Goal: Task Accomplishment & Management: Manage account settings

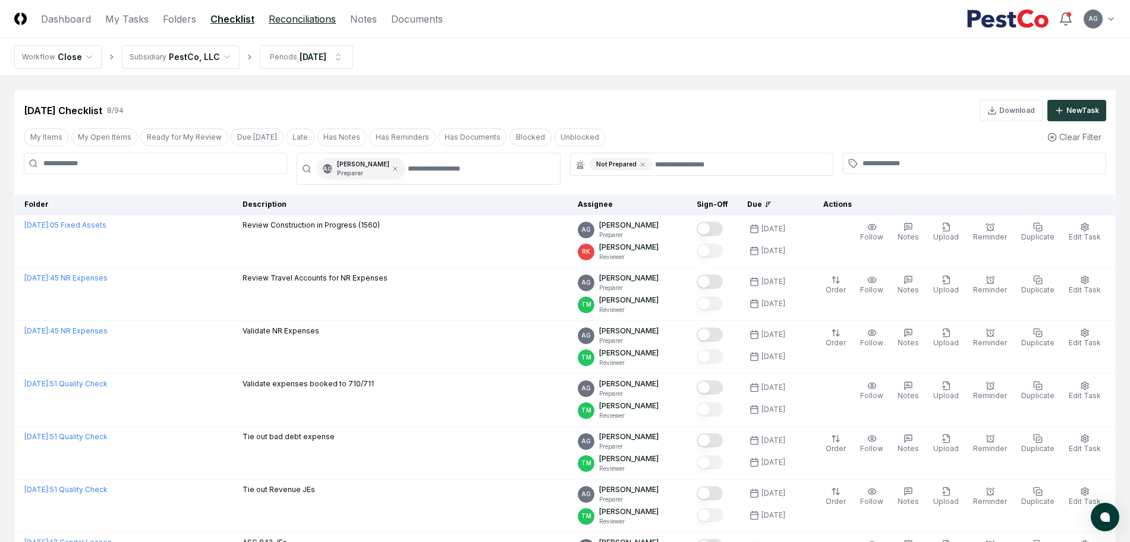
click at [313, 12] on link "Reconciliations" at bounding box center [302, 19] width 67 height 14
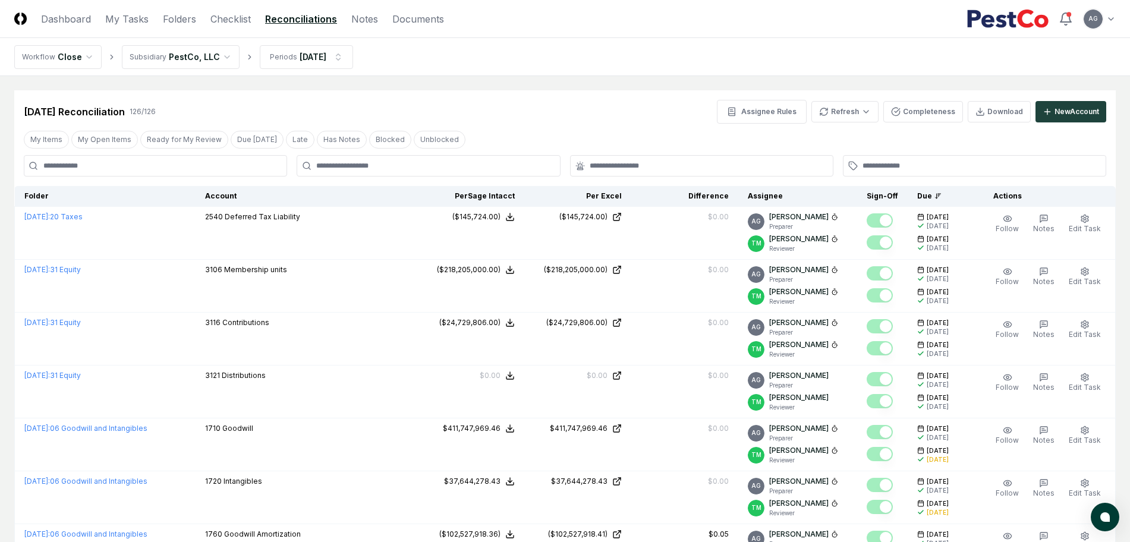
click at [306, 17] on link "Reconciliations" at bounding box center [301, 19] width 72 height 14
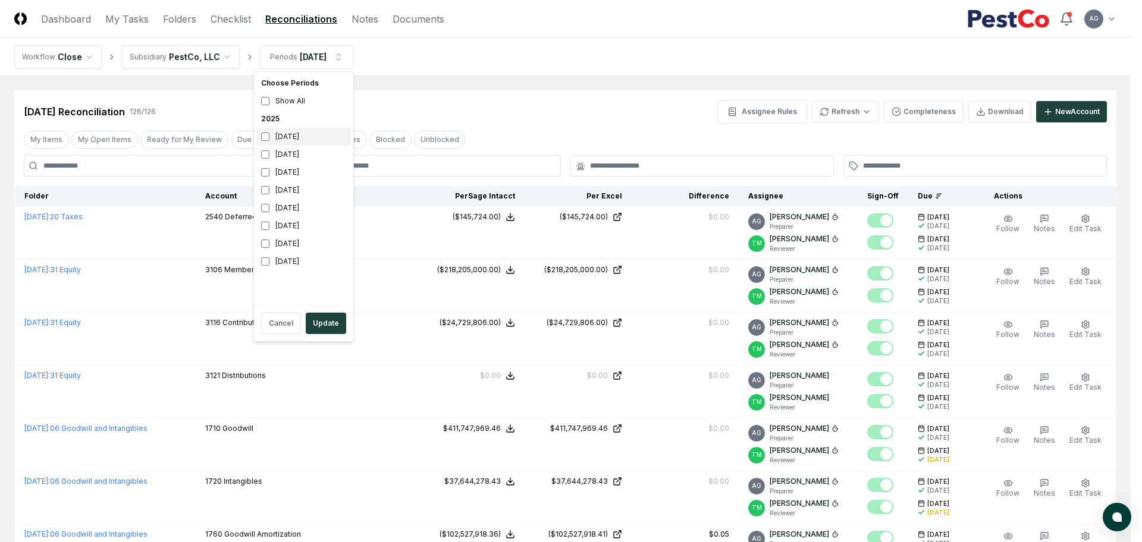
click at [278, 140] on div "[DATE]" at bounding box center [303, 137] width 95 height 18
click at [270, 154] on div "[DATE]" at bounding box center [303, 155] width 95 height 18
click at [323, 326] on button "Update" at bounding box center [326, 323] width 40 height 21
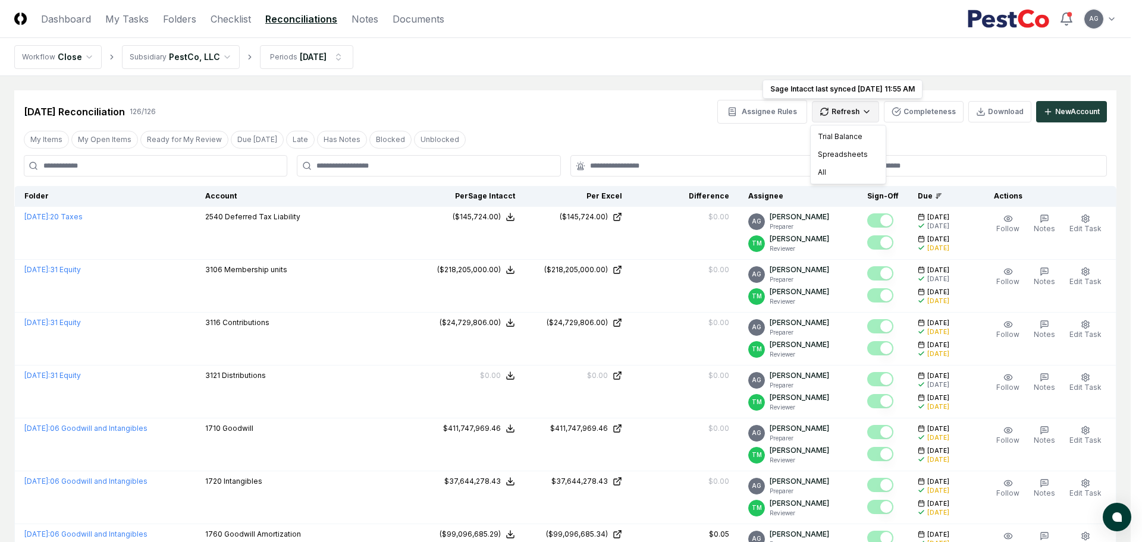
click at [851, 133] on div "Trial Balance" at bounding box center [848, 137] width 70 height 18
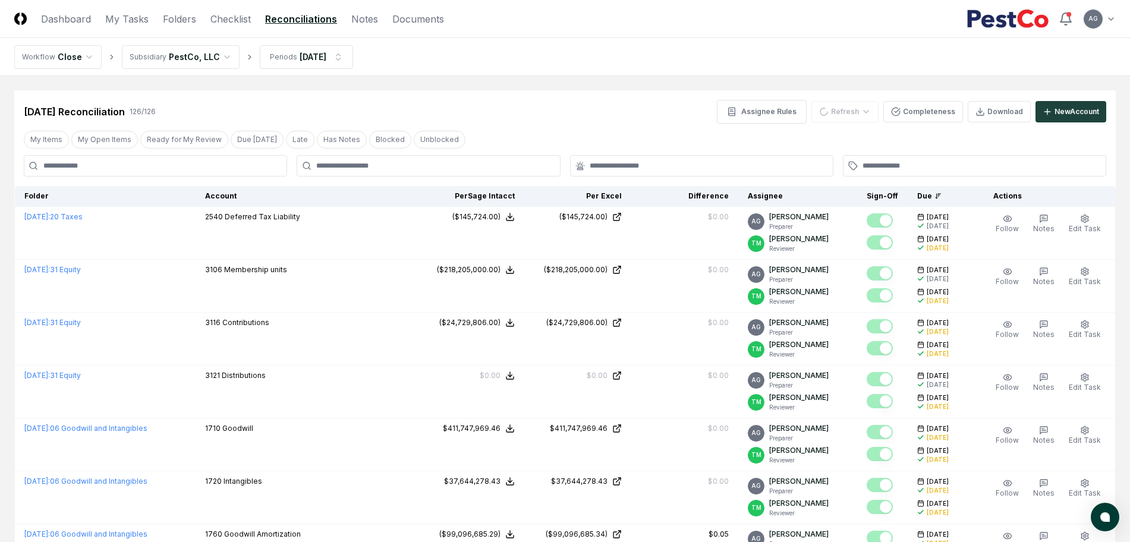
click at [552, 95] on div "Jul 2025 Reconciliation 126 / 126 Assignee Rules Refresh Completeness Download …" at bounding box center [565, 106] width 1102 height 33
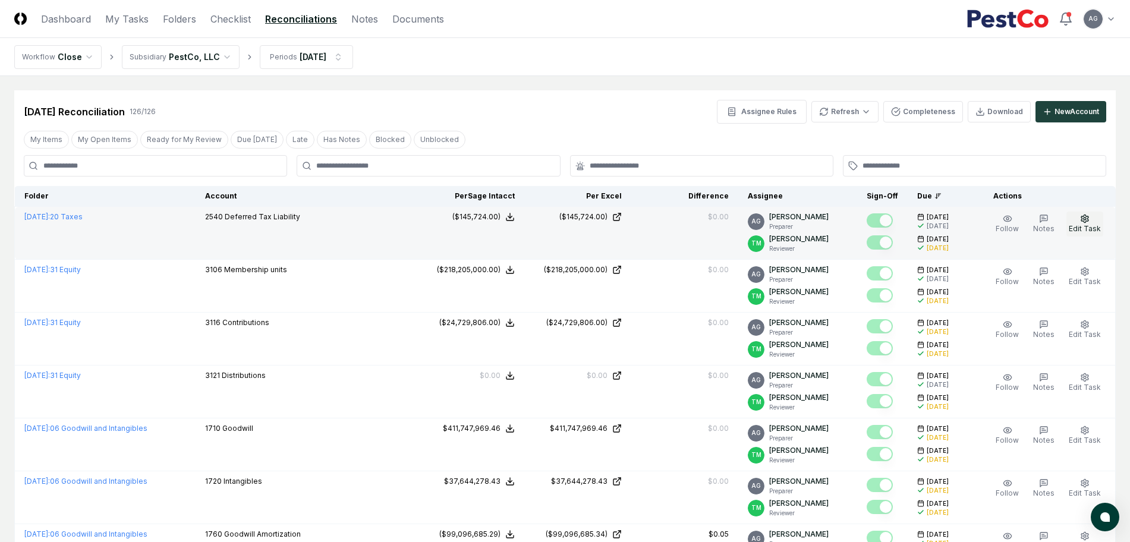
click at [1096, 225] on span "Edit Task" at bounding box center [1085, 228] width 32 height 9
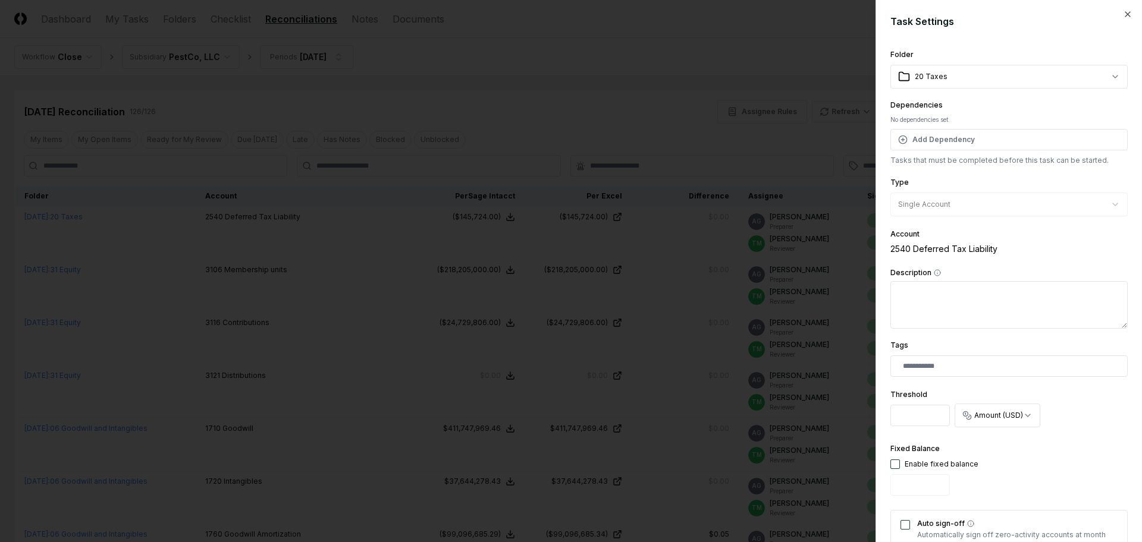
click at [658, 61] on div at bounding box center [571, 271] width 1142 height 542
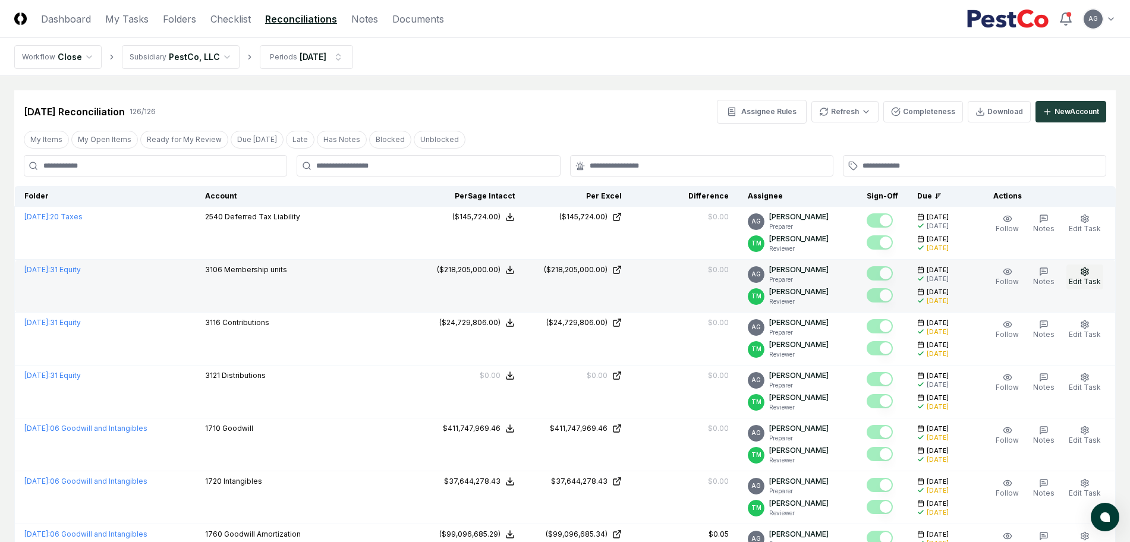
click at [1101, 278] on span "Edit Task" at bounding box center [1085, 281] width 32 height 9
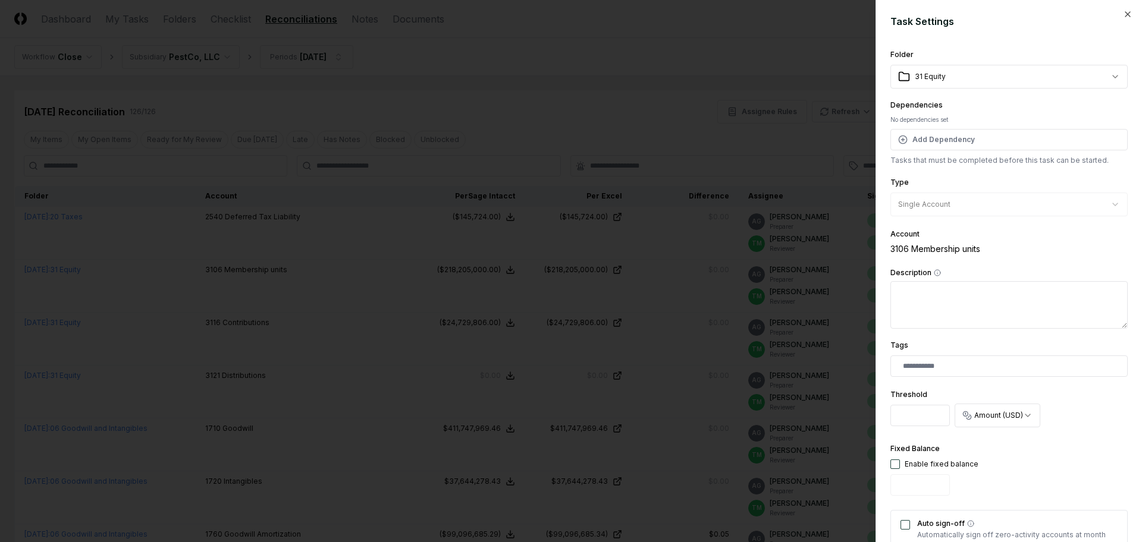
click at [683, 111] on div at bounding box center [571, 271] width 1142 height 542
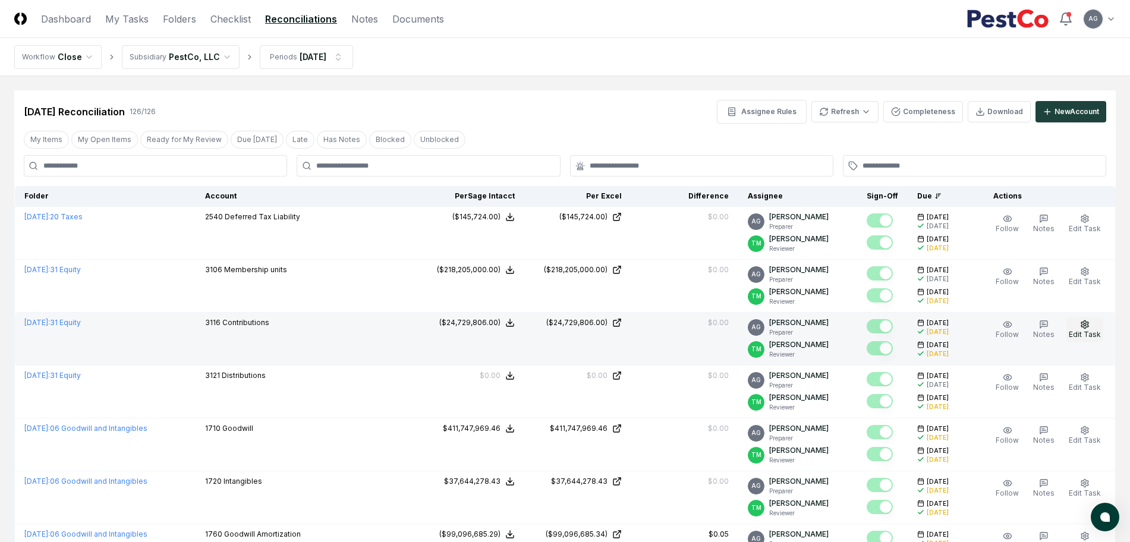
click at [1080, 340] on button "Edit Task" at bounding box center [1085, 330] width 37 height 25
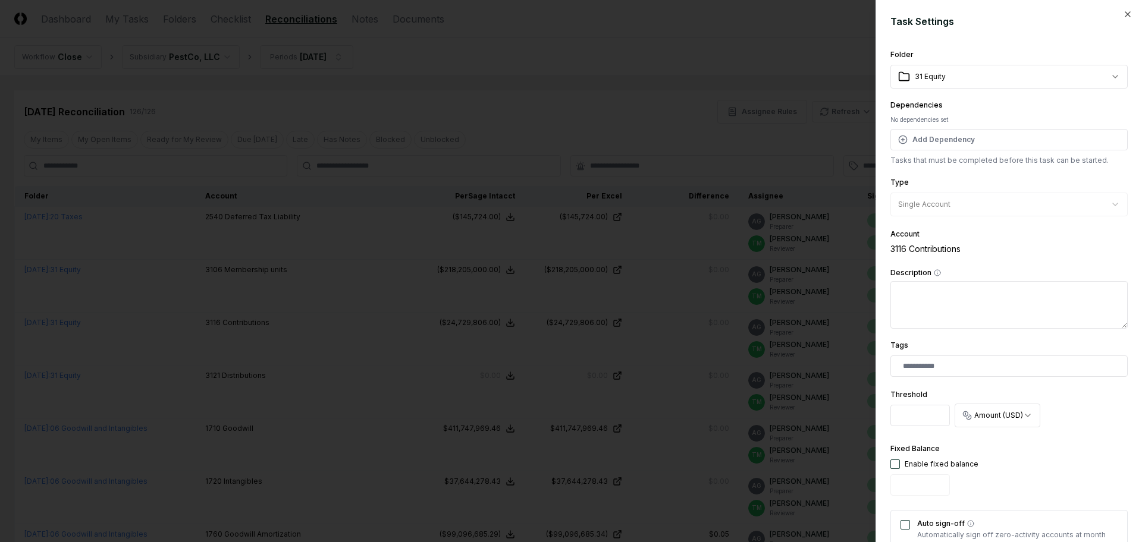
click at [656, 343] on div at bounding box center [571, 271] width 1142 height 542
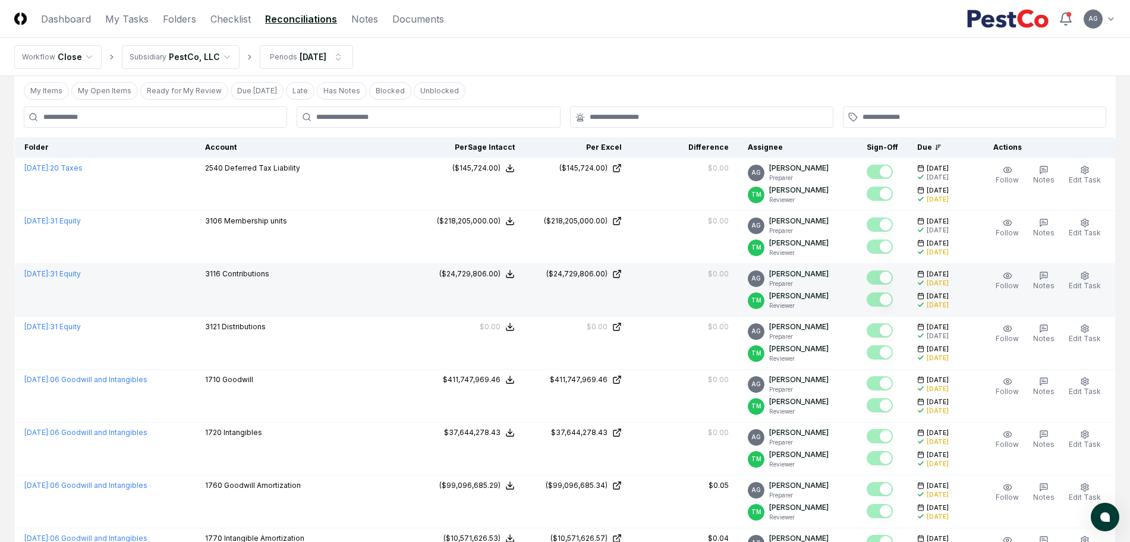
scroll to position [74, 0]
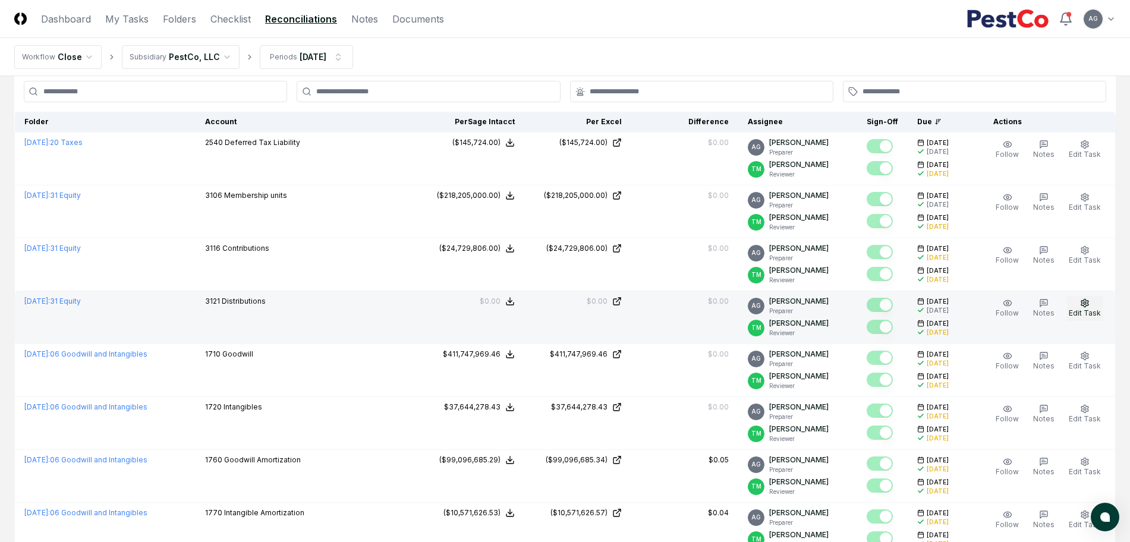
click at [1083, 306] on icon "button" at bounding box center [1085, 303] width 7 height 8
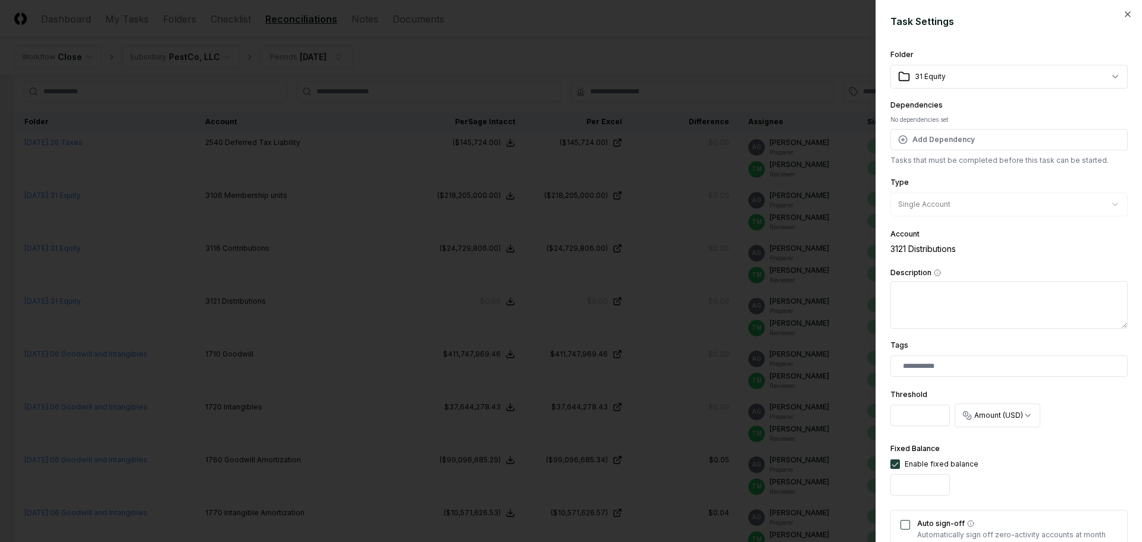
click at [689, 323] on div at bounding box center [571, 271] width 1142 height 542
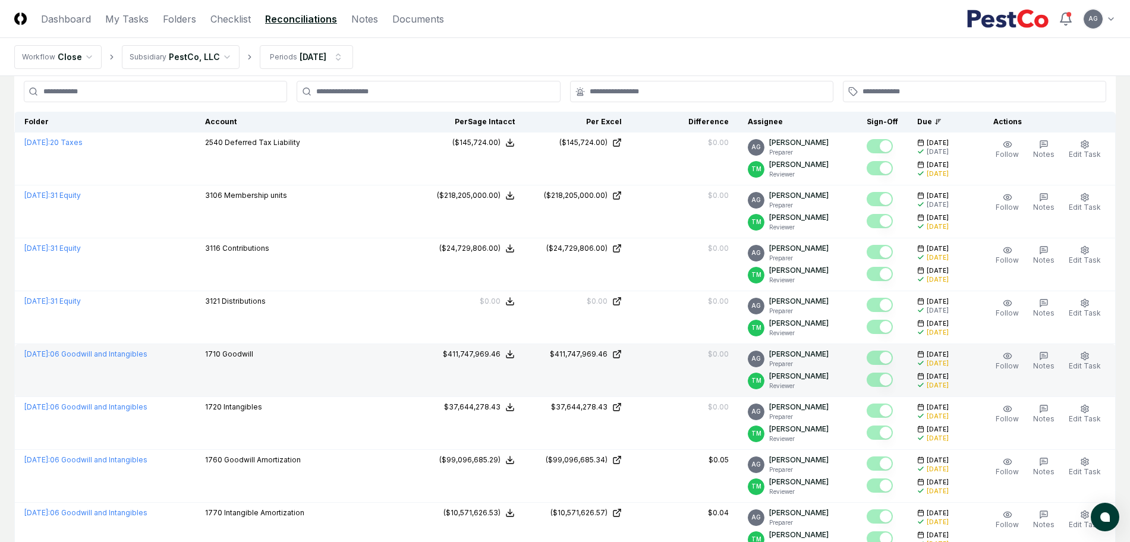
scroll to position [149, 0]
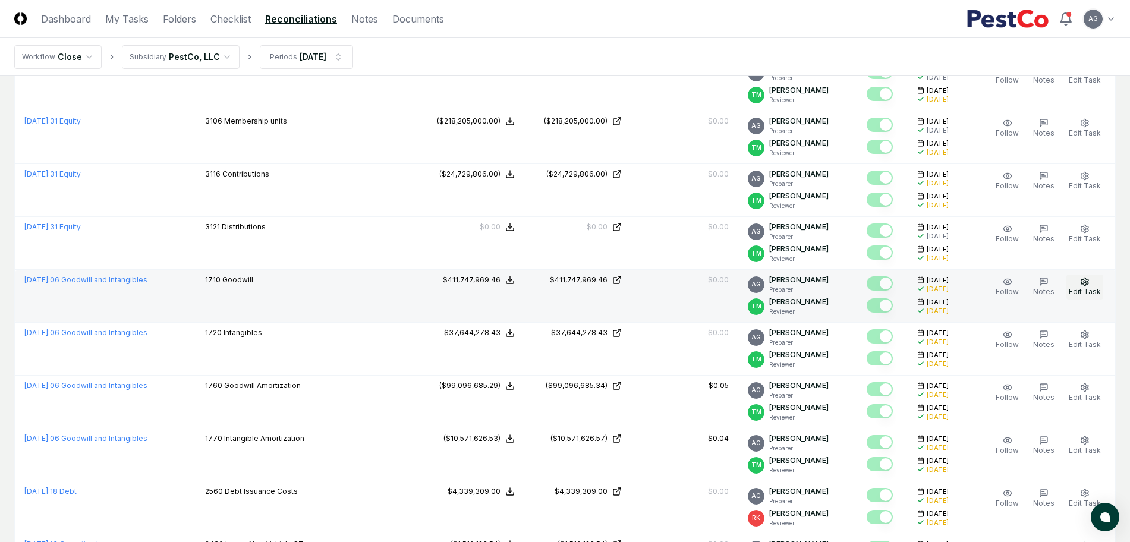
click at [1089, 296] on span "Edit Task" at bounding box center [1085, 291] width 32 height 9
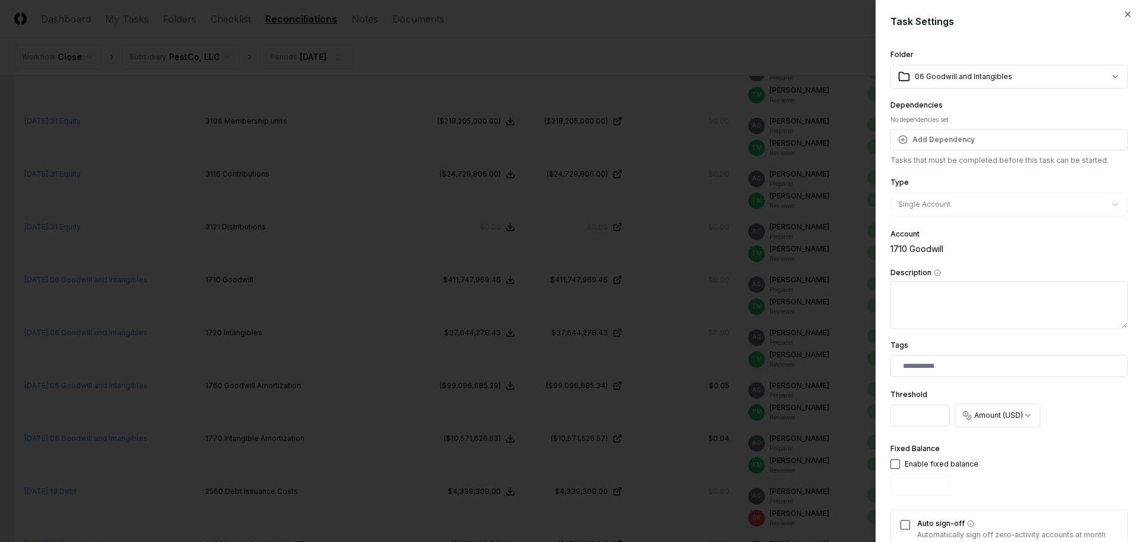
click at [670, 297] on div at bounding box center [571, 271] width 1142 height 542
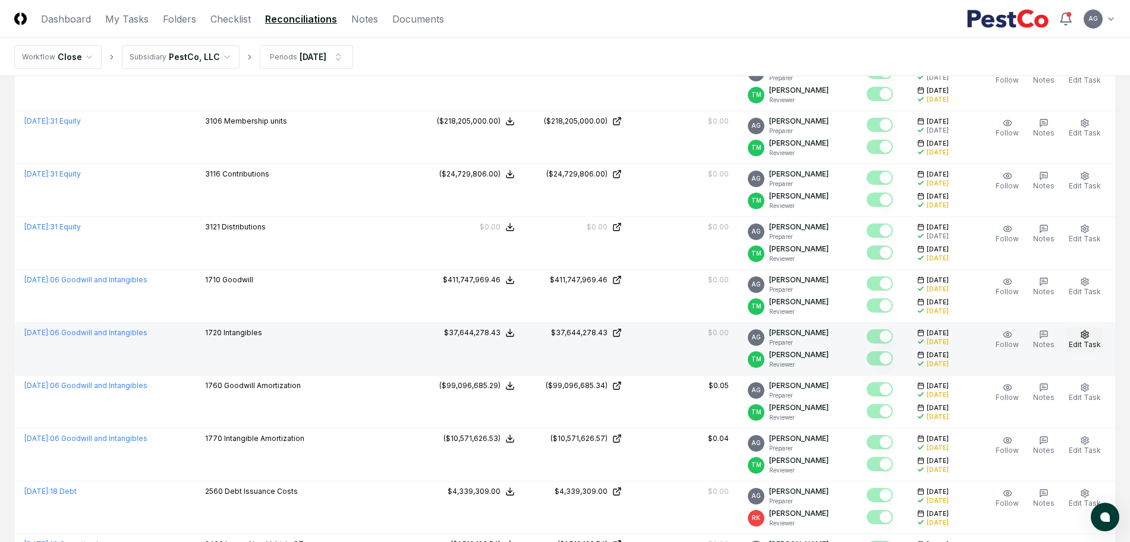
click at [1083, 339] on button "Edit Task" at bounding box center [1085, 340] width 37 height 25
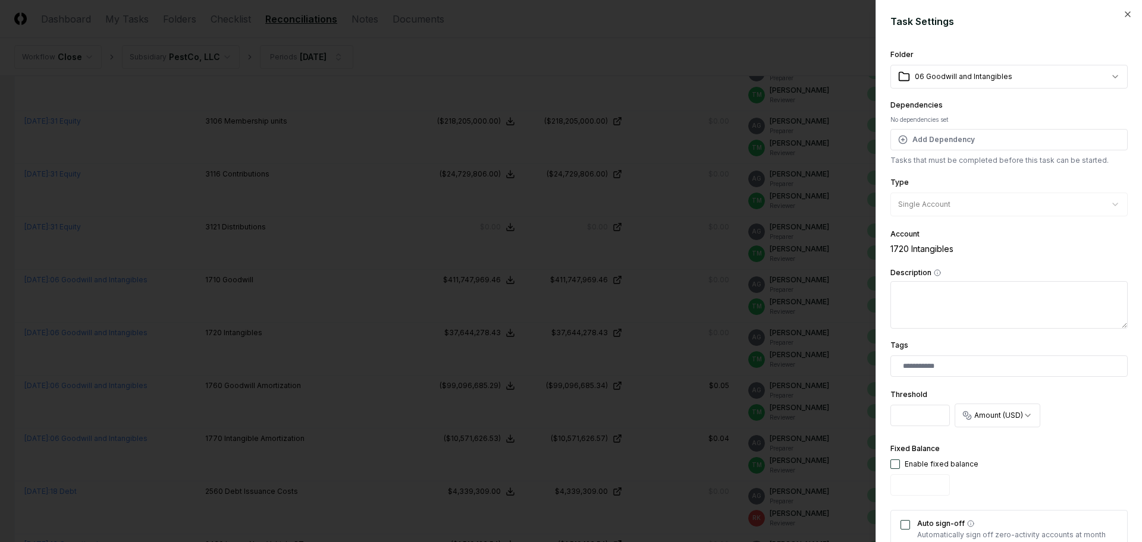
click at [650, 337] on div at bounding box center [571, 271] width 1142 height 542
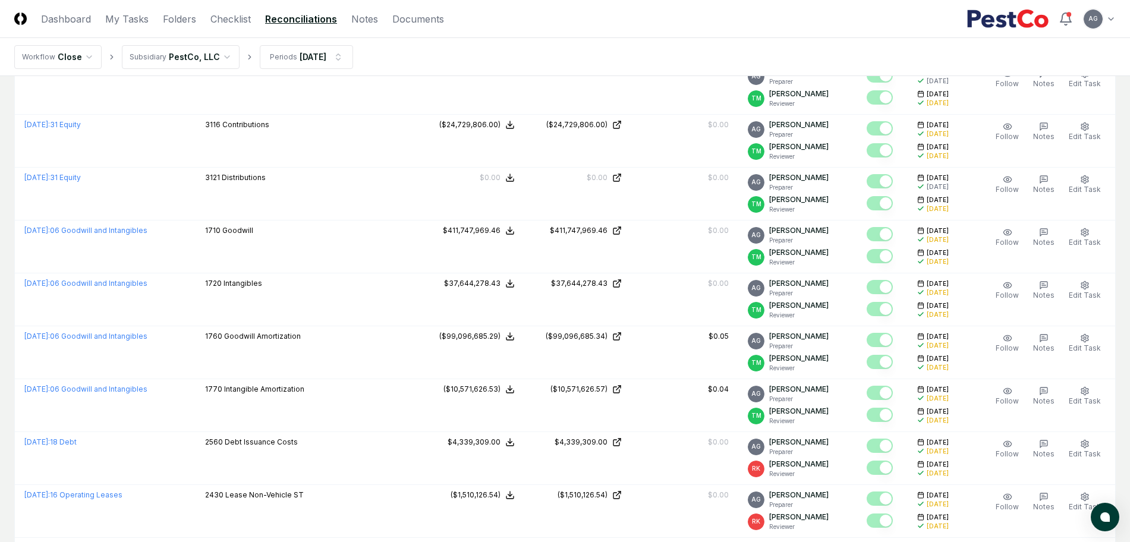
scroll to position [223, 0]
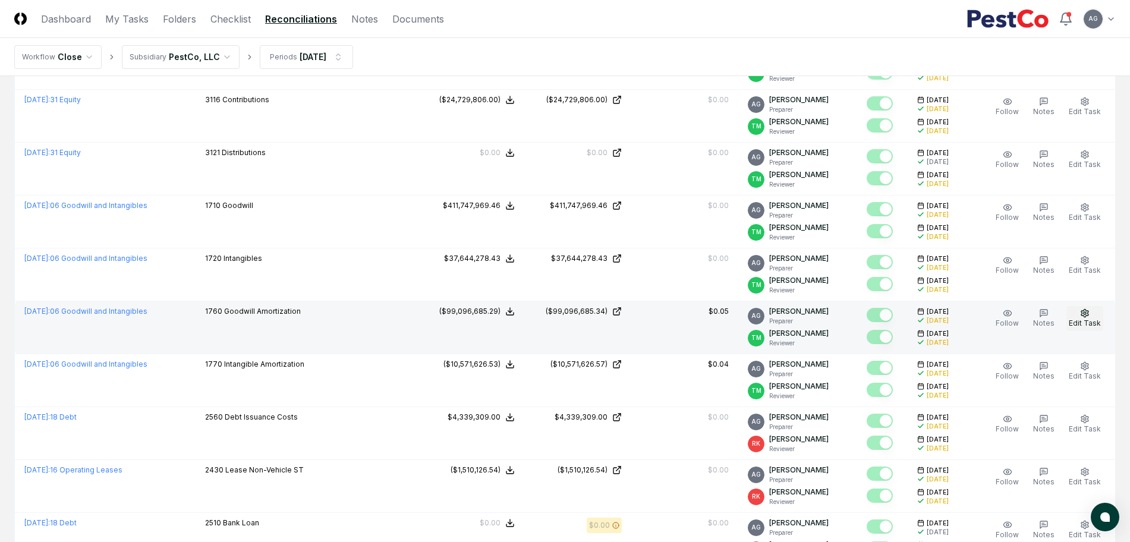
click at [1099, 319] on span "Edit Task" at bounding box center [1085, 323] width 32 height 9
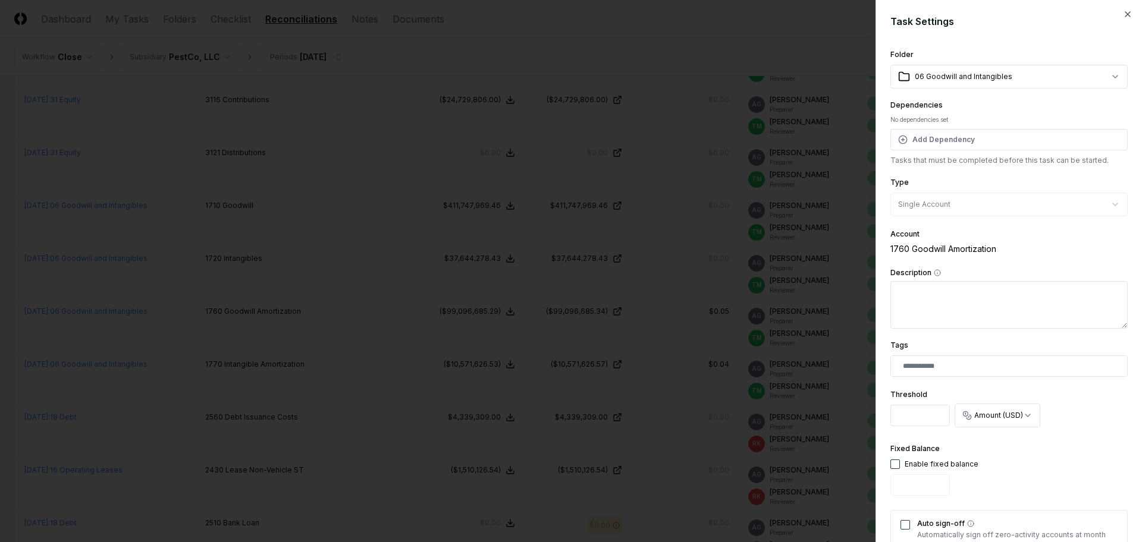
click at [673, 372] on div at bounding box center [571, 271] width 1142 height 542
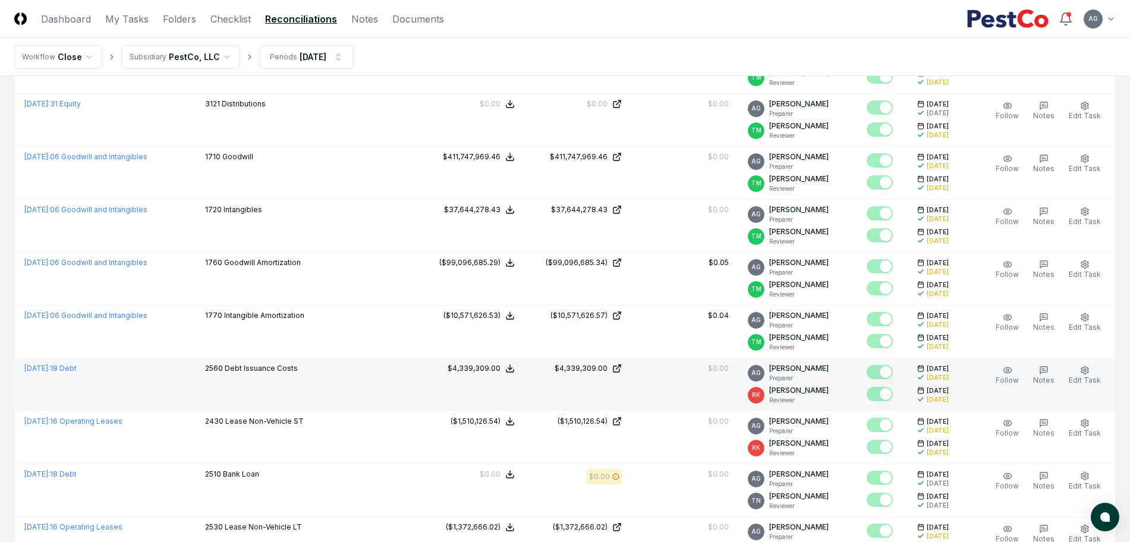
scroll to position [297, 0]
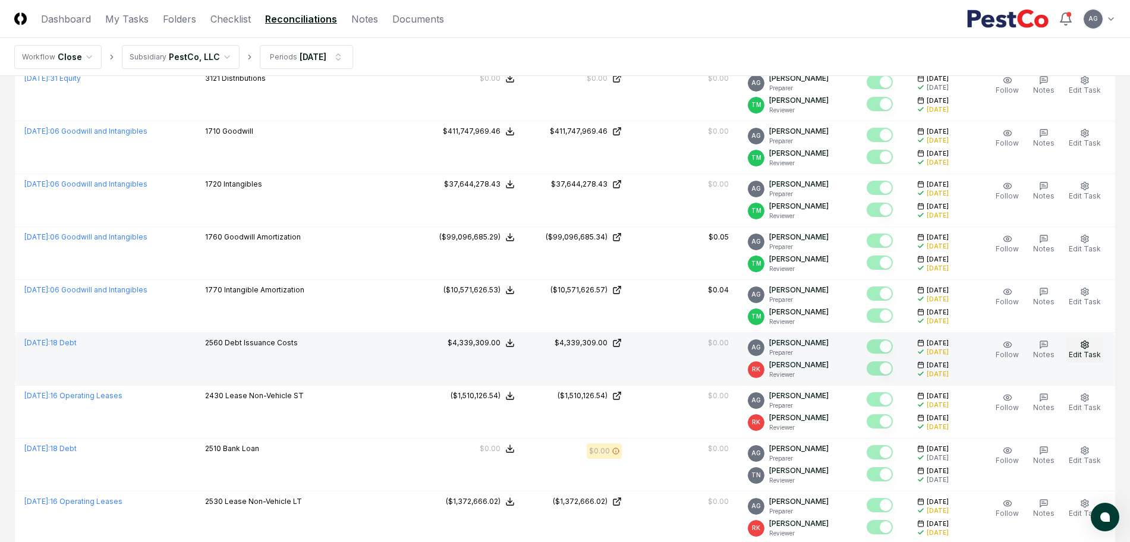
click at [1095, 350] on span "Edit Task" at bounding box center [1085, 354] width 32 height 9
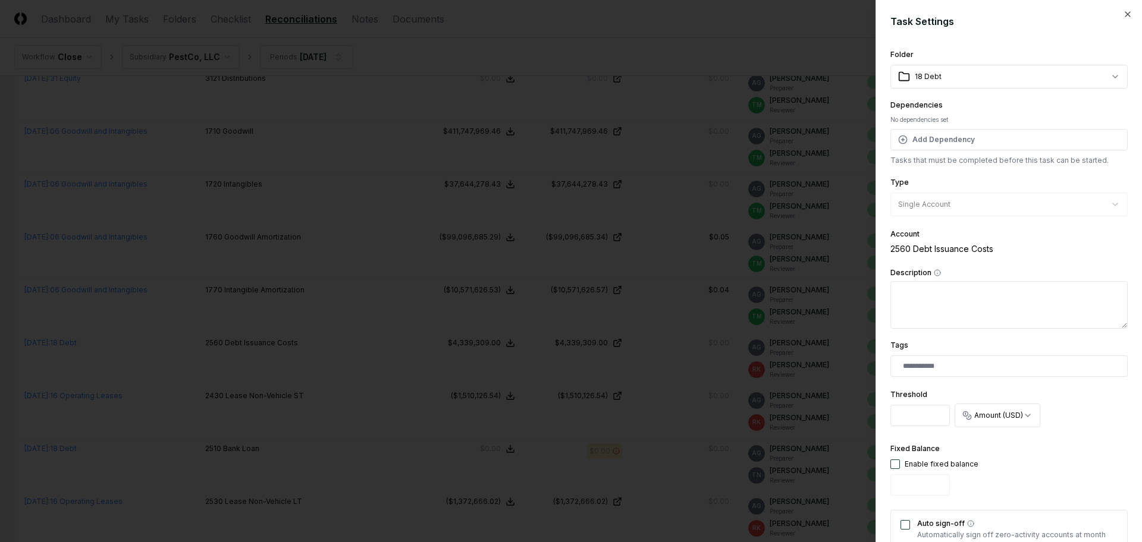
click at [655, 359] on div at bounding box center [571, 271] width 1142 height 542
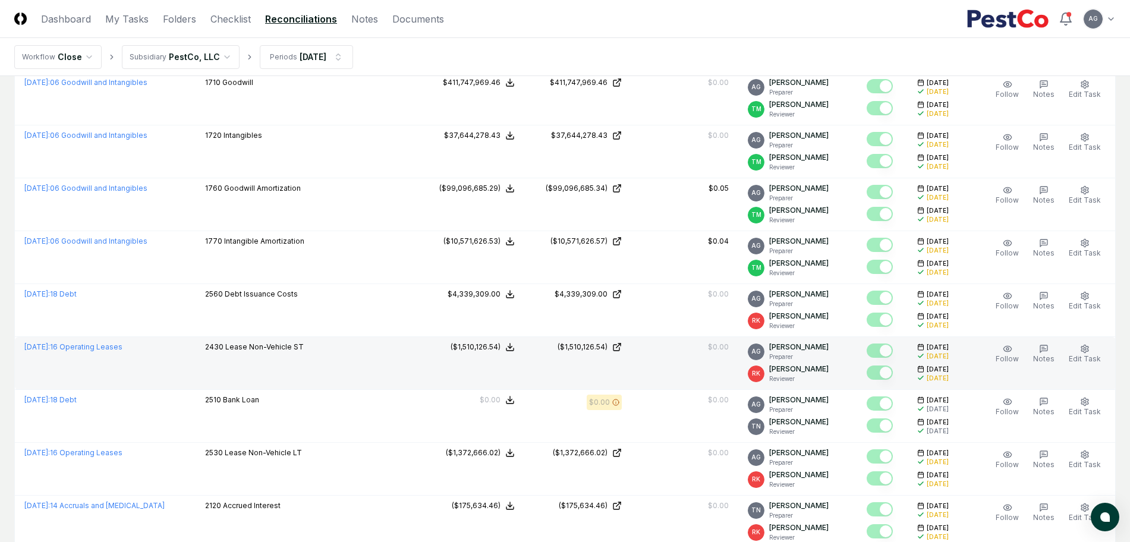
scroll to position [372, 0]
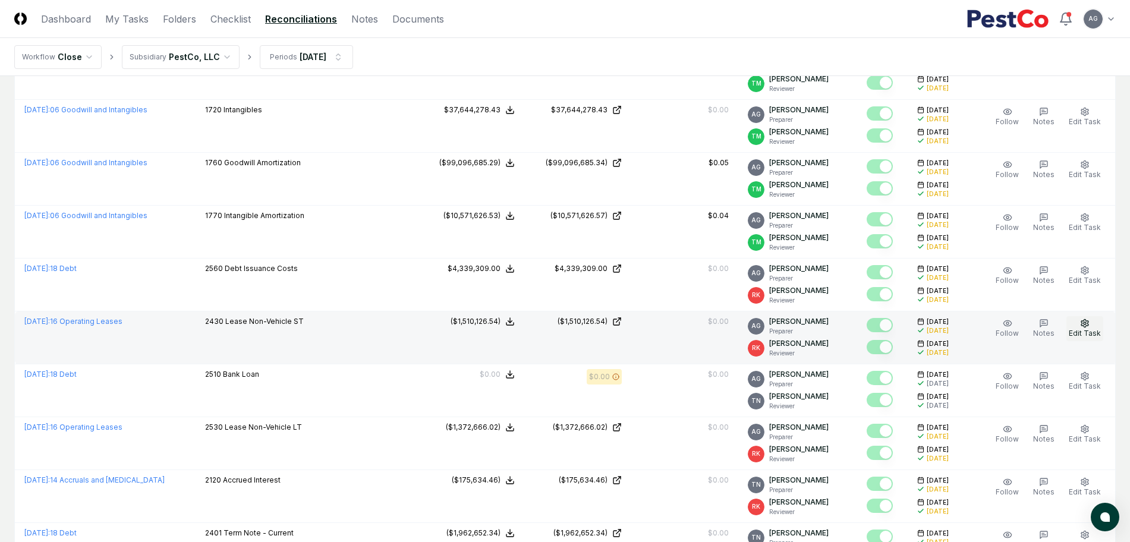
click at [1099, 325] on button "Edit Task" at bounding box center [1085, 328] width 37 height 25
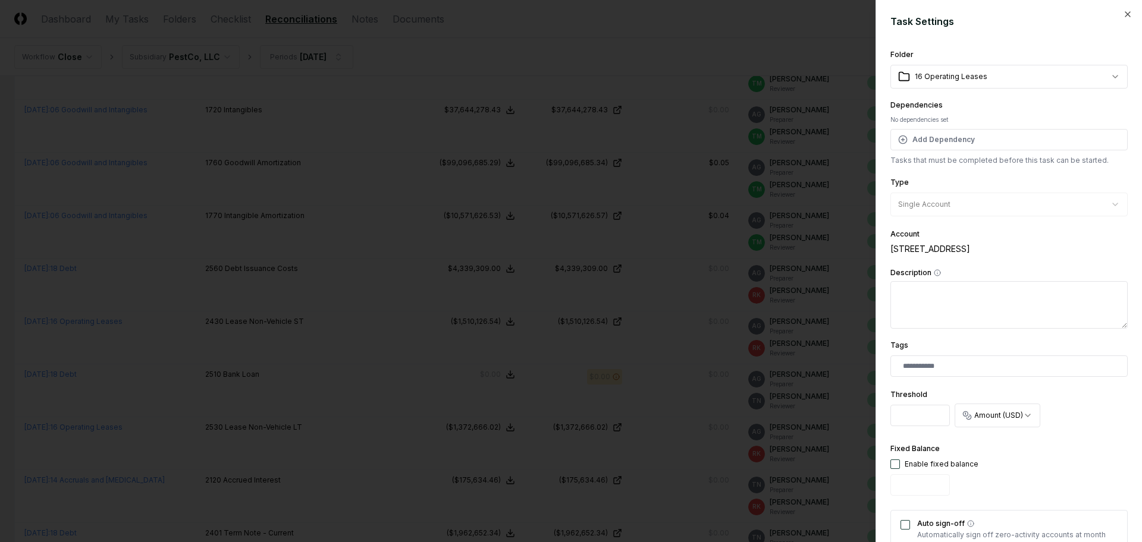
click at [683, 354] on div at bounding box center [571, 271] width 1142 height 542
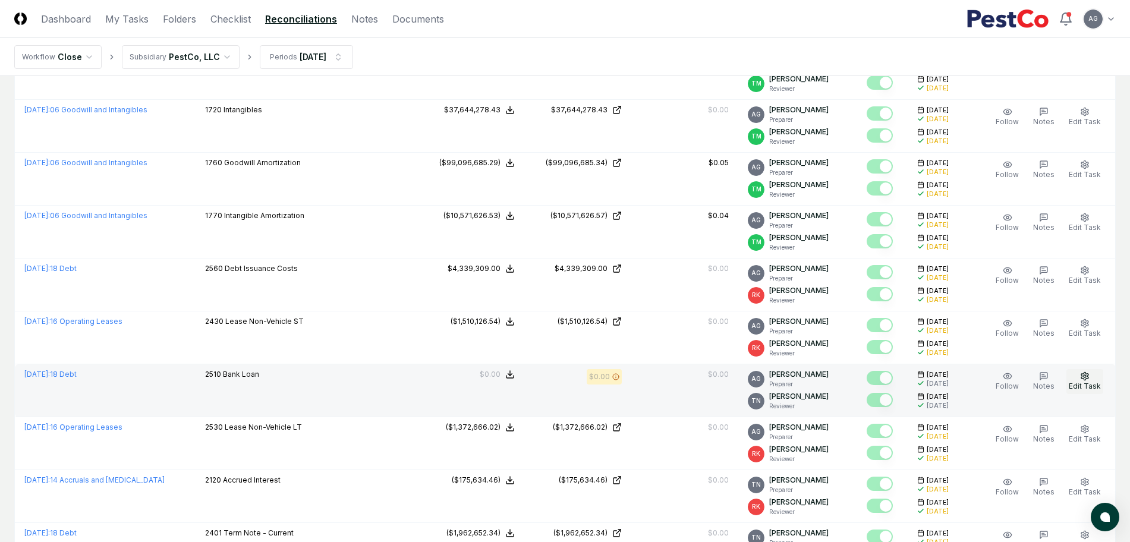
click at [1096, 372] on button "Edit Task" at bounding box center [1085, 381] width 37 height 25
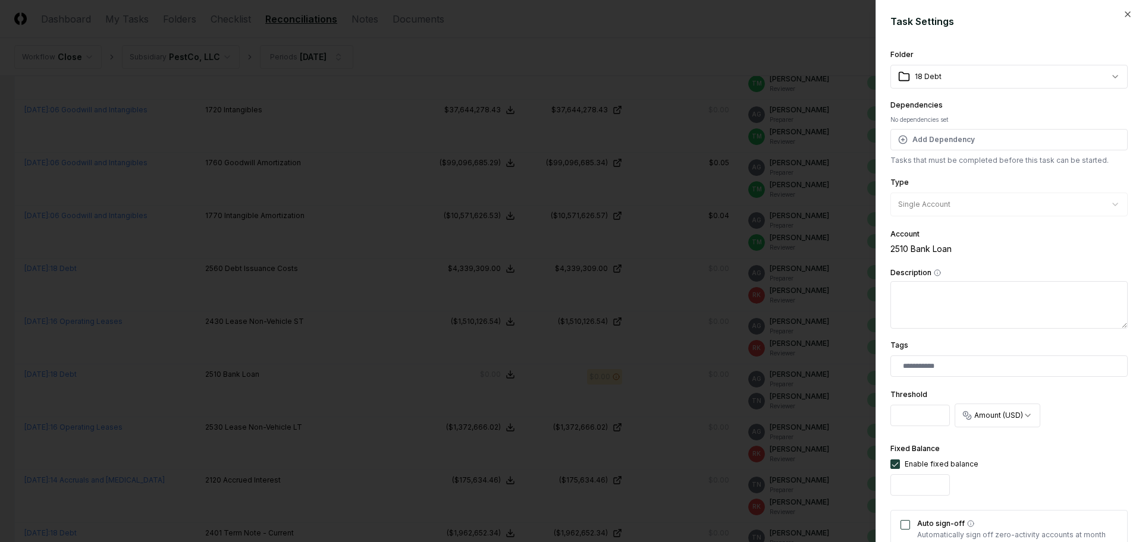
click at [666, 389] on div at bounding box center [571, 271] width 1142 height 542
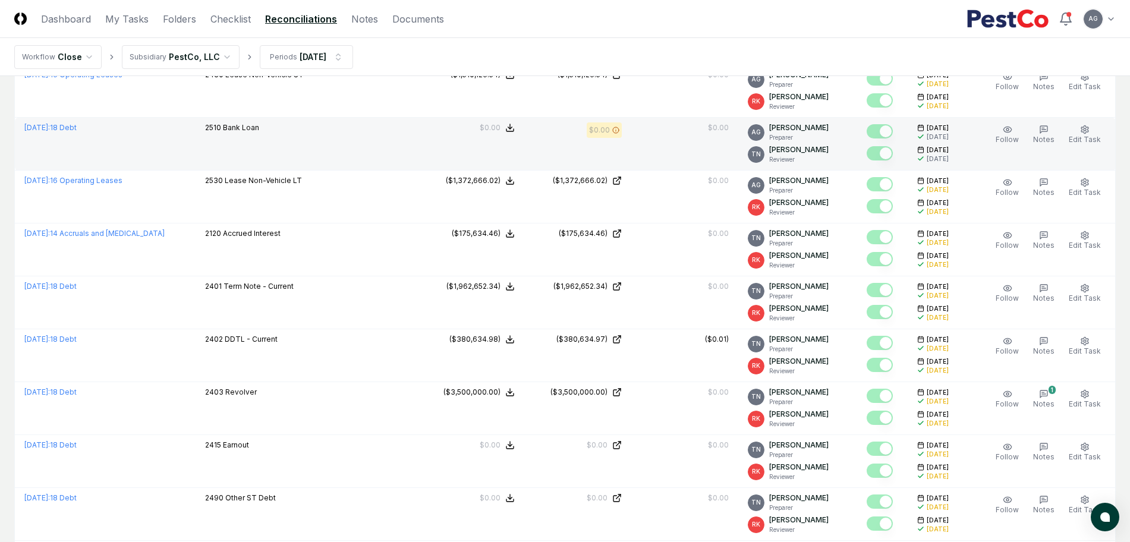
scroll to position [595, 0]
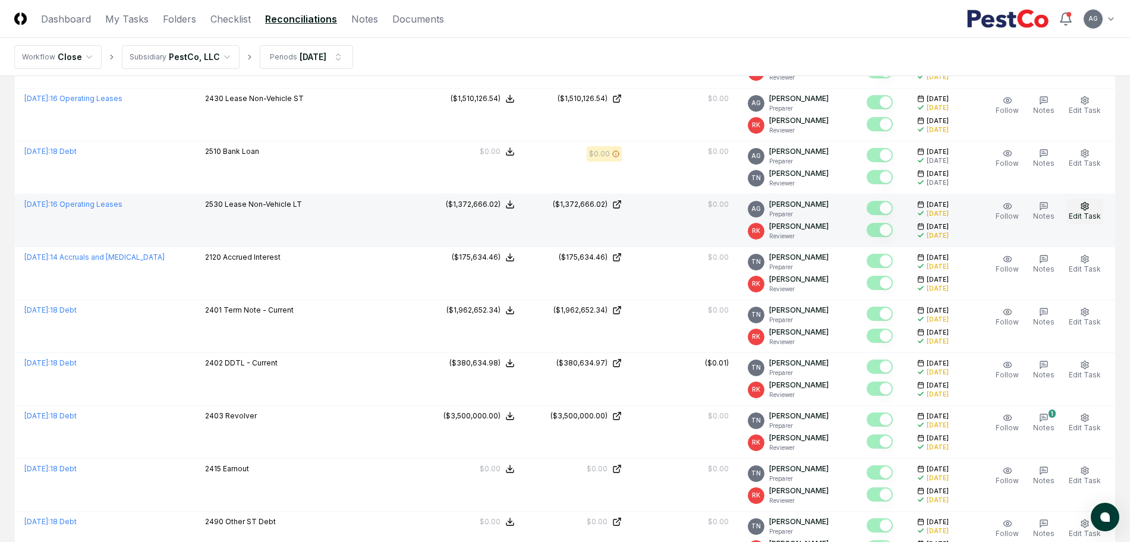
click at [1083, 216] on span "Edit Task" at bounding box center [1085, 216] width 32 height 9
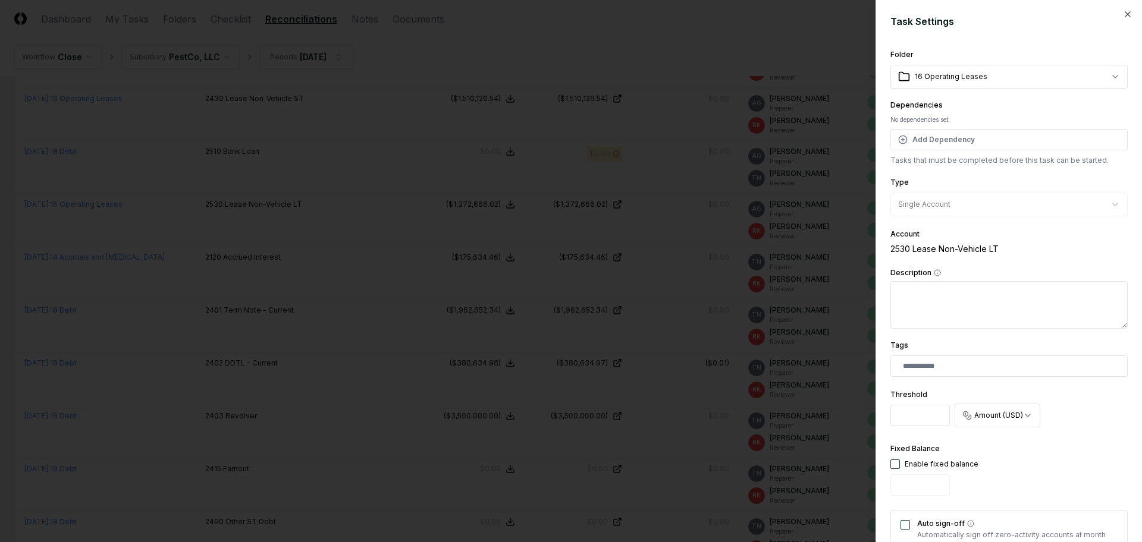
click at [1083, 249] on div "2530 Lease Non-Vehicle LT" at bounding box center [1008, 249] width 237 height 12
click at [1123, 13] on icon "button" at bounding box center [1128, 15] width 10 height 10
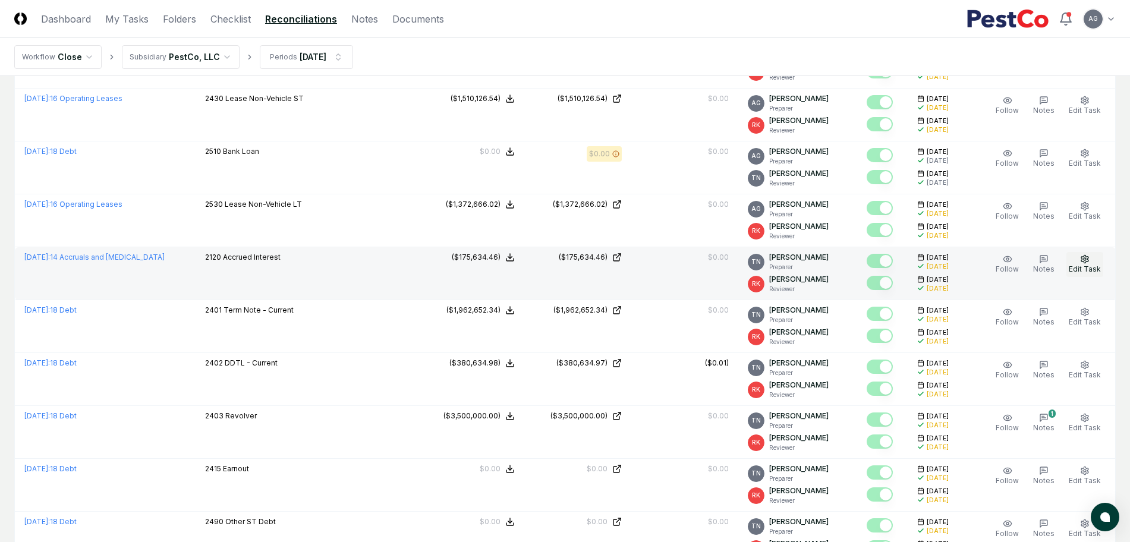
click at [1091, 259] on button "Edit Task" at bounding box center [1085, 264] width 37 height 25
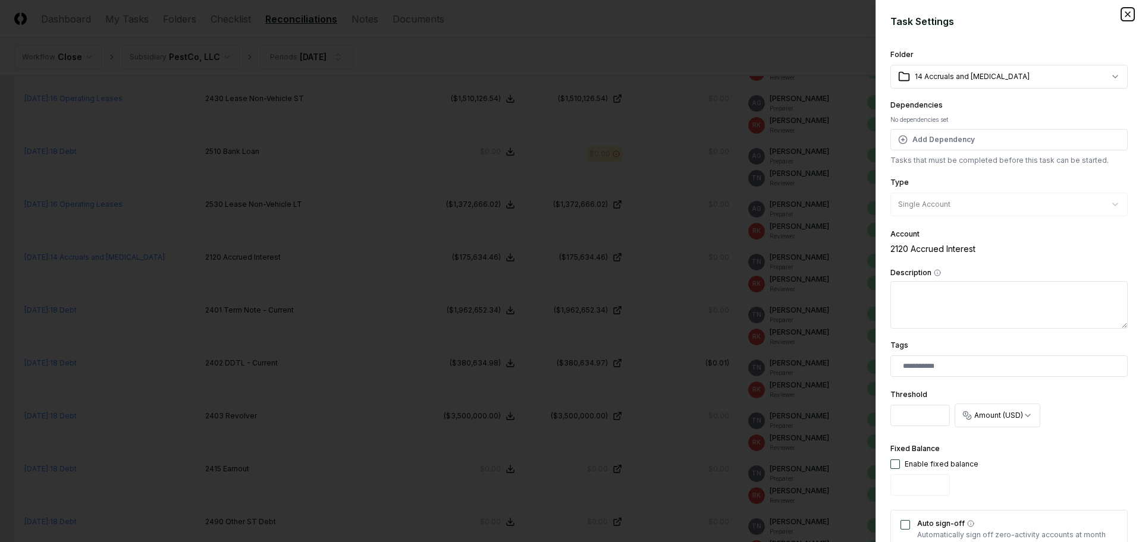
click at [1123, 12] on icon "button" at bounding box center [1128, 15] width 10 height 10
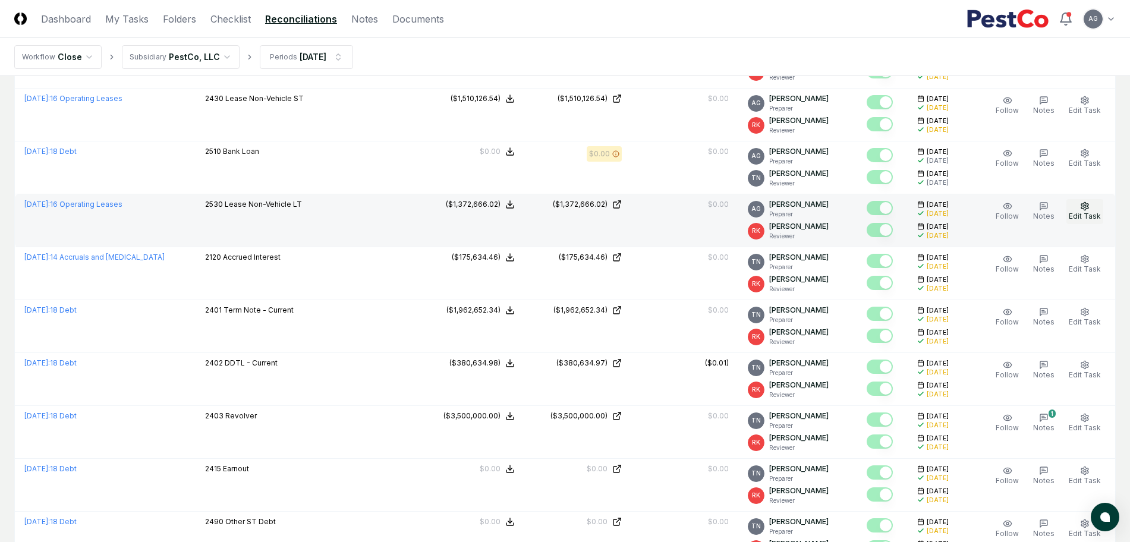
click at [1093, 201] on button "Edit Task" at bounding box center [1085, 211] width 37 height 25
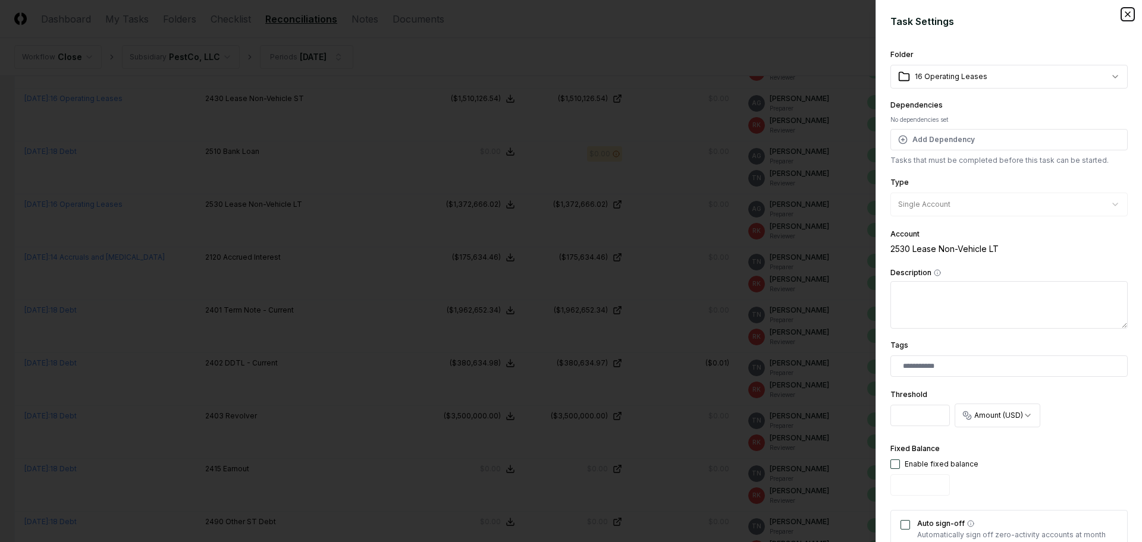
click at [1123, 11] on icon "button" at bounding box center [1128, 15] width 10 height 10
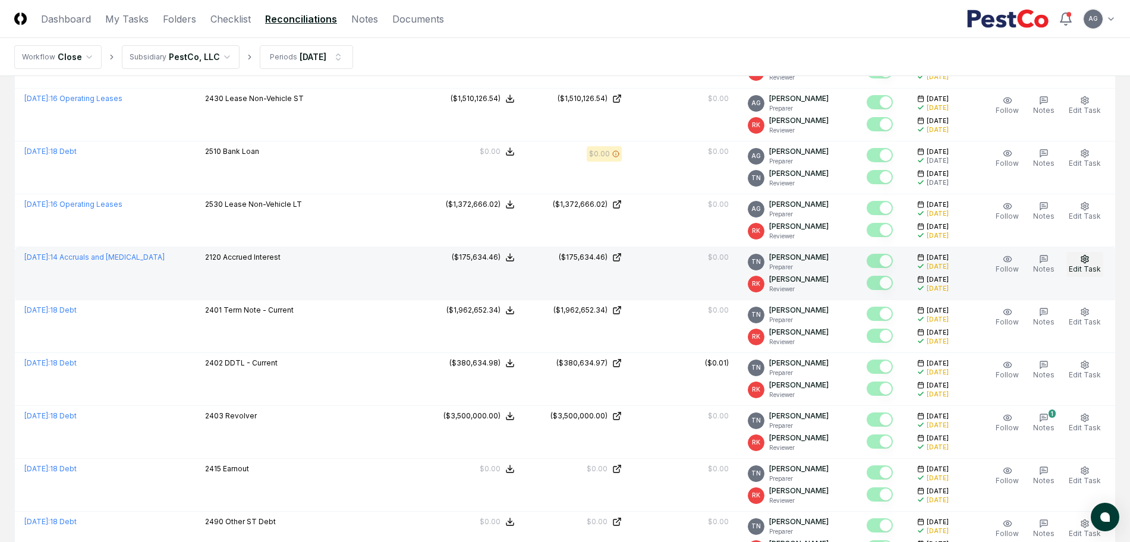
click at [1082, 262] on icon "button" at bounding box center [1085, 259] width 10 height 10
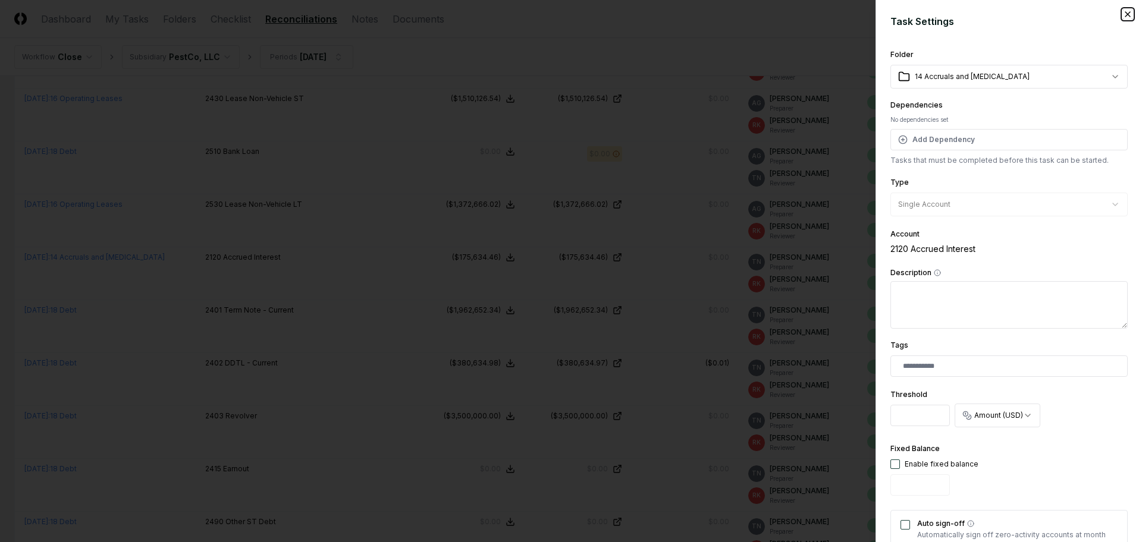
click at [1123, 17] on icon "button" at bounding box center [1128, 15] width 10 height 10
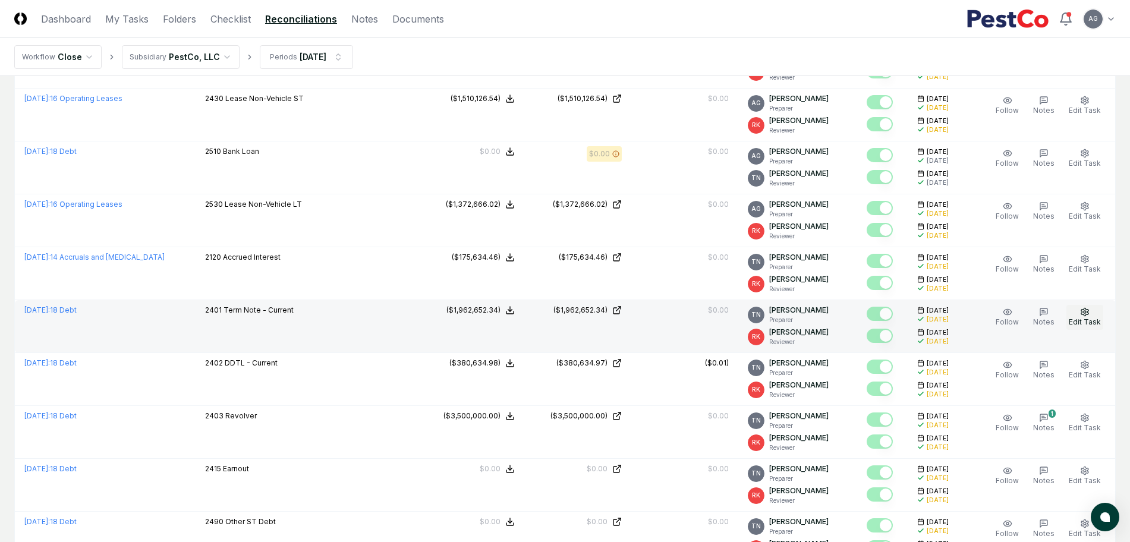
click at [1086, 306] on button "Edit Task" at bounding box center [1085, 317] width 37 height 25
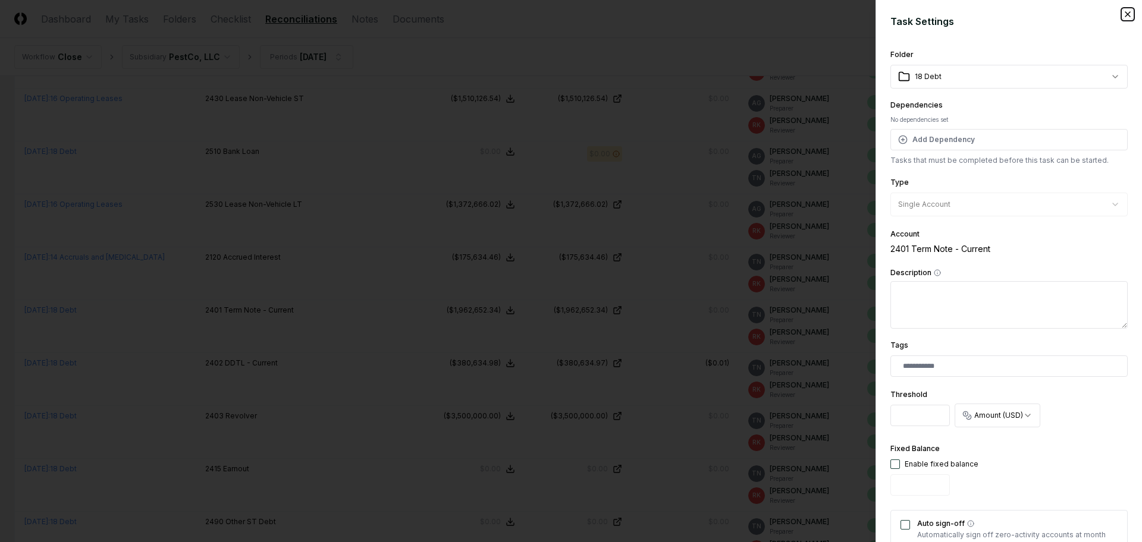
click at [1123, 12] on icon "button" at bounding box center [1128, 15] width 10 height 10
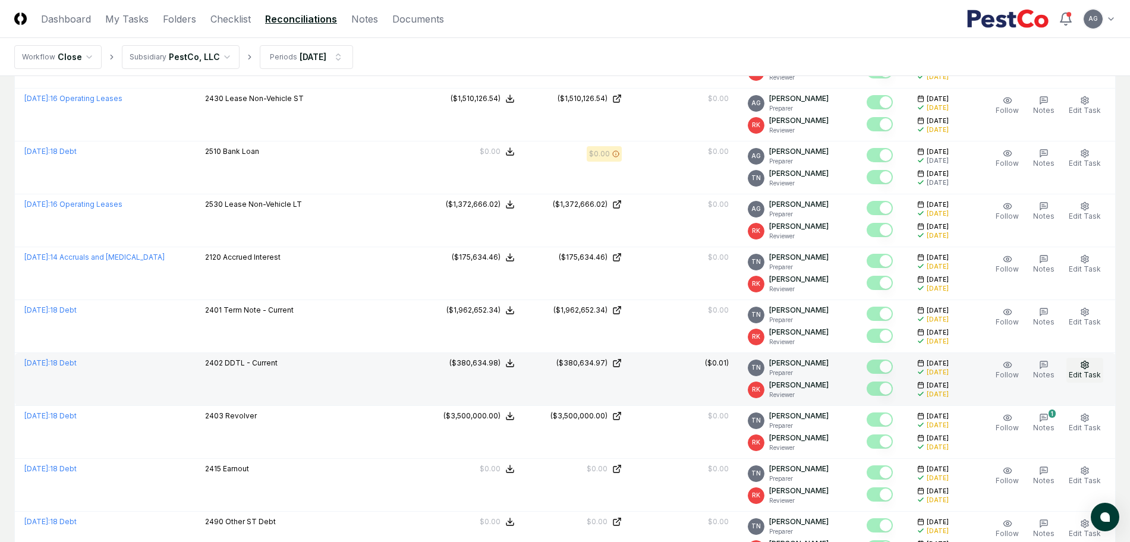
click at [1086, 368] on icon "button" at bounding box center [1085, 365] width 10 height 10
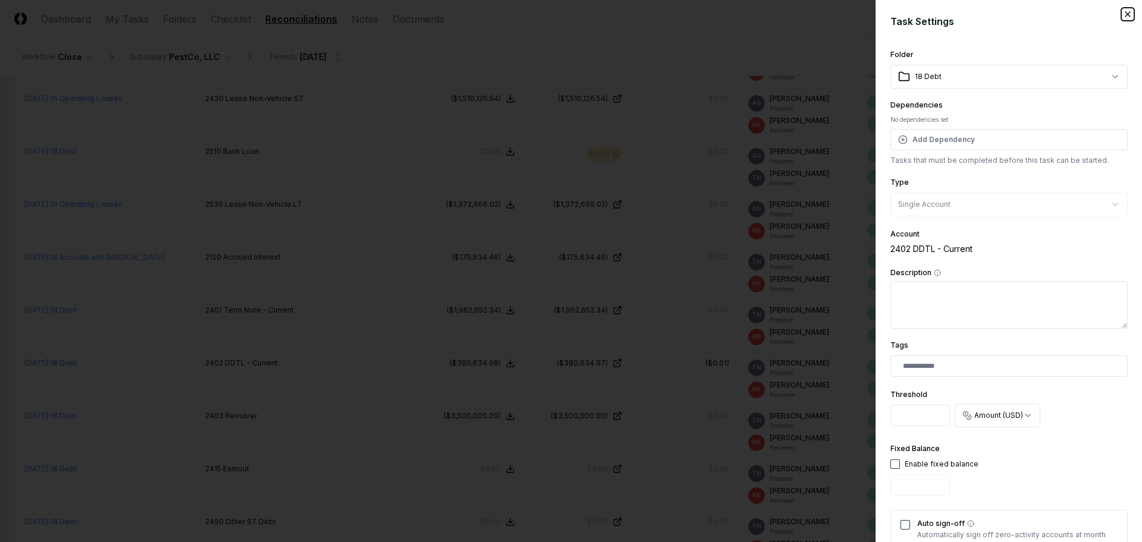
click at [1123, 10] on icon "button" at bounding box center [1128, 15] width 10 height 10
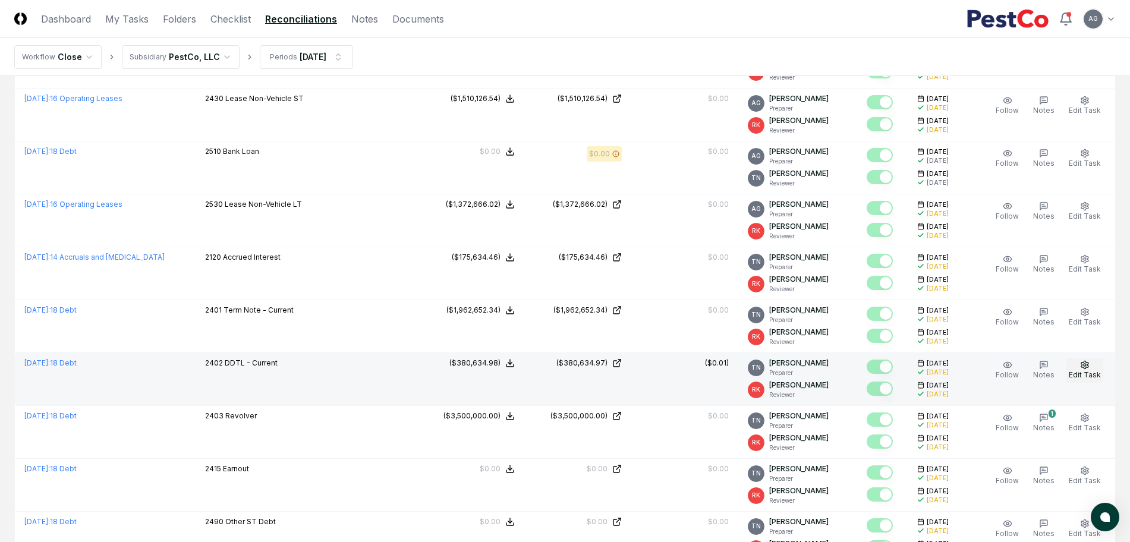
click at [1089, 378] on span "Edit Task" at bounding box center [1085, 374] width 32 height 9
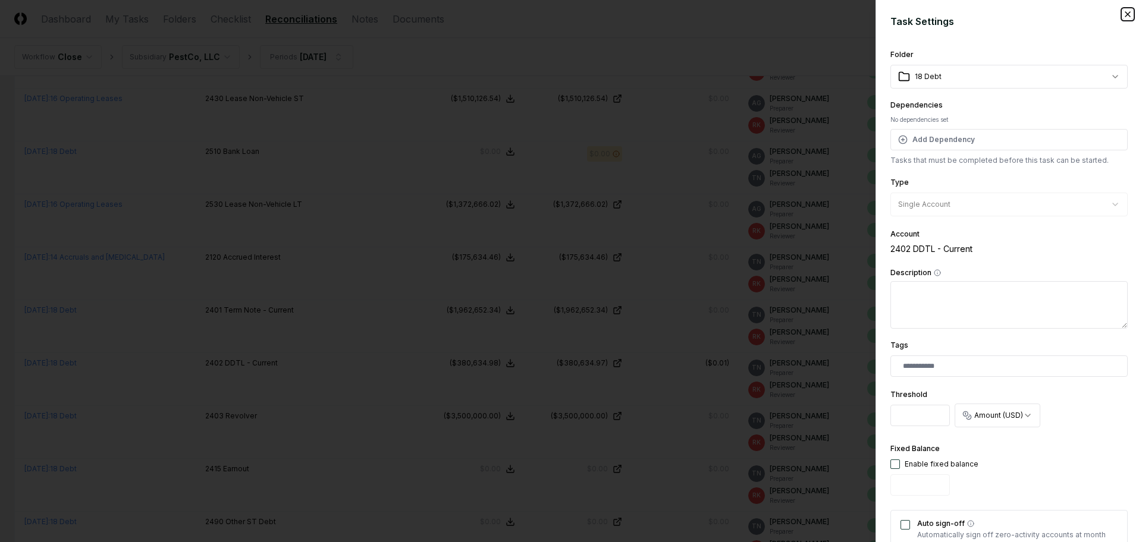
click at [1123, 17] on icon "button" at bounding box center [1128, 15] width 10 height 10
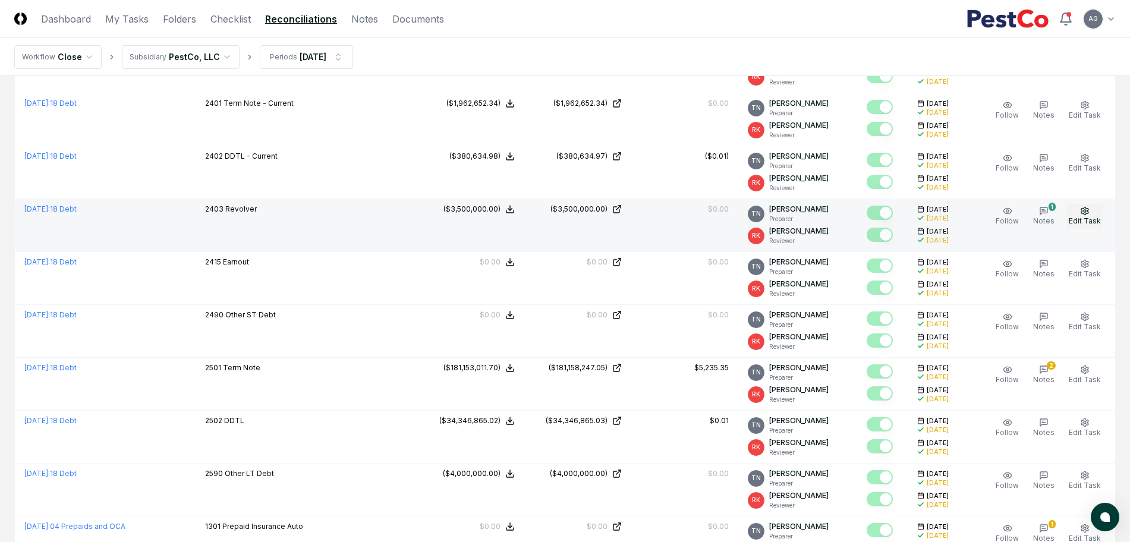
scroll to position [818, 0]
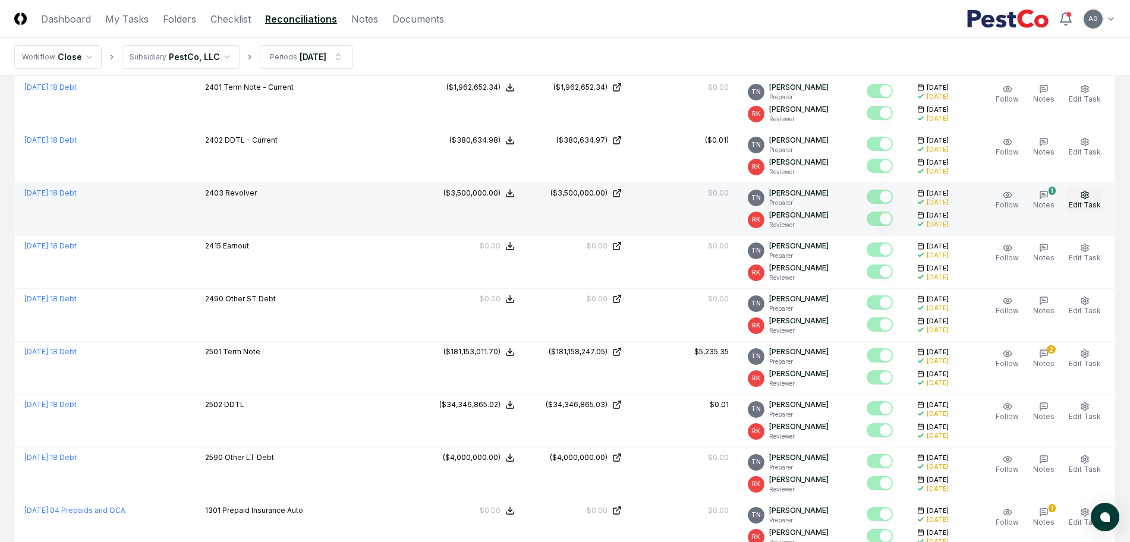
click at [1082, 202] on span "Edit Task" at bounding box center [1085, 204] width 32 height 9
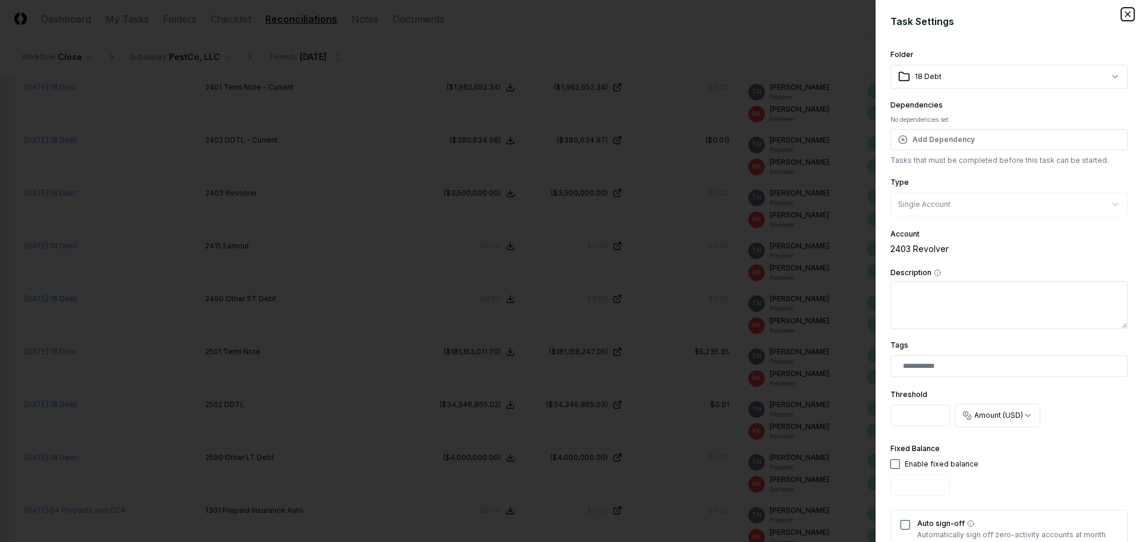
click at [1123, 12] on icon "button" at bounding box center [1128, 15] width 10 height 10
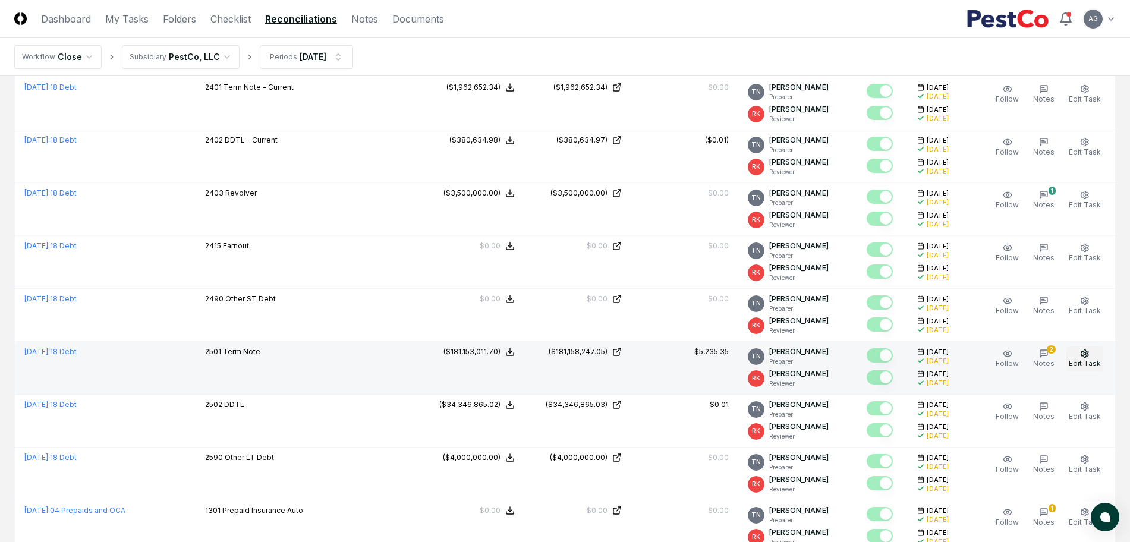
click at [1080, 362] on span "Edit Task" at bounding box center [1085, 363] width 32 height 9
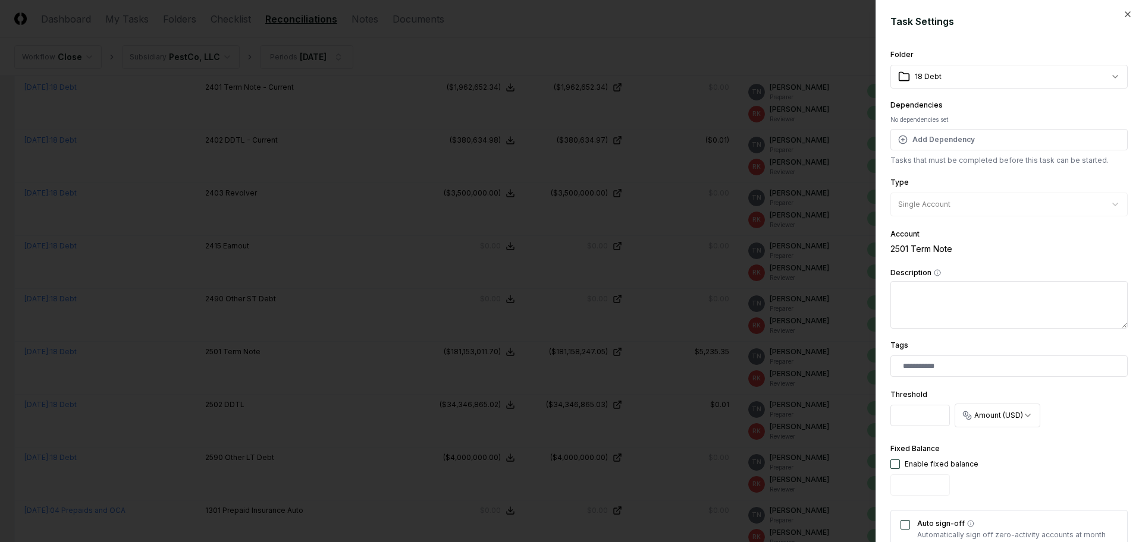
click at [1111, 15] on h2 "Task Settings" at bounding box center [1008, 21] width 237 height 14
click at [1125, 14] on icon "button" at bounding box center [1127, 14] width 5 height 5
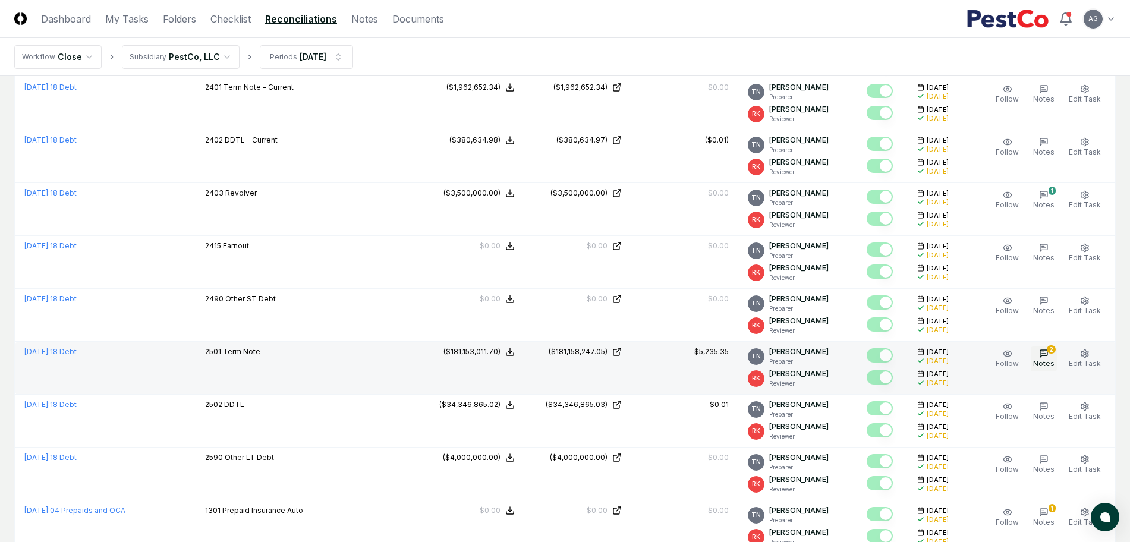
click at [1045, 356] on icon "button" at bounding box center [1044, 354] width 10 height 10
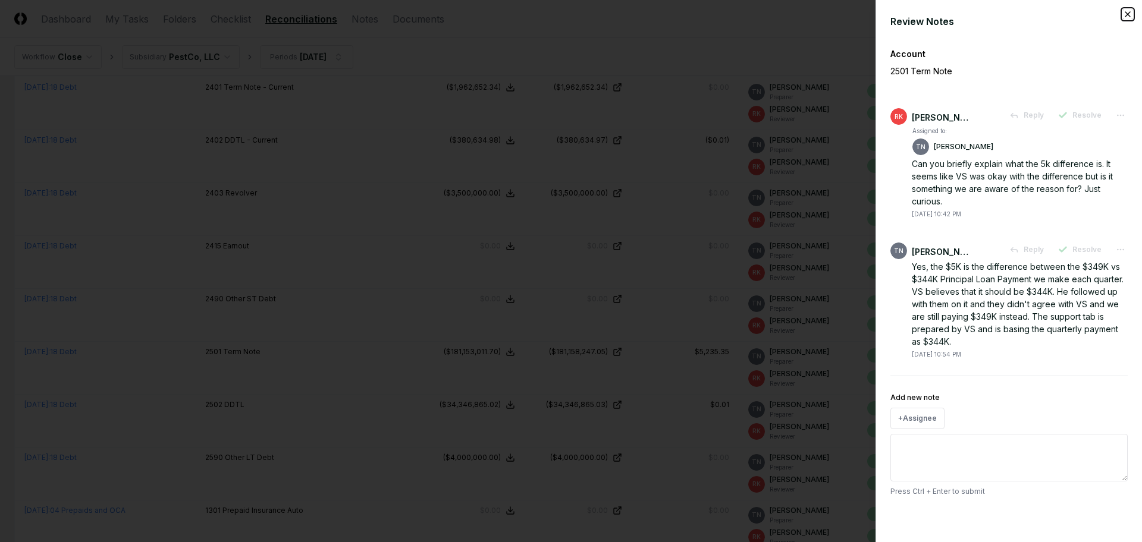
click at [1130, 16] on icon "button" at bounding box center [1128, 15] width 10 height 10
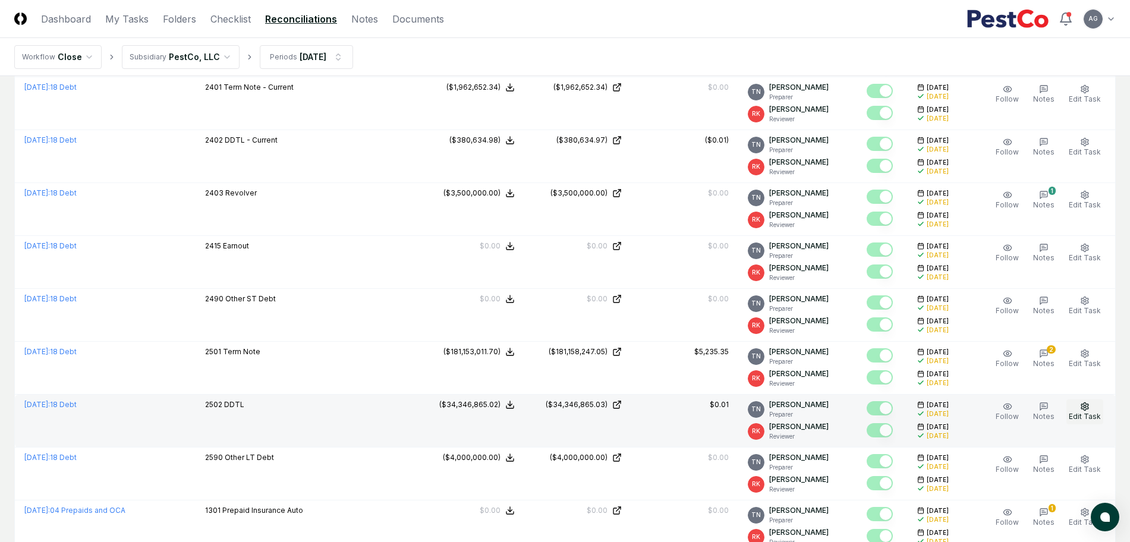
click at [1087, 412] on span "Edit Task" at bounding box center [1085, 416] width 32 height 9
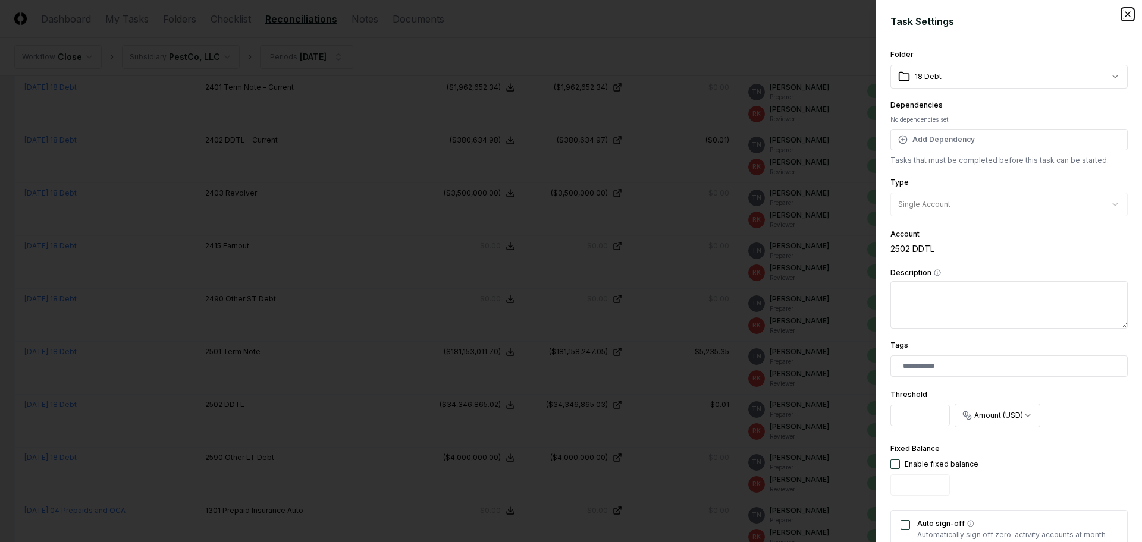
click at [1123, 12] on icon "button" at bounding box center [1128, 15] width 10 height 10
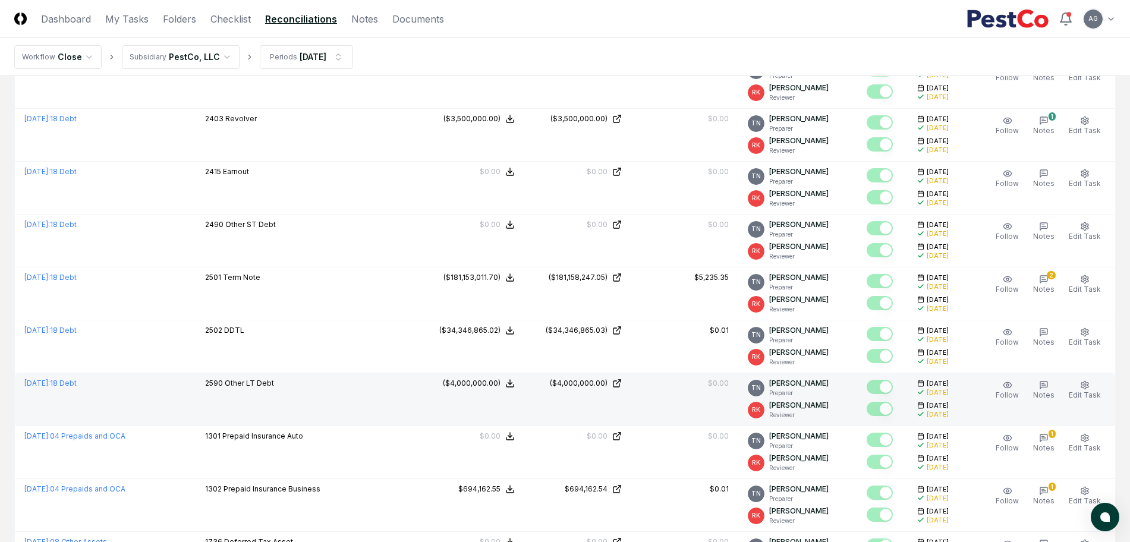
scroll to position [966, 0]
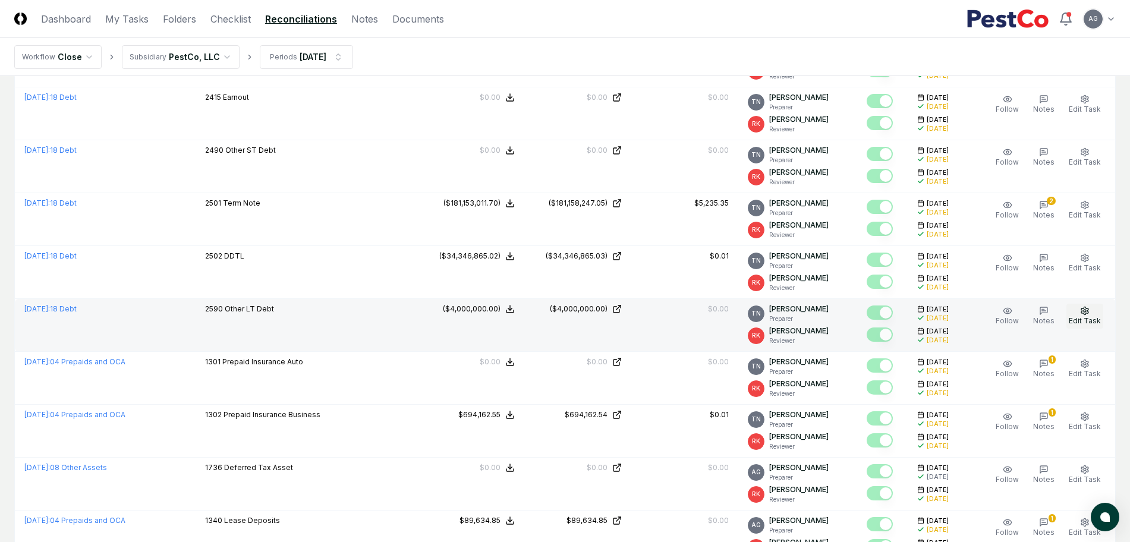
click at [1091, 318] on span "Edit Task" at bounding box center [1085, 320] width 32 height 9
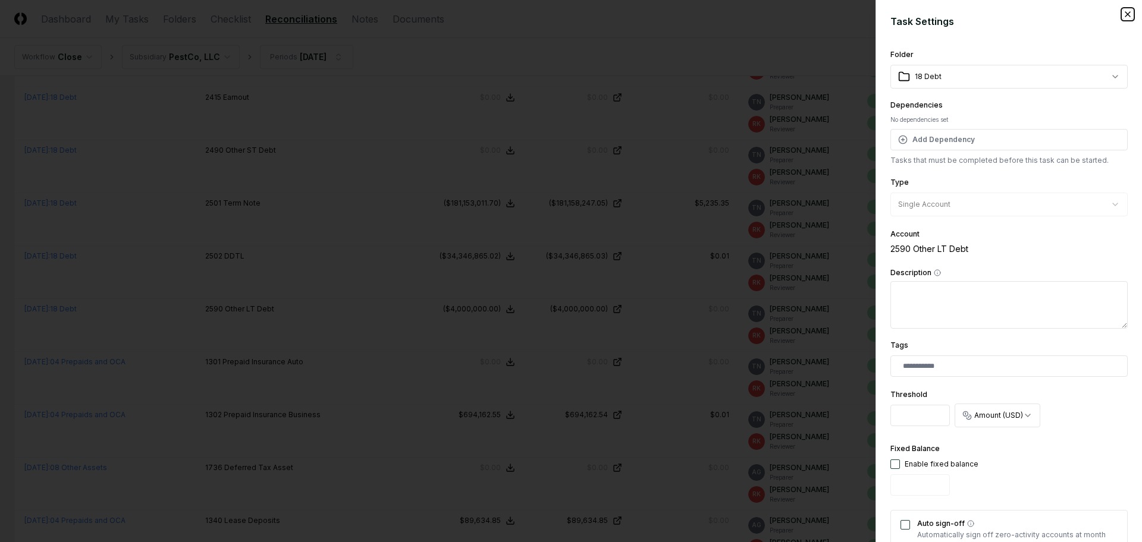
click at [1123, 11] on icon "button" at bounding box center [1128, 15] width 10 height 10
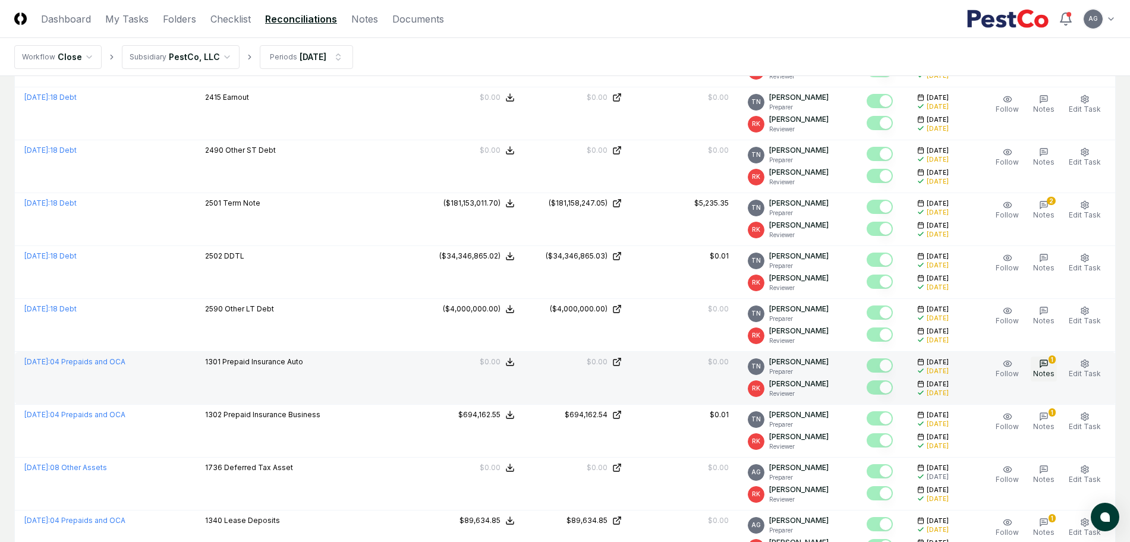
scroll to position [1041, 0]
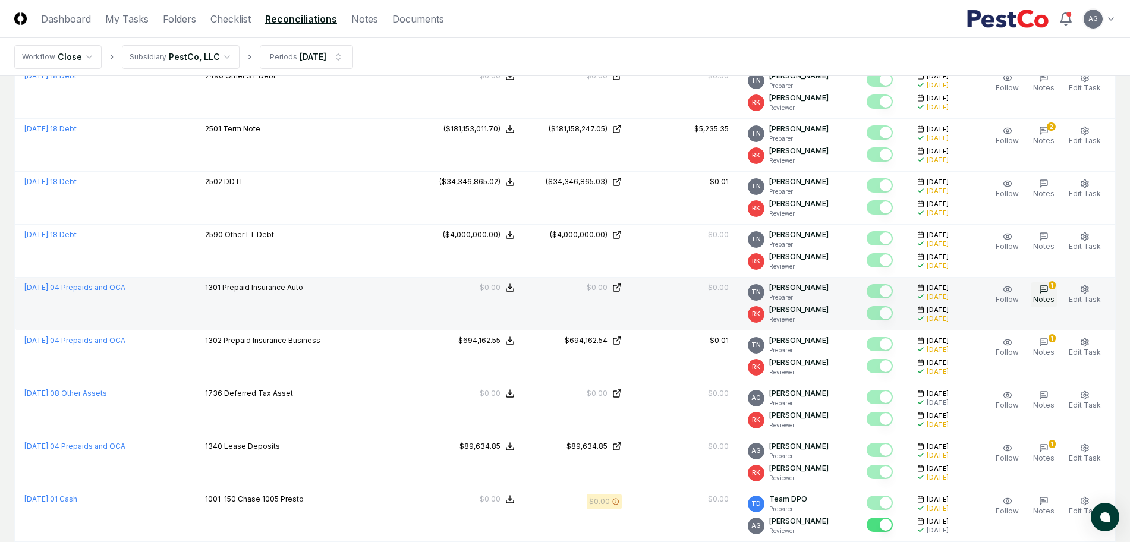
click at [1049, 291] on icon "button" at bounding box center [1044, 290] width 10 height 10
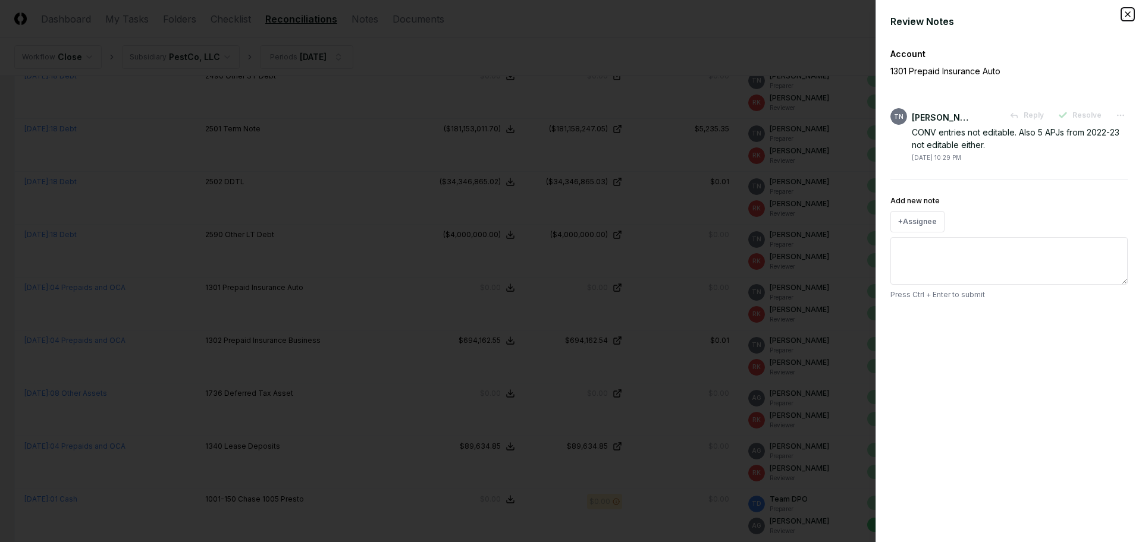
click at [1126, 10] on icon "button" at bounding box center [1128, 15] width 10 height 10
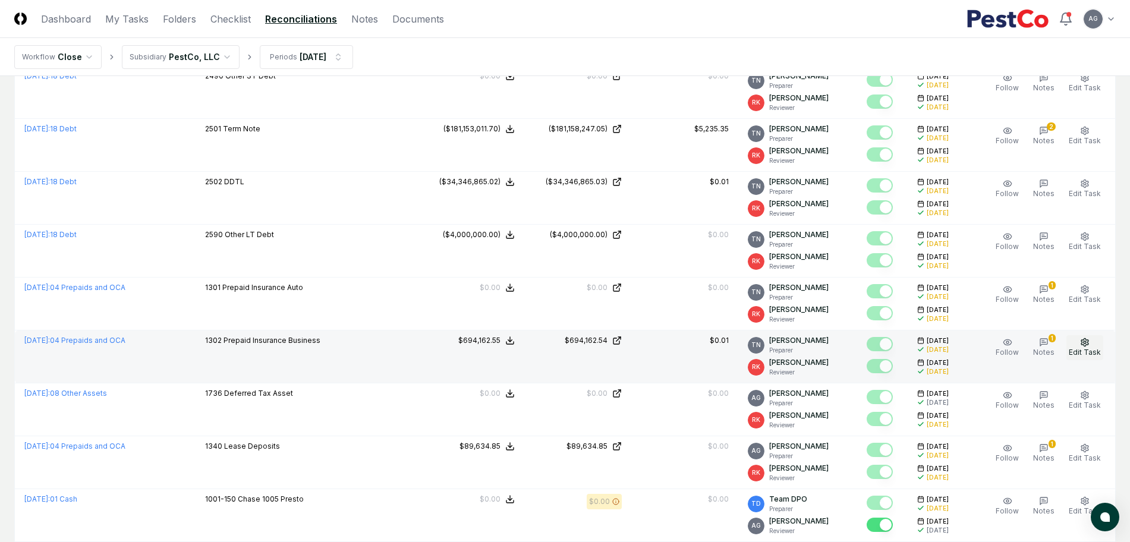
click at [1085, 348] on span "Edit Task" at bounding box center [1085, 352] width 32 height 9
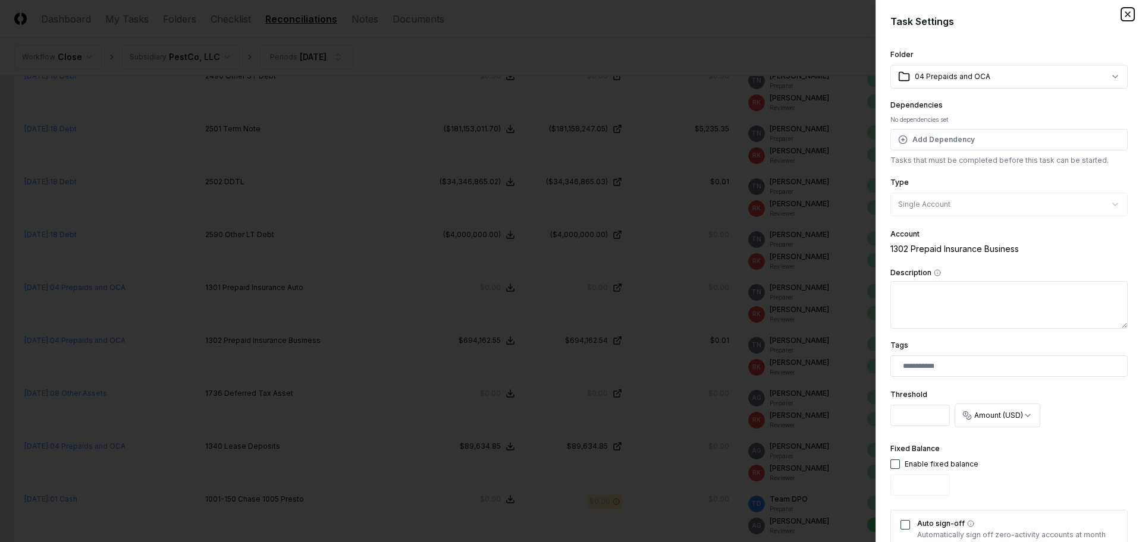
click at [1123, 15] on icon "button" at bounding box center [1128, 15] width 10 height 10
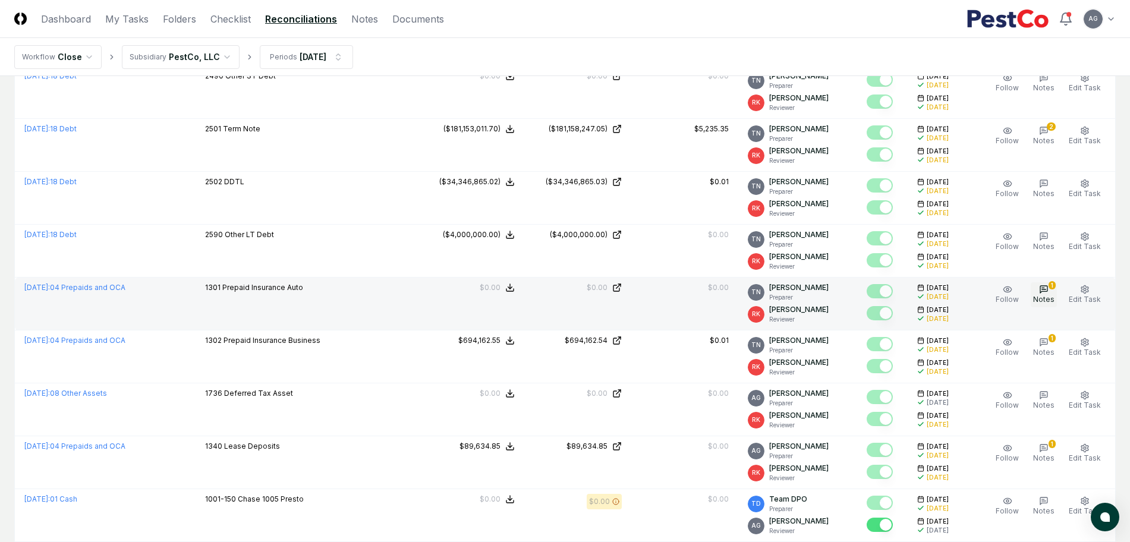
click at [1050, 298] on span "Notes" at bounding box center [1043, 299] width 21 height 9
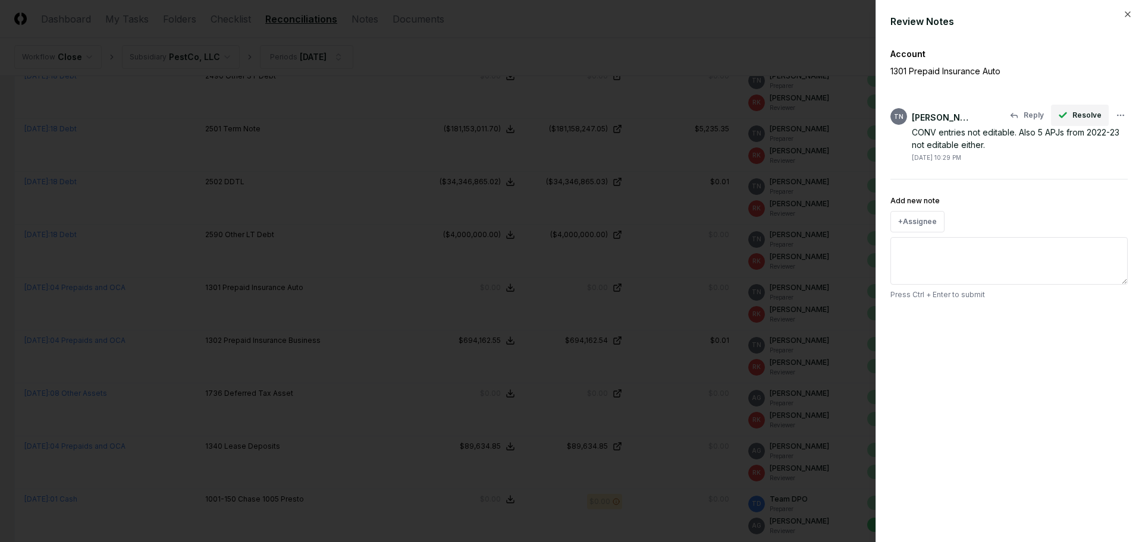
click at [1077, 114] on span "Resolve" at bounding box center [1086, 115] width 29 height 11
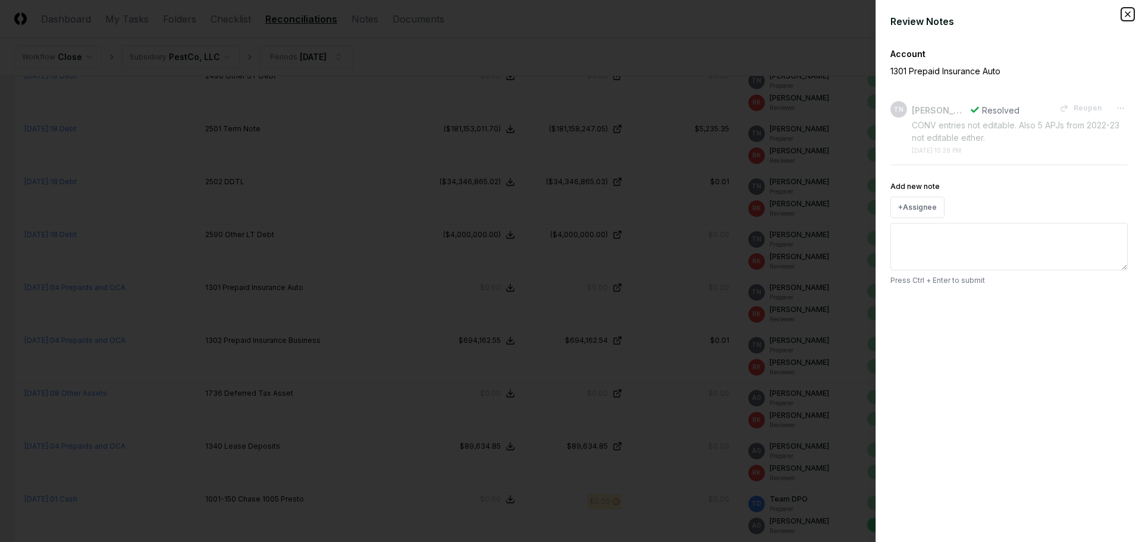
click at [1127, 14] on icon "button" at bounding box center [1127, 14] width 5 height 5
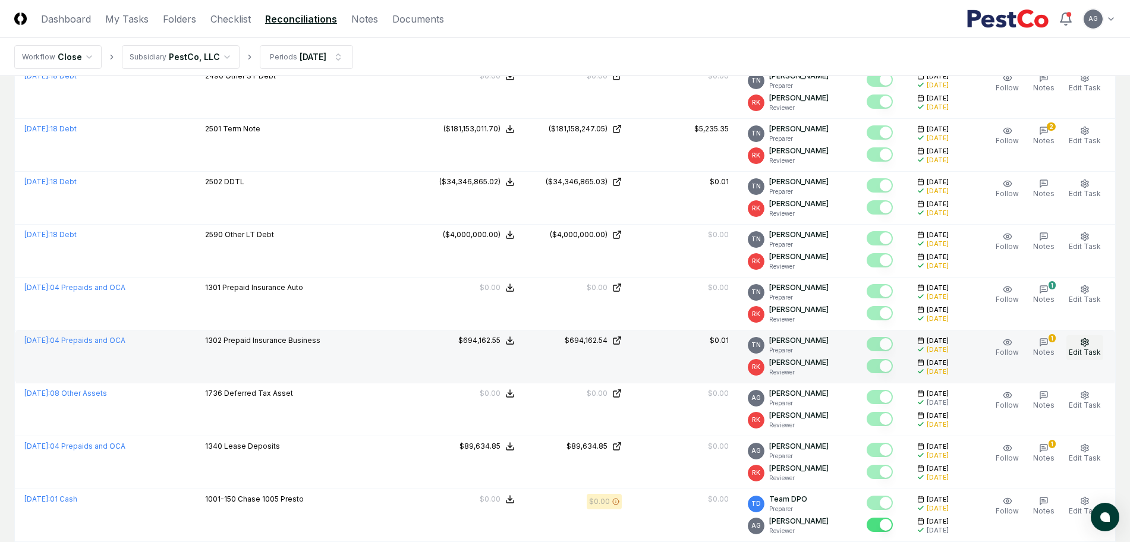
click at [1090, 350] on span "Edit Task" at bounding box center [1085, 352] width 32 height 9
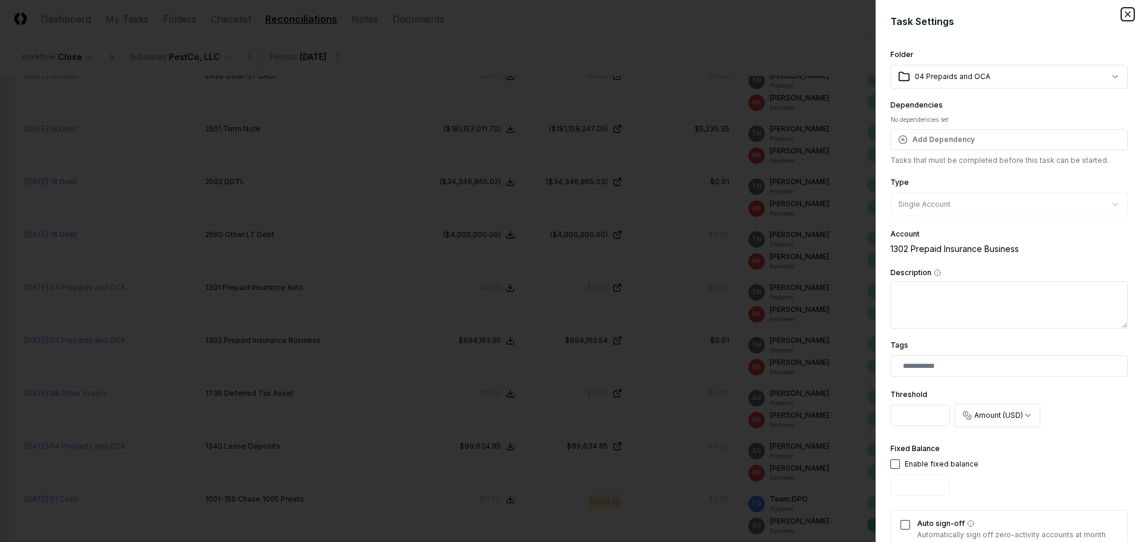
click at [1123, 11] on icon "button" at bounding box center [1128, 15] width 10 height 10
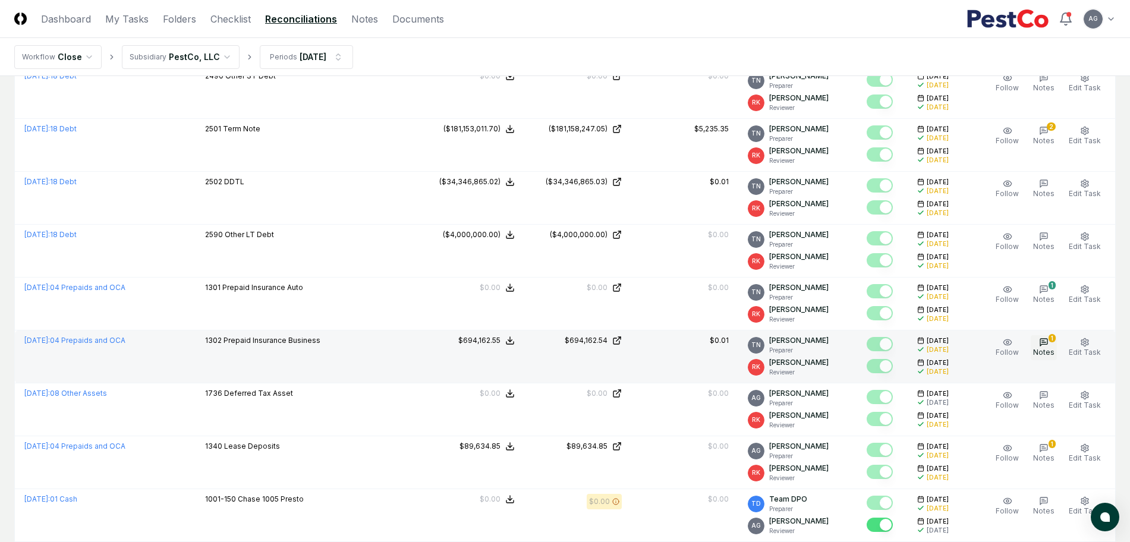
click at [1051, 349] on span "Notes" at bounding box center [1043, 352] width 21 height 9
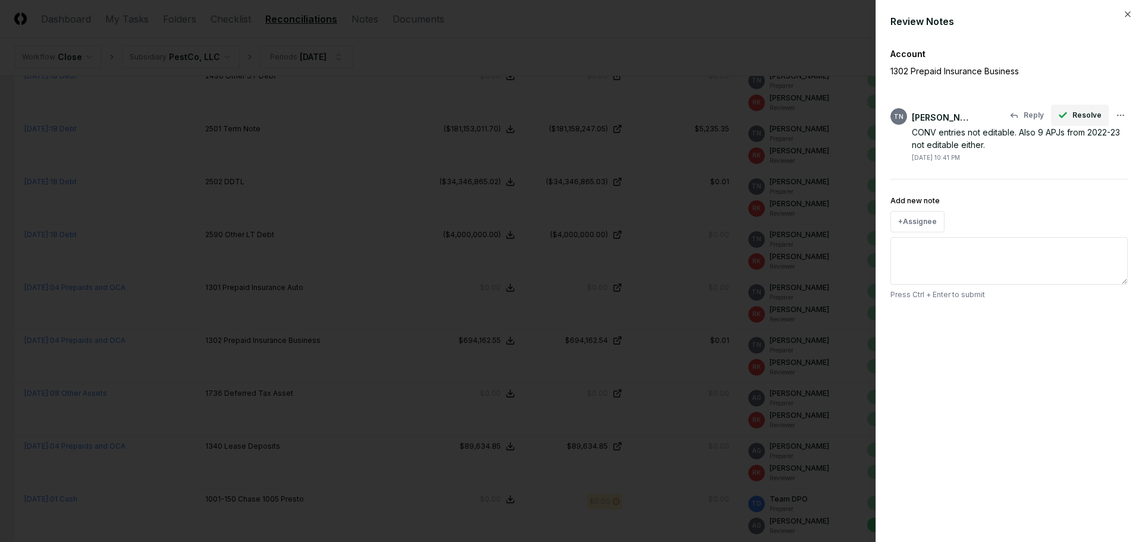
click at [1079, 114] on span "Resolve" at bounding box center [1086, 115] width 29 height 11
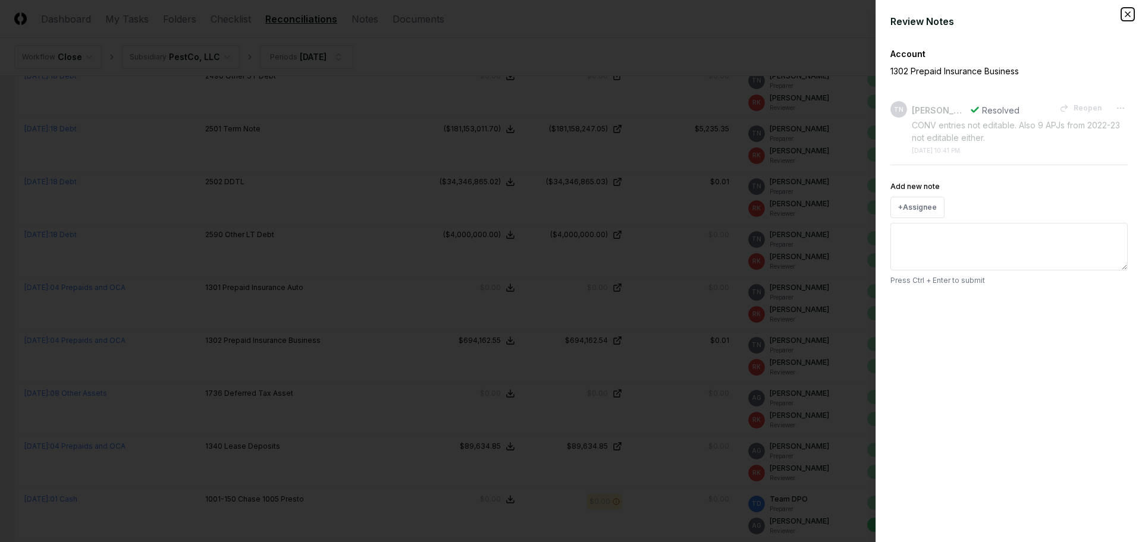
click at [1127, 12] on icon "button" at bounding box center [1128, 15] width 10 height 10
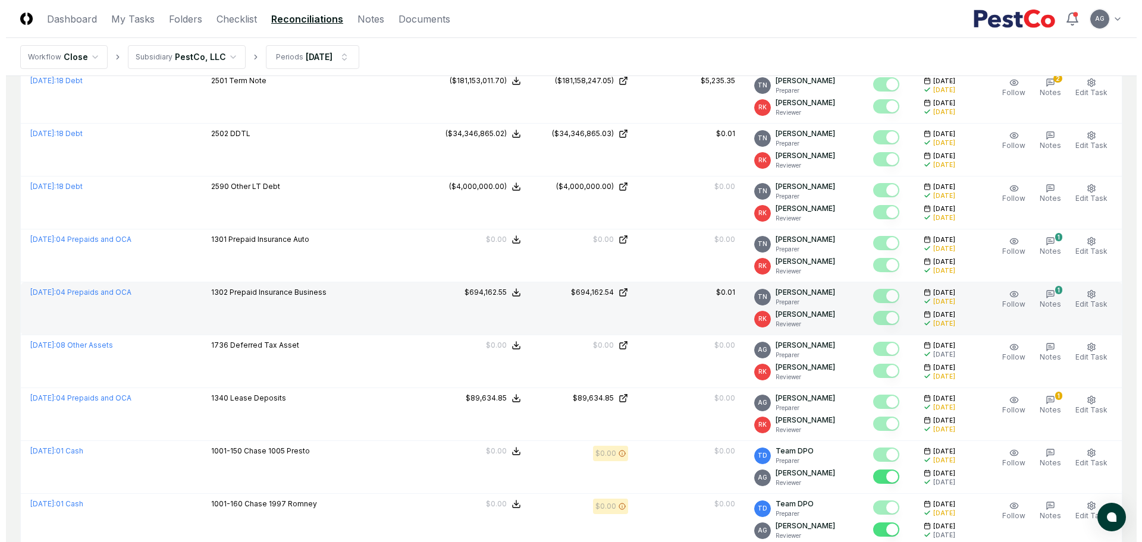
scroll to position [1115, 0]
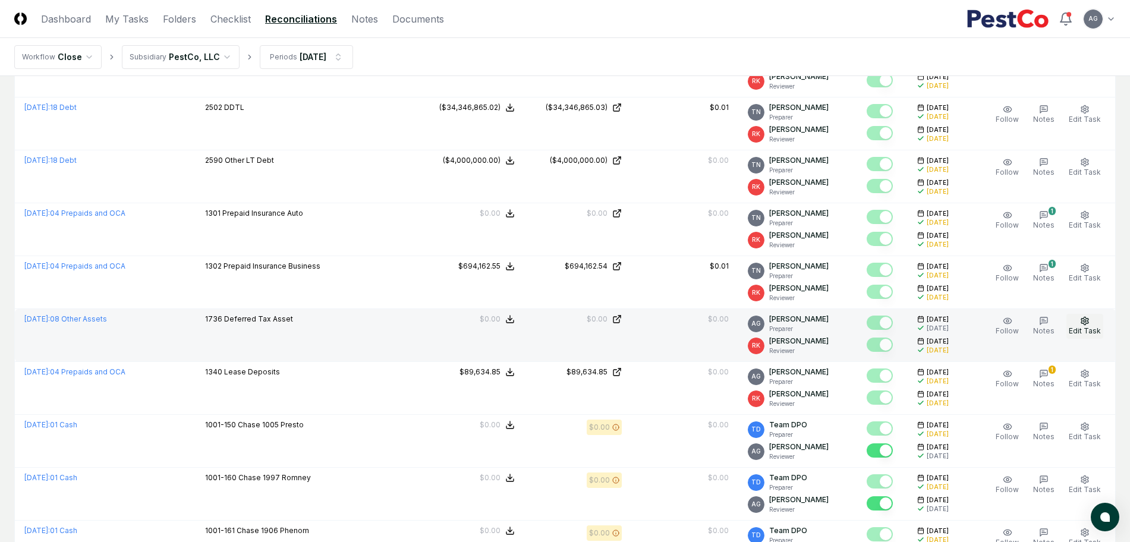
click at [1083, 324] on icon "button" at bounding box center [1085, 321] width 10 height 10
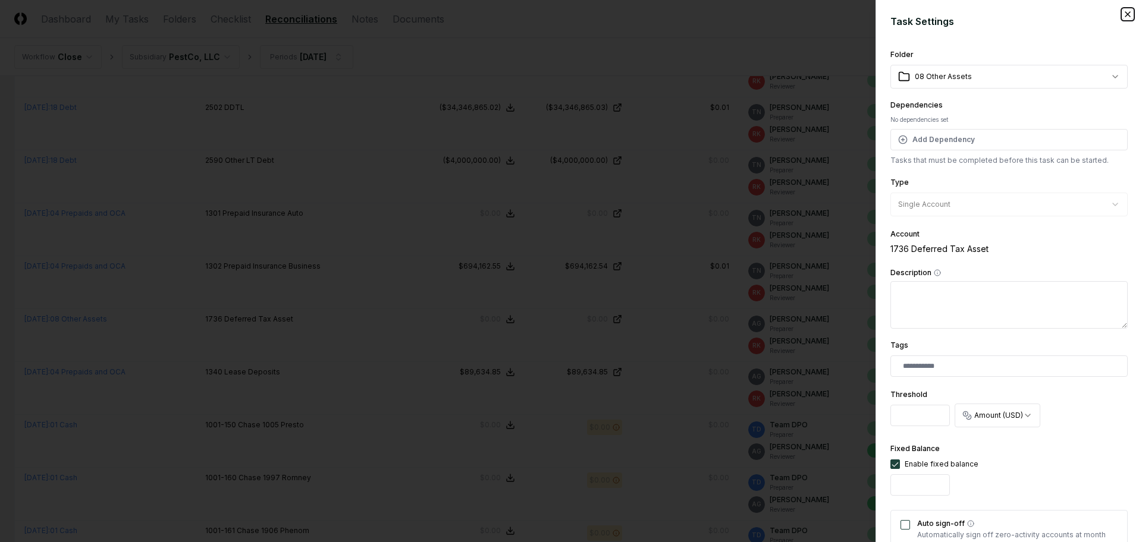
click at [1125, 17] on icon "button" at bounding box center [1127, 14] width 5 height 5
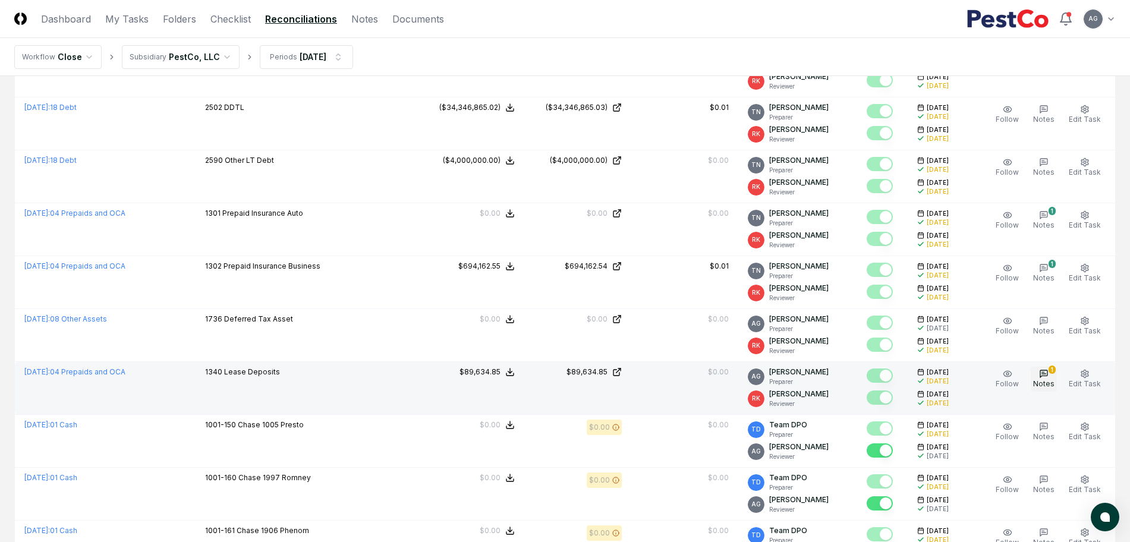
click at [1042, 385] on span "Notes" at bounding box center [1043, 383] width 21 height 9
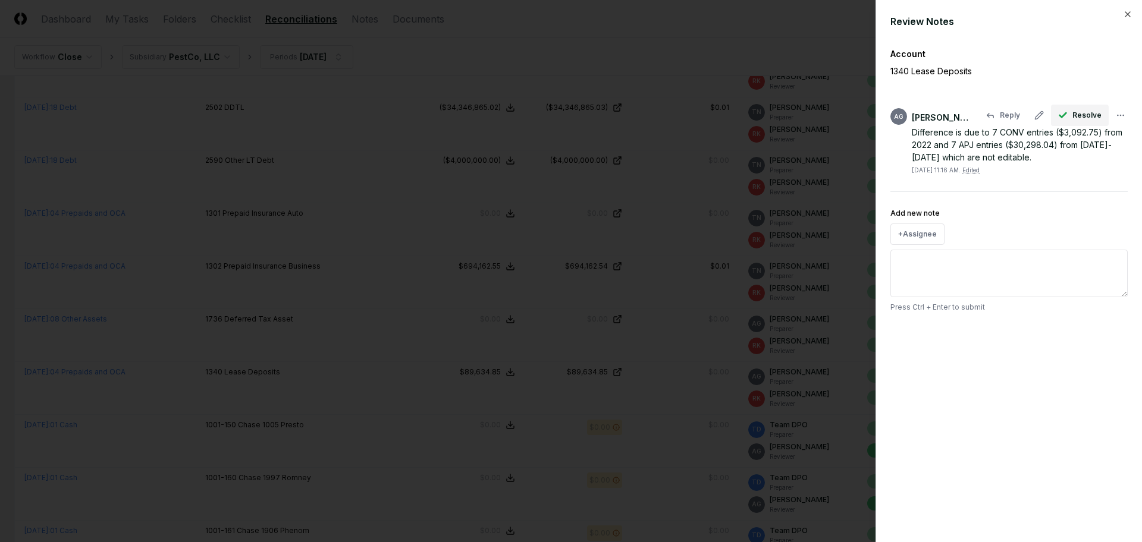
click at [1070, 115] on button "Resolve" at bounding box center [1080, 115] width 58 height 21
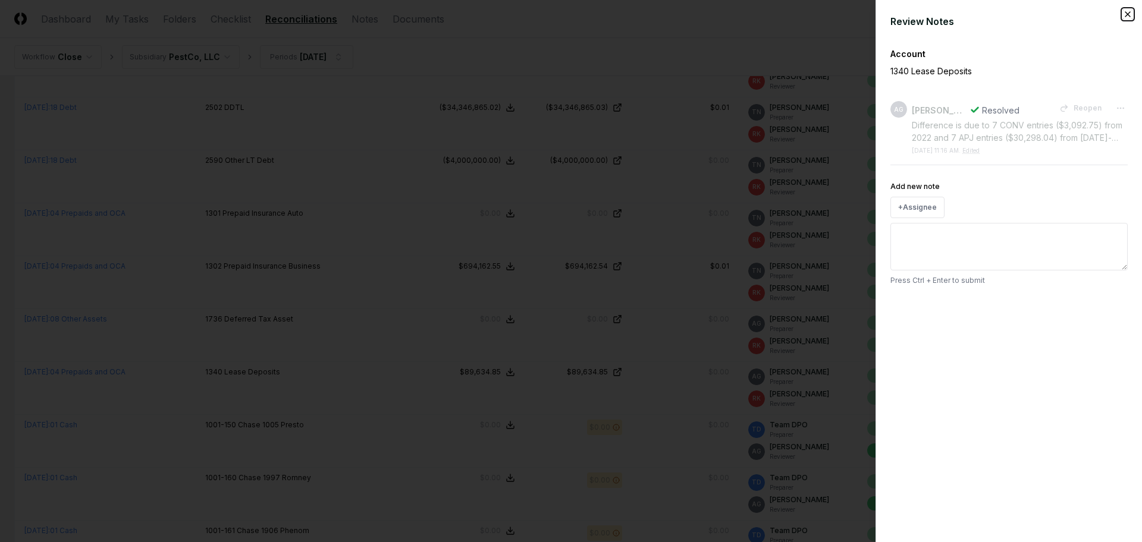
click at [1130, 11] on icon "button" at bounding box center [1128, 15] width 10 height 10
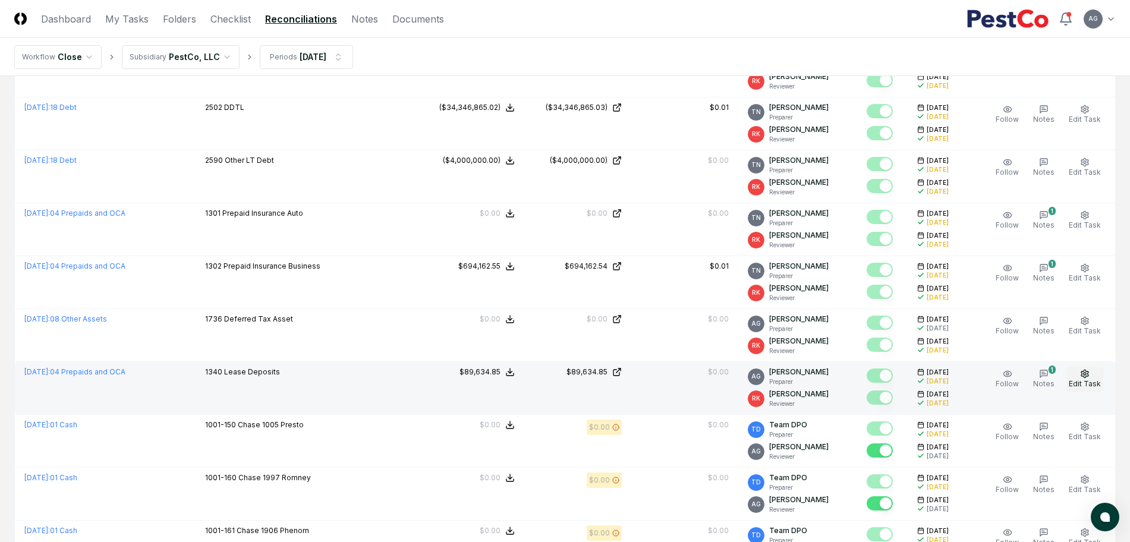
click at [1094, 387] on span "Edit Task" at bounding box center [1085, 383] width 32 height 9
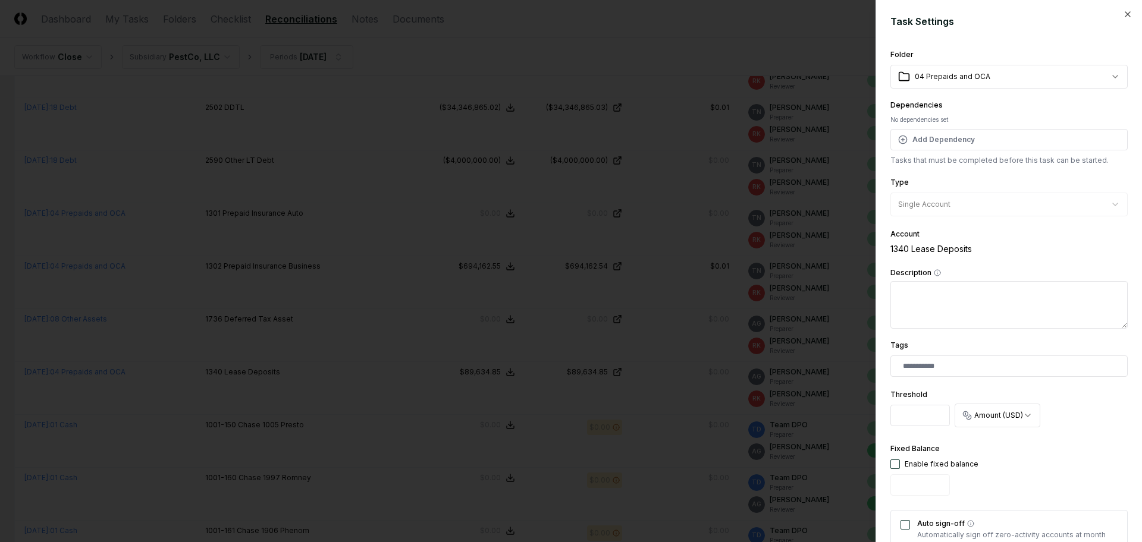
drag, startPoint x: 931, startPoint y: 413, endPoint x: 885, endPoint y: 413, distance: 46.4
click at [885, 413] on div "**********" at bounding box center [1008, 271] width 266 height 542
type input "*"
click at [1096, 428] on div "**********" at bounding box center [1008, 409] width 237 height 46
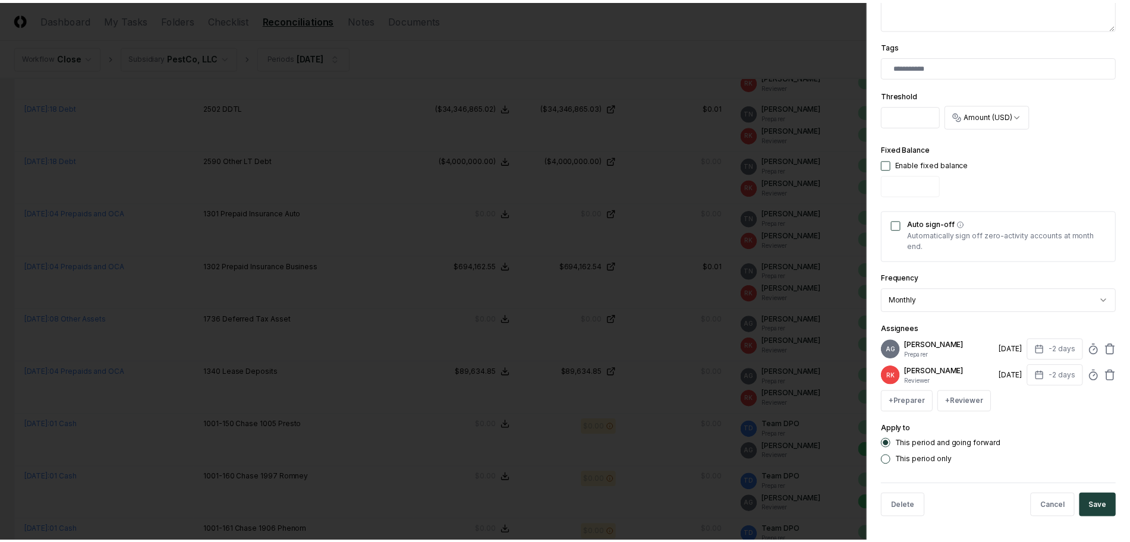
scroll to position [309, 0]
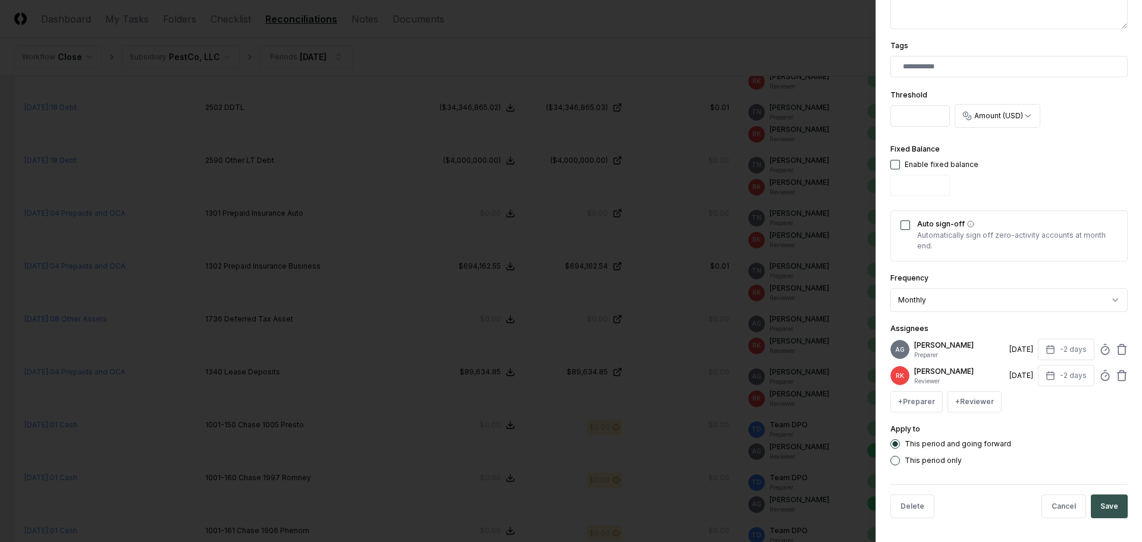
click at [1104, 505] on button "Save" at bounding box center [1108, 507] width 37 height 24
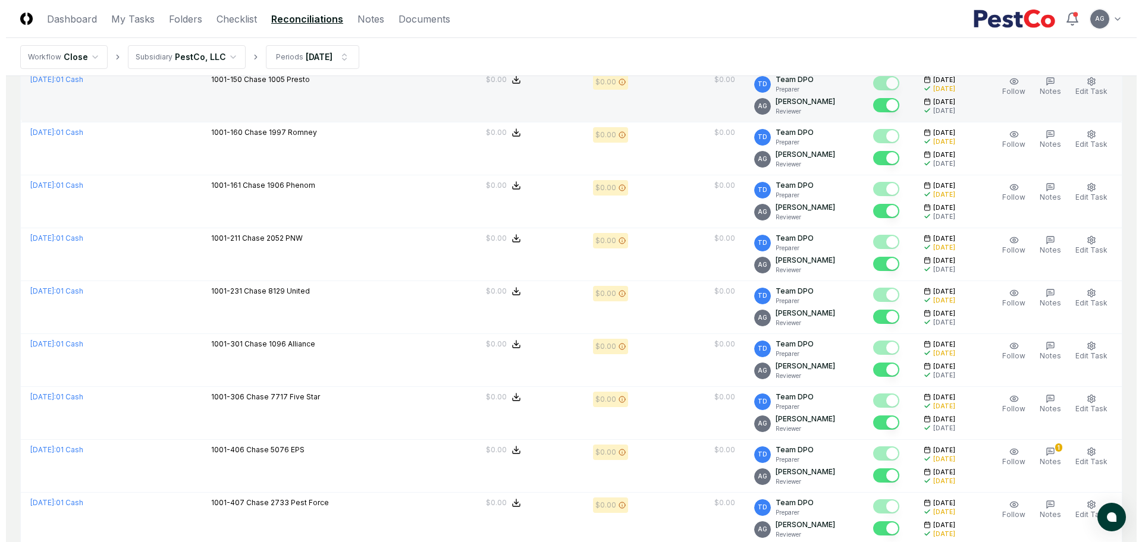
scroll to position [1486, 0]
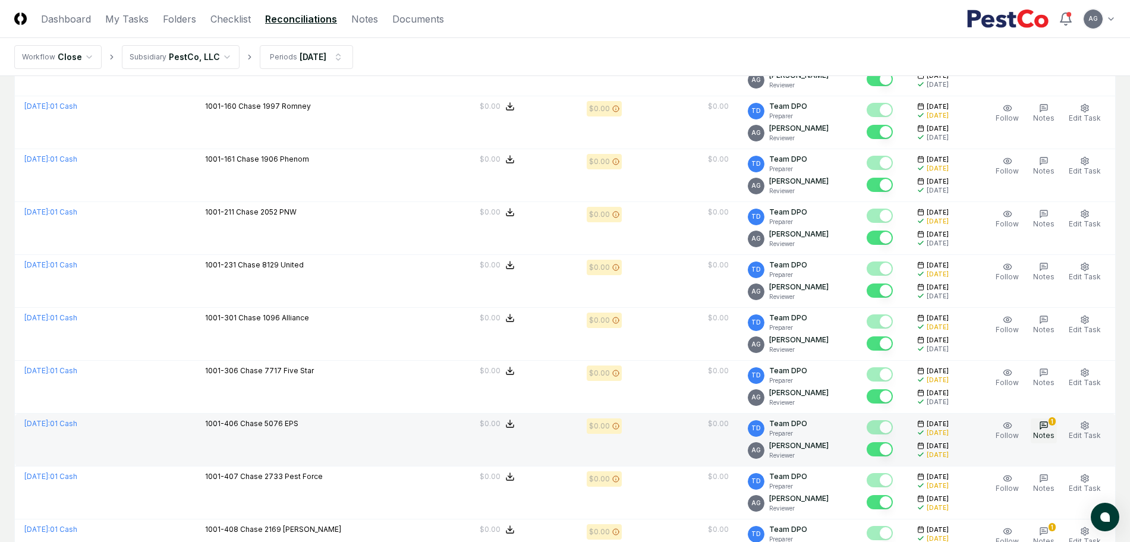
click at [1044, 429] on icon "button" at bounding box center [1044, 426] width 10 height 10
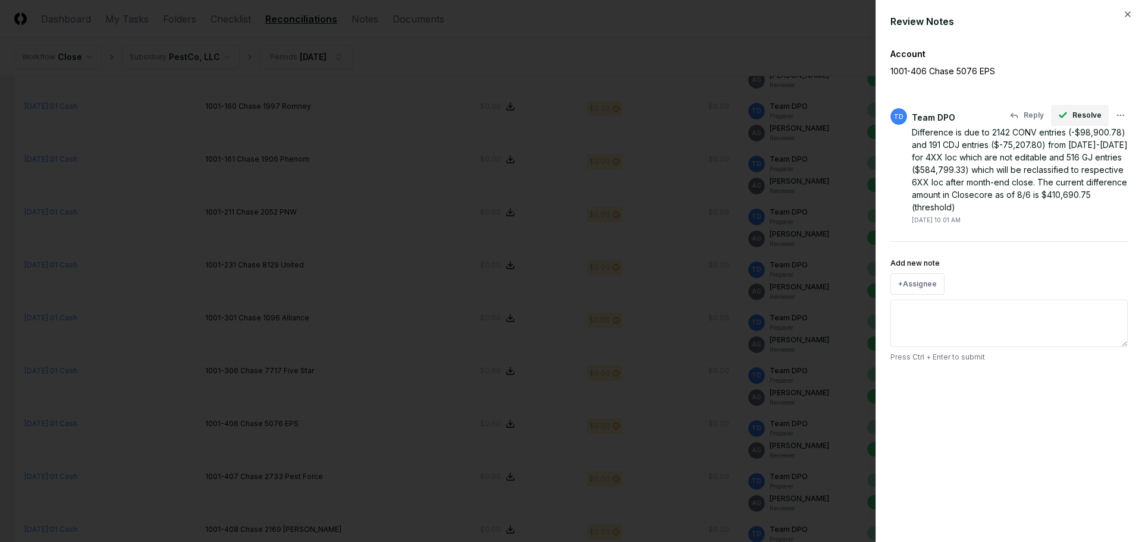
click at [1093, 115] on span "Resolve" at bounding box center [1086, 115] width 29 height 11
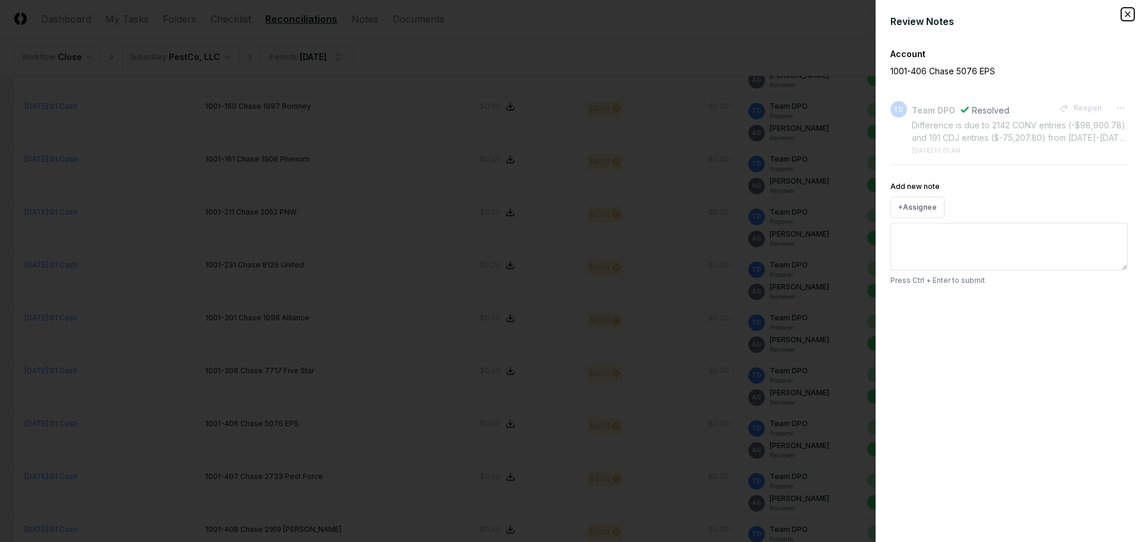
click at [1123, 12] on icon "button" at bounding box center [1128, 15] width 10 height 10
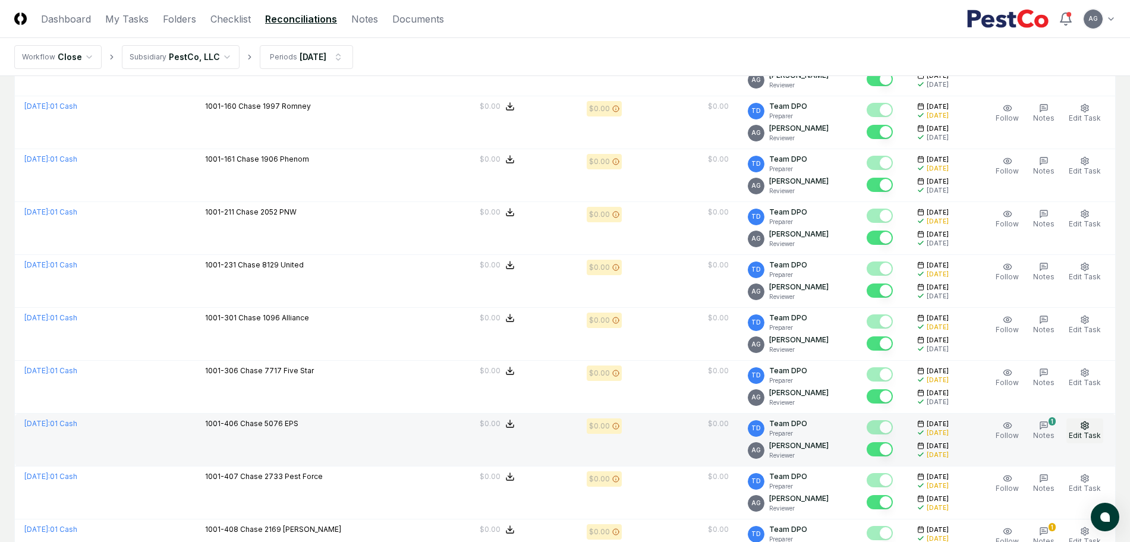
click at [1089, 430] on button "Edit Task" at bounding box center [1085, 431] width 37 height 25
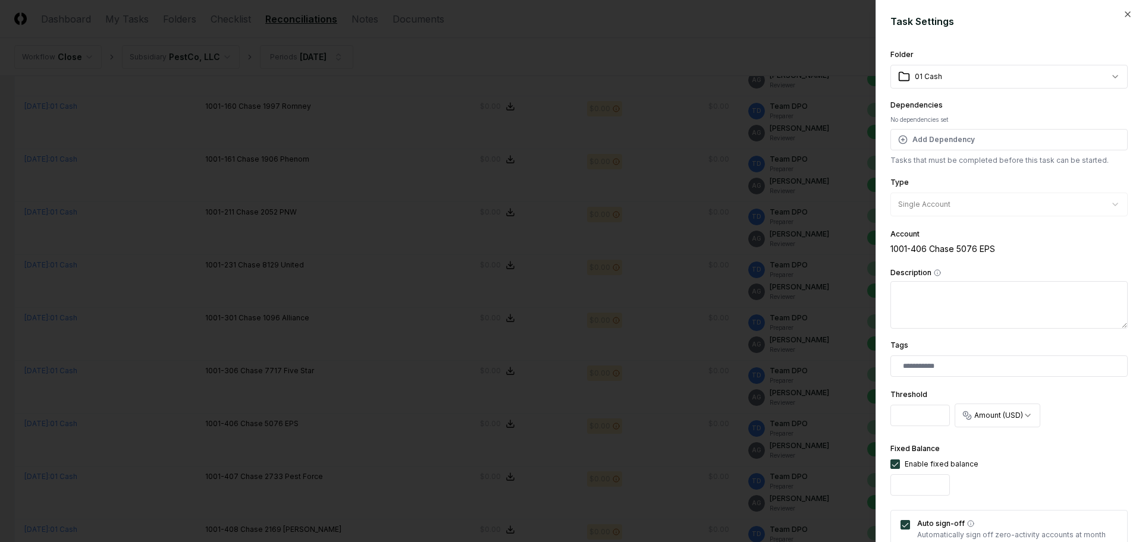
drag, startPoint x: 897, startPoint y: 416, endPoint x: 933, endPoint y: 419, distance: 36.3
click at [933, 419] on input "*********" at bounding box center [919, 415] width 59 height 21
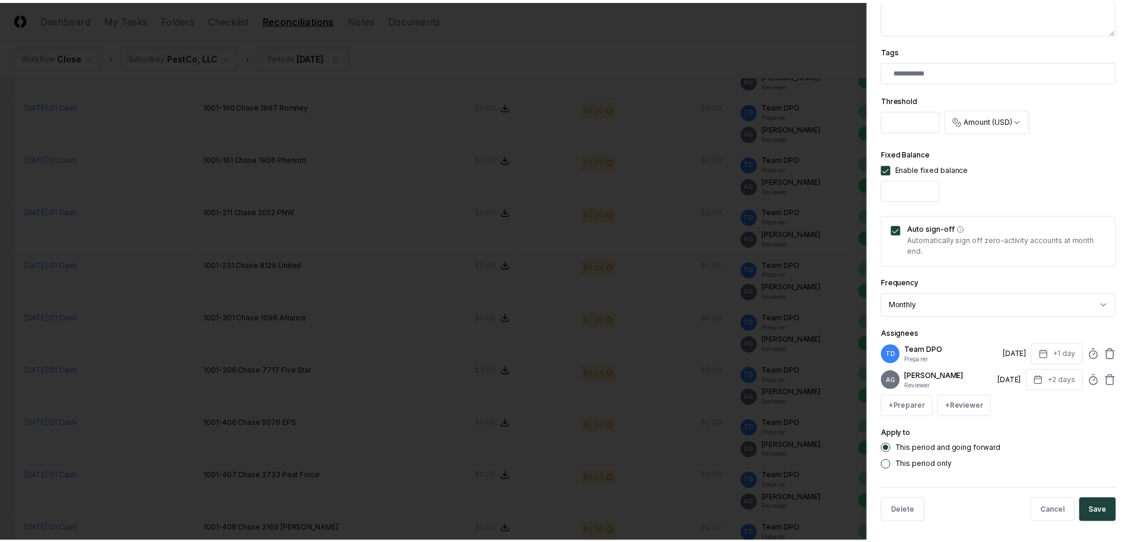
scroll to position [297, 0]
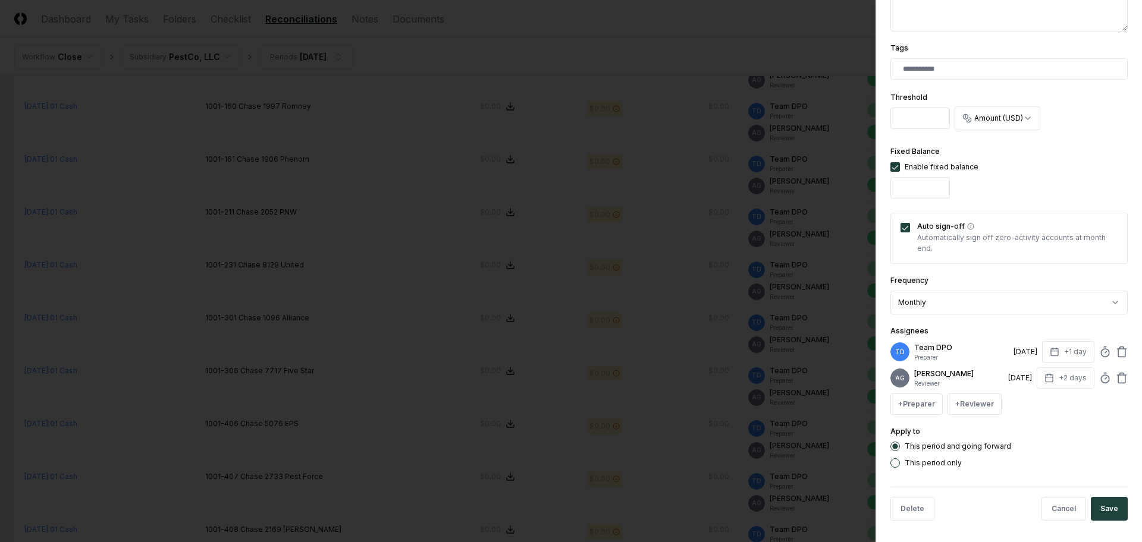
type input "*"
click at [1096, 518] on button "Save" at bounding box center [1108, 509] width 37 height 24
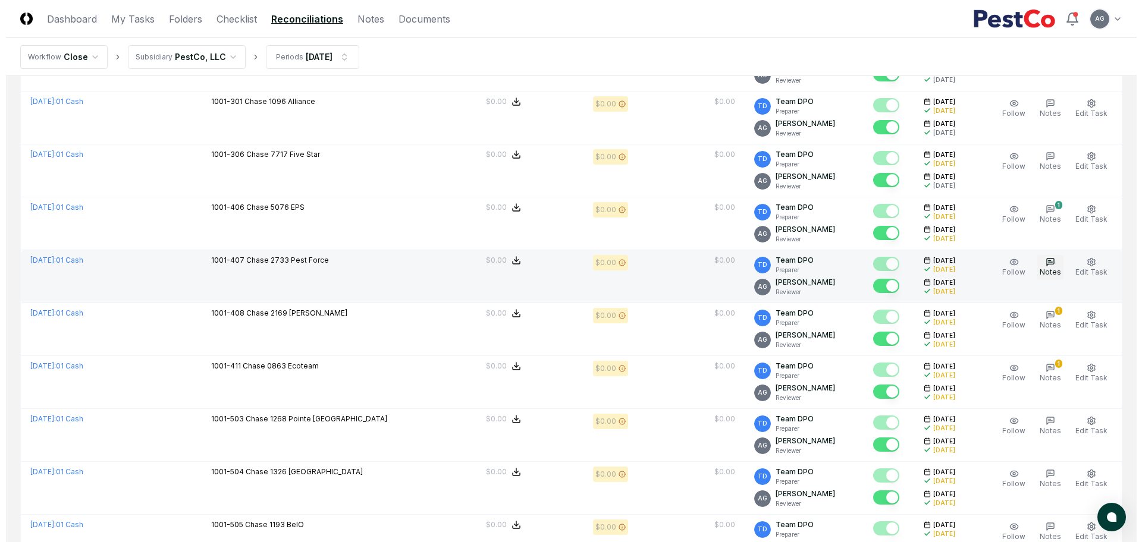
scroll to position [1709, 0]
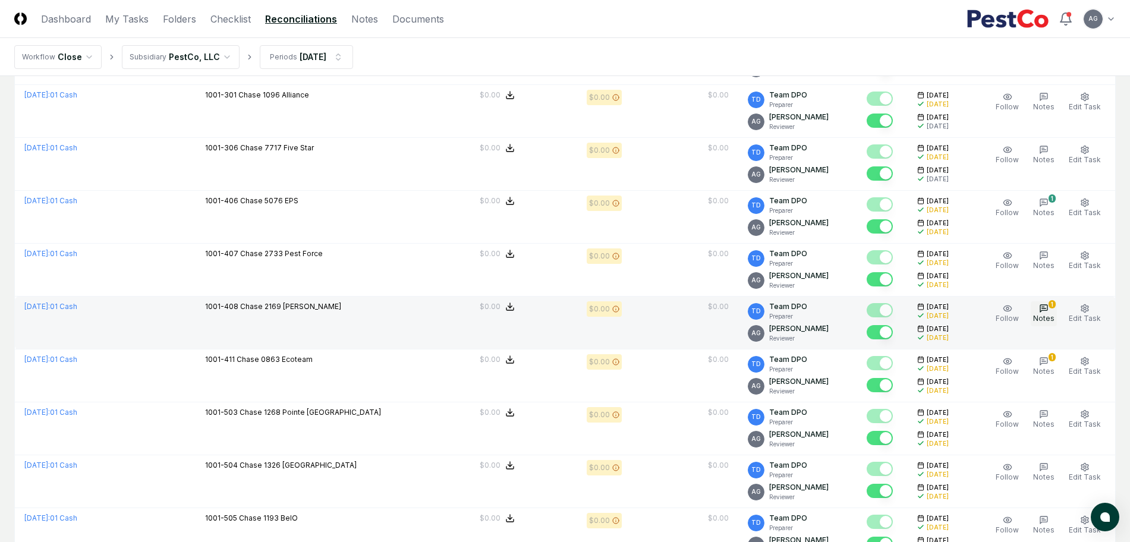
click at [1045, 310] on icon "button" at bounding box center [1044, 308] width 7 height 7
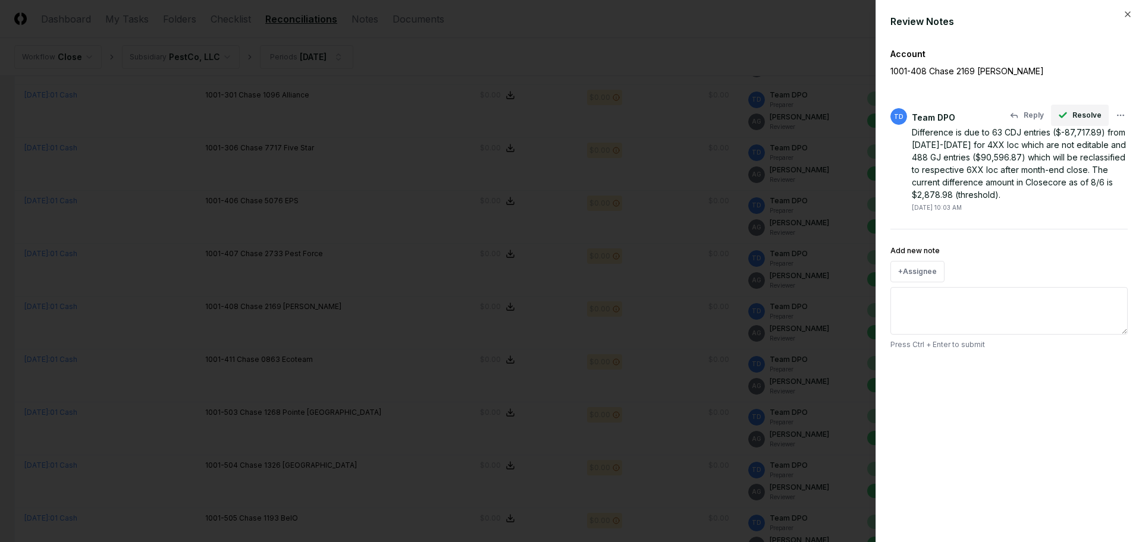
click at [1077, 114] on span "Resolve" at bounding box center [1086, 115] width 29 height 11
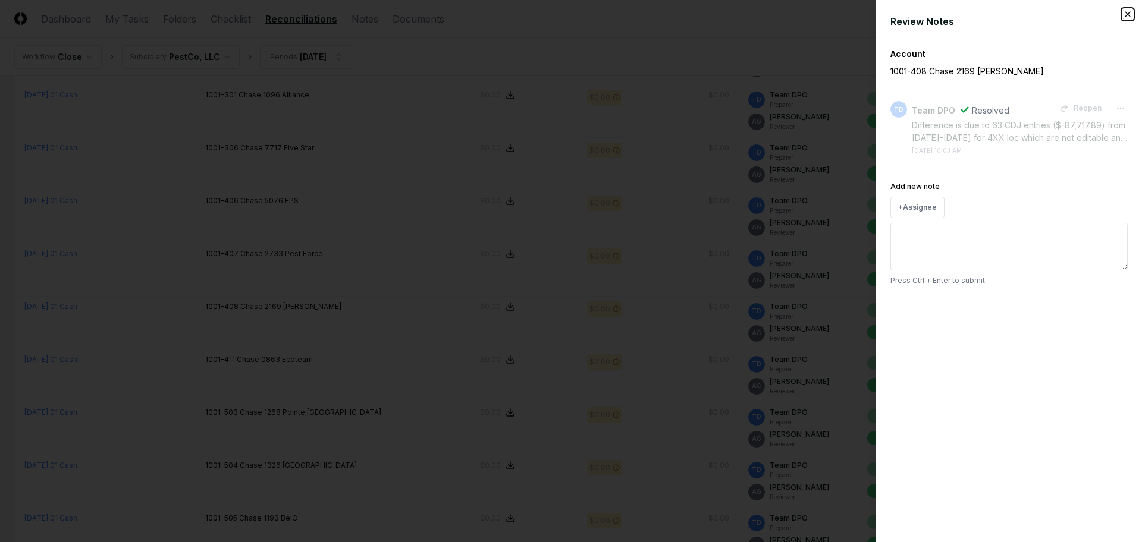
click at [1130, 12] on icon "button" at bounding box center [1128, 15] width 10 height 10
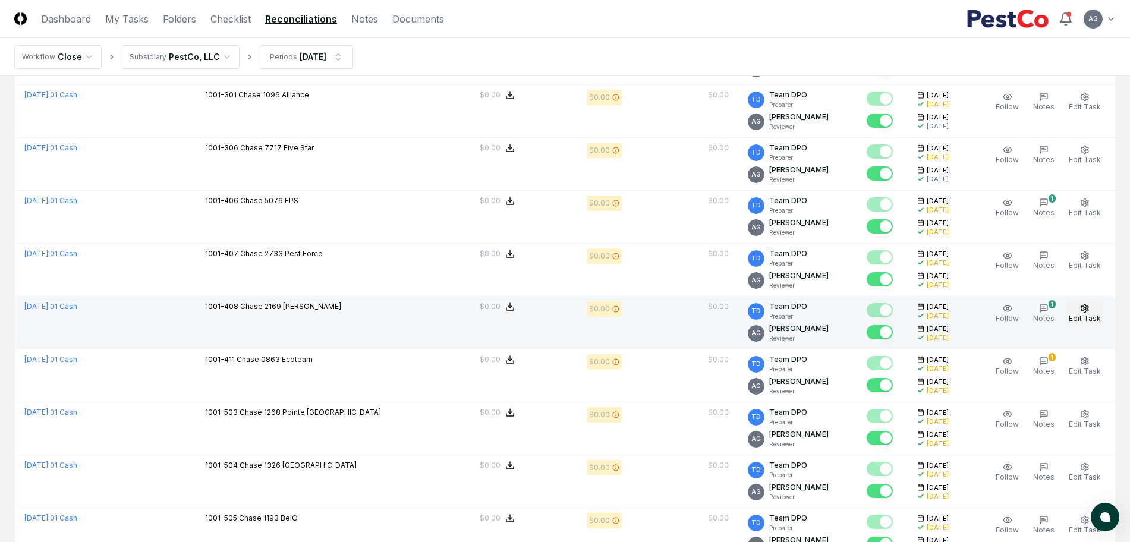
click at [1085, 319] on span "Edit Task" at bounding box center [1085, 318] width 32 height 9
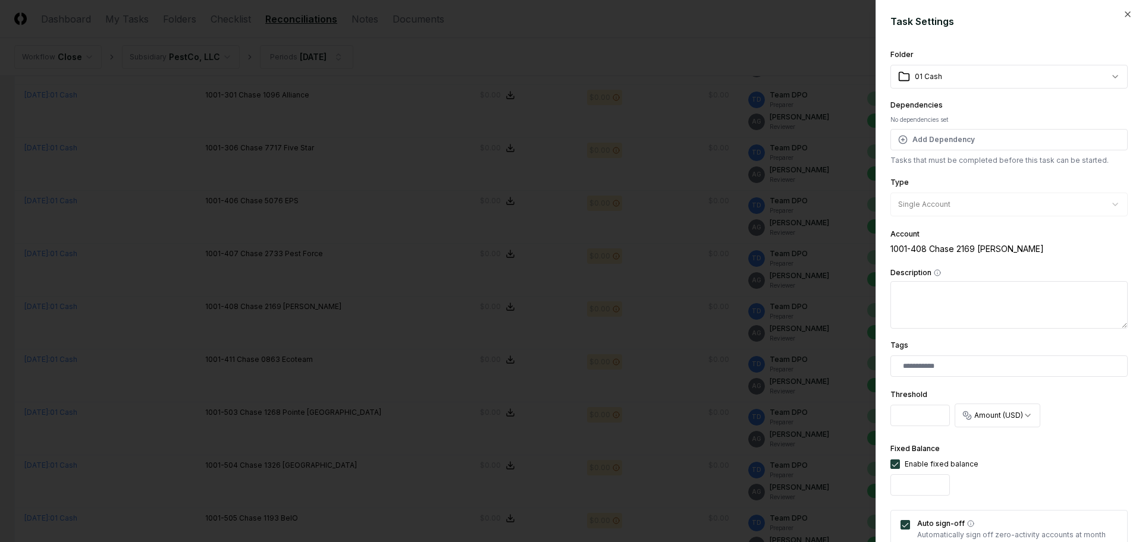
drag, startPoint x: 926, startPoint y: 417, endPoint x: 889, endPoint y: 417, distance: 36.9
click at [889, 417] on div "**********" at bounding box center [1008, 271] width 266 height 542
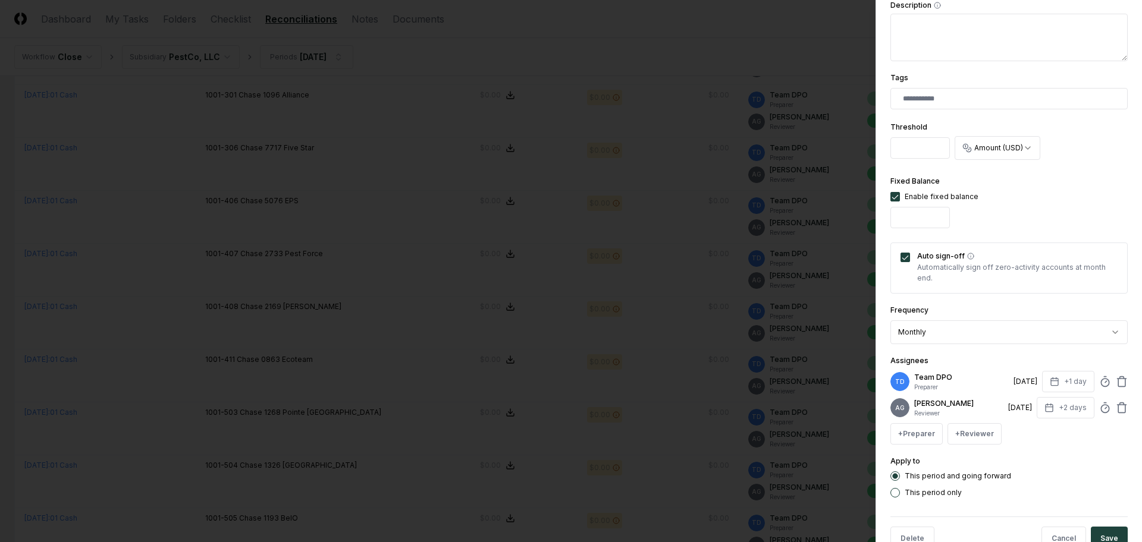
scroll to position [309, 0]
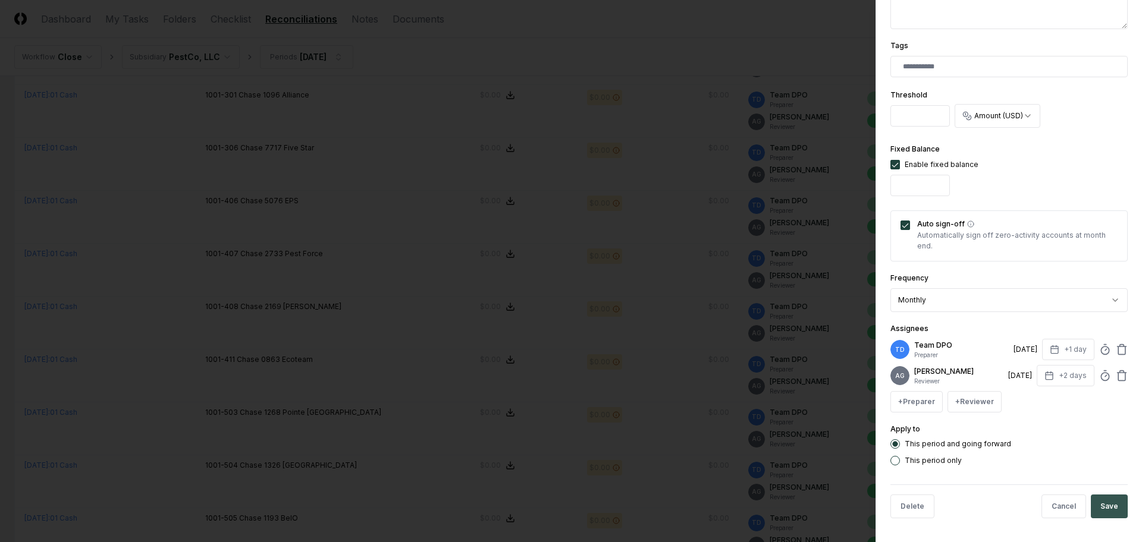
type input "*"
click at [1100, 504] on button "Save" at bounding box center [1108, 507] width 37 height 24
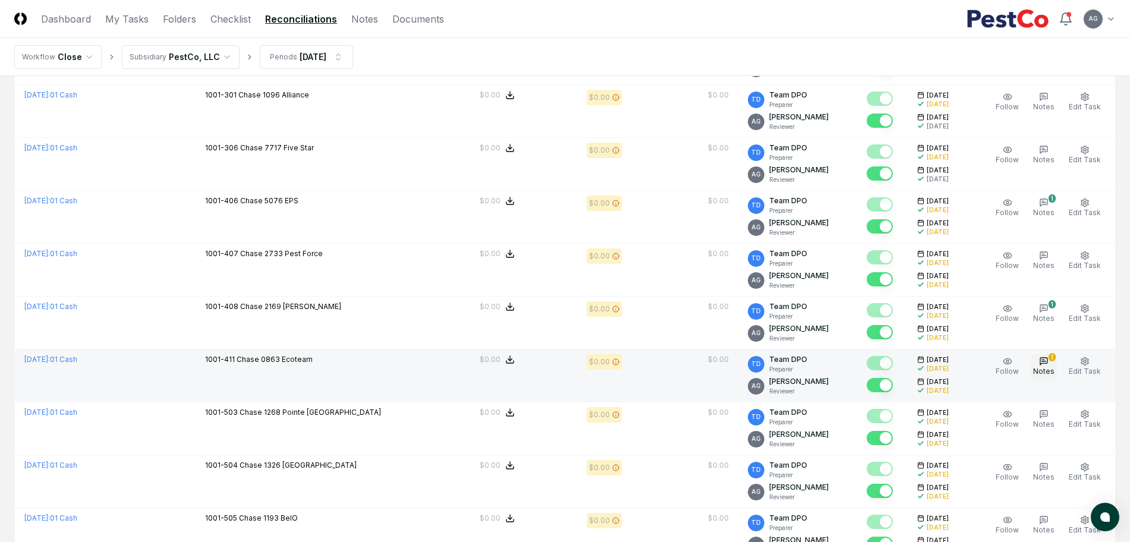
click at [1052, 366] on button "1 Notes" at bounding box center [1044, 366] width 26 height 25
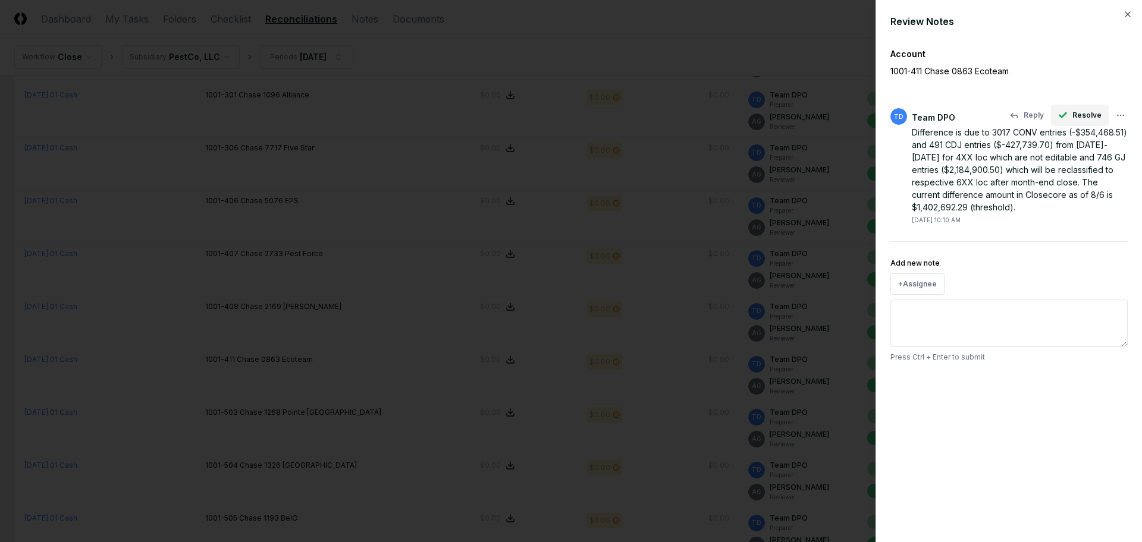
click at [1074, 115] on span "Resolve" at bounding box center [1086, 115] width 29 height 11
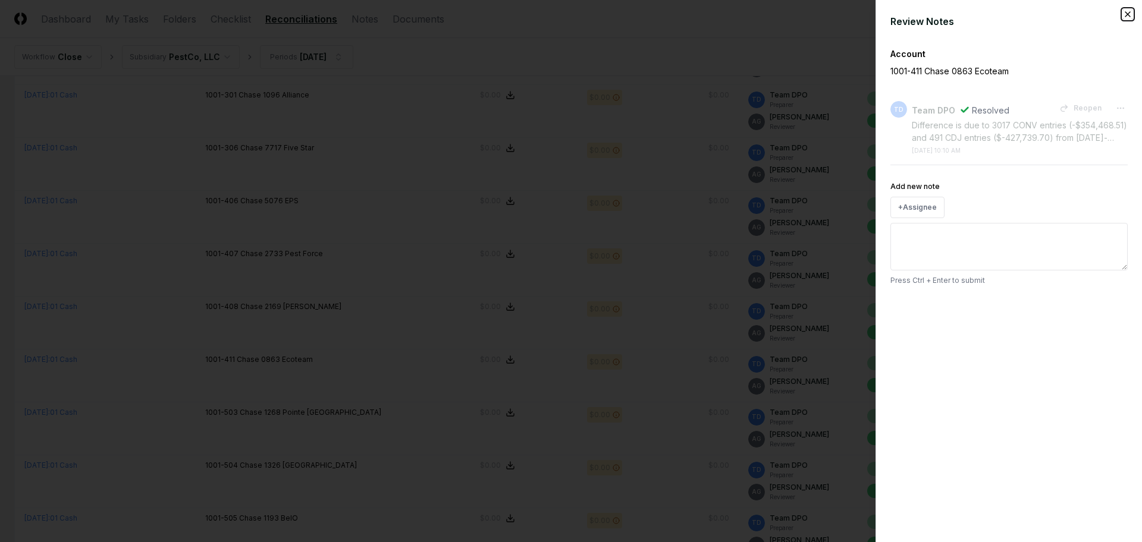
click at [1128, 14] on icon "button" at bounding box center [1127, 14] width 5 height 5
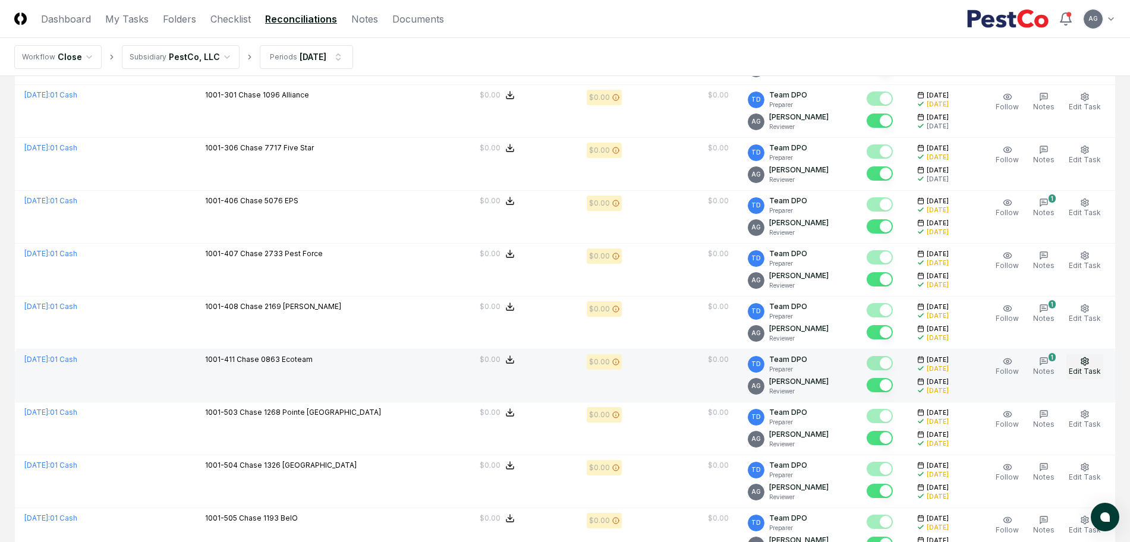
click at [1084, 369] on span "Edit Task" at bounding box center [1085, 371] width 32 height 9
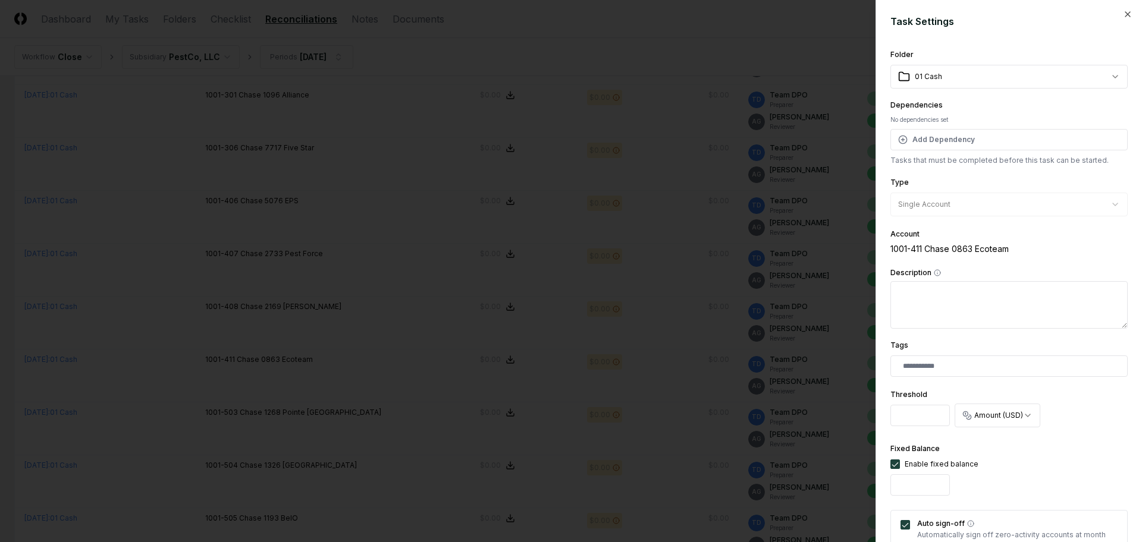
scroll to position [0, 5]
drag, startPoint x: 897, startPoint y: 419, endPoint x: 942, endPoint y: 422, distance: 45.9
click at [942, 422] on input "**********" at bounding box center [919, 415] width 59 height 21
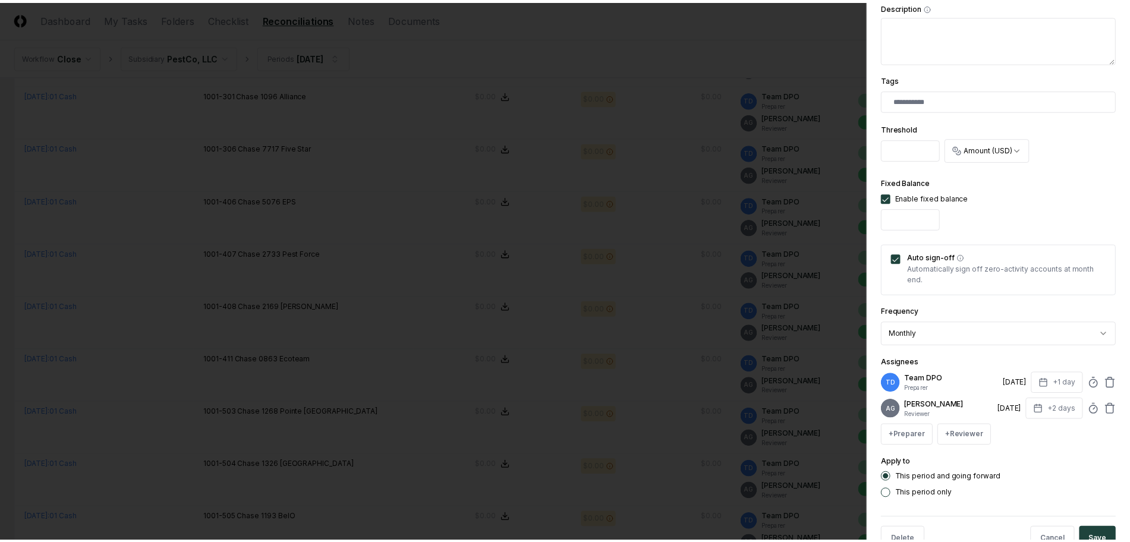
scroll to position [309, 0]
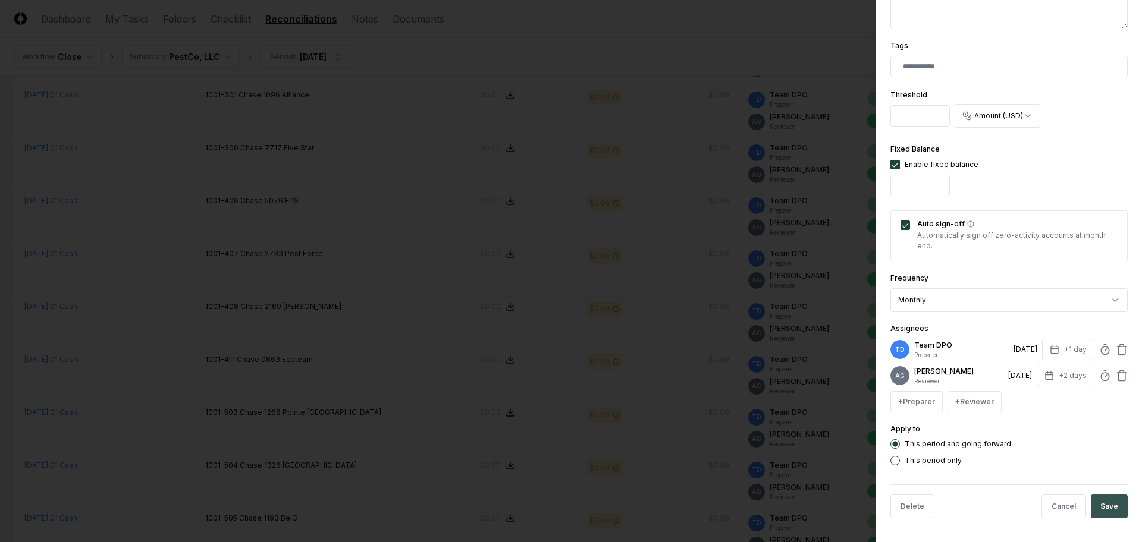
type input "*"
click at [1097, 504] on button "Save" at bounding box center [1108, 507] width 37 height 24
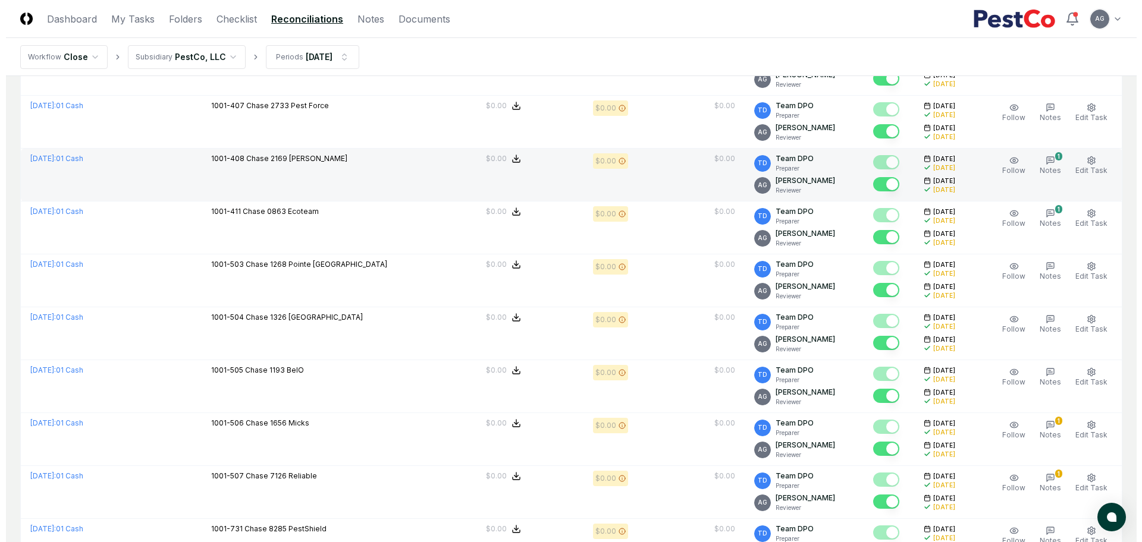
scroll to position [1858, 0]
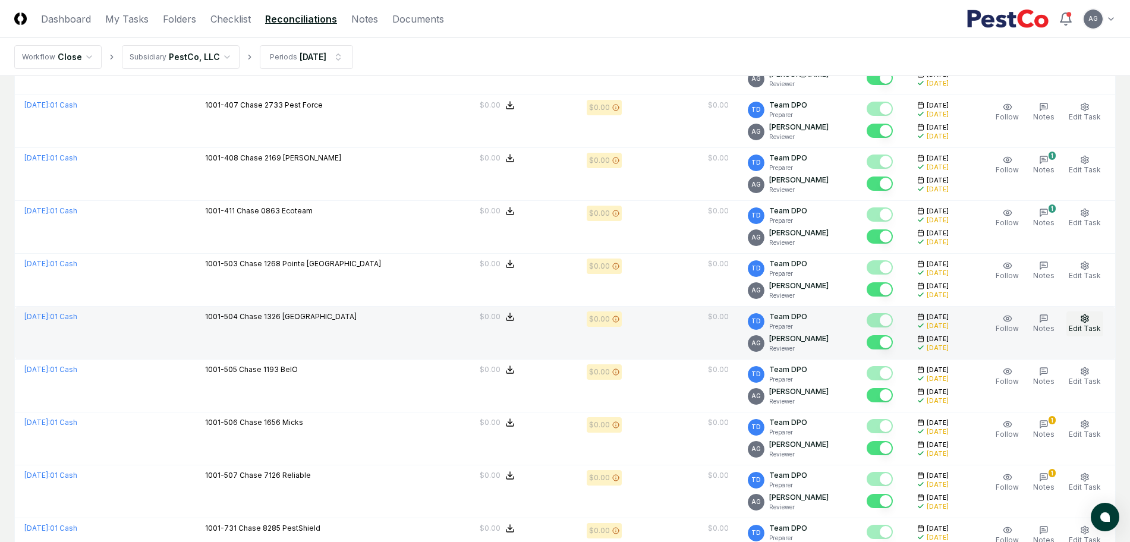
click at [1086, 321] on icon "button" at bounding box center [1085, 319] width 10 height 10
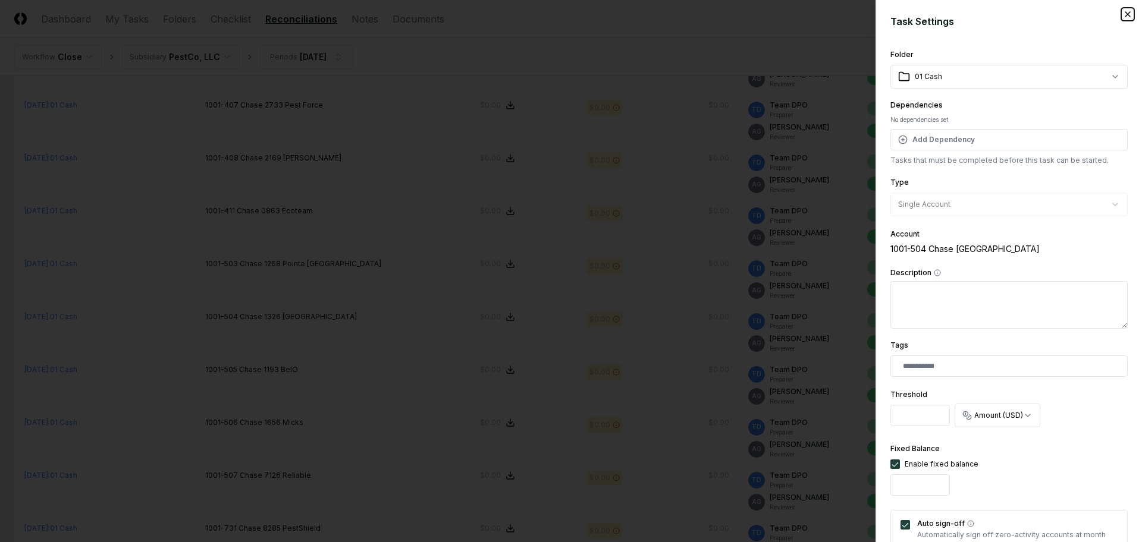
click at [1123, 15] on icon "button" at bounding box center [1128, 15] width 10 height 10
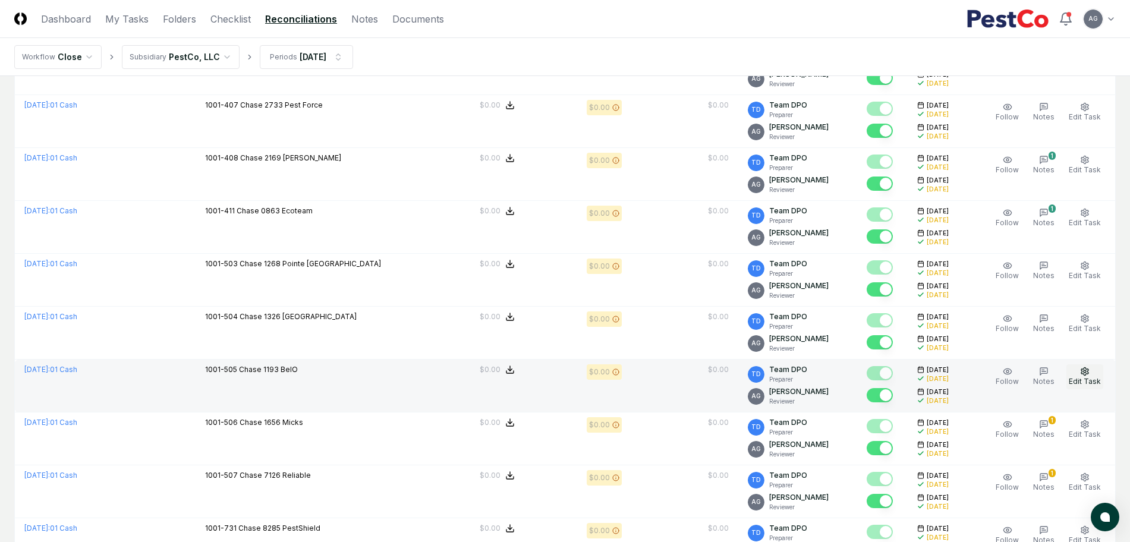
click at [1083, 374] on icon "button" at bounding box center [1085, 371] width 7 height 8
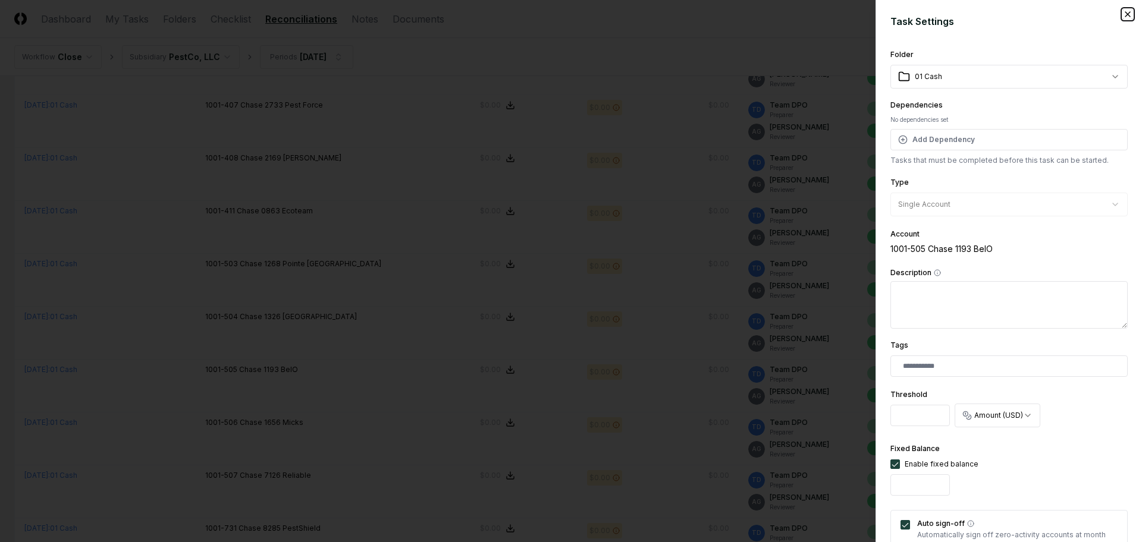
click at [1123, 15] on icon "button" at bounding box center [1128, 15] width 10 height 10
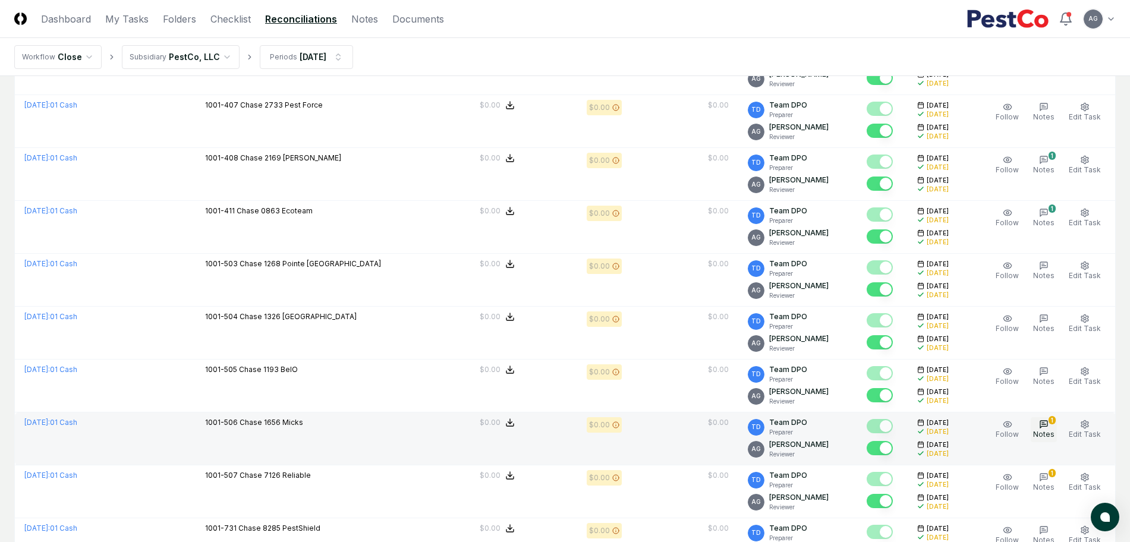
click at [1052, 427] on button "1 Notes" at bounding box center [1044, 429] width 26 height 25
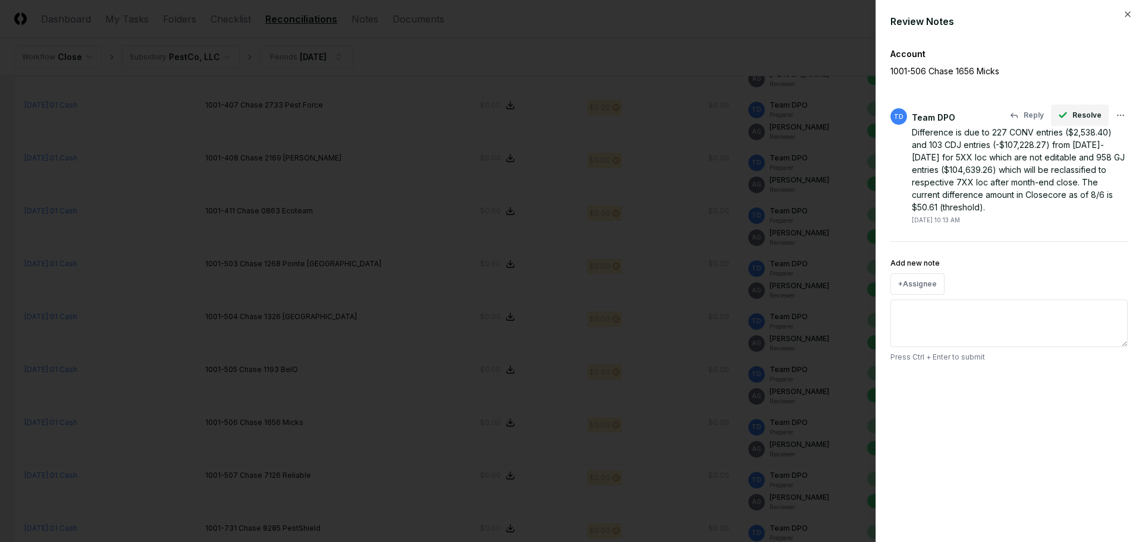
click at [1071, 115] on button "Resolve" at bounding box center [1080, 115] width 58 height 21
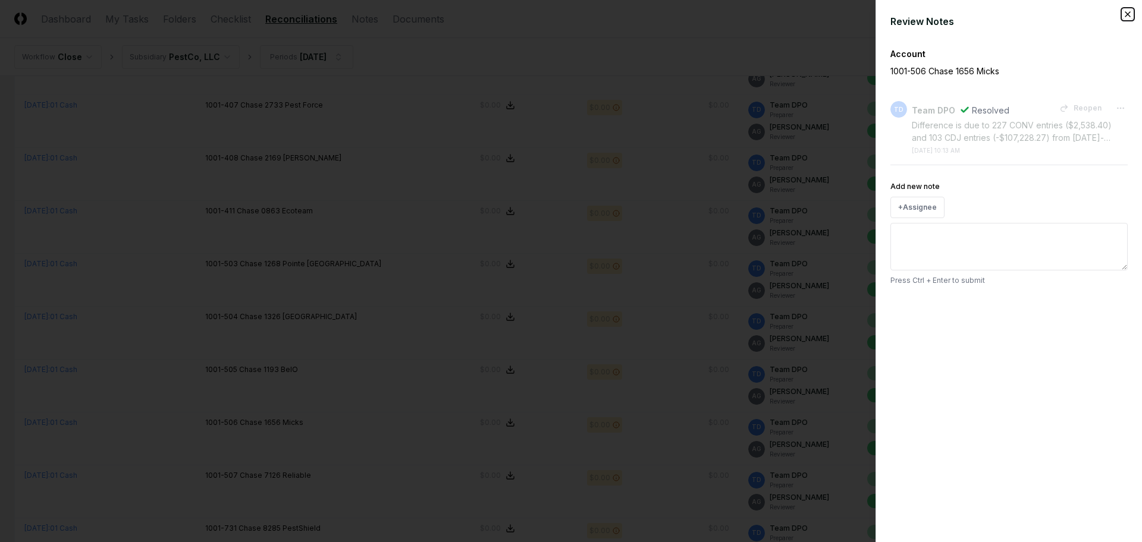
click at [1126, 14] on icon "button" at bounding box center [1128, 15] width 10 height 10
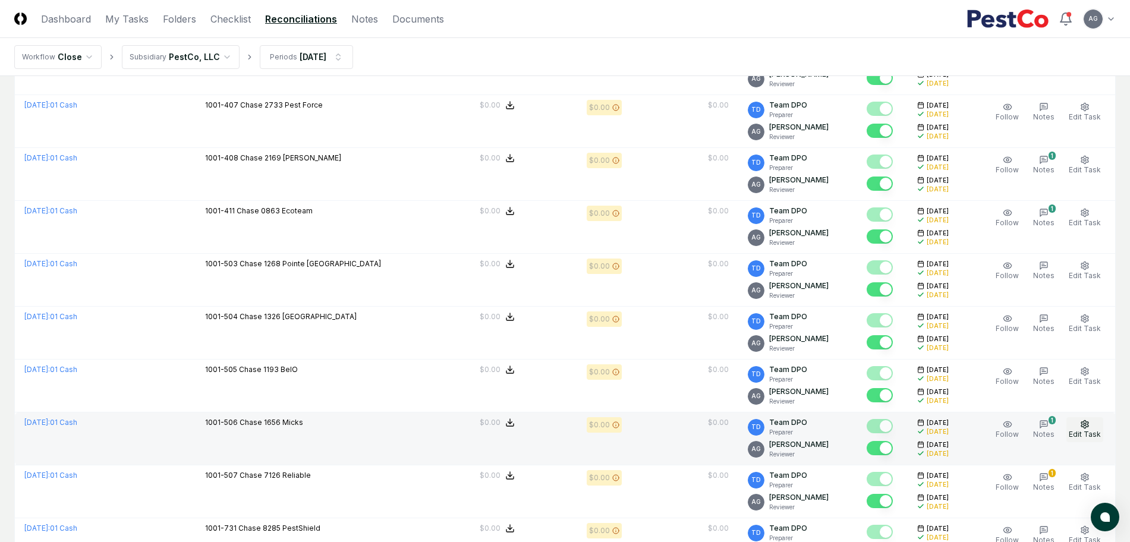
click at [1093, 425] on button "Edit Task" at bounding box center [1085, 429] width 37 height 25
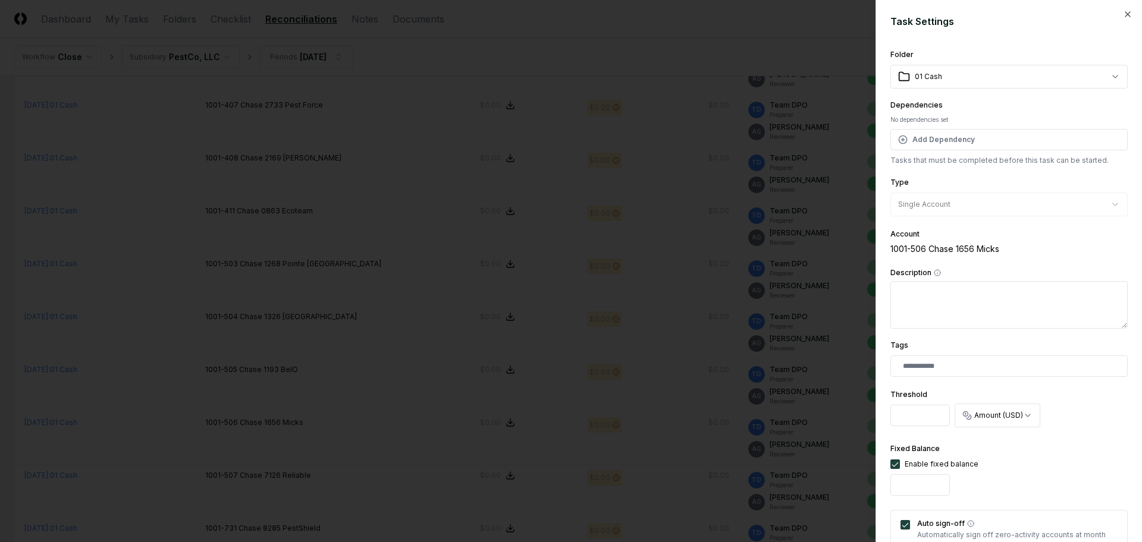
drag, startPoint x: 925, startPoint y: 416, endPoint x: 891, endPoint y: 416, distance: 34.5
click at [891, 416] on input "*****" at bounding box center [919, 415] width 59 height 21
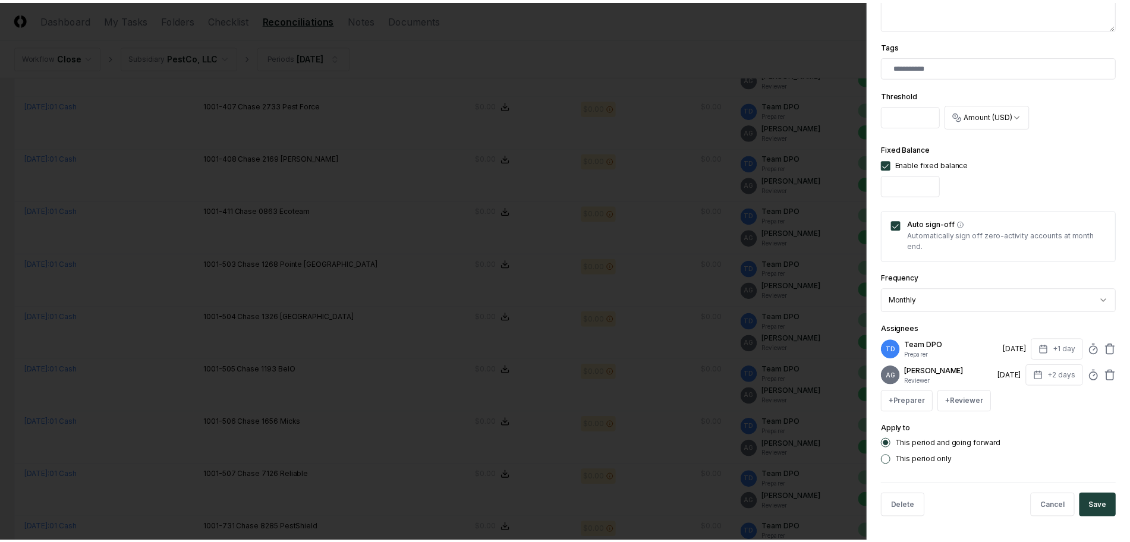
scroll to position [309, 0]
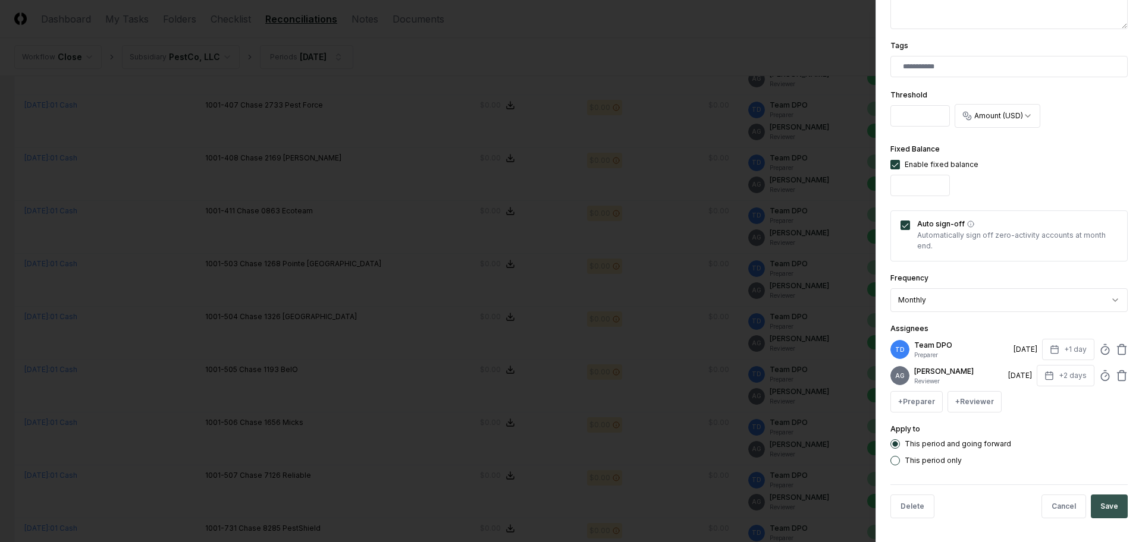
type input "*"
click at [1107, 508] on button "Save" at bounding box center [1108, 507] width 37 height 24
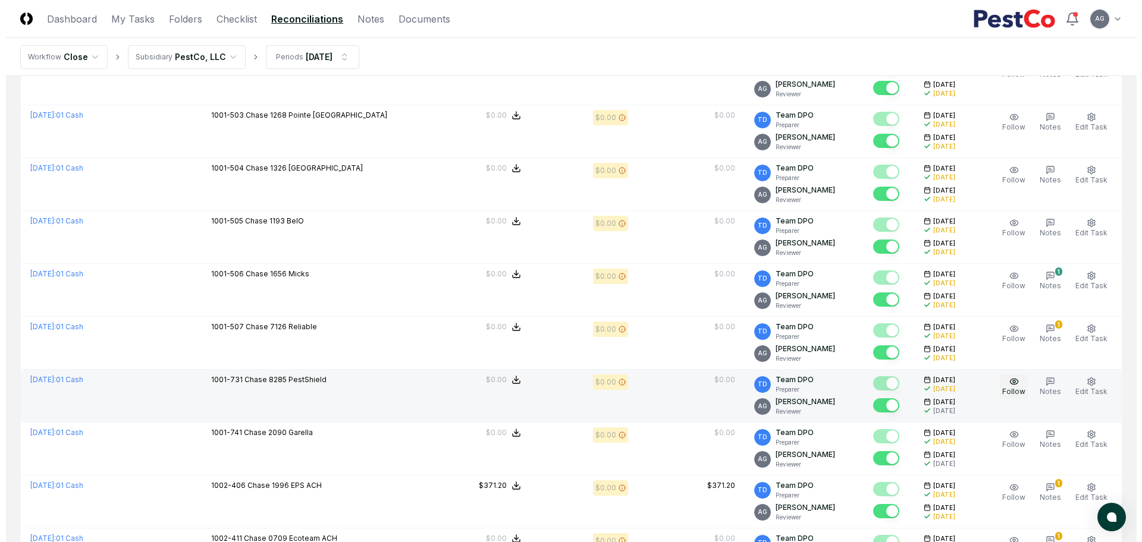
scroll to position [2081, 0]
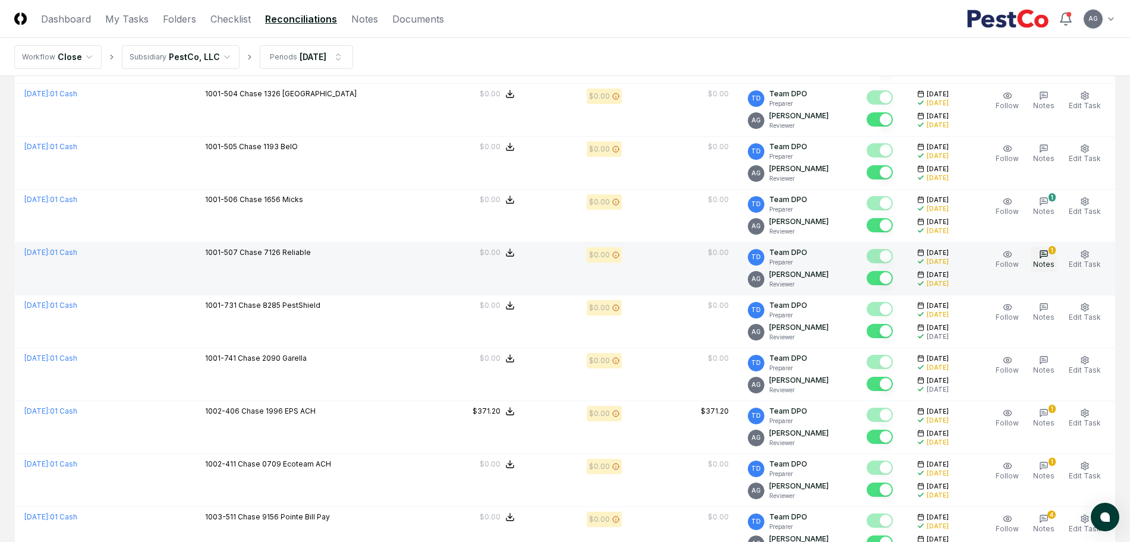
click at [1048, 263] on span "Notes" at bounding box center [1043, 264] width 21 height 9
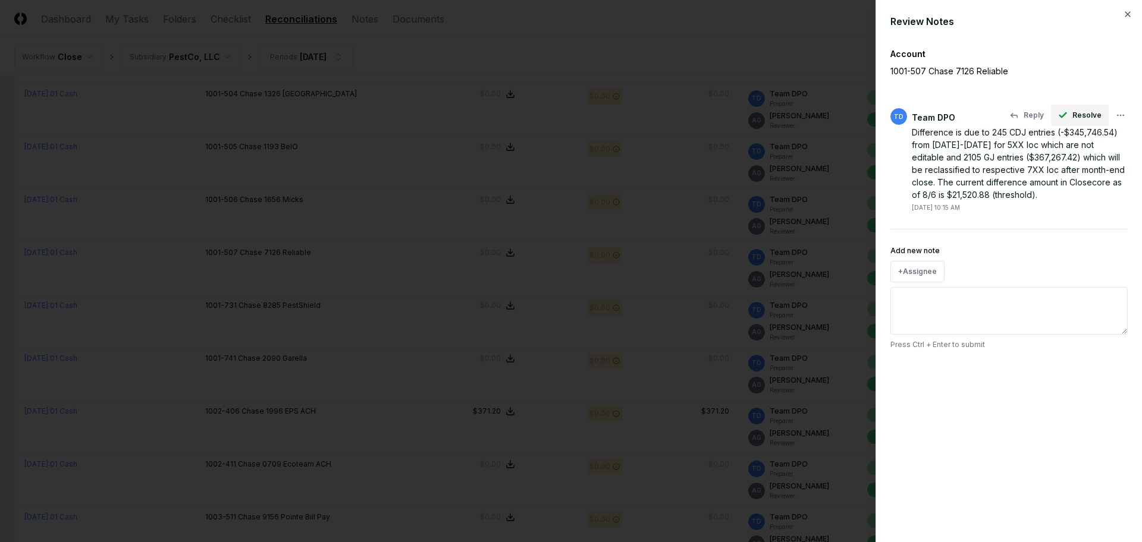
click at [1073, 114] on button "Resolve" at bounding box center [1080, 115] width 58 height 21
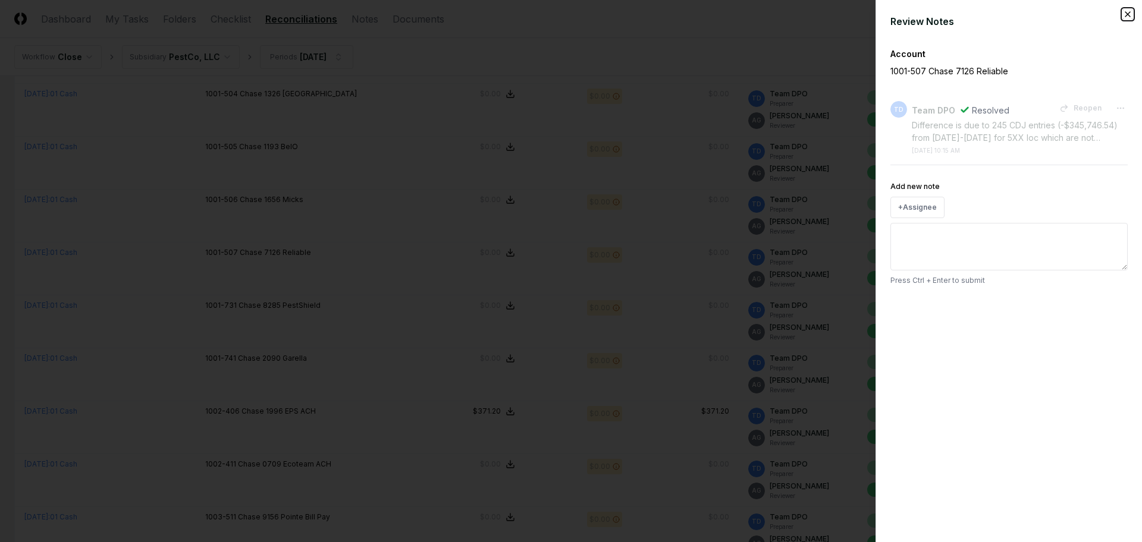
click at [1124, 11] on icon "button" at bounding box center [1128, 15] width 10 height 10
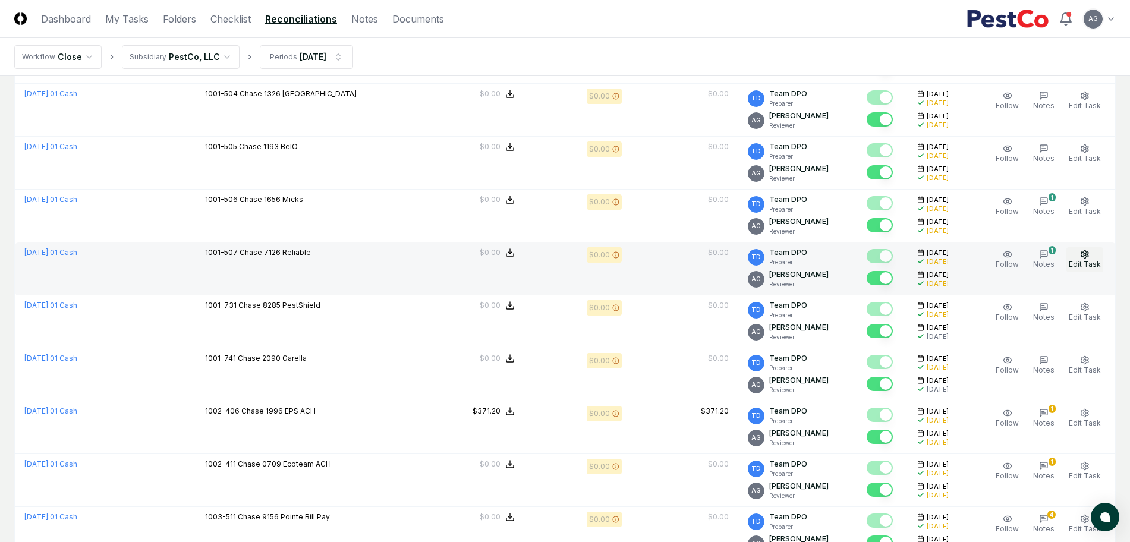
click at [1086, 256] on circle "button" at bounding box center [1085, 254] width 2 height 2
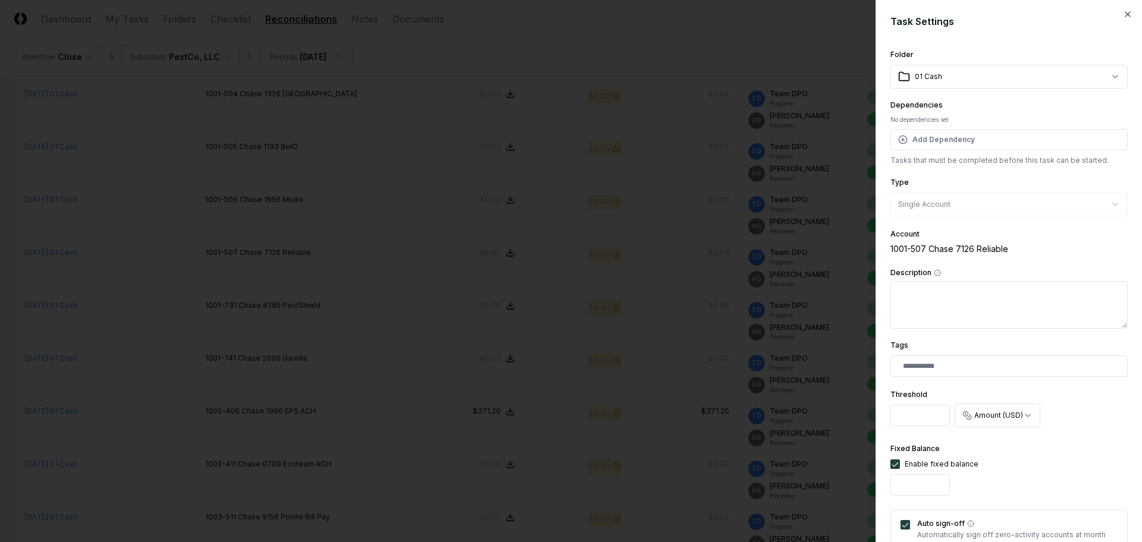
drag, startPoint x: 929, startPoint y: 417, endPoint x: 897, endPoint y: 411, distance: 32.6
click at [891, 416] on input "********" at bounding box center [919, 415] width 59 height 21
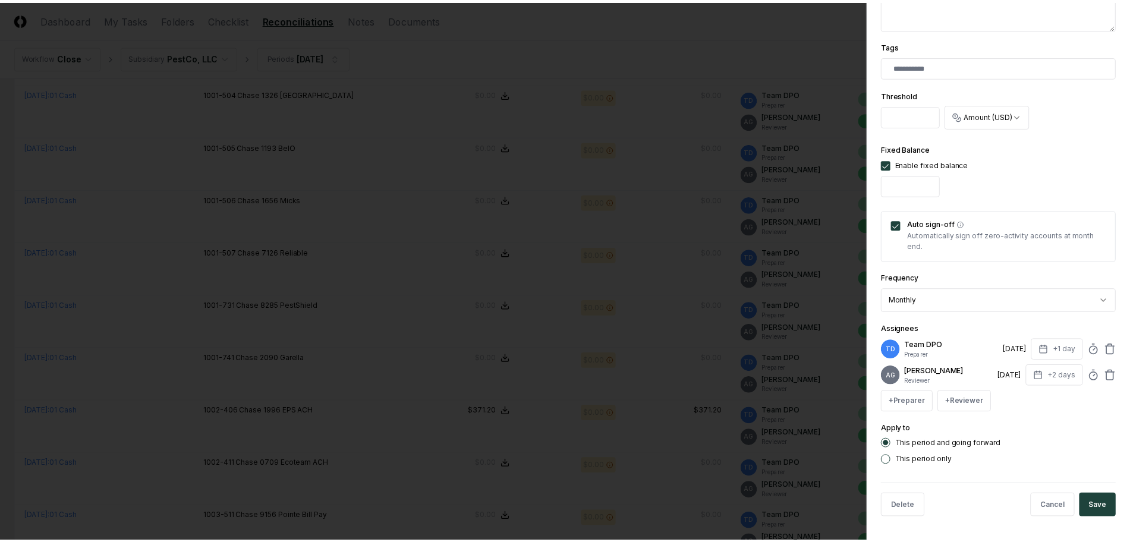
scroll to position [309, 0]
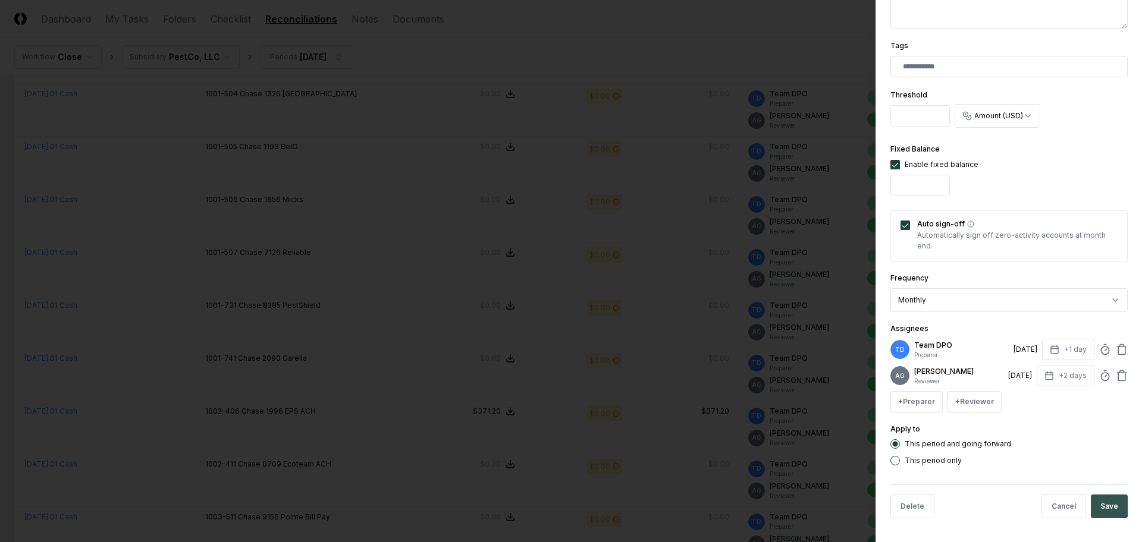
type input "*"
click at [1097, 507] on button "Save" at bounding box center [1108, 507] width 37 height 24
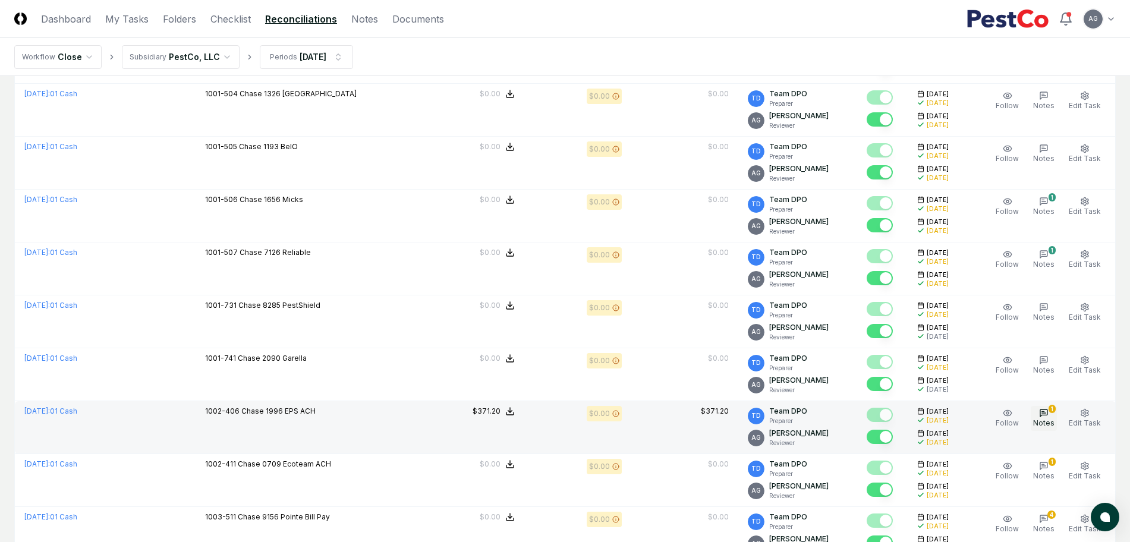
click at [1048, 423] on span "Notes" at bounding box center [1043, 423] width 21 height 9
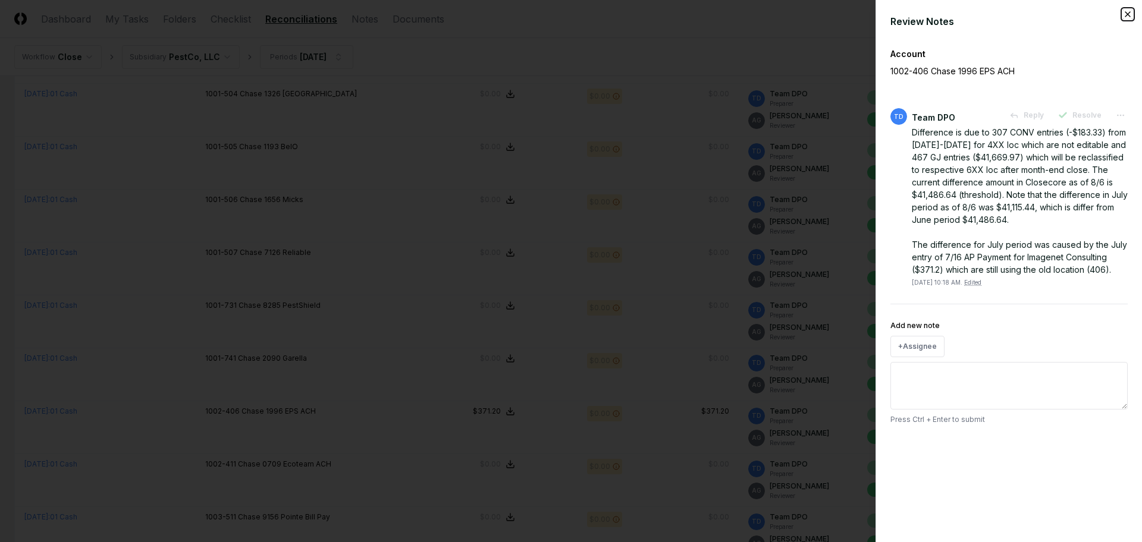
click at [1127, 12] on icon "button" at bounding box center [1128, 15] width 10 height 10
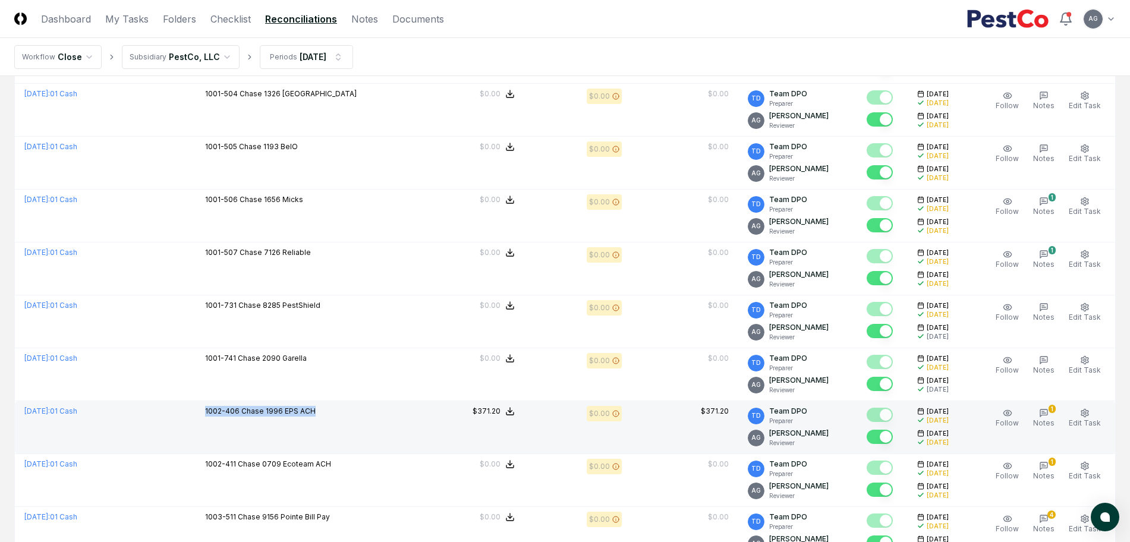
drag, startPoint x: 356, startPoint y: 411, endPoint x: 231, endPoint y: 409, distance: 124.3
click at [231, 409] on div "1002-406 Chase 1996 EPS ACH" at bounding box center [306, 412] width 203 height 13
copy p "1002-406 Chase 1996 EPS ACH"
click at [1049, 407] on button "1 Notes" at bounding box center [1044, 418] width 26 height 25
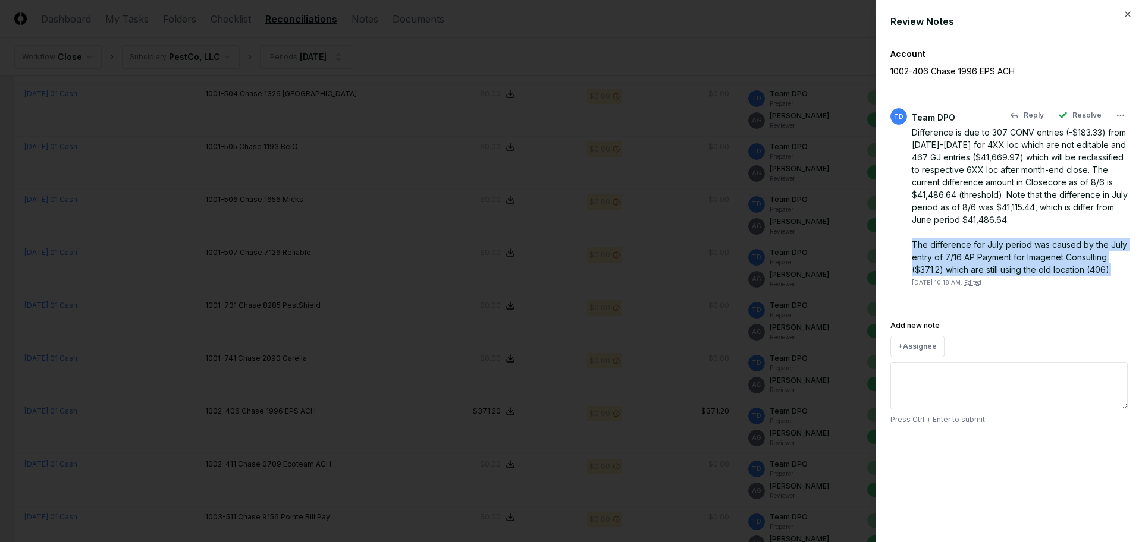
drag, startPoint x: 913, startPoint y: 244, endPoint x: 1117, endPoint y: 271, distance: 206.3
click at [1117, 271] on div "Difference is due to 307 CONV entries (-$183.33) from 2022-2024 for 4XX loc whi…" at bounding box center [1019, 201] width 216 height 150
copy div "The difference for July period was caused by the July entry of 7/16 AP Payment …"
click at [1126, 14] on icon "button" at bounding box center [1128, 15] width 10 height 10
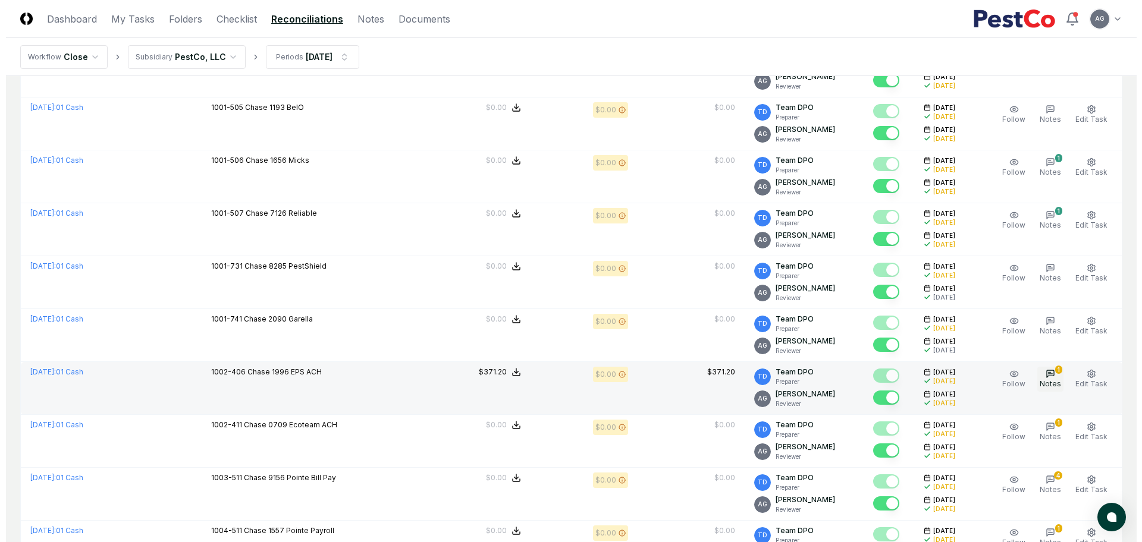
scroll to position [2155, 0]
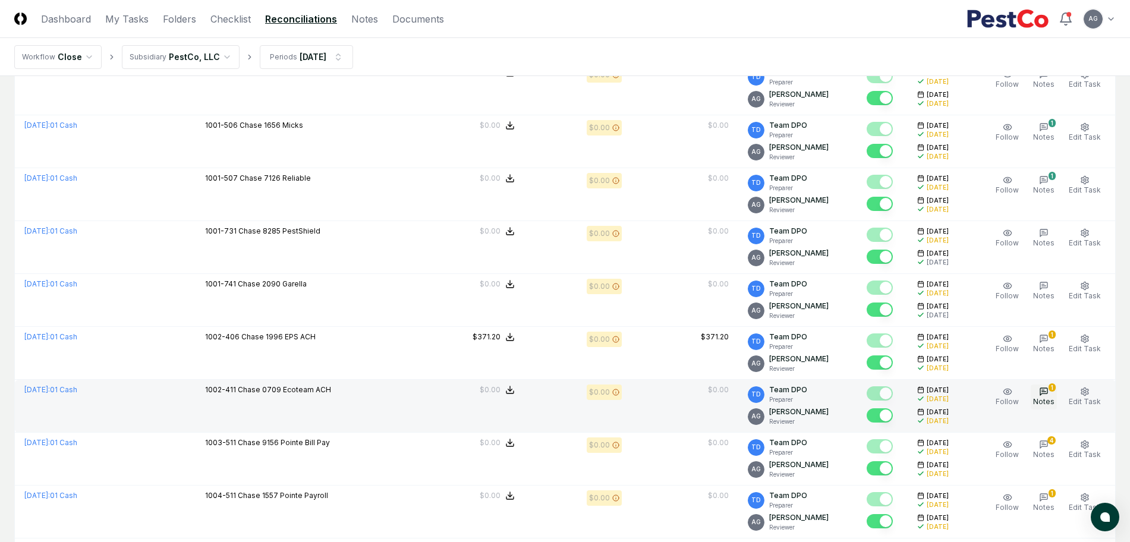
click at [1052, 402] on span "Notes" at bounding box center [1043, 401] width 21 height 9
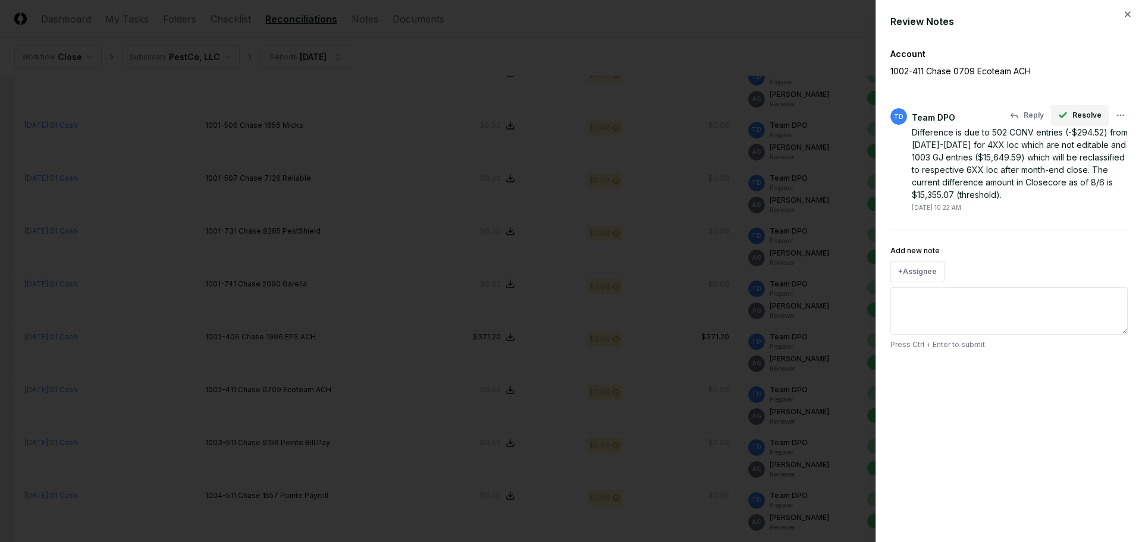
click at [1073, 114] on button "Resolve" at bounding box center [1080, 115] width 58 height 21
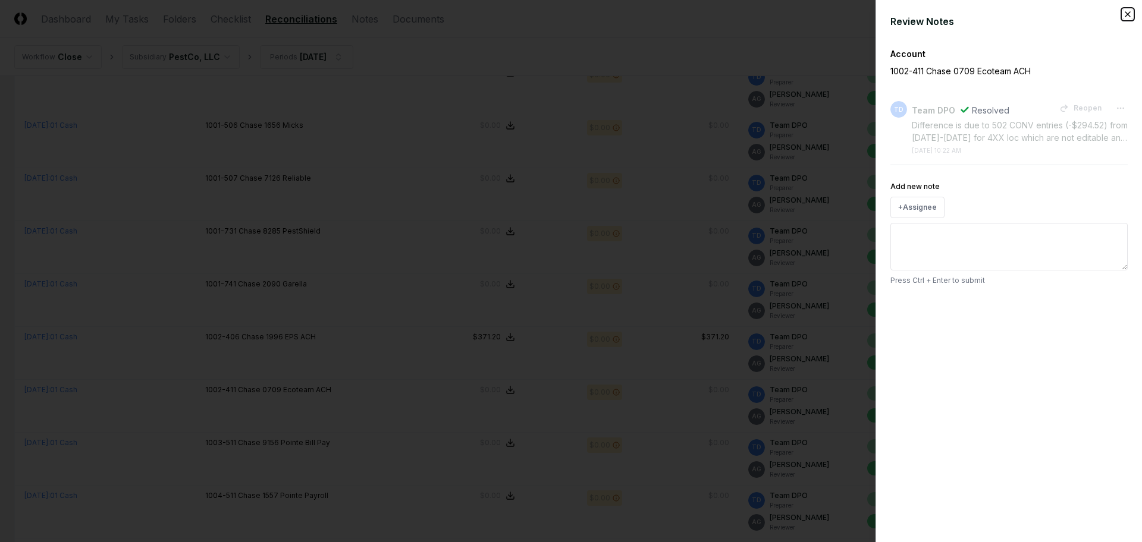
click at [1124, 16] on icon "button" at bounding box center [1128, 15] width 10 height 10
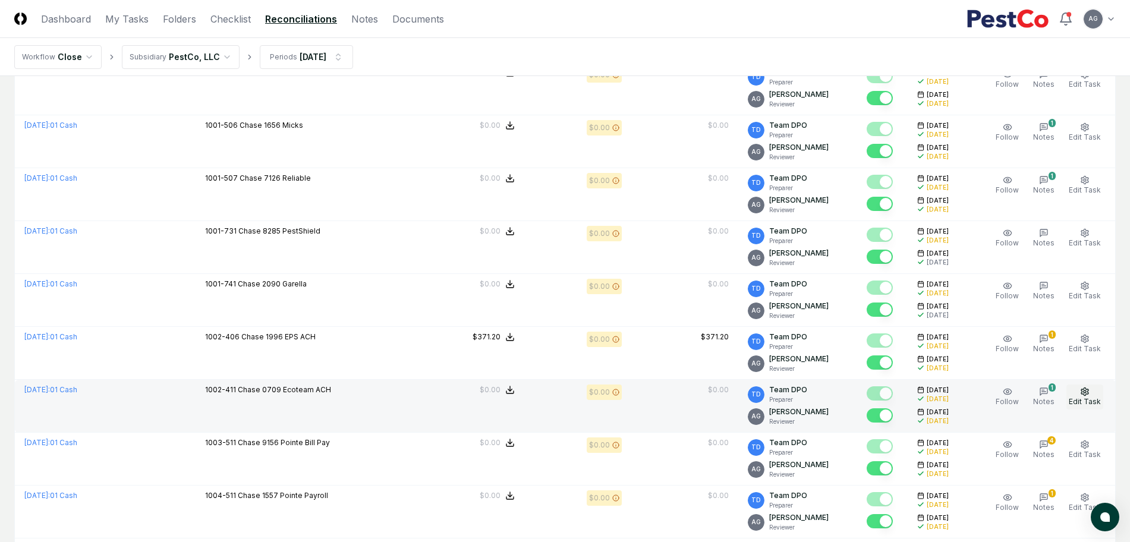
click at [1087, 395] on icon "button" at bounding box center [1085, 392] width 7 height 8
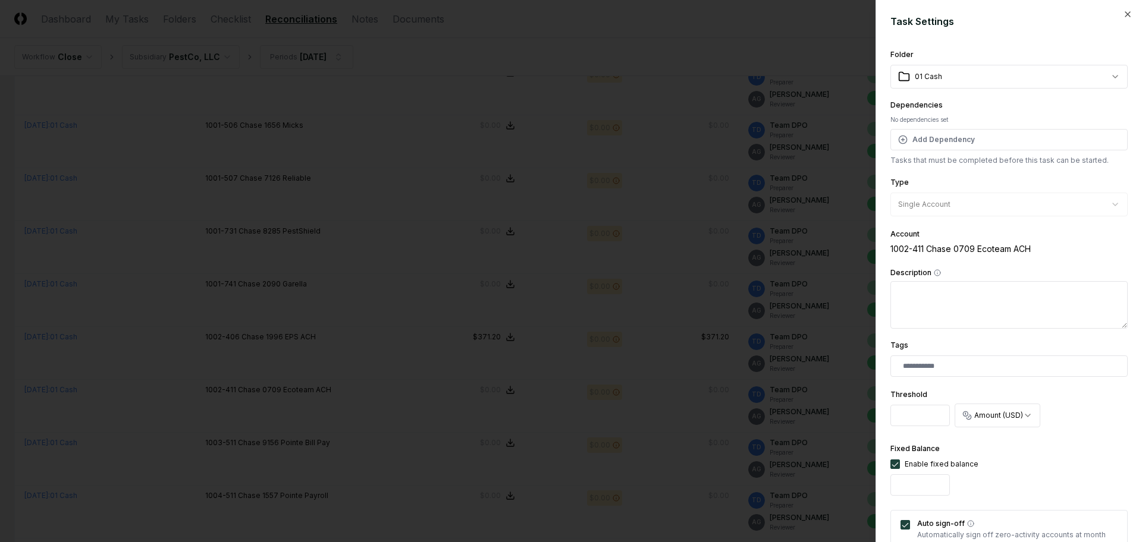
drag, startPoint x: 931, startPoint y: 417, endPoint x: 891, endPoint y: 419, distance: 40.5
click at [891, 419] on input "********" at bounding box center [919, 415] width 59 height 21
type input "*"
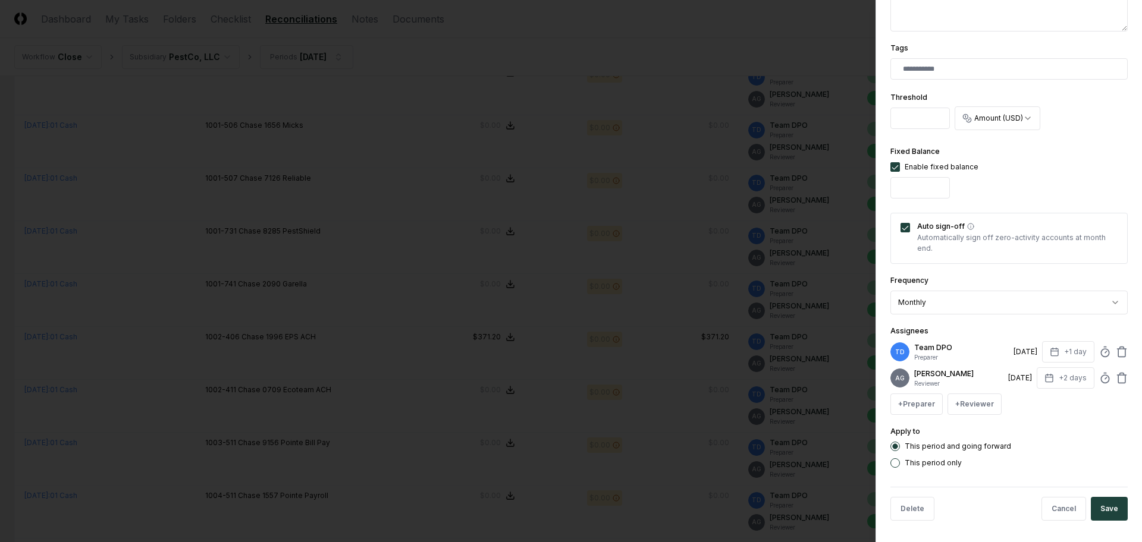
scroll to position [309, 0]
click at [1101, 510] on button "Save" at bounding box center [1108, 507] width 37 height 24
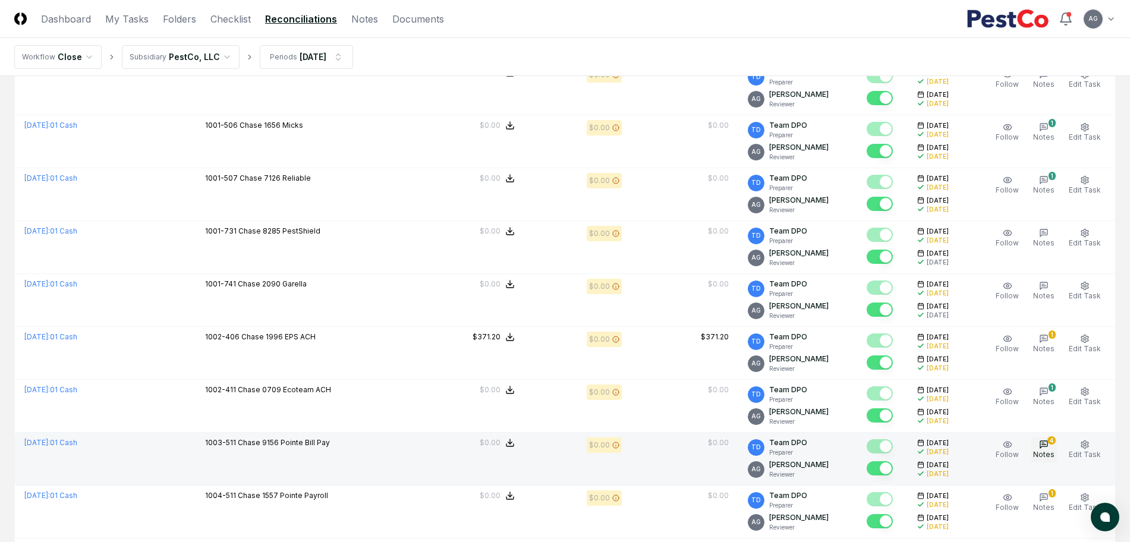
click at [1045, 445] on icon "button" at bounding box center [1044, 445] width 4 height 0
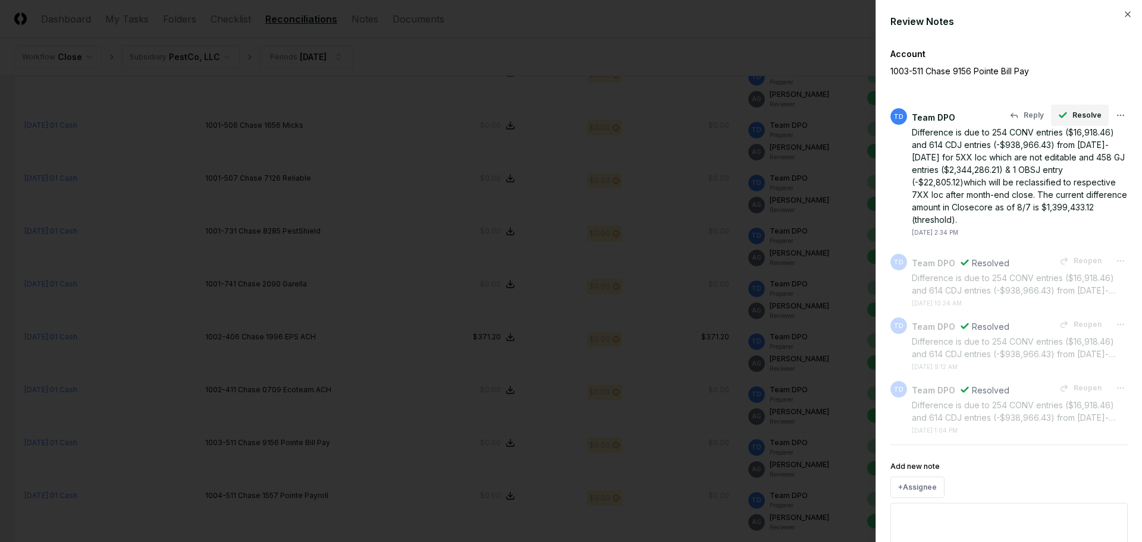
click at [1072, 117] on span "Resolve" at bounding box center [1086, 115] width 29 height 11
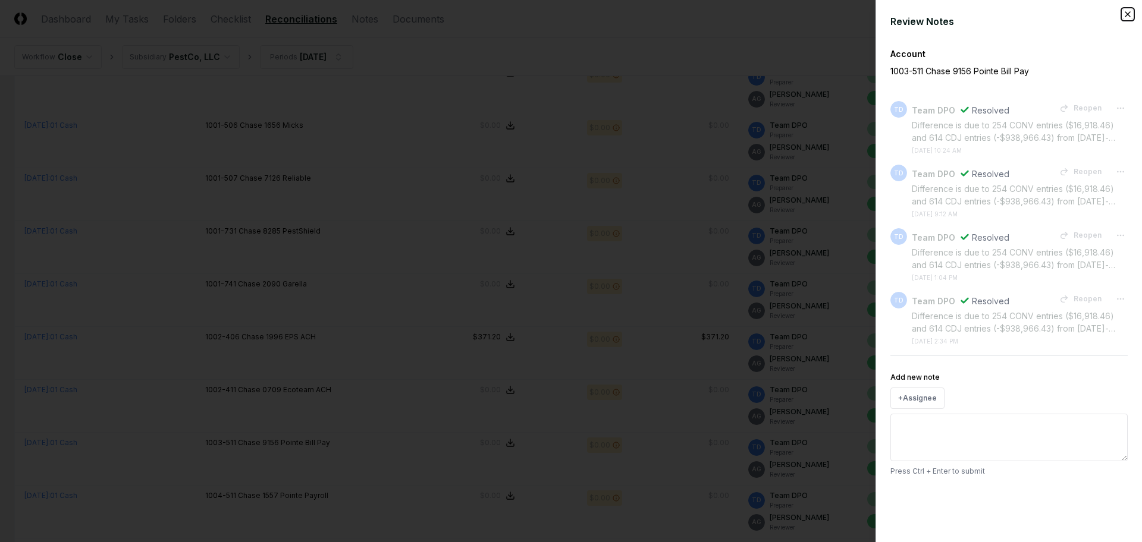
click at [1127, 11] on icon "button" at bounding box center [1128, 15] width 10 height 10
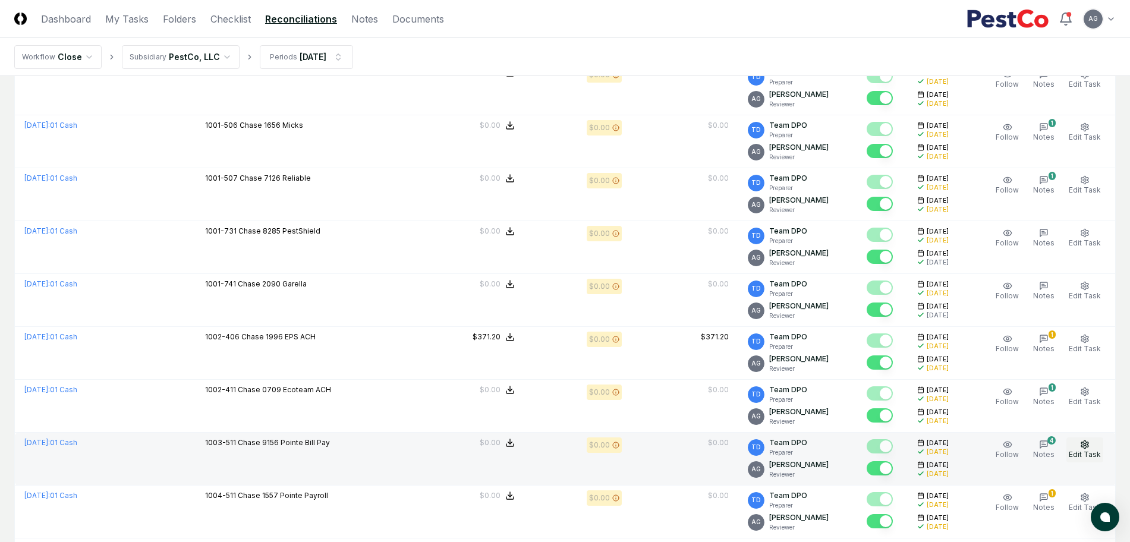
click at [1083, 445] on icon "button" at bounding box center [1085, 445] width 7 height 8
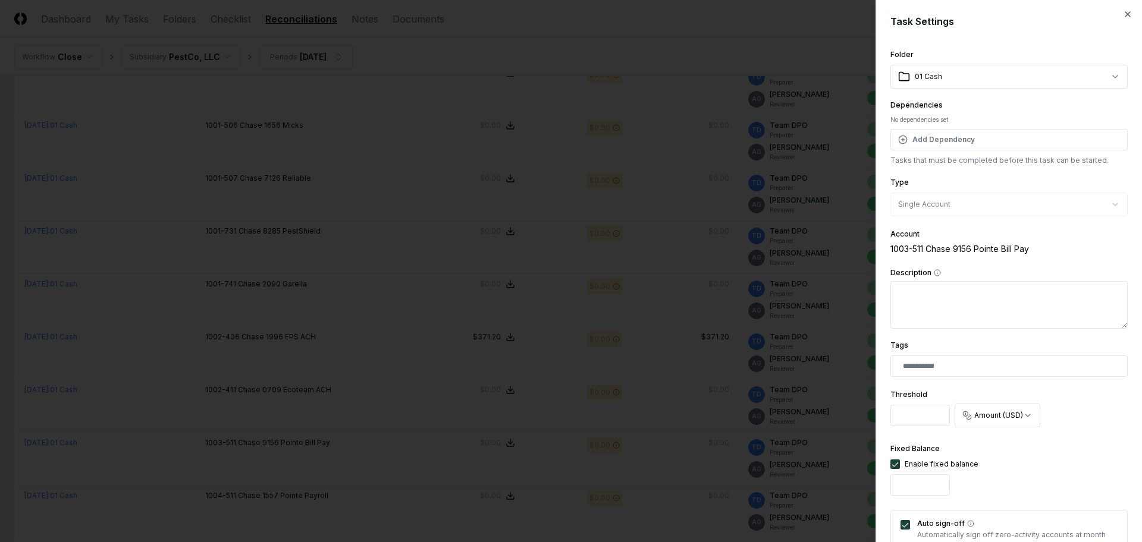
scroll to position [0, 3]
drag, startPoint x: 894, startPoint y: 418, endPoint x: 976, endPoint y: 426, distance: 81.9
click at [976, 426] on div "**********" at bounding box center [1008, 409] width 237 height 46
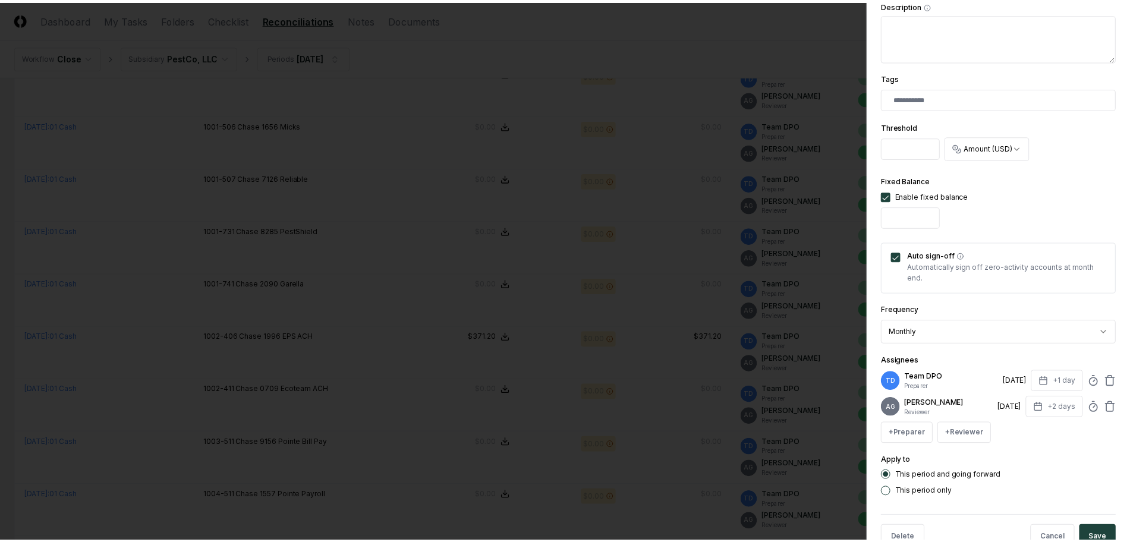
scroll to position [309, 0]
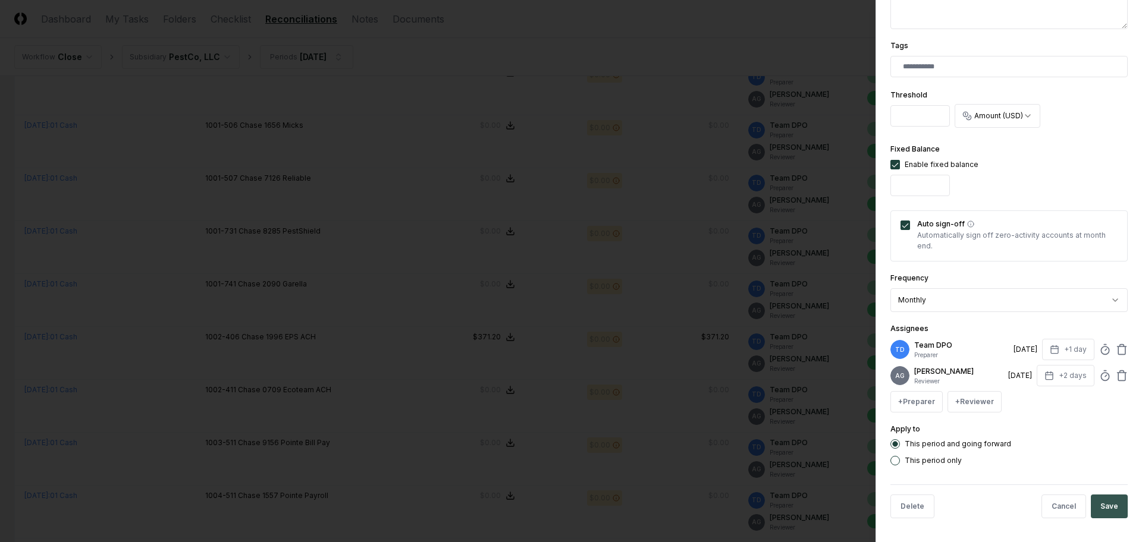
type input "*"
click at [1103, 510] on button "Save" at bounding box center [1108, 507] width 37 height 24
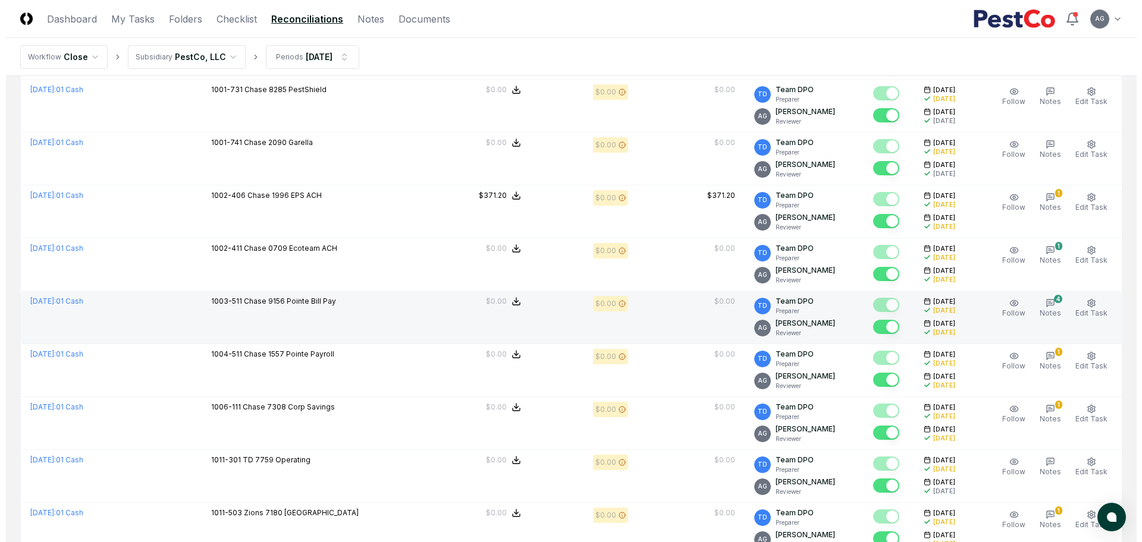
scroll to position [2304, 0]
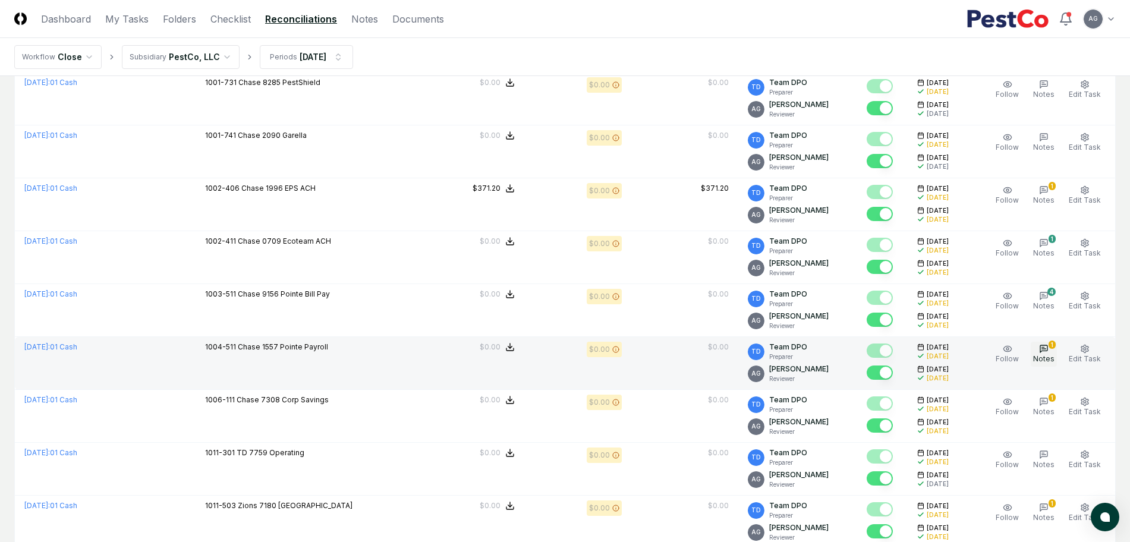
click at [1051, 360] on span "Notes" at bounding box center [1043, 358] width 21 height 9
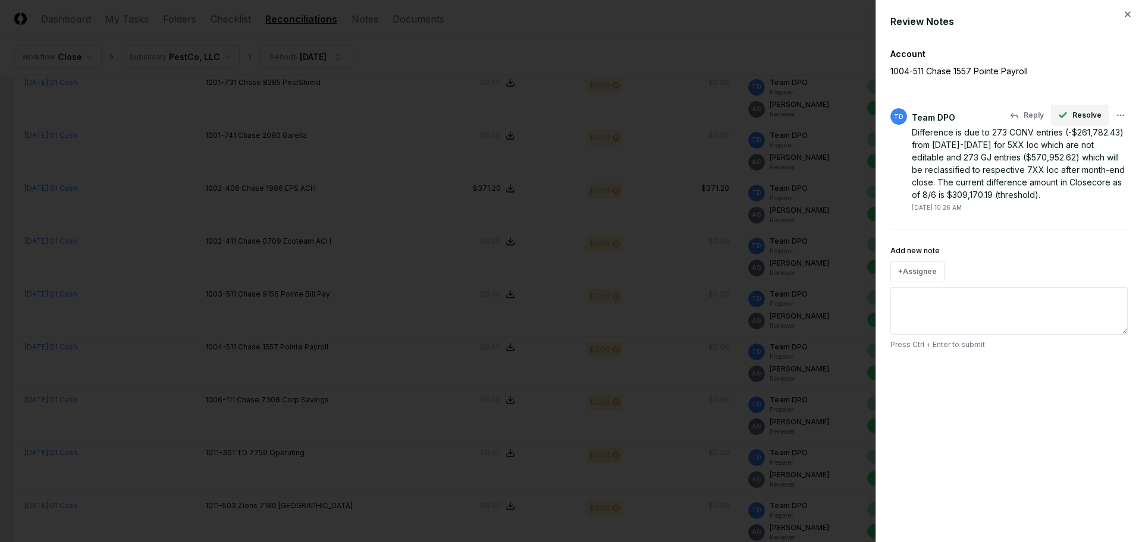
click at [1087, 113] on span "Resolve" at bounding box center [1086, 115] width 29 height 11
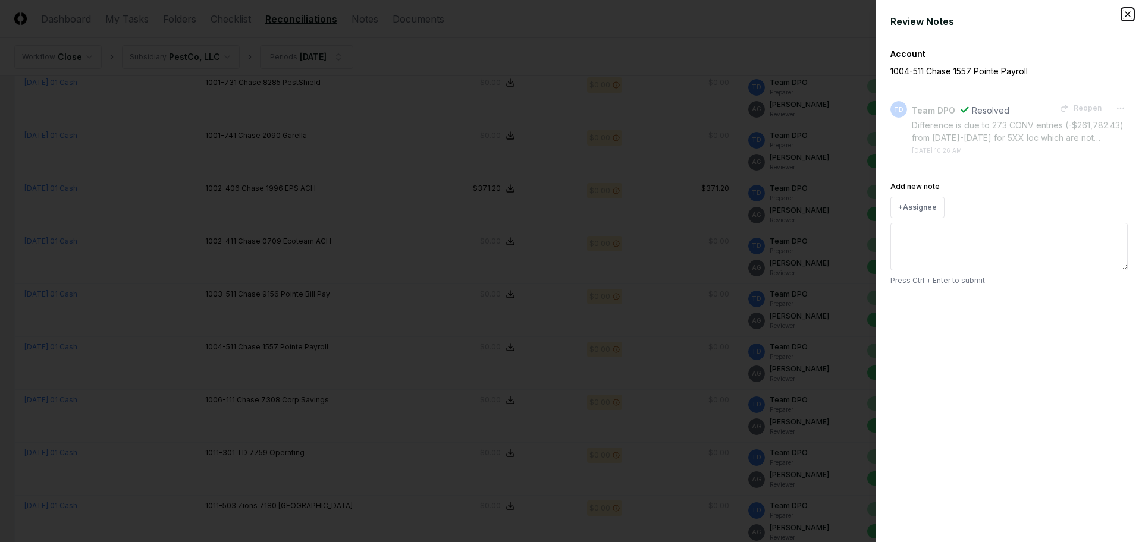
click at [1126, 15] on icon "button" at bounding box center [1127, 14] width 5 height 5
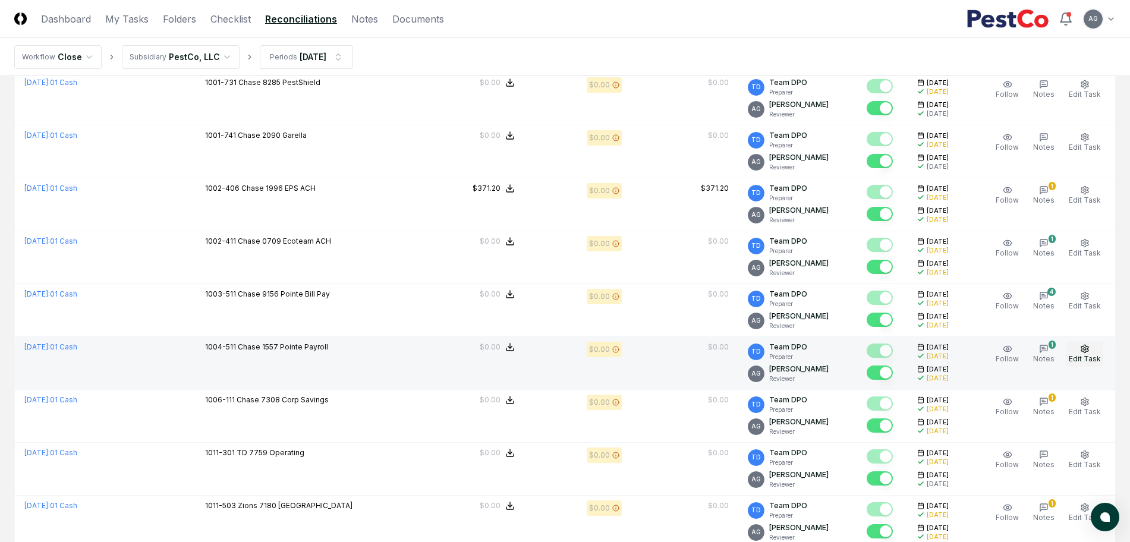
click at [1086, 364] on button "Edit Task" at bounding box center [1085, 354] width 37 height 25
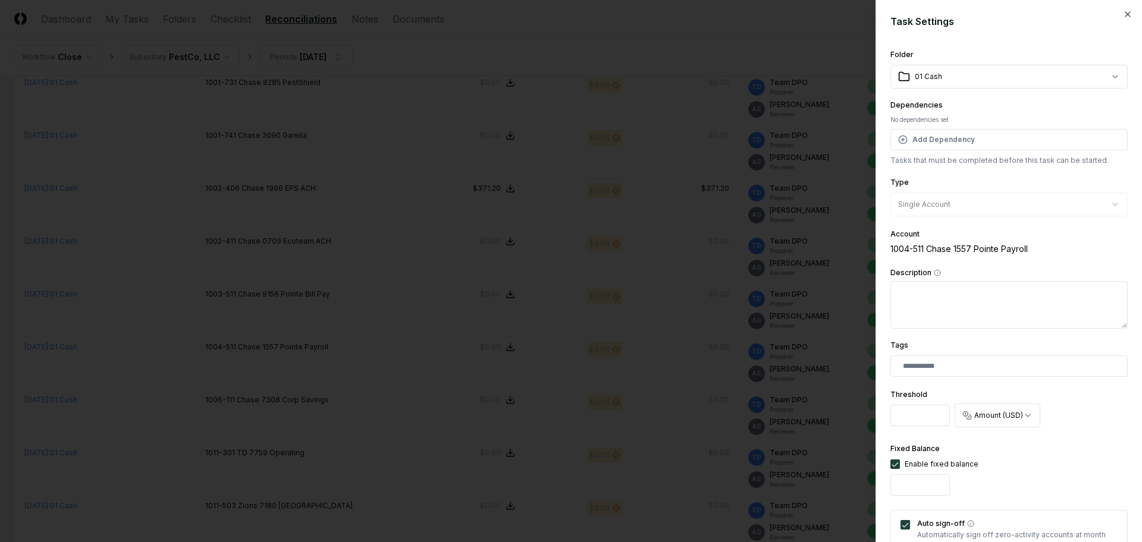
drag, startPoint x: 895, startPoint y: 420, endPoint x: 936, endPoint y: 420, distance: 41.6
click at [936, 420] on input "*********" at bounding box center [919, 415] width 59 height 21
type input "*"
click at [1065, 425] on div "**********" at bounding box center [1008, 409] width 237 height 46
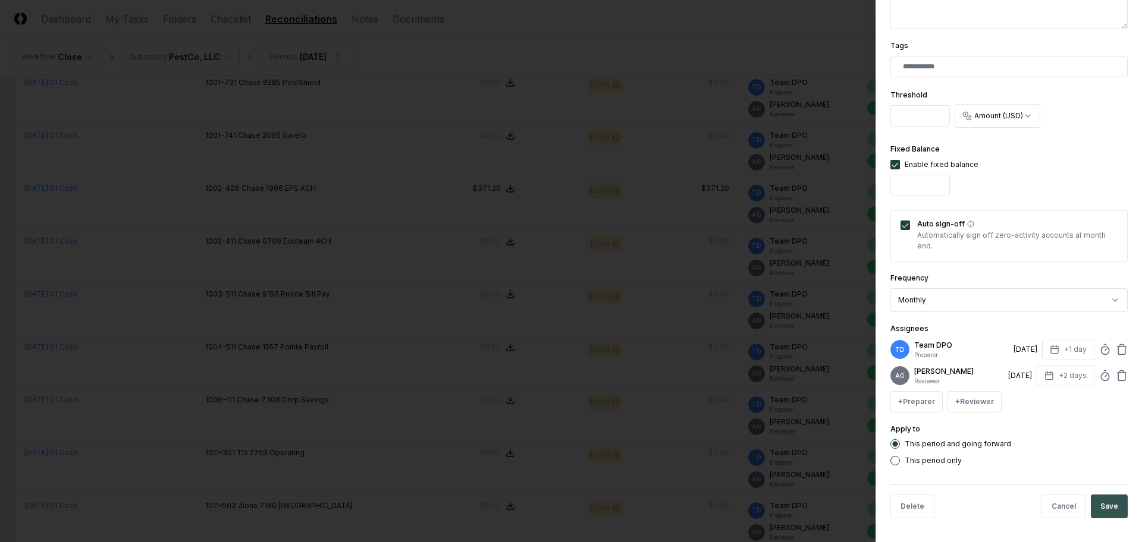
scroll to position [309, 0]
click at [1099, 508] on button "Save" at bounding box center [1108, 507] width 37 height 24
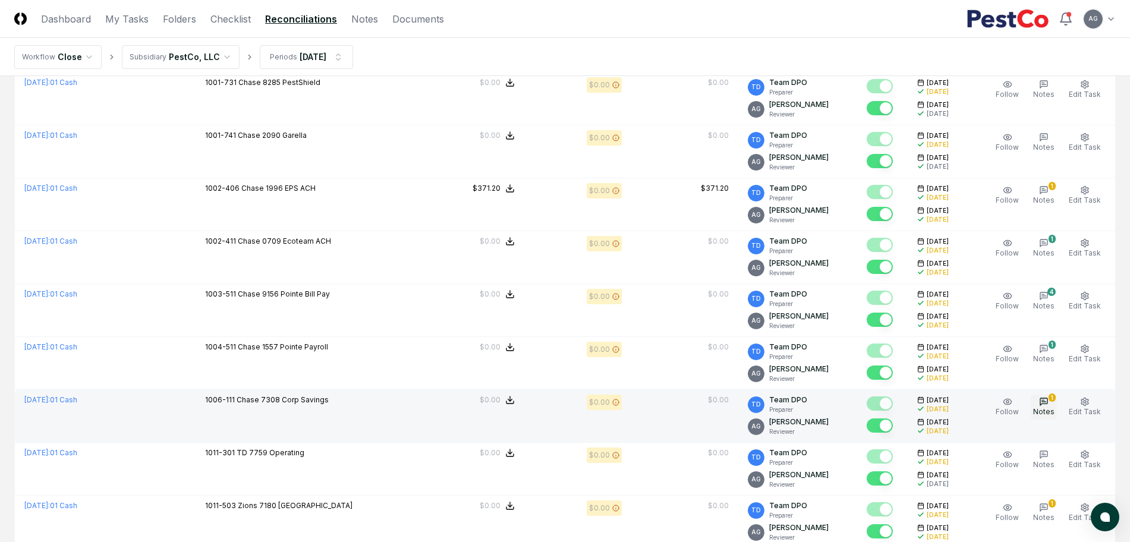
click at [1054, 406] on button "1 Notes" at bounding box center [1044, 407] width 26 height 25
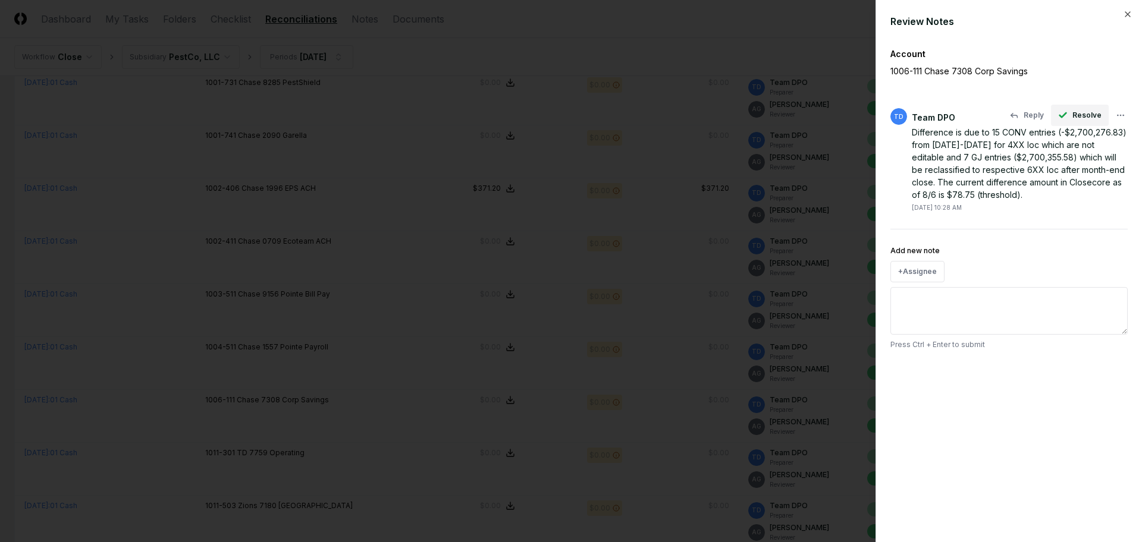
click at [1076, 118] on span "Resolve" at bounding box center [1086, 115] width 29 height 11
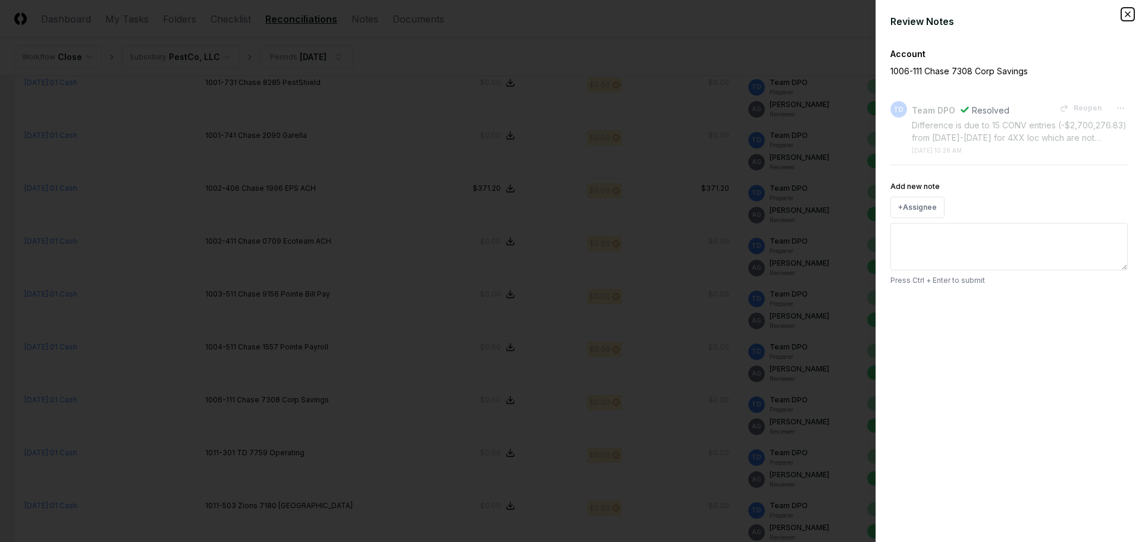
click at [1129, 11] on icon "button" at bounding box center [1128, 15] width 10 height 10
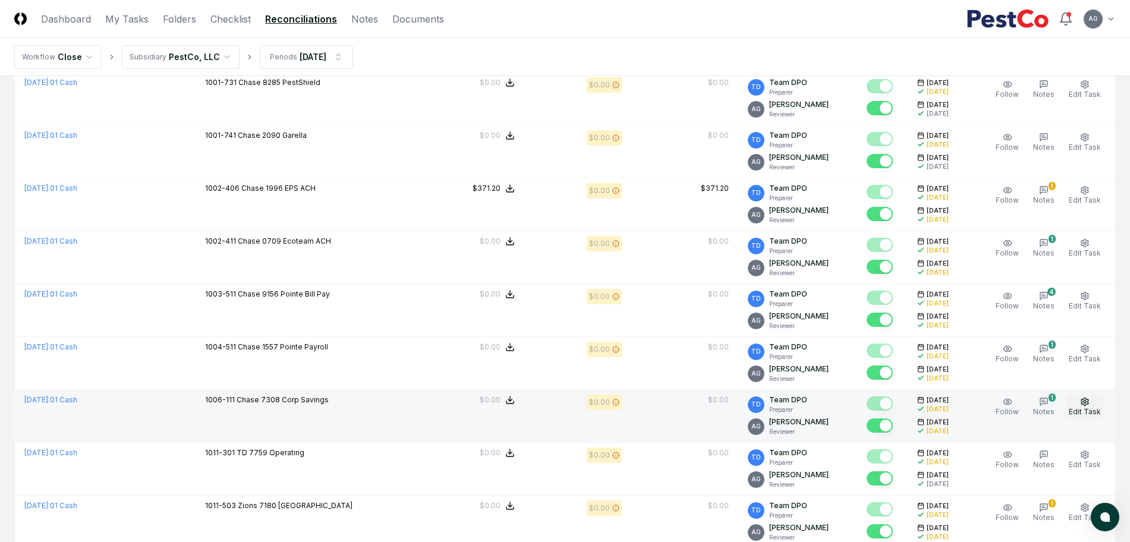
click at [1095, 407] on span "Edit Task" at bounding box center [1085, 411] width 32 height 9
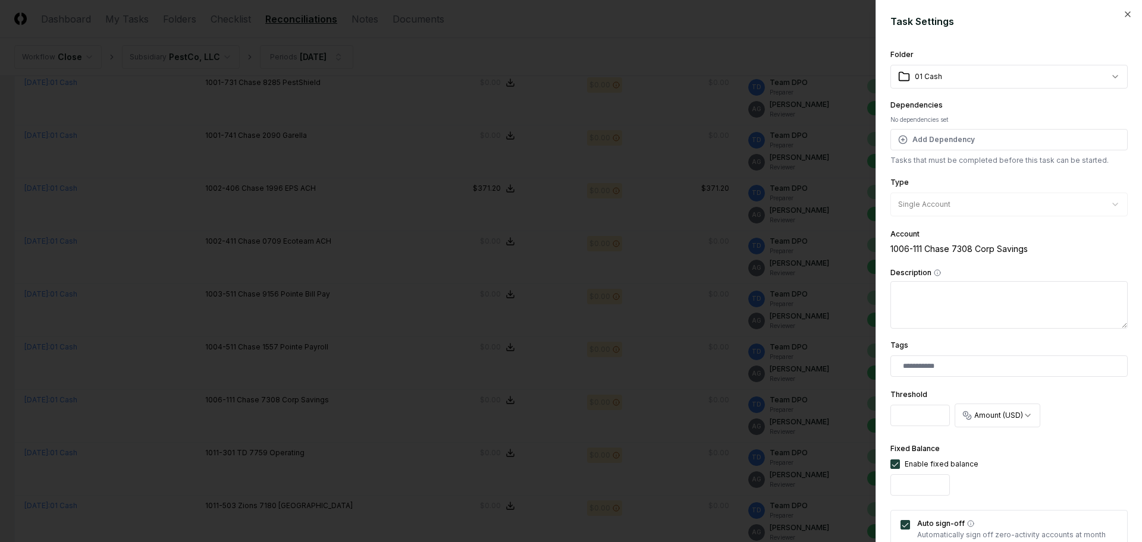
drag, startPoint x: 925, startPoint y: 418, endPoint x: 897, endPoint y: 420, distance: 28.0
click at [897, 420] on input "*****" at bounding box center [919, 415] width 59 height 21
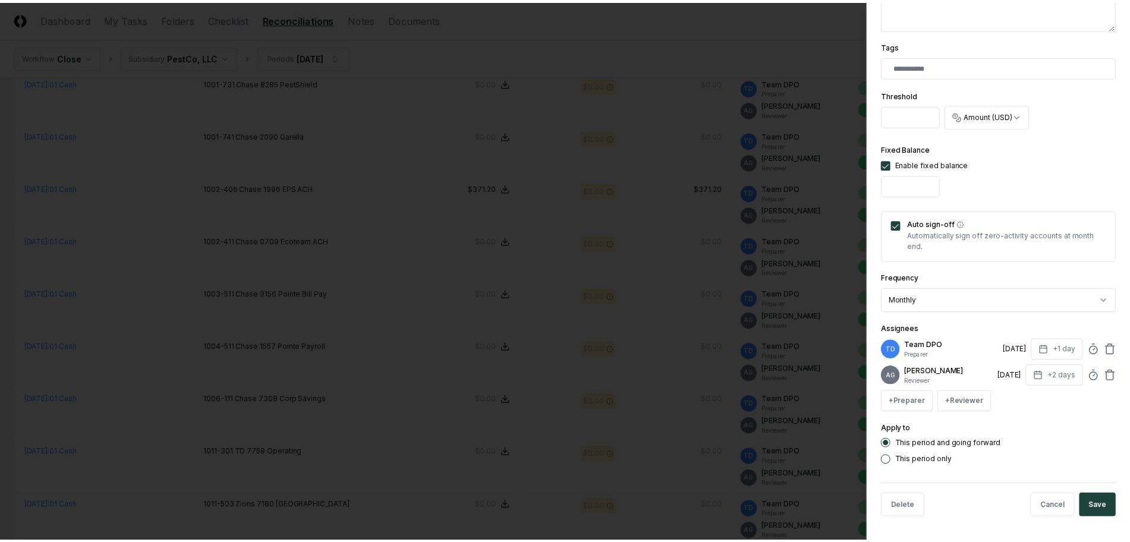
scroll to position [309, 0]
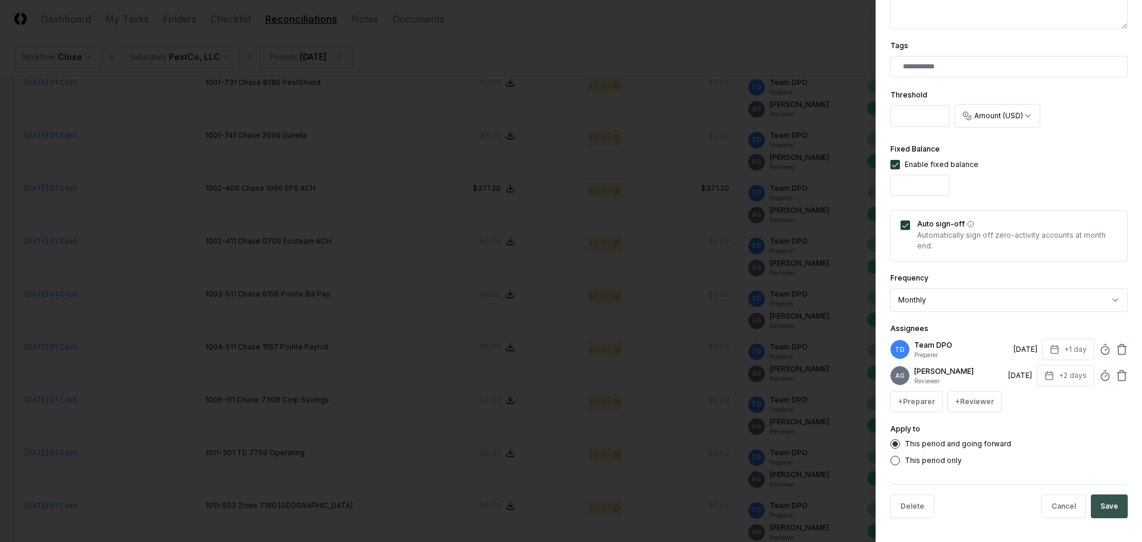
type input "*"
click at [1101, 508] on button "Save" at bounding box center [1108, 507] width 37 height 24
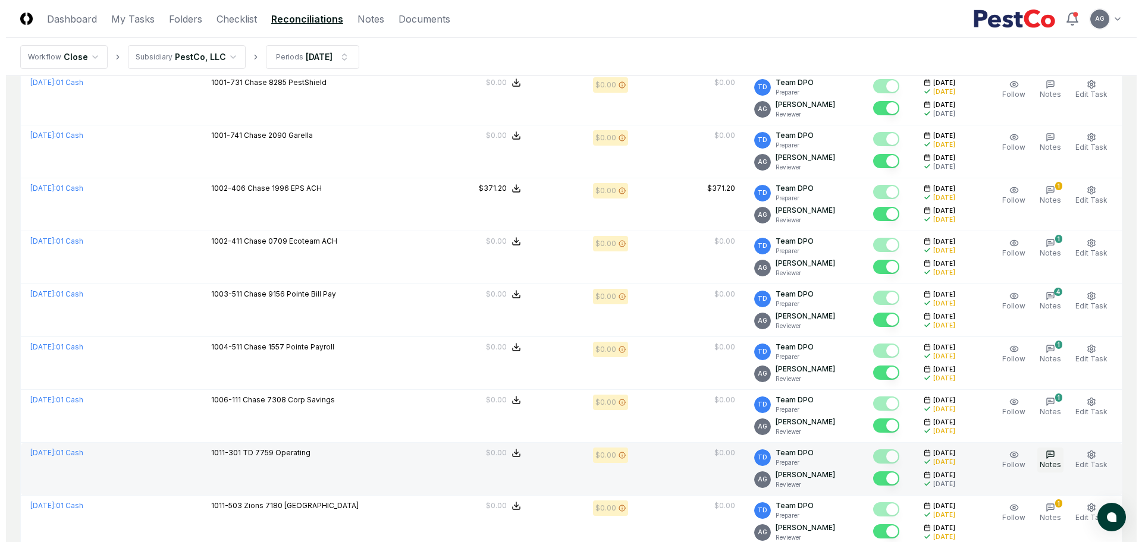
scroll to position [2378, 0]
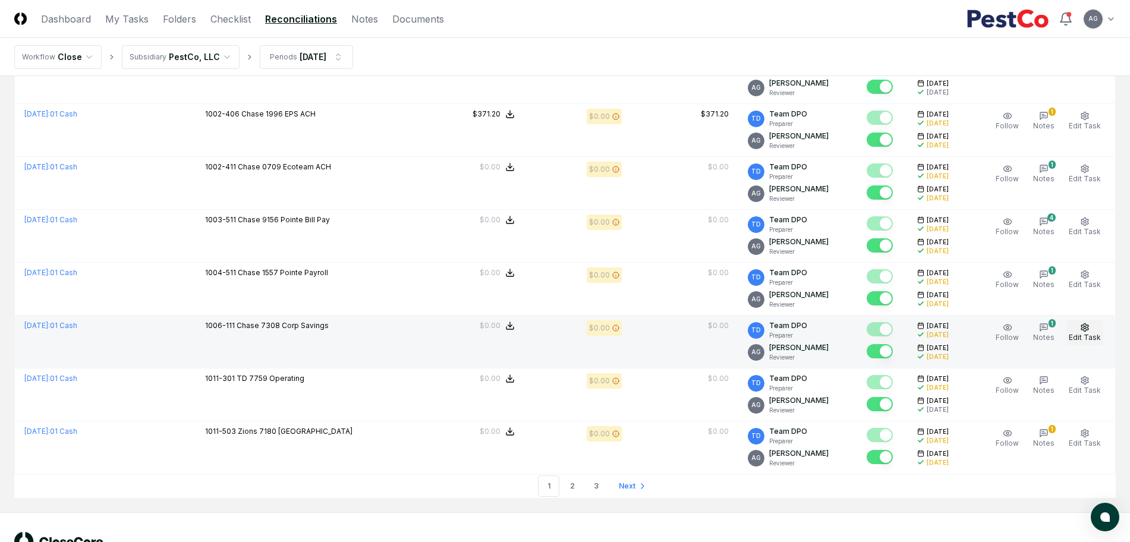
click at [1085, 332] on button "Edit Task" at bounding box center [1085, 332] width 37 height 25
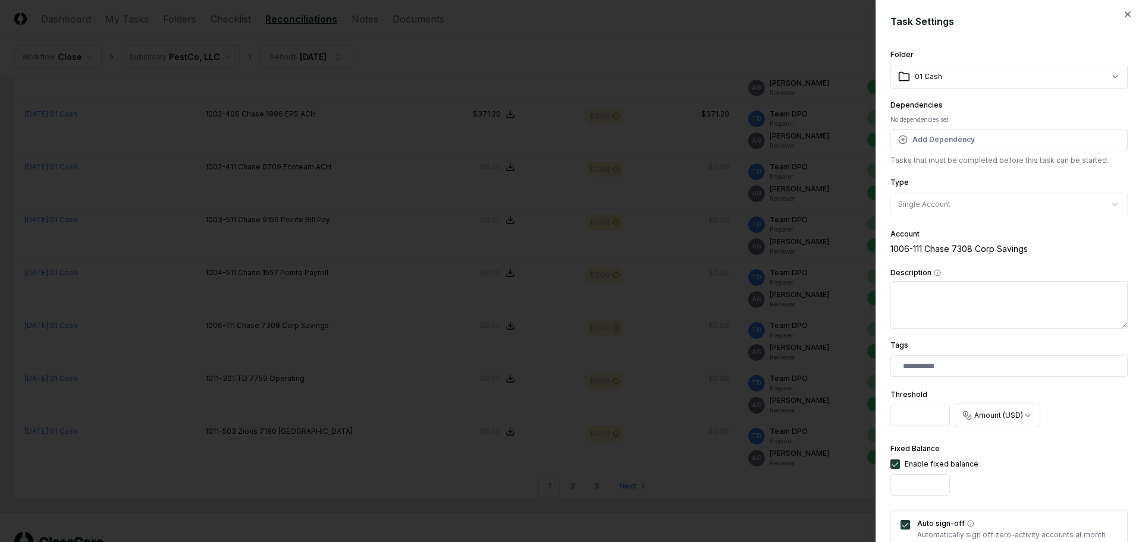
click at [1124, 18] on div "**********" at bounding box center [1008, 271] width 266 height 542
click at [1123, 14] on icon "button" at bounding box center [1128, 15] width 10 height 10
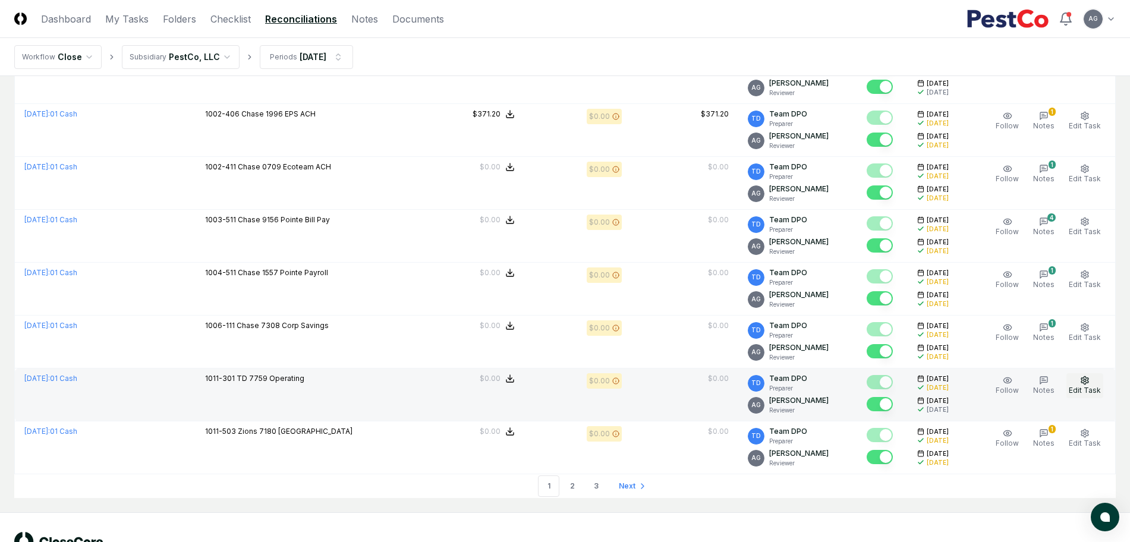
click at [1089, 381] on icon "button" at bounding box center [1085, 381] width 10 height 10
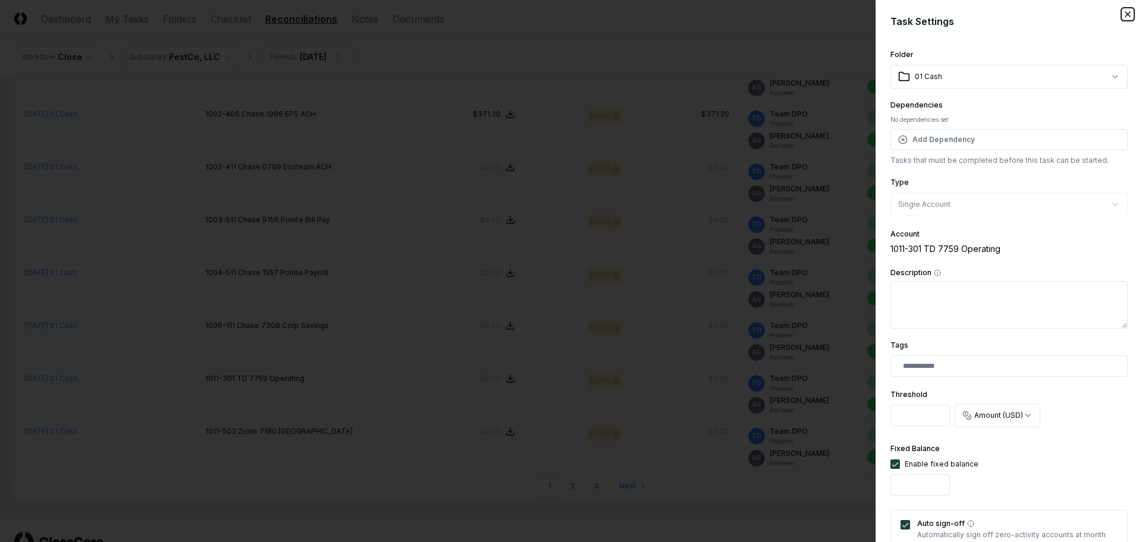
click at [1123, 11] on icon "button" at bounding box center [1128, 15] width 10 height 10
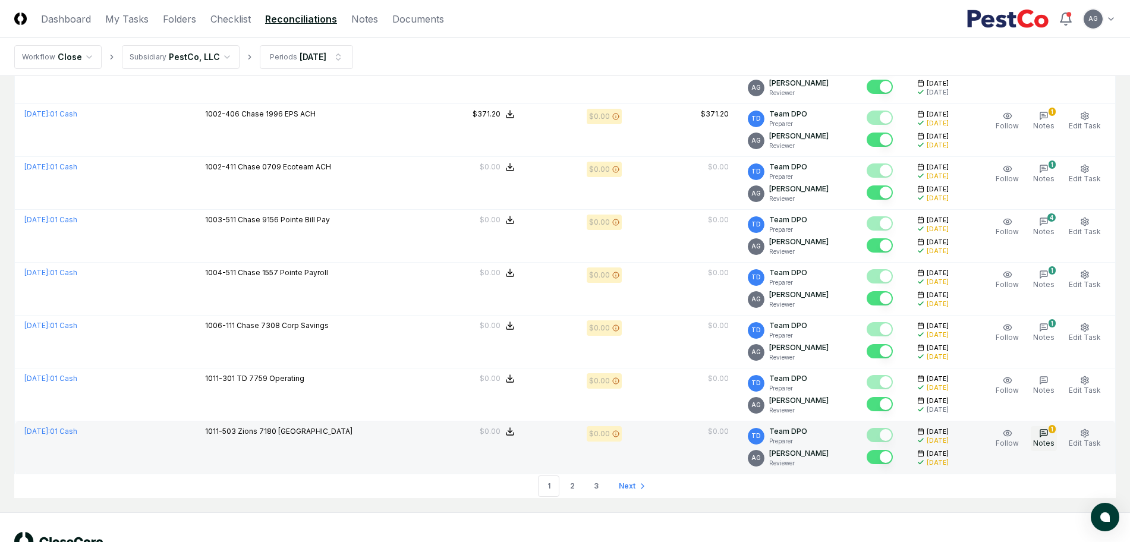
click at [1048, 435] on icon "button" at bounding box center [1044, 433] width 7 height 7
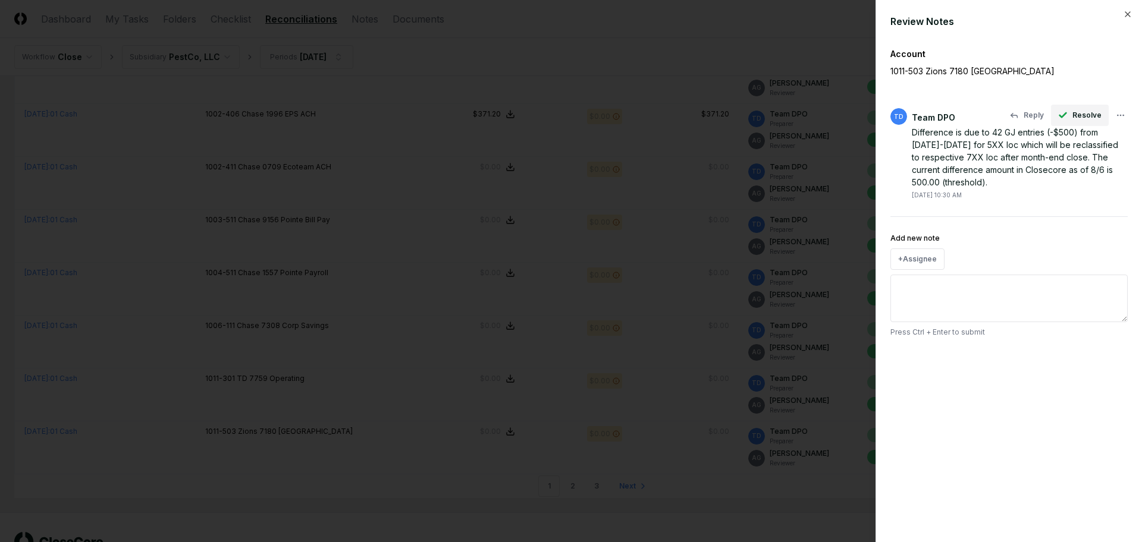
click at [1081, 114] on span "Resolve" at bounding box center [1086, 115] width 29 height 11
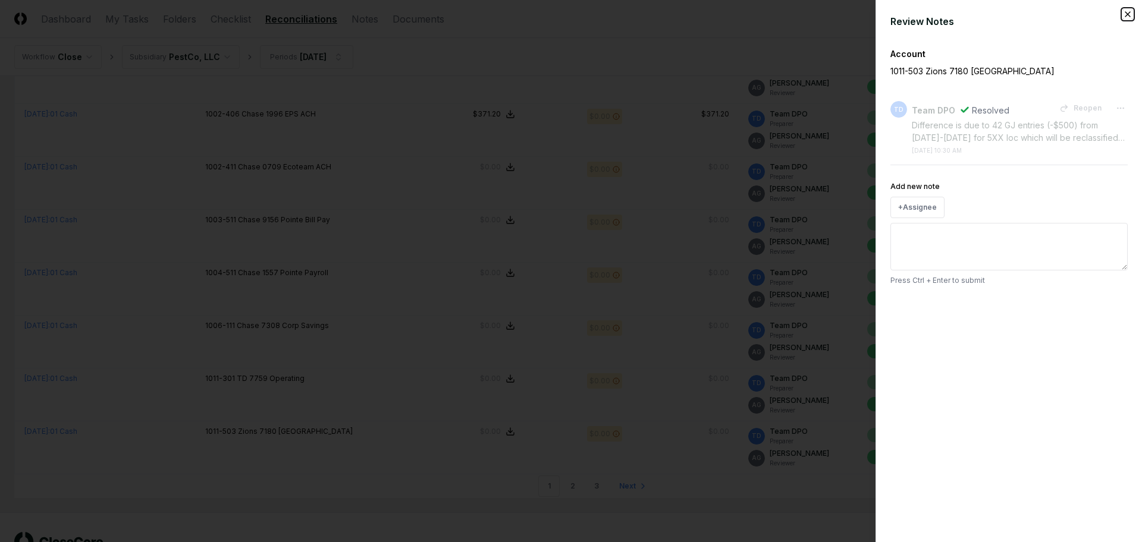
click at [1125, 14] on icon "button" at bounding box center [1128, 15] width 10 height 10
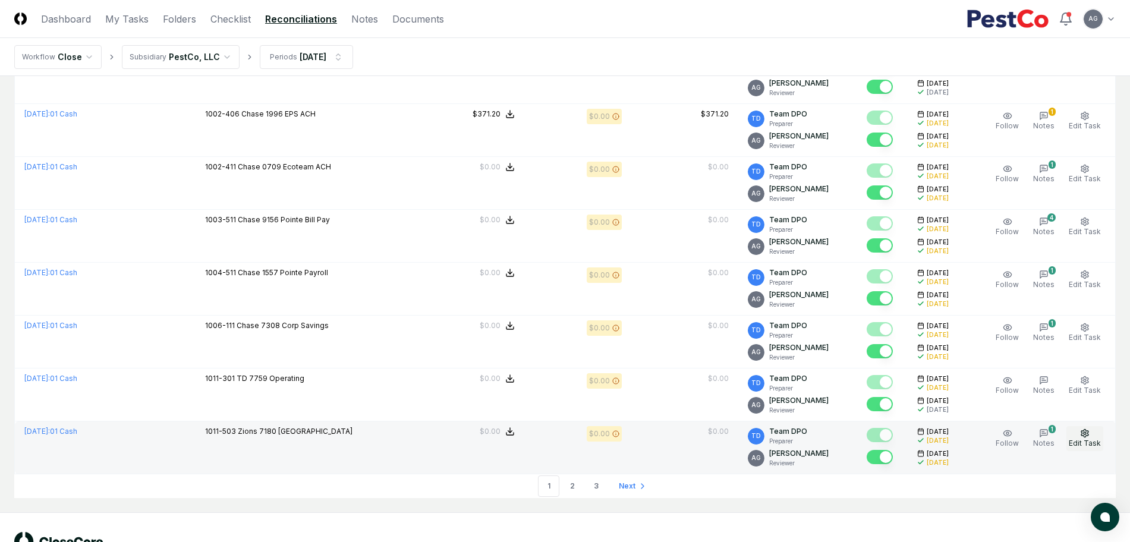
click at [1083, 441] on span "Edit Task" at bounding box center [1085, 443] width 32 height 9
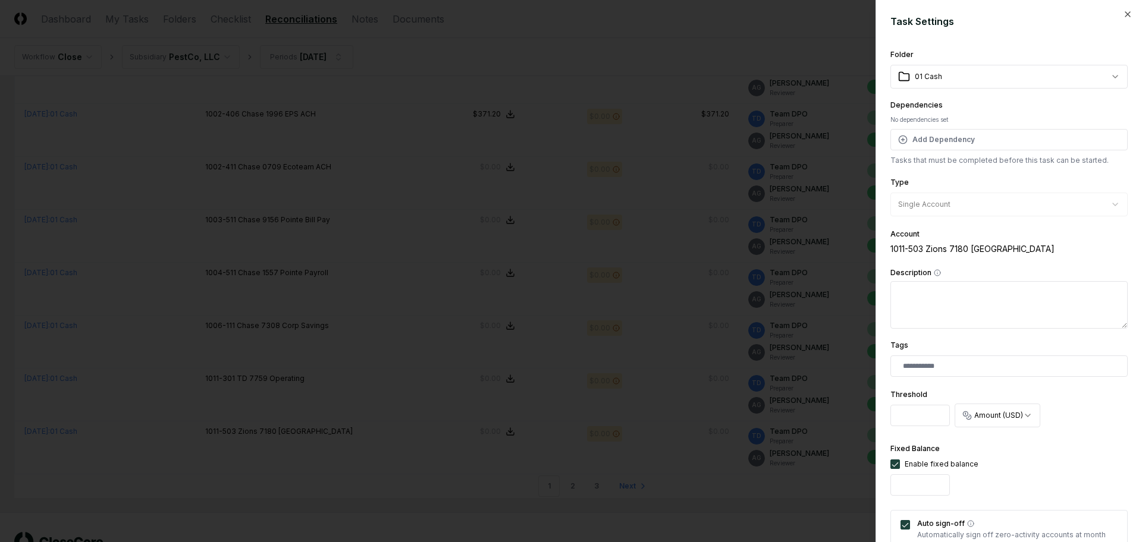
drag, startPoint x: 927, startPoint y: 415, endPoint x: 894, endPoint y: 415, distance: 33.3
click at [894, 415] on input "***" at bounding box center [919, 415] width 59 height 21
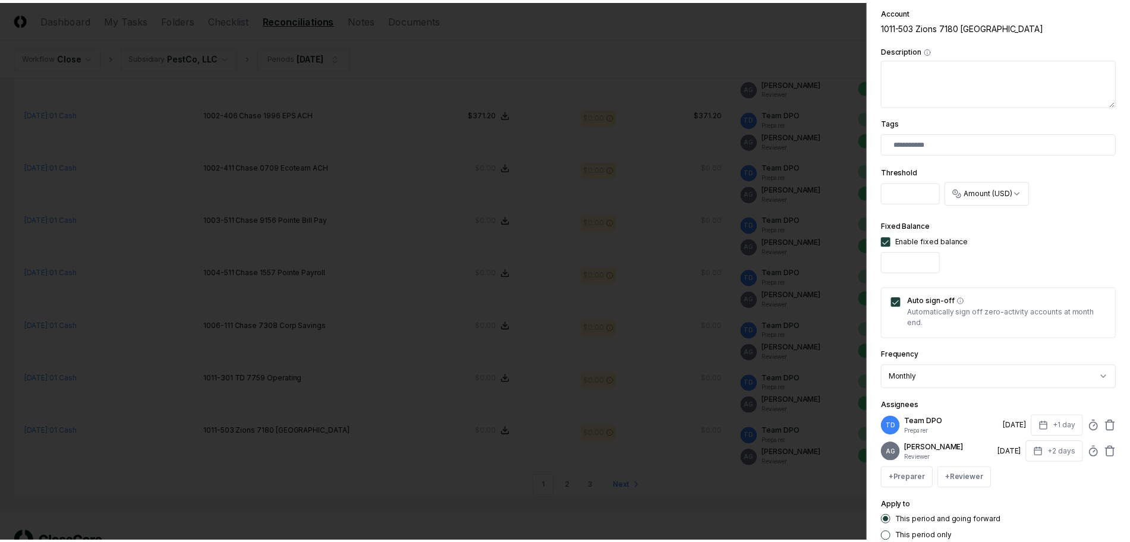
scroll to position [309, 0]
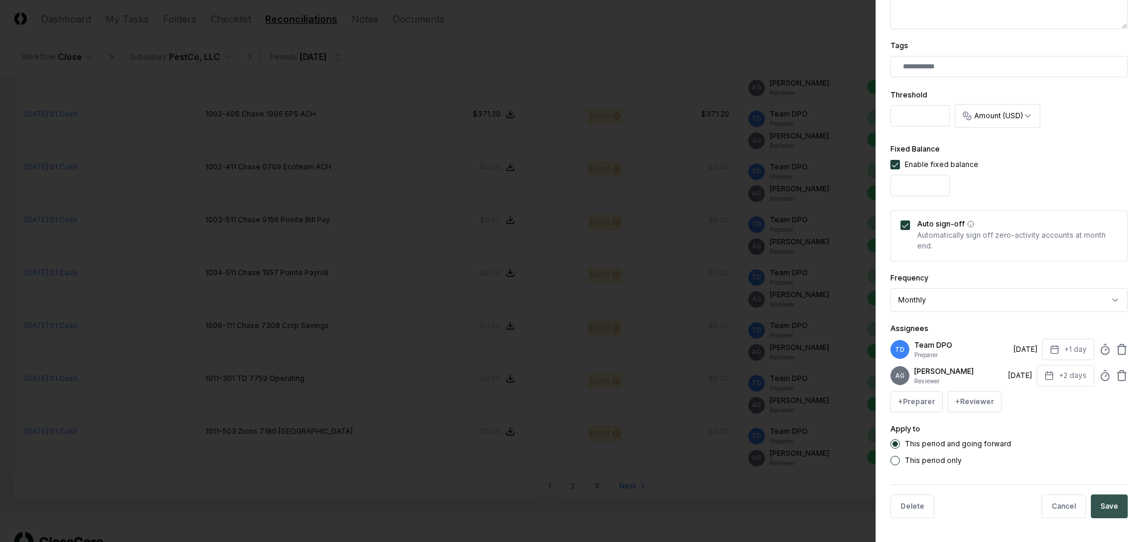
type input "*"
click at [1097, 514] on button "Save" at bounding box center [1108, 507] width 37 height 24
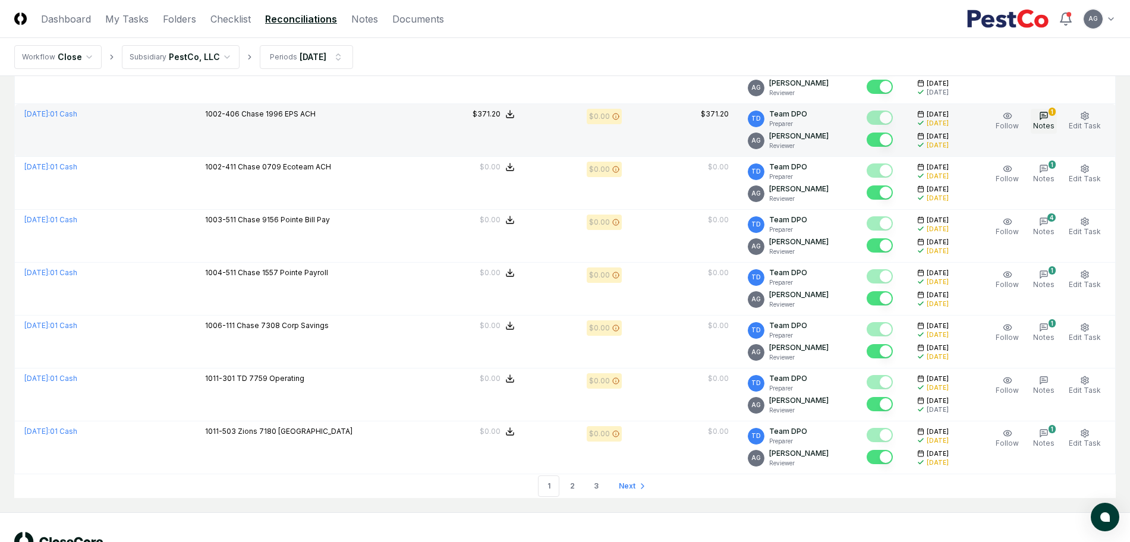
click at [1055, 122] on span "Notes" at bounding box center [1043, 125] width 21 height 9
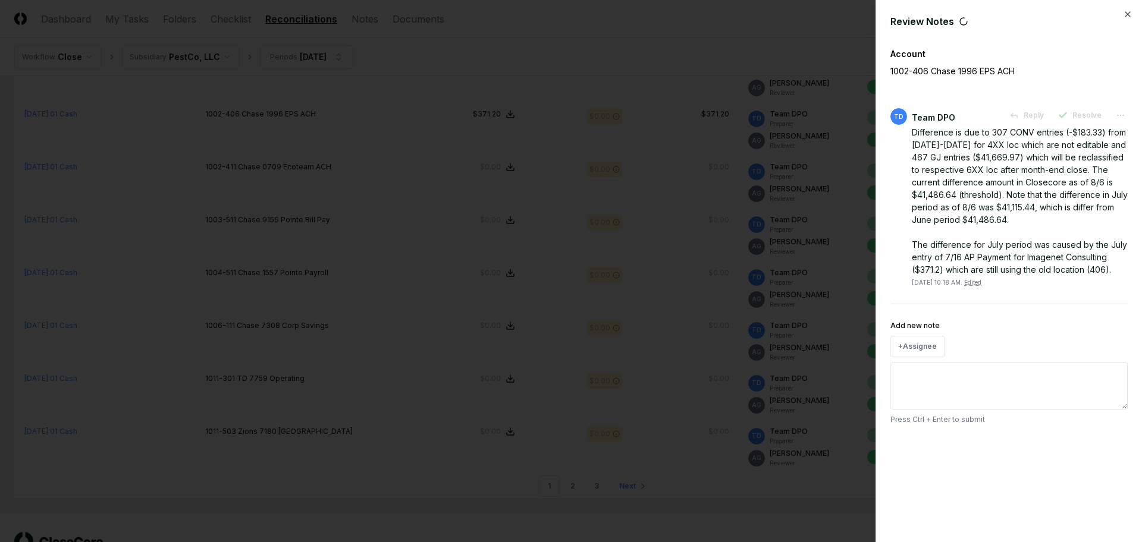
click at [737, 47] on div at bounding box center [571, 271] width 1142 height 542
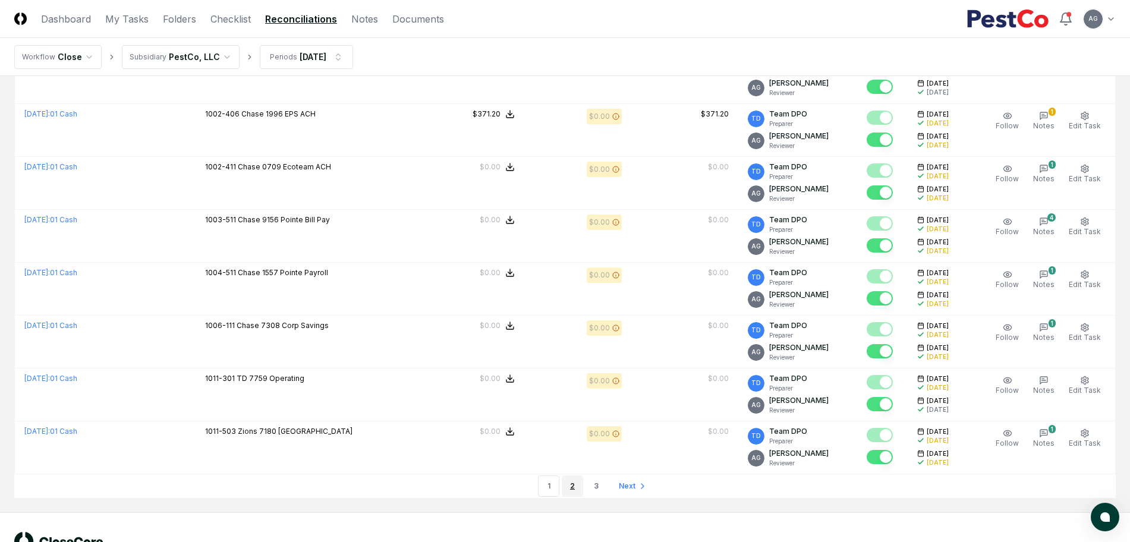
click at [569, 487] on link "2" at bounding box center [572, 486] width 21 height 21
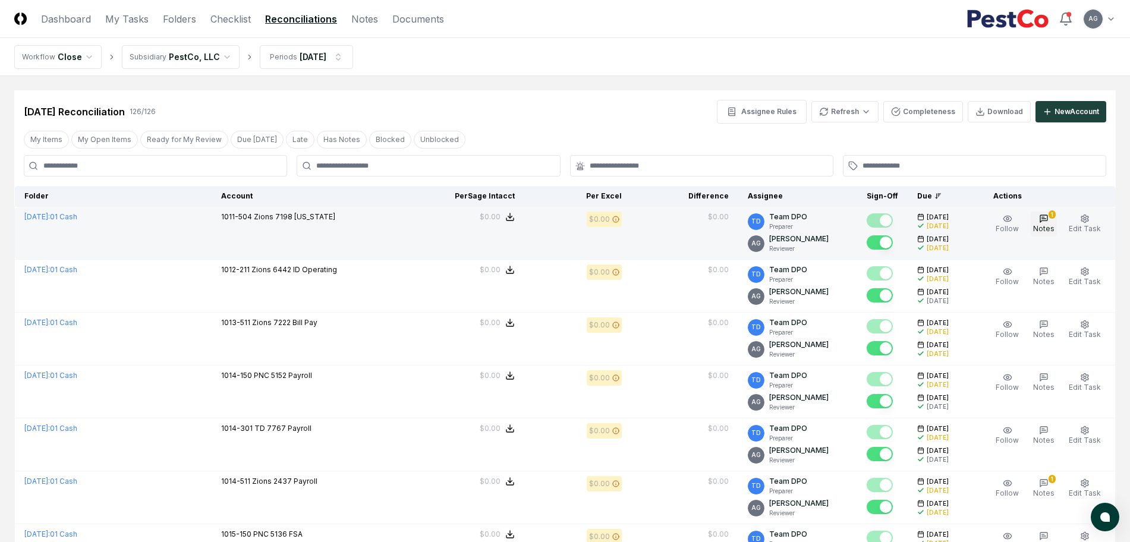
click at [1051, 228] on span "Notes" at bounding box center [1043, 228] width 21 height 9
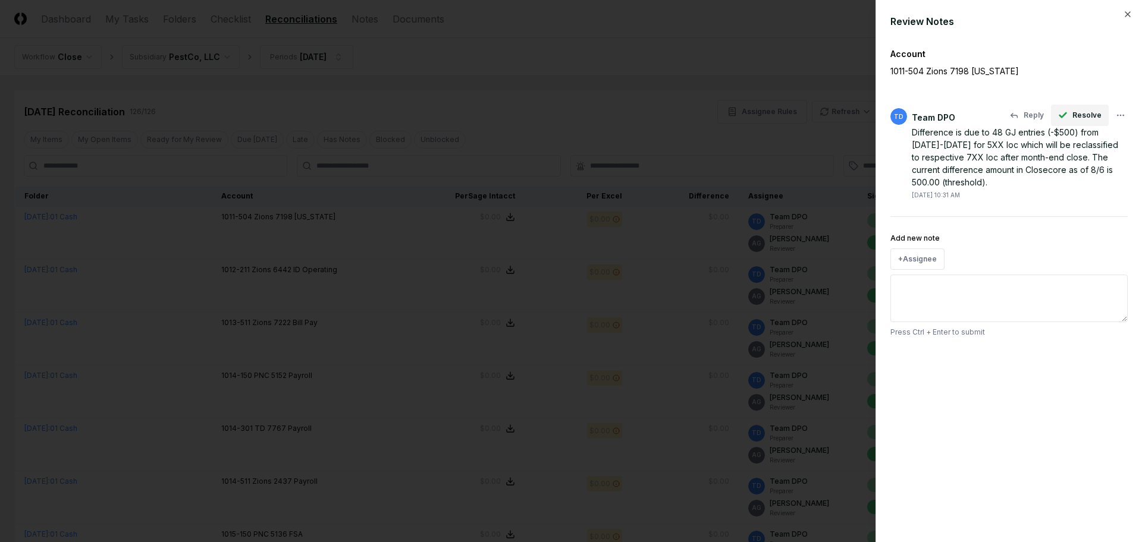
click at [1086, 113] on span "Resolve" at bounding box center [1086, 115] width 29 height 11
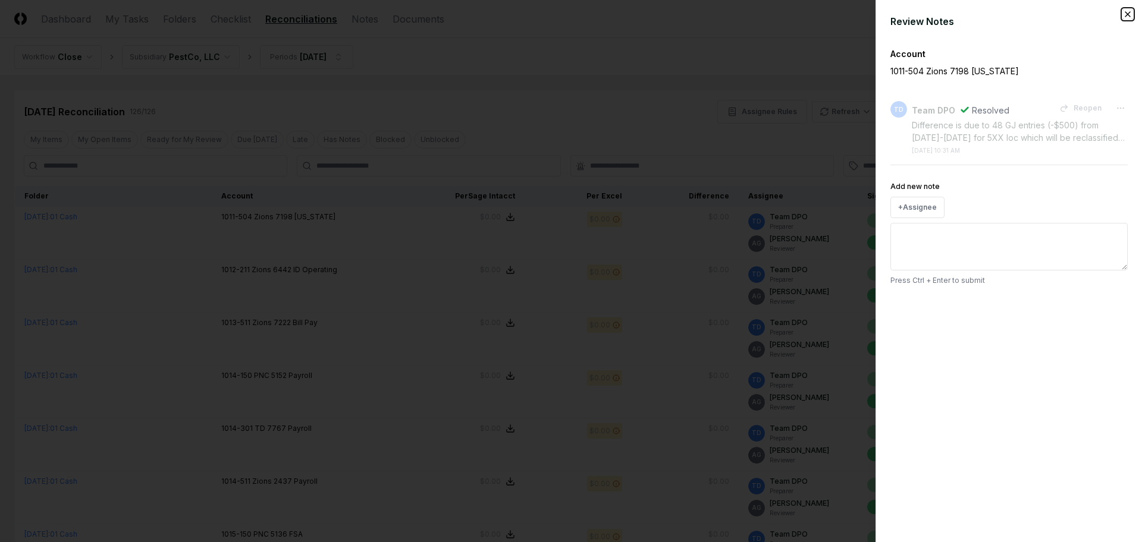
click at [1127, 16] on icon "button" at bounding box center [1128, 15] width 10 height 10
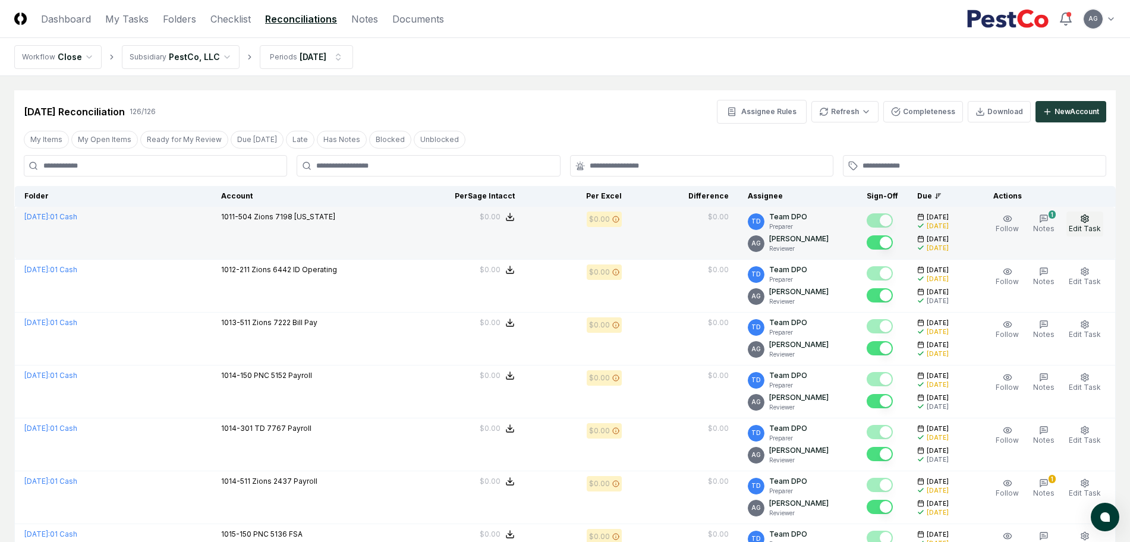
click at [1093, 221] on button "Edit Task" at bounding box center [1085, 224] width 37 height 25
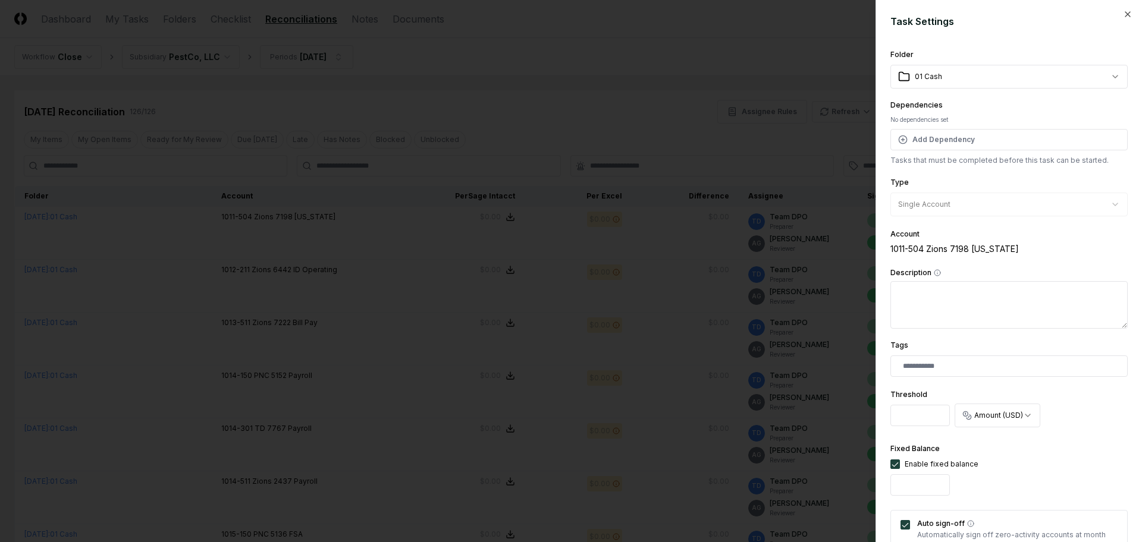
drag, startPoint x: 910, startPoint y: 418, endPoint x: 891, endPoint y: 403, distance: 24.5
click at [890, 415] on input "***" at bounding box center [919, 415] width 59 height 21
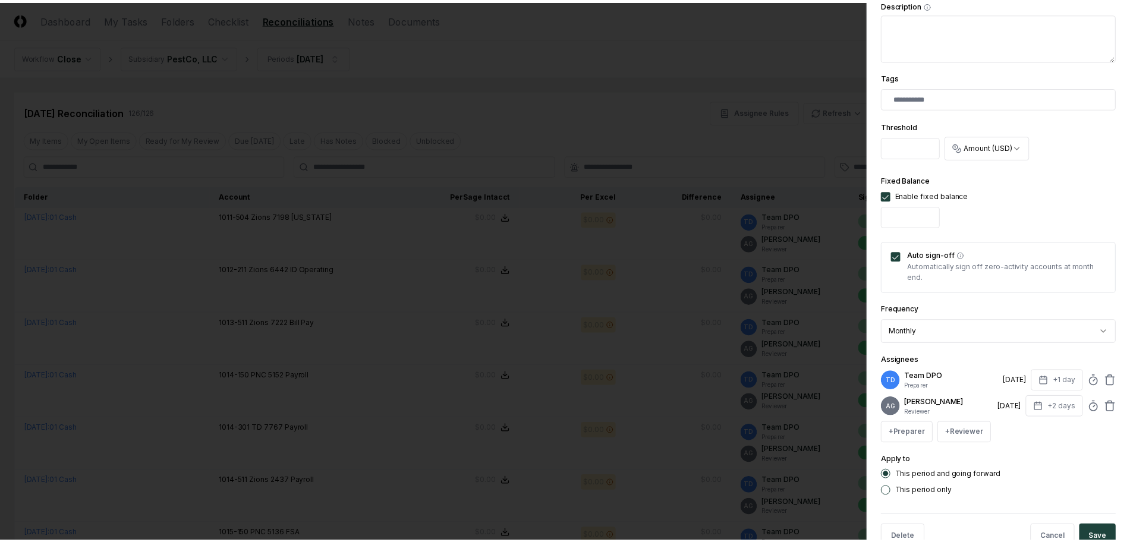
scroll to position [309, 0]
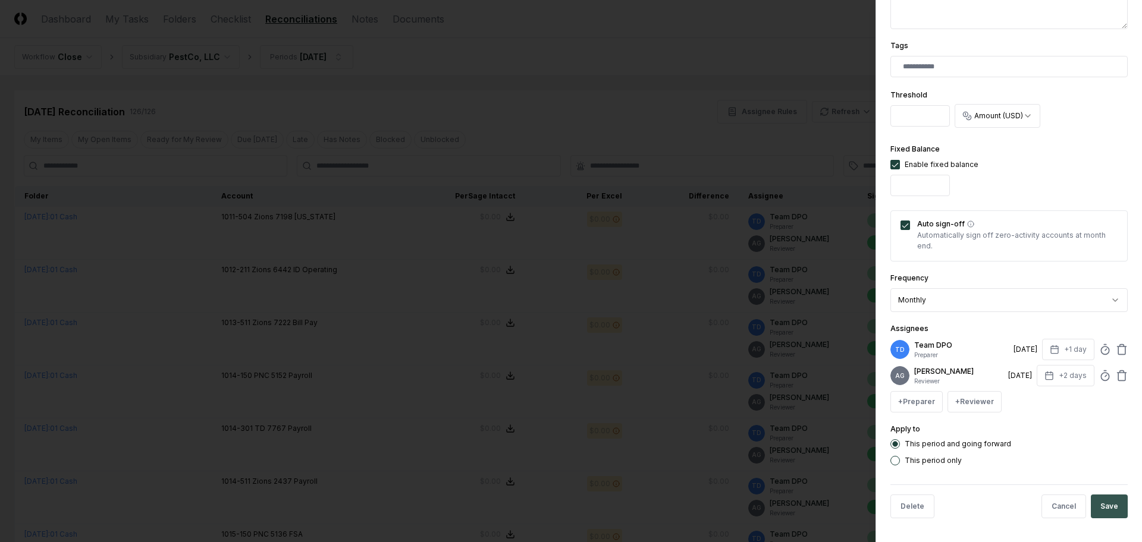
type input "*"
click at [1095, 504] on button "Save" at bounding box center [1108, 507] width 37 height 24
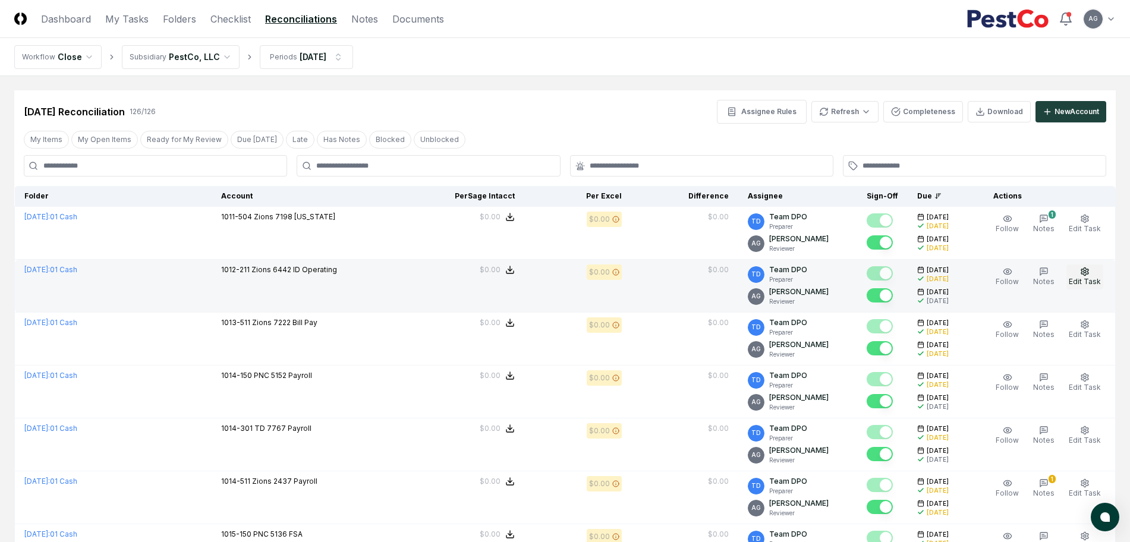
click at [1083, 278] on span "Edit Task" at bounding box center [1085, 281] width 32 height 9
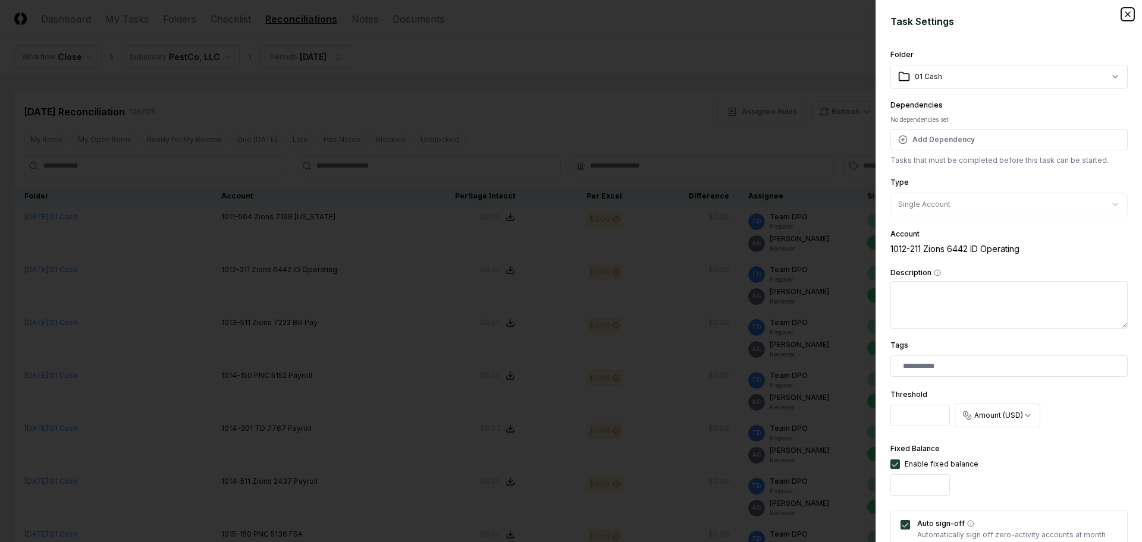
click at [1123, 12] on icon "button" at bounding box center [1128, 15] width 10 height 10
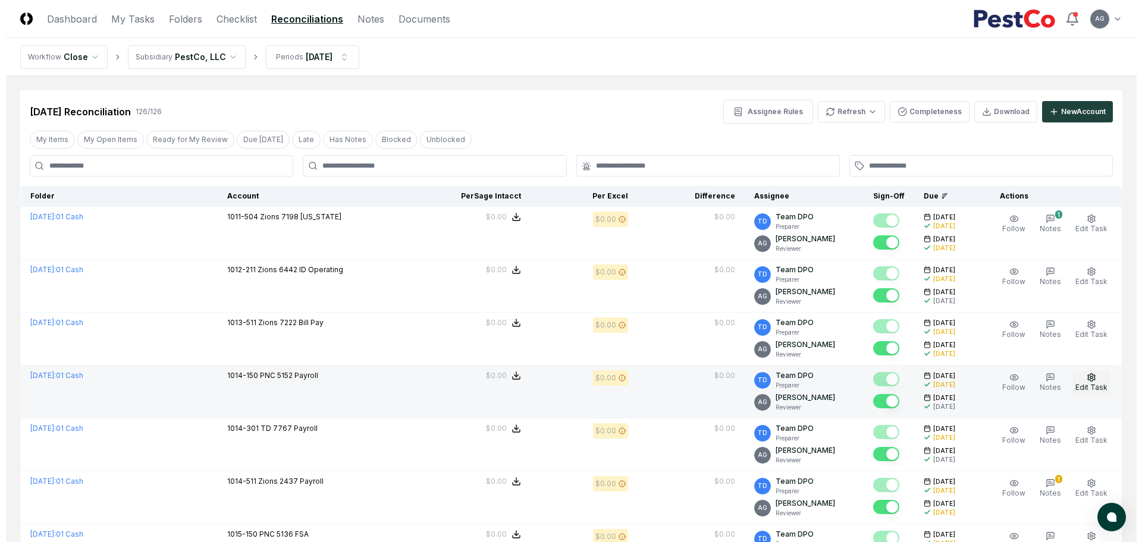
scroll to position [74, 0]
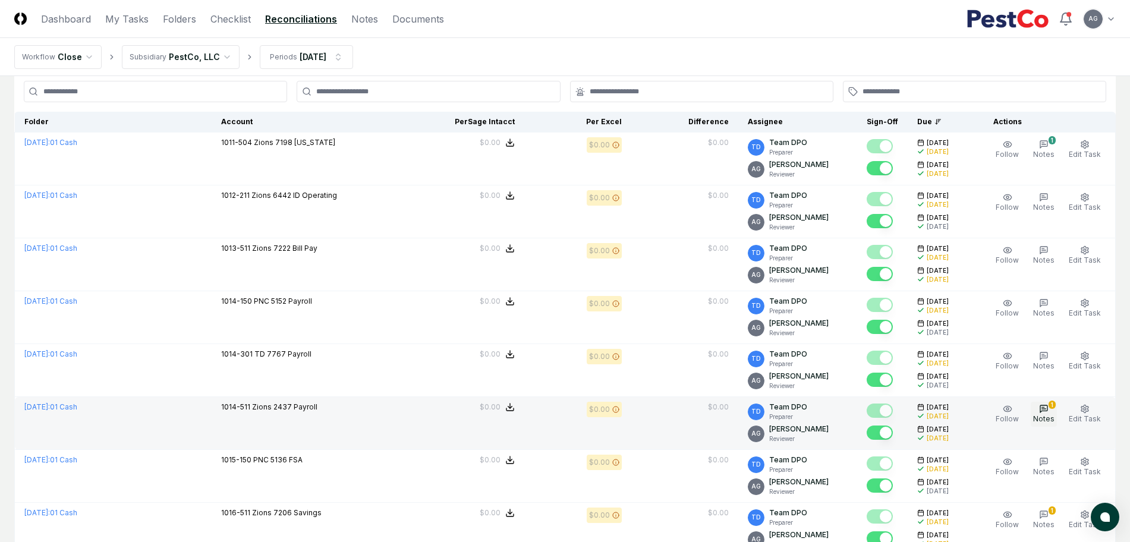
click at [1049, 412] on icon "button" at bounding box center [1044, 409] width 10 height 10
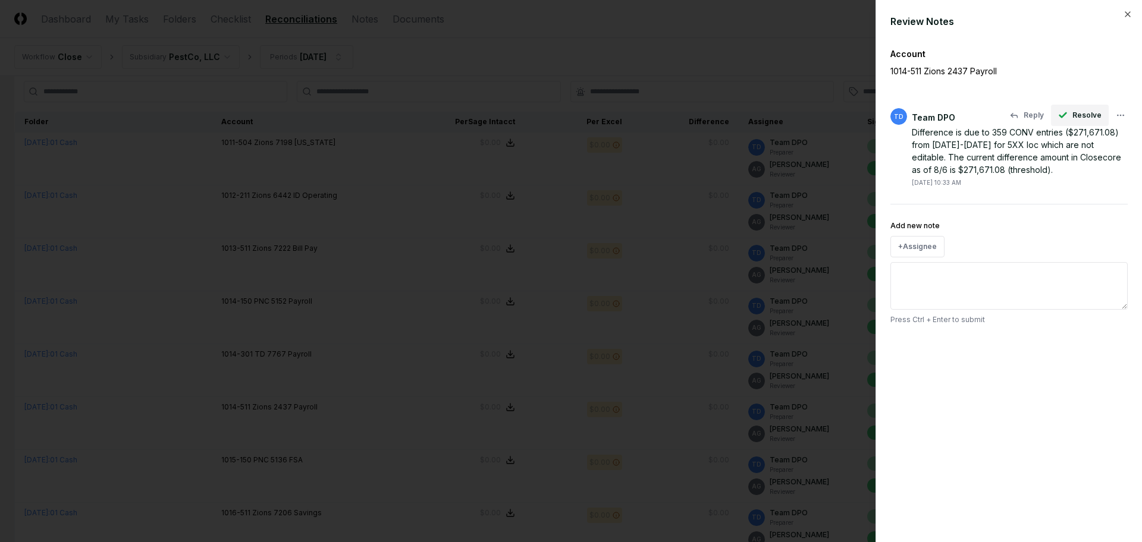
click at [1092, 115] on span "Resolve" at bounding box center [1086, 115] width 29 height 11
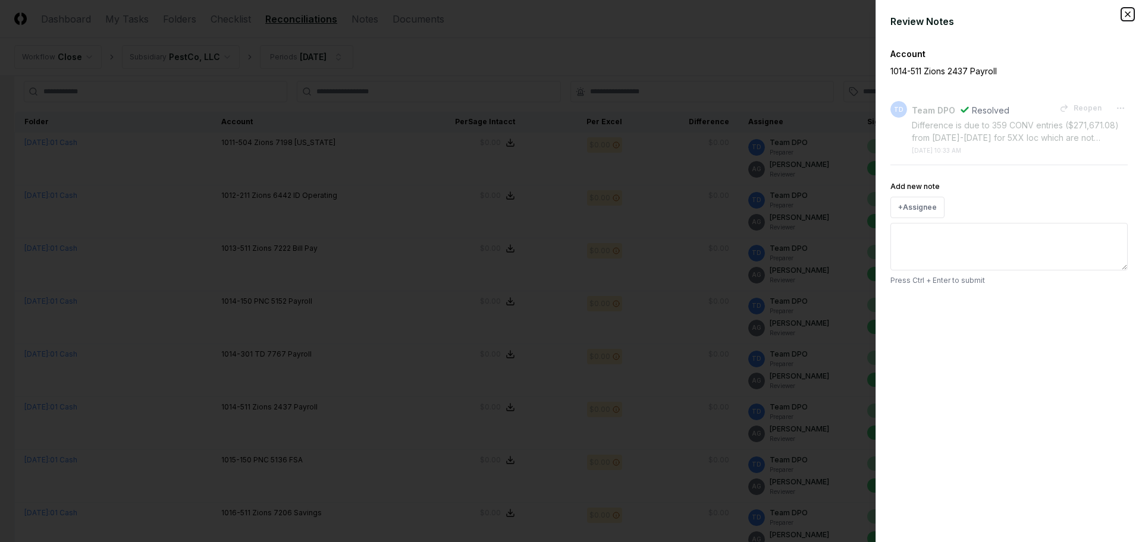
click at [1130, 13] on icon "button" at bounding box center [1128, 15] width 10 height 10
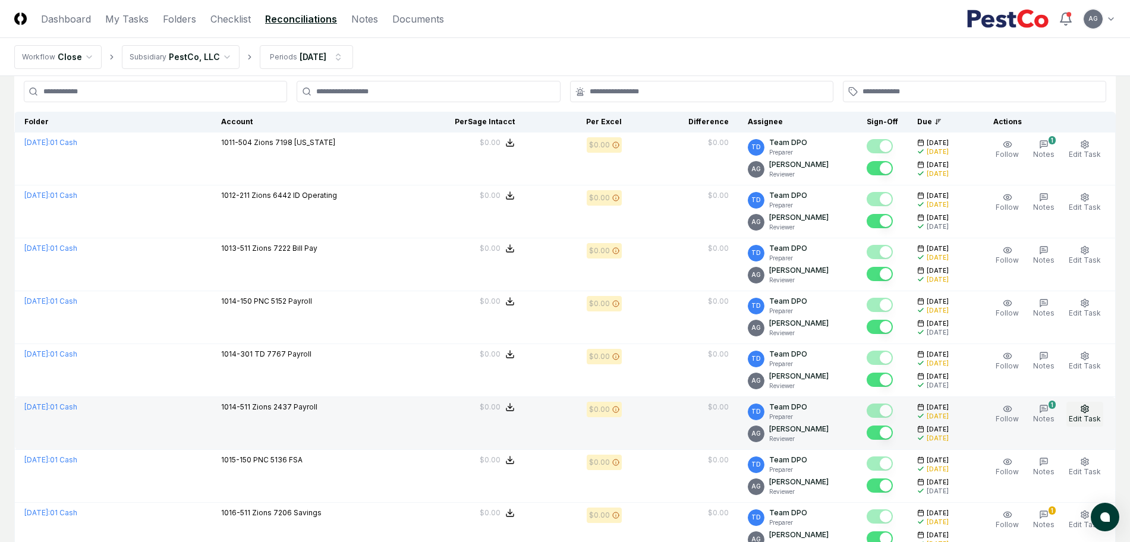
click at [1088, 415] on span "Edit Task" at bounding box center [1085, 418] width 32 height 9
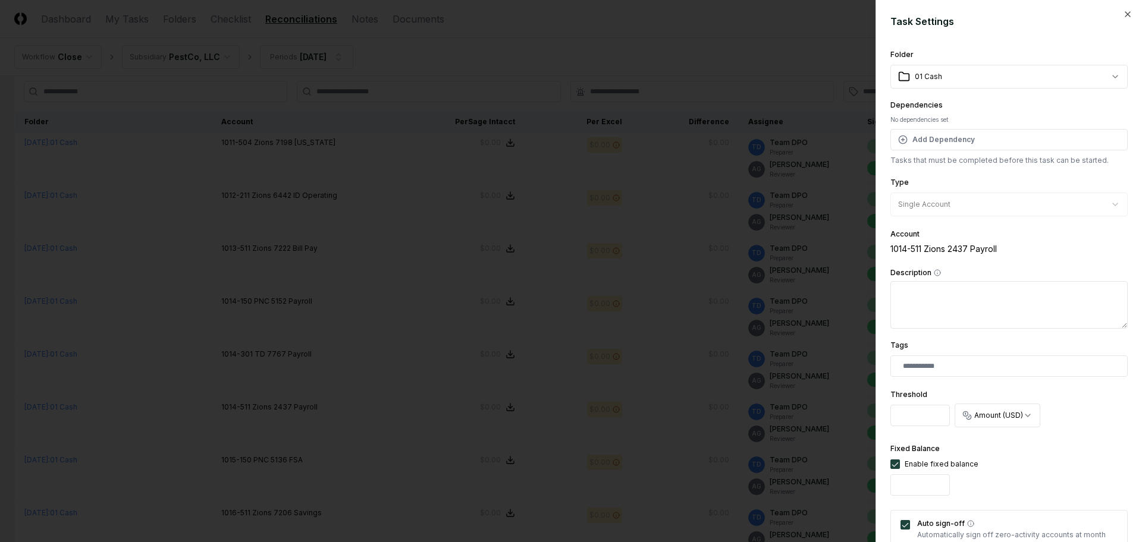
drag, startPoint x: 932, startPoint y: 416, endPoint x: 878, endPoint y: 416, distance: 54.7
click at [878, 416] on div "**********" at bounding box center [1008, 271] width 266 height 542
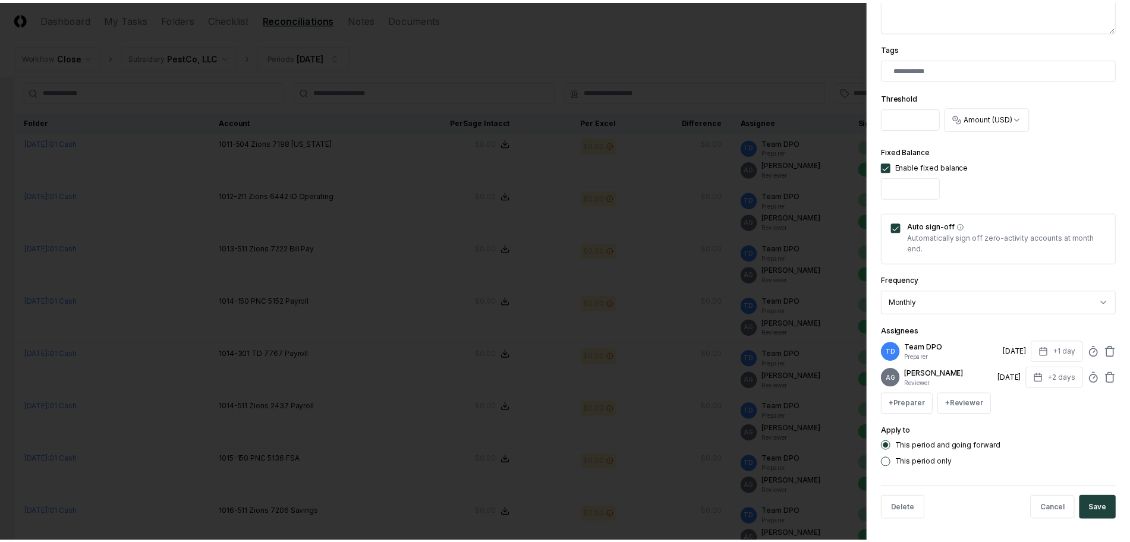
scroll to position [309, 0]
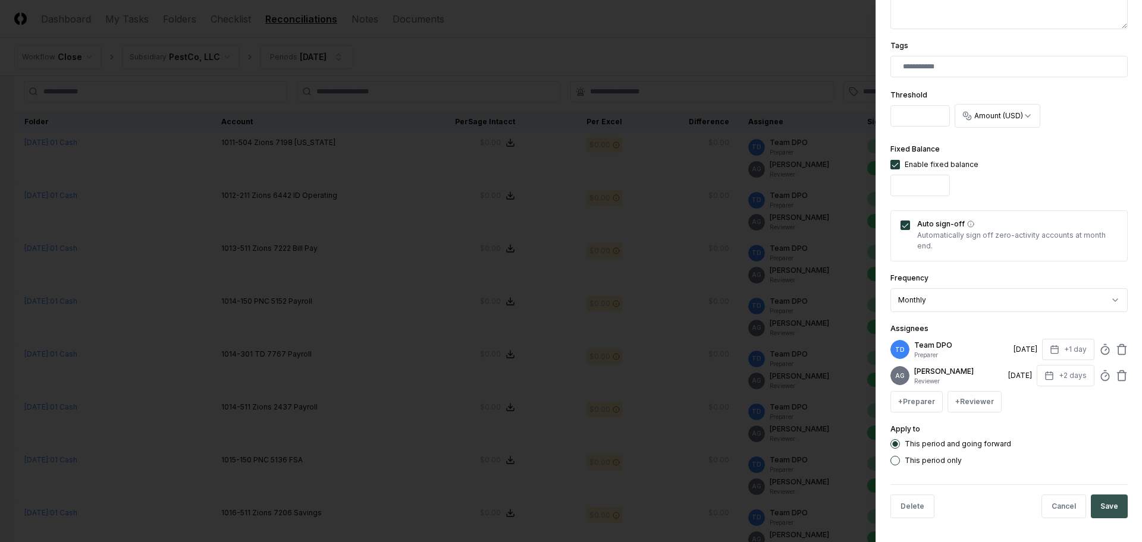
type input "*"
click at [1099, 503] on button "Save" at bounding box center [1108, 507] width 37 height 24
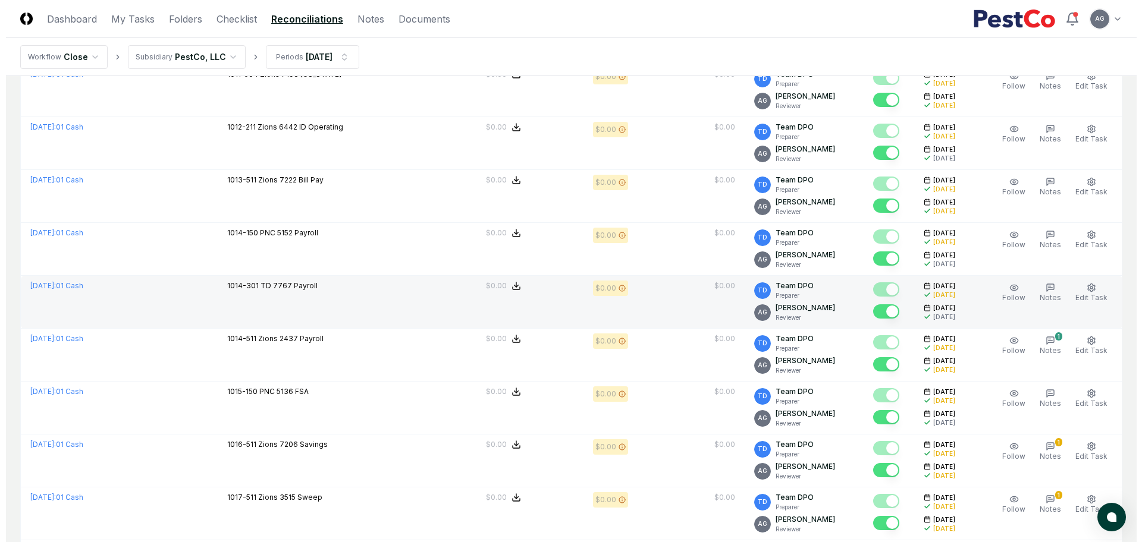
scroll to position [223, 0]
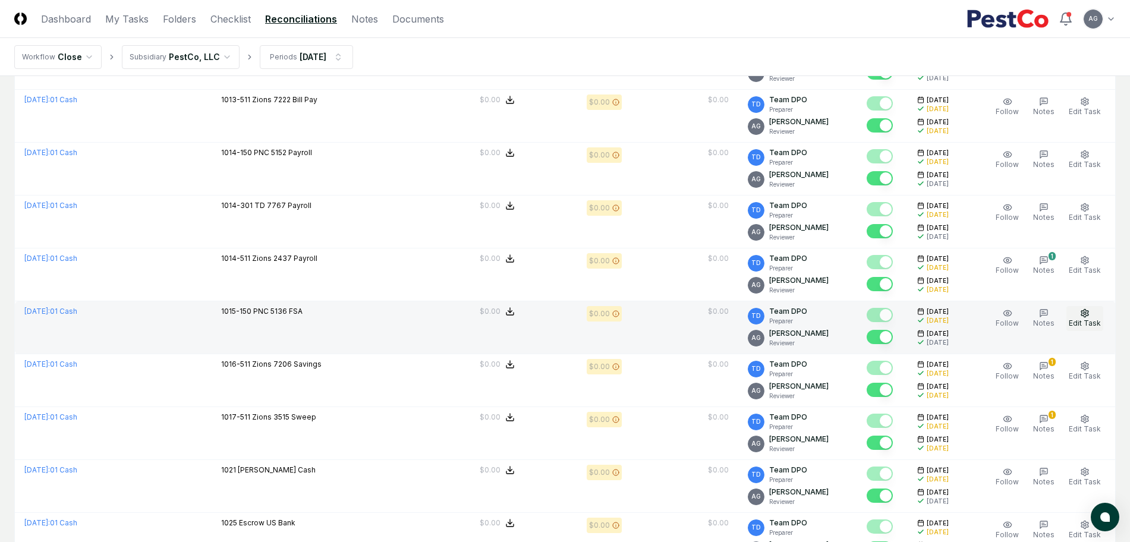
click at [1083, 320] on span "Edit Task" at bounding box center [1085, 323] width 32 height 9
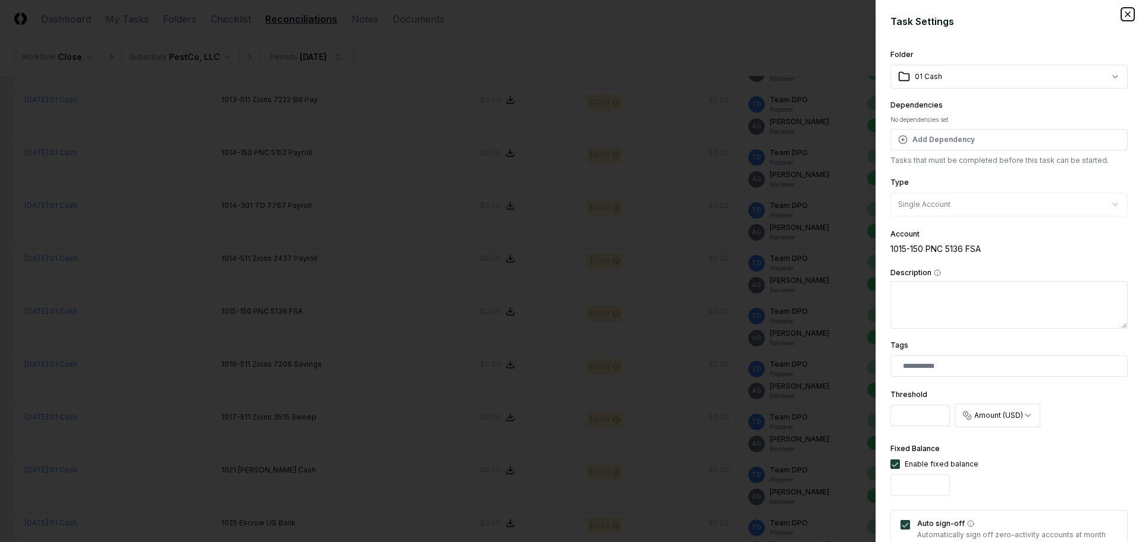
click at [1123, 11] on icon "button" at bounding box center [1128, 15] width 10 height 10
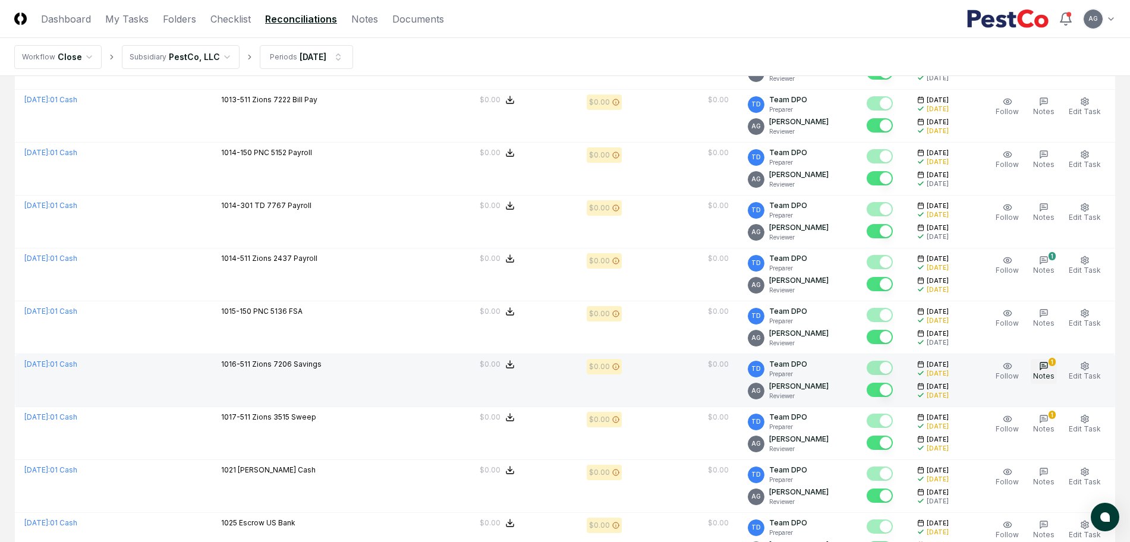
click at [1041, 369] on button "1 Notes" at bounding box center [1044, 371] width 26 height 25
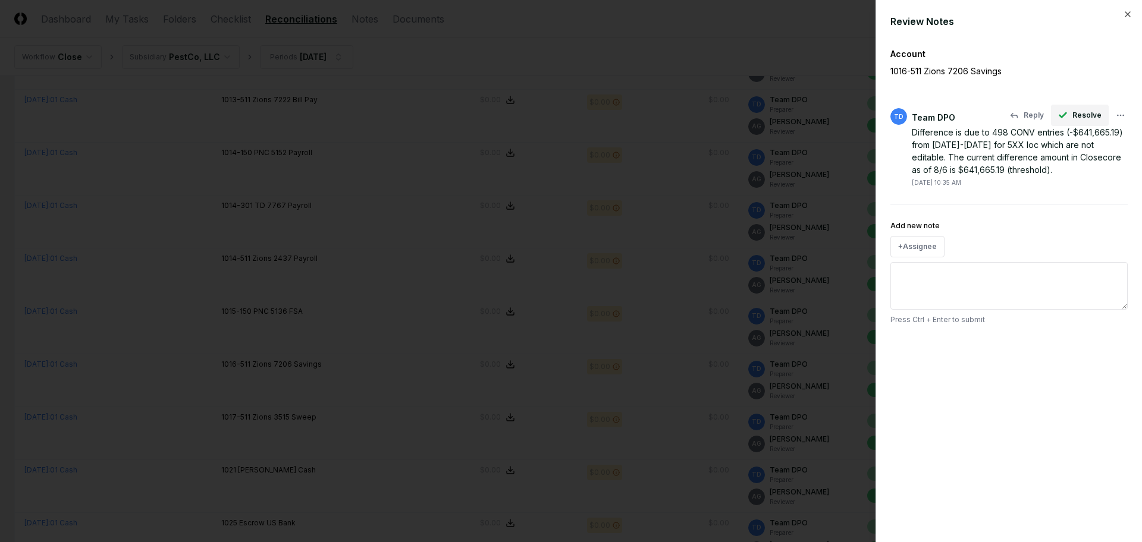
click at [1078, 115] on span "Resolve" at bounding box center [1086, 115] width 29 height 11
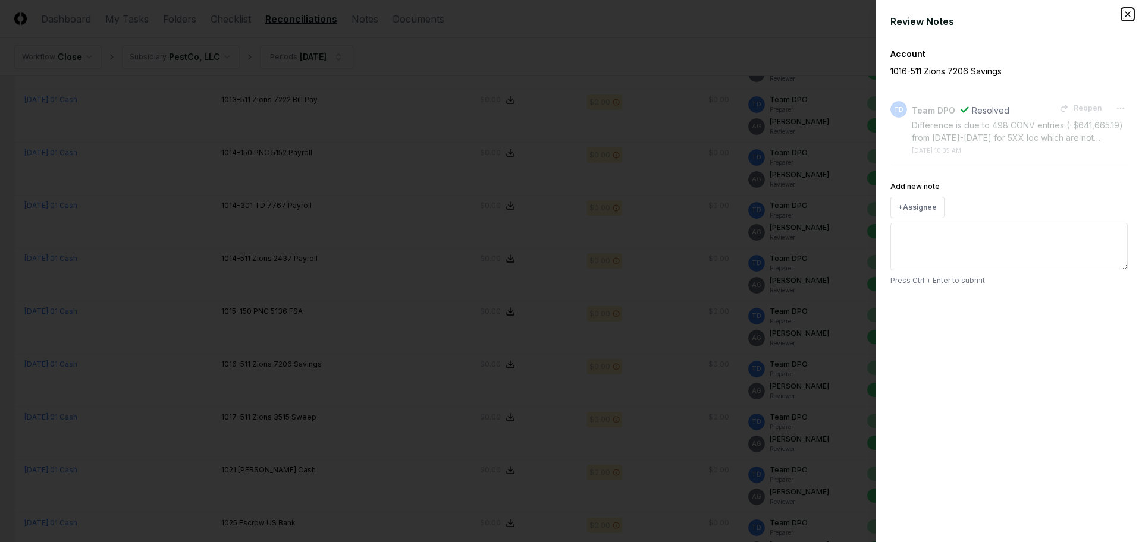
click at [1128, 14] on icon "button" at bounding box center [1127, 14] width 5 height 5
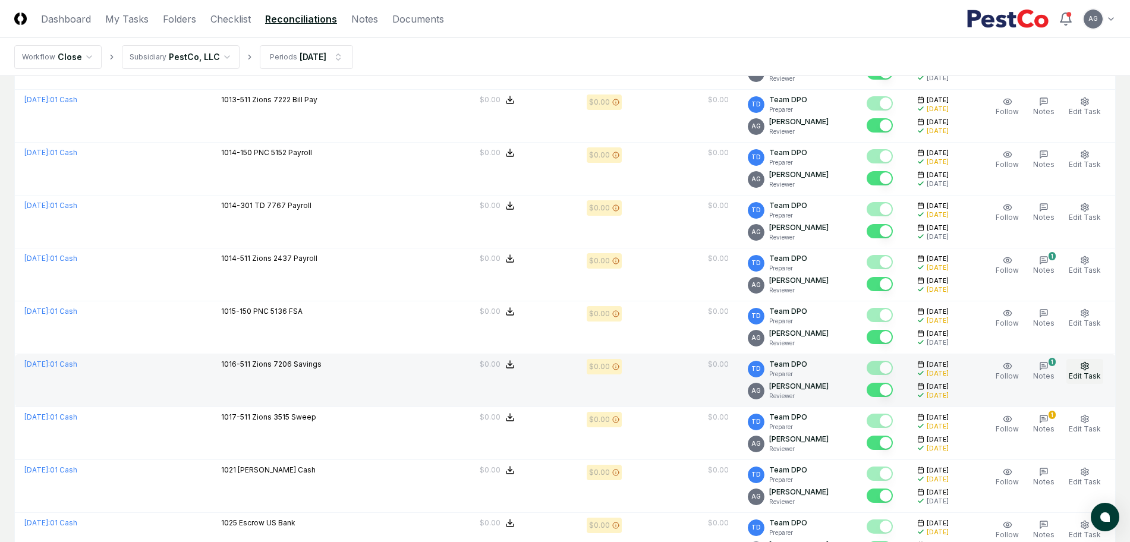
click at [1080, 376] on span "Edit Task" at bounding box center [1085, 376] width 32 height 9
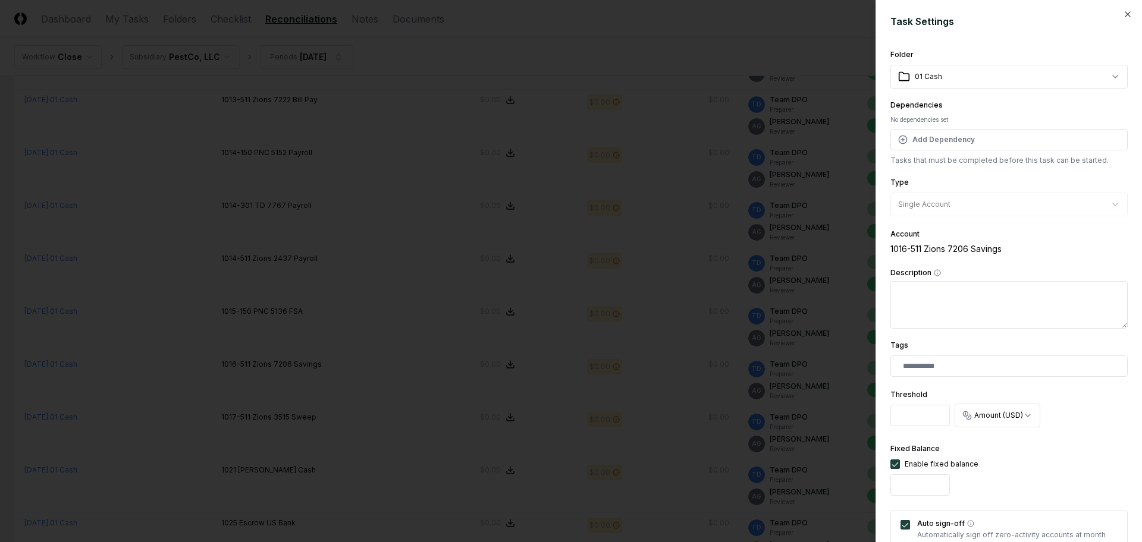
drag, startPoint x: 898, startPoint y: 419, endPoint x: 932, endPoint y: 418, distance: 33.9
click at [932, 418] on input "*********" at bounding box center [919, 415] width 59 height 21
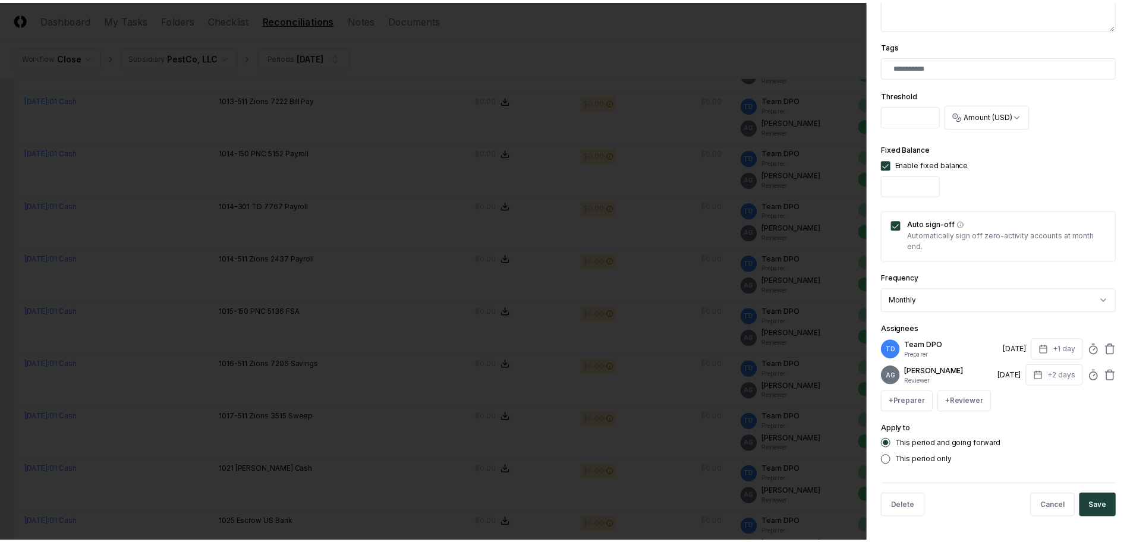
scroll to position [309, 0]
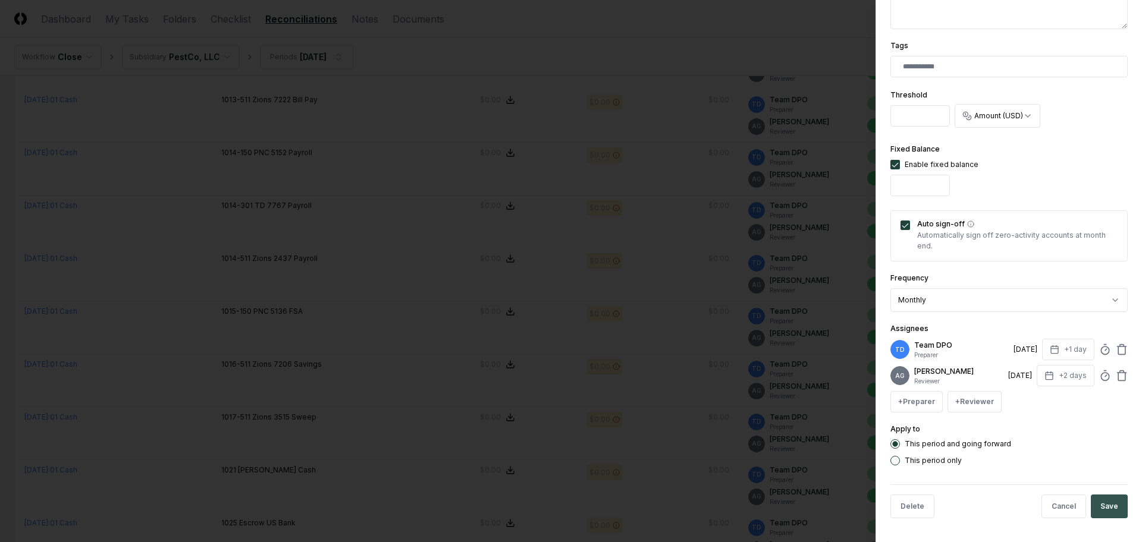
type input "*"
click at [1096, 504] on button "Save" at bounding box center [1108, 507] width 37 height 24
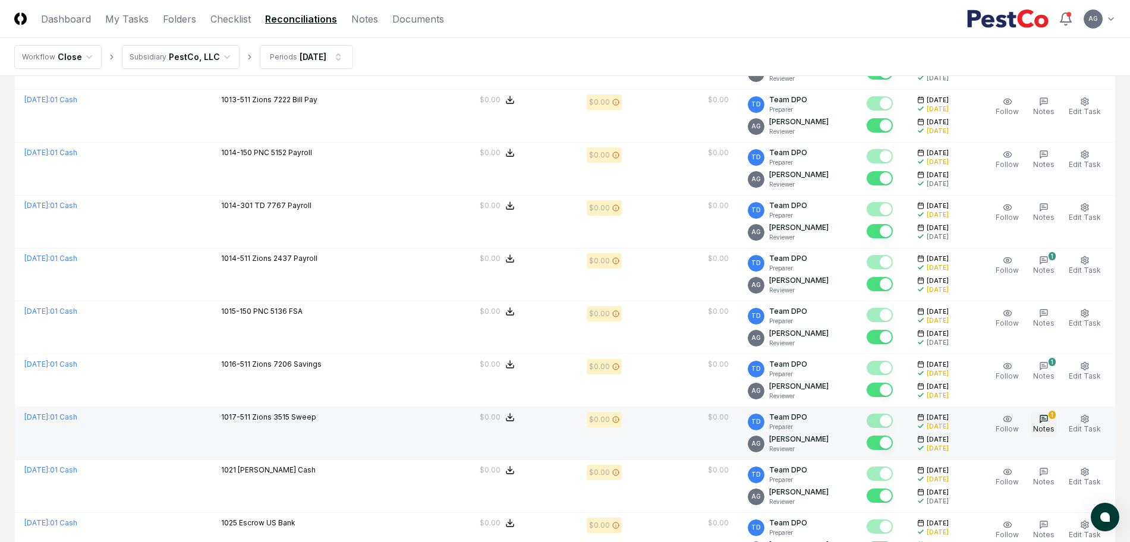
click at [1044, 423] on icon "button" at bounding box center [1044, 419] width 10 height 10
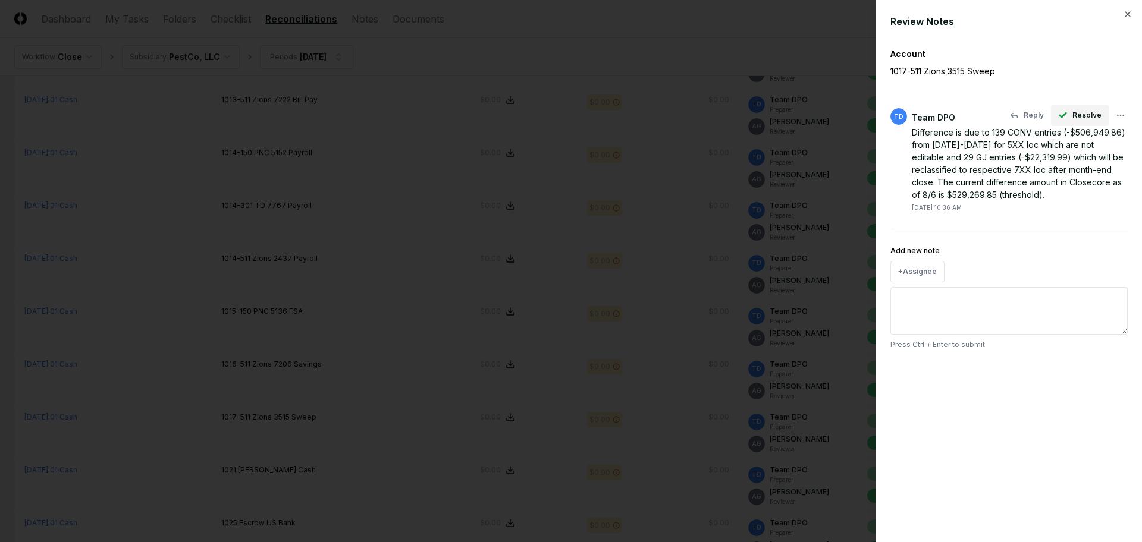
click at [1088, 115] on span "Resolve" at bounding box center [1086, 115] width 29 height 11
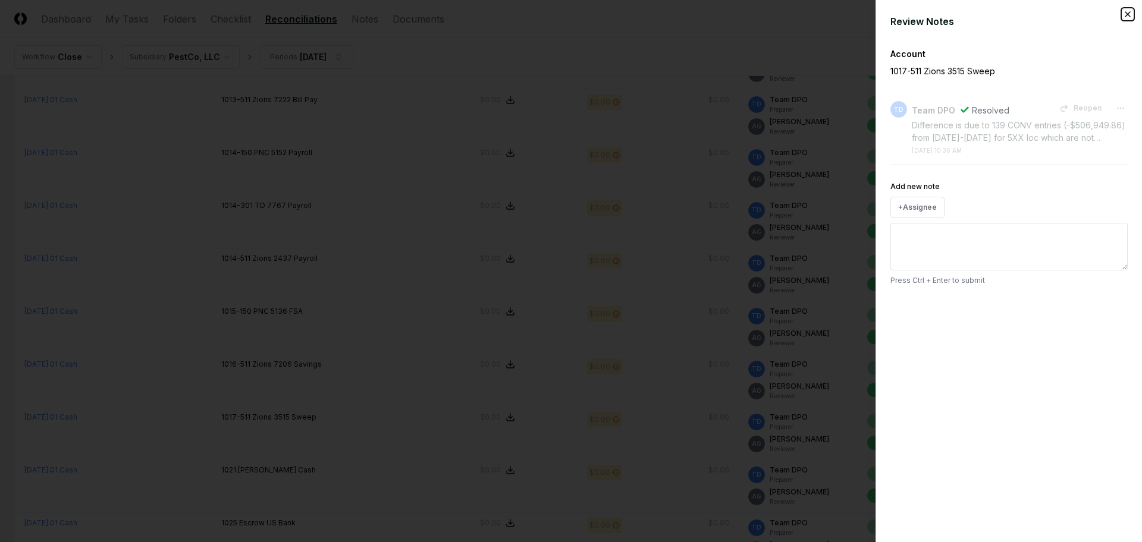
click at [1130, 17] on icon "button" at bounding box center [1128, 15] width 10 height 10
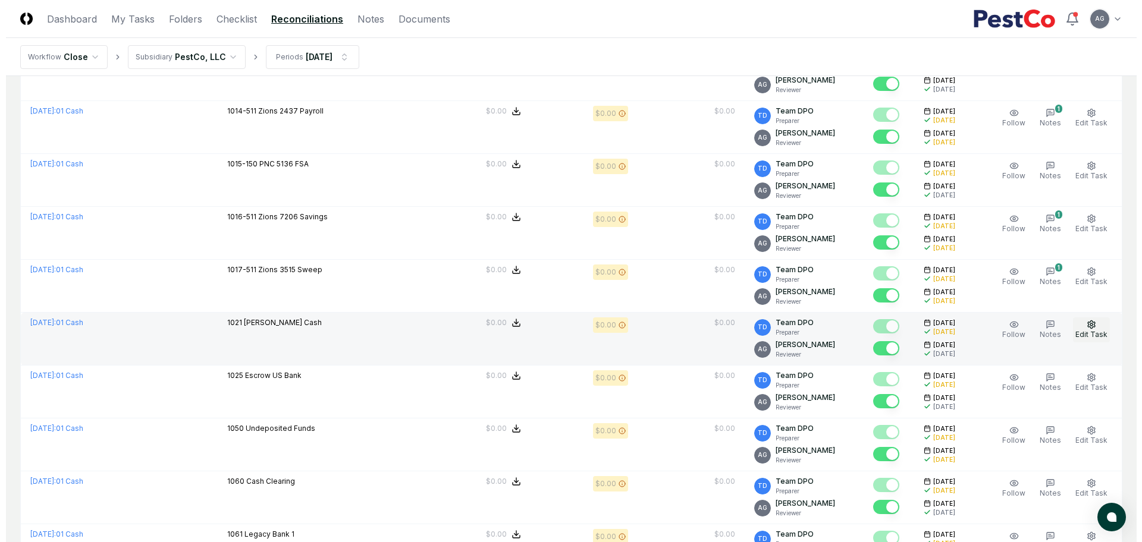
scroll to position [372, 0]
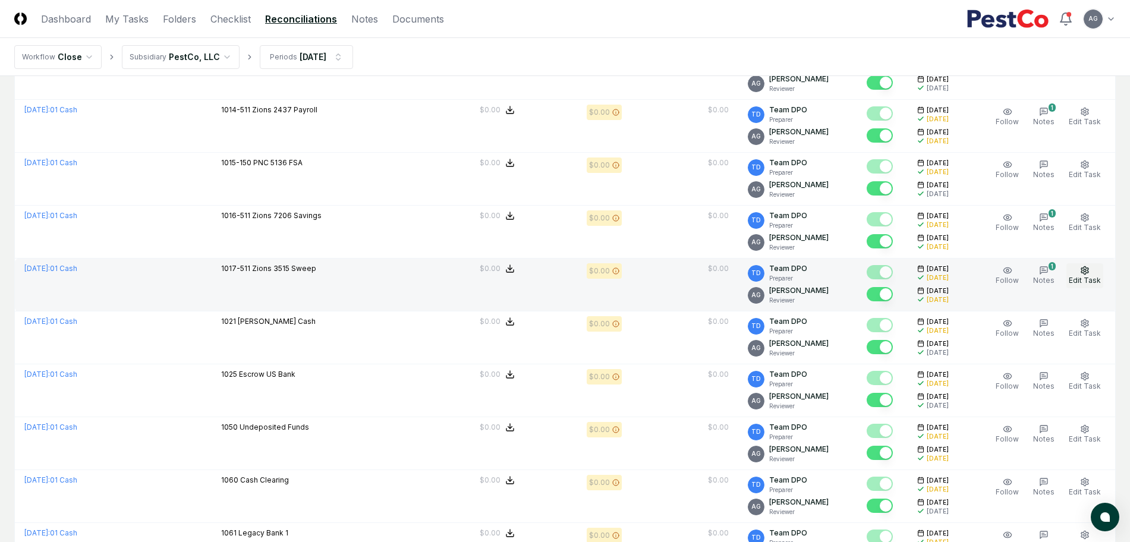
click at [1089, 278] on span "Edit Task" at bounding box center [1085, 280] width 32 height 9
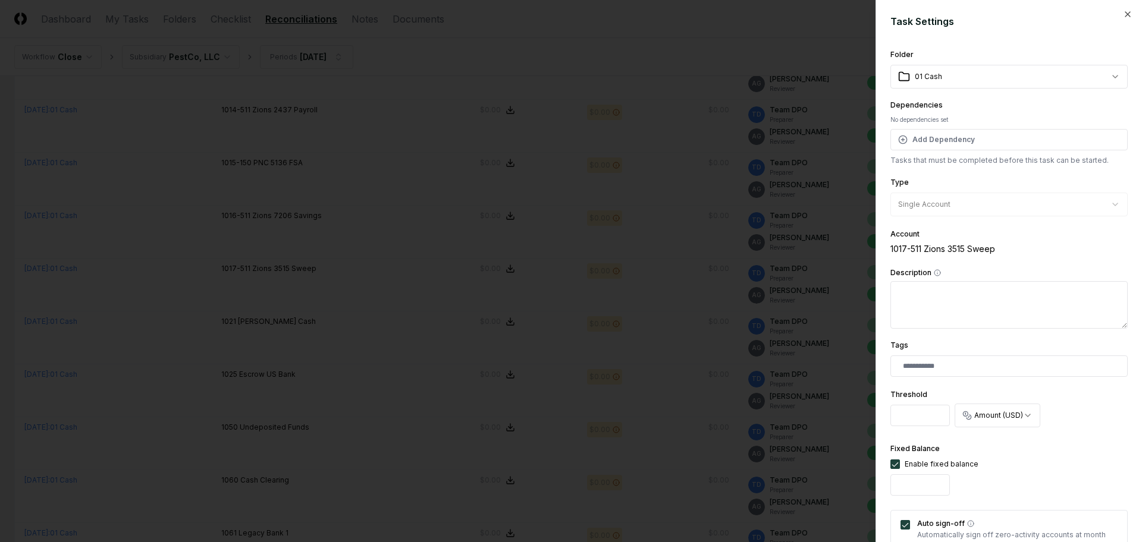
scroll to position [0, 2]
drag, startPoint x: 897, startPoint y: 419, endPoint x: 945, endPoint y: 427, distance: 48.9
click at [945, 427] on div "Threshold *********" at bounding box center [919, 409] width 59 height 43
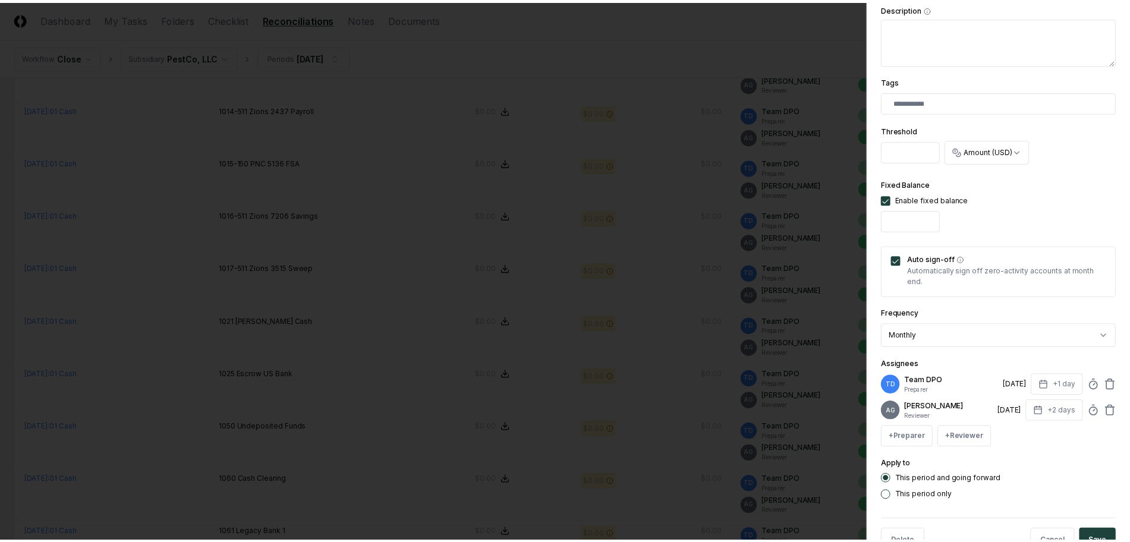
scroll to position [297, 0]
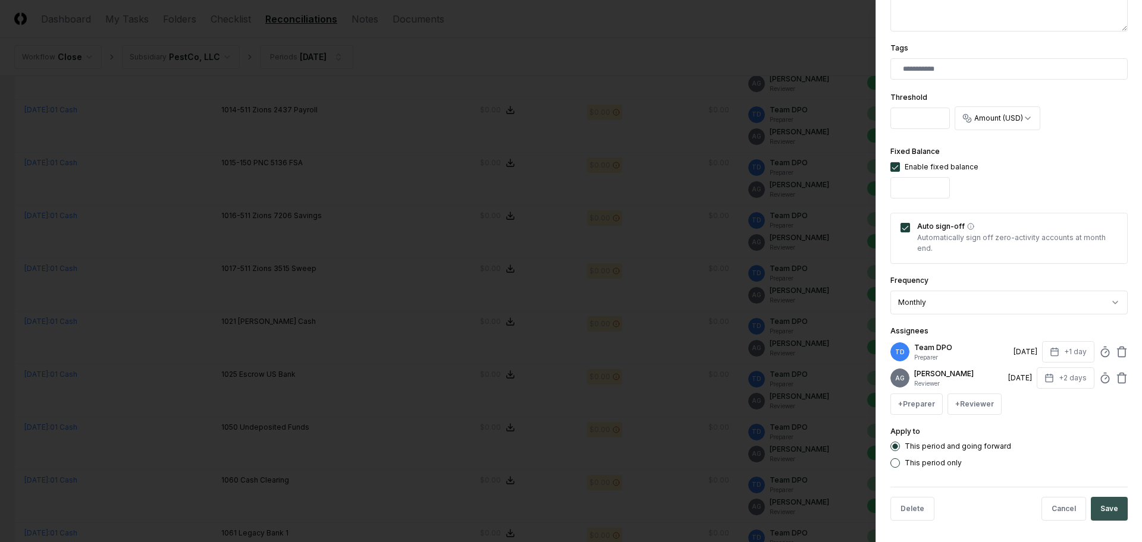
type input "*"
click at [1102, 514] on button "Save" at bounding box center [1108, 509] width 37 height 24
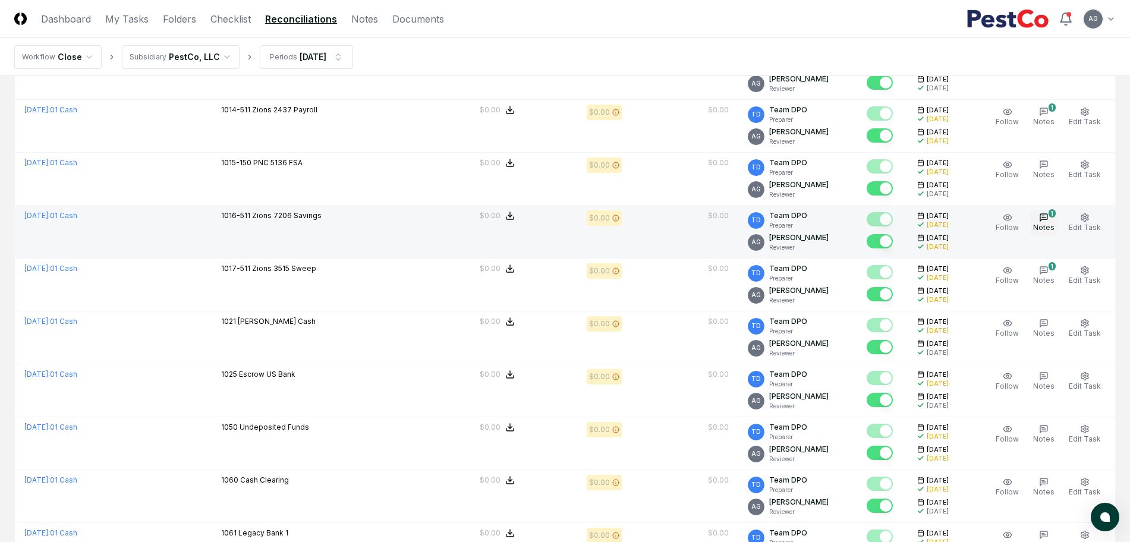
click at [1044, 227] on span "Notes" at bounding box center [1043, 227] width 21 height 9
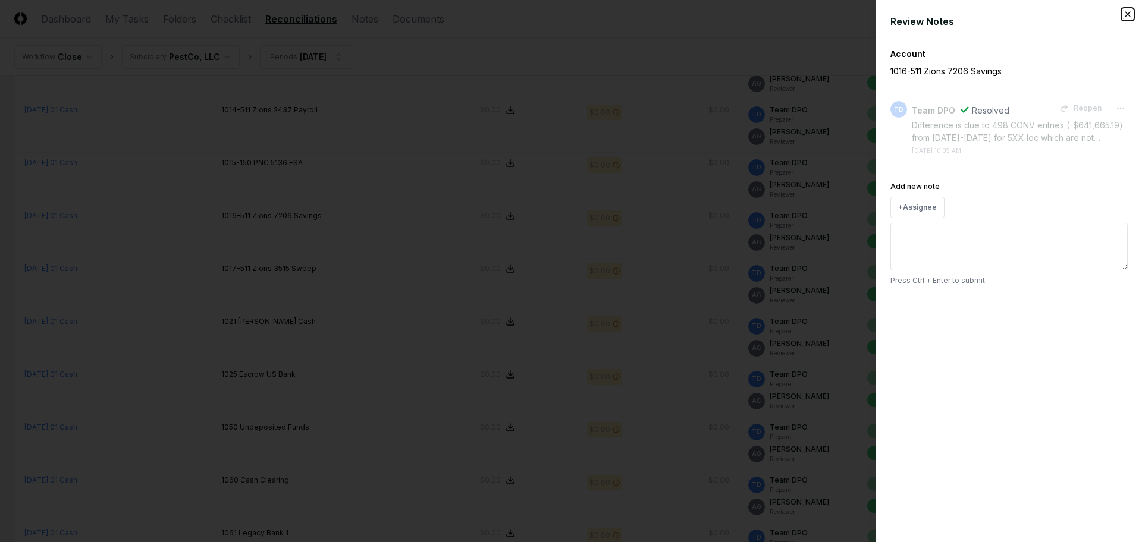
click at [1125, 15] on icon "button" at bounding box center [1128, 15] width 10 height 10
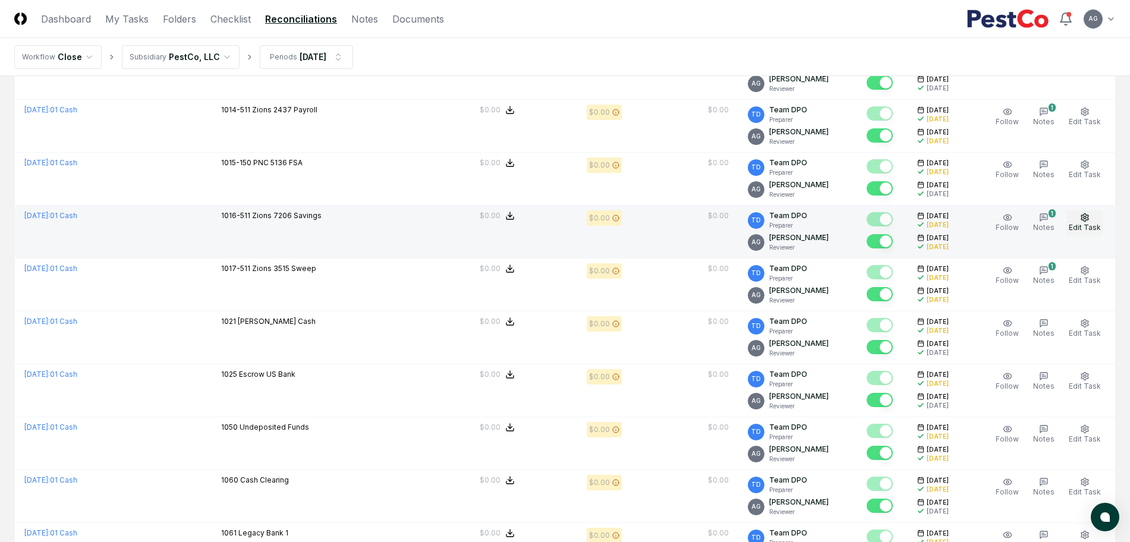
click at [1089, 216] on icon "button" at bounding box center [1085, 217] width 7 height 8
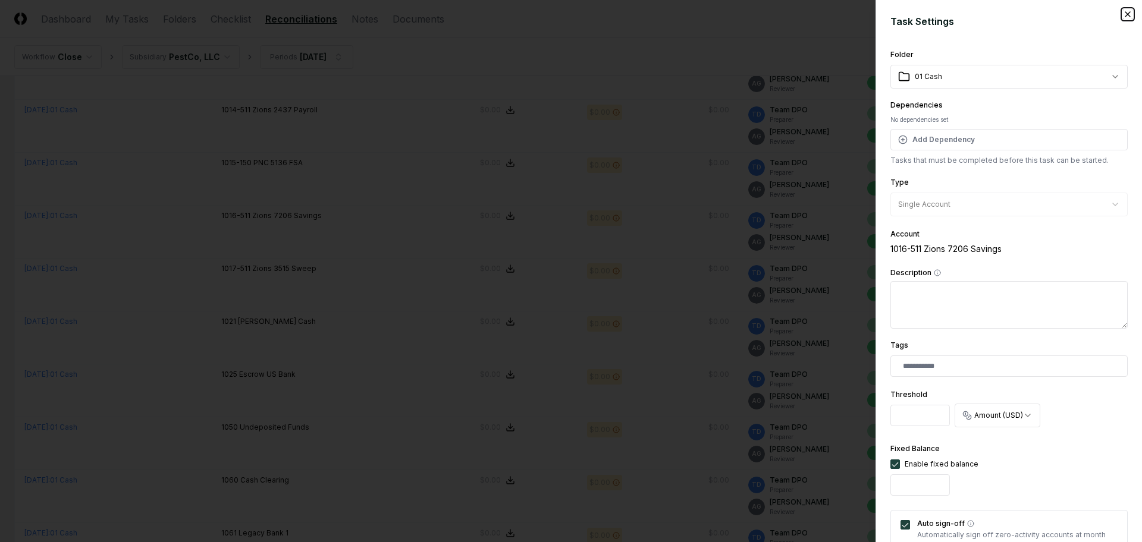
click at [1123, 15] on icon "button" at bounding box center [1128, 15] width 10 height 10
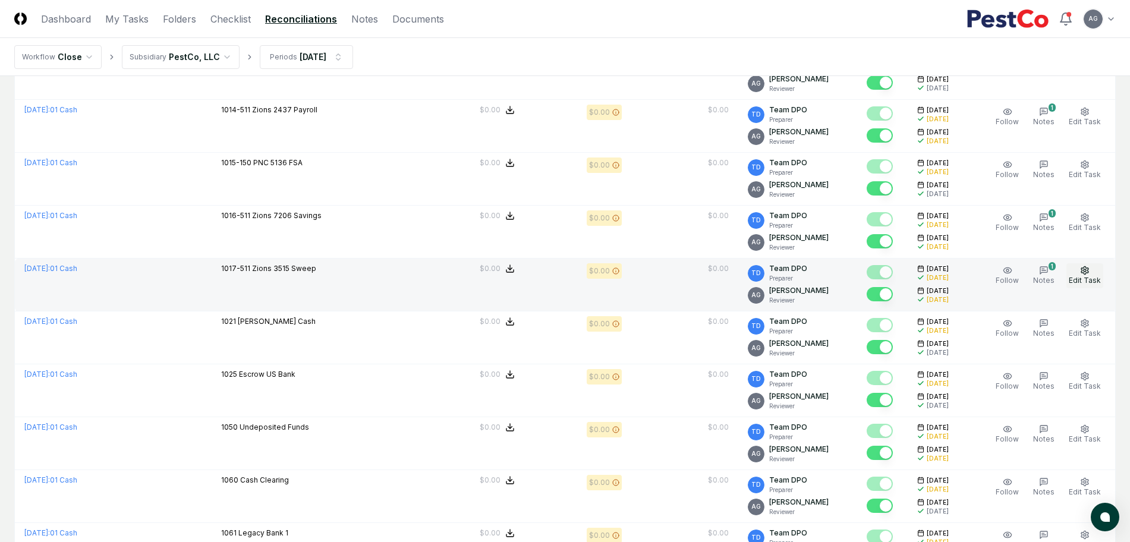
click at [1086, 270] on icon "button" at bounding box center [1085, 271] width 10 height 10
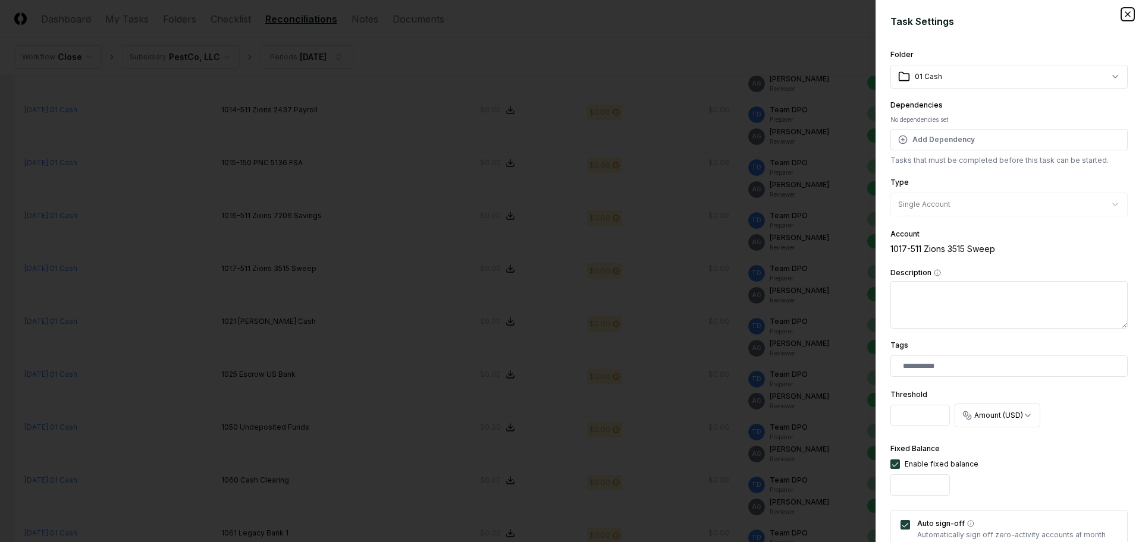
click at [1123, 15] on icon "button" at bounding box center [1128, 15] width 10 height 10
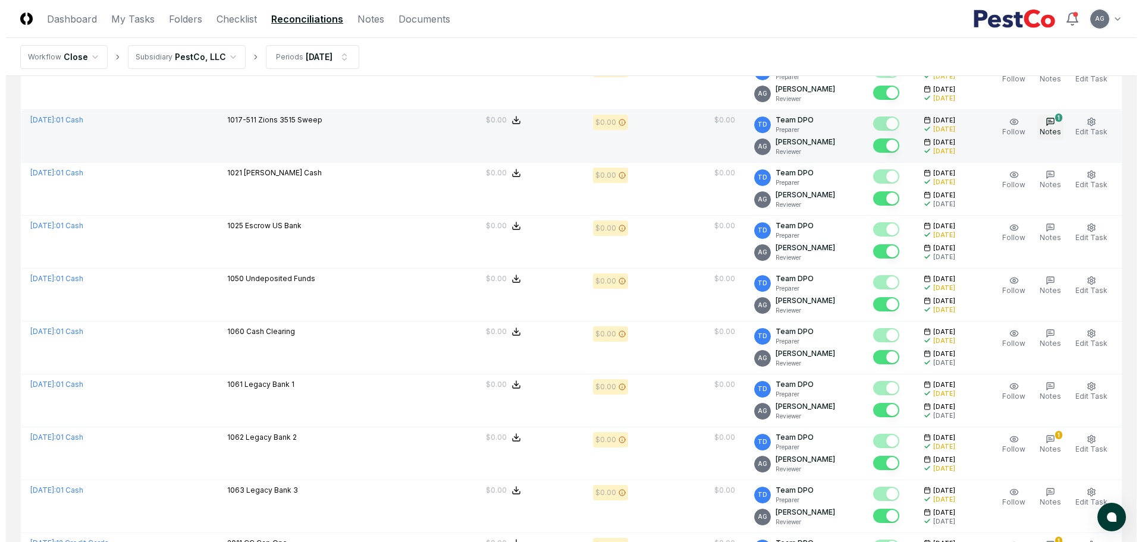
scroll to position [595, 0]
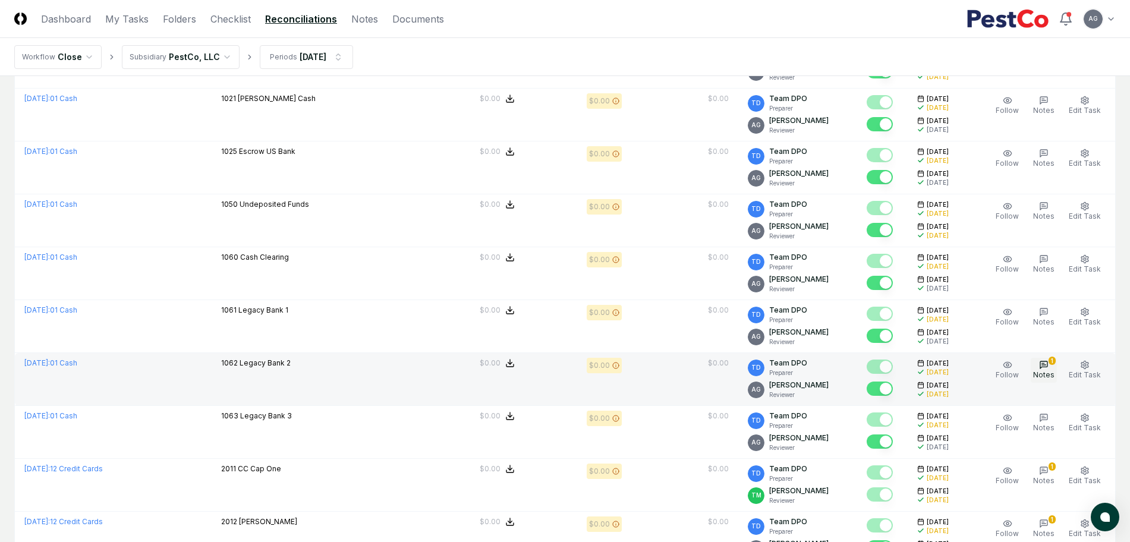
click at [1049, 362] on icon "button" at bounding box center [1044, 365] width 10 height 10
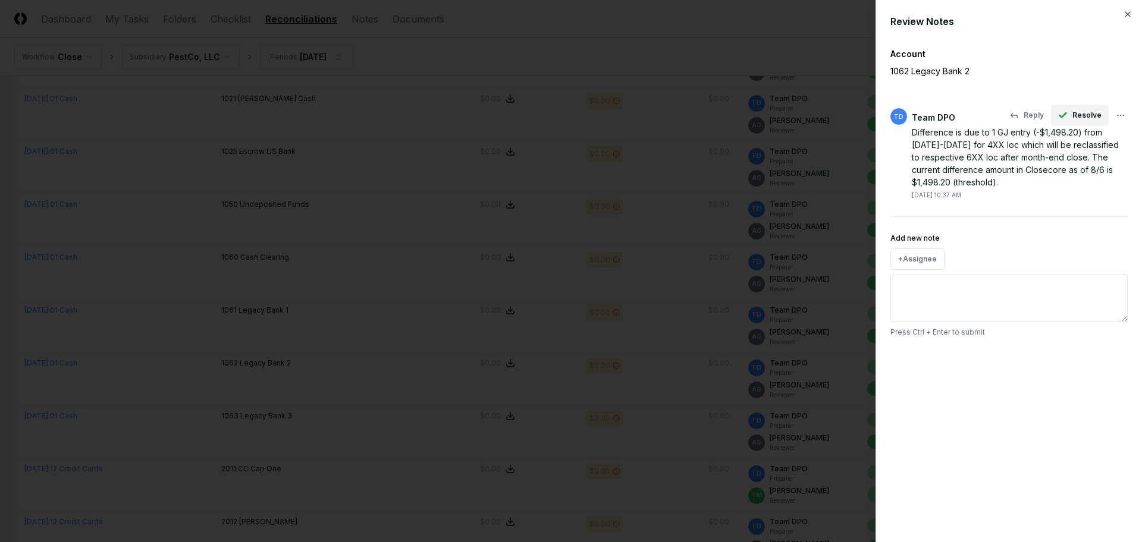
click at [1087, 115] on span "Resolve" at bounding box center [1086, 115] width 29 height 11
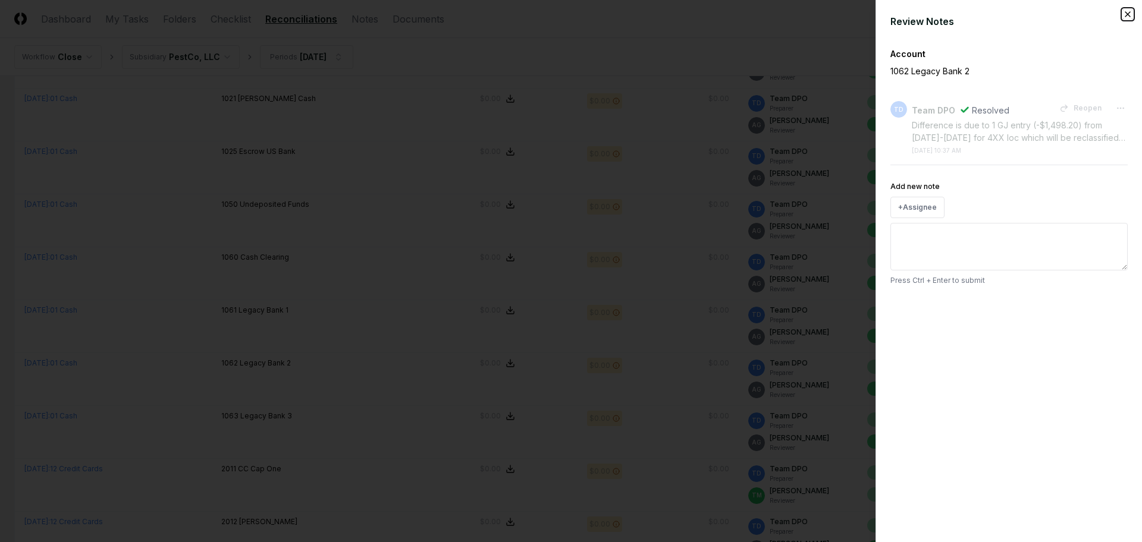
click at [1126, 11] on icon "button" at bounding box center [1128, 15] width 10 height 10
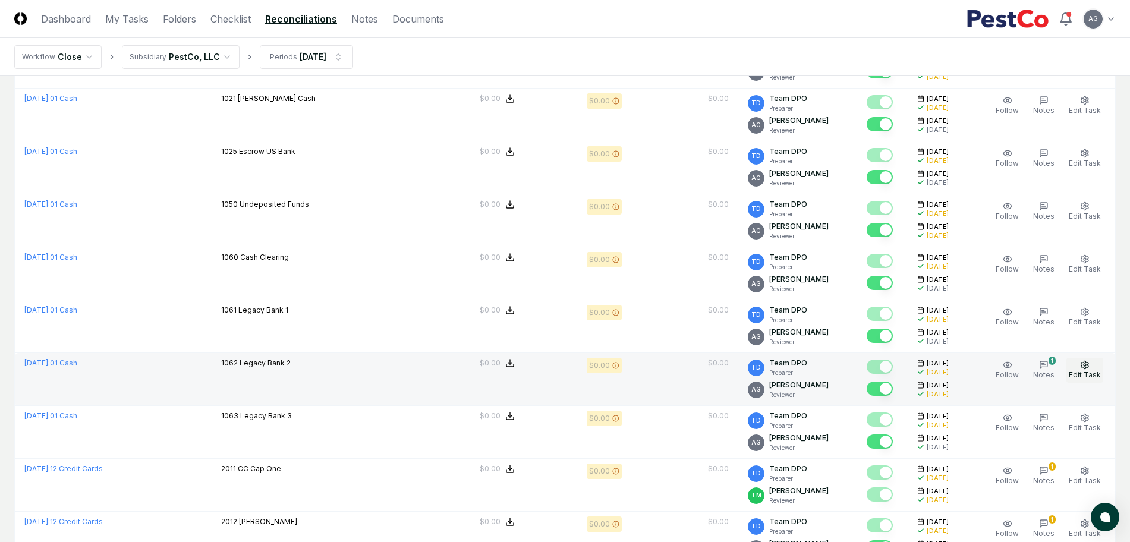
click at [1085, 368] on icon "button" at bounding box center [1085, 365] width 7 height 8
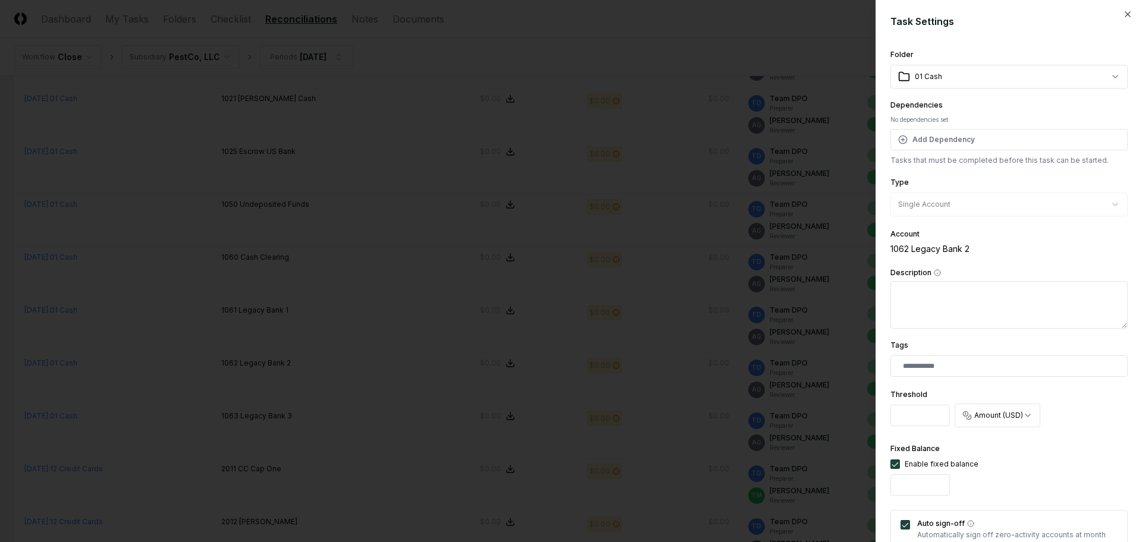
drag, startPoint x: 892, startPoint y: 420, endPoint x: 926, endPoint y: 419, distance: 34.5
click at [926, 419] on input "******" at bounding box center [919, 415] width 59 height 21
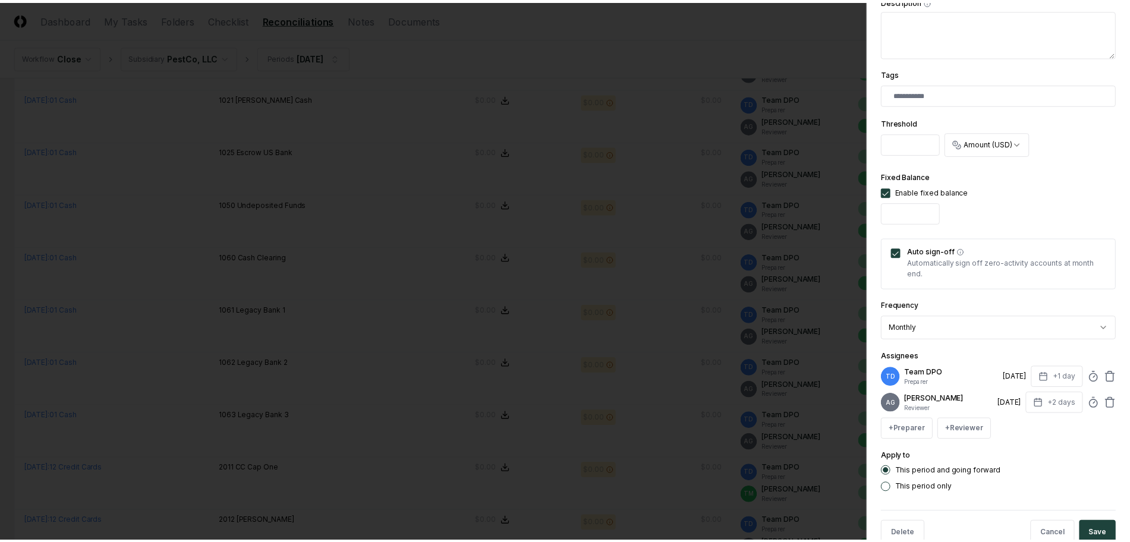
scroll to position [309, 0]
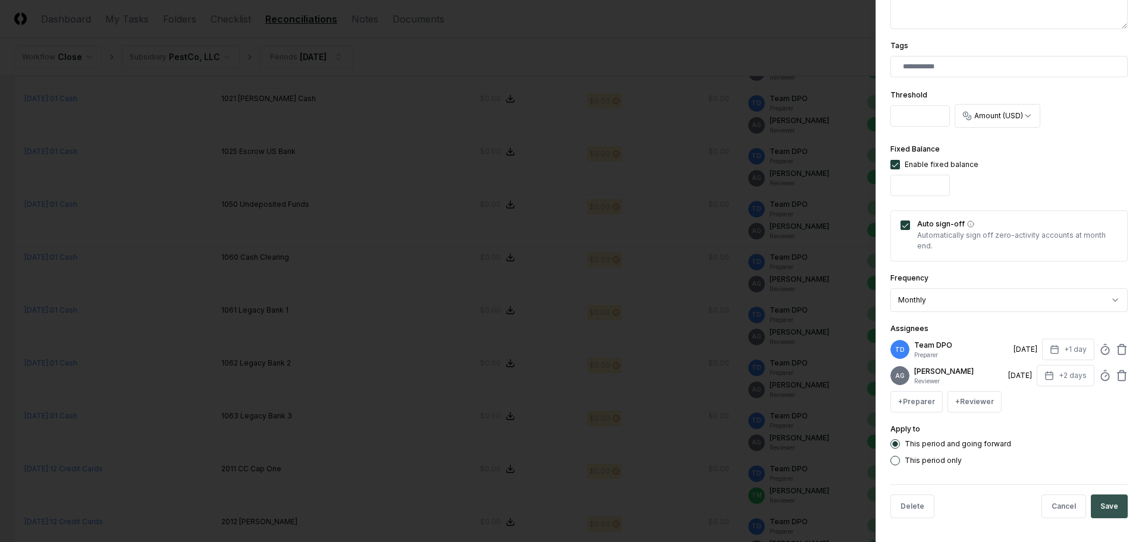
type input "*"
click at [1096, 505] on button "Save" at bounding box center [1108, 507] width 37 height 24
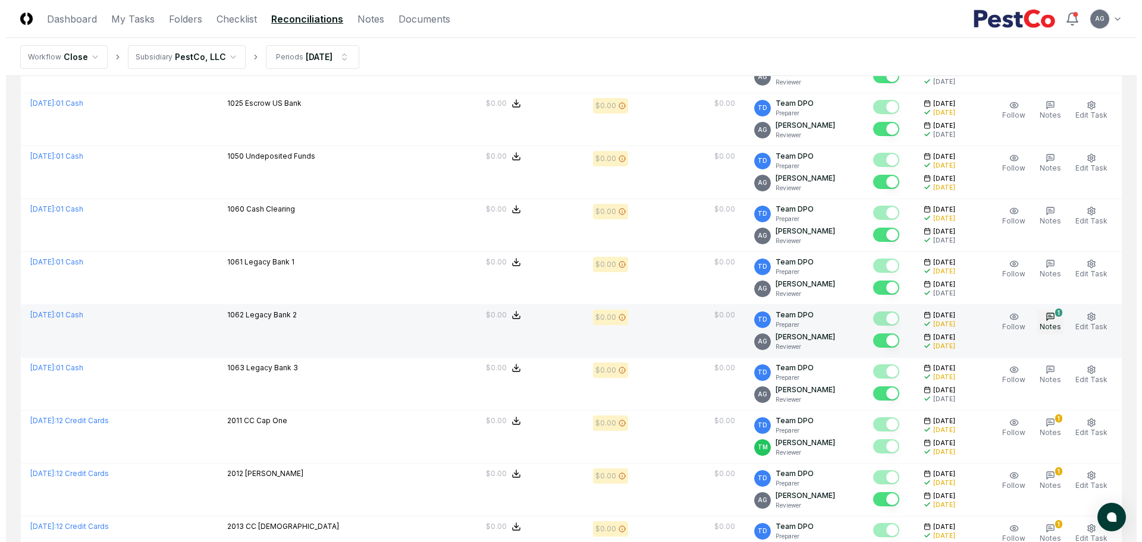
scroll to position [669, 0]
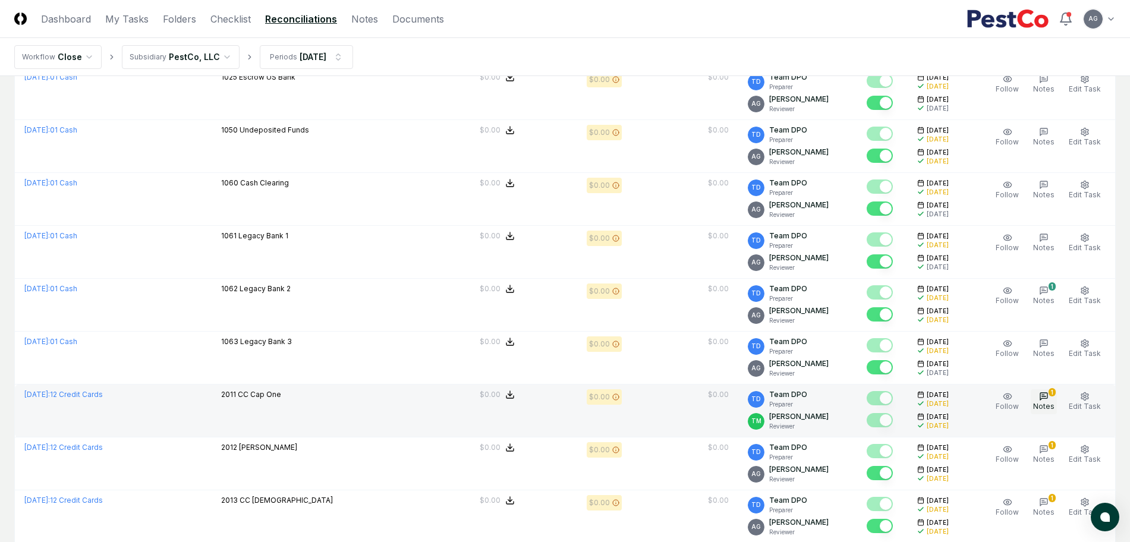
click at [1048, 398] on icon "button" at bounding box center [1044, 396] width 7 height 7
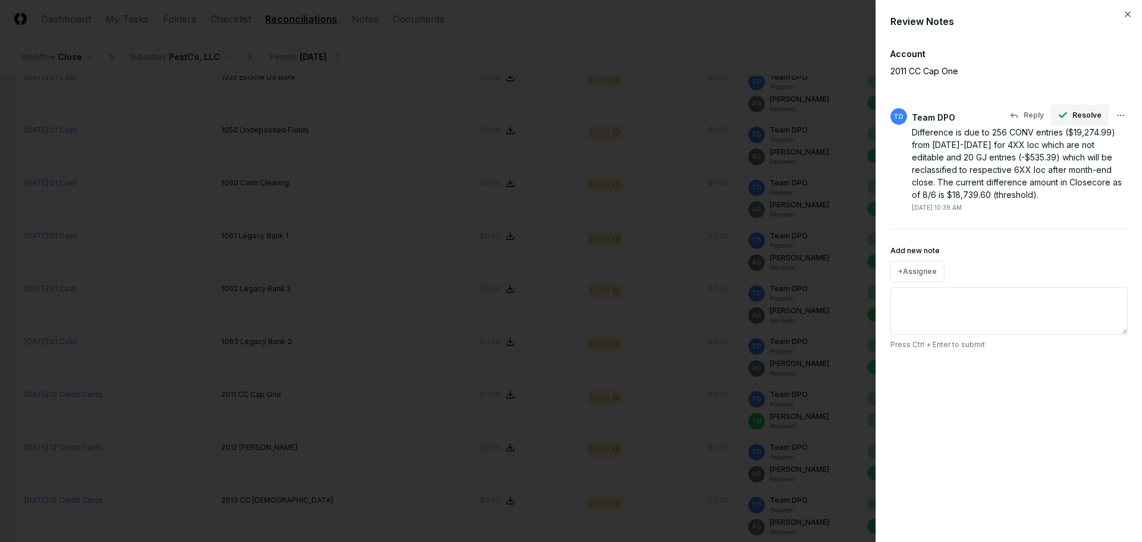
click at [1076, 111] on span "Resolve" at bounding box center [1086, 115] width 29 height 11
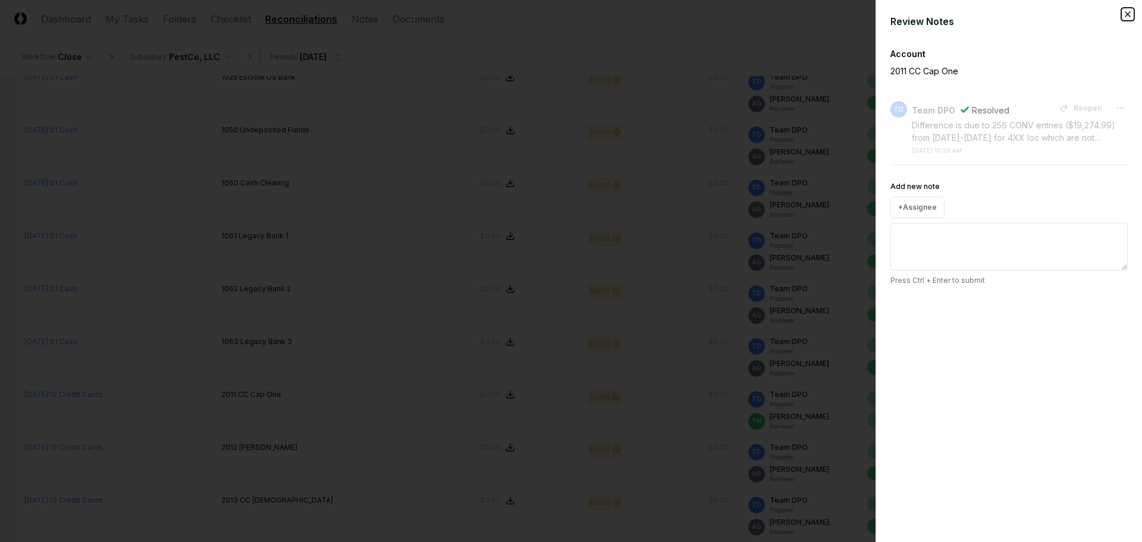
click at [1127, 10] on icon "button" at bounding box center [1128, 15] width 10 height 10
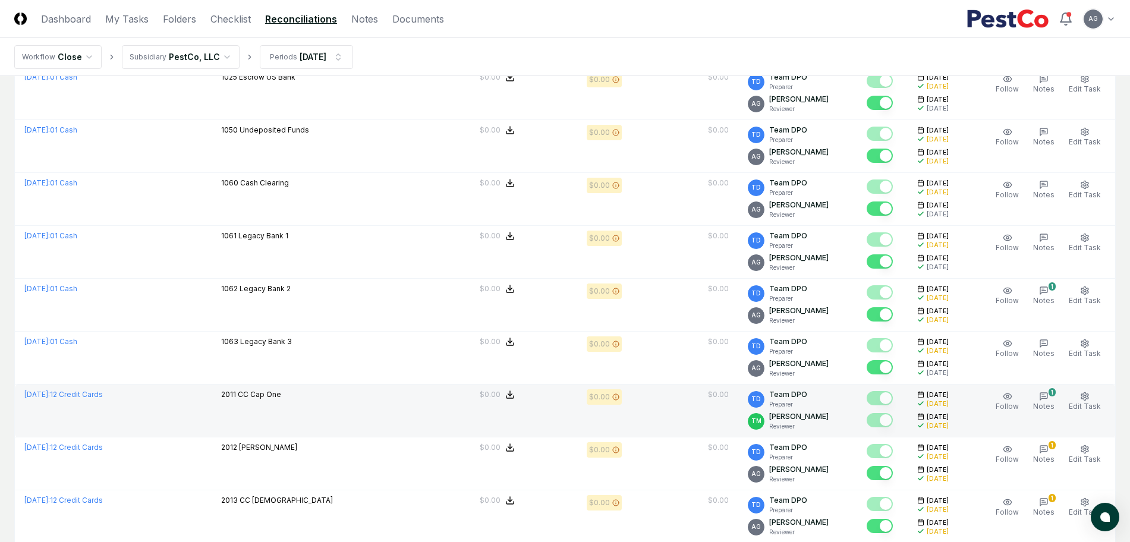
click at [1096, 417] on div "Follow 1 Notes Edit Task More" at bounding box center [1048, 410] width 129 height 43
click at [1092, 404] on span "Edit Task" at bounding box center [1085, 406] width 32 height 9
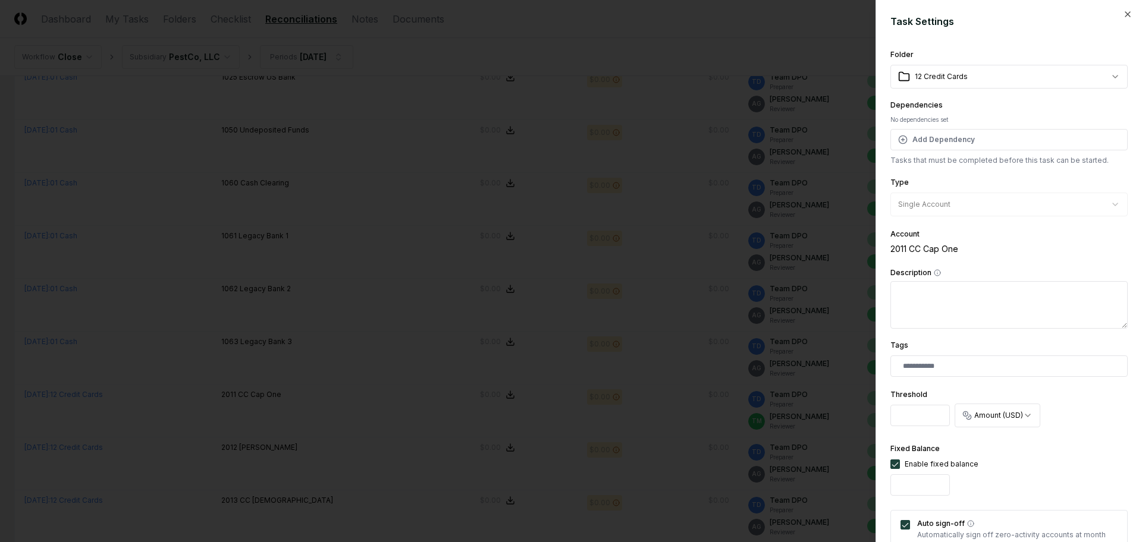
drag, startPoint x: 929, startPoint y: 418, endPoint x: 888, endPoint y: 414, distance: 41.8
click at [888, 414] on div "**********" at bounding box center [1008, 271] width 266 height 542
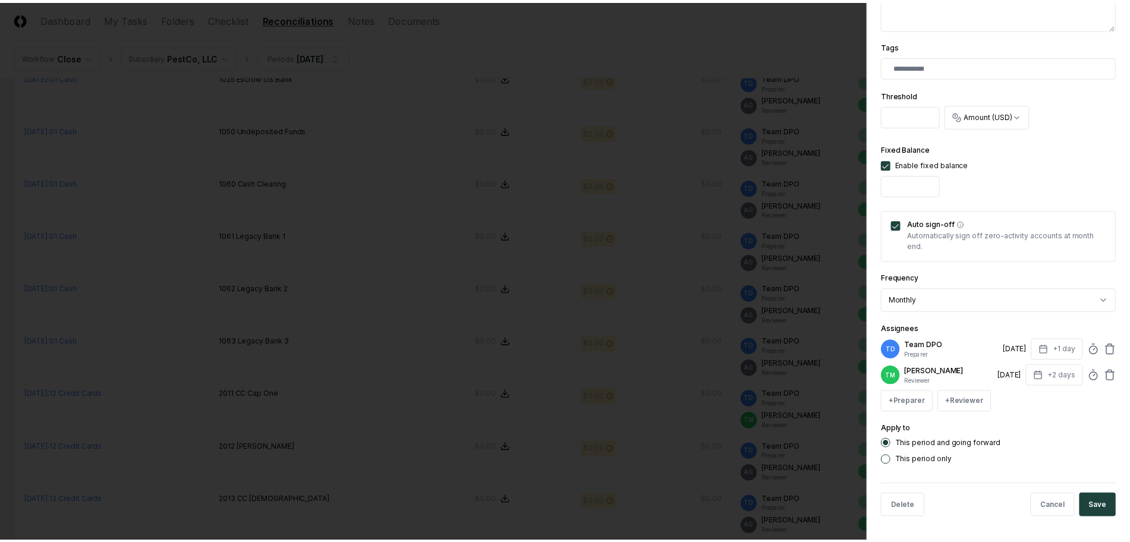
scroll to position [309, 0]
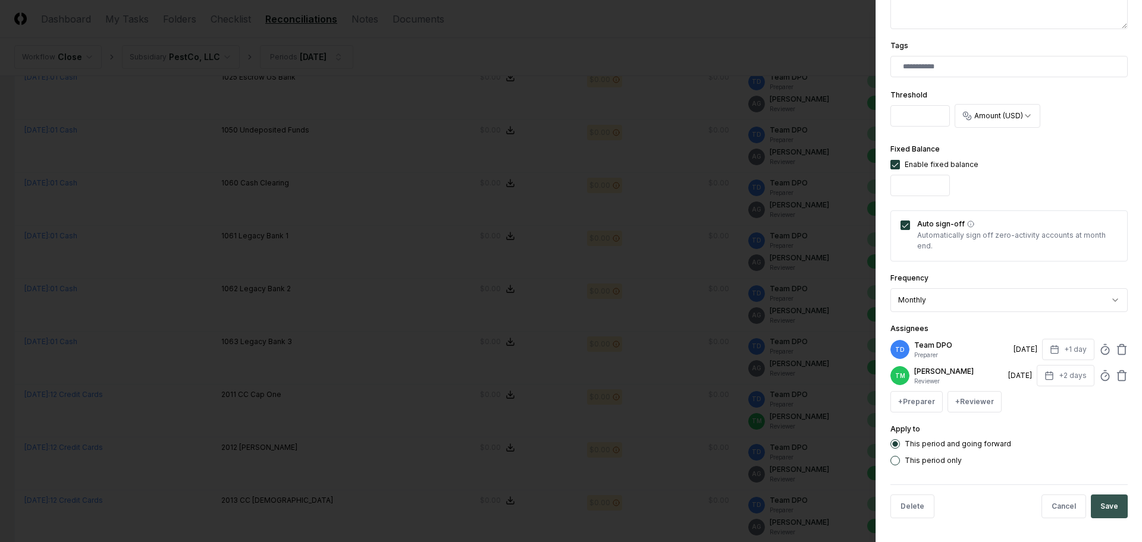
type input "*"
click at [1098, 513] on button "Save" at bounding box center [1108, 507] width 37 height 24
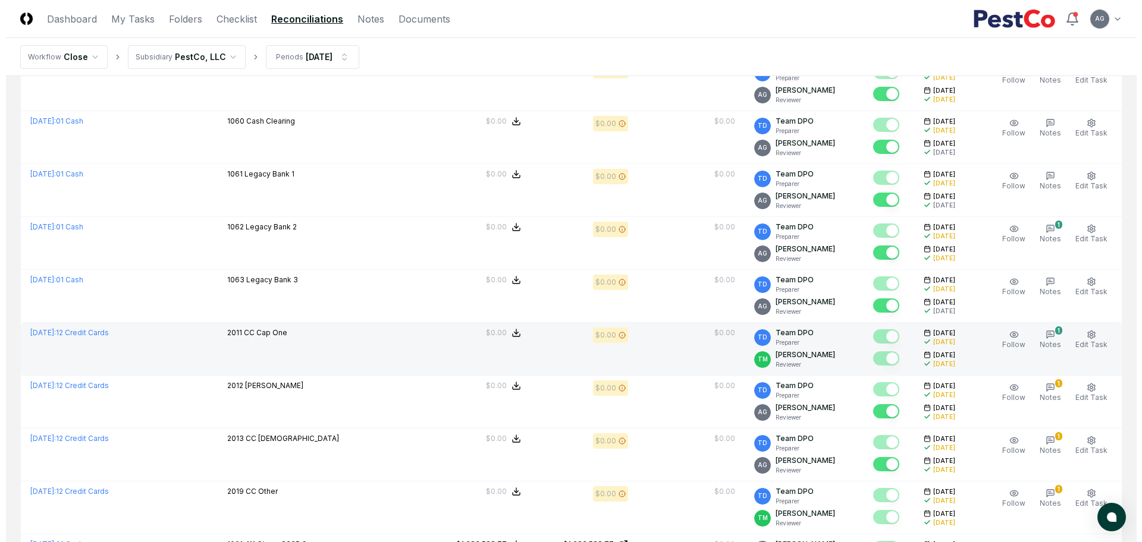
scroll to position [818, 0]
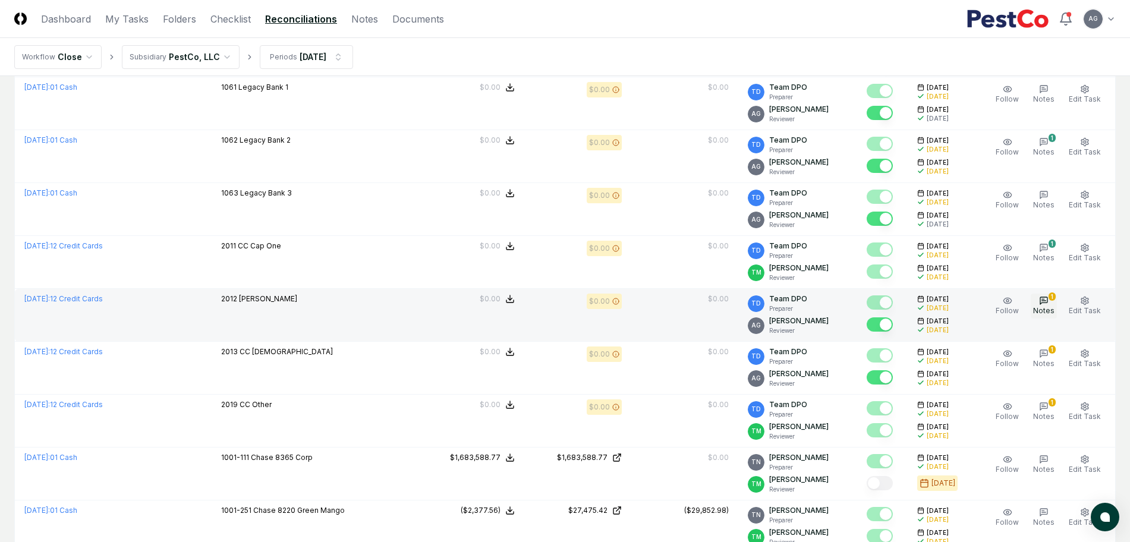
click at [1046, 303] on icon "button" at bounding box center [1044, 300] width 7 height 7
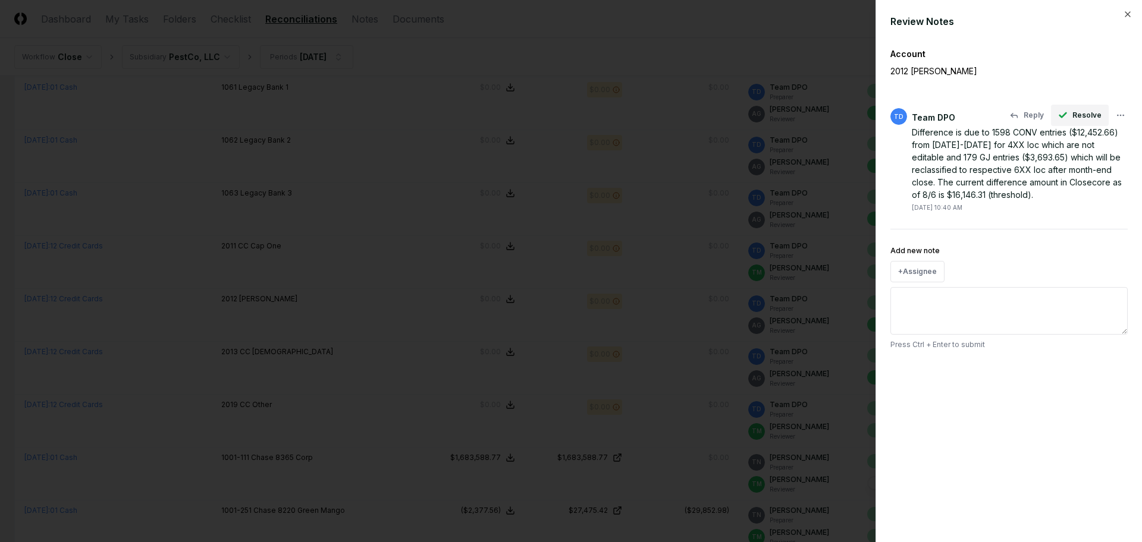
click at [1076, 118] on span "Resolve" at bounding box center [1086, 115] width 29 height 11
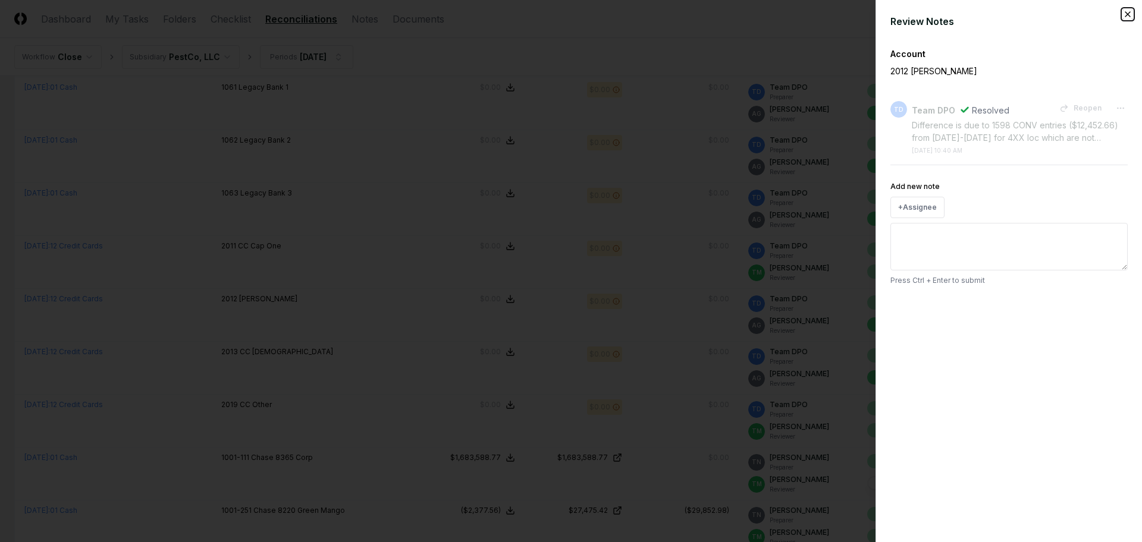
click at [1129, 14] on icon "button" at bounding box center [1128, 15] width 10 height 10
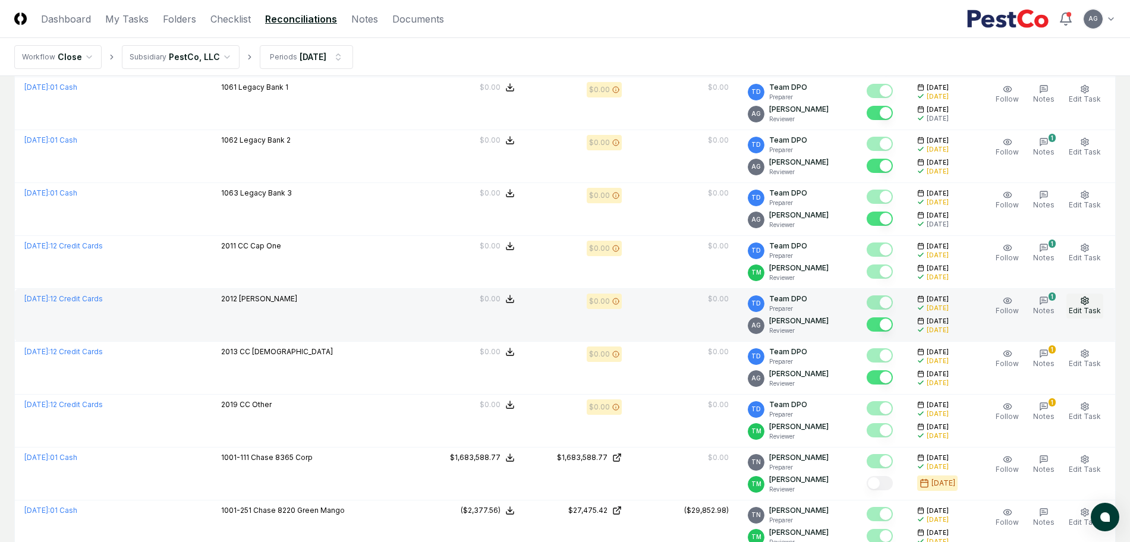
click at [1090, 304] on icon "button" at bounding box center [1085, 301] width 10 height 10
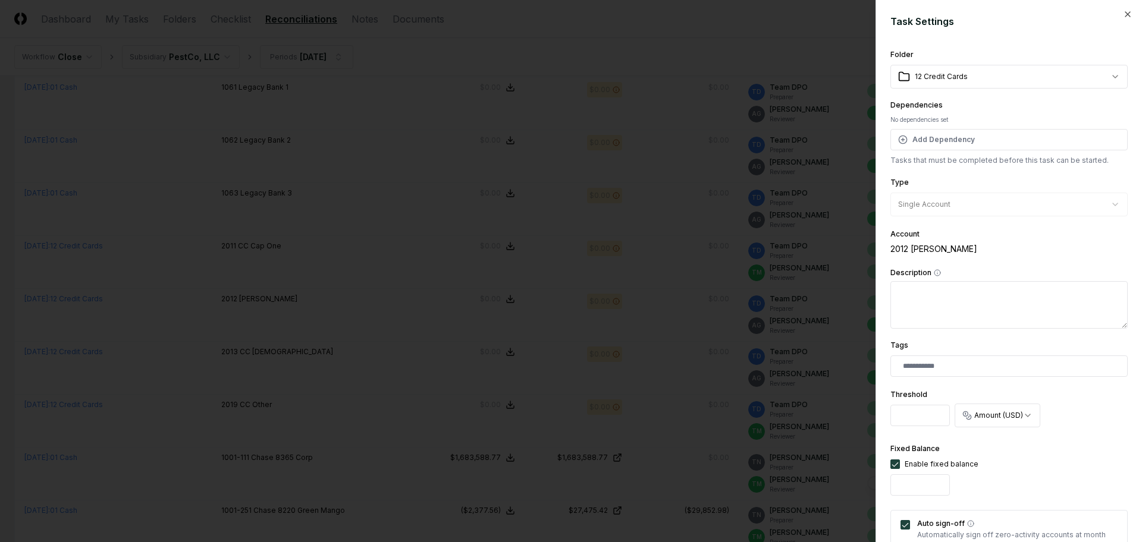
drag, startPoint x: 897, startPoint y: 416, endPoint x: 926, endPoint y: 420, distance: 28.9
click at [926, 420] on input "********" at bounding box center [919, 415] width 59 height 21
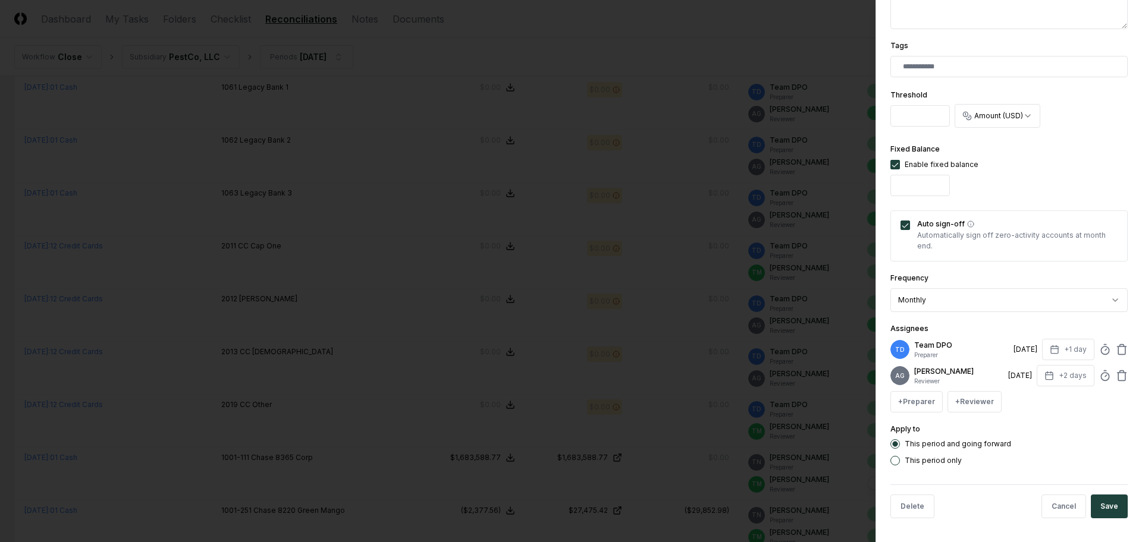
scroll to position [309, 0]
type input "*"
click at [1106, 495] on button "Save" at bounding box center [1108, 507] width 37 height 24
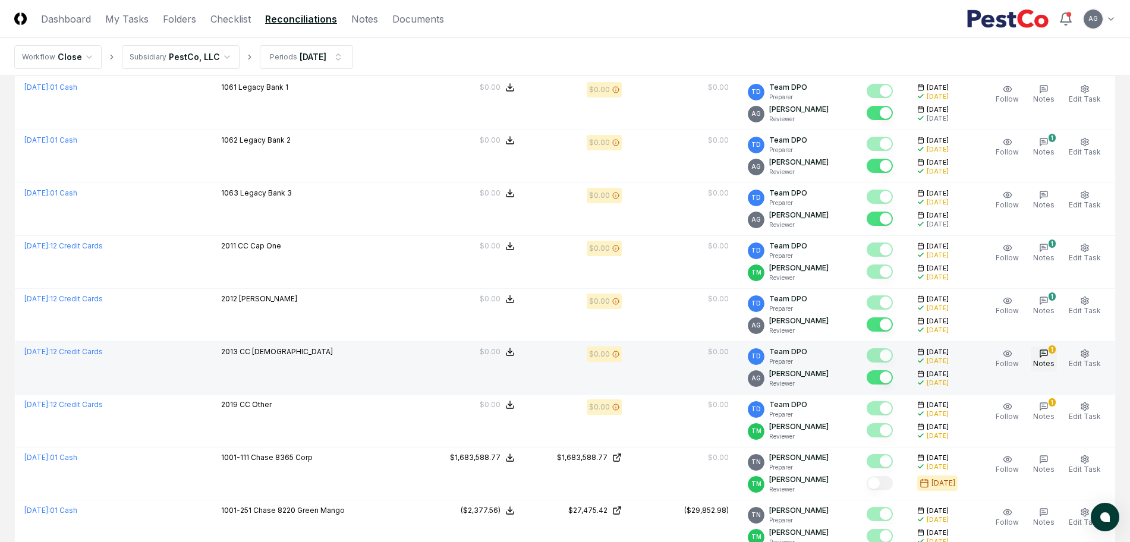
click at [1043, 352] on icon "button" at bounding box center [1044, 354] width 10 height 10
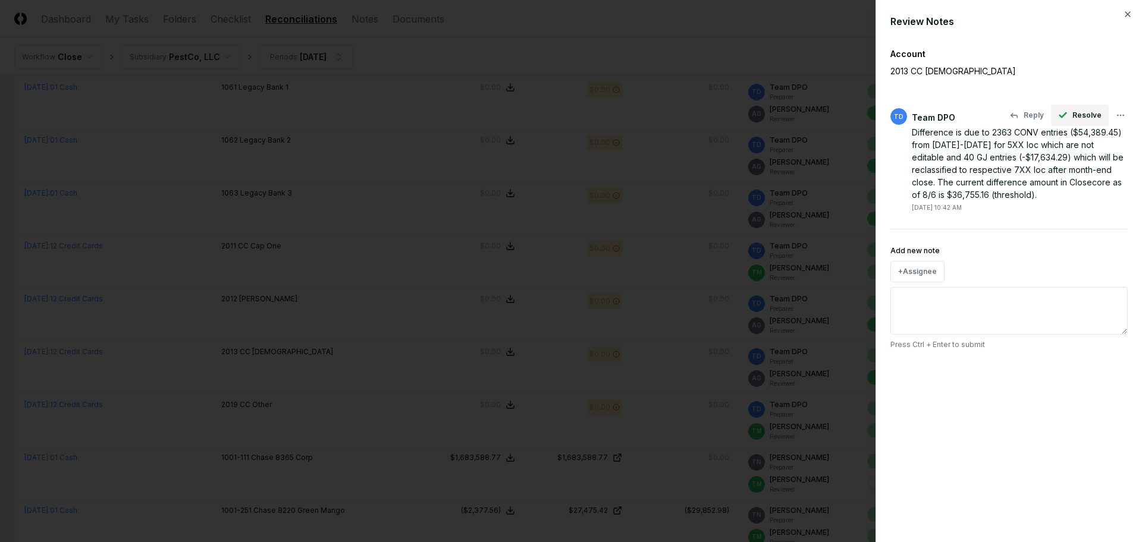
click at [1077, 116] on span "Resolve" at bounding box center [1086, 115] width 29 height 11
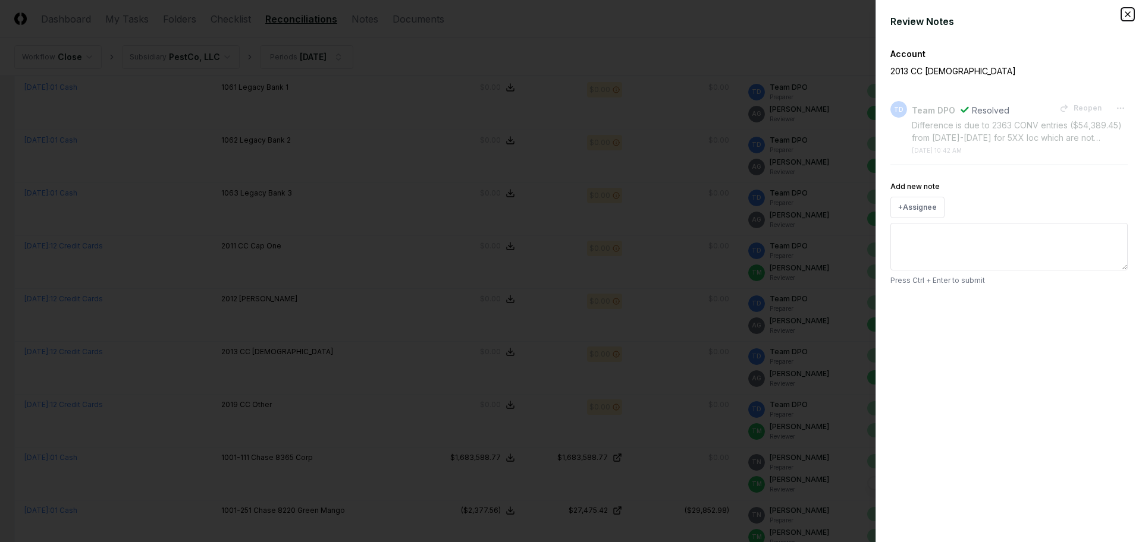
click at [1125, 13] on icon "button" at bounding box center [1128, 15] width 10 height 10
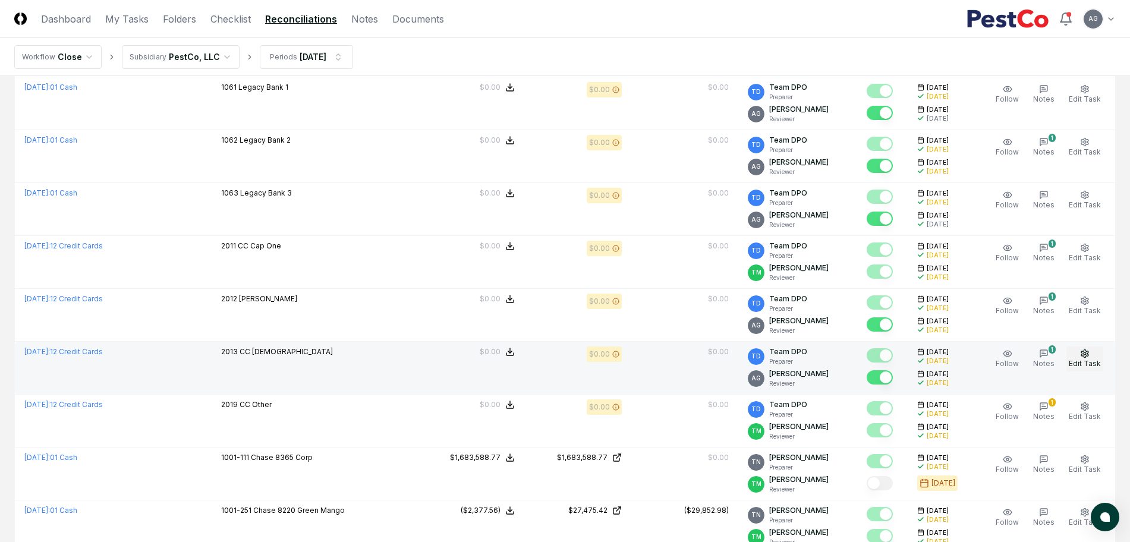
click at [1090, 353] on icon "button" at bounding box center [1085, 354] width 10 height 10
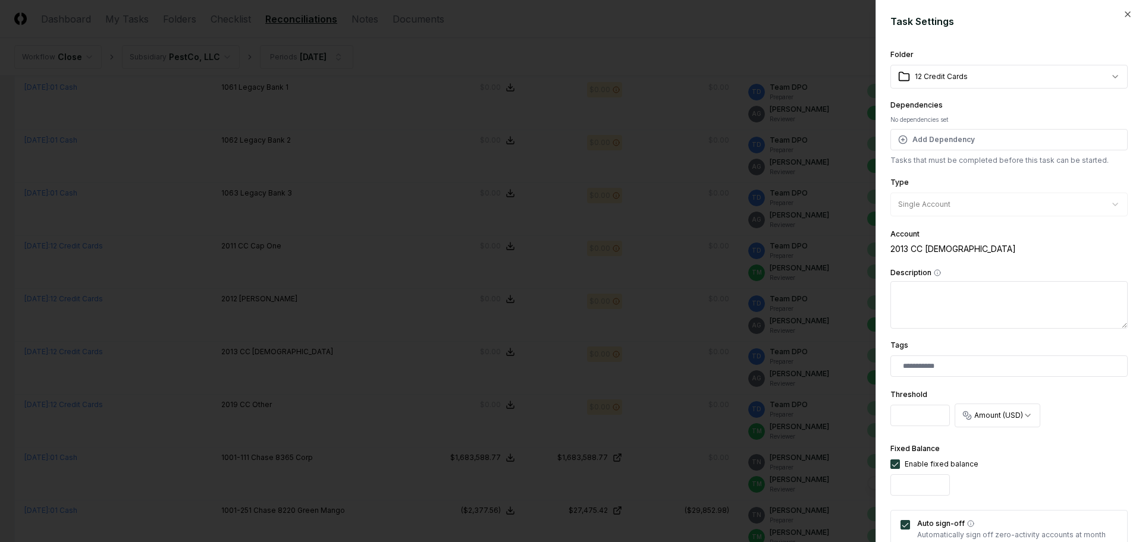
drag, startPoint x: 928, startPoint y: 418, endPoint x: 883, endPoint y: 418, distance: 45.2
click at [883, 418] on div "**********" at bounding box center [1008, 271] width 266 height 542
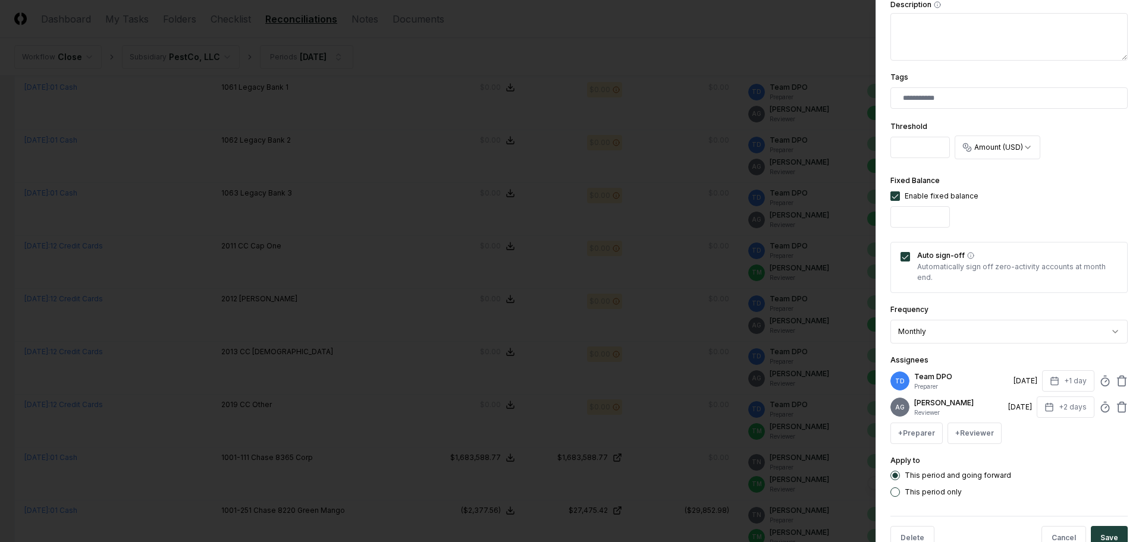
scroll to position [309, 0]
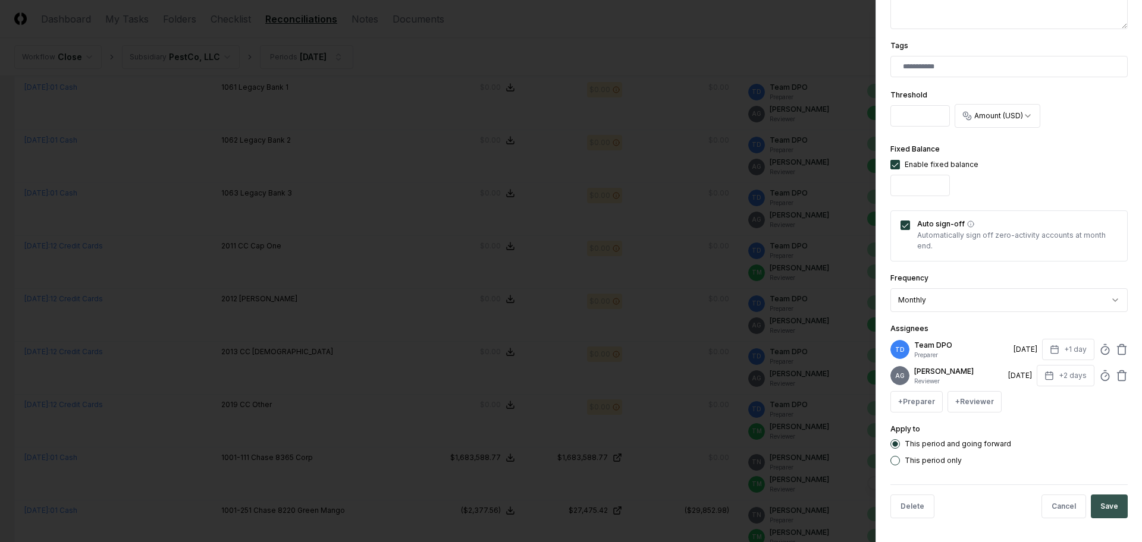
type input "*"
click at [1099, 502] on button "Save" at bounding box center [1108, 507] width 37 height 24
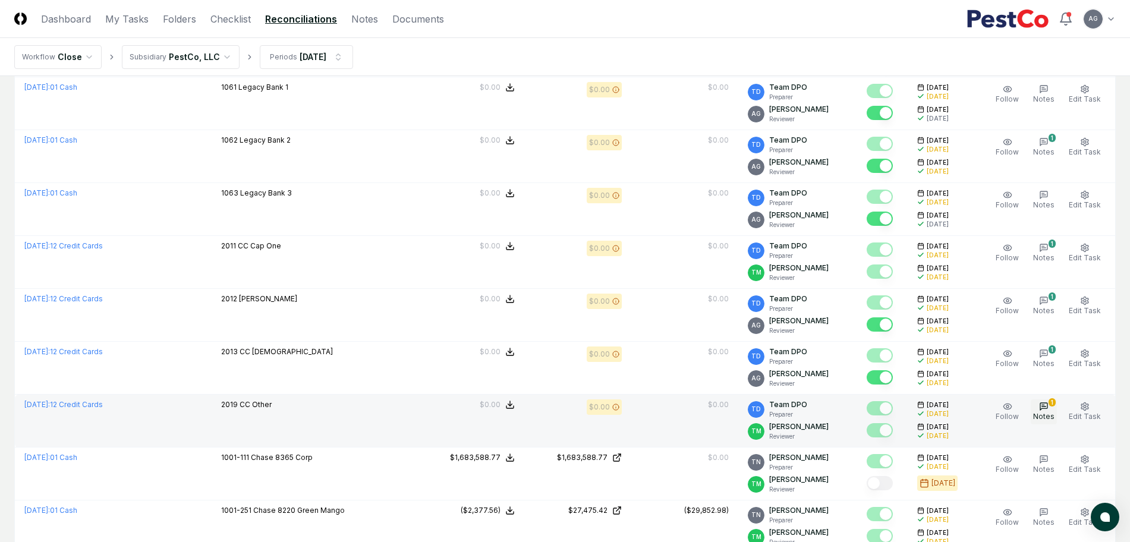
click at [1047, 406] on icon "button" at bounding box center [1044, 407] width 10 height 10
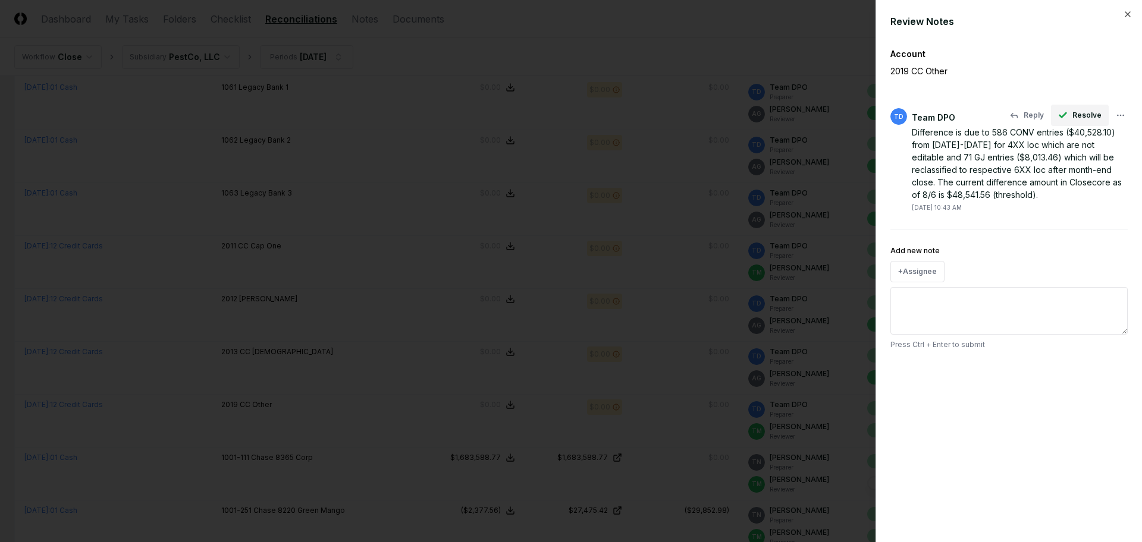
click at [1074, 114] on span "Resolve" at bounding box center [1086, 115] width 29 height 11
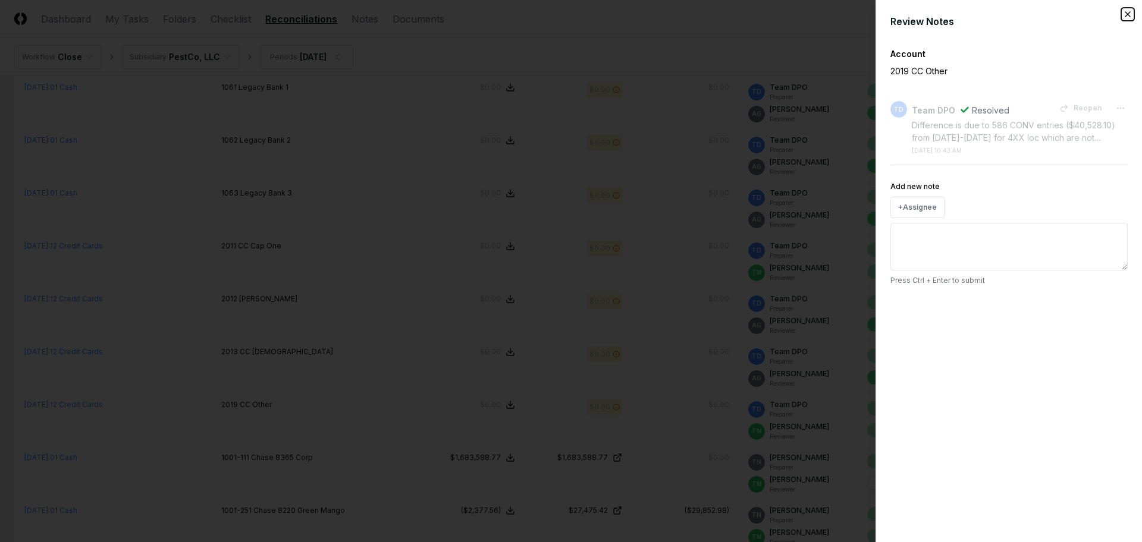
click at [1126, 10] on icon "button" at bounding box center [1128, 15] width 10 height 10
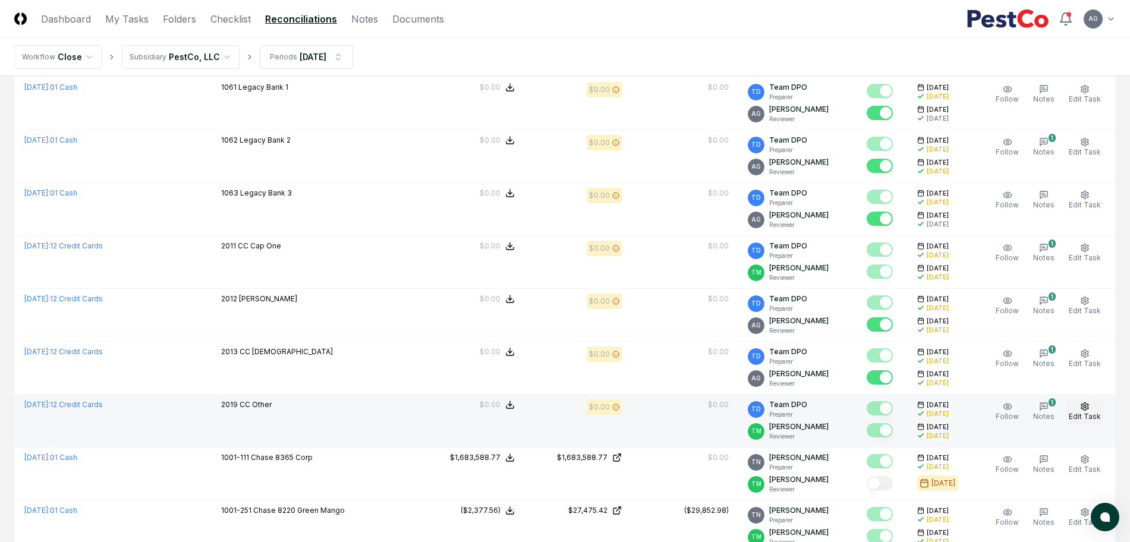
click at [1089, 411] on button "Edit Task" at bounding box center [1085, 412] width 37 height 25
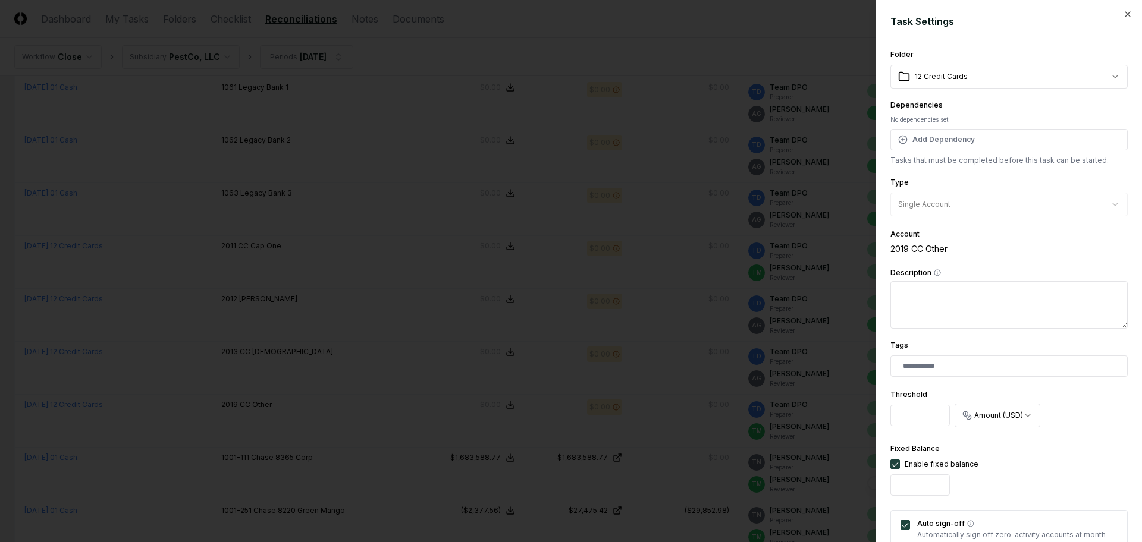
drag, startPoint x: 931, startPoint y: 420, endPoint x: 886, endPoint y: 418, distance: 45.3
click at [886, 418] on div "**********" at bounding box center [1008, 271] width 266 height 542
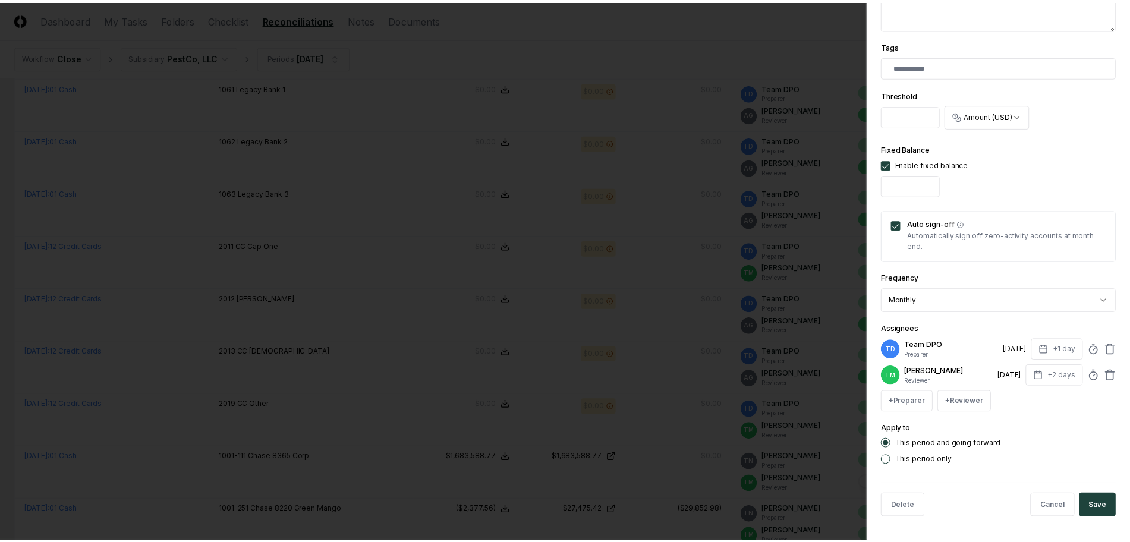
scroll to position [309, 0]
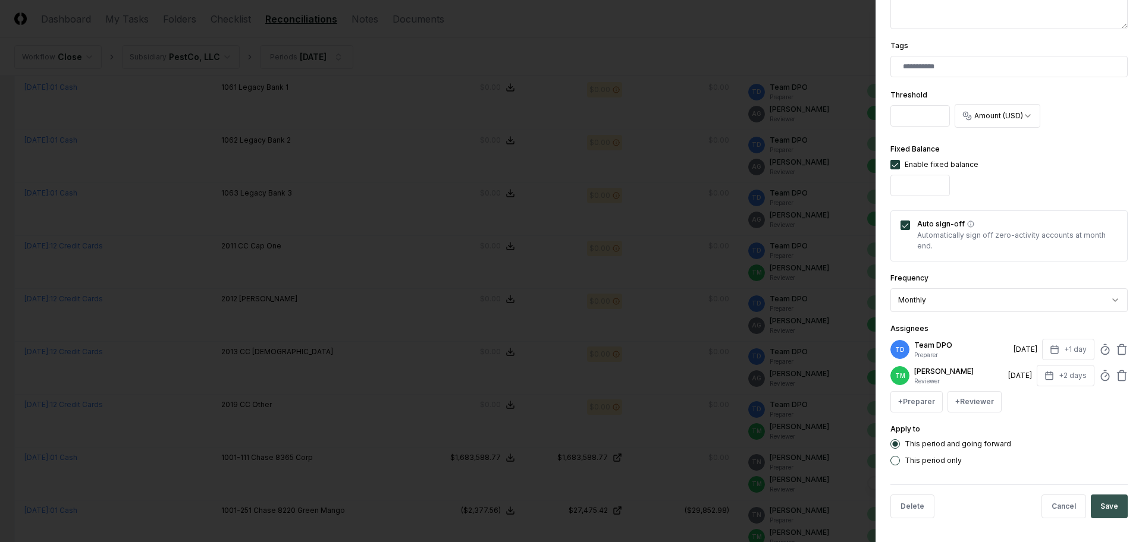
type input "*"
click at [1090, 512] on button "Save" at bounding box center [1108, 507] width 37 height 24
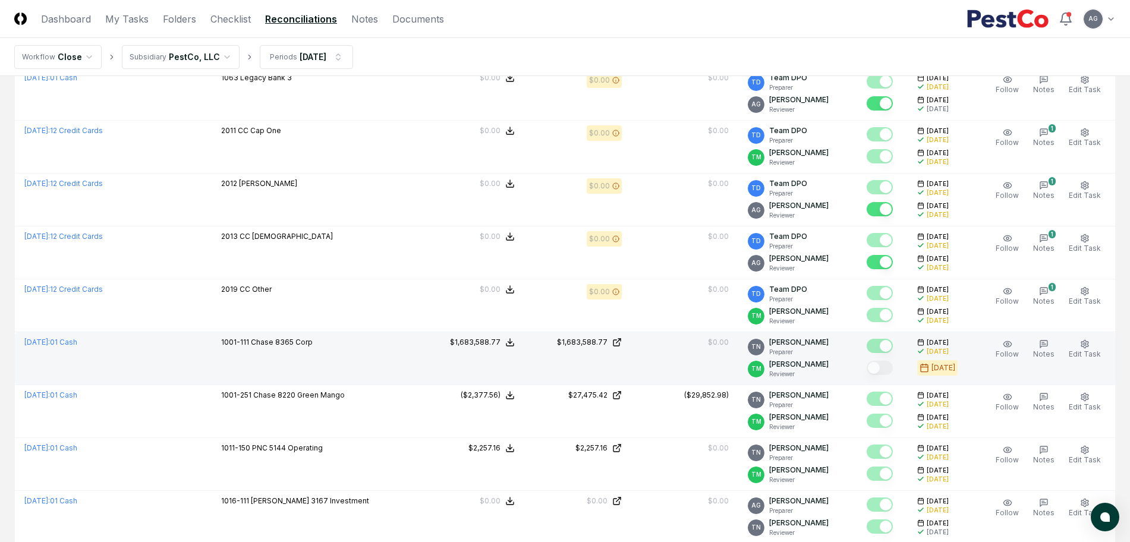
scroll to position [966, 0]
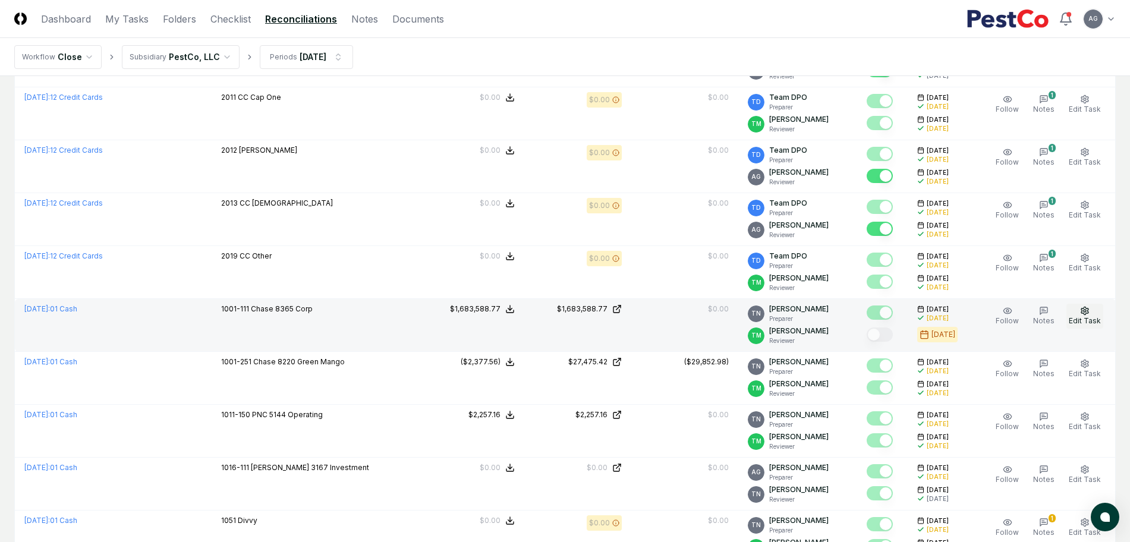
click at [1086, 315] on button "Edit Task" at bounding box center [1085, 316] width 37 height 25
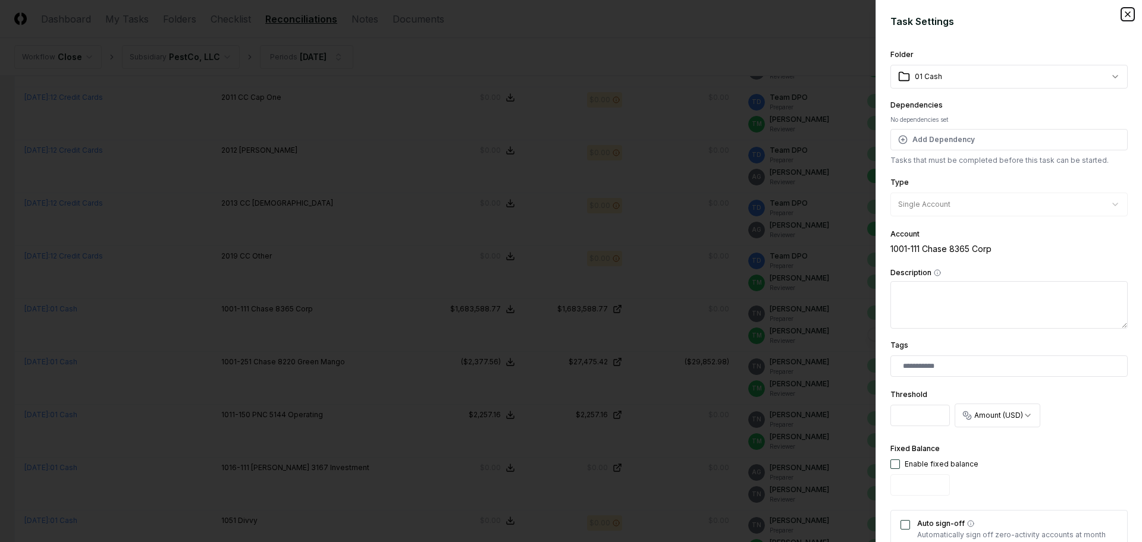
click at [1123, 12] on icon "button" at bounding box center [1128, 15] width 10 height 10
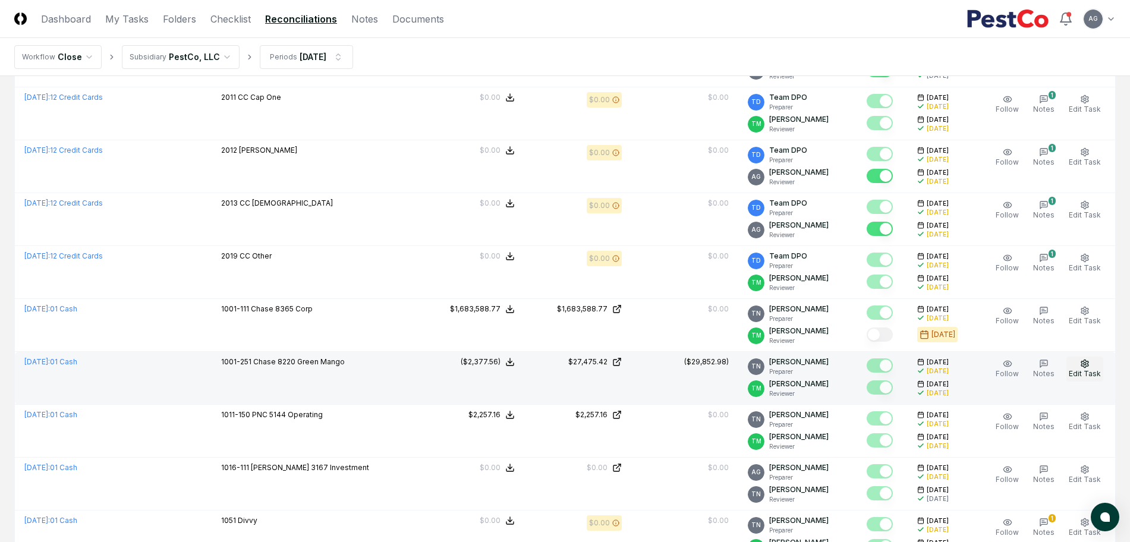
click at [1092, 365] on button "Edit Task" at bounding box center [1085, 369] width 37 height 25
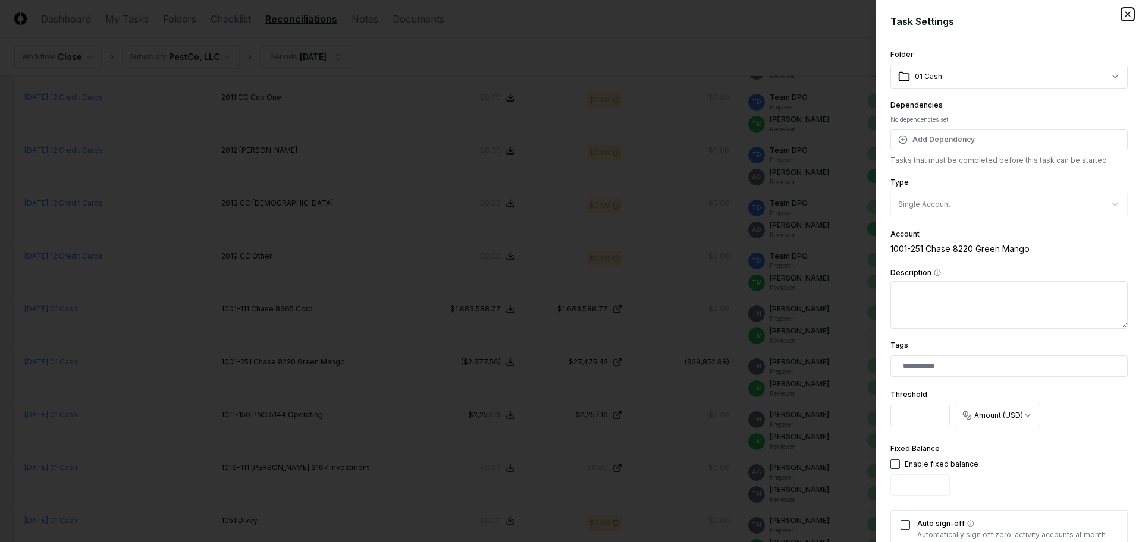
click at [1123, 10] on icon "button" at bounding box center [1128, 15] width 10 height 10
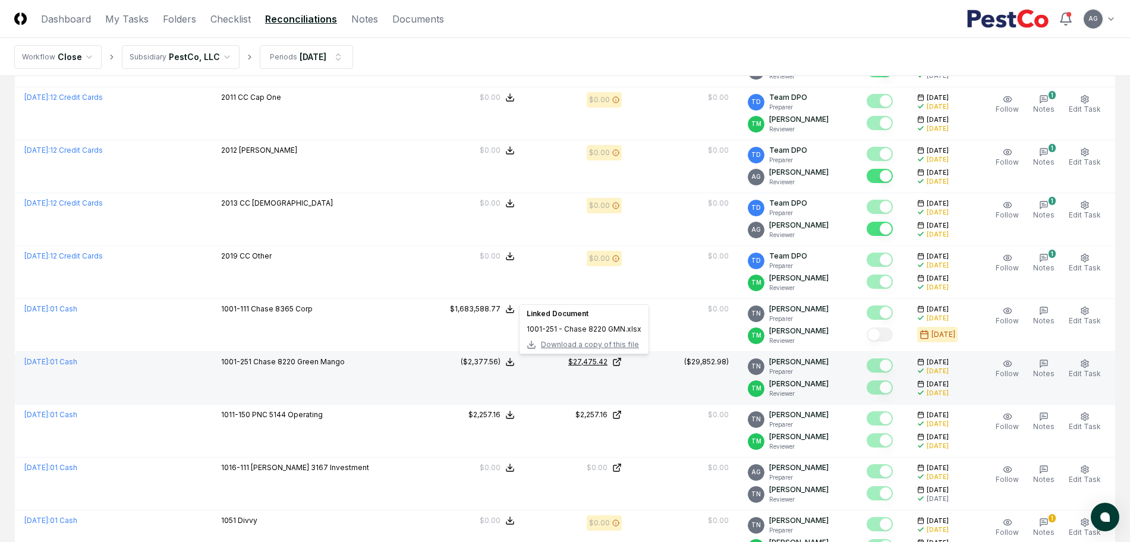
click at [582, 366] on div "$27,475.42" at bounding box center [587, 362] width 39 height 11
drag, startPoint x: 348, startPoint y: 364, endPoint x: 218, endPoint y: 370, distance: 130.4
click at [218, 370] on td "1001-251 Chase 8220 Green Mango" at bounding box center [315, 378] width 206 height 53
copy p "1001-251 Chase 8220 Green Mango"
drag, startPoint x: 678, startPoint y: 362, endPoint x: 736, endPoint y: 362, distance: 57.7
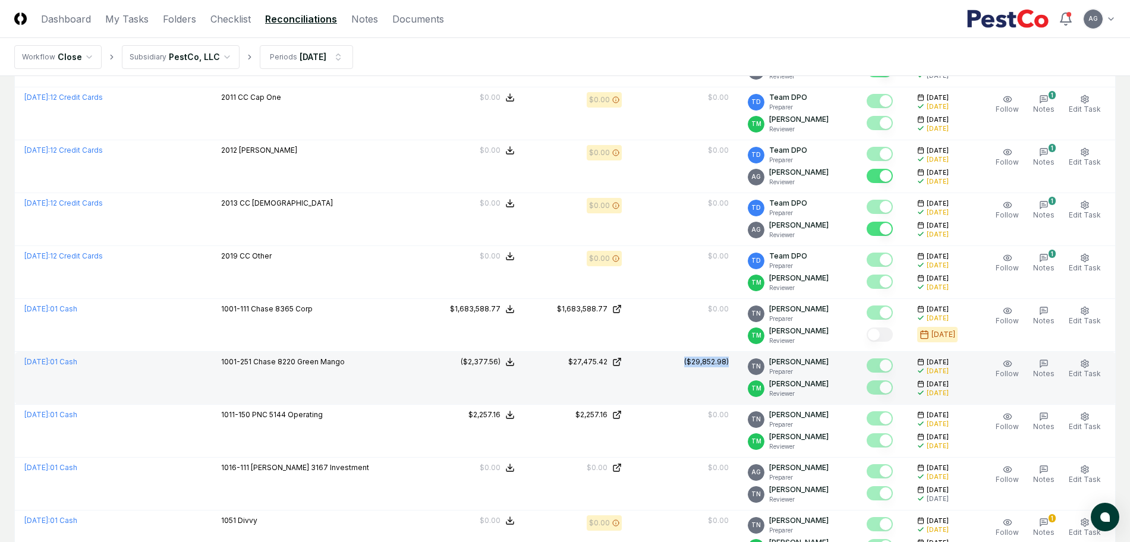
click at [736, 362] on td "($29,852.98)" at bounding box center [684, 378] width 107 height 53
copy div "($29,852.98)"
click at [688, 382] on td "($29,852.98)" at bounding box center [684, 378] width 107 height 53
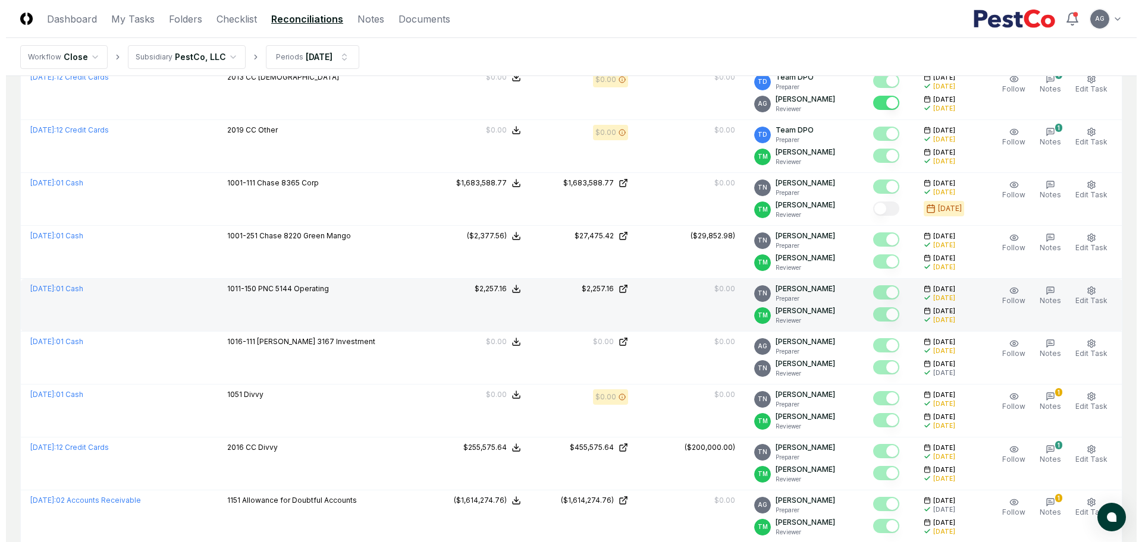
scroll to position [1115, 0]
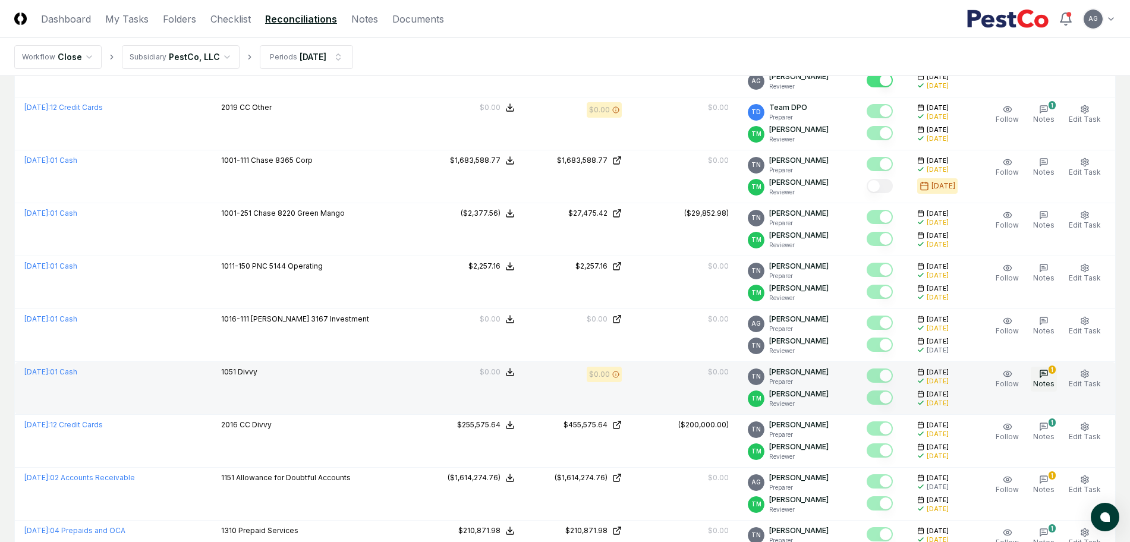
click at [1054, 374] on button "1 Notes" at bounding box center [1044, 379] width 26 height 25
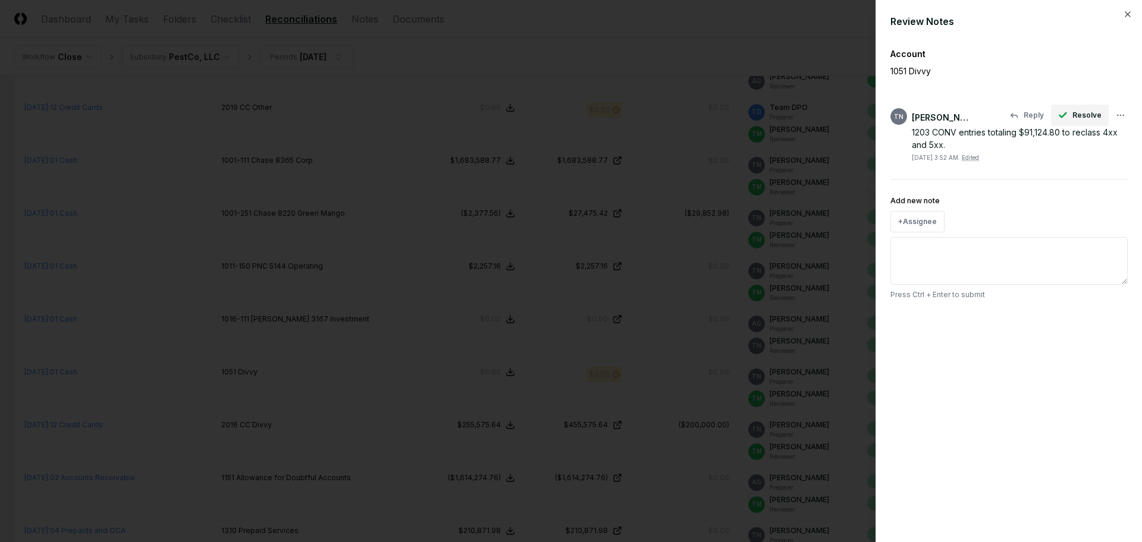
click at [1089, 115] on span "Resolve" at bounding box center [1086, 115] width 29 height 11
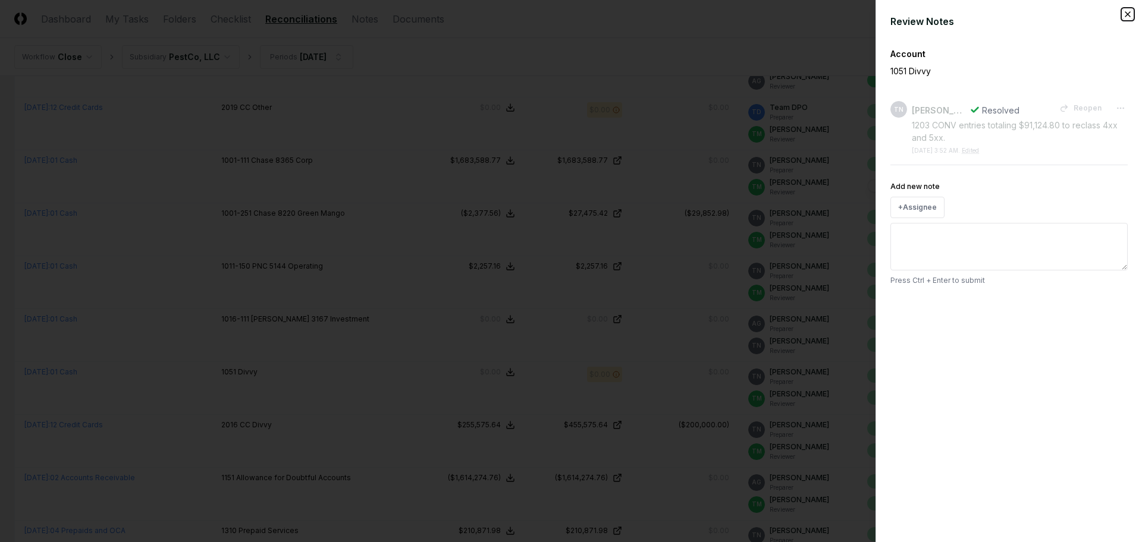
click at [1127, 14] on icon "button" at bounding box center [1127, 14] width 5 height 5
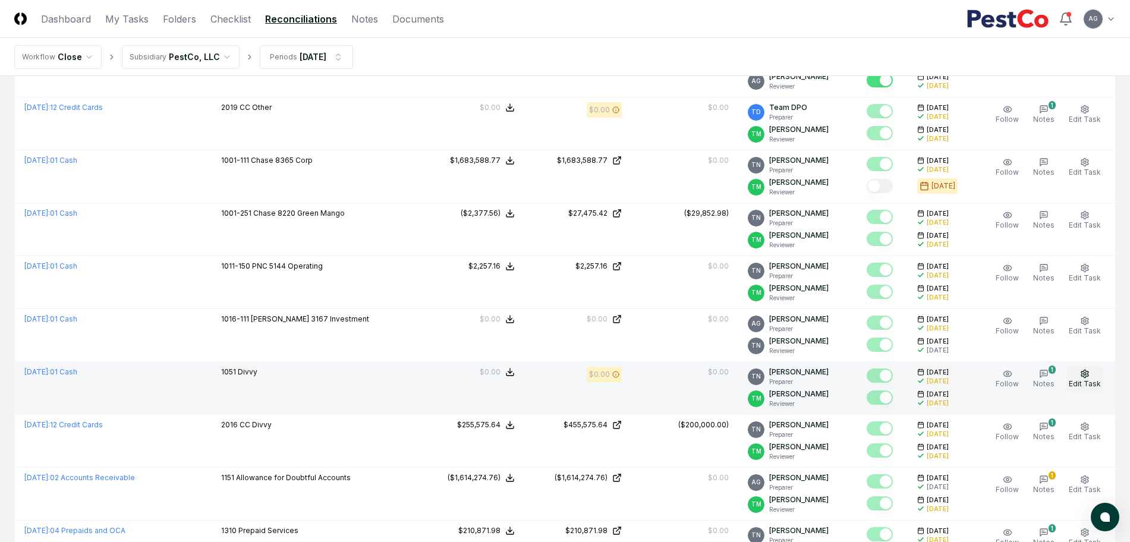
click at [1089, 376] on icon "button" at bounding box center [1085, 374] width 7 height 8
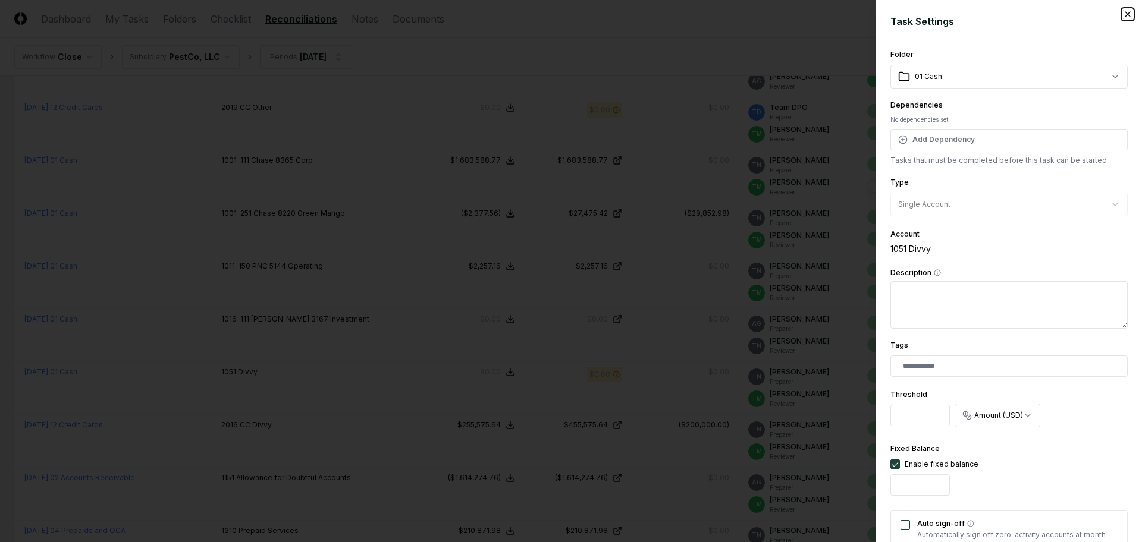
click at [1125, 15] on icon "button" at bounding box center [1127, 14] width 5 height 5
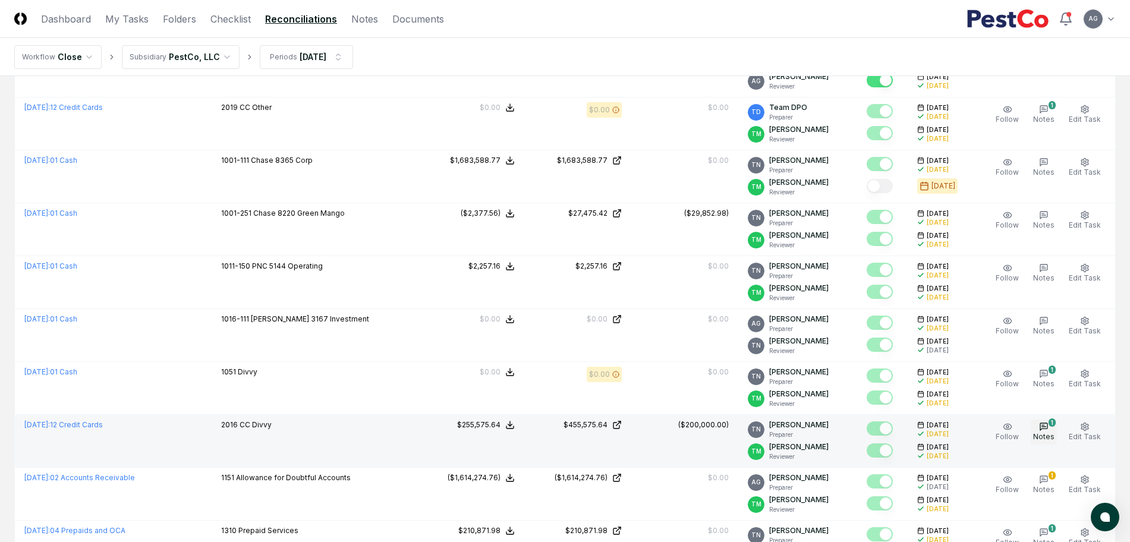
click at [1046, 433] on span "Notes" at bounding box center [1043, 436] width 21 height 9
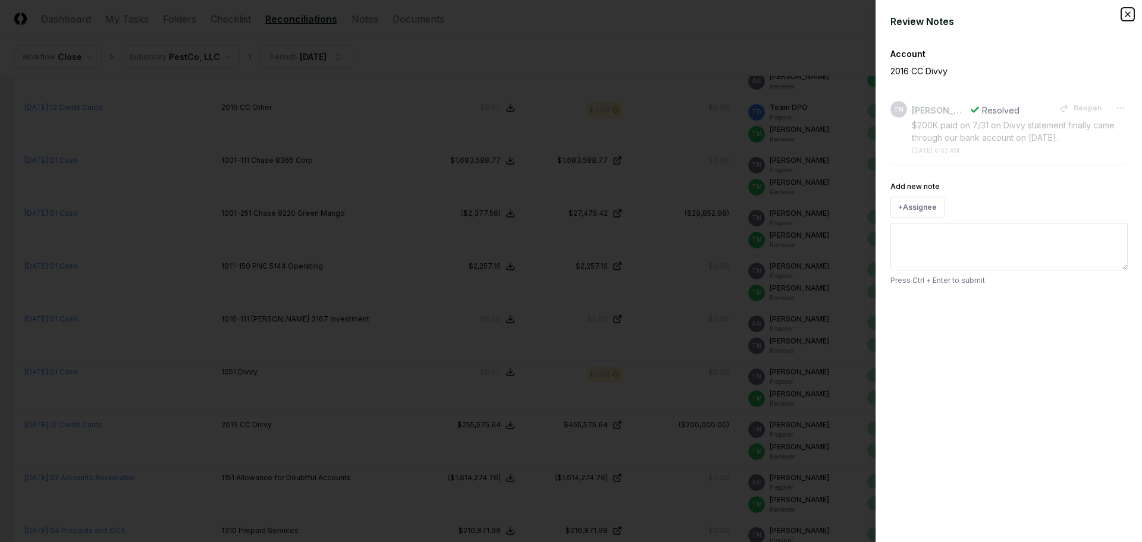
click at [1129, 11] on icon "button" at bounding box center [1128, 15] width 10 height 10
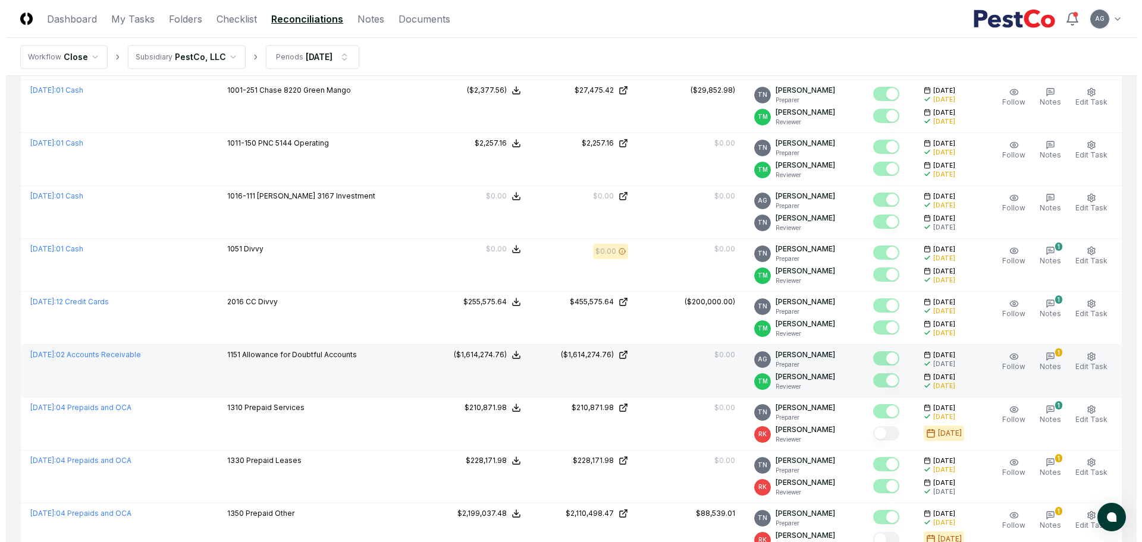
scroll to position [1263, 0]
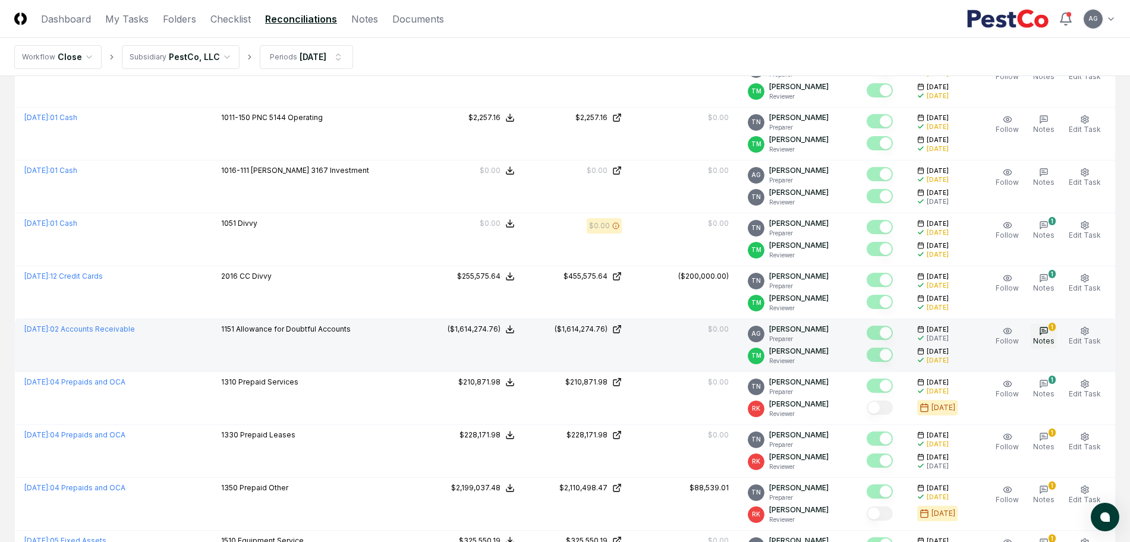
click at [1044, 332] on icon "button" at bounding box center [1044, 331] width 10 height 10
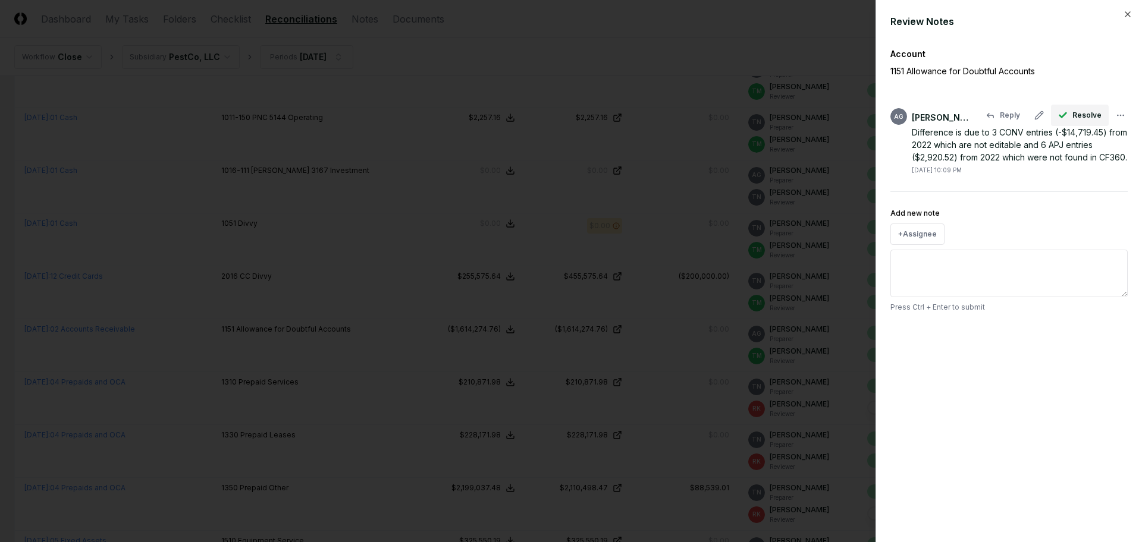
click at [1083, 114] on span "Resolve" at bounding box center [1086, 115] width 29 height 11
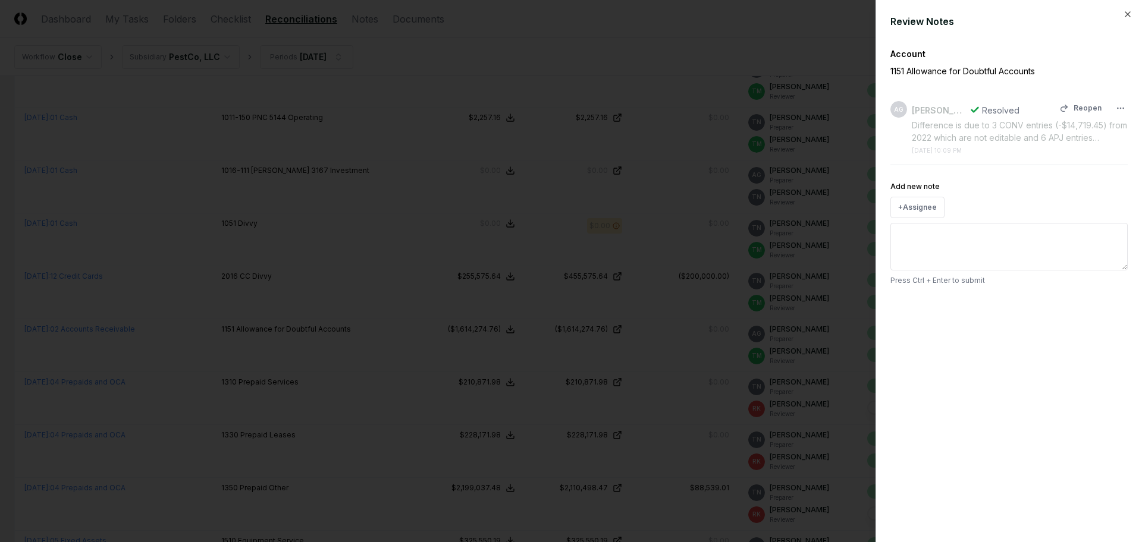
click at [988, 134] on div "Difference is due to 3 CONV entries (-$14,719.45) from 2022 which are not edita…" at bounding box center [1019, 131] width 216 height 25
click at [1124, 16] on icon "button" at bounding box center [1128, 15] width 10 height 10
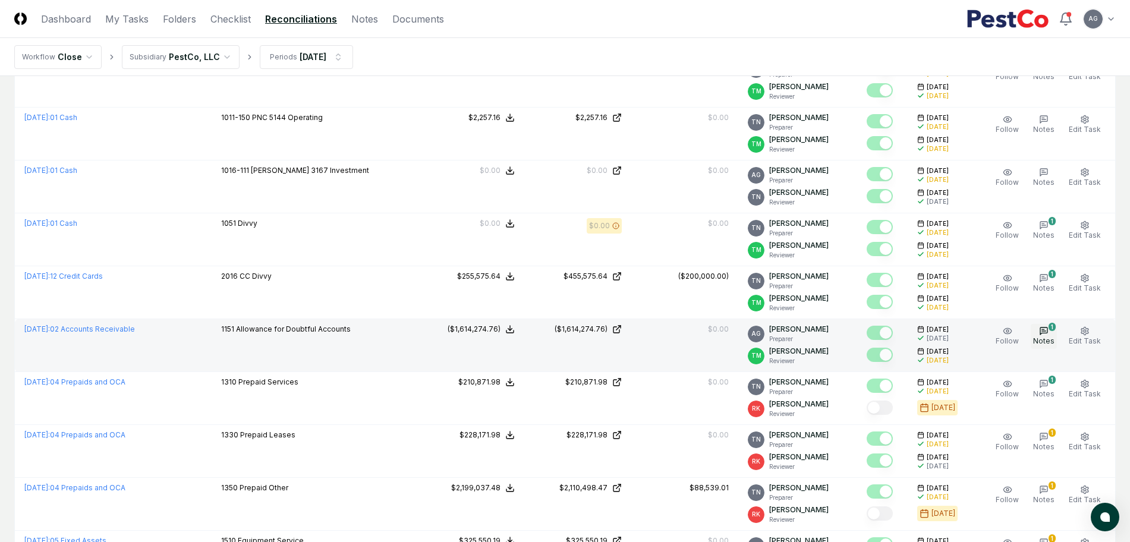
click at [1057, 331] on button "1 Notes" at bounding box center [1044, 336] width 26 height 25
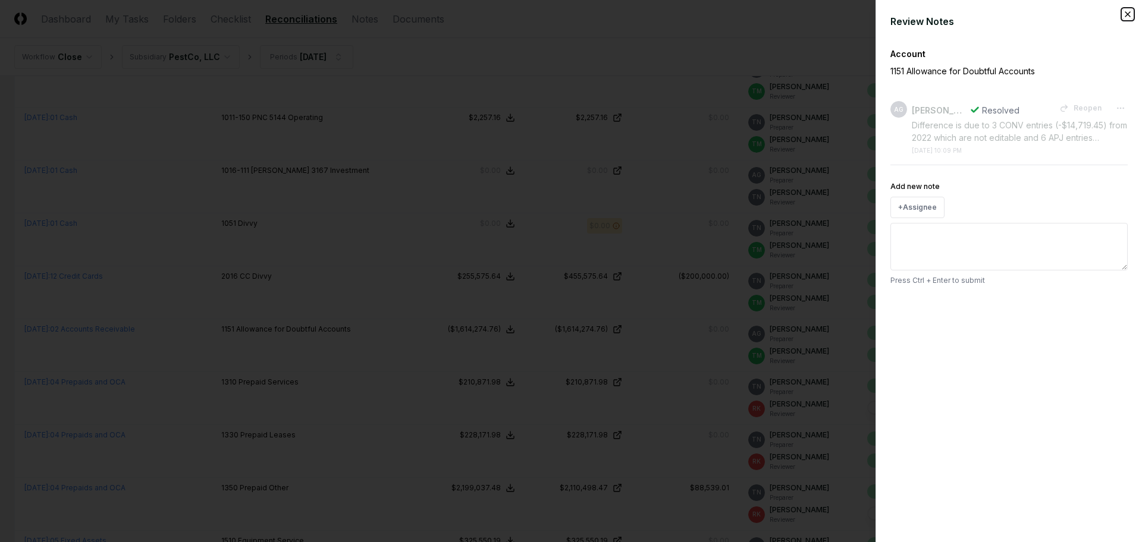
click at [1123, 18] on icon "button" at bounding box center [1128, 15] width 10 height 10
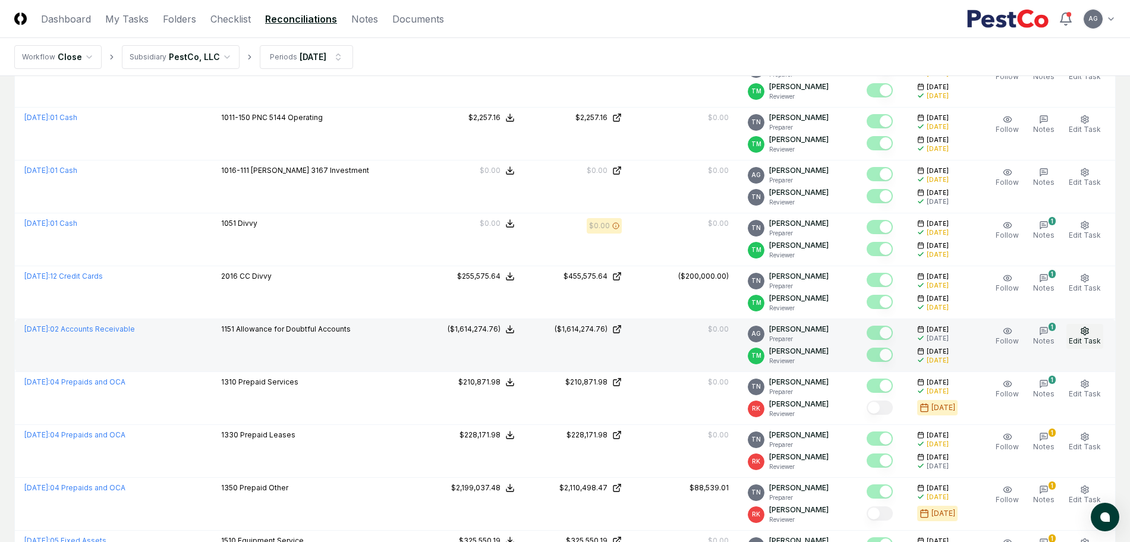
click at [1096, 334] on button "Edit Task" at bounding box center [1085, 336] width 37 height 25
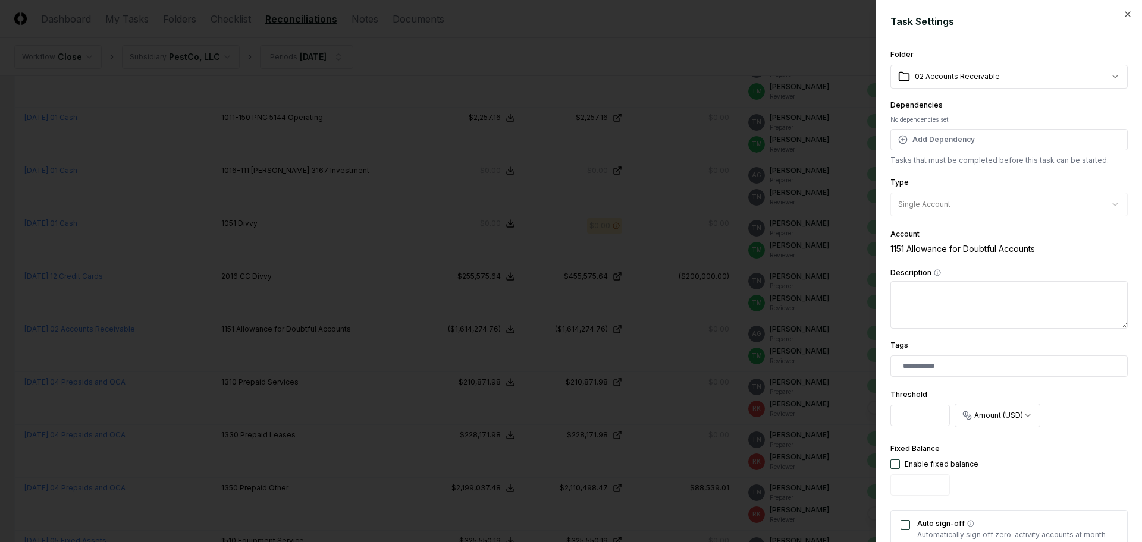
drag, startPoint x: 934, startPoint y: 417, endPoint x: 900, endPoint y: 417, distance: 33.9
click at [900, 417] on input "********" at bounding box center [919, 415] width 59 height 21
click at [900, 415] on input "********" at bounding box center [919, 415] width 59 height 21
drag, startPoint x: 895, startPoint y: 415, endPoint x: 935, endPoint y: 415, distance: 39.2
click at [935, 415] on input "********" at bounding box center [919, 415] width 59 height 21
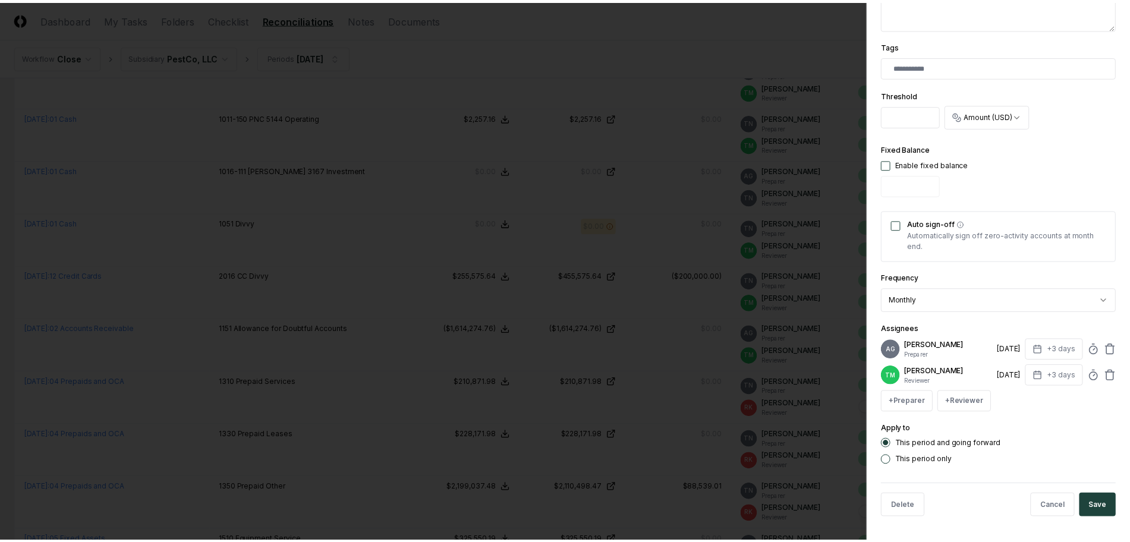
scroll to position [318, 0]
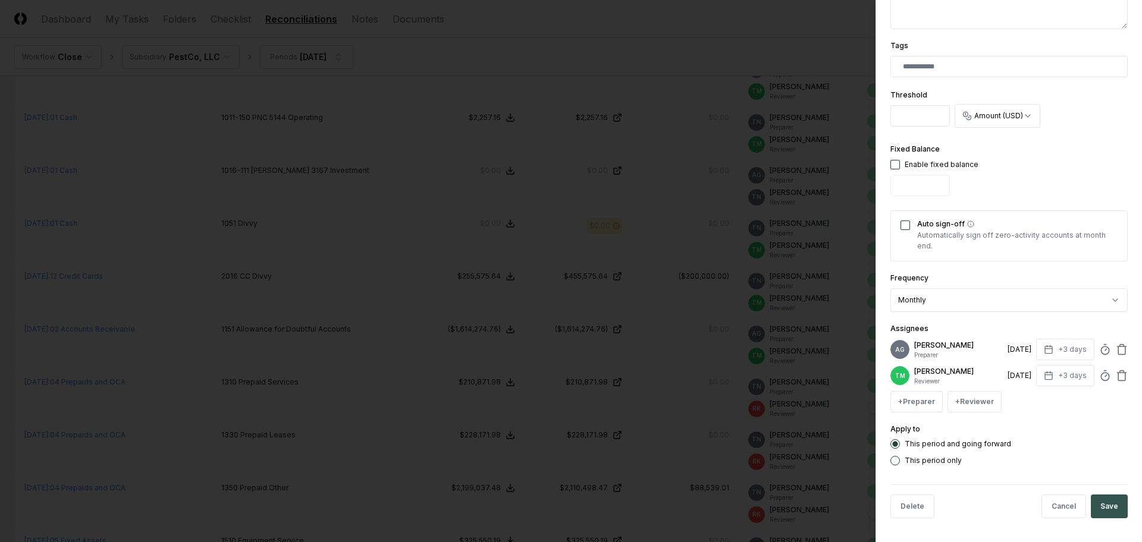
type input "*"
click at [1095, 502] on button "Save" at bounding box center [1108, 507] width 37 height 24
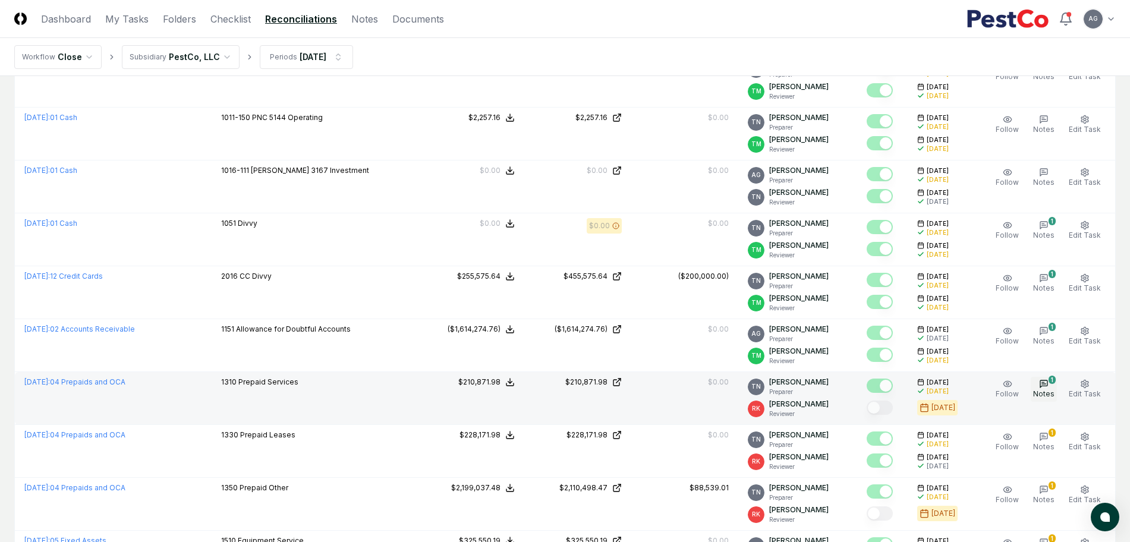
click at [1048, 384] on icon "button" at bounding box center [1044, 384] width 7 height 7
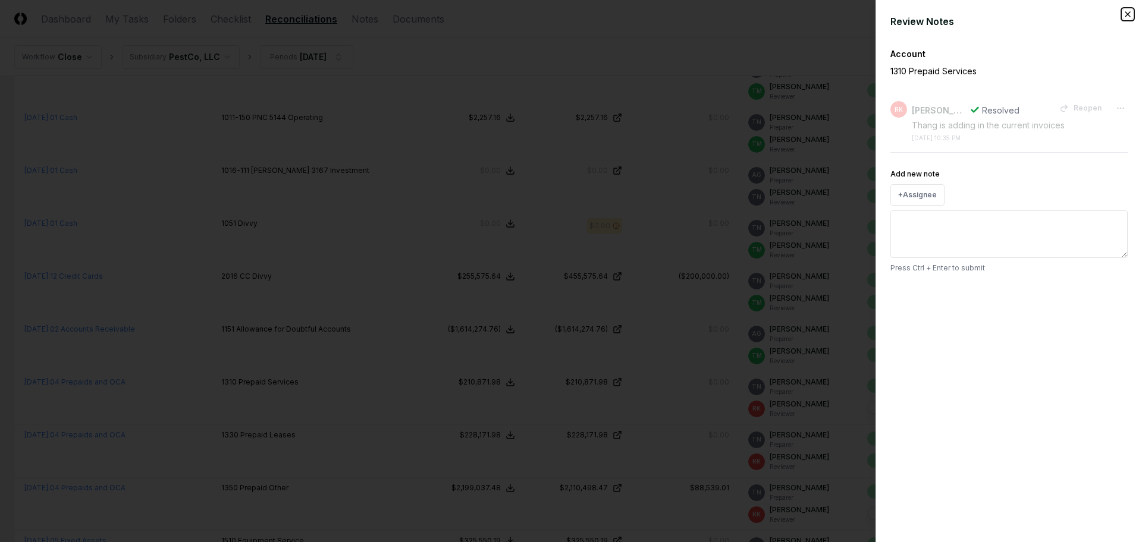
click at [1125, 16] on icon "button" at bounding box center [1127, 14] width 5 height 5
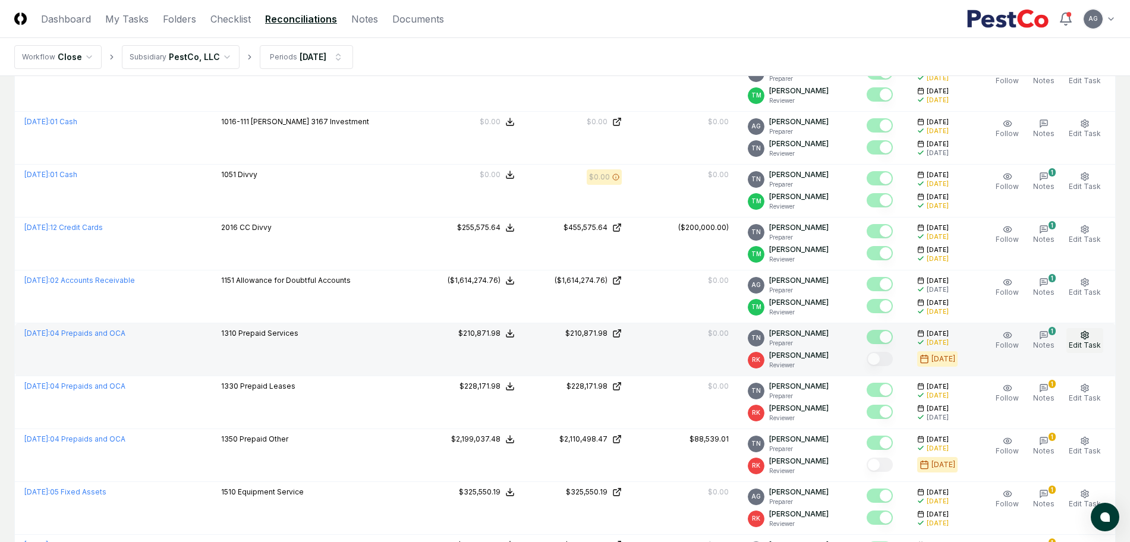
scroll to position [1338, 0]
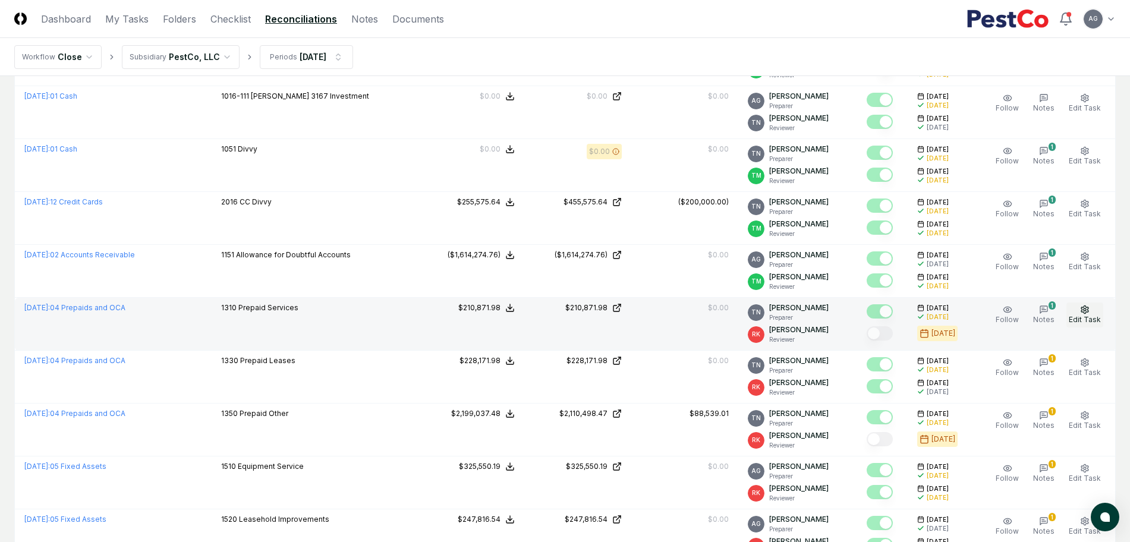
click at [1090, 309] on icon "button" at bounding box center [1085, 310] width 10 height 10
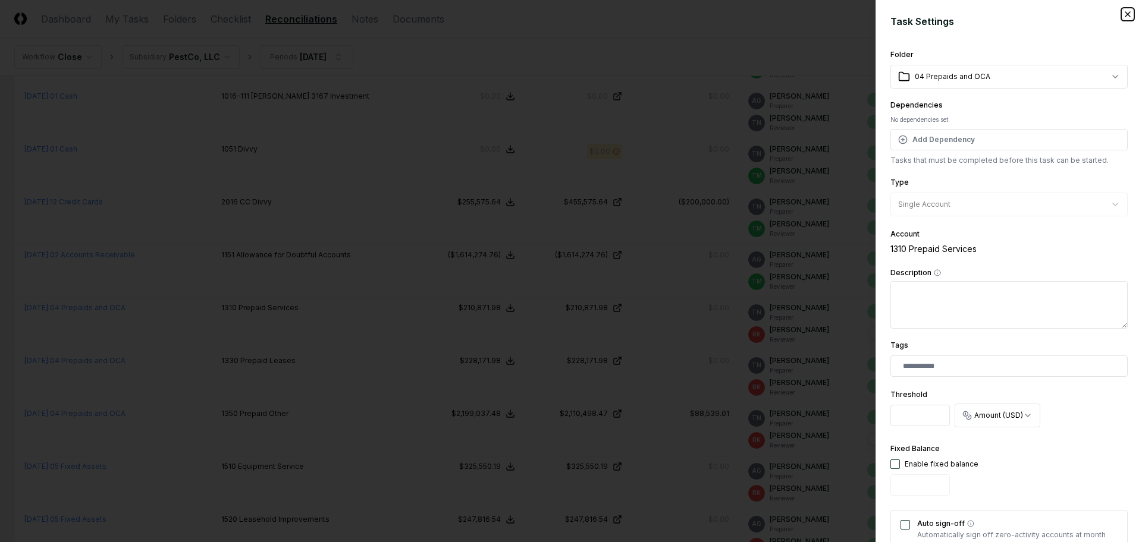
click at [1123, 10] on icon "button" at bounding box center [1128, 15] width 10 height 10
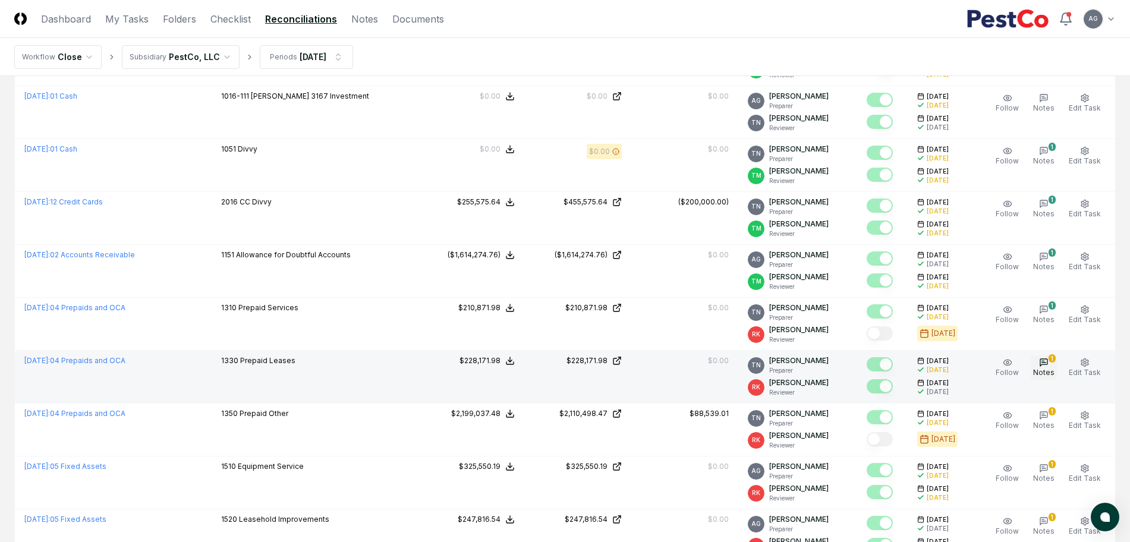
click at [1049, 364] on icon "button" at bounding box center [1044, 363] width 10 height 10
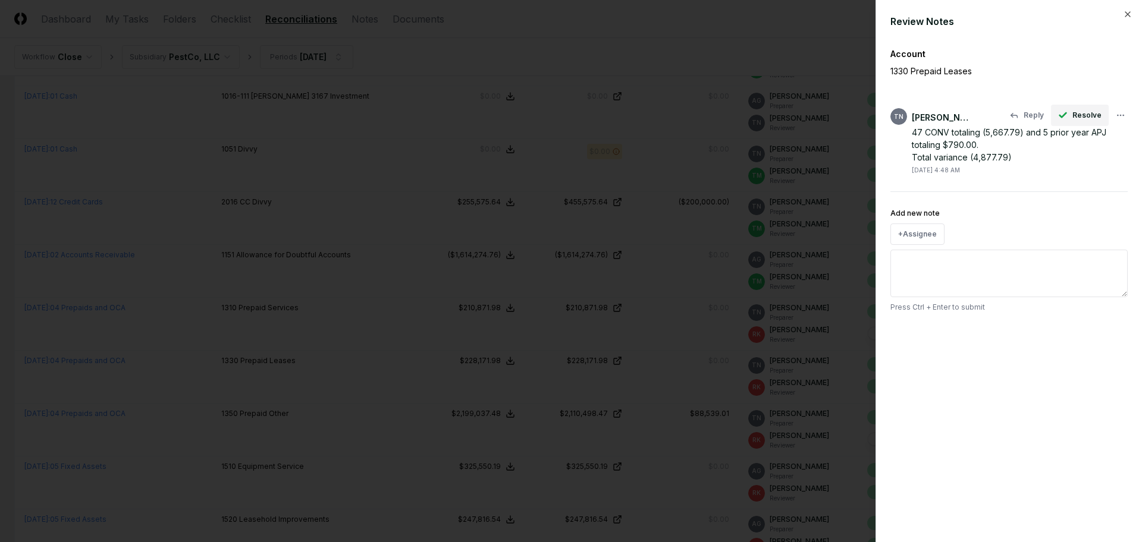
click at [1074, 117] on span "Resolve" at bounding box center [1086, 115] width 29 height 11
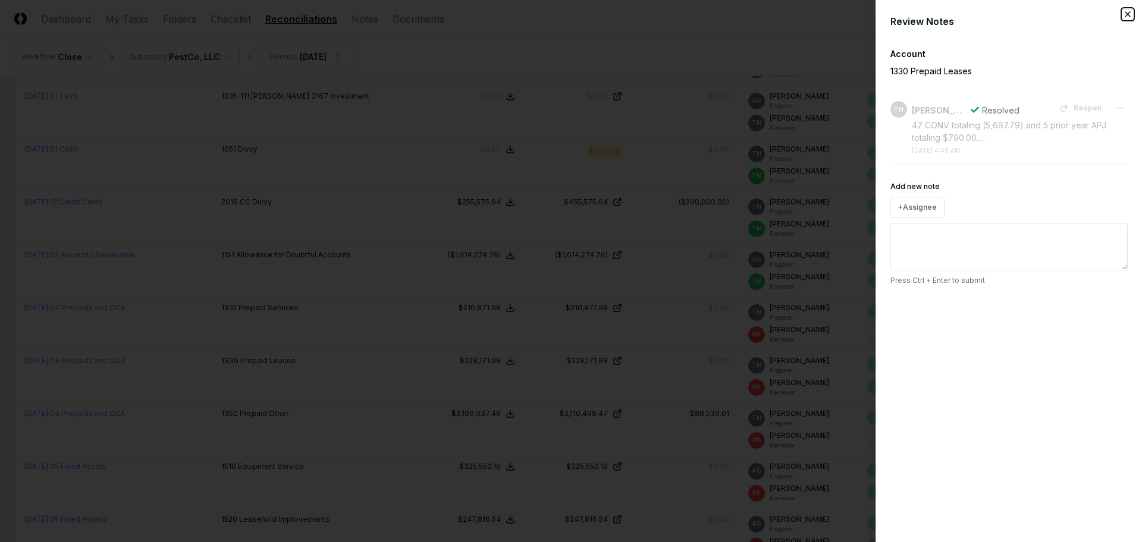
click at [1126, 11] on icon "button" at bounding box center [1128, 15] width 10 height 10
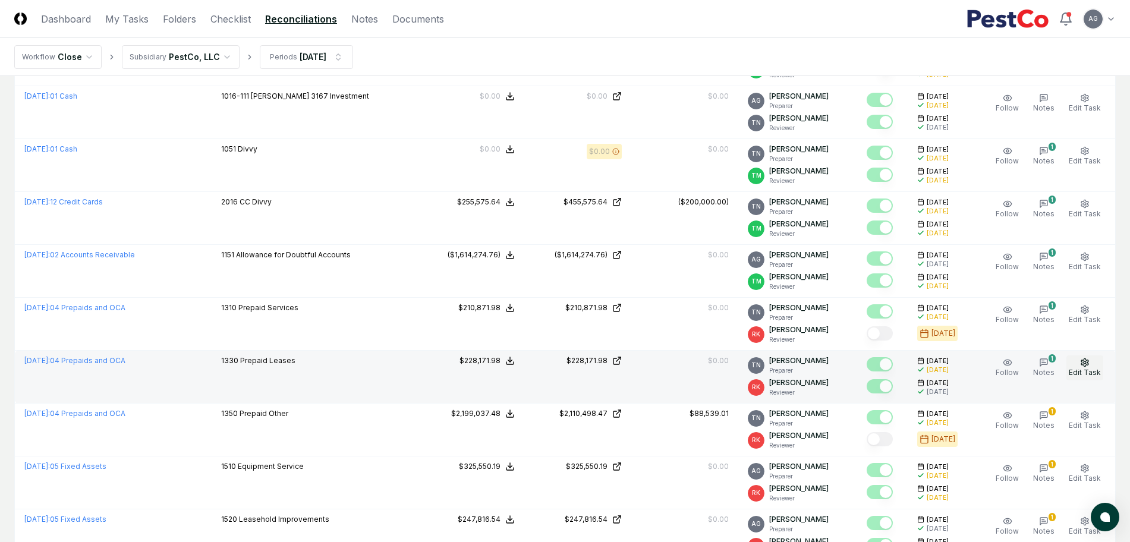
click at [1095, 370] on span "Edit Task" at bounding box center [1085, 372] width 32 height 9
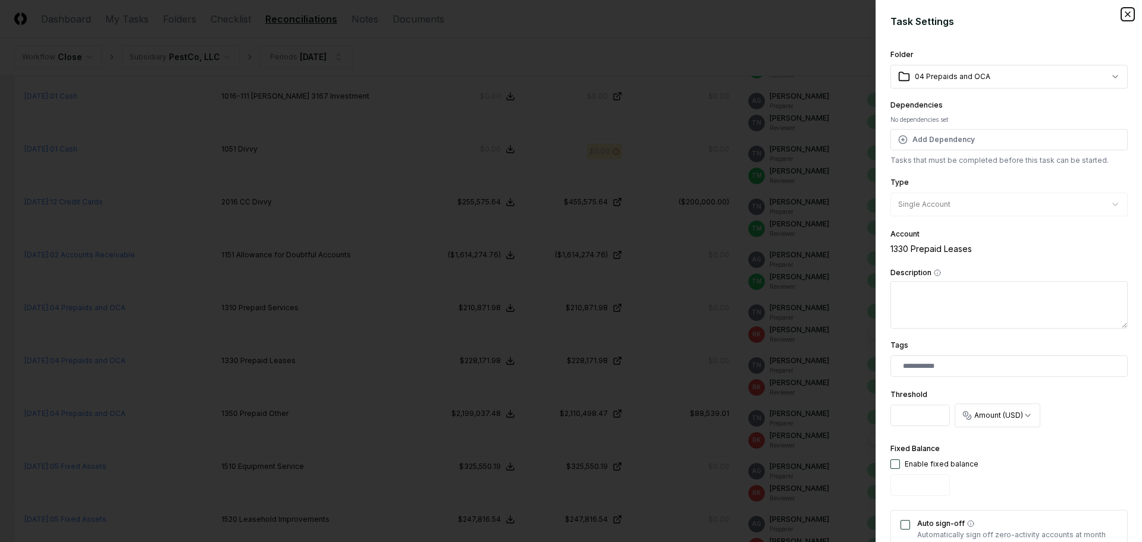
click at [1125, 15] on icon "button" at bounding box center [1127, 14] width 5 height 5
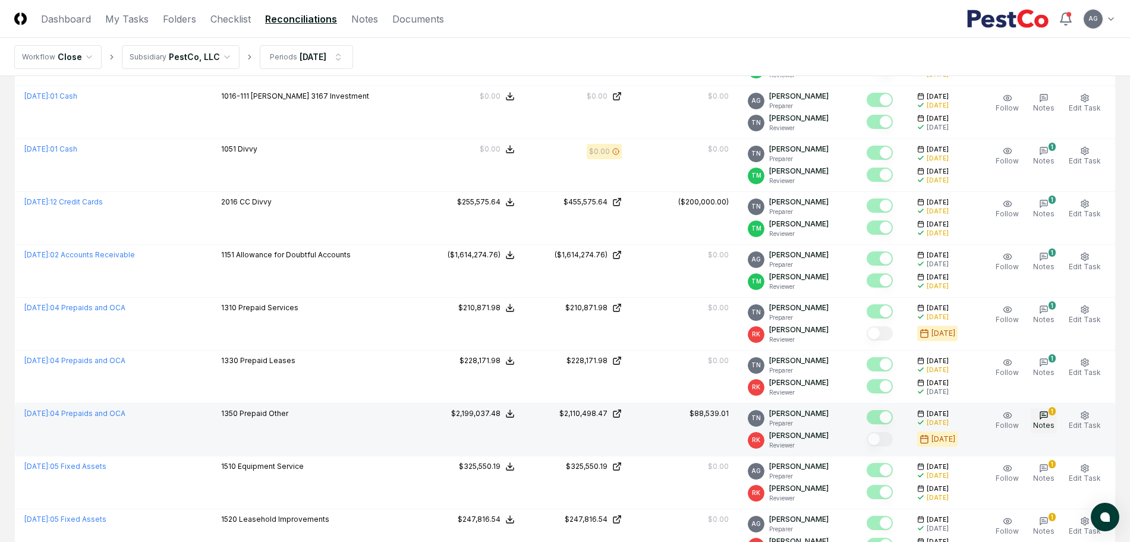
click at [1051, 423] on span "Notes" at bounding box center [1043, 425] width 21 height 9
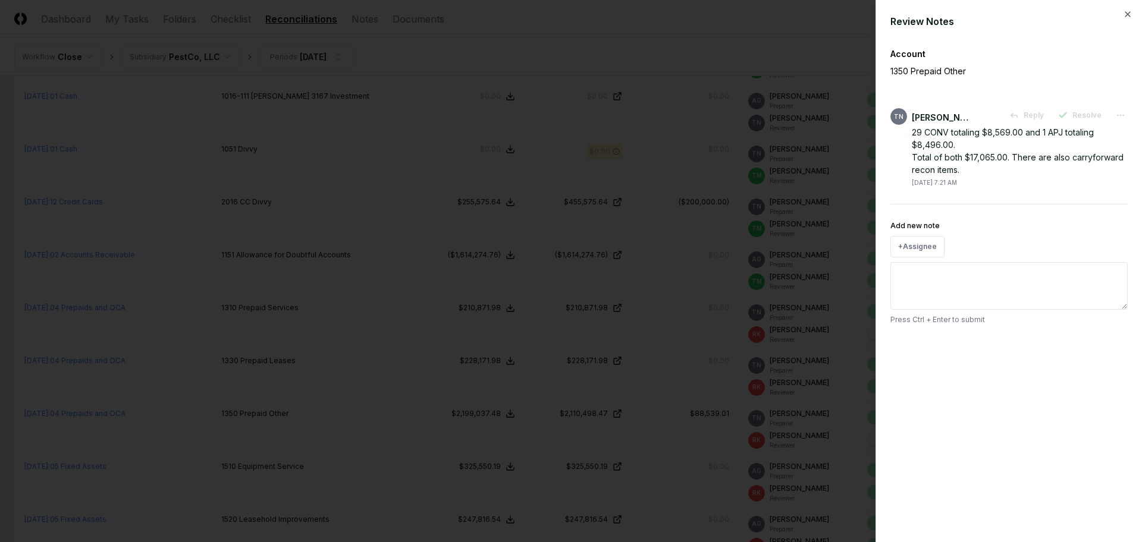
click at [1121, 12] on div "Review Notes Account 1350 Prepaid Other TN Thang Nguyen Reply Resolve 29 CONV t…" at bounding box center [1008, 271] width 266 height 542
click at [1129, 13] on icon "button" at bounding box center [1128, 15] width 10 height 10
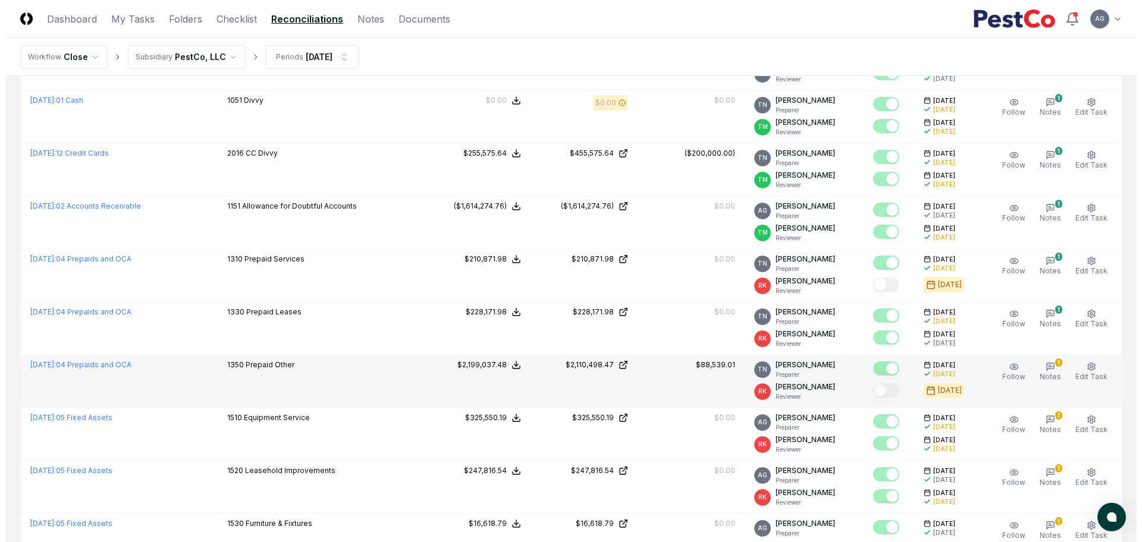
scroll to position [1412, 0]
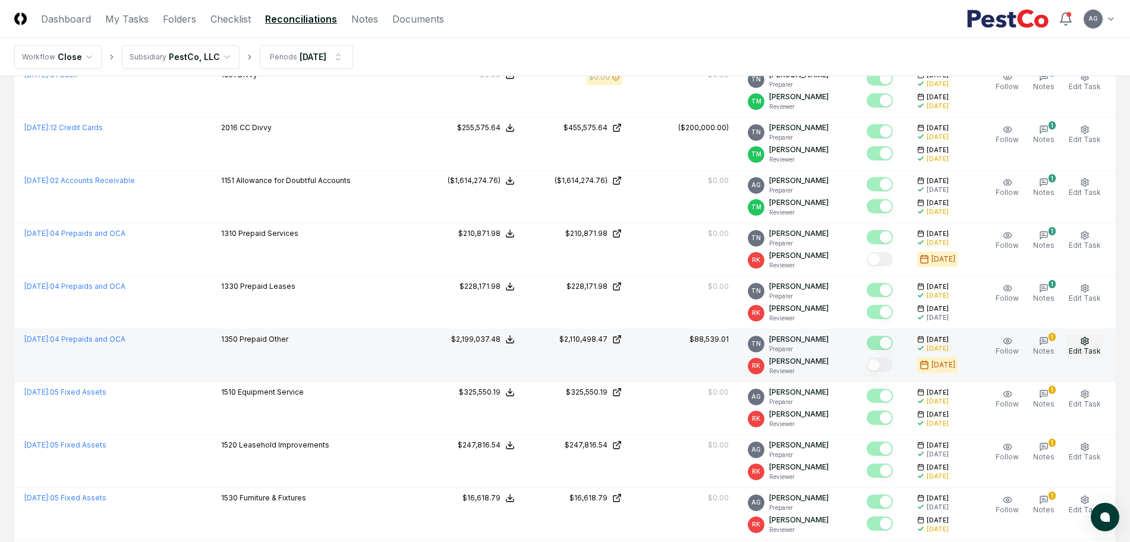
click at [1092, 344] on button "Edit Task" at bounding box center [1085, 346] width 37 height 25
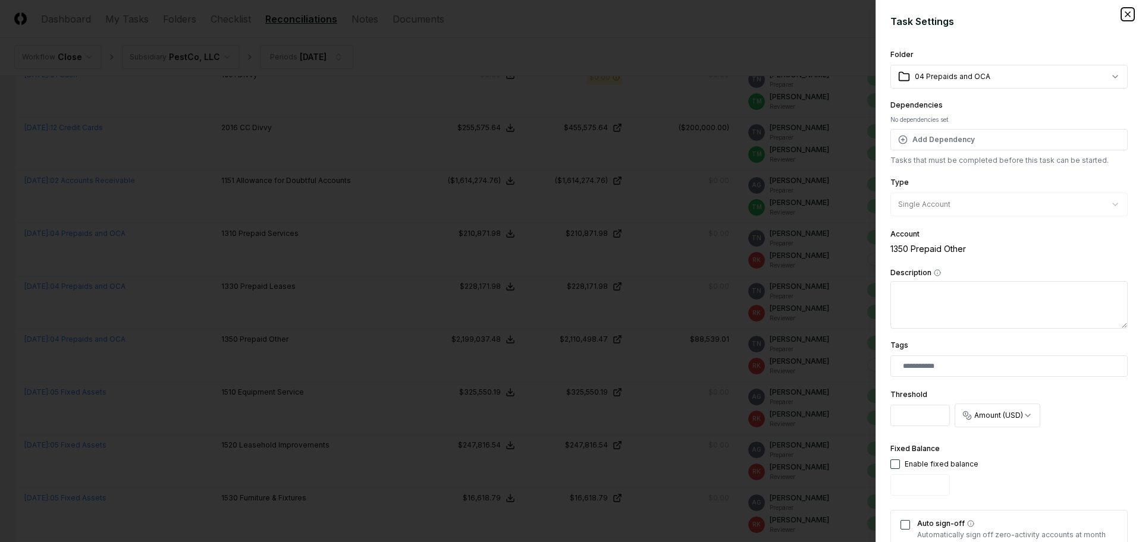
click at [1123, 11] on icon "button" at bounding box center [1128, 15] width 10 height 10
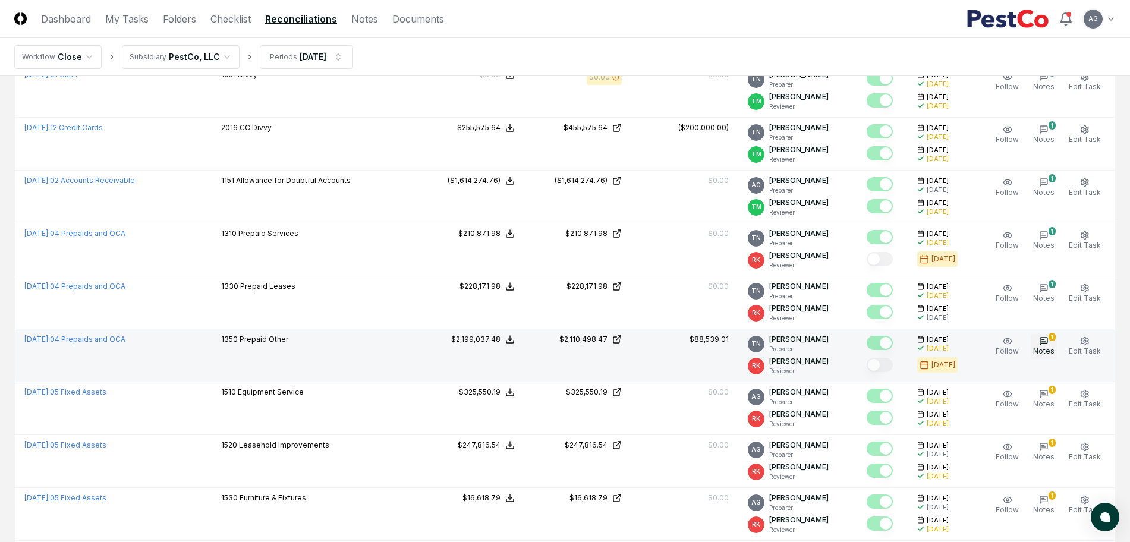
click at [1049, 341] on icon "button" at bounding box center [1044, 342] width 10 height 10
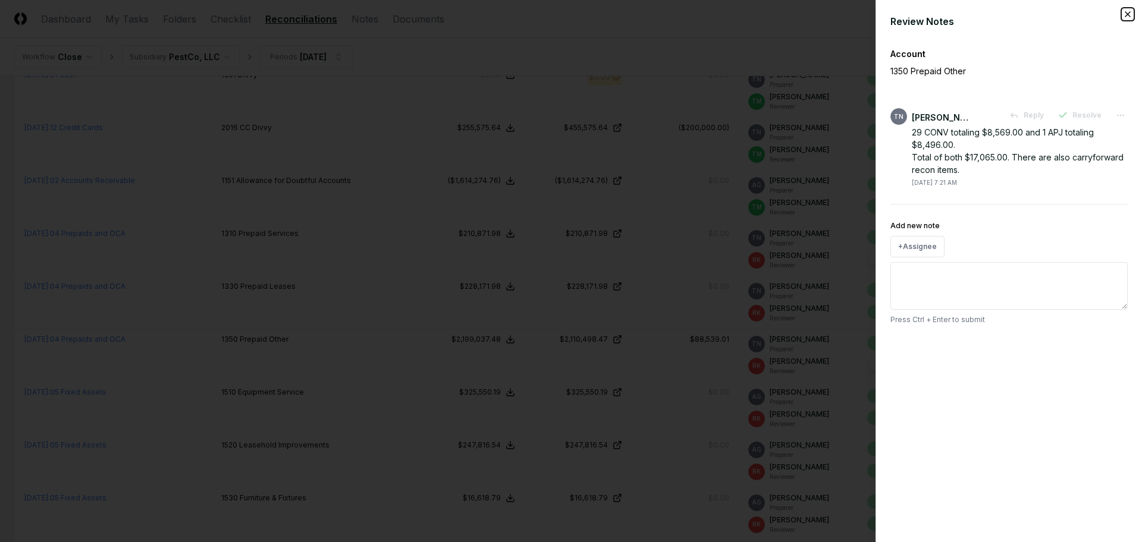
click at [1129, 17] on icon "button" at bounding box center [1128, 15] width 10 height 10
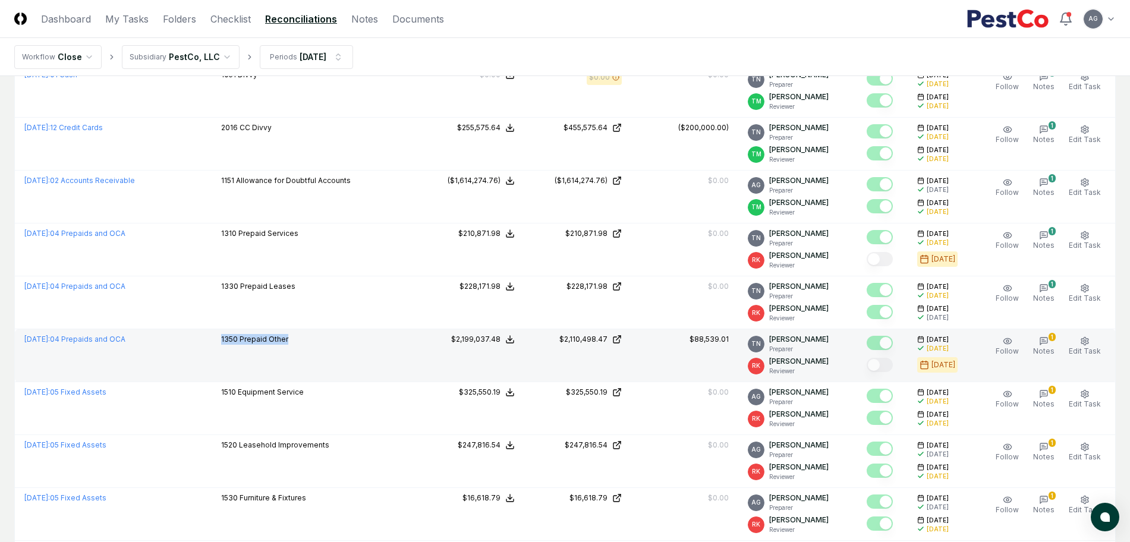
drag, startPoint x: 320, startPoint y: 347, endPoint x: 220, endPoint y: 350, distance: 100.5
click at [220, 350] on td "1350 Prepaid Other" at bounding box center [315, 355] width 206 height 53
copy p "1350 Prepaid Other"
drag, startPoint x: 684, startPoint y: 342, endPoint x: 740, endPoint y: 345, distance: 55.4
click at [738, 345] on td "$88,539.01" at bounding box center [684, 355] width 107 height 53
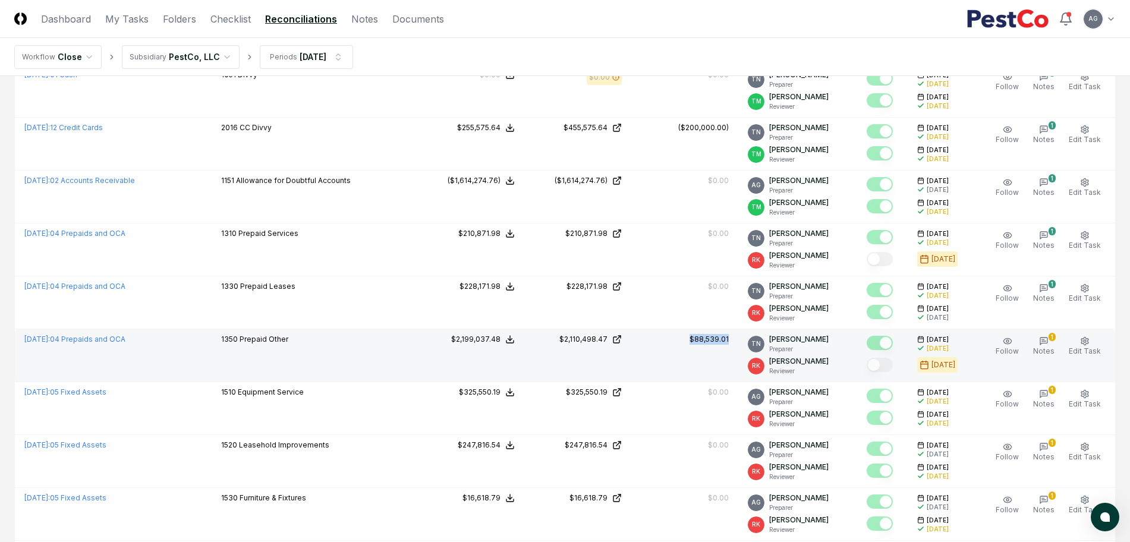
copy div "$88,539.01"
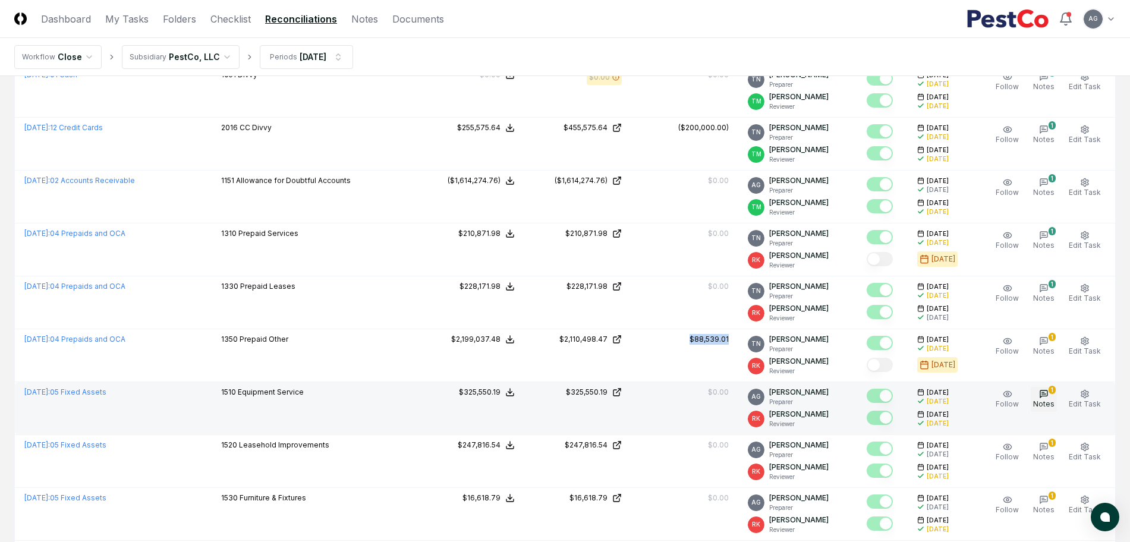
click at [1051, 402] on span "Notes" at bounding box center [1043, 404] width 21 height 9
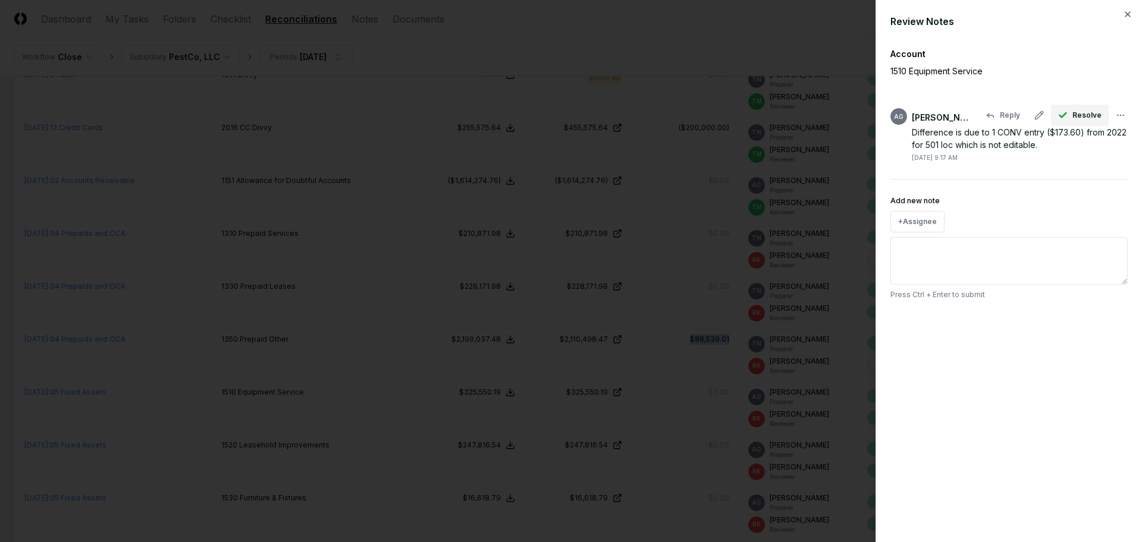
click at [1073, 119] on button "Resolve" at bounding box center [1080, 115] width 58 height 21
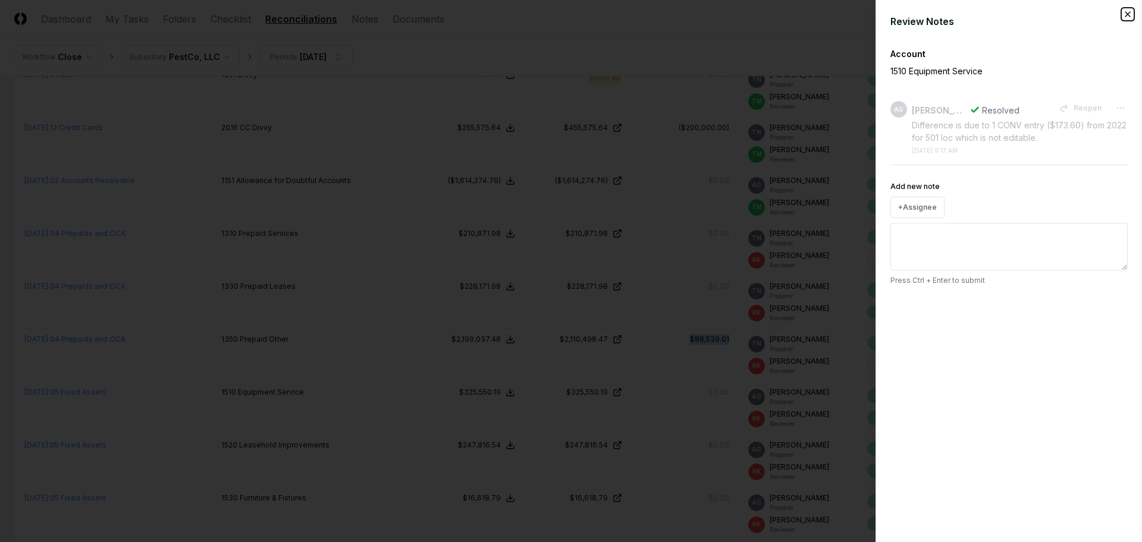
click at [1126, 14] on icon "button" at bounding box center [1128, 15] width 10 height 10
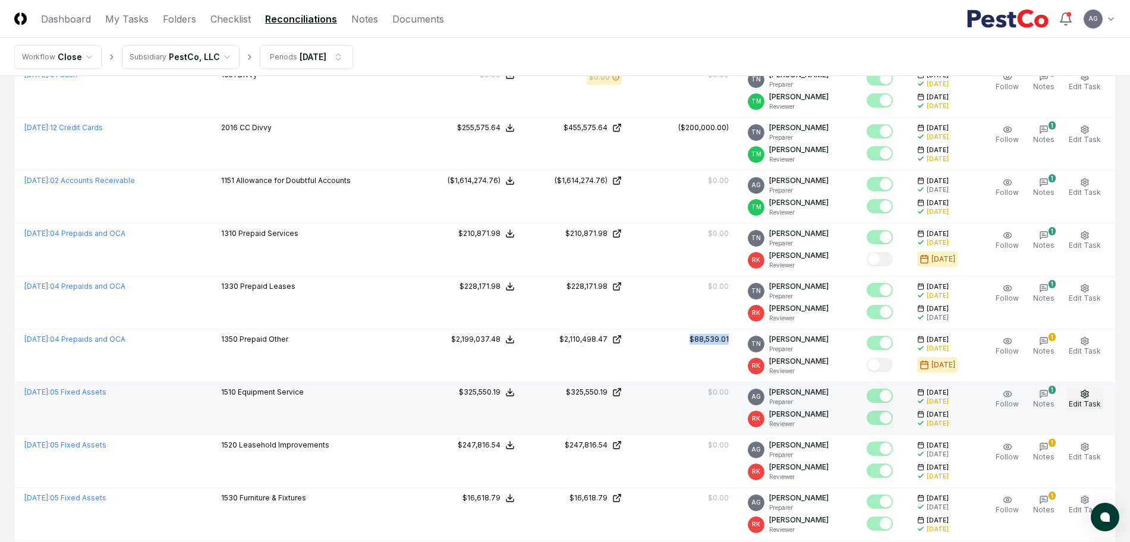
click at [1090, 398] on icon "button" at bounding box center [1085, 394] width 10 height 10
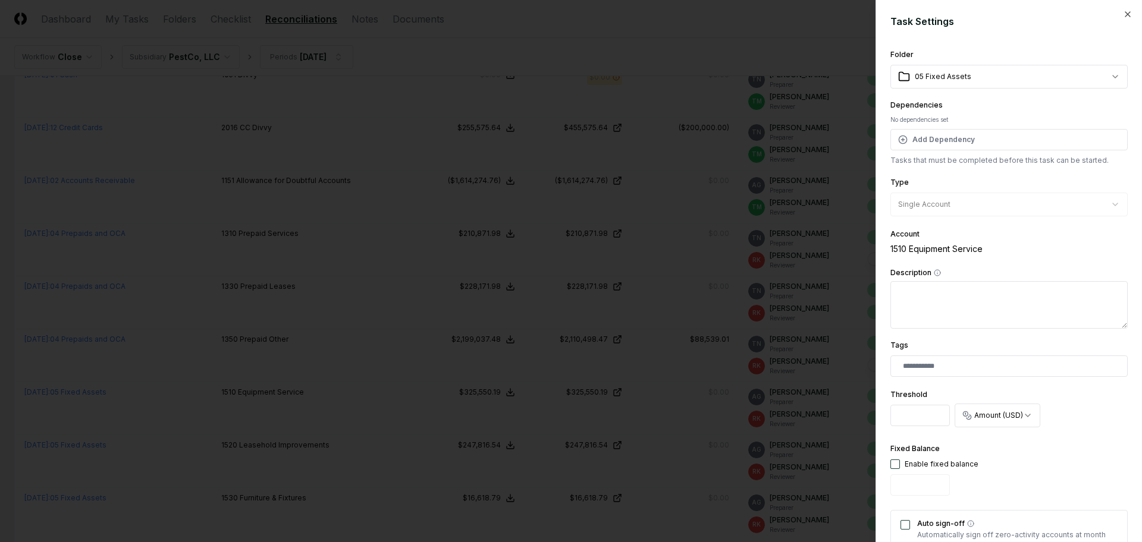
drag, startPoint x: 920, startPoint y: 415, endPoint x: 884, endPoint y: 417, distance: 36.3
click at [884, 417] on div "**********" at bounding box center [1008, 271] width 266 height 542
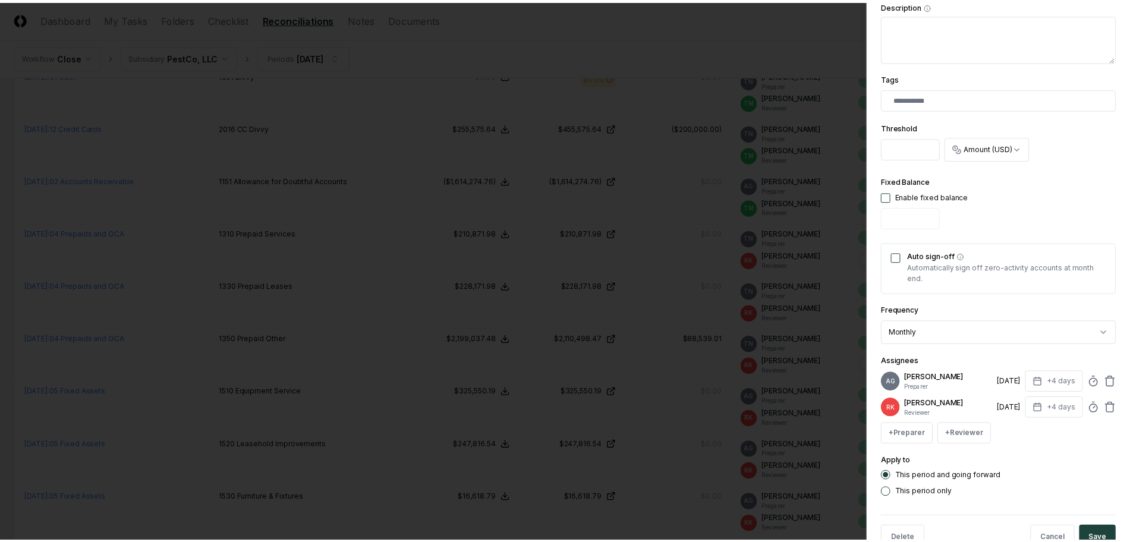
scroll to position [309, 0]
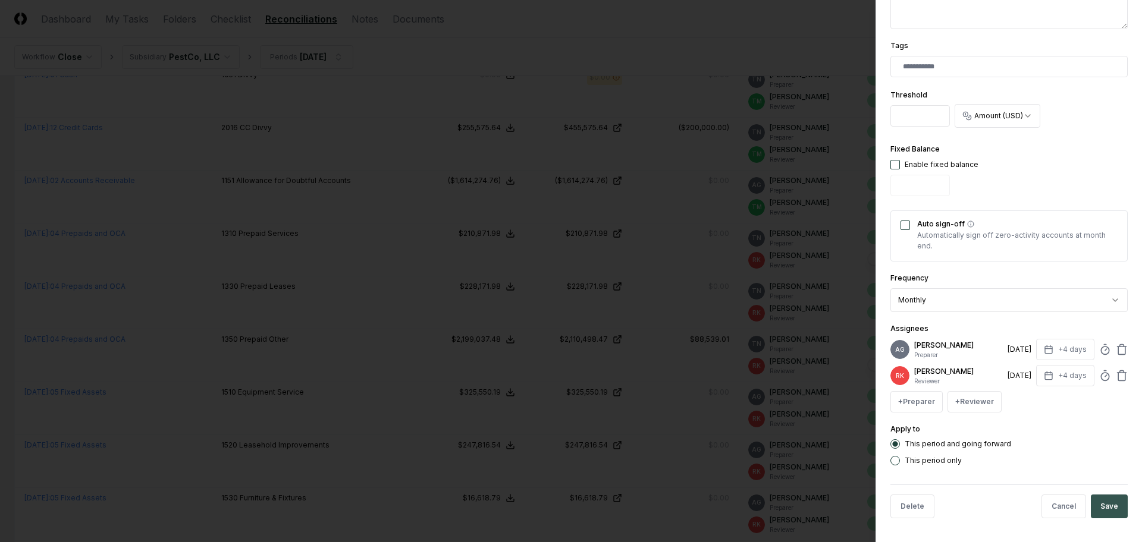
type input "*"
click at [1104, 502] on button "Save" at bounding box center [1108, 507] width 37 height 24
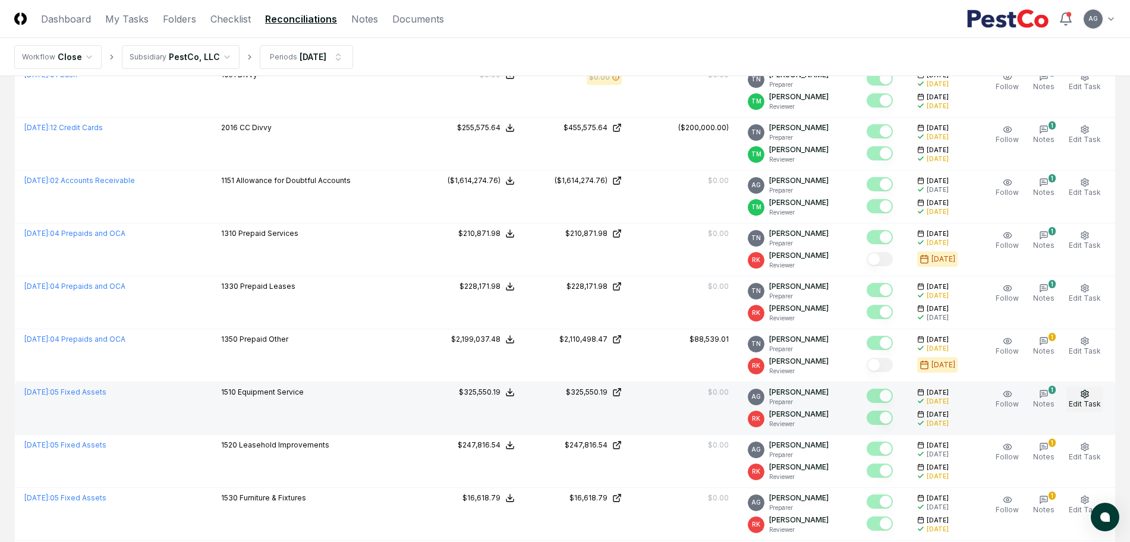
click at [1090, 400] on span "Edit Task" at bounding box center [1085, 404] width 32 height 9
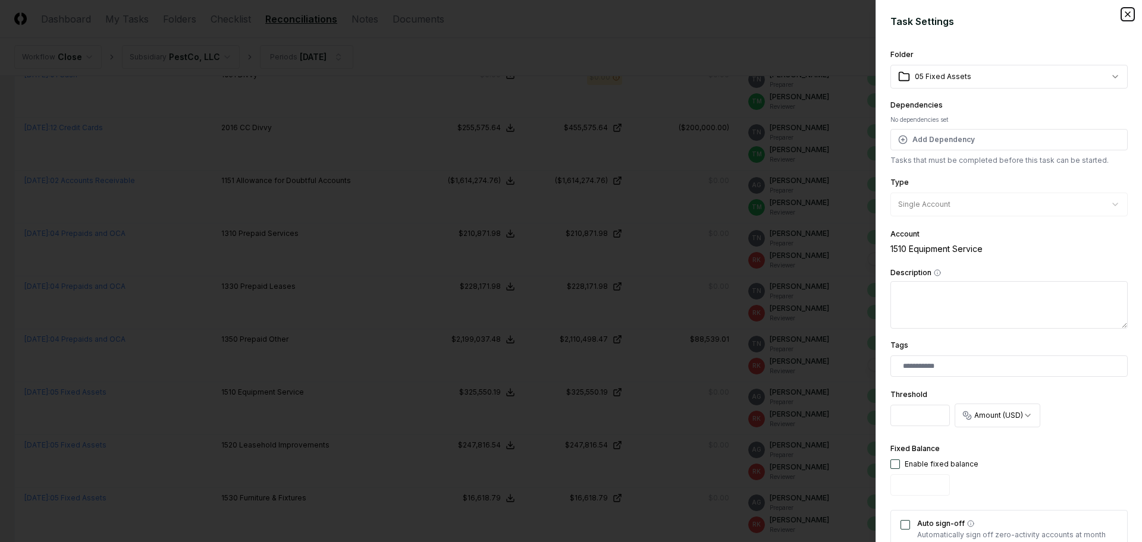
click at [1123, 15] on icon "button" at bounding box center [1128, 15] width 10 height 10
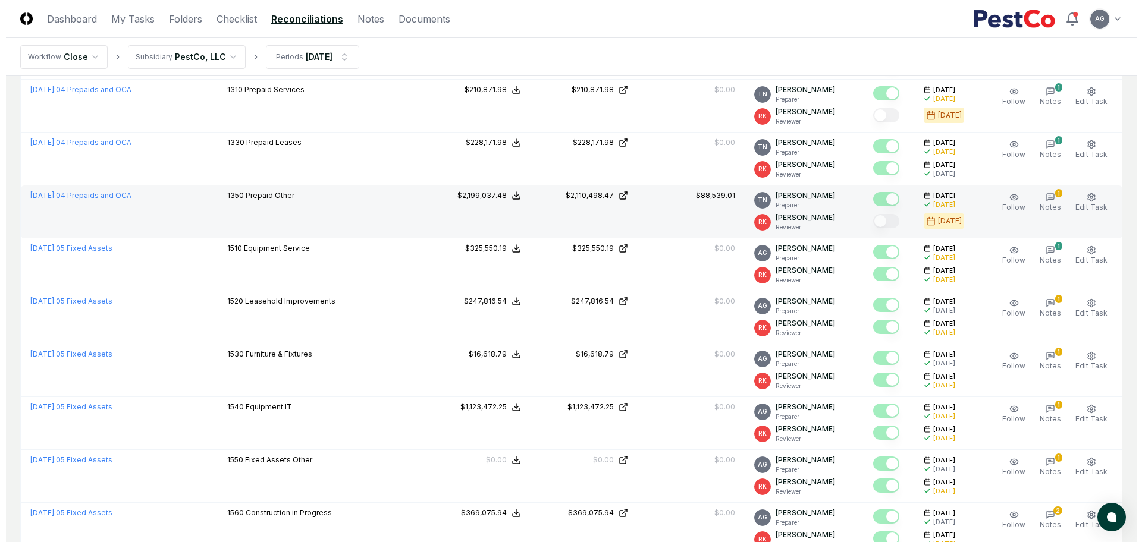
scroll to position [1561, 0]
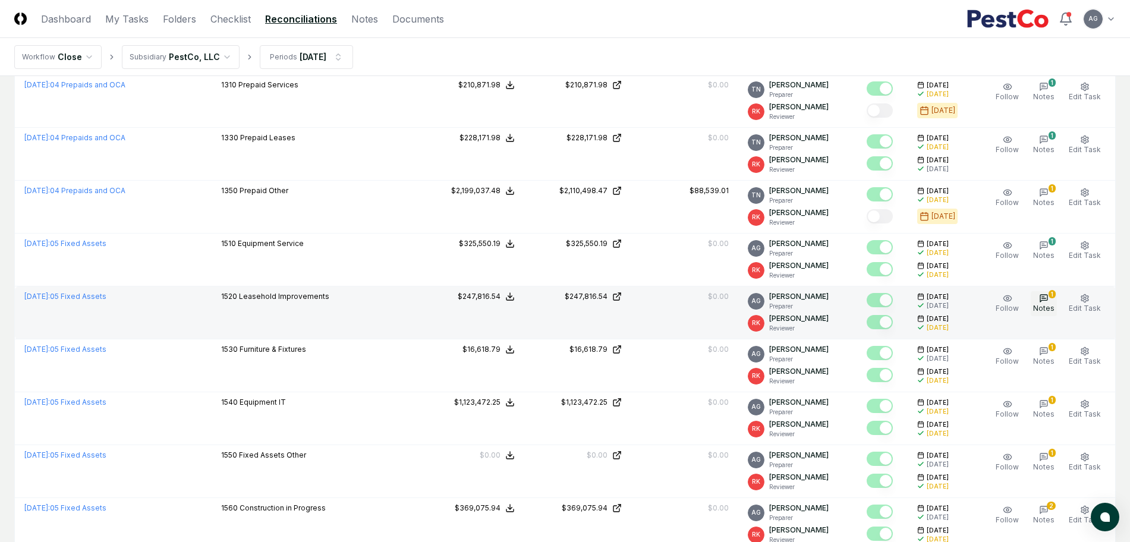
click at [1049, 301] on icon "button" at bounding box center [1044, 299] width 10 height 10
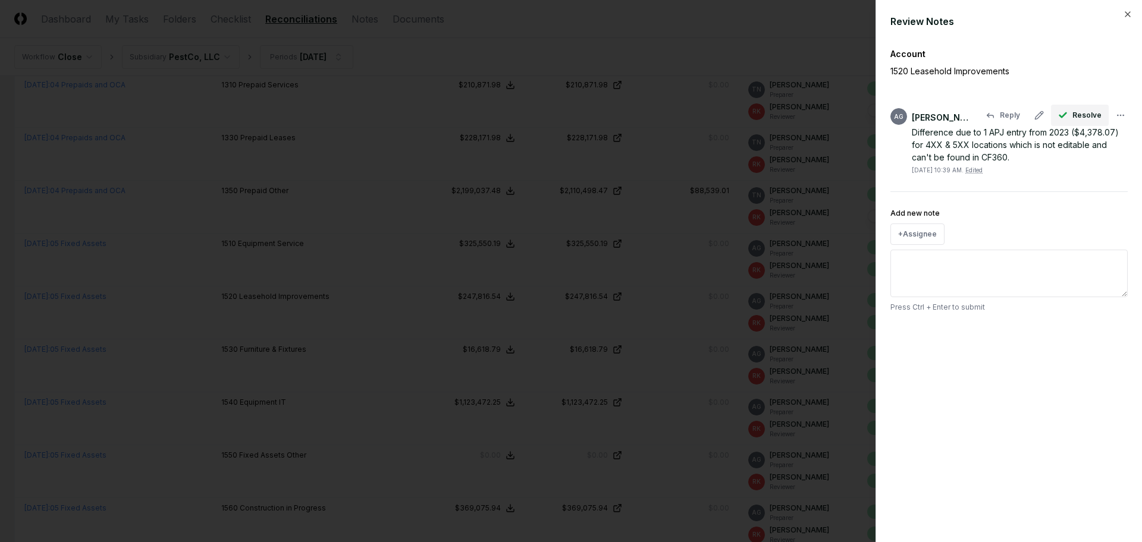
click at [1067, 115] on icon "button" at bounding box center [1063, 116] width 10 height 10
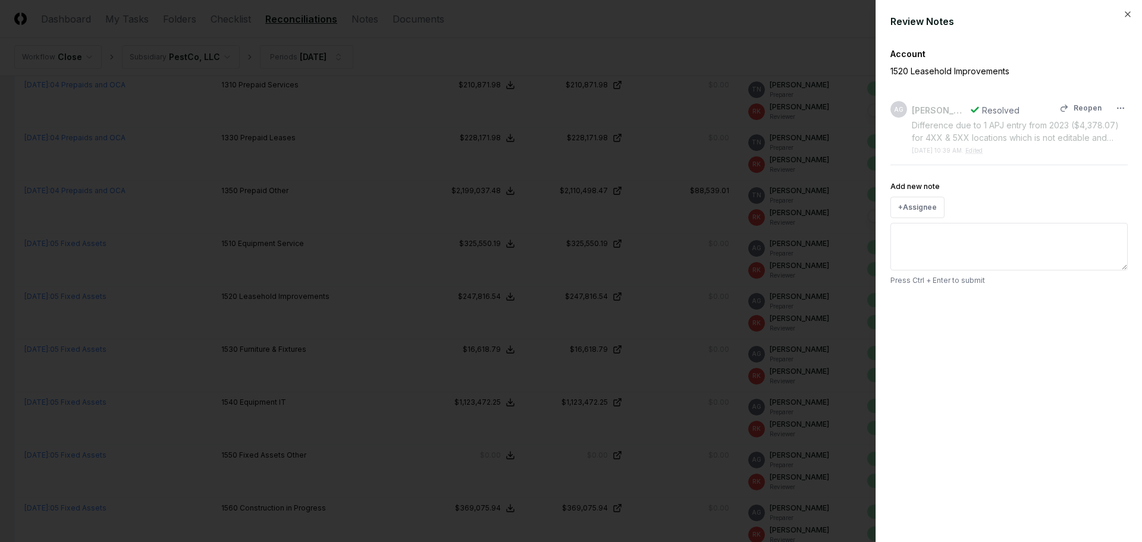
click at [1058, 137] on div "Difference due to 1 APJ entry from 2023 ($4,378.07) for 4XX & 5XX locations whi…" at bounding box center [1019, 131] width 216 height 25
click at [1129, 14] on icon "button" at bounding box center [1128, 15] width 10 height 10
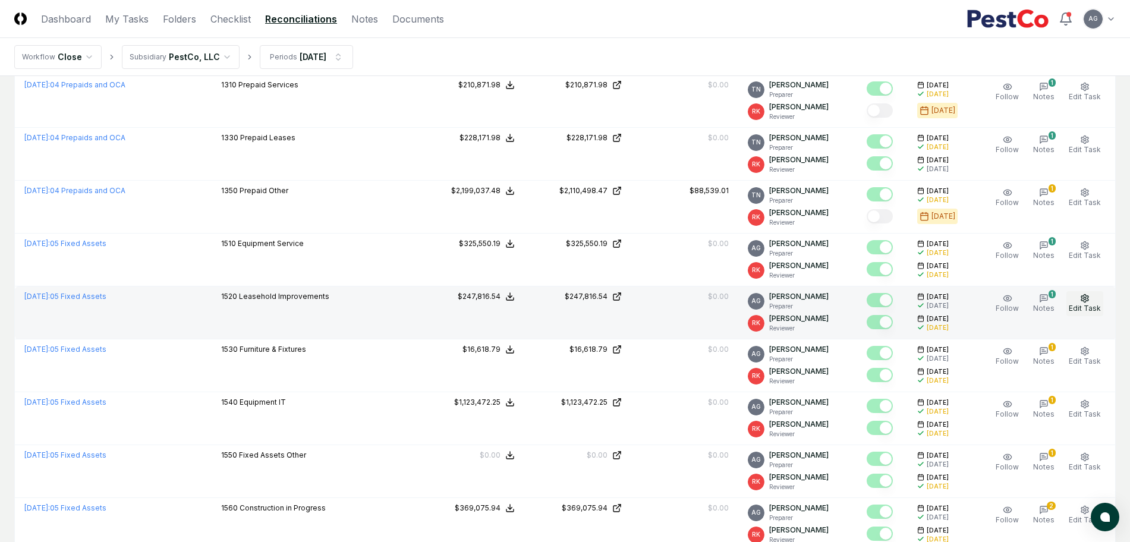
click at [1082, 303] on button "Edit Task" at bounding box center [1085, 303] width 37 height 25
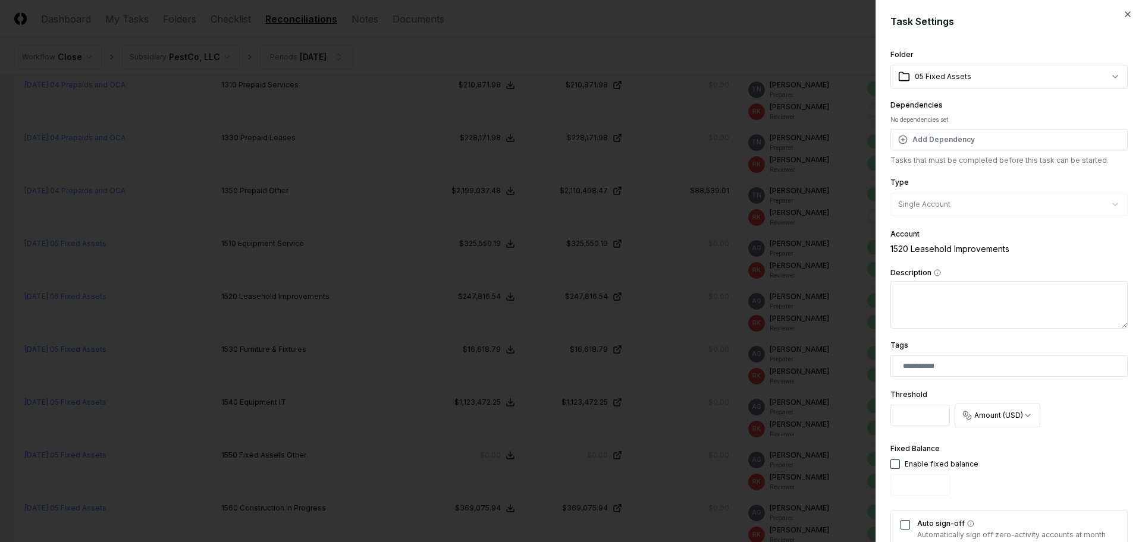
drag, startPoint x: 927, startPoint y: 417, endPoint x: 898, endPoint y: 419, distance: 28.6
click at [898, 419] on input "*******" at bounding box center [919, 415] width 59 height 21
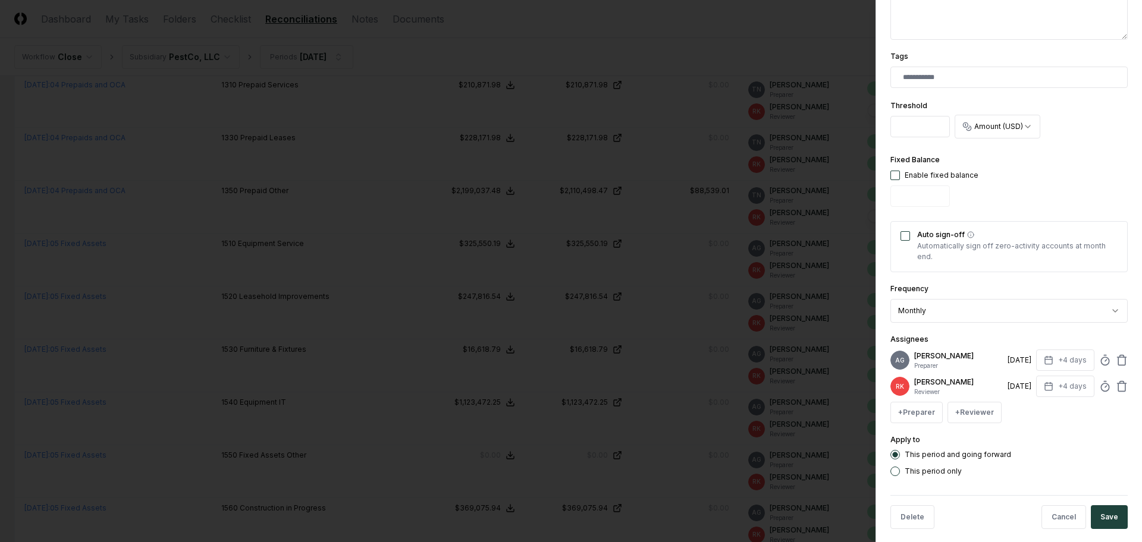
scroll to position [297, 0]
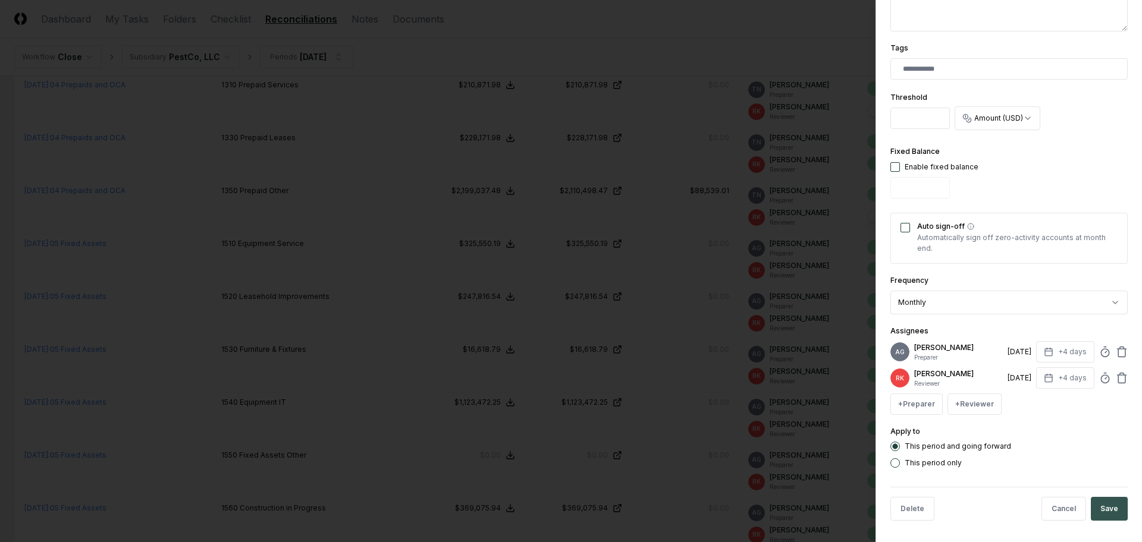
type input "*"
click at [1106, 518] on button "Save" at bounding box center [1108, 509] width 37 height 24
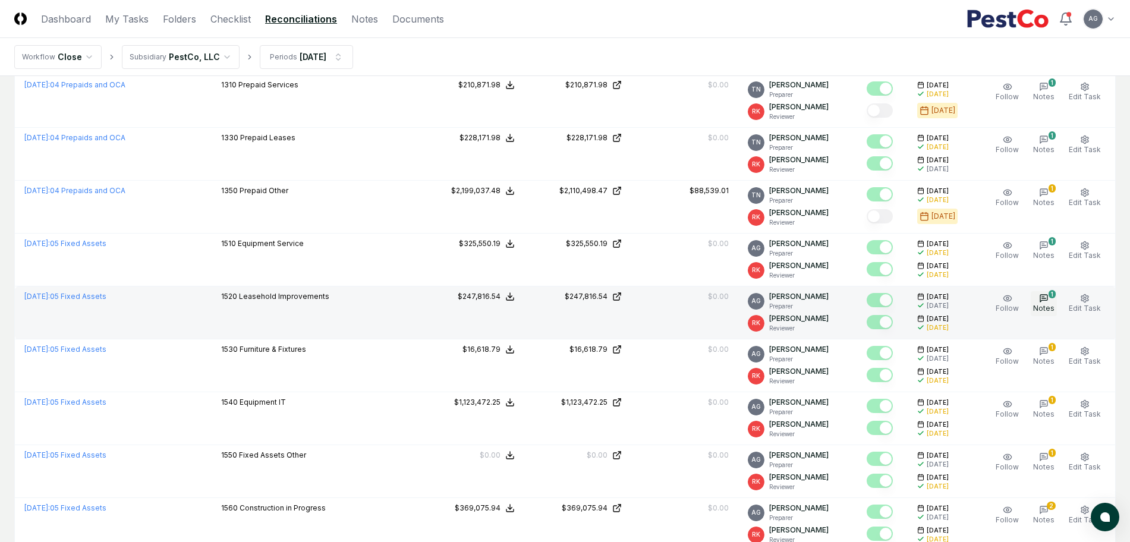
click at [1051, 308] on span "Notes" at bounding box center [1043, 308] width 21 height 9
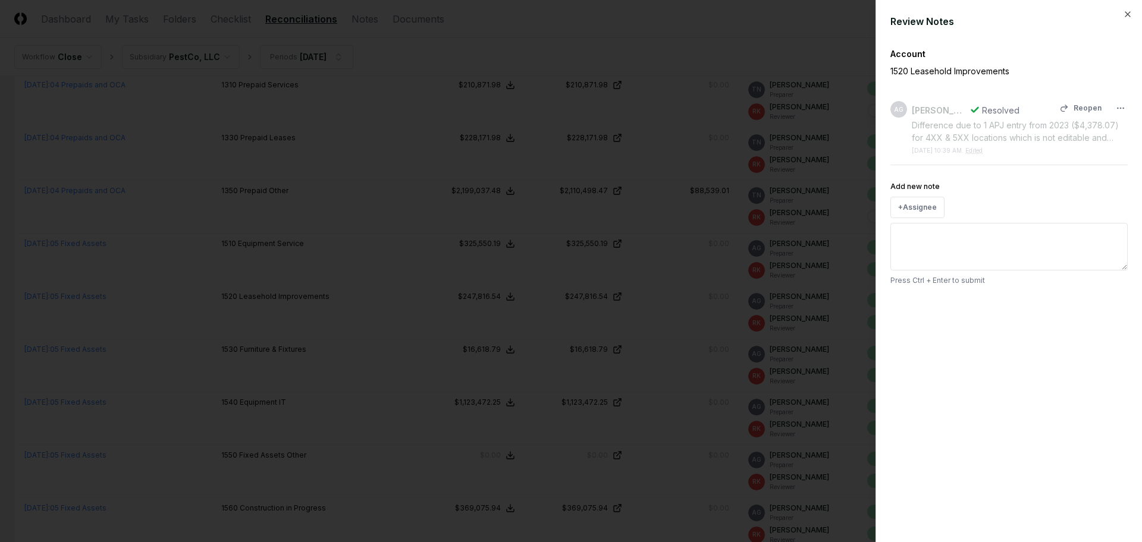
click at [1032, 134] on div "Difference due to 1 APJ entry from 2023 ($4,378.07) for 4XX & 5XX locations whi…" at bounding box center [1019, 131] width 216 height 25
click at [1127, 14] on icon "button" at bounding box center [1127, 14] width 5 height 5
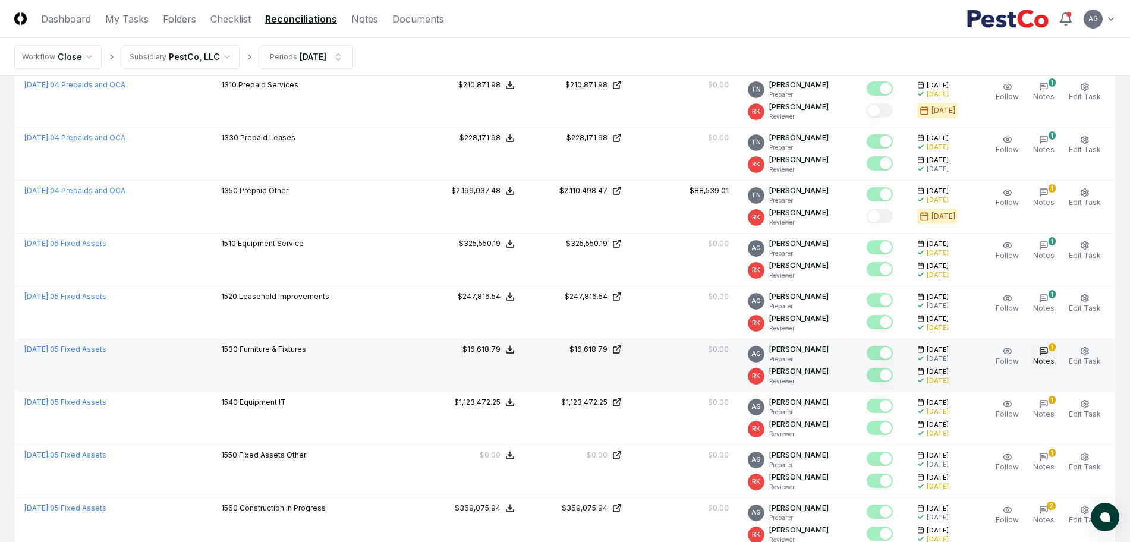
click at [1049, 357] on span "Notes" at bounding box center [1043, 361] width 21 height 9
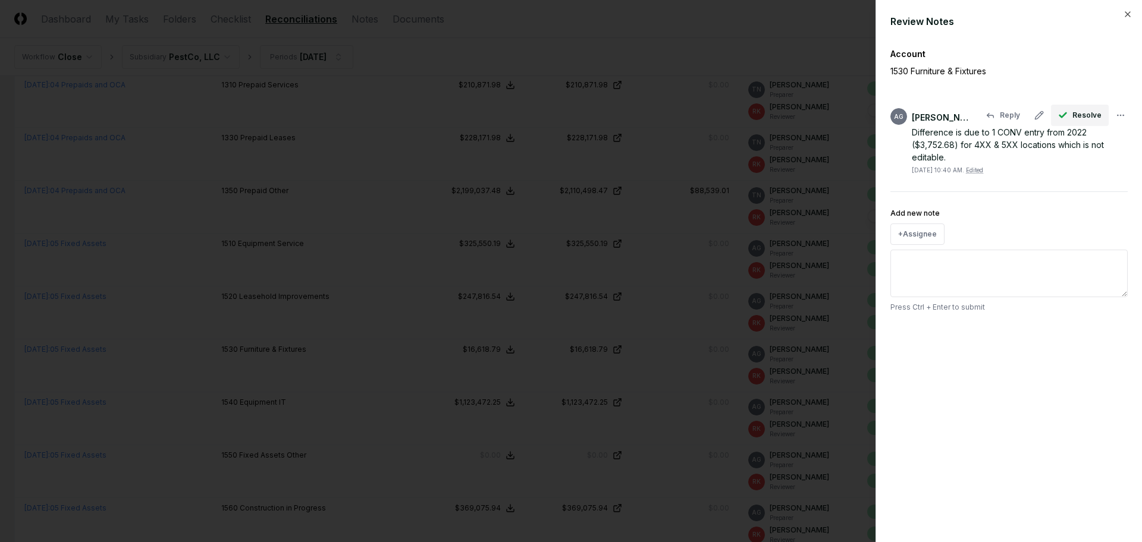
click at [1076, 118] on span "Resolve" at bounding box center [1086, 115] width 29 height 11
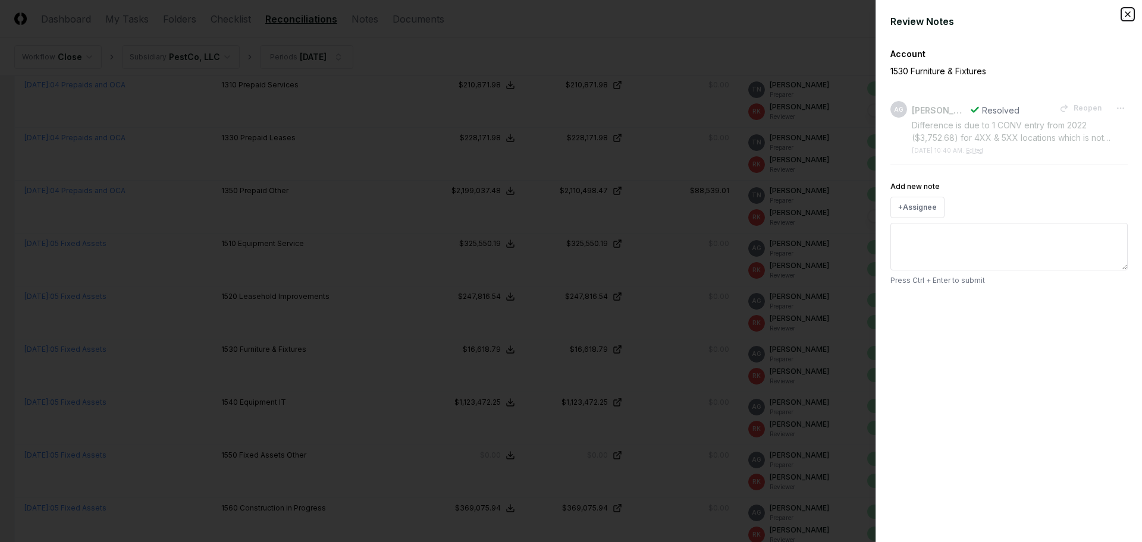
click at [1126, 11] on icon "button" at bounding box center [1128, 15] width 10 height 10
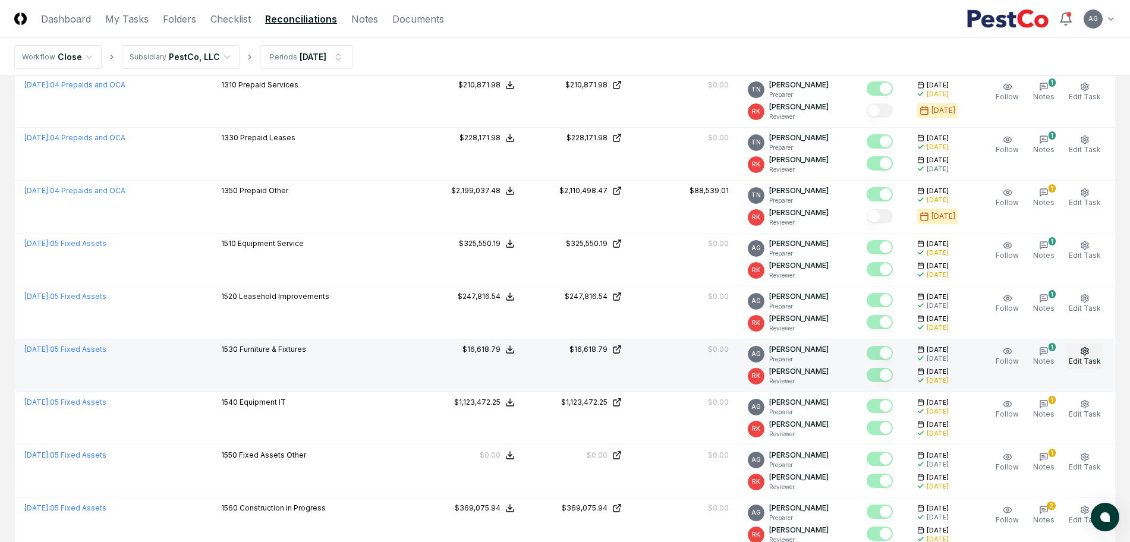
click at [1098, 357] on span "Edit Task" at bounding box center [1085, 361] width 32 height 9
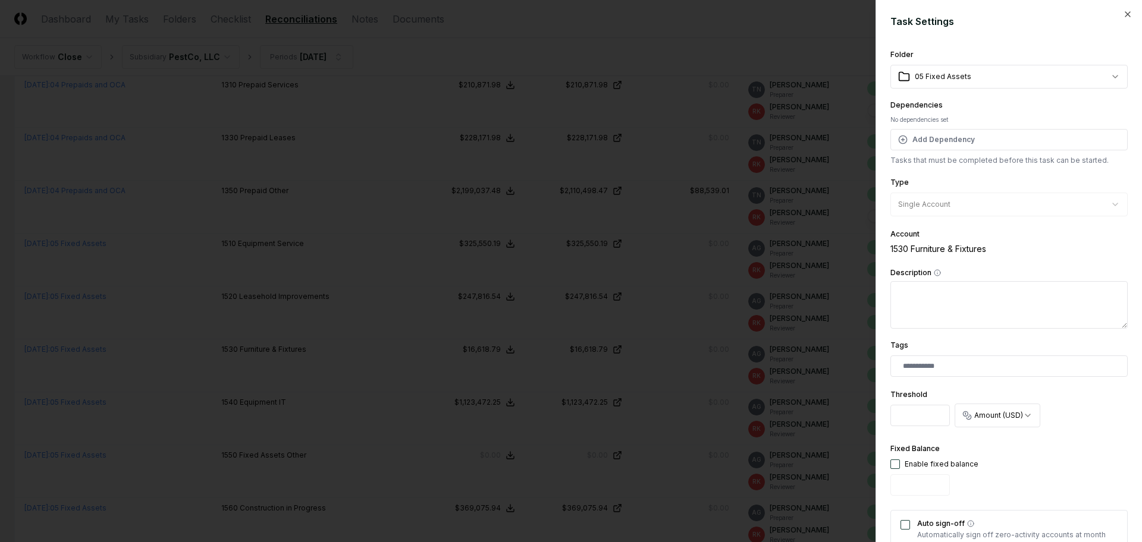
drag, startPoint x: 929, startPoint y: 416, endPoint x: 878, endPoint y: 414, distance: 50.6
click at [878, 414] on div "**********" at bounding box center [1008, 271] width 266 height 542
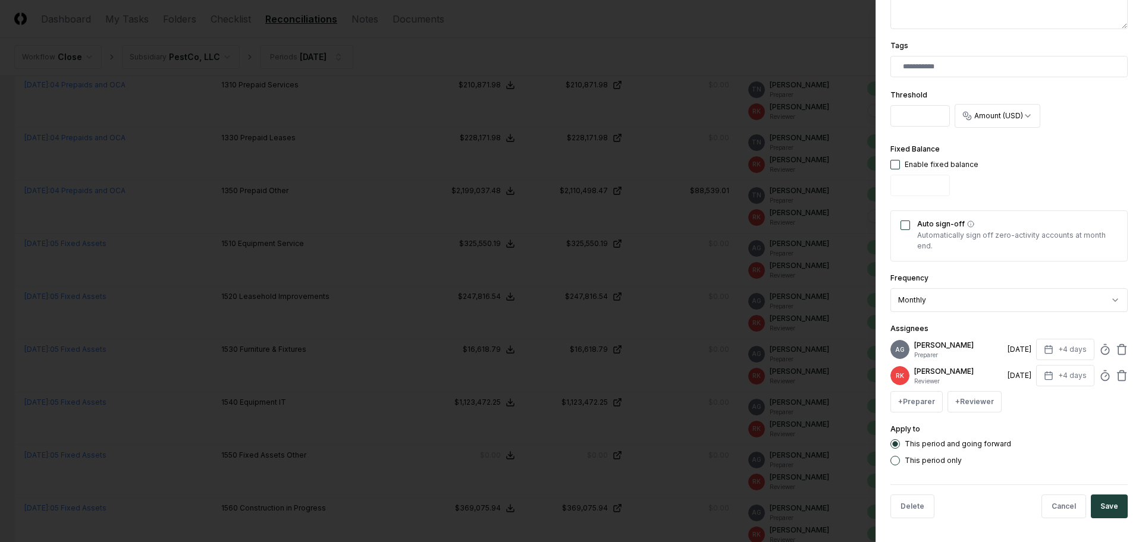
scroll to position [309, 0]
type input "*"
click at [1103, 512] on button "Save" at bounding box center [1108, 507] width 37 height 24
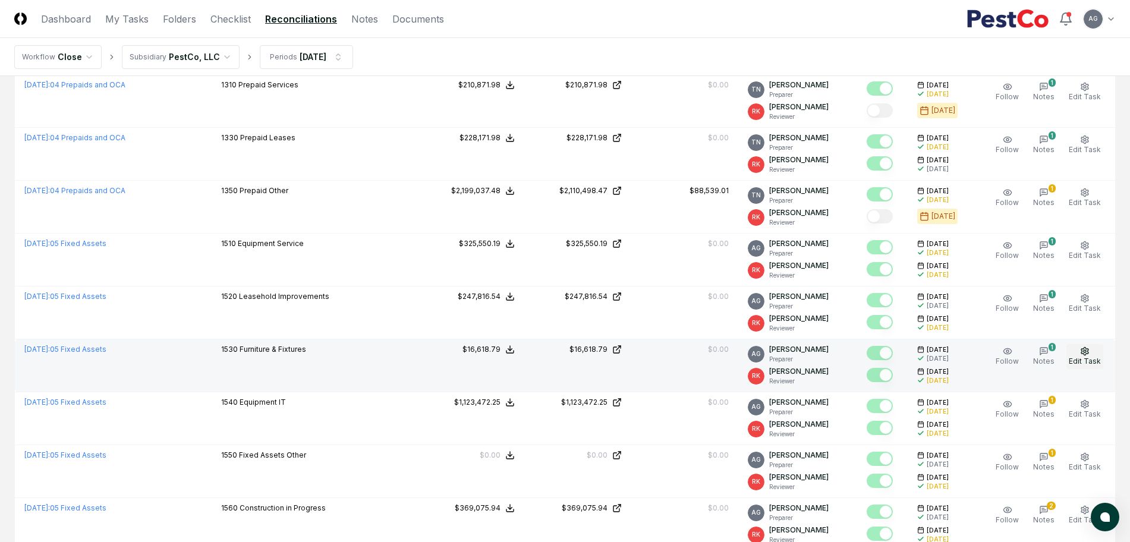
click at [1078, 365] on span "Edit Task" at bounding box center [1085, 361] width 32 height 9
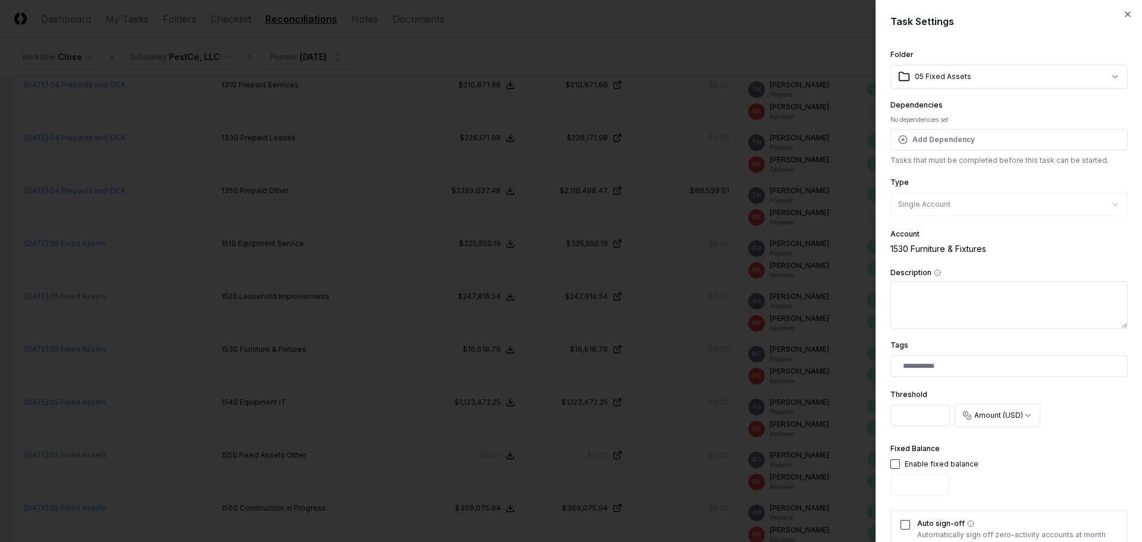
click at [1110, 11] on div "**********" at bounding box center [1008, 271] width 266 height 542
click at [1123, 11] on icon "button" at bounding box center [1128, 15] width 10 height 10
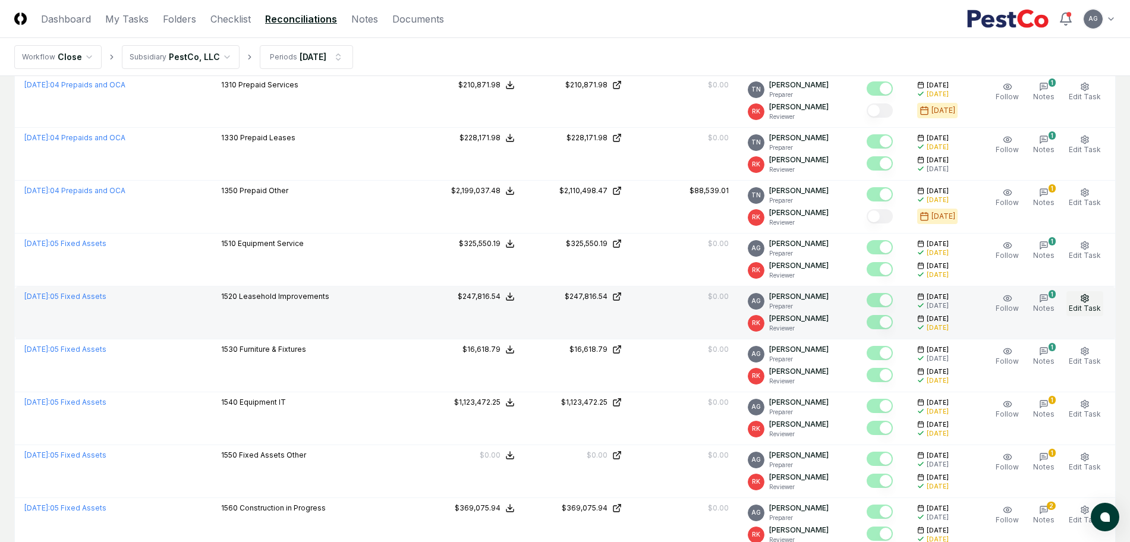
click at [1084, 299] on icon "button" at bounding box center [1085, 299] width 10 height 10
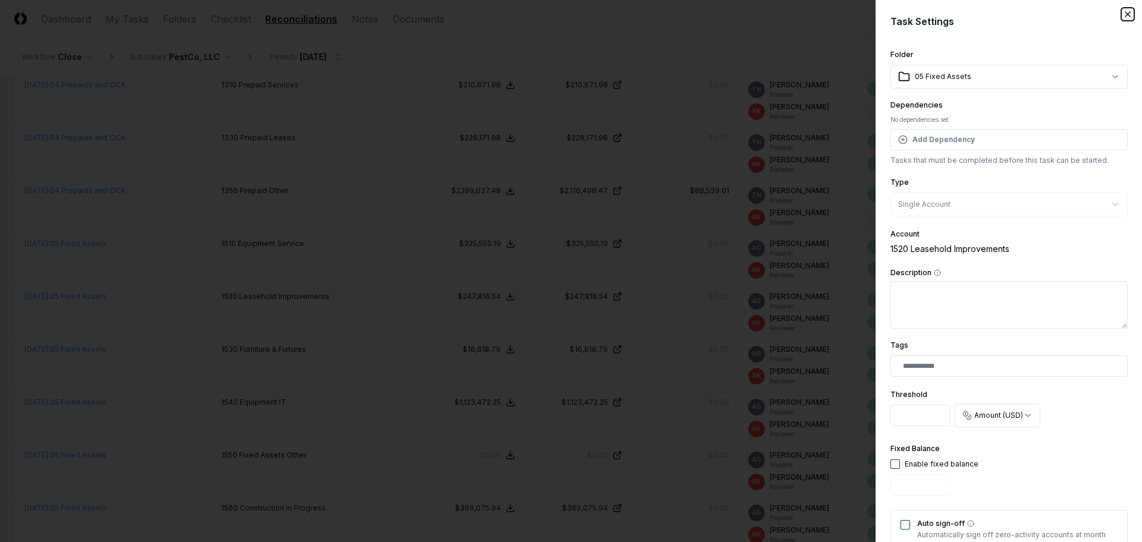
click at [1125, 14] on icon "button" at bounding box center [1127, 14] width 5 height 5
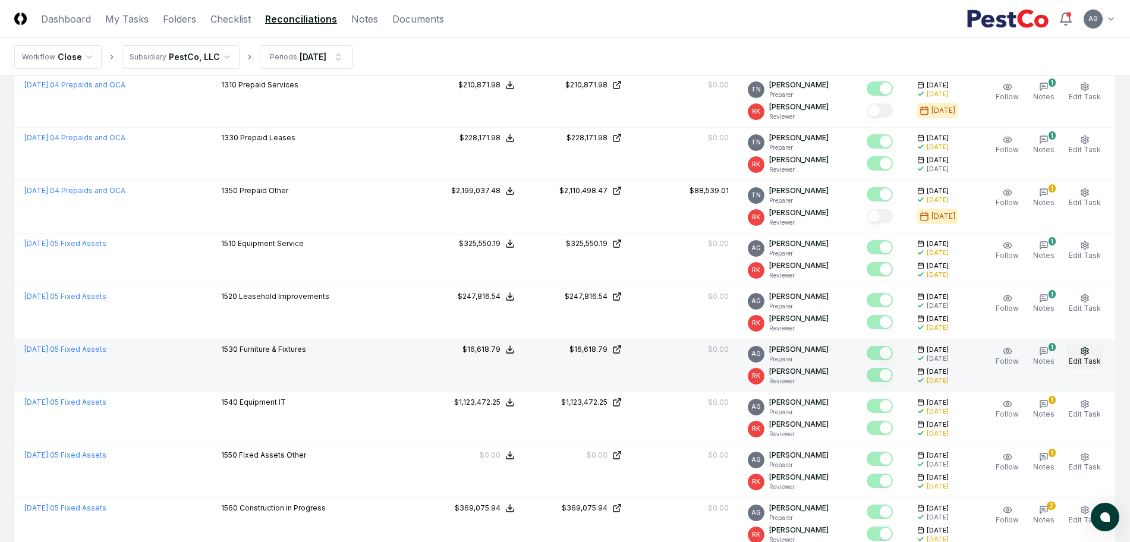
click at [1092, 359] on span "Edit Task" at bounding box center [1085, 361] width 32 height 9
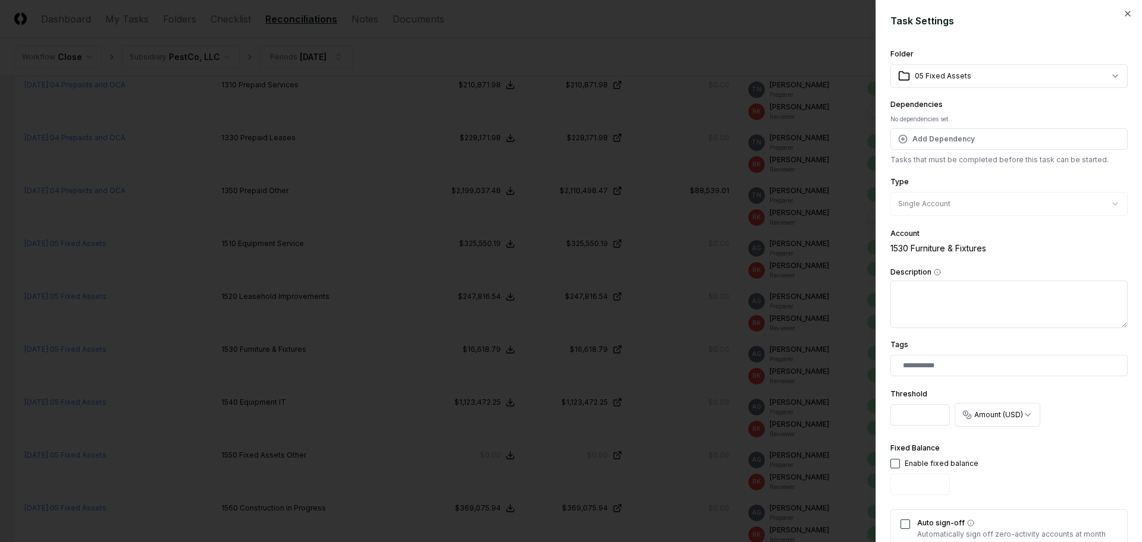
scroll to position [0, 0]
click at [1123, 15] on icon "button" at bounding box center [1128, 15] width 10 height 10
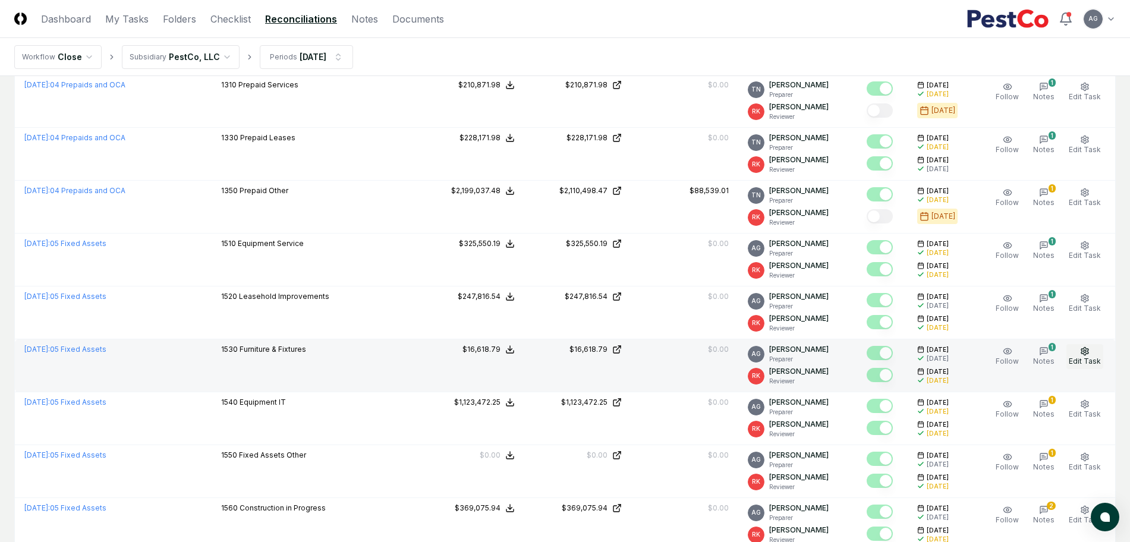
click at [1085, 353] on icon "button" at bounding box center [1085, 352] width 10 height 10
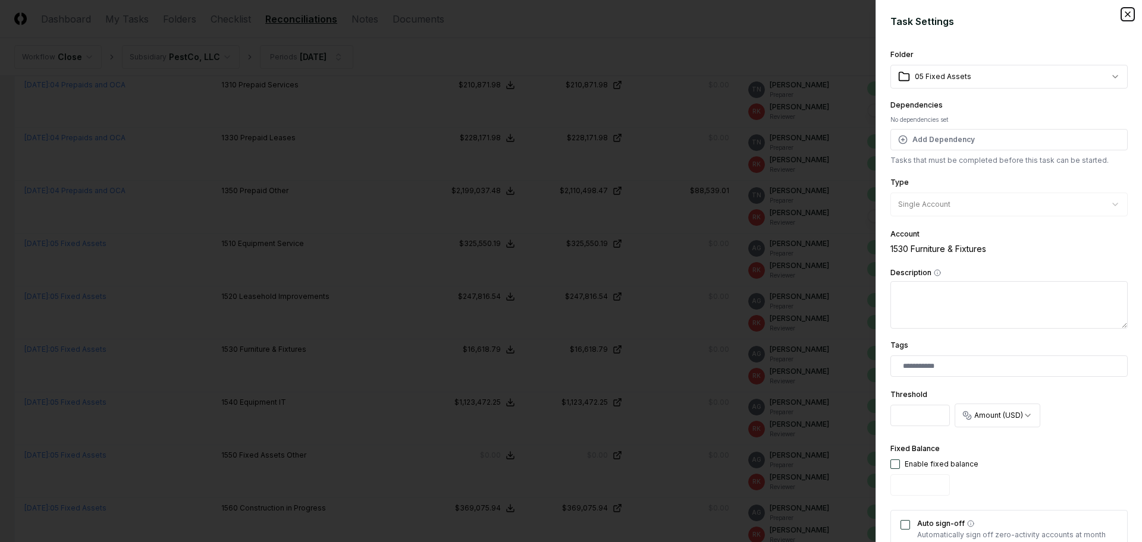
click at [1123, 12] on icon "button" at bounding box center [1128, 15] width 10 height 10
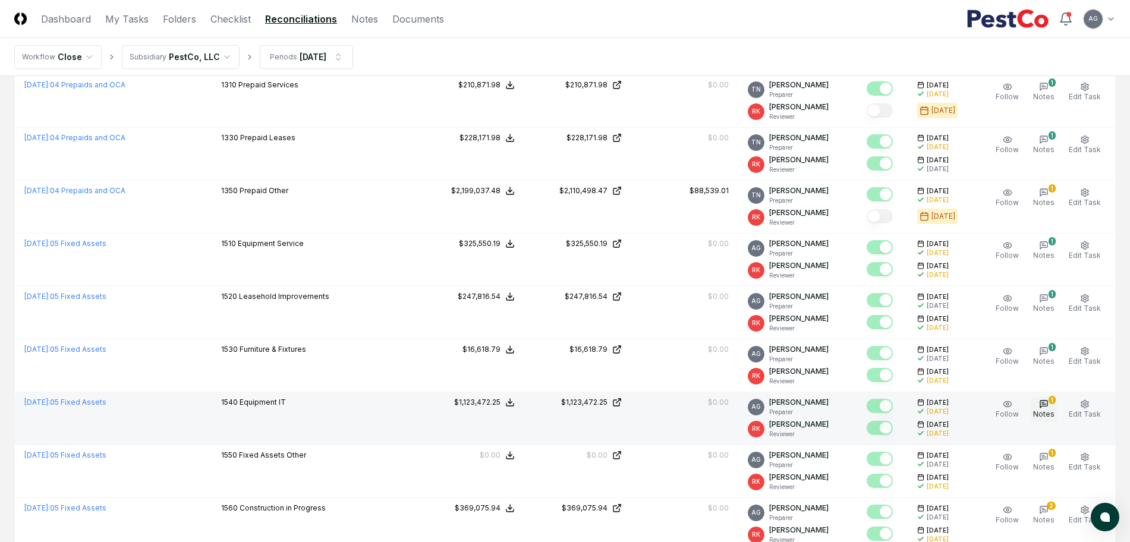
click at [1049, 416] on span "Notes" at bounding box center [1043, 414] width 21 height 9
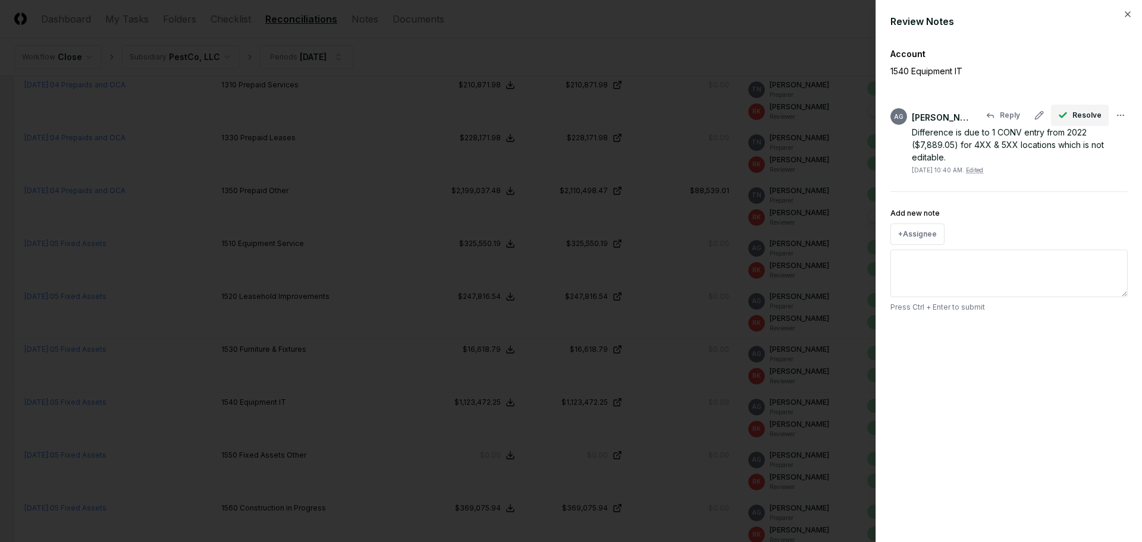
click at [1074, 111] on span "Resolve" at bounding box center [1086, 115] width 29 height 11
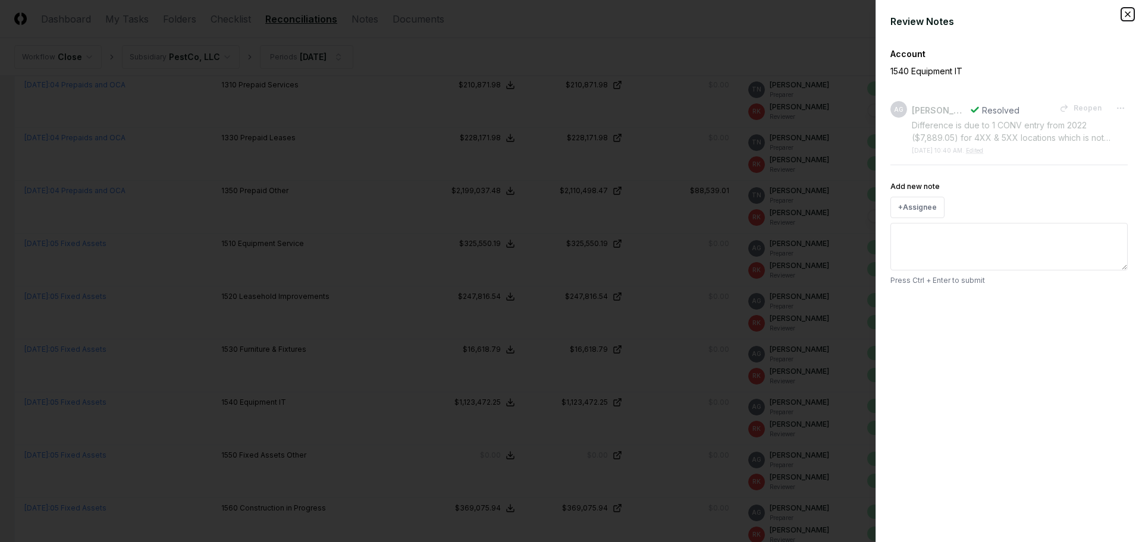
click at [1129, 12] on icon "button" at bounding box center [1127, 14] width 5 height 5
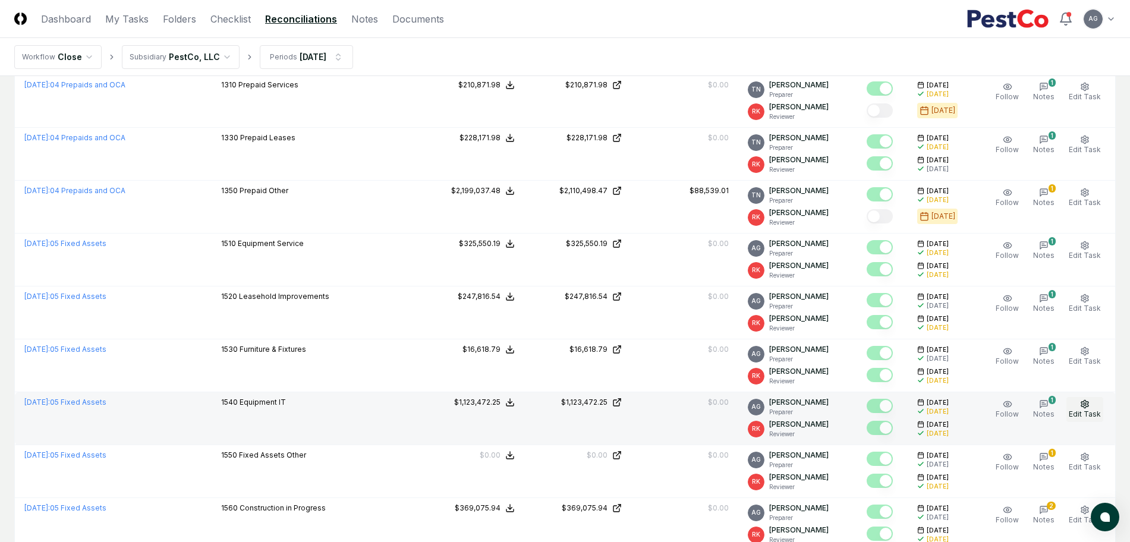
click at [1087, 410] on span "Edit Task" at bounding box center [1085, 414] width 32 height 9
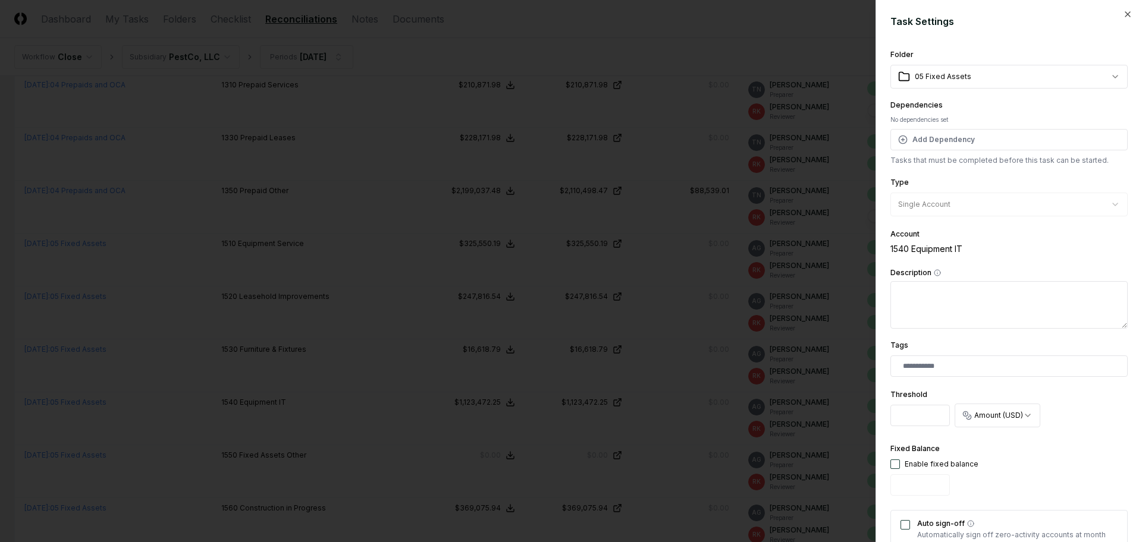
drag, startPoint x: 896, startPoint y: 415, endPoint x: 926, endPoint y: 415, distance: 30.3
click at [926, 415] on input "*******" at bounding box center [919, 415] width 59 height 21
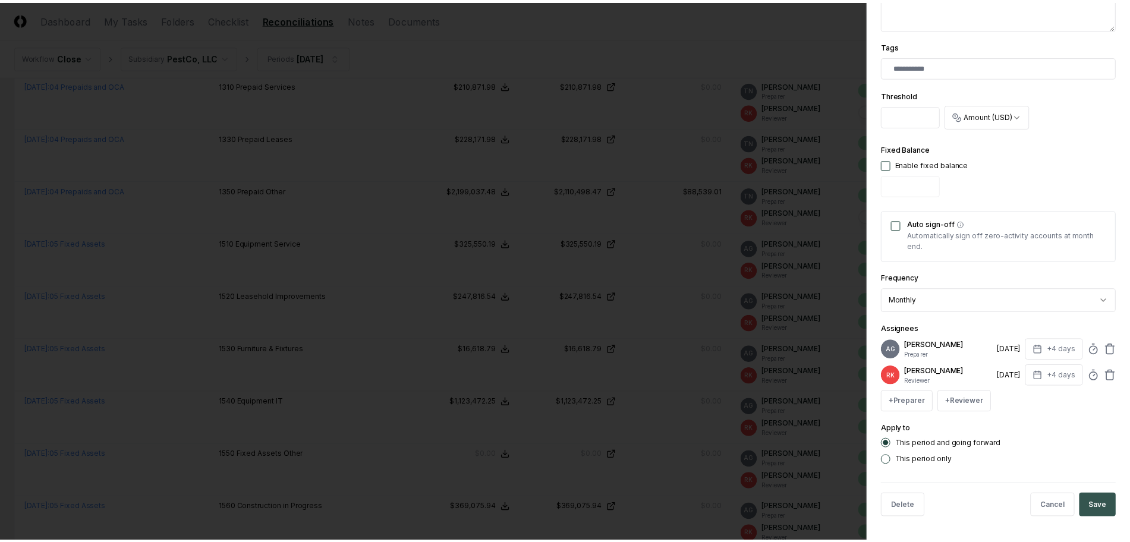
scroll to position [309, 0]
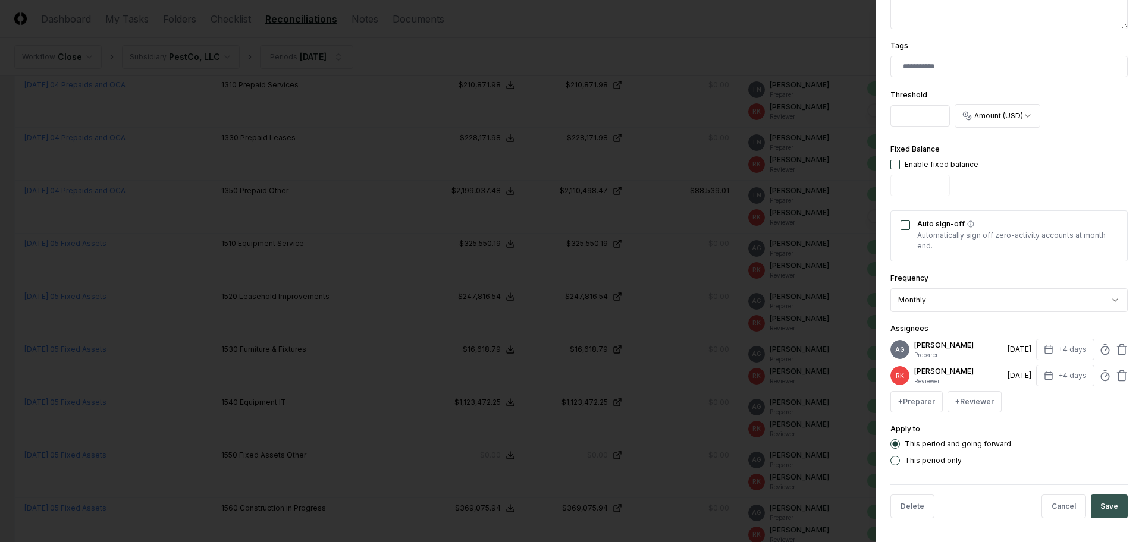
type input "*"
click at [1096, 511] on button "Save" at bounding box center [1108, 507] width 37 height 24
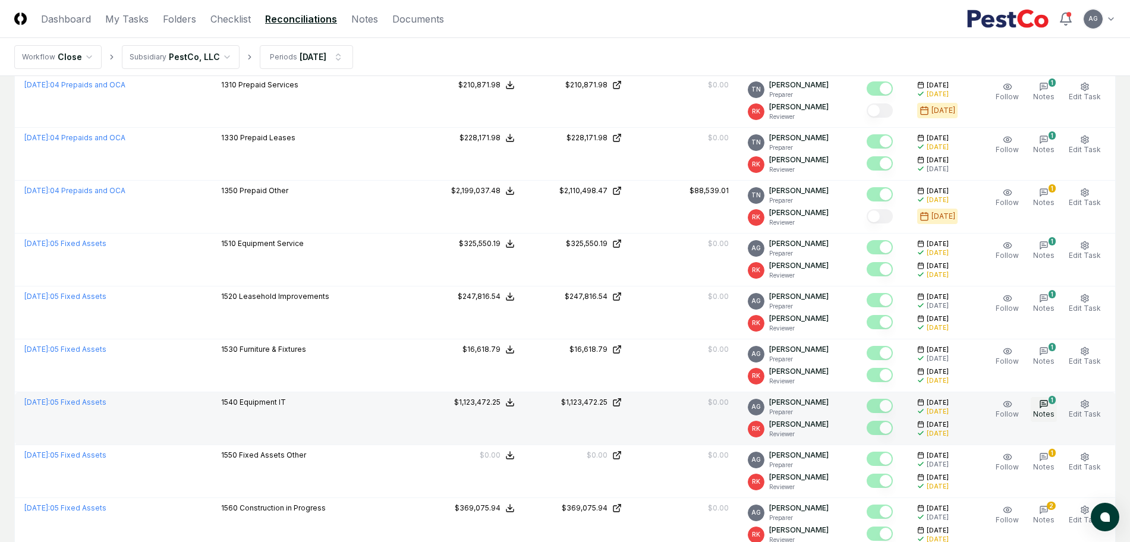
click at [1052, 408] on button "1 Notes" at bounding box center [1044, 409] width 26 height 25
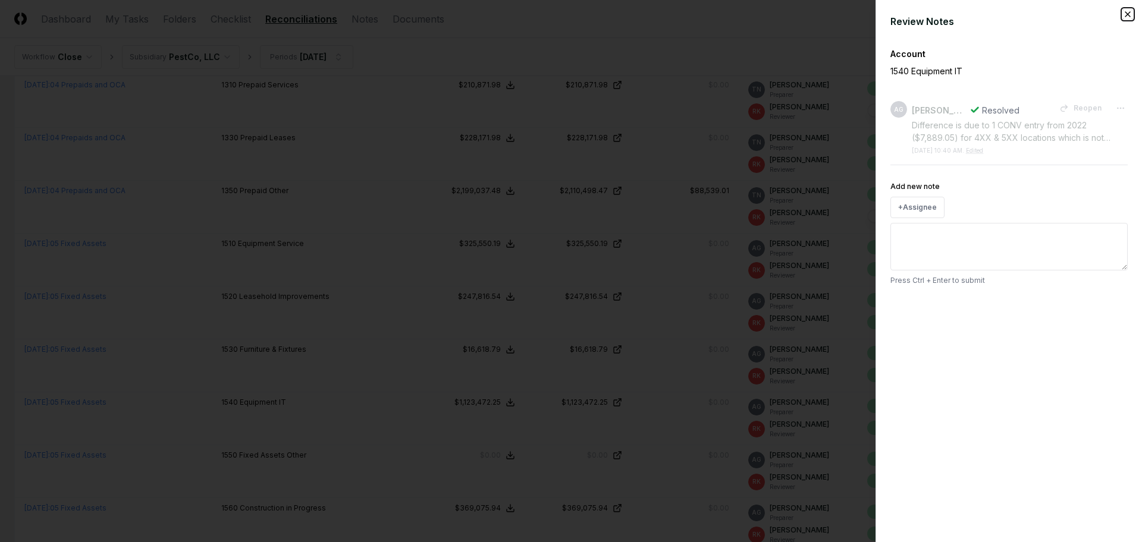
click at [1130, 14] on icon "button" at bounding box center [1128, 15] width 10 height 10
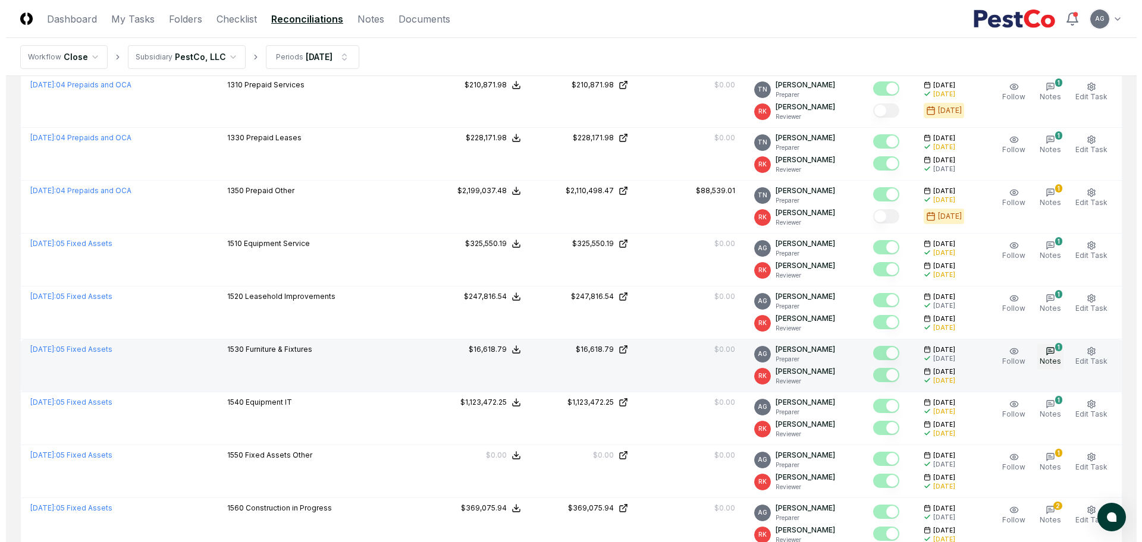
scroll to position [1709, 0]
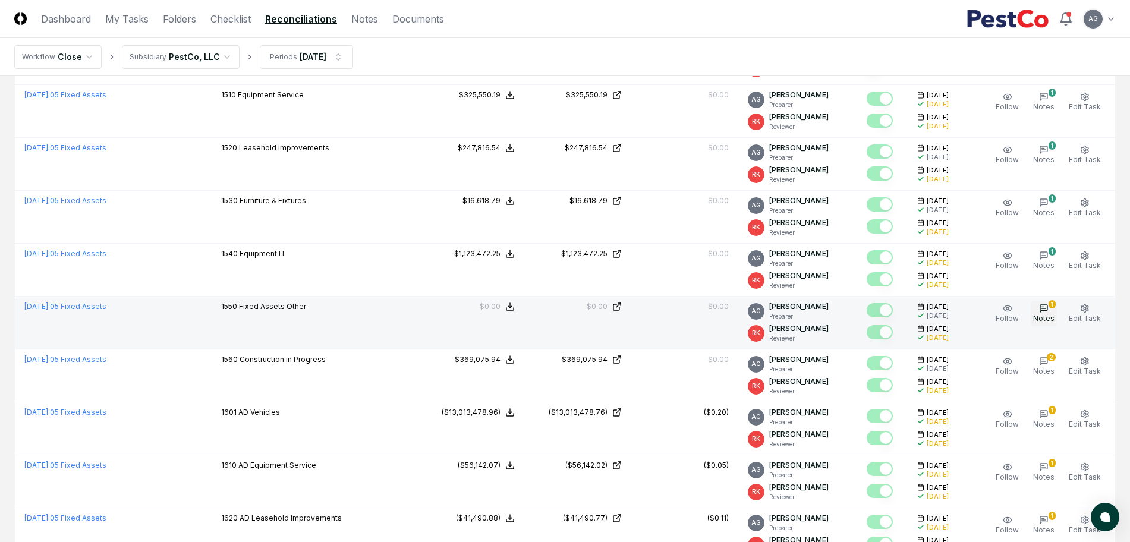
click at [1052, 301] on div "1" at bounding box center [1052, 304] width 7 height 8
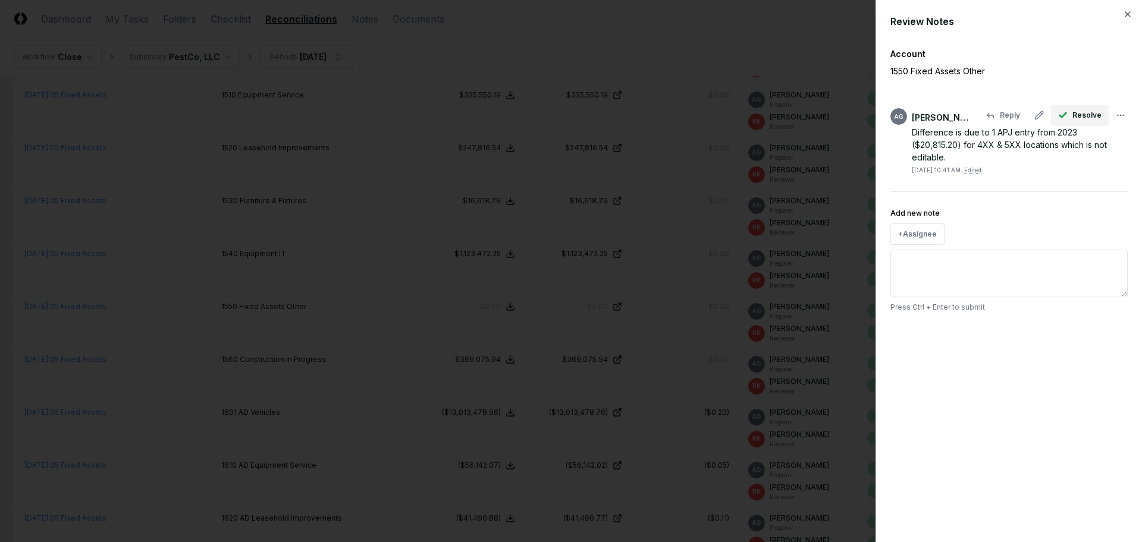
click at [1071, 115] on button "Resolve" at bounding box center [1080, 115] width 58 height 21
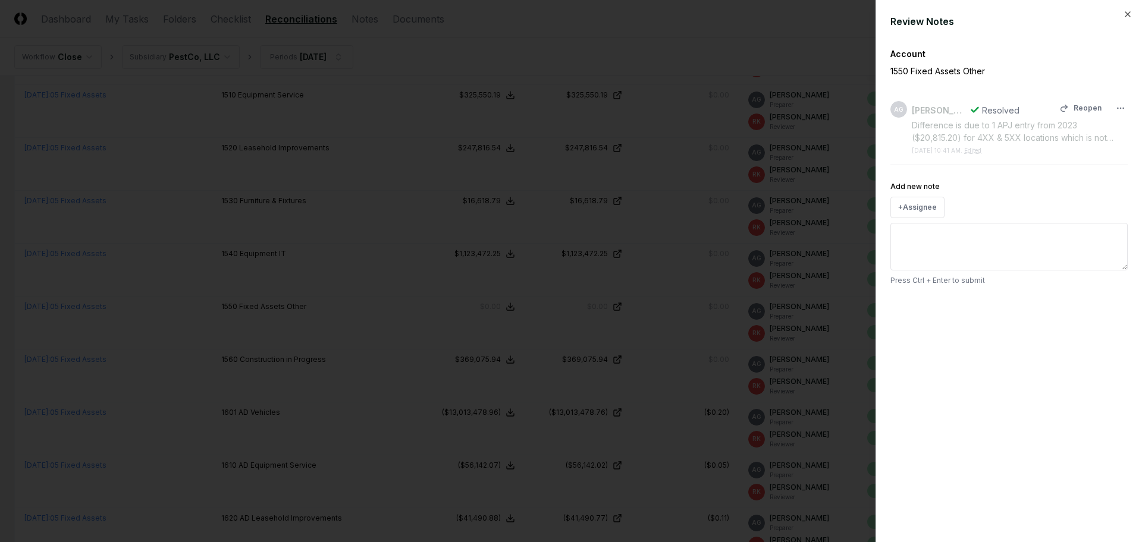
click at [1049, 136] on div "Difference is due to 1 APJ entry from 2023 ($20,815.20) for 4XX & 5XX locations…" at bounding box center [1019, 131] width 216 height 25
click at [1129, 14] on icon "button" at bounding box center [1128, 15] width 10 height 10
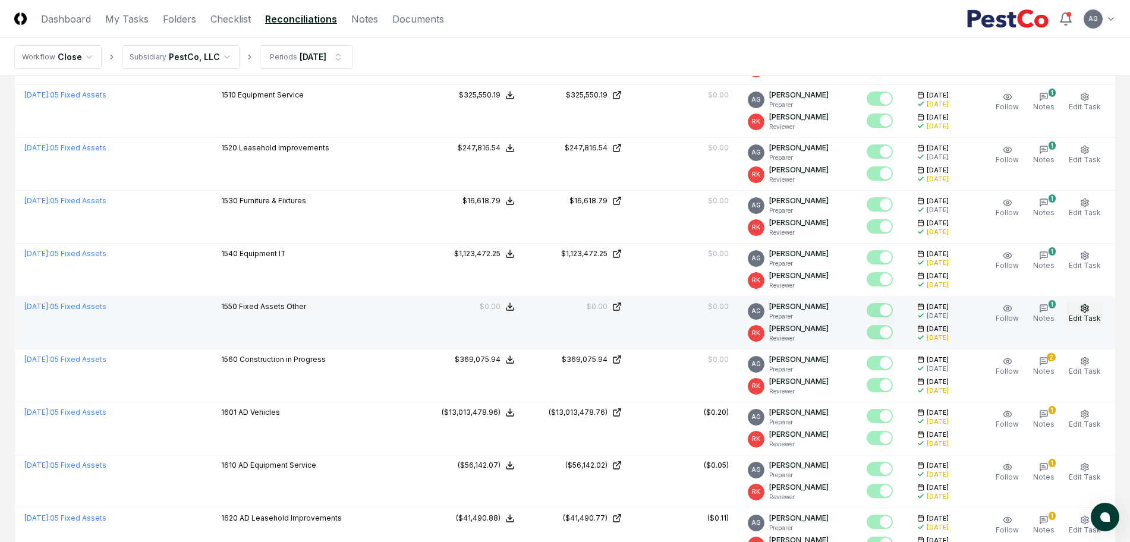
click at [1086, 316] on span "Edit Task" at bounding box center [1085, 318] width 32 height 9
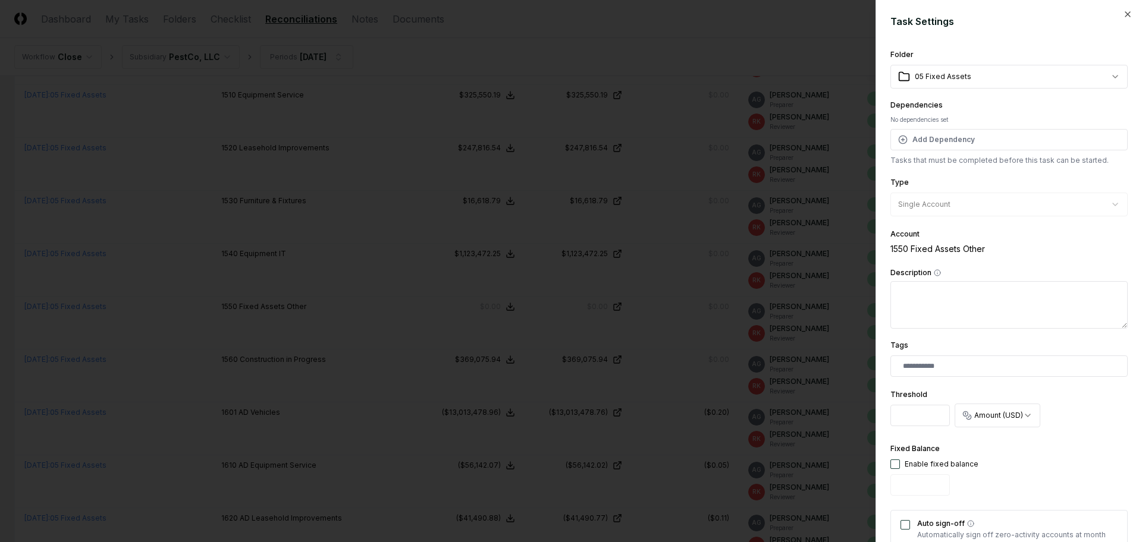
drag, startPoint x: 925, startPoint y: 419, endPoint x: 887, endPoint y: 418, distance: 38.7
click at [887, 418] on div "**********" at bounding box center [1008, 271] width 266 height 542
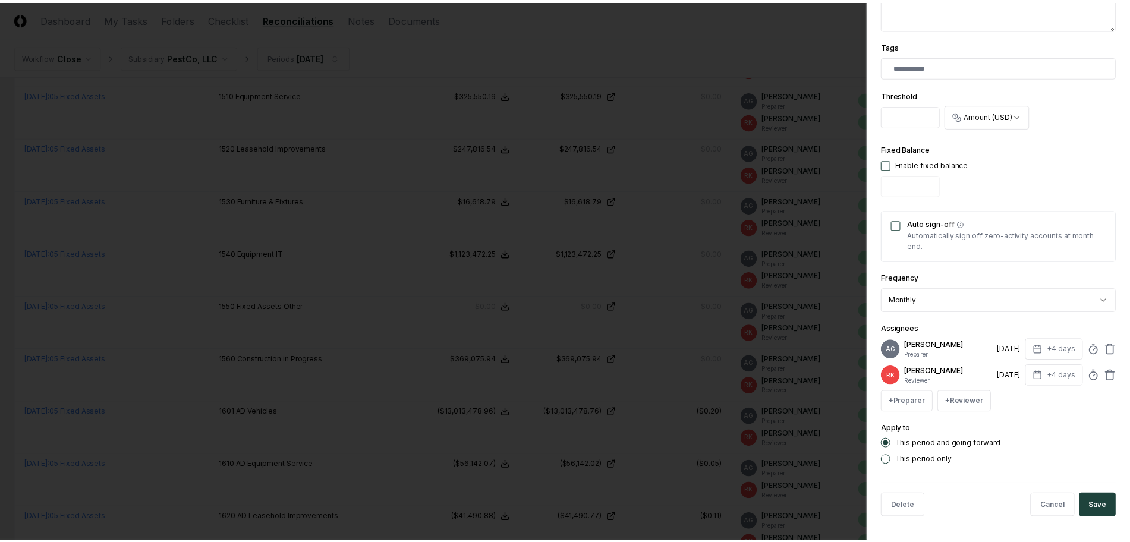
scroll to position [309, 0]
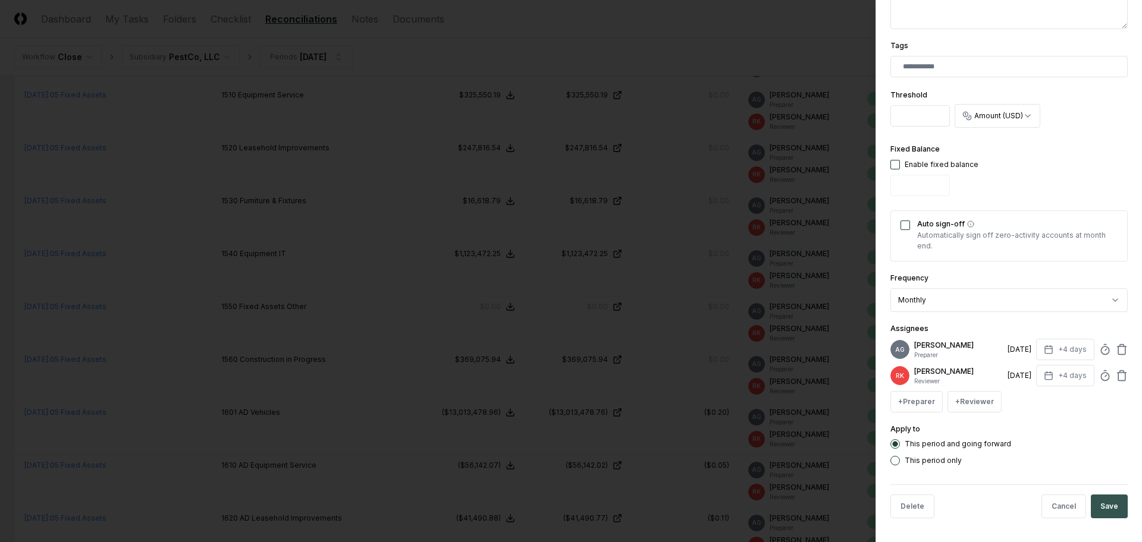
type input "*"
click at [1099, 507] on button "Save" at bounding box center [1108, 507] width 37 height 24
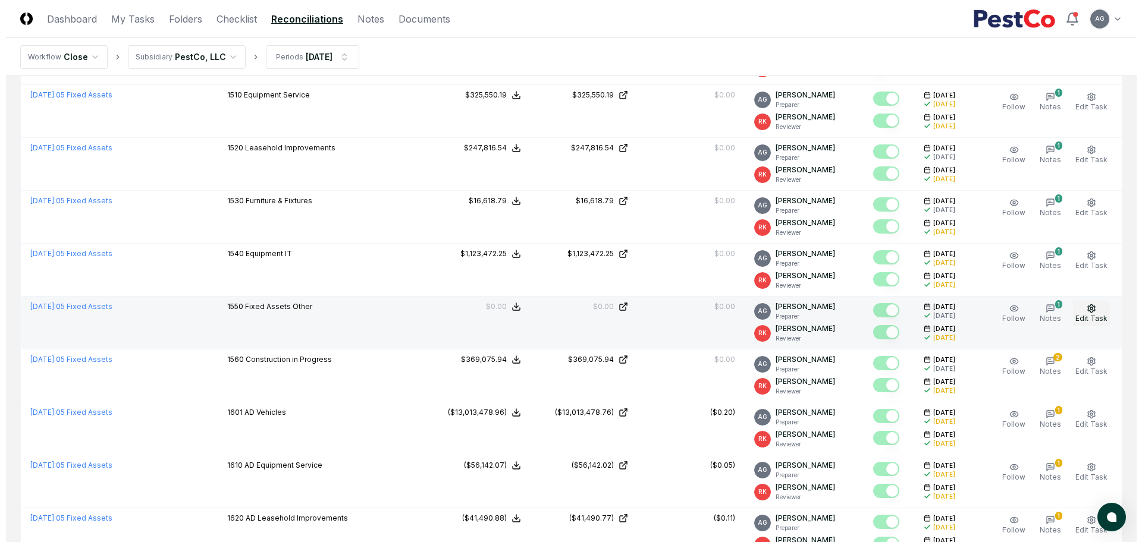
scroll to position [1784, 0]
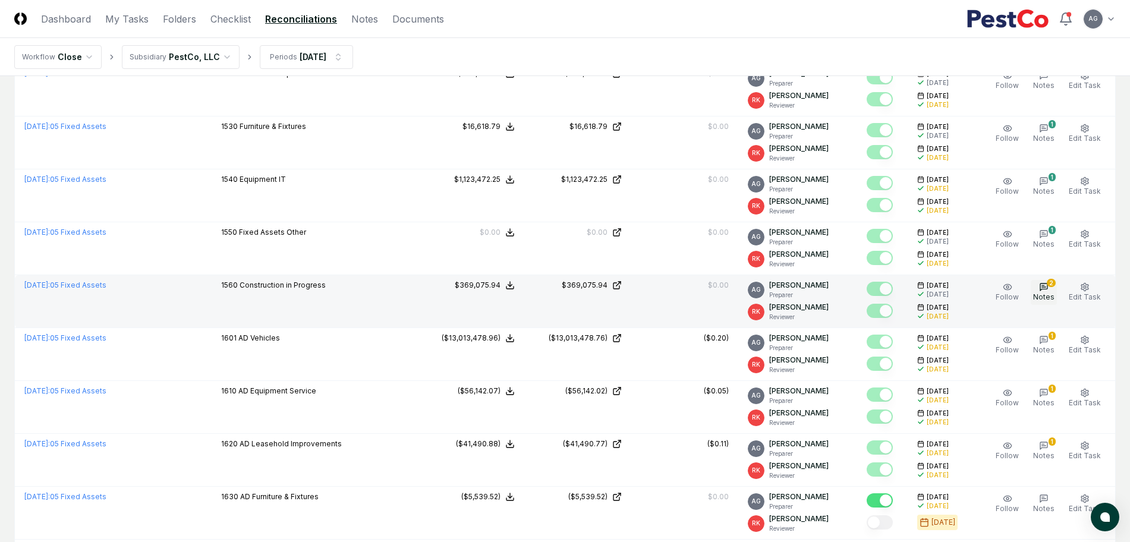
click at [1048, 291] on icon "button" at bounding box center [1044, 287] width 10 height 10
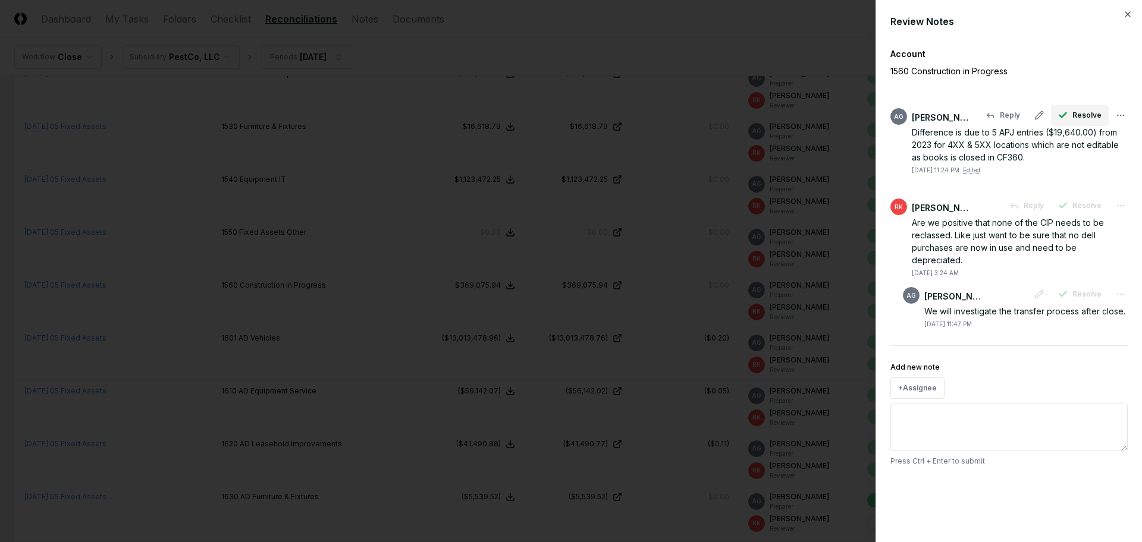
click at [1078, 120] on span "Resolve" at bounding box center [1086, 115] width 29 height 11
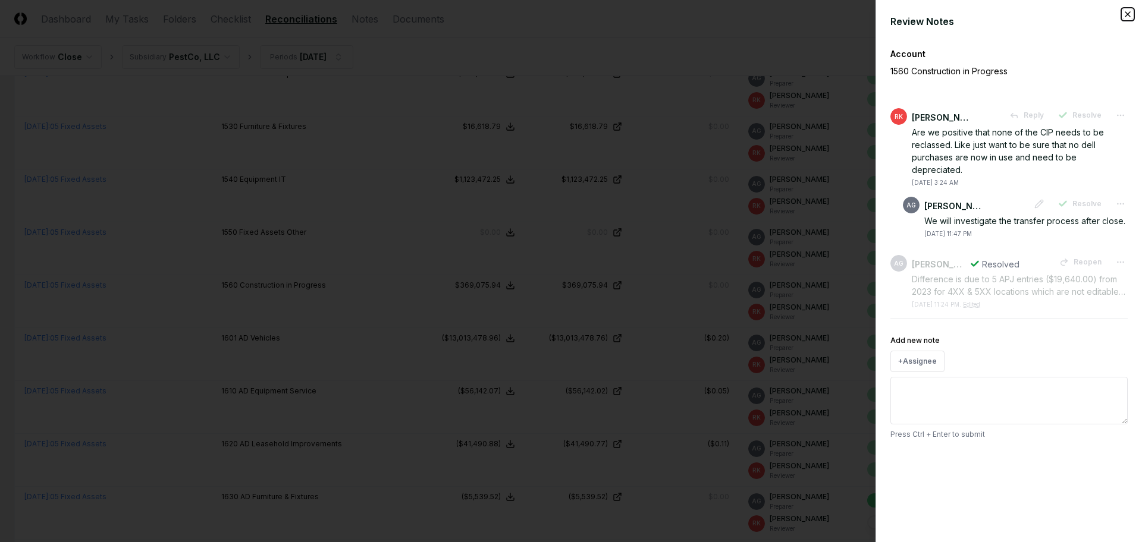
click at [1128, 10] on icon "button" at bounding box center [1128, 15] width 10 height 10
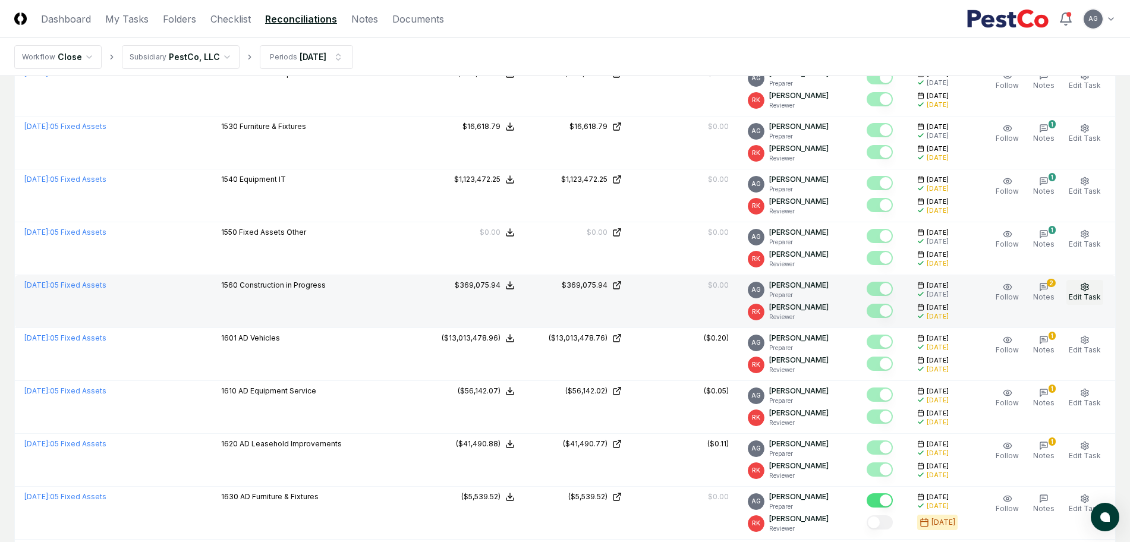
click at [1077, 290] on button "Edit Task" at bounding box center [1085, 292] width 37 height 25
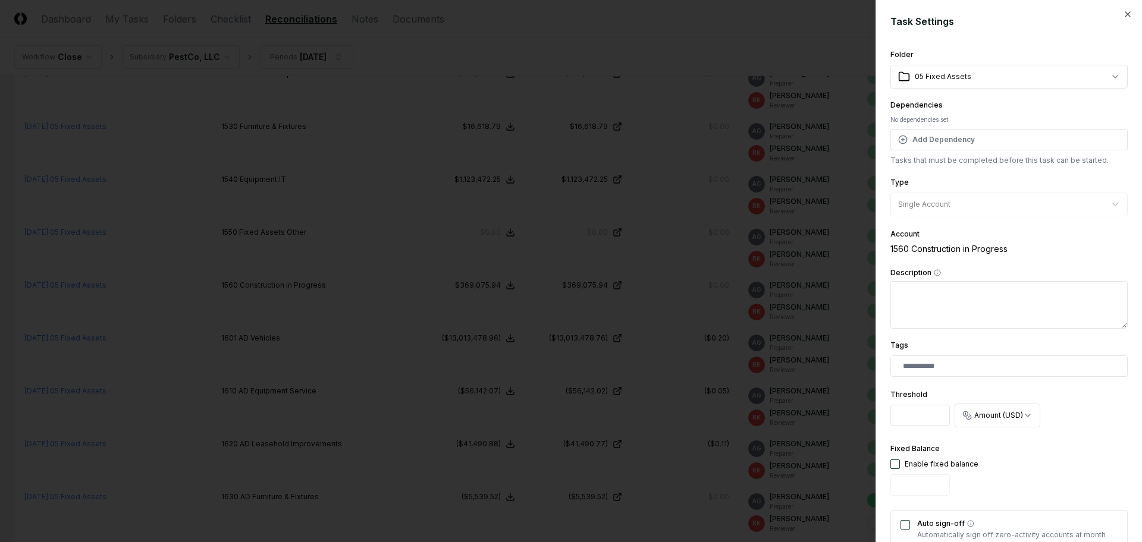
drag, startPoint x: 920, startPoint y: 419, endPoint x: 882, endPoint y: 419, distance: 38.1
click at [882, 419] on div "**********" at bounding box center [1008, 271] width 266 height 542
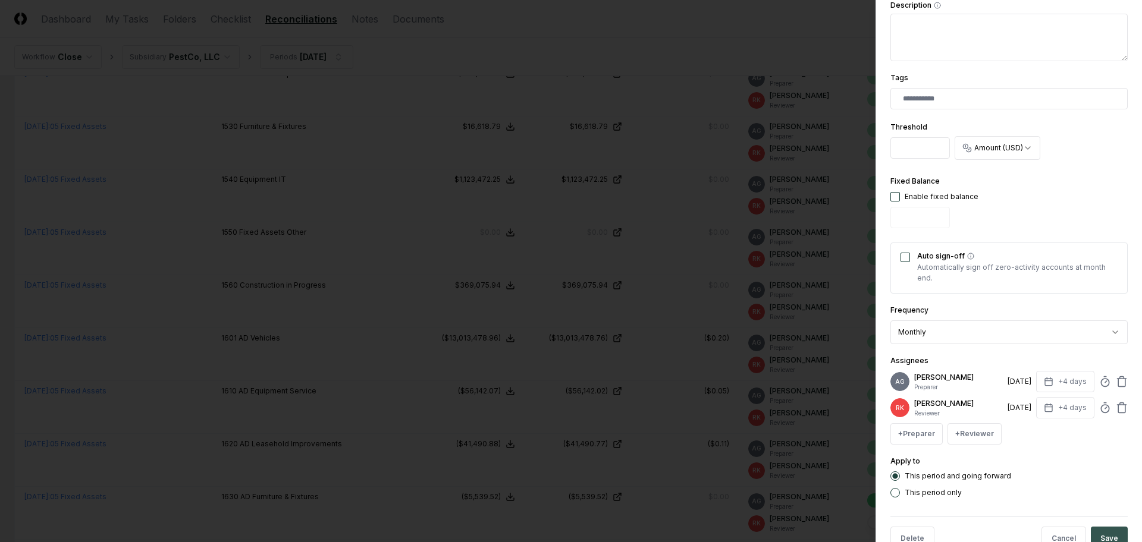
scroll to position [309, 0]
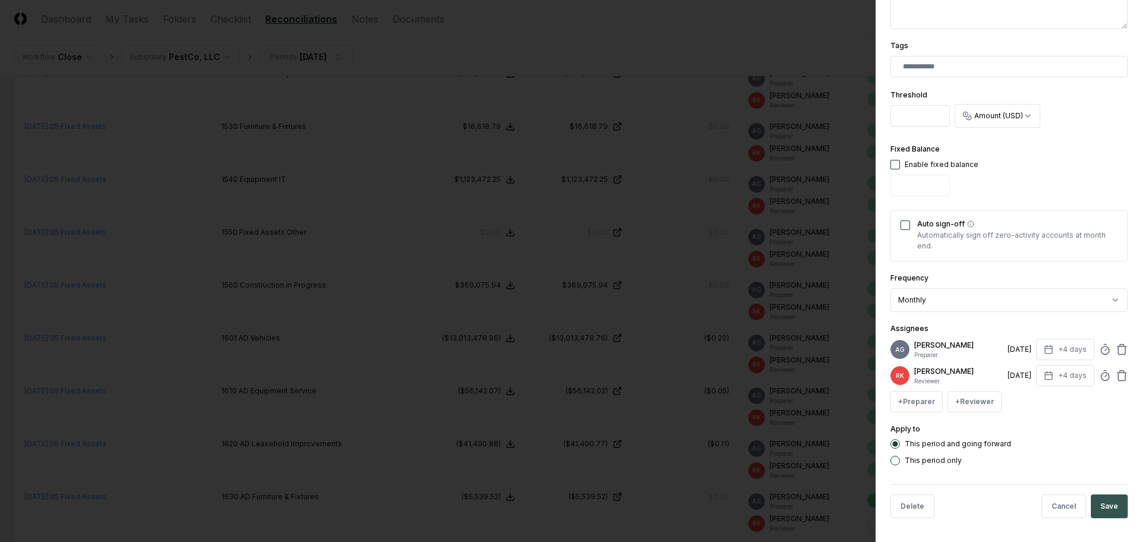
type input "*"
click at [1111, 508] on button "Save" at bounding box center [1108, 507] width 37 height 24
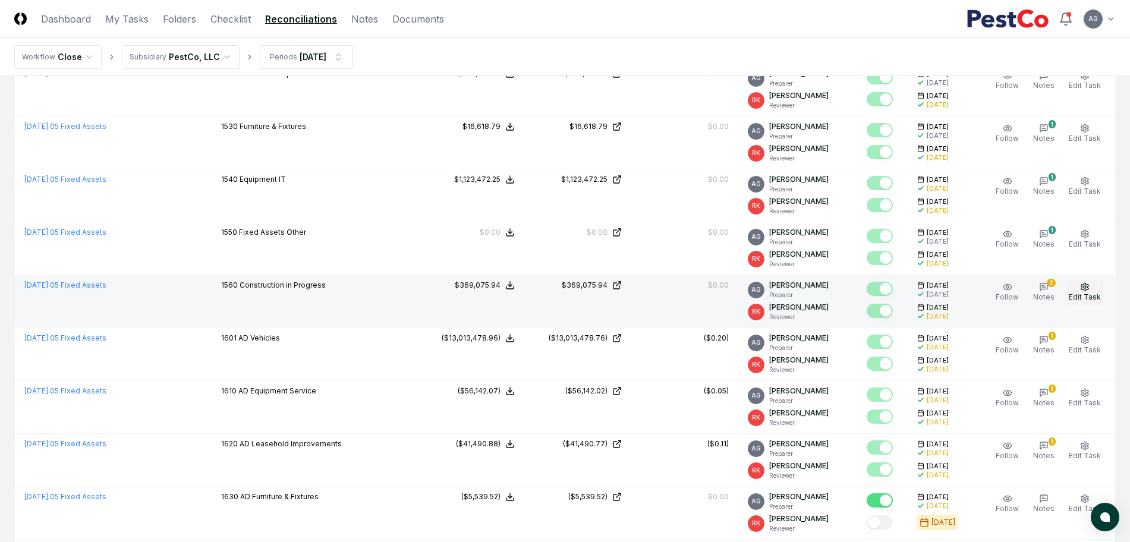
click at [1087, 295] on span "Edit Task" at bounding box center [1085, 297] width 32 height 9
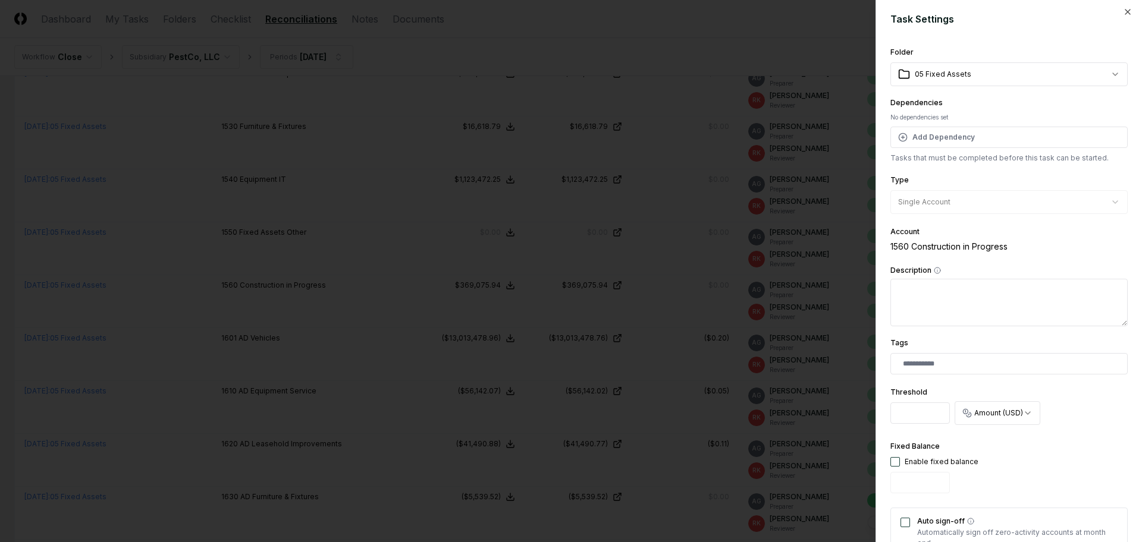
scroll to position [0, 0]
click at [1123, 14] on icon "button" at bounding box center [1128, 15] width 10 height 10
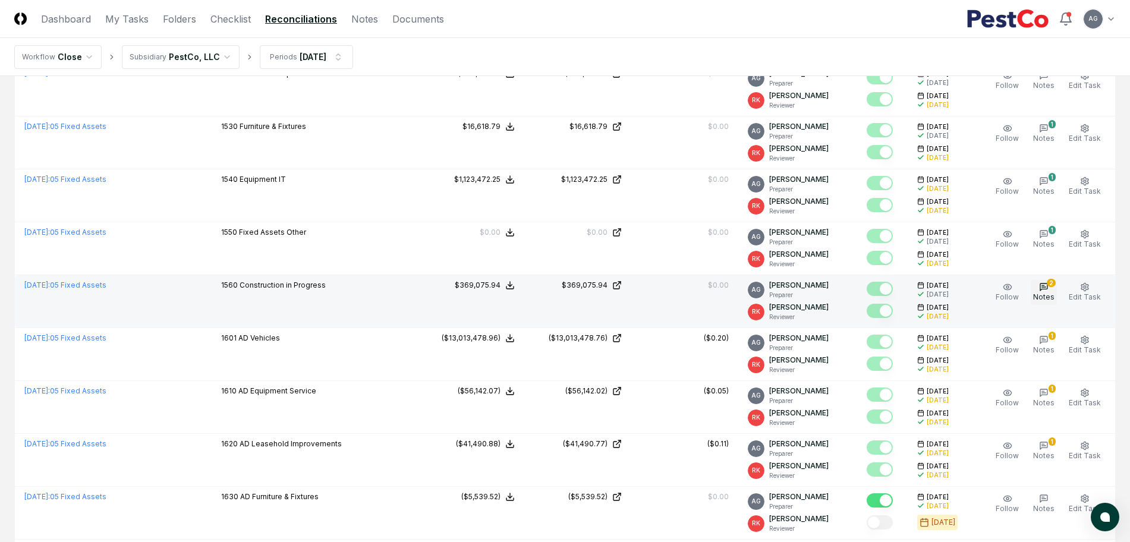
click at [1046, 293] on span "Notes" at bounding box center [1043, 297] width 21 height 9
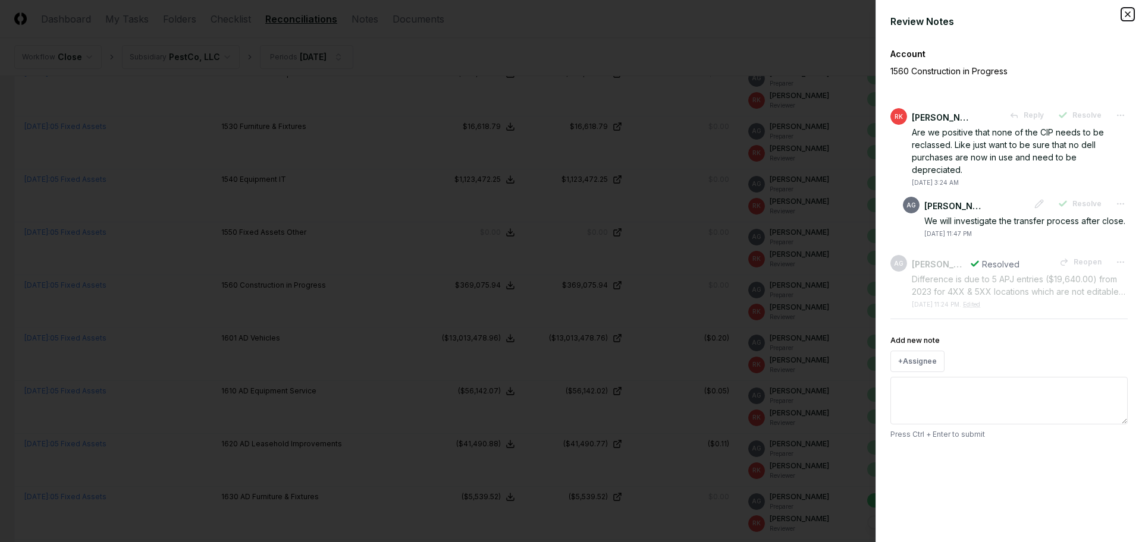
click at [1126, 14] on icon "button" at bounding box center [1128, 15] width 10 height 10
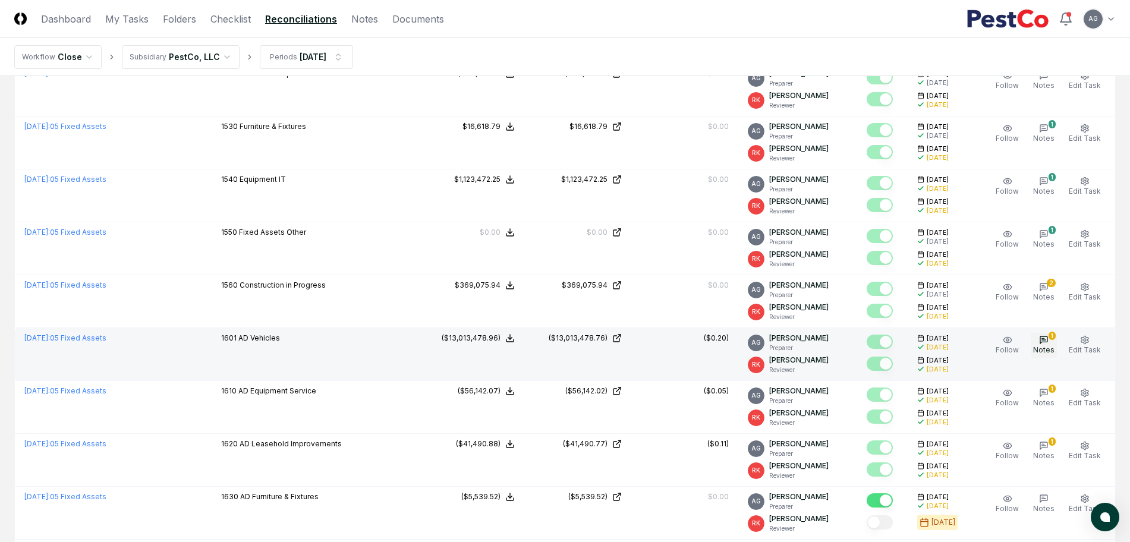
click at [1053, 343] on button "1 Notes" at bounding box center [1044, 345] width 26 height 25
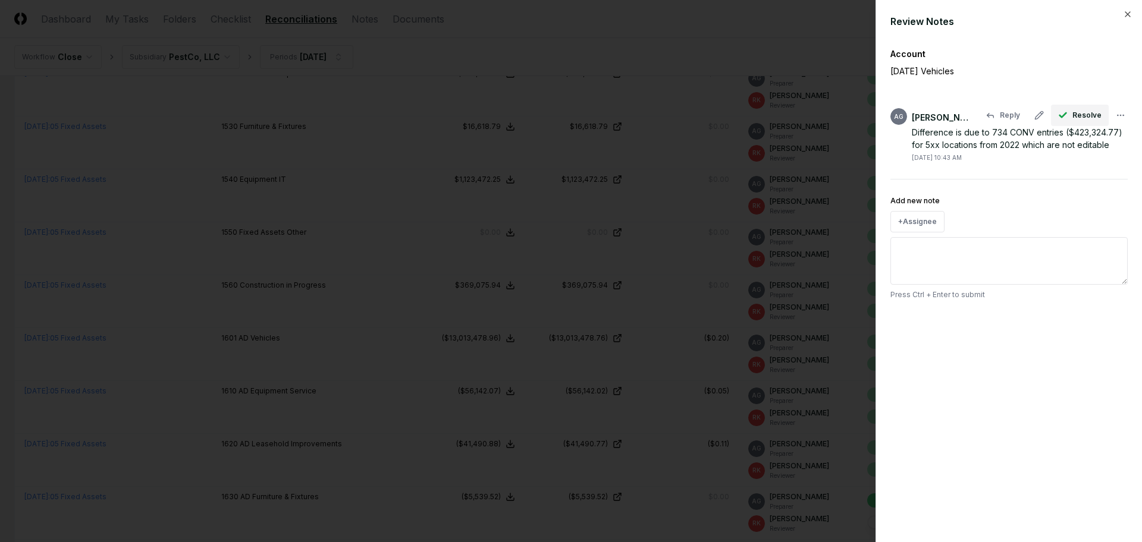
click at [1074, 115] on span "Resolve" at bounding box center [1086, 115] width 29 height 11
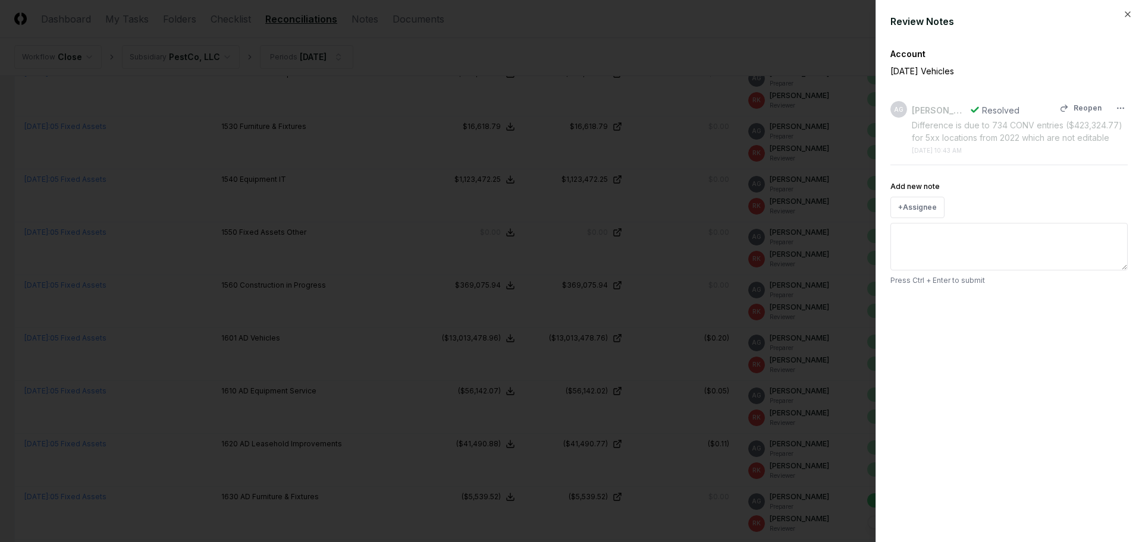
click at [1080, 134] on div "Difference is due to 734 CONV entries ($423,324.77) for 5xx locations from 2022…" at bounding box center [1019, 131] width 216 height 25
click at [1057, 137] on div "Difference is due to 734 CONV entries ($423,324.77) for 5xx locations from 2022…" at bounding box center [1019, 131] width 216 height 25
click at [1130, 14] on icon "button" at bounding box center [1128, 15] width 10 height 10
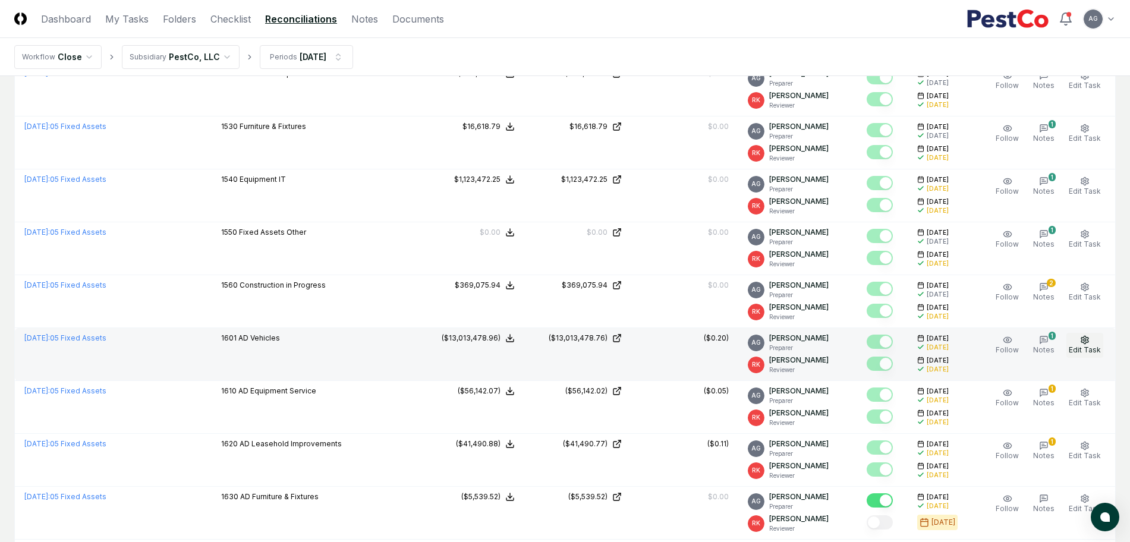
click at [1086, 341] on icon "button" at bounding box center [1085, 340] width 10 height 10
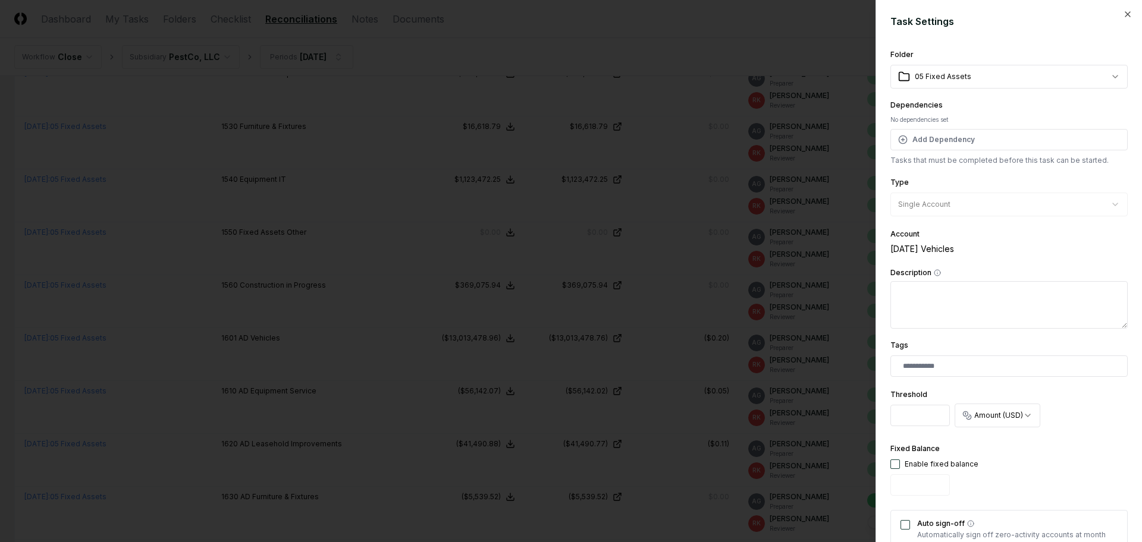
scroll to position [0, 1]
drag, startPoint x: 894, startPoint y: 413, endPoint x: 939, endPoint y: 425, distance: 46.7
click at [939, 425] on input "*********" at bounding box center [919, 415] width 59 height 21
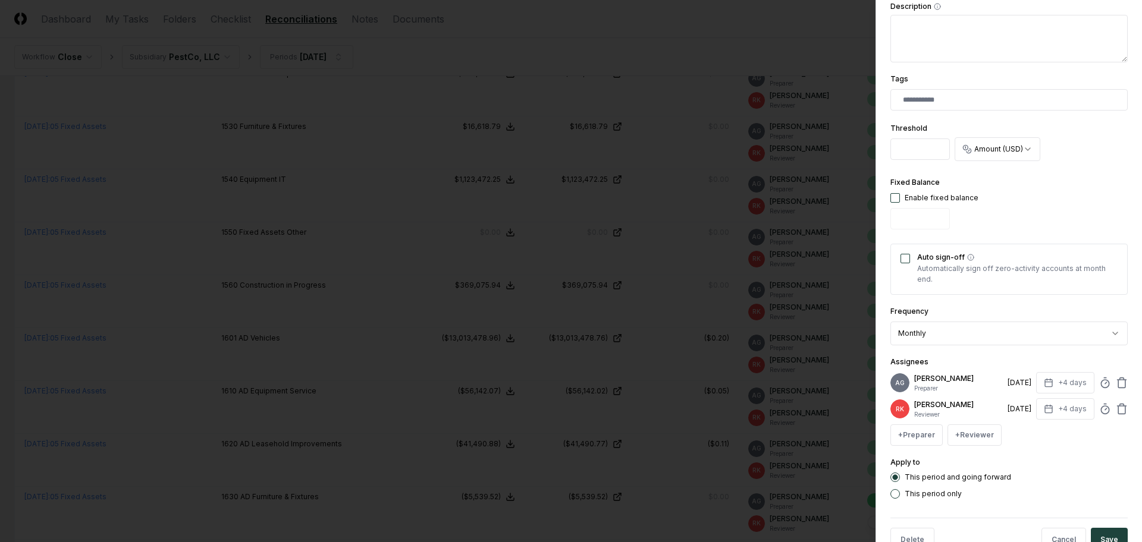
scroll to position [309, 0]
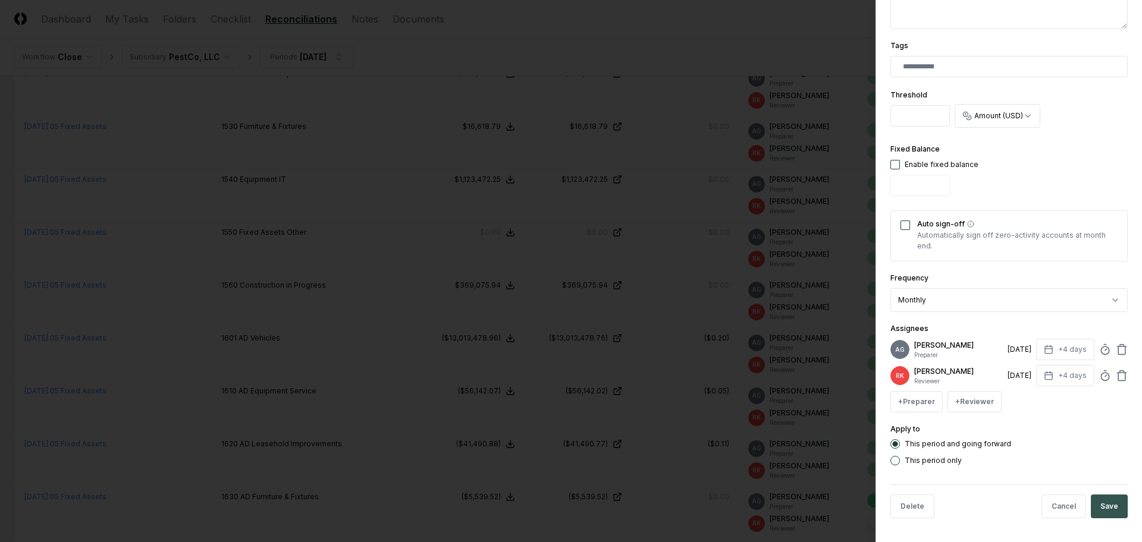
type input "**"
click at [1101, 512] on button "Save" at bounding box center [1108, 507] width 37 height 24
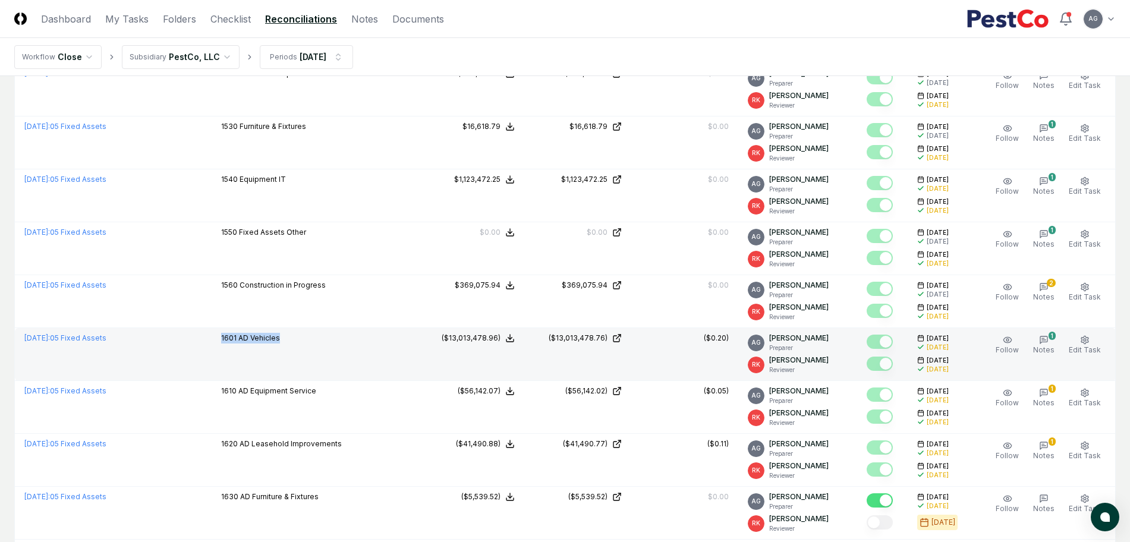
drag, startPoint x: 311, startPoint y: 344, endPoint x: 219, endPoint y: 339, distance: 92.3
click at [219, 339] on td "1601 AD Vehicles" at bounding box center [315, 354] width 206 height 53
copy p "1601 AD Vehicles"
click at [1046, 340] on icon "button" at bounding box center [1044, 340] width 4 height 0
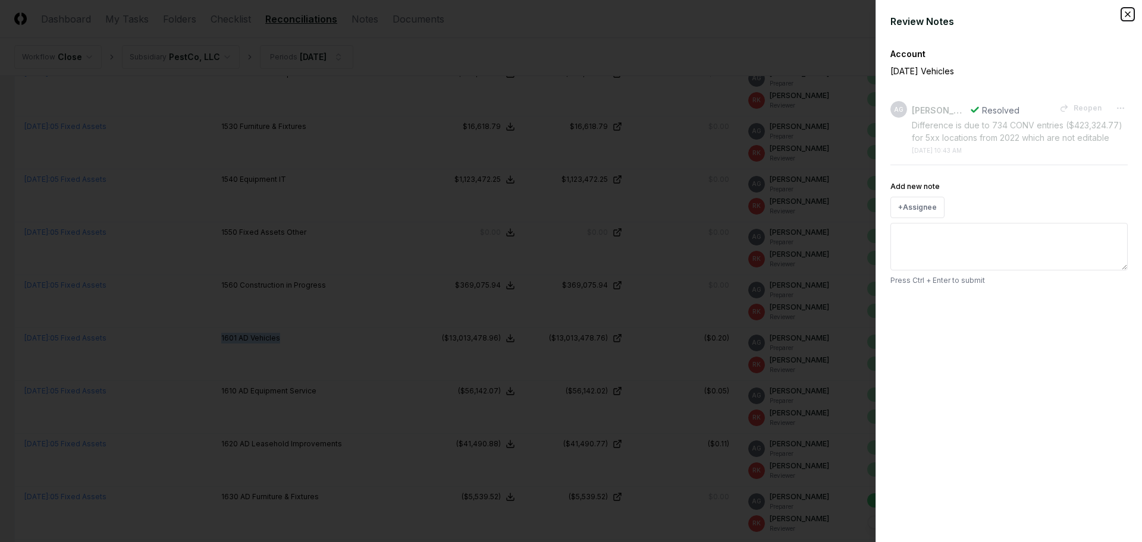
click at [1130, 15] on icon "button" at bounding box center [1128, 15] width 10 height 10
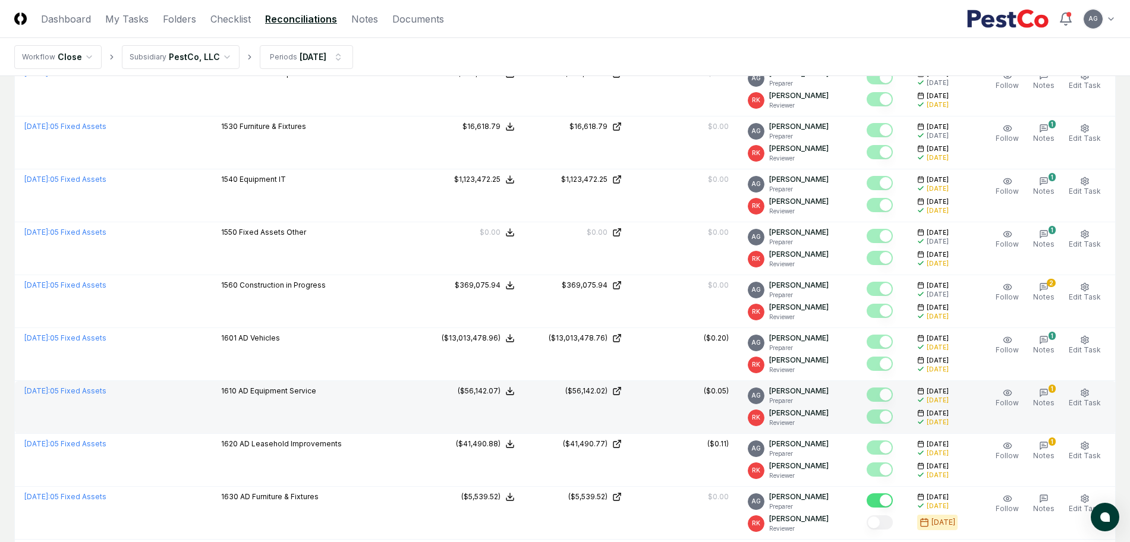
click at [1055, 411] on div "Follow 1 Notes Edit Task More" at bounding box center [1048, 407] width 129 height 43
click at [1054, 408] on button "1 Notes" at bounding box center [1044, 398] width 26 height 25
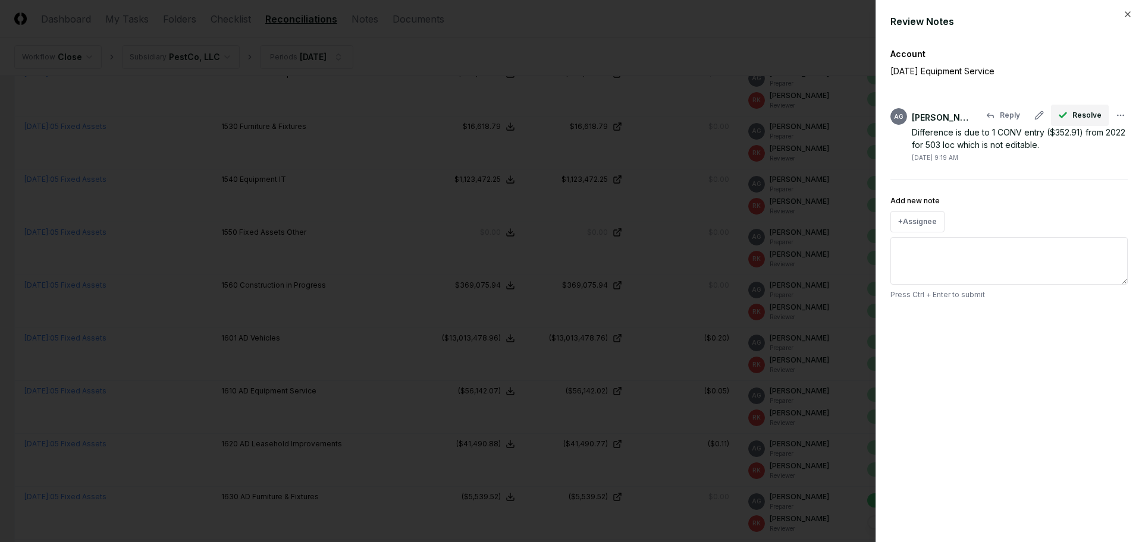
click at [1080, 118] on span "Resolve" at bounding box center [1086, 115] width 29 height 11
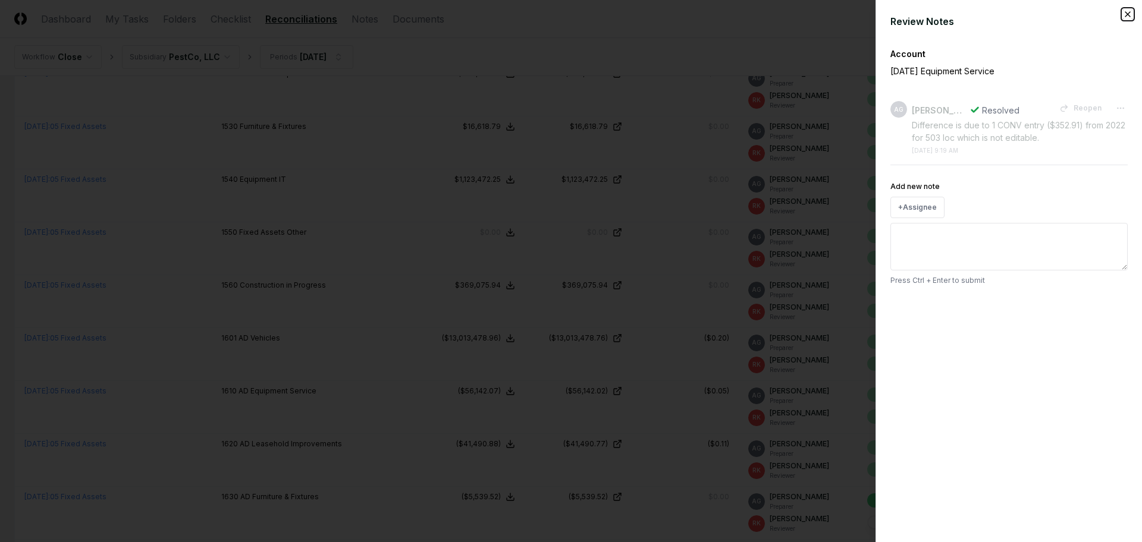
click at [1126, 14] on icon "button" at bounding box center [1128, 15] width 10 height 10
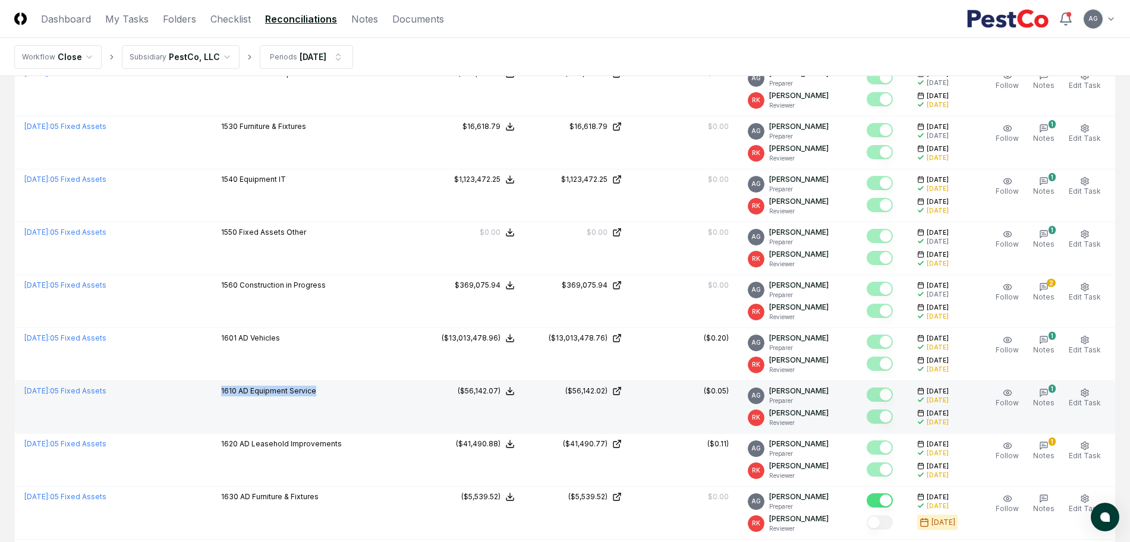
drag, startPoint x: 320, startPoint y: 396, endPoint x: 218, endPoint y: 400, distance: 101.7
click at [218, 400] on td "1610 AD Equipment Service" at bounding box center [315, 407] width 206 height 53
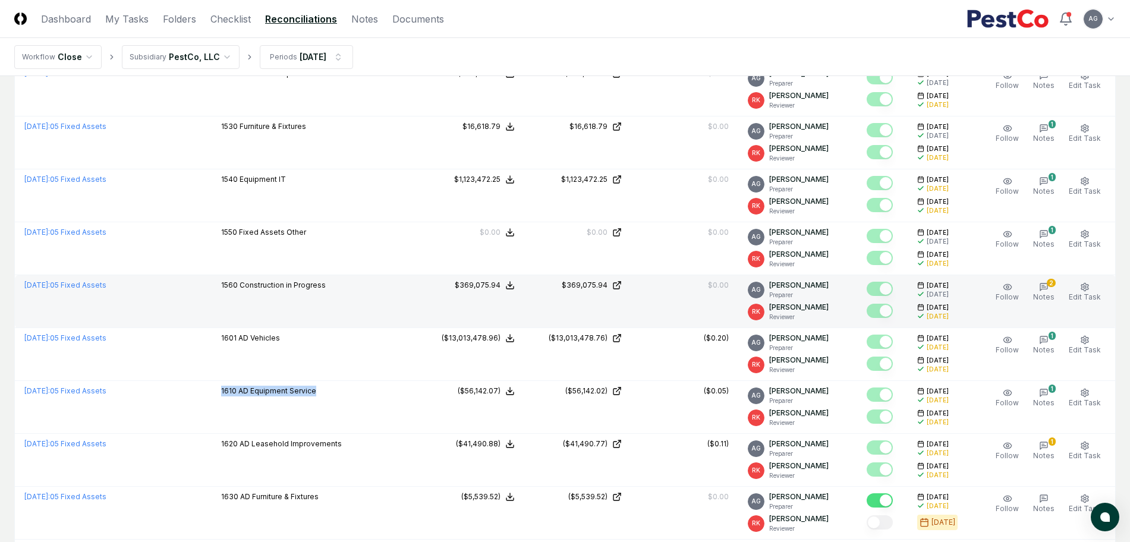
copy p "1610 AD Equipment Service"
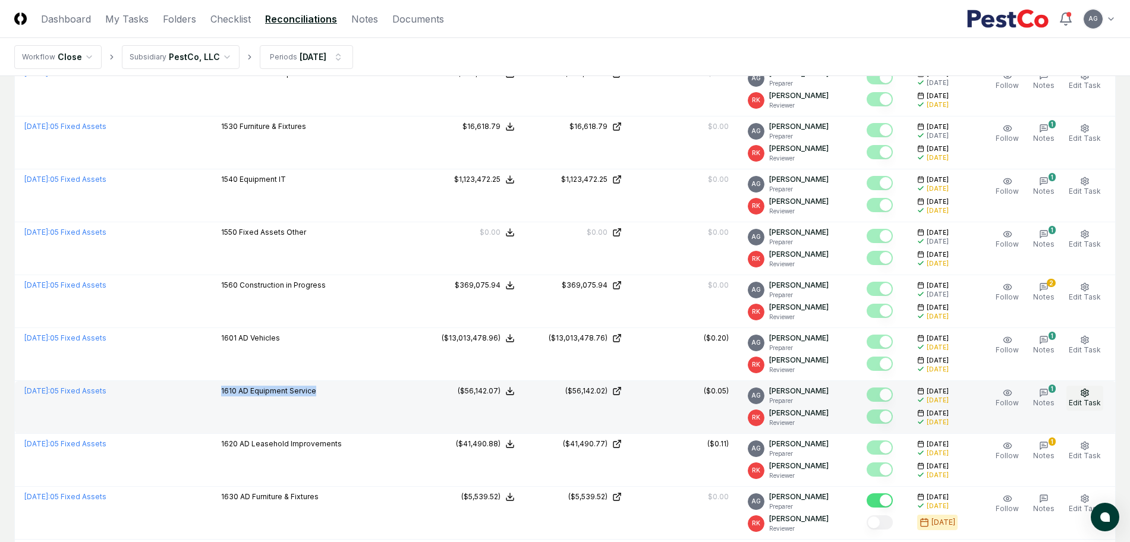
click at [1083, 400] on span "Edit Task" at bounding box center [1085, 402] width 32 height 9
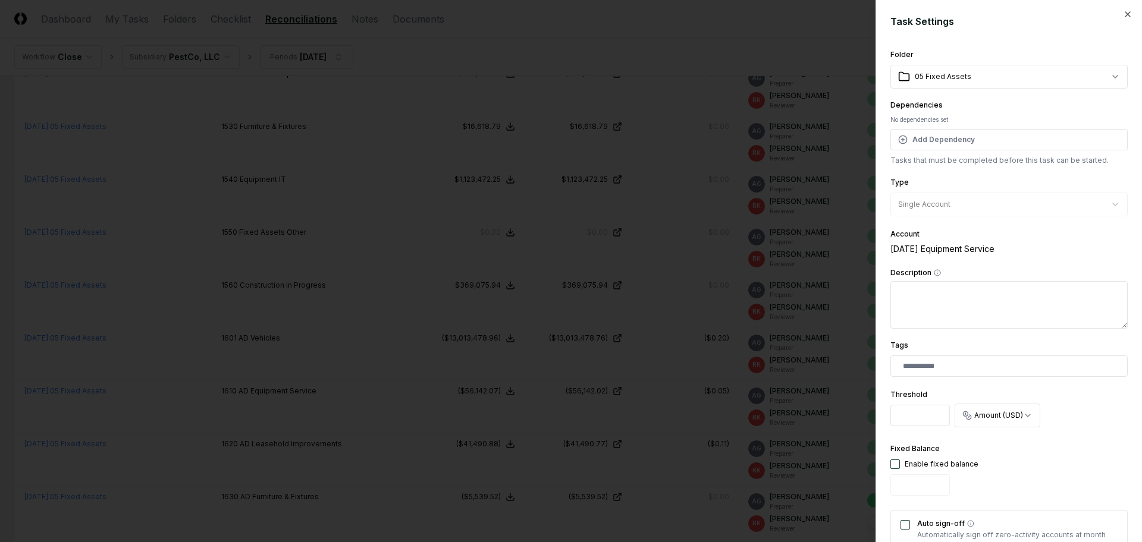
drag, startPoint x: 922, startPoint y: 420, endPoint x: 889, endPoint y: 421, distance: 32.7
click at [889, 421] on div "**********" at bounding box center [1008, 271] width 266 height 542
type input "***"
click at [1078, 438] on div "**********" at bounding box center [1008, 407] width 237 height 718
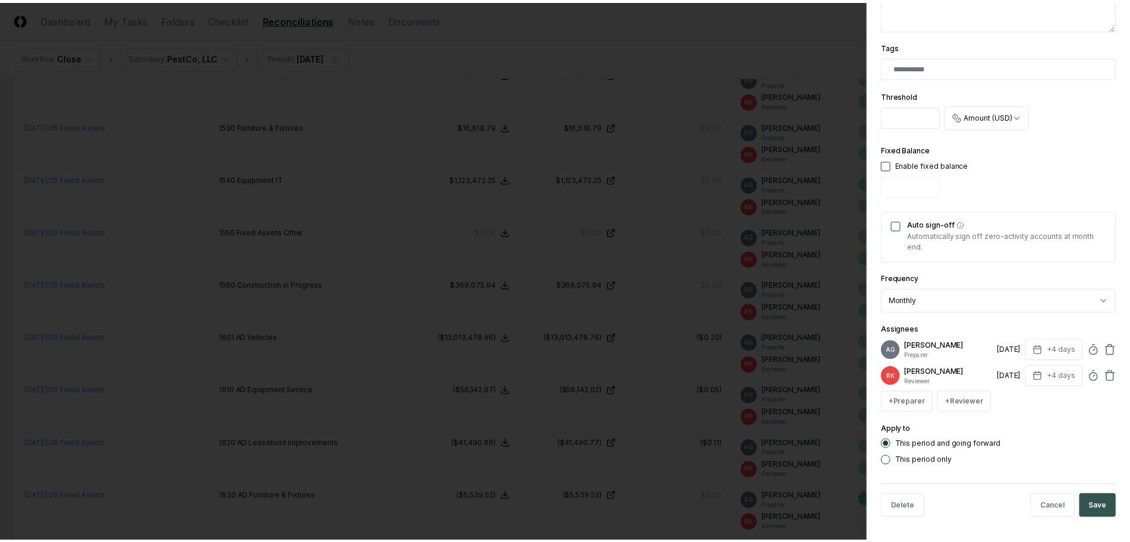
scroll to position [309, 0]
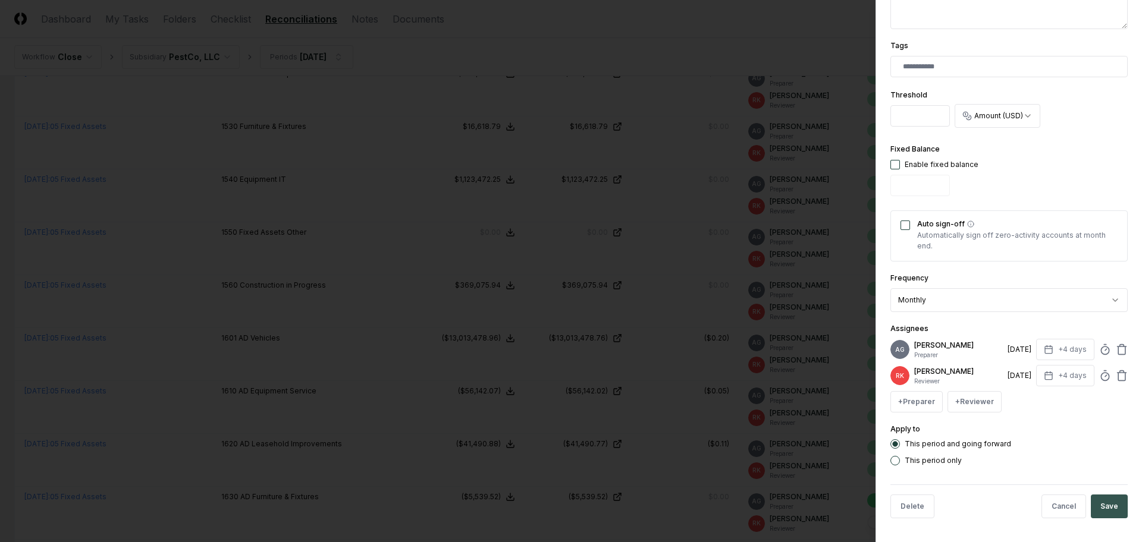
click at [1105, 500] on button "Save" at bounding box center [1108, 507] width 37 height 24
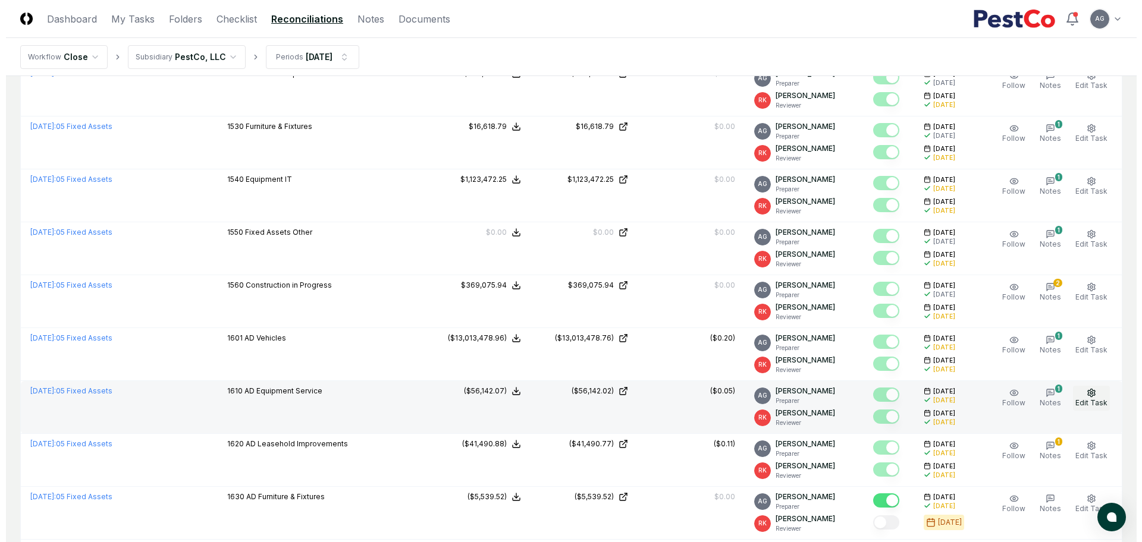
scroll to position [1858, 0]
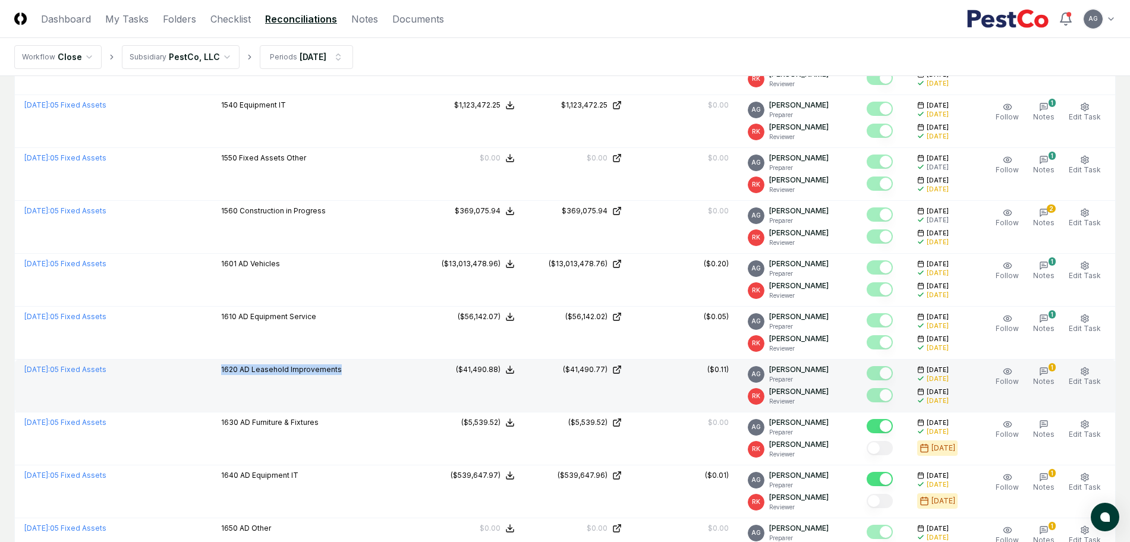
drag, startPoint x: 356, startPoint y: 376, endPoint x: 207, endPoint y: 371, distance: 148.7
click at [207, 371] on tr "July 2025 : 05 Fixed Assets 1620 AD Leasehold Improvements Sage Intacct : ($41,…" at bounding box center [565, 386] width 1101 height 53
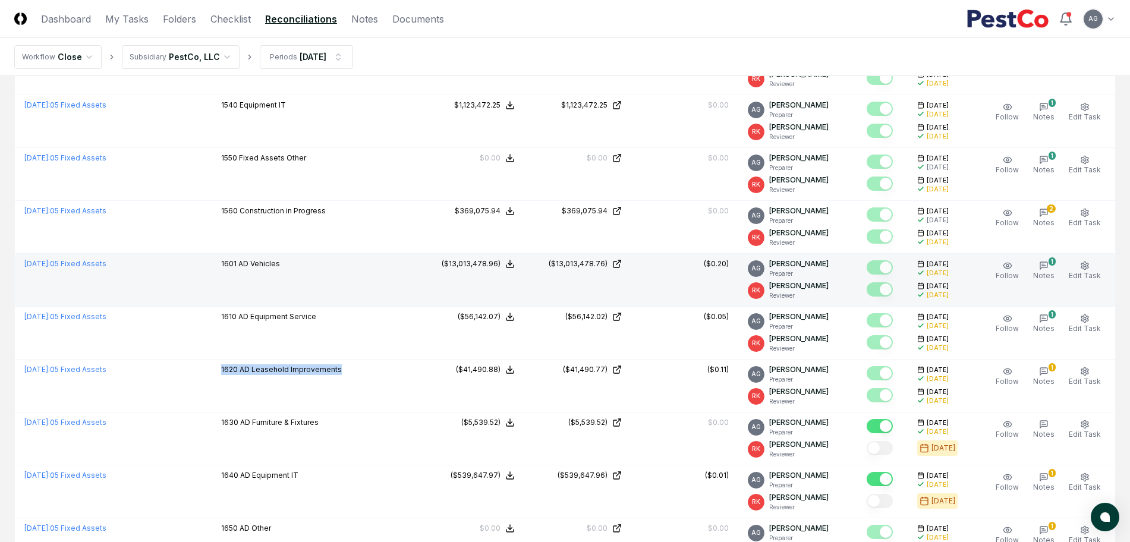
copy tr "1620 AD Leasehold Improvements"
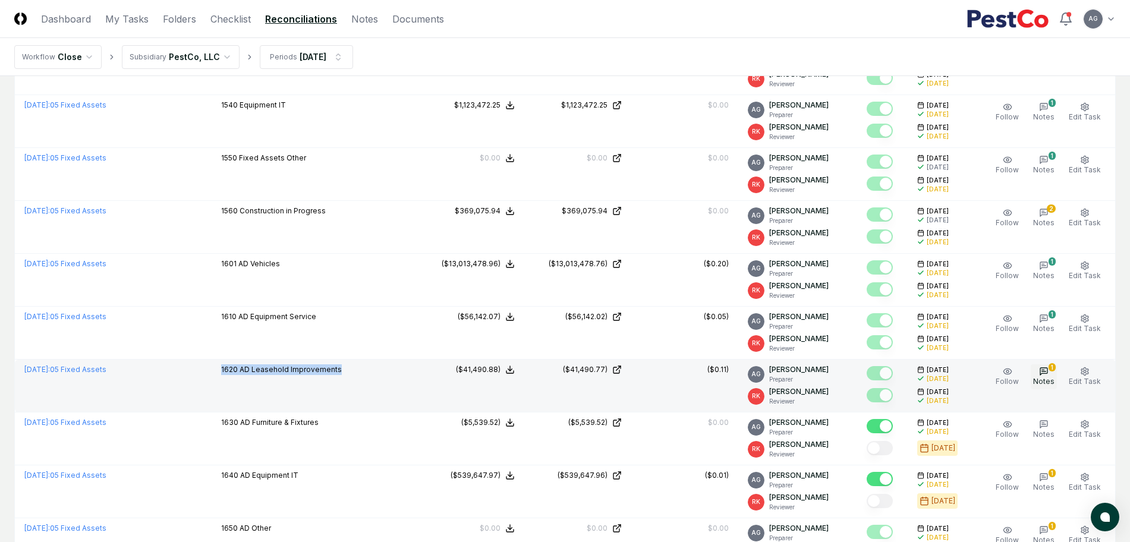
click at [1050, 380] on span "Notes" at bounding box center [1043, 381] width 21 height 9
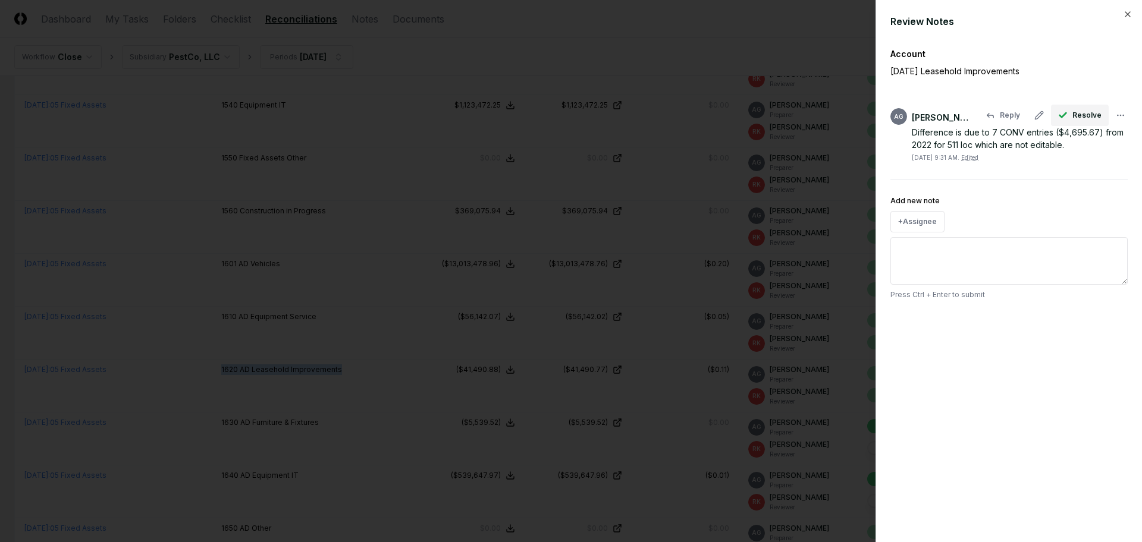
click at [1076, 112] on span "Resolve" at bounding box center [1086, 115] width 29 height 11
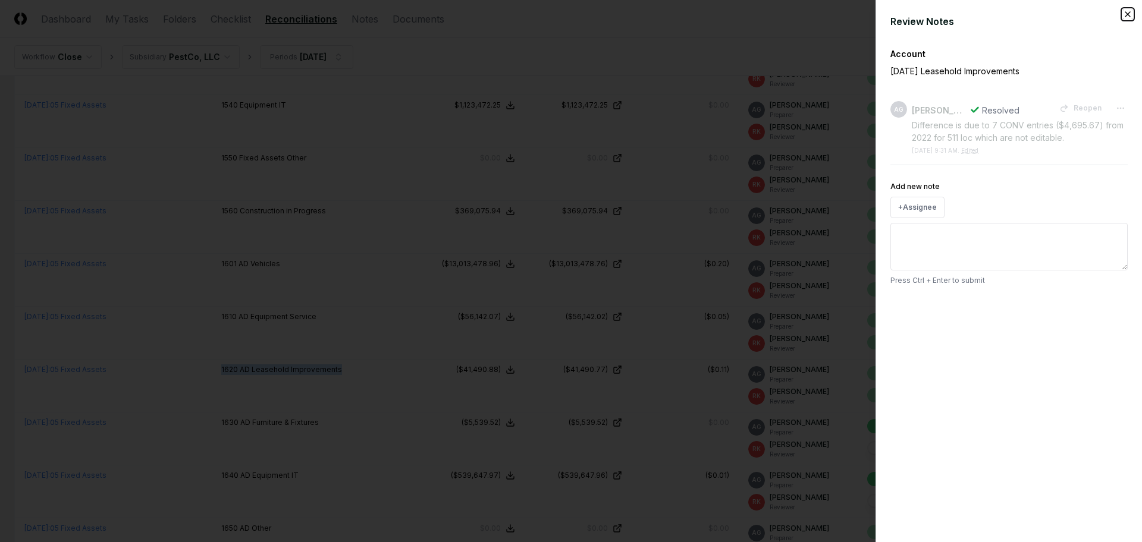
click at [1128, 12] on icon "button" at bounding box center [1128, 15] width 10 height 10
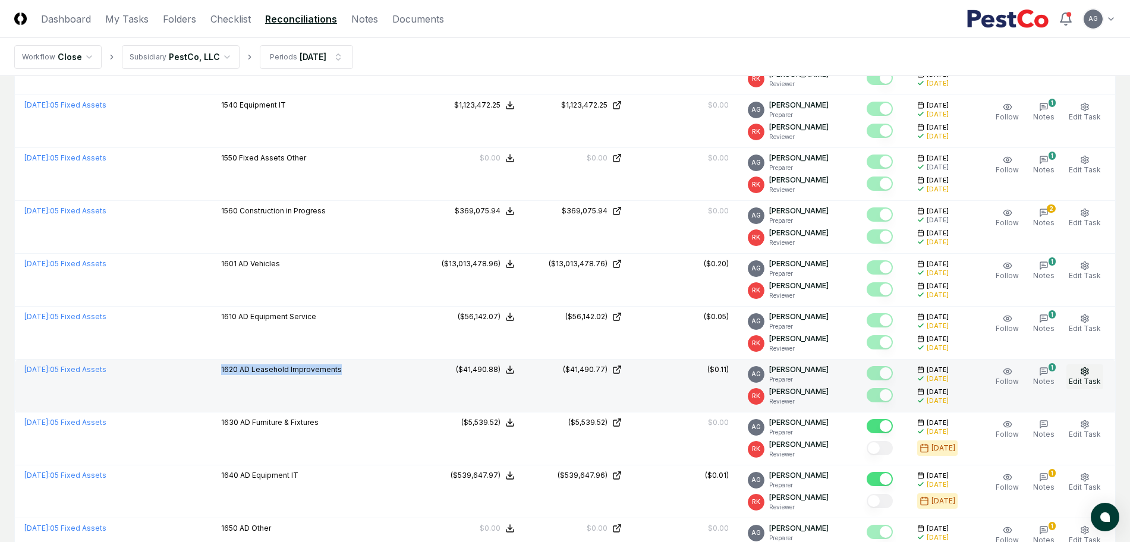
click at [1086, 382] on span "Edit Task" at bounding box center [1085, 381] width 32 height 9
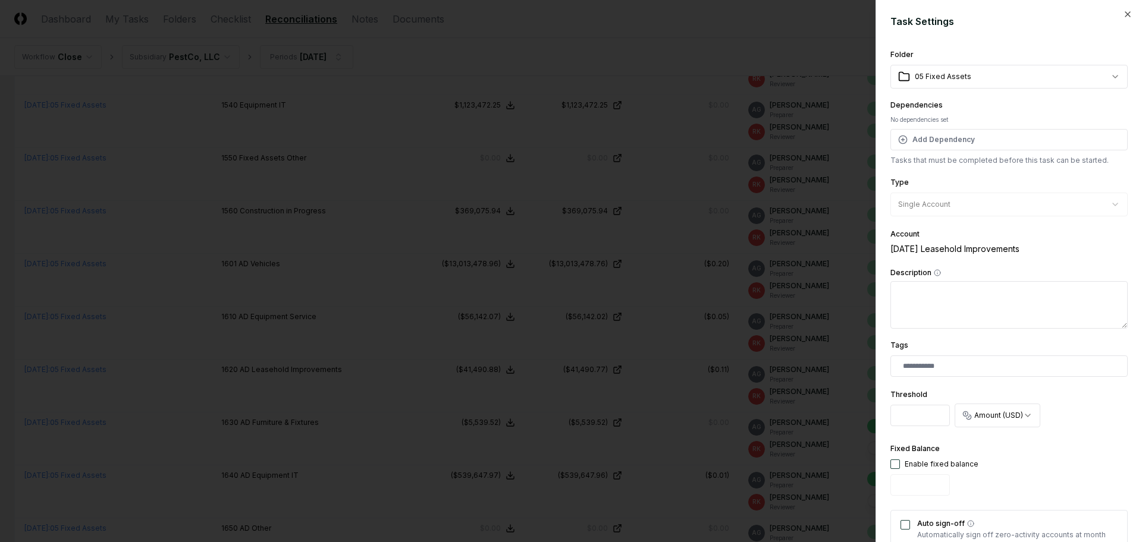
drag, startPoint x: 931, startPoint y: 417, endPoint x: 884, endPoint y: 417, distance: 47.6
click at [884, 417] on div "**********" at bounding box center [1008, 271] width 266 height 542
type input "***"
click at [1080, 430] on div "**********" at bounding box center [1008, 409] width 237 height 46
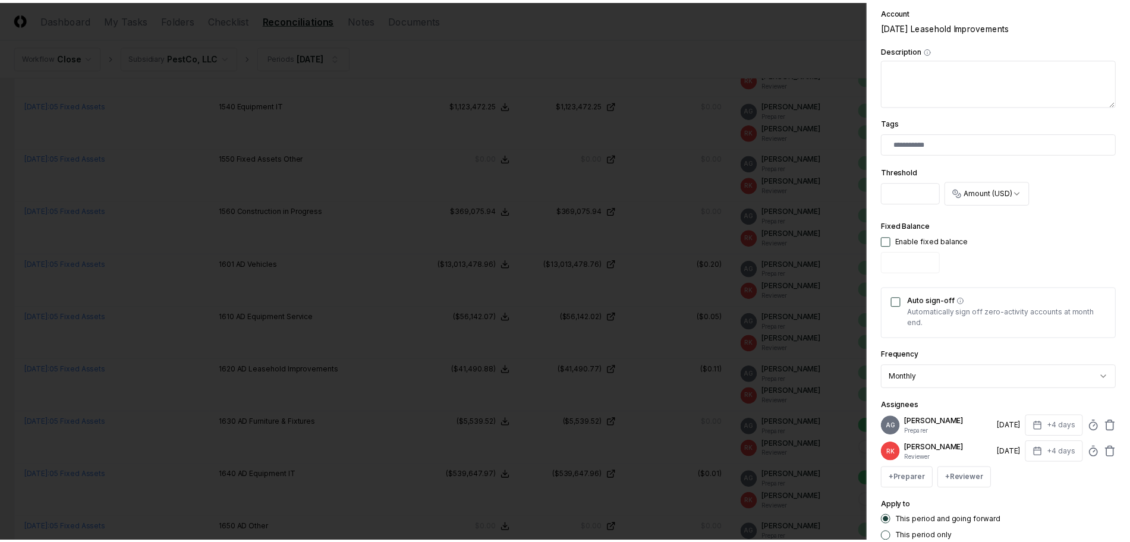
scroll to position [309, 0]
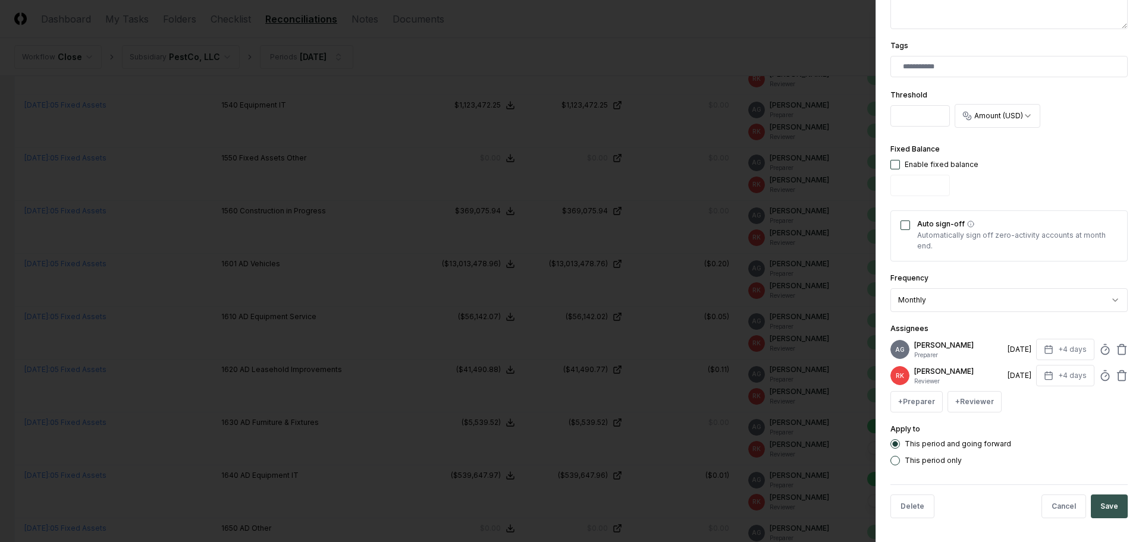
click at [1099, 504] on button "Save" at bounding box center [1108, 507] width 37 height 24
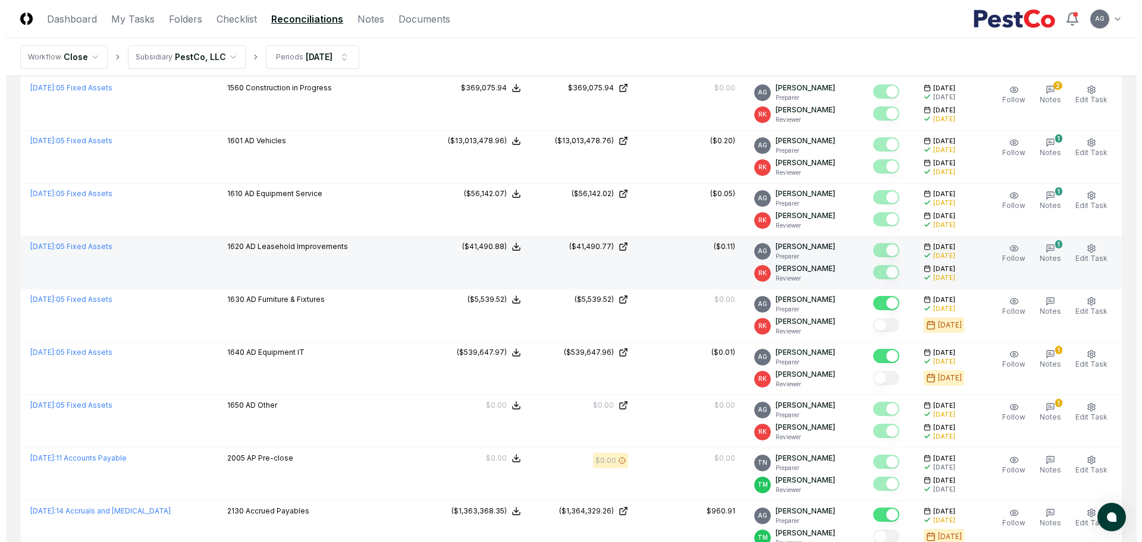
scroll to position [2007, 0]
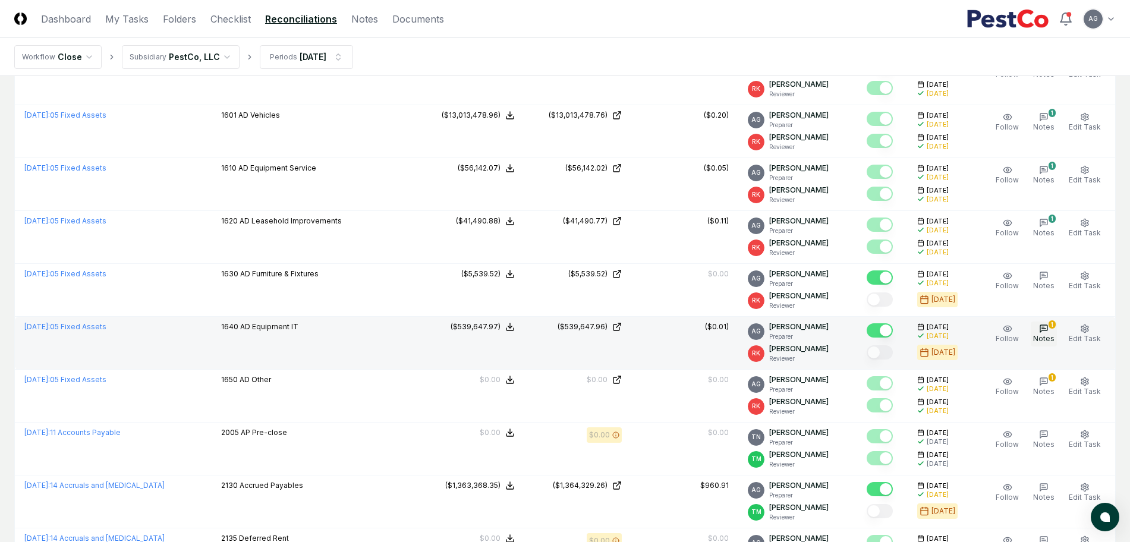
click at [1049, 332] on icon "button" at bounding box center [1044, 329] width 10 height 10
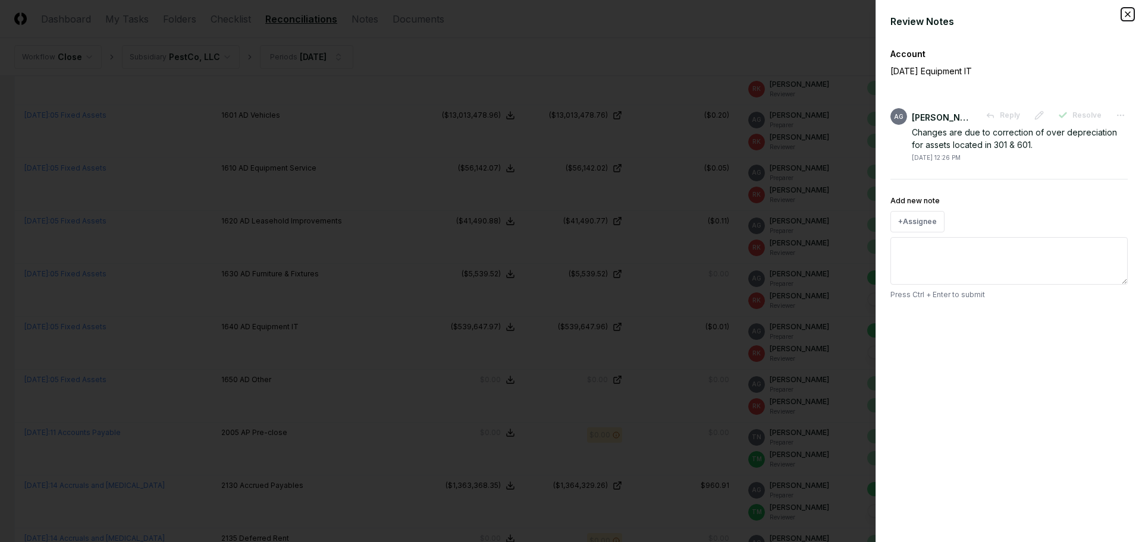
click at [1130, 12] on icon "button" at bounding box center [1127, 14] width 5 height 5
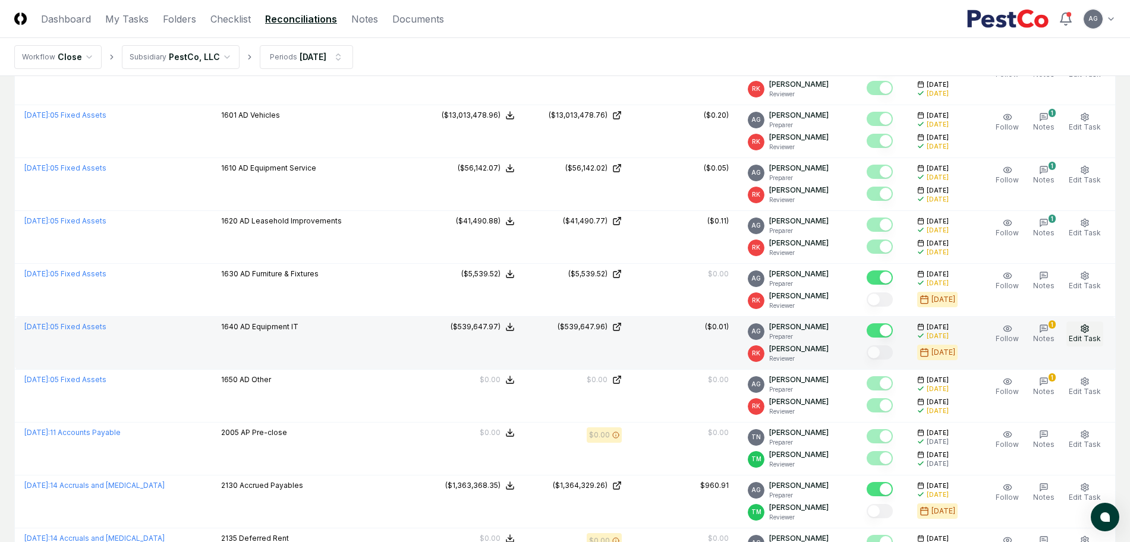
click at [1095, 338] on span "Edit Task" at bounding box center [1085, 338] width 32 height 9
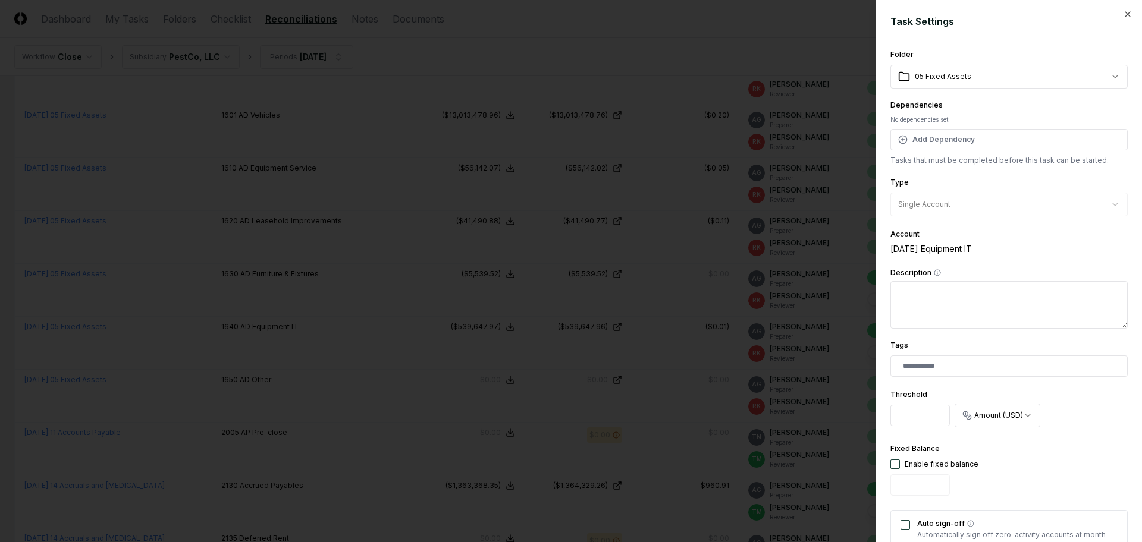
click at [1121, 11] on div "**********" at bounding box center [1008, 271] width 266 height 542
click at [1125, 12] on icon "button" at bounding box center [1127, 14] width 5 height 5
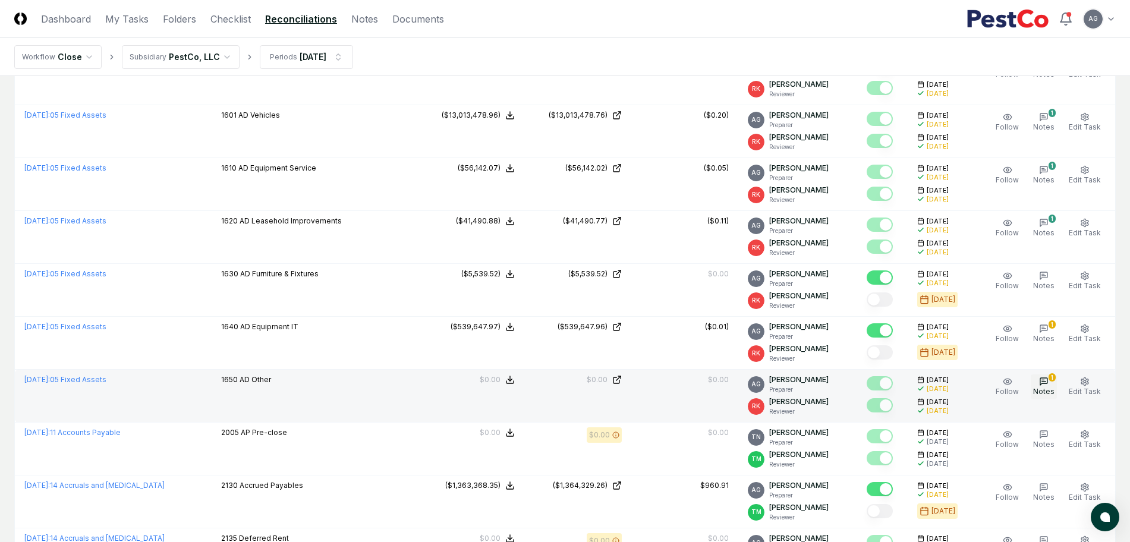
click at [1049, 385] on icon "button" at bounding box center [1044, 382] width 10 height 10
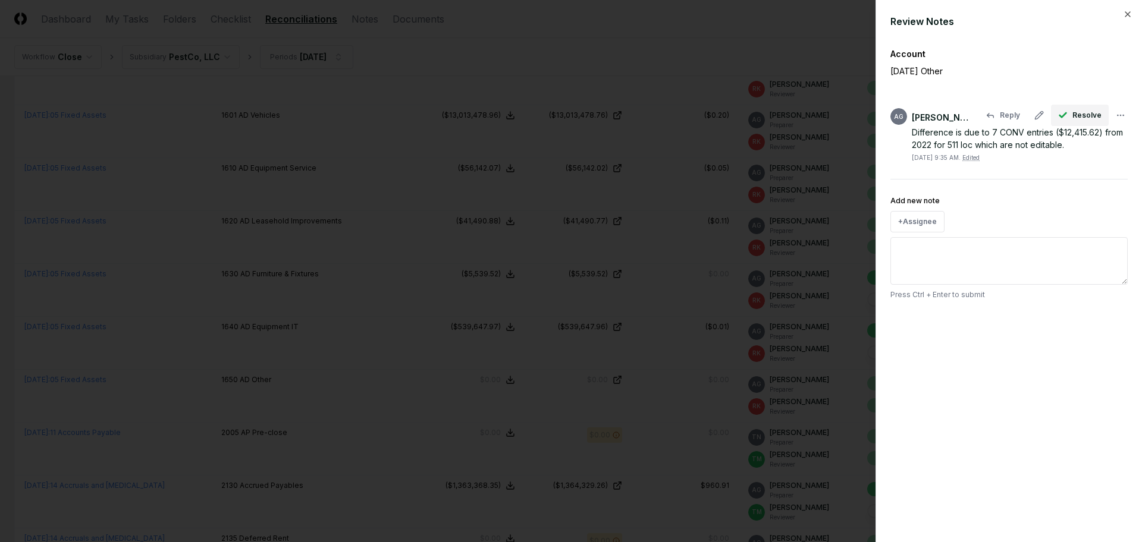
click at [1078, 113] on span "Resolve" at bounding box center [1086, 115] width 29 height 11
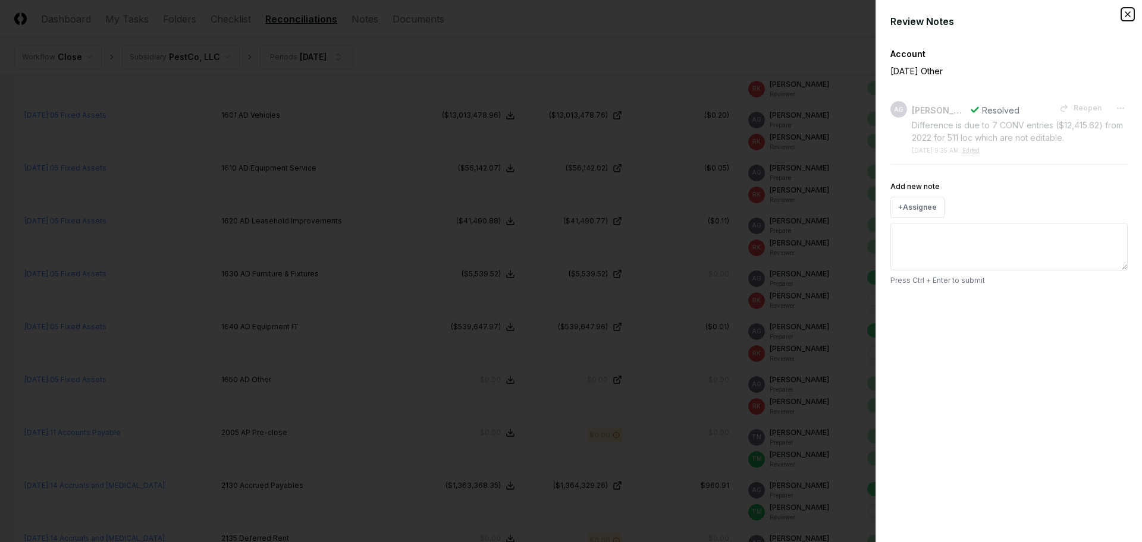
click at [1129, 12] on icon "button" at bounding box center [1127, 14] width 5 height 5
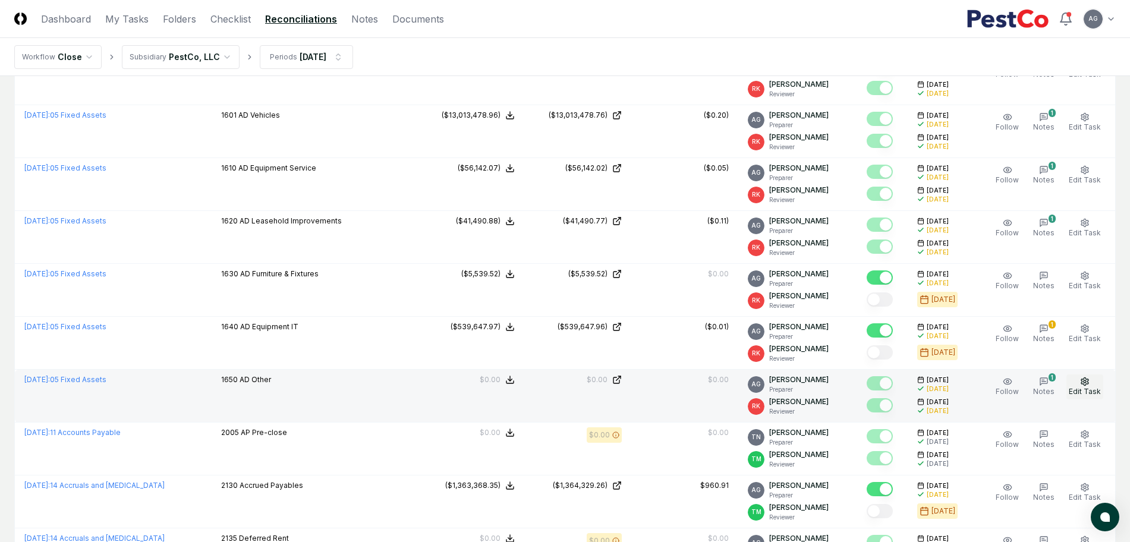
click at [1082, 392] on span "Edit Task" at bounding box center [1085, 391] width 32 height 9
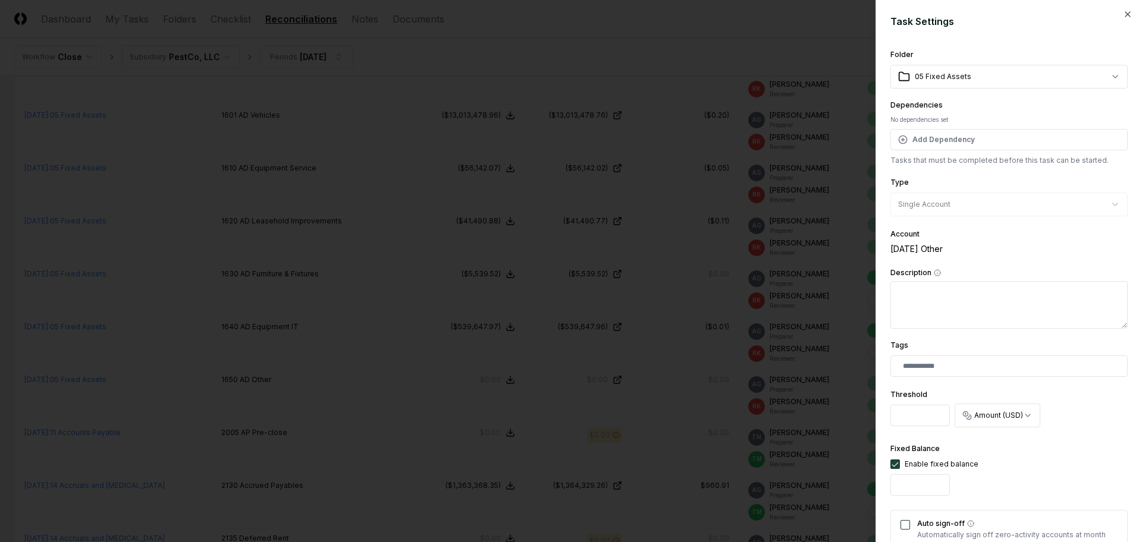
drag, startPoint x: 928, startPoint y: 417, endPoint x: 893, endPoint y: 414, distance: 35.3
click at [893, 414] on input "********" at bounding box center [919, 415] width 59 height 21
type input "*"
click at [1082, 435] on div "**********" at bounding box center [1008, 407] width 237 height 718
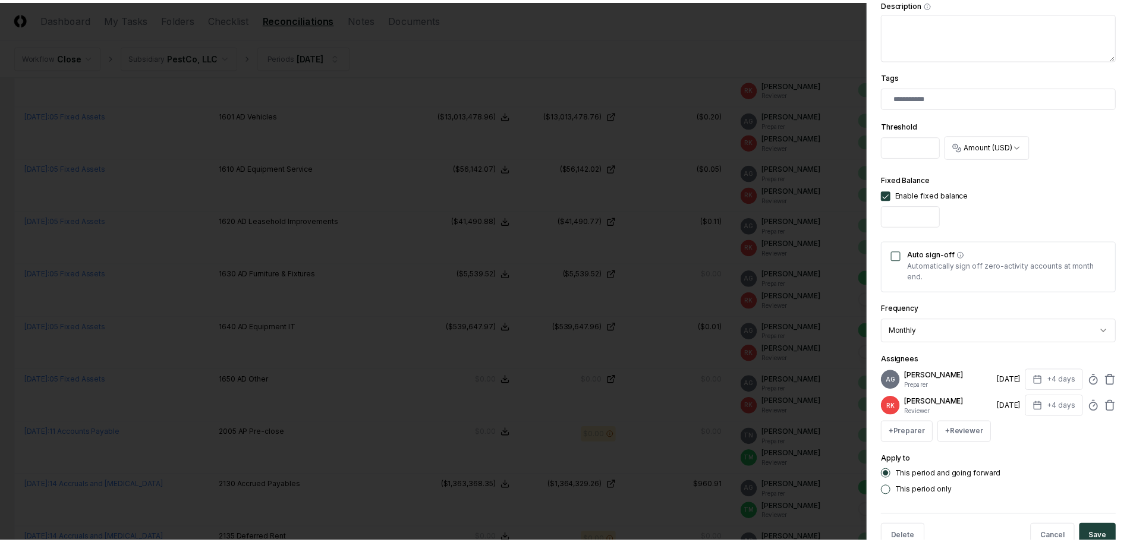
scroll to position [309, 0]
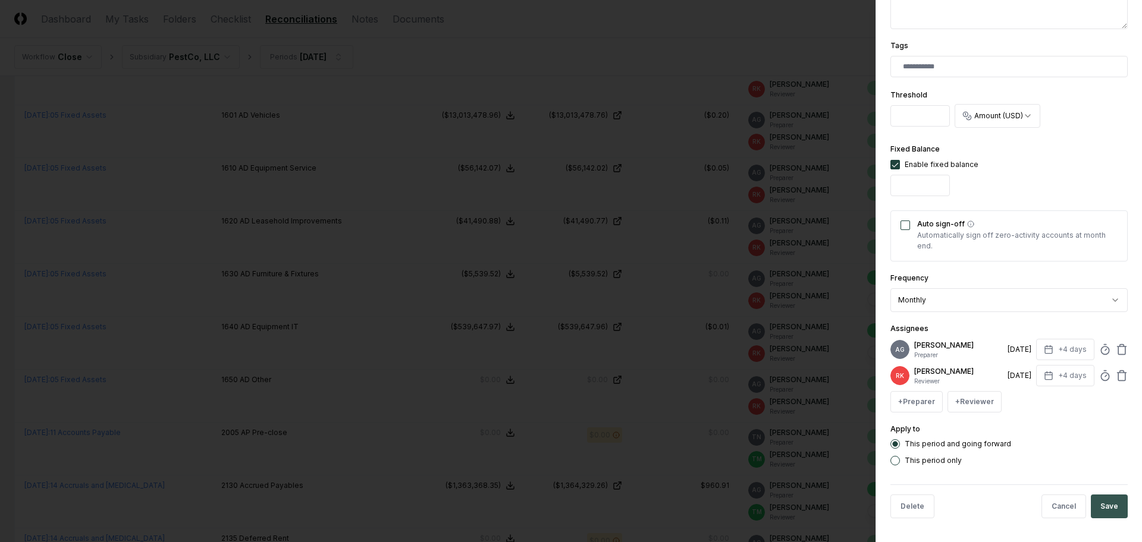
click at [1099, 502] on button "Save" at bounding box center [1108, 507] width 37 height 24
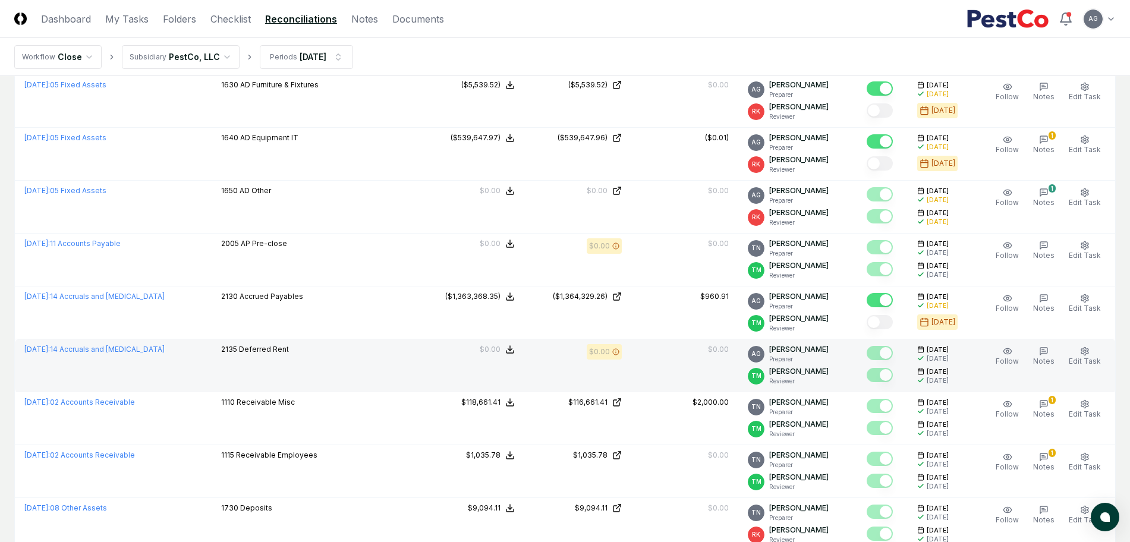
scroll to position [2230, 0]
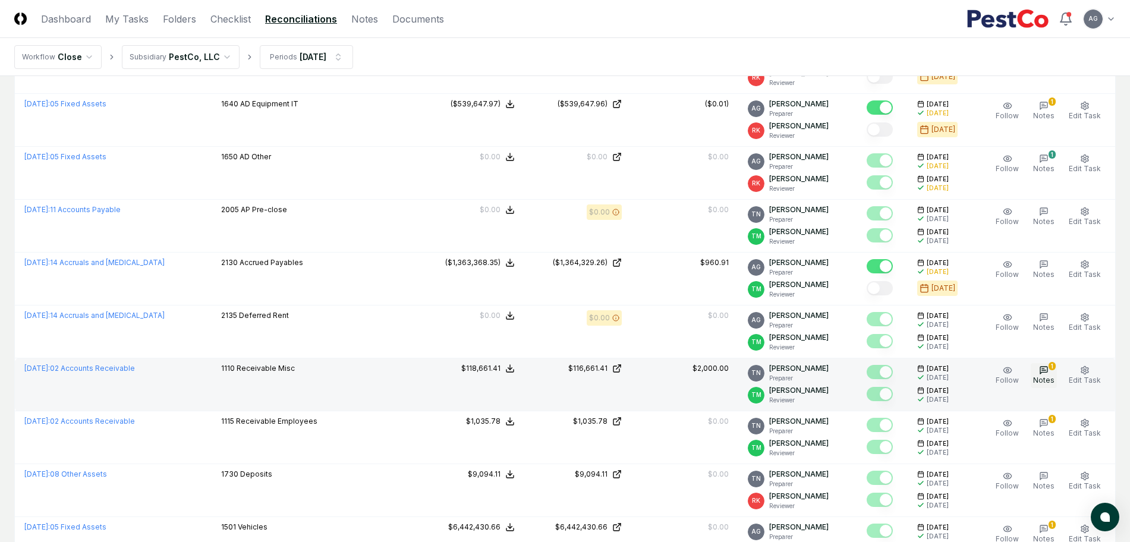
click at [1041, 378] on span "Notes" at bounding box center [1043, 380] width 21 height 9
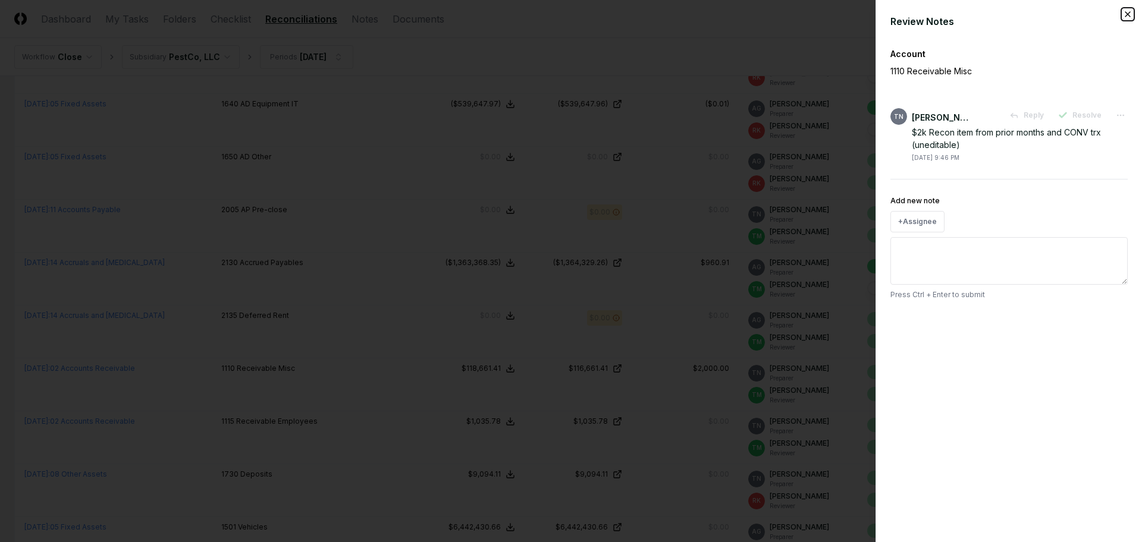
click at [1128, 15] on icon "button" at bounding box center [1127, 14] width 5 height 5
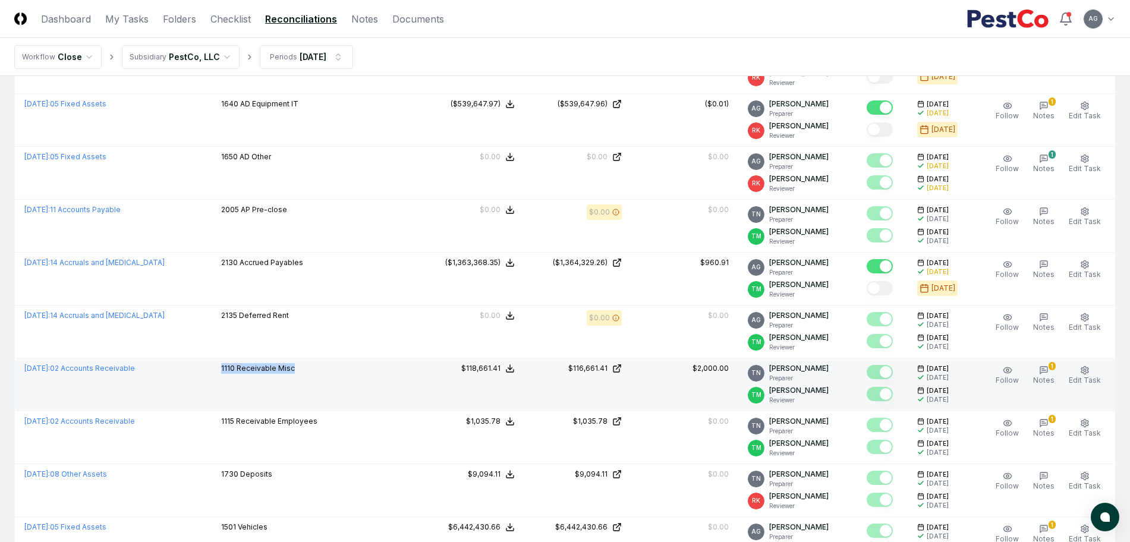
drag, startPoint x: 313, startPoint y: 374, endPoint x: 222, endPoint y: 376, distance: 91.0
click at [222, 376] on td "1110 Receivable Misc" at bounding box center [315, 385] width 206 height 53
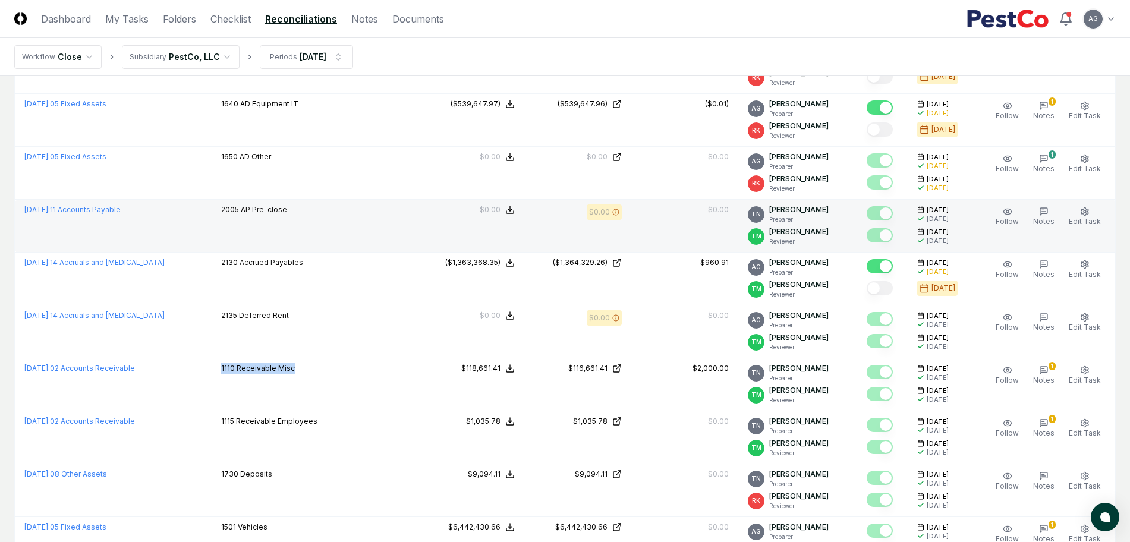
copy p "1110 Receivable Misc"
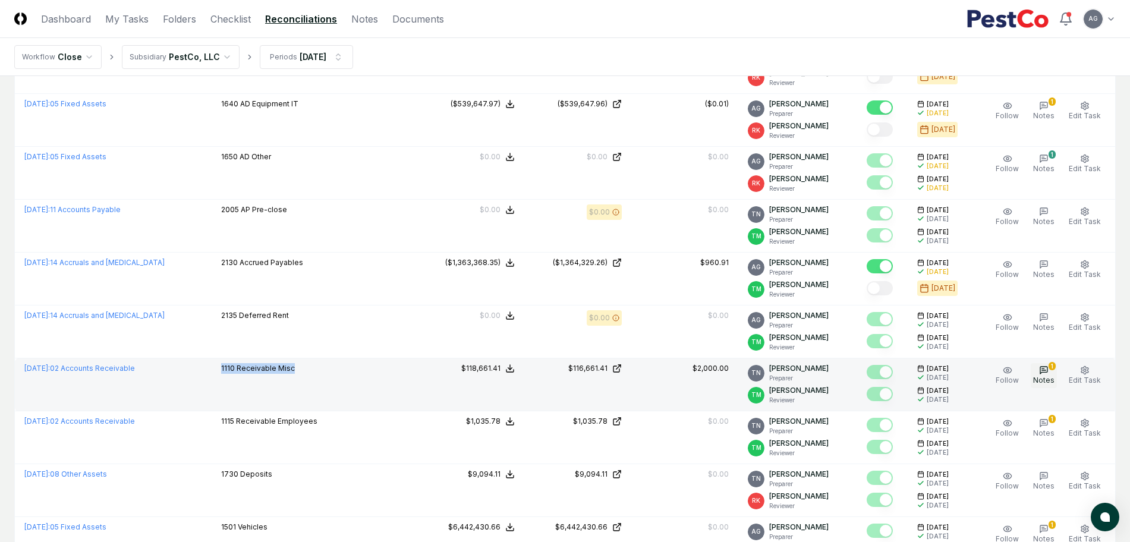
click at [1048, 368] on icon "button" at bounding box center [1044, 370] width 7 height 7
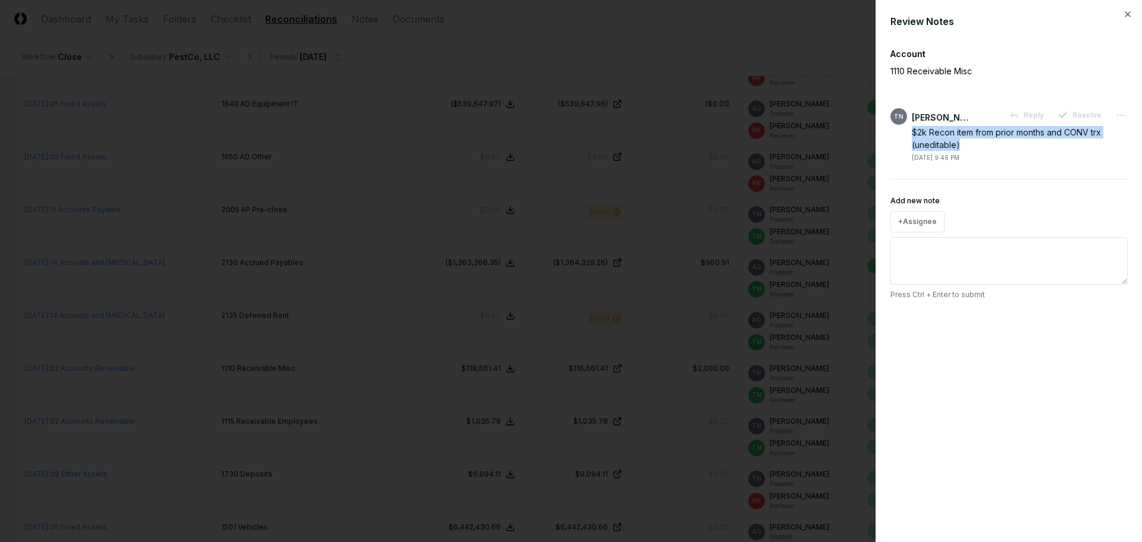
drag, startPoint x: 965, startPoint y: 148, endPoint x: 905, endPoint y: 133, distance: 62.0
click at [905, 133] on div "TN Thang Nguyen Reply Resolve $2k Recon item from prior months and CONV trx (un…" at bounding box center [1008, 135] width 237 height 54
click at [779, 34] on div at bounding box center [571, 271] width 1142 height 542
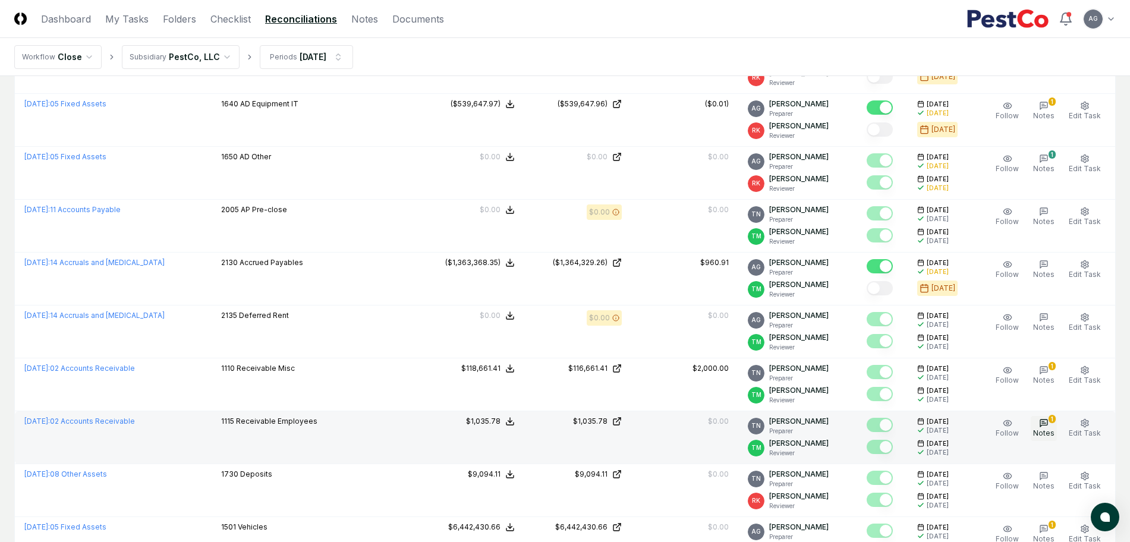
click at [1040, 426] on button "1 Notes" at bounding box center [1044, 428] width 26 height 25
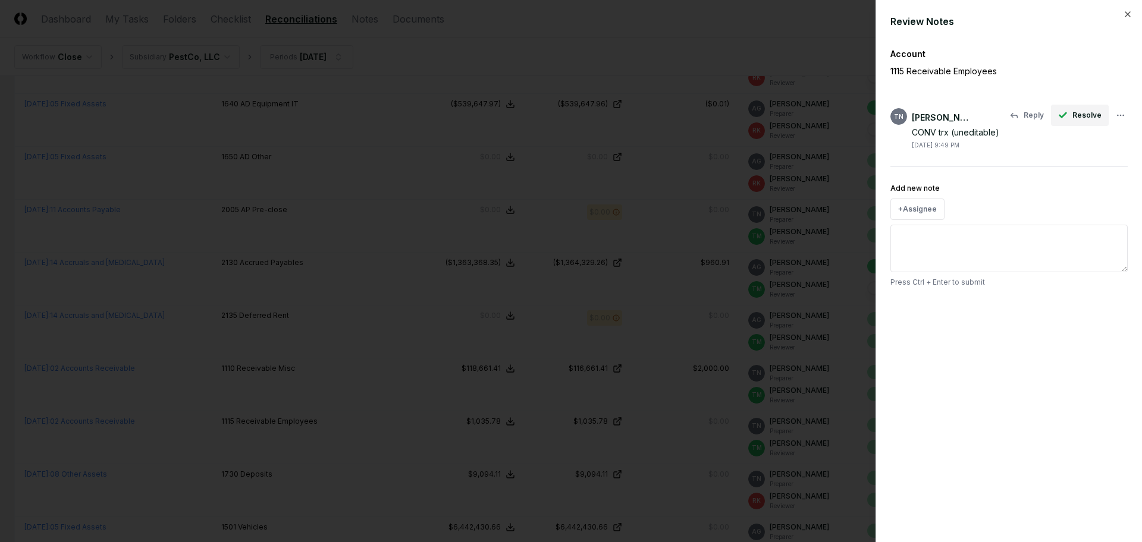
click at [1077, 111] on span "Resolve" at bounding box center [1086, 115] width 29 height 11
click at [1123, 12] on icon "button" at bounding box center [1128, 15] width 10 height 10
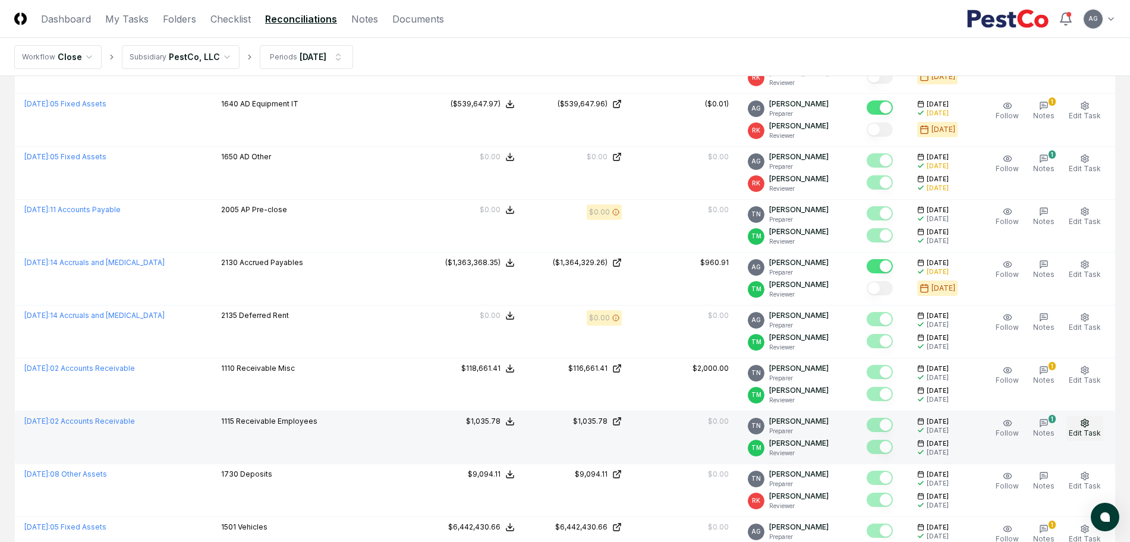
click at [1085, 419] on icon "button" at bounding box center [1085, 424] width 10 height 10
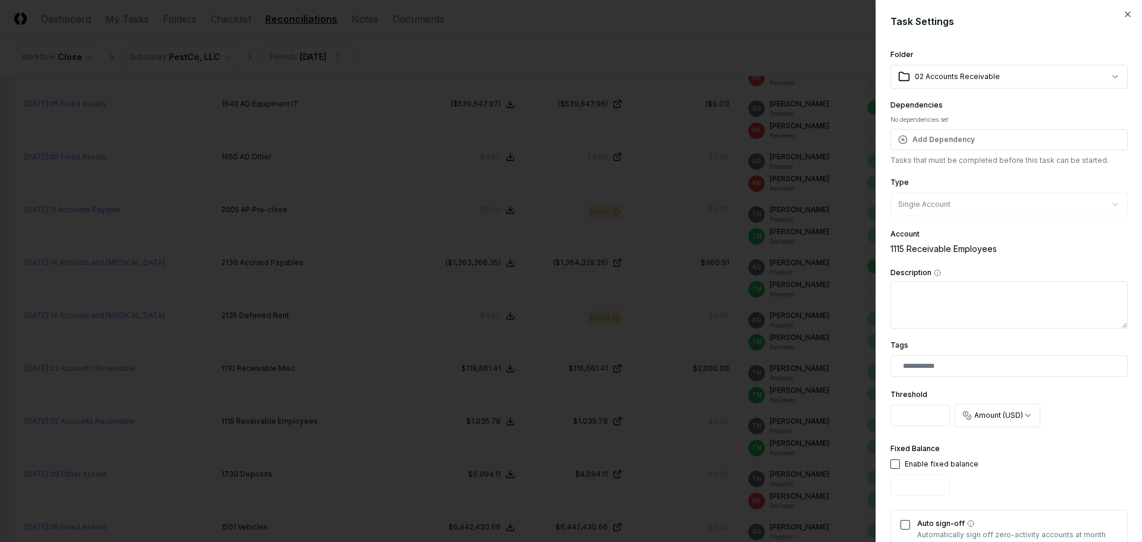
click at [1111, 20] on h2 "Task Settings" at bounding box center [1008, 21] width 237 height 14
click at [1123, 14] on icon "button" at bounding box center [1128, 15] width 10 height 10
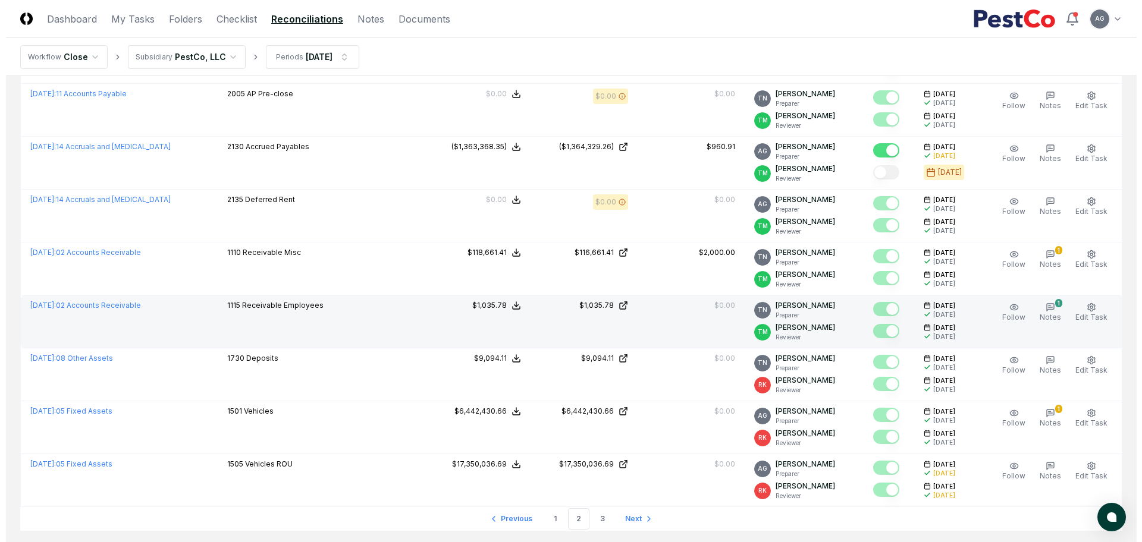
scroll to position [2378, 0]
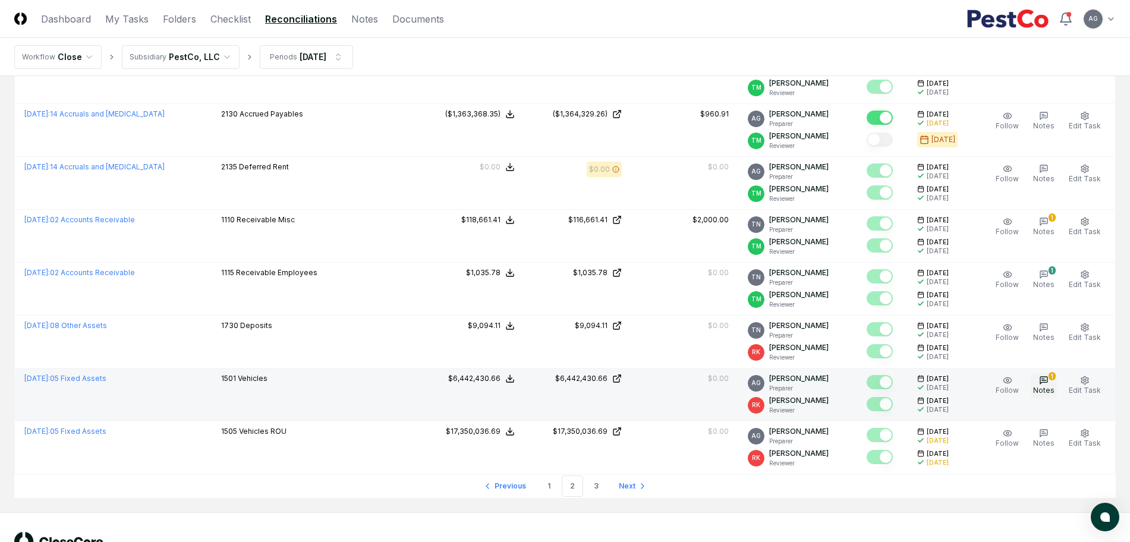
click at [1048, 388] on span "Notes" at bounding box center [1043, 390] width 21 height 9
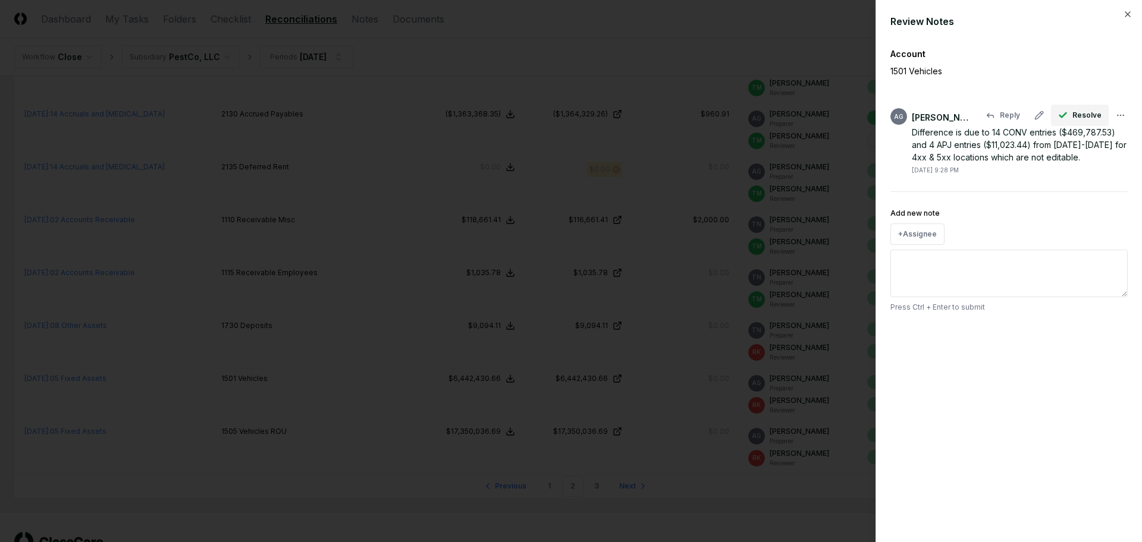
click at [1073, 120] on button "Resolve" at bounding box center [1080, 115] width 58 height 21
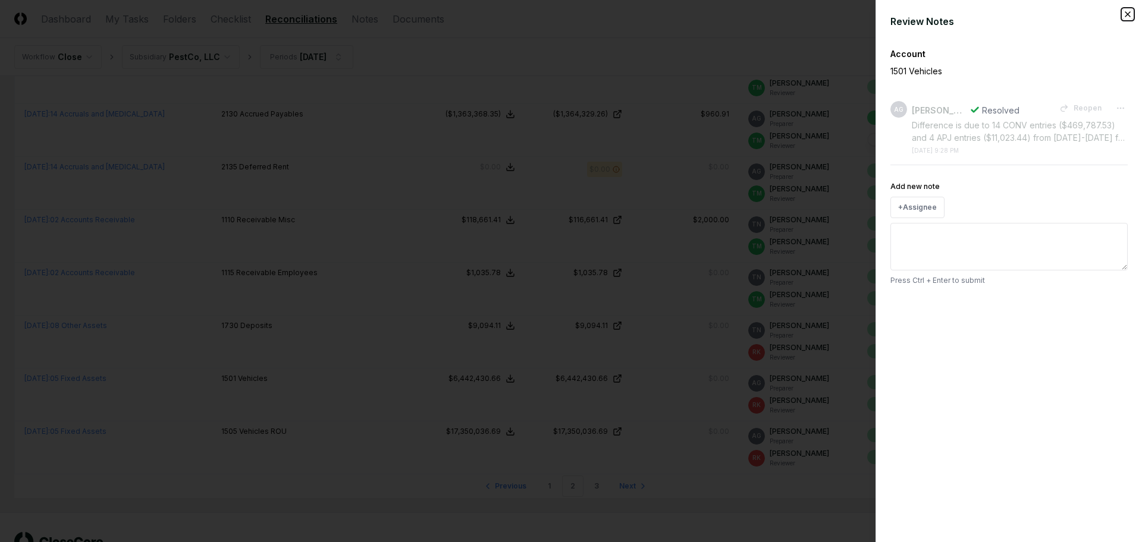
click at [1126, 12] on icon "button" at bounding box center [1127, 14] width 5 height 5
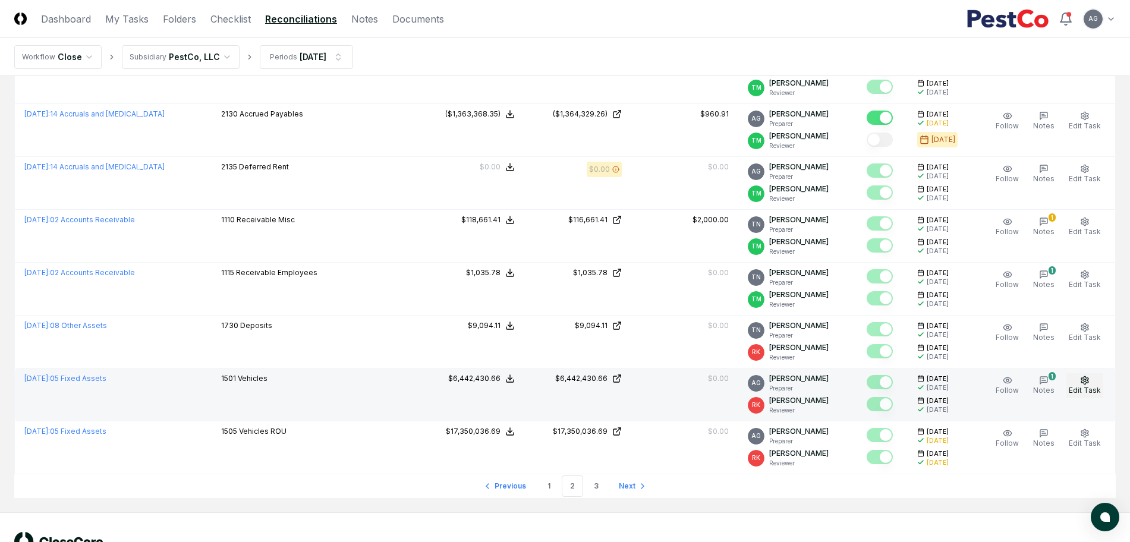
click at [1086, 384] on icon "button" at bounding box center [1085, 381] width 10 height 10
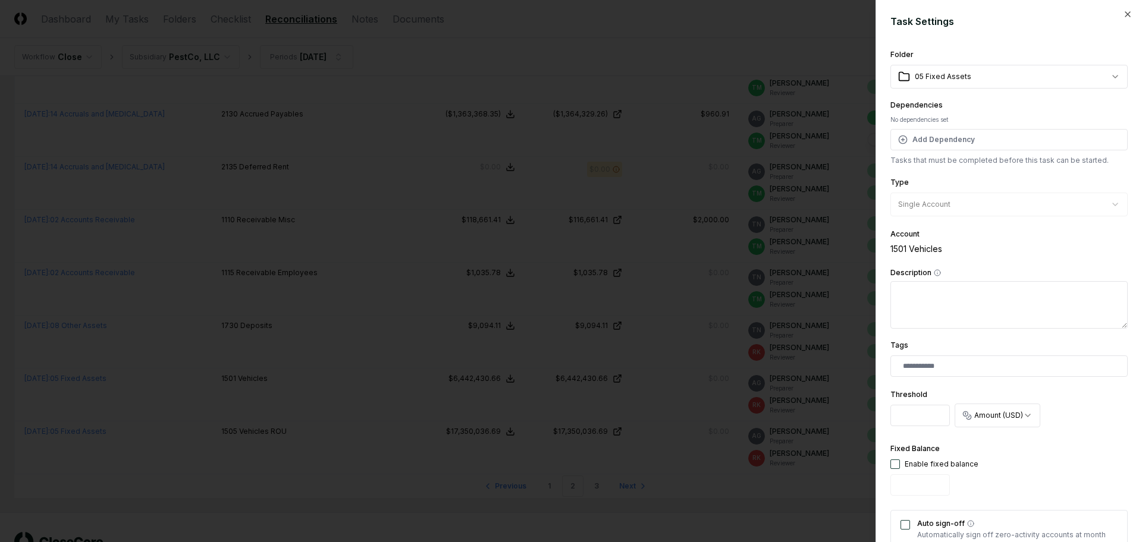
drag, startPoint x: 932, startPoint y: 417, endPoint x: 891, endPoint y: 417, distance: 41.0
click at [891, 417] on input "*********" at bounding box center [919, 415] width 59 height 21
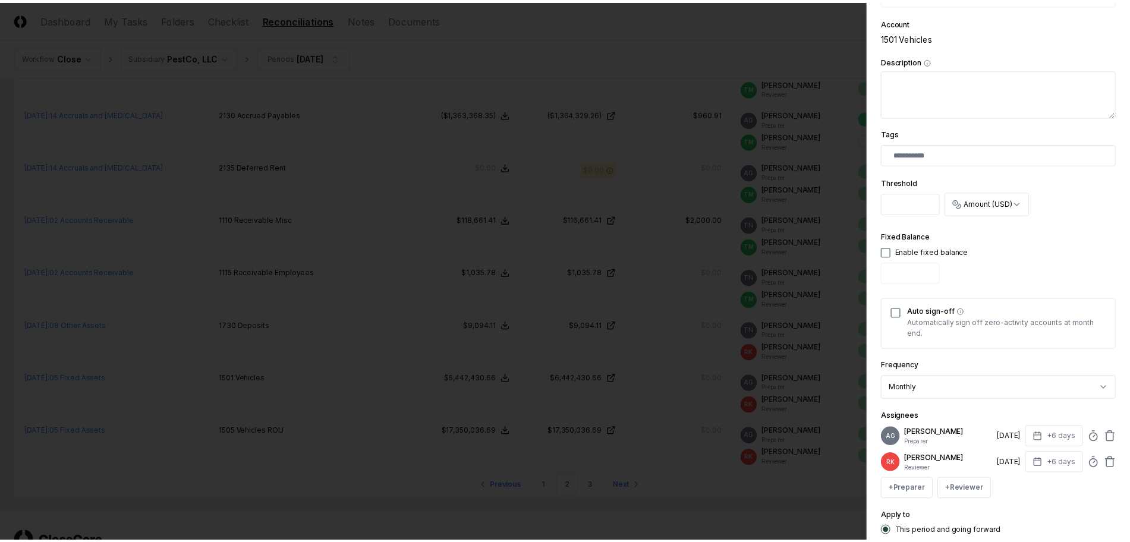
scroll to position [297, 0]
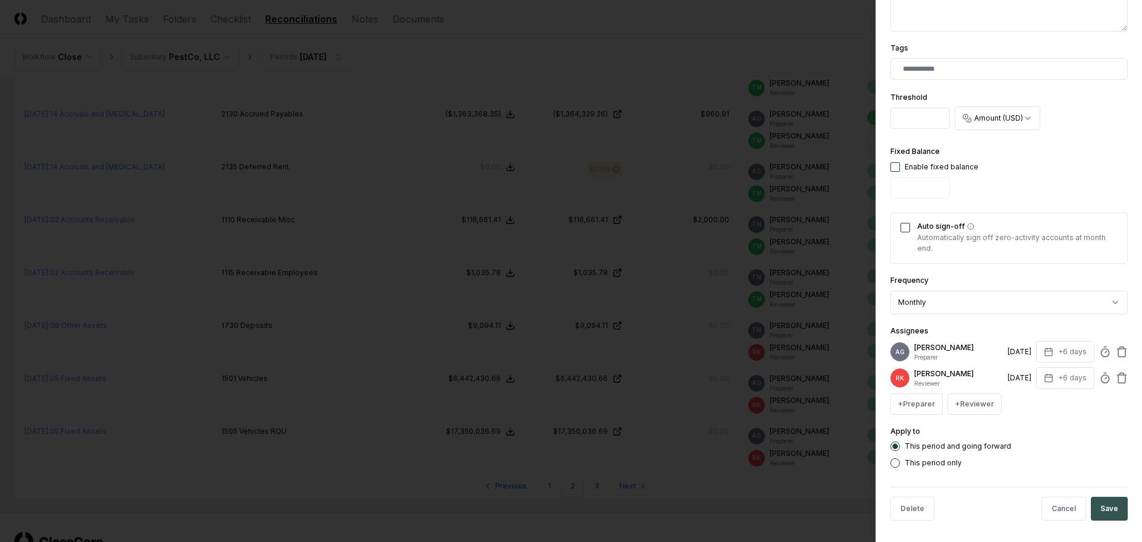
type input "*"
click at [1092, 517] on button "Save" at bounding box center [1108, 509] width 37 height 24
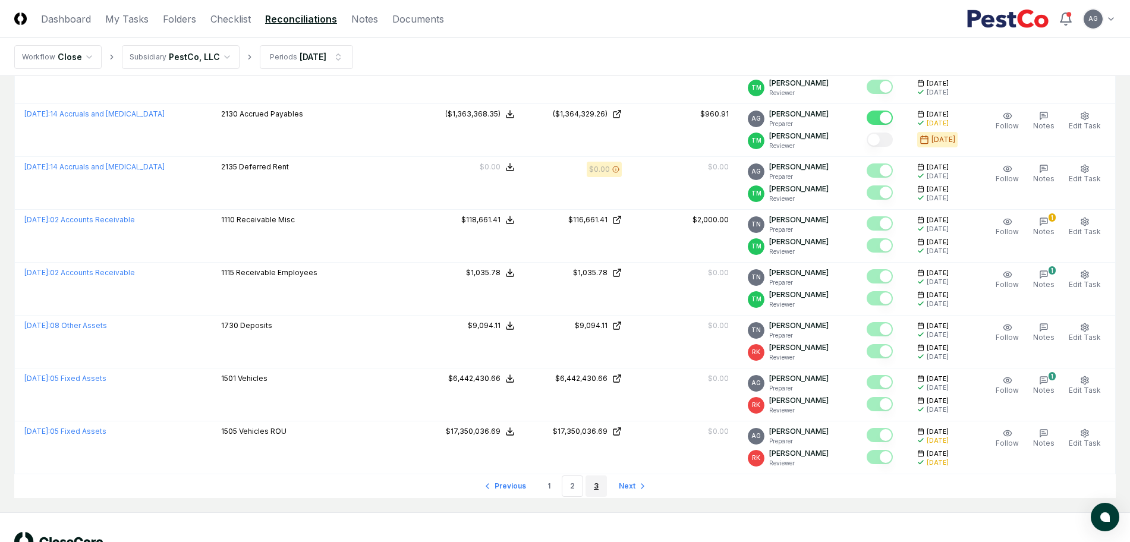
click at [598, 491] on link "3" at bounding box center [596, 486] width 21 height 21
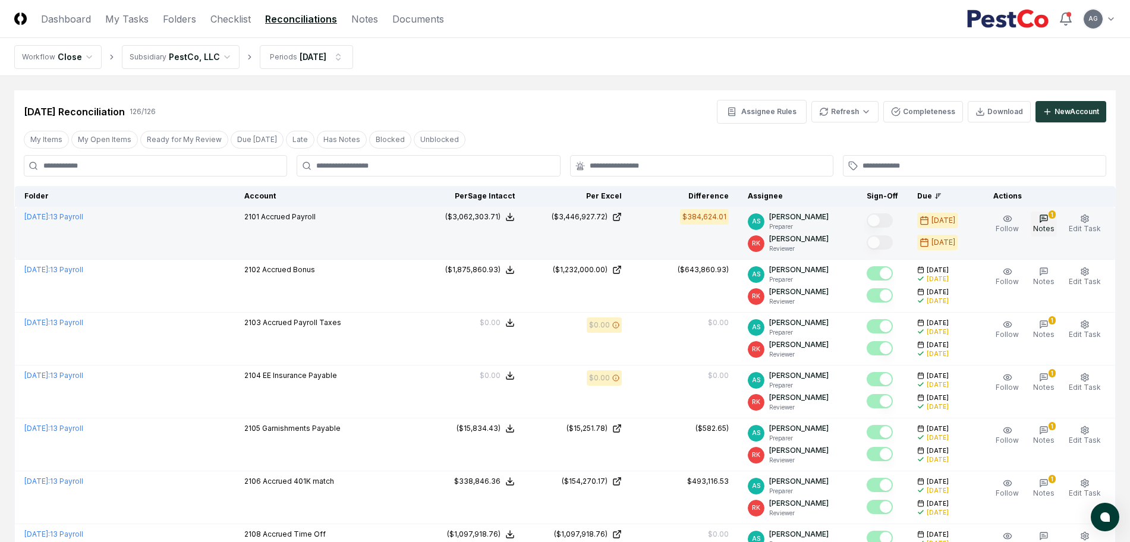
click at [1041, 230] on span "Notes" at bounding box center [1043, 228] width 21 height 9
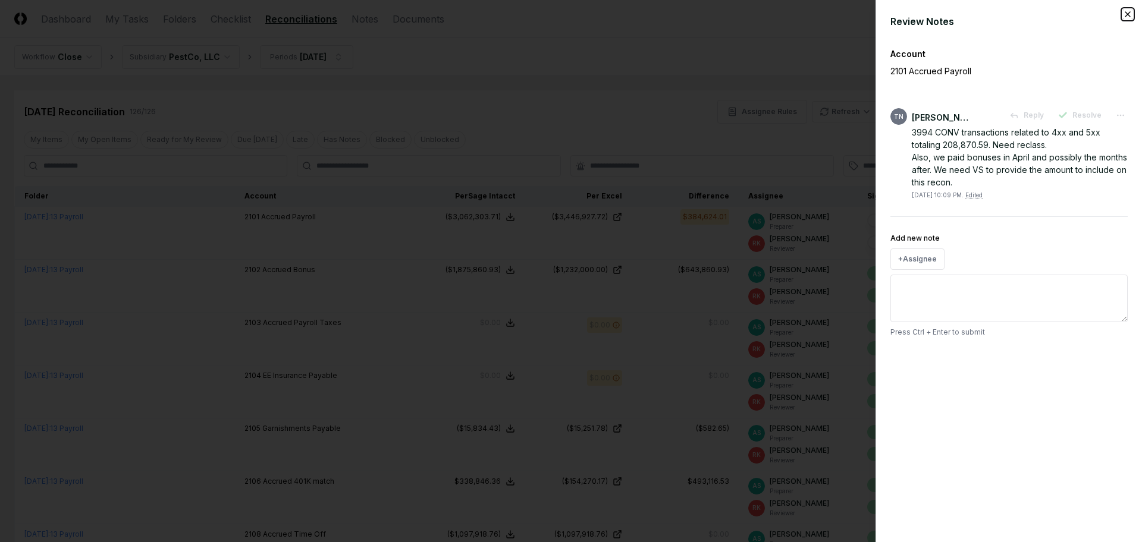
click at [1128, 14] on icon "button" at bounding box center [1127, 14] width 5 height 5
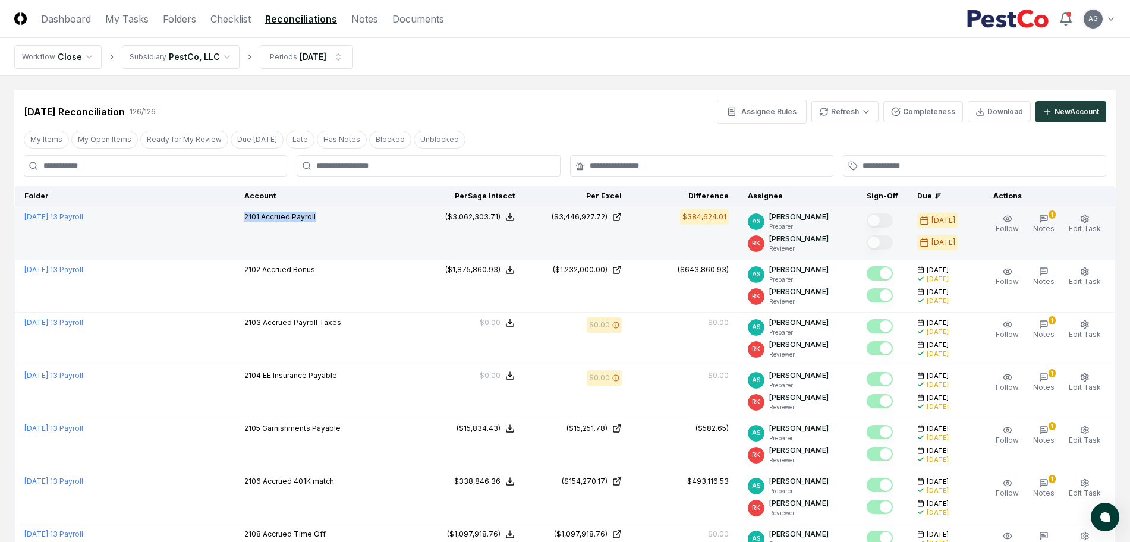
drag, startPoint x: 309, startPoint y: 216, endPoint x: 233, endPoint y: 215, distance: 76.1
click at [235, 215] on td "2101 Accrued Payroll" at bounding box center [326, 233] width 183 height 53
drag, startPoint x: 731, startPoint y: 218, endPoint x: 686, endPoint y: 219, distance: 45.2
click at [686, 219] on div "$384,624.01" at bounding box center [685, 218] width 88 height 13
click at [1049, 226] on span "Notes" at bounding box center [1043, 228] width 21 height 9
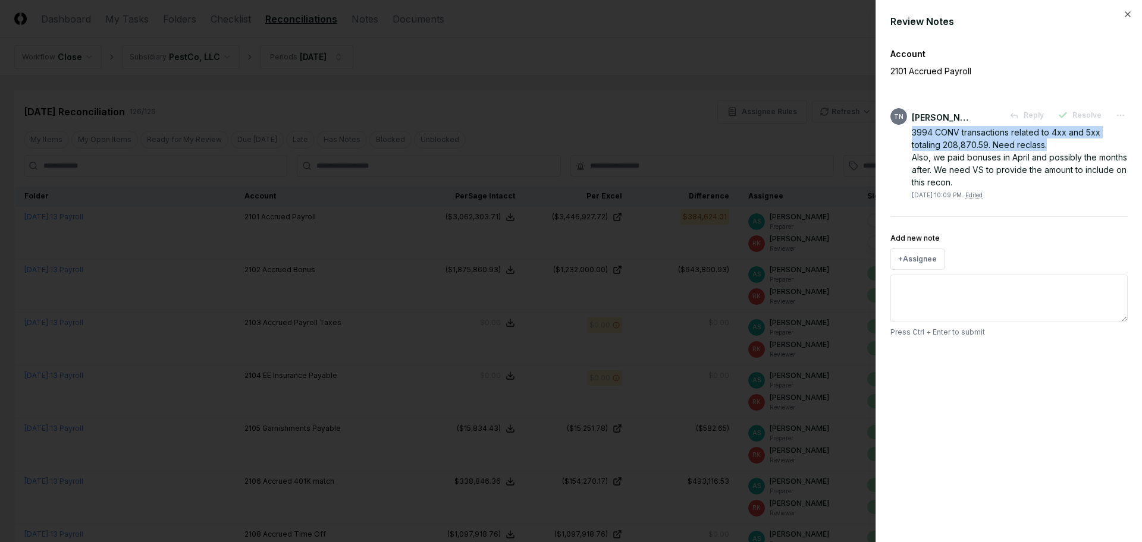
drag, startPoint x: 1048, startPoint y: 144, endPoint x: 908, endPoint y: 135, distance: 140.6
click at [908, 135] on div "TN Thang Nguyen Reply Resolve 3994 CONV transactions related to 4xx and 5xx tot…" at bounding box center [1008, 154] width 237 height 92
click at [1130, 11] on icon "button" at bounding box center [1128, 15] width 10 height 10
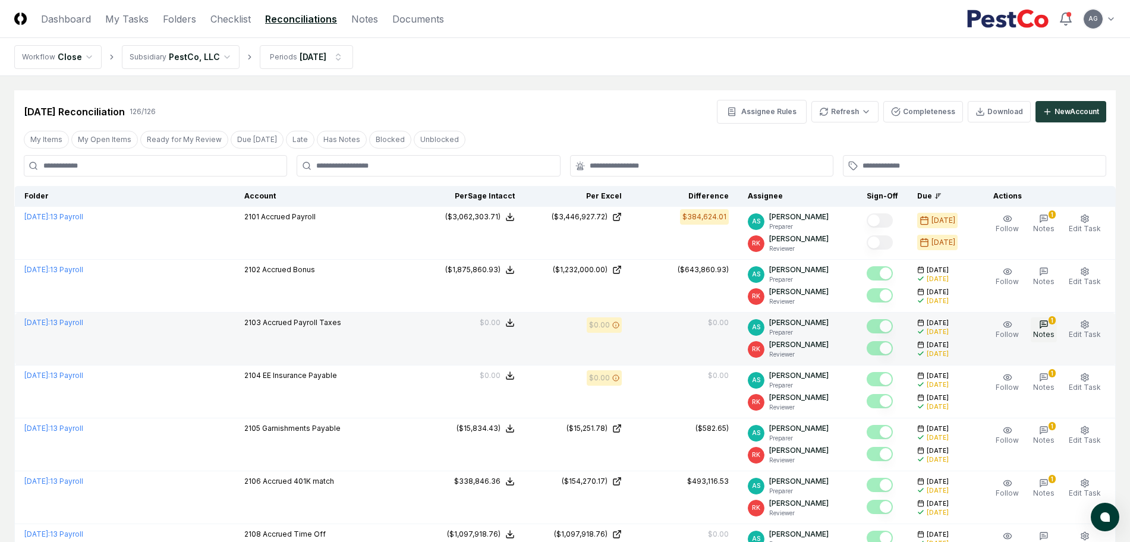
click at [1056, 329] on button "1 Notes" at bounding box center [1044, 330] width 26 height 25
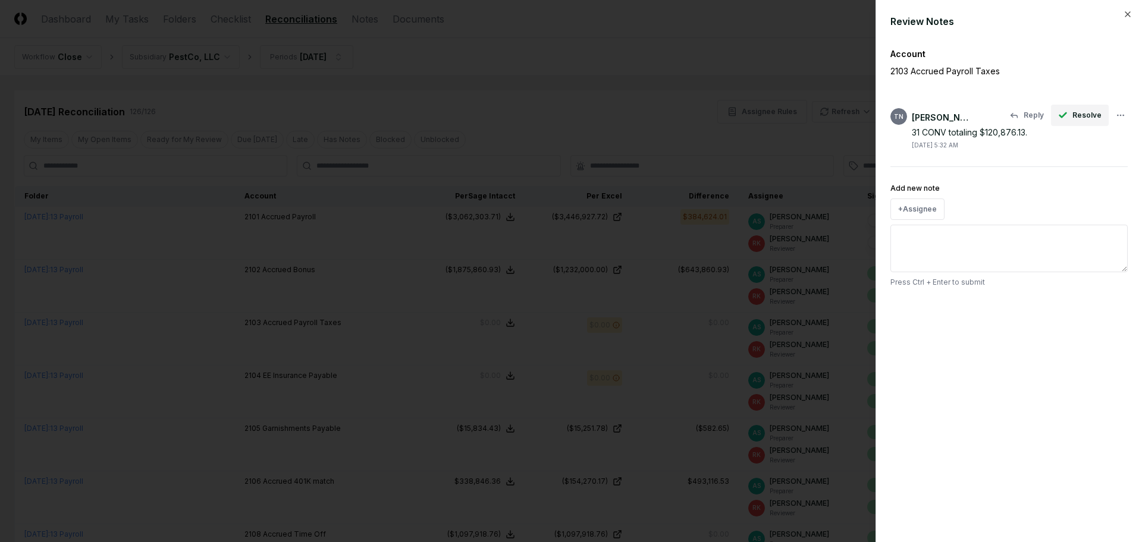
click at [1080, 114] on span "Resolve" at bounding box center [1086, 115] width 29 height 11
click at [1126, 14] on icon "button" at bounding box center [1128, 15] width 10 height 10
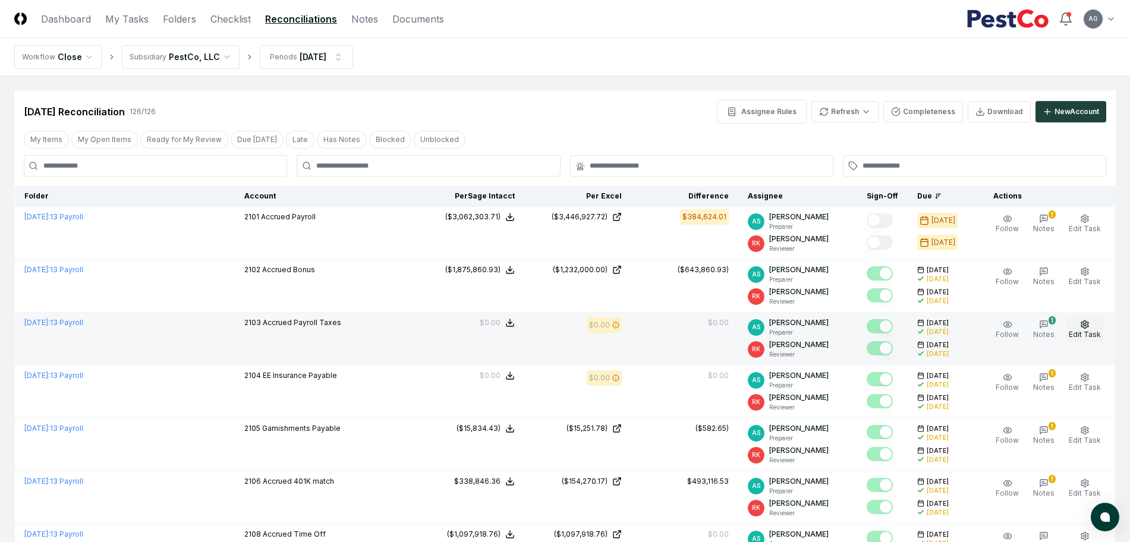
click at [1082, 331] on span "Edit Task" at bounding box center [1085, 334] width 32 height 9
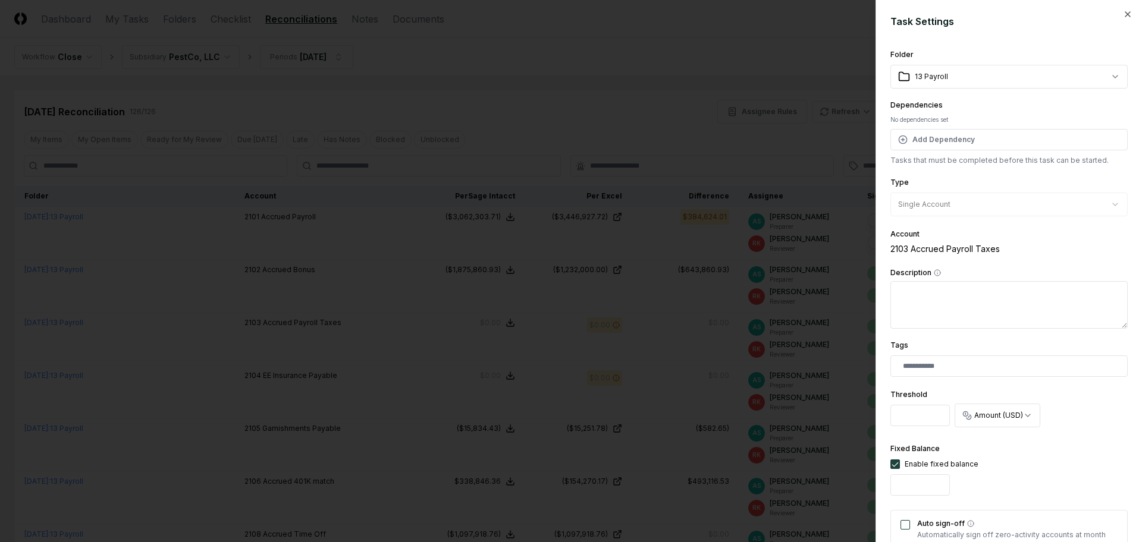
drag, startPoint x: 924, startPoint y: 415, endPoint x: 892, endPoint y: 414, distance: 32.1
click at [892, 414] on input "******" at bounding box center [919, 415] width 59 height 21
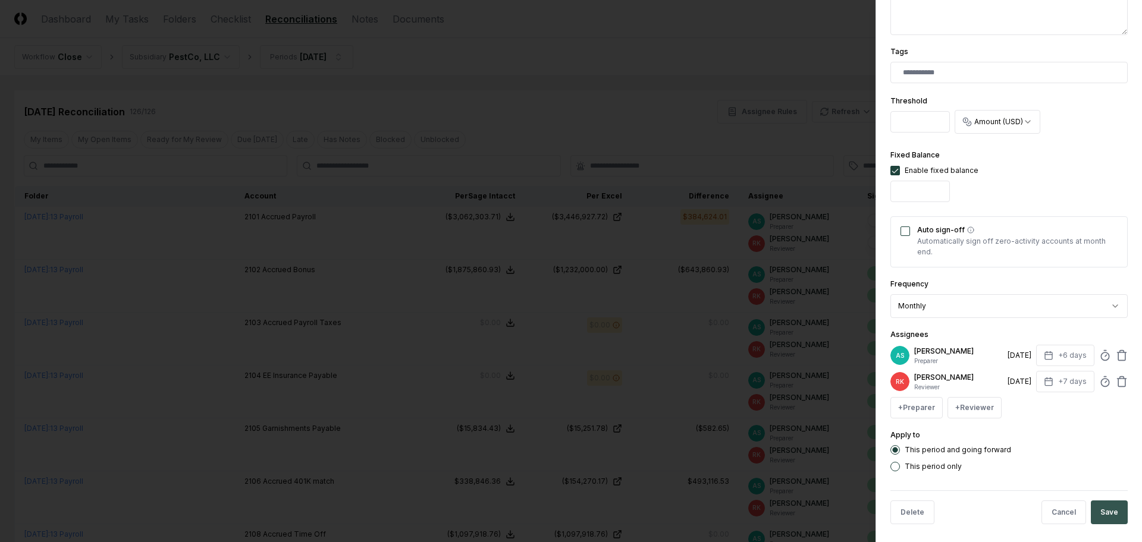
scroll to position [300, 0]
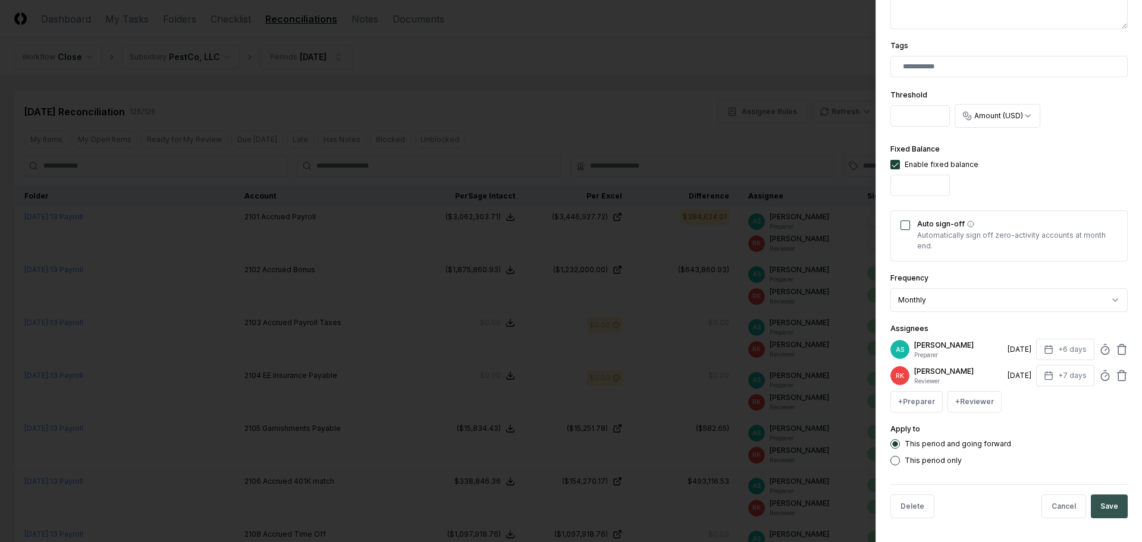
type input "*"
click at [1098, 508] on button "Save" at bounding box center [1108, 507] width 37 height 24
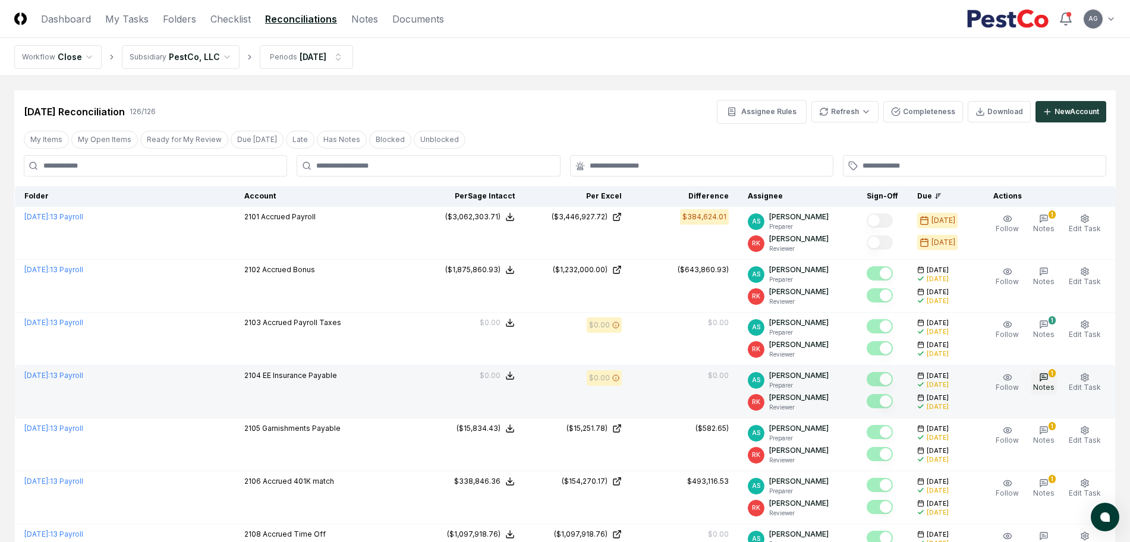
click at [1046, 378] on icon "button" at bounding box center [1044, 378] width 4 height 0
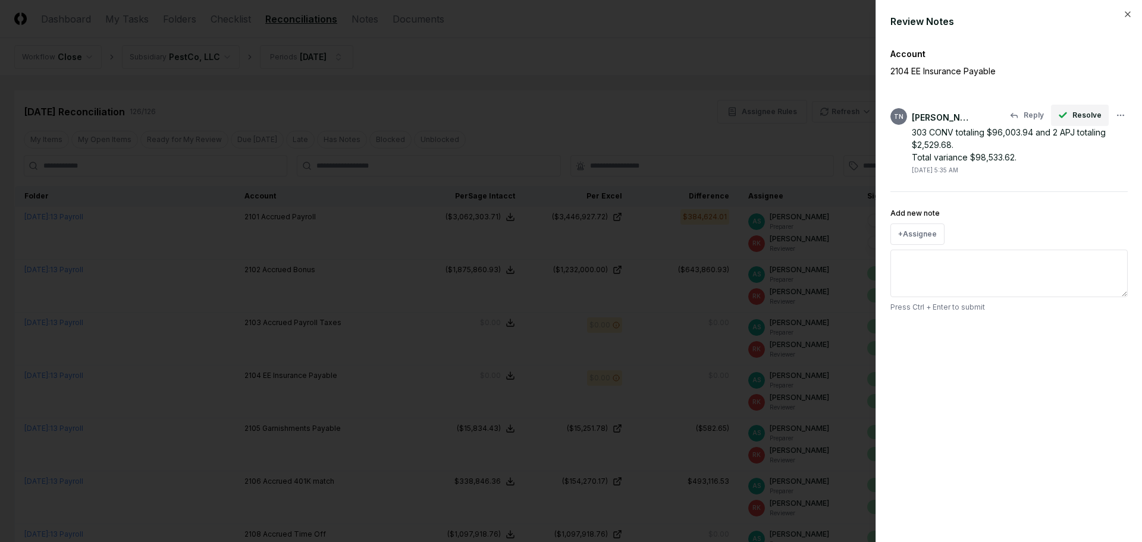
click at [1079, 121] on button "Resolve" at bounding box center [1080, 115] width 58 height 21
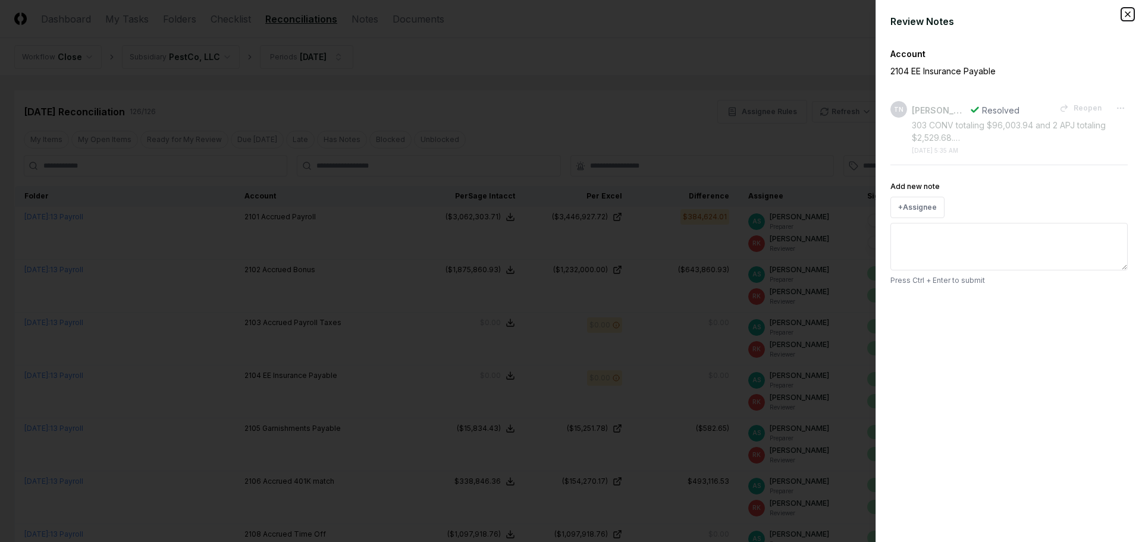
click at [1125, 13] on icon "button" at bounding box center [1128, 15] width 10 height 10
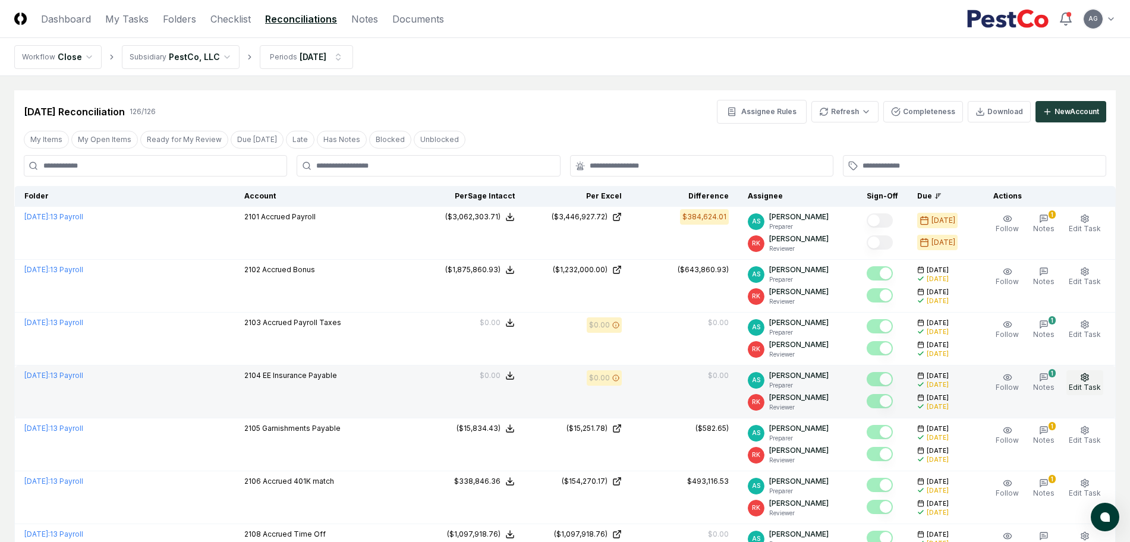
click at [1085, 381] on icon "button" at bounding box center [1085, 378] width 10 height 10
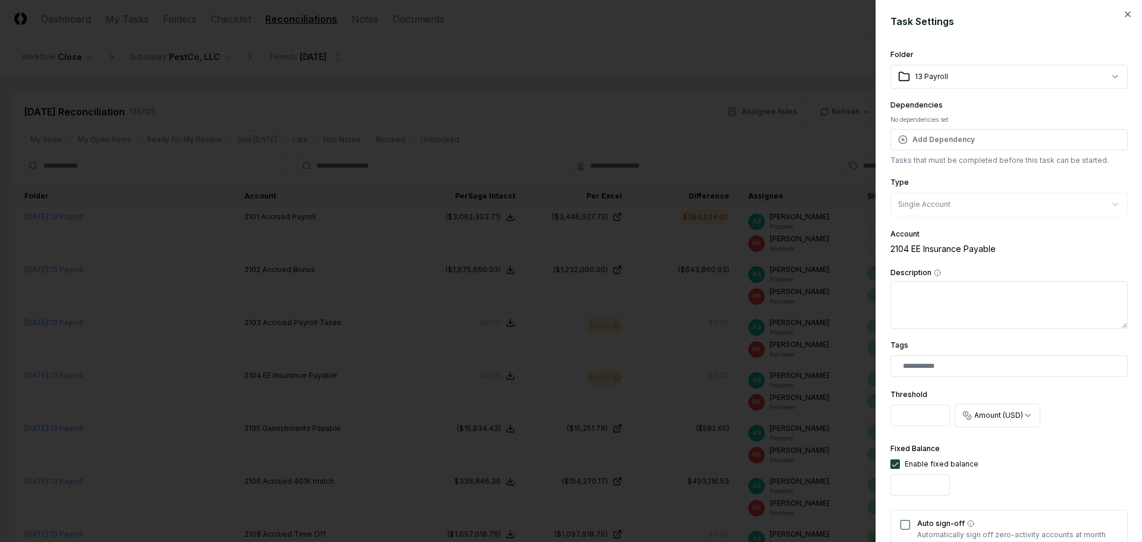
drag, startPoint x: 925, startPoint y: 416, endPoint x: 866, endPoint y: 414, distance: 59.5
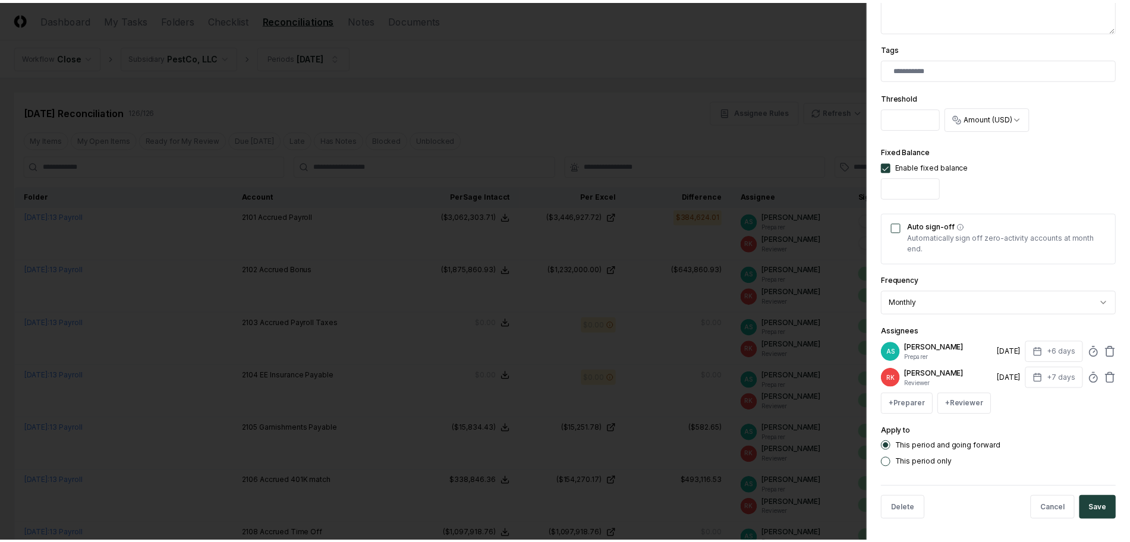
scroll to position [300, 0]
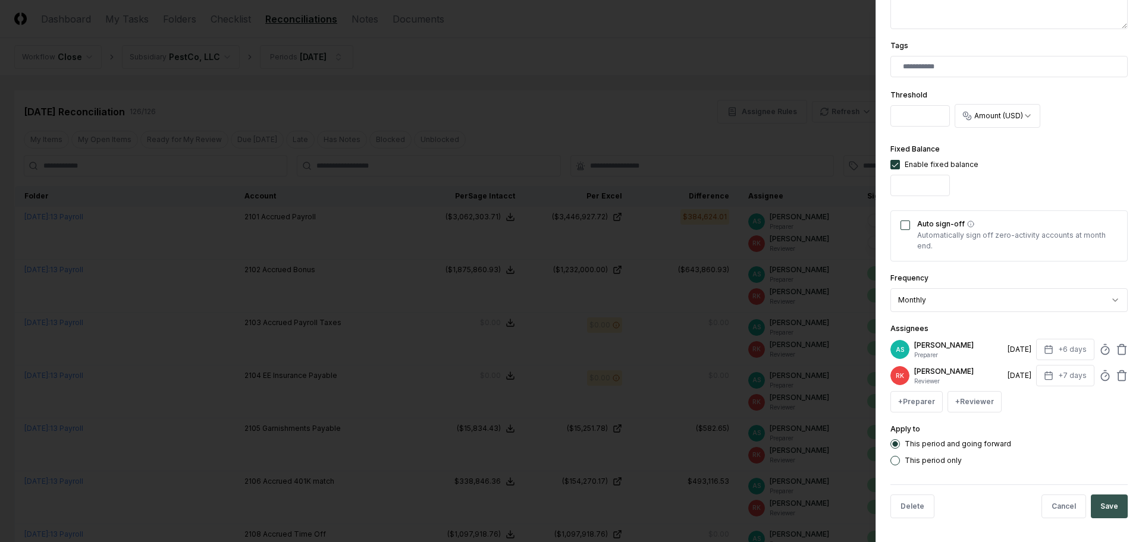
type input "*"
click at [1099, 507] on button "Save" at bounding box center [1108, 507] width 37 height 24
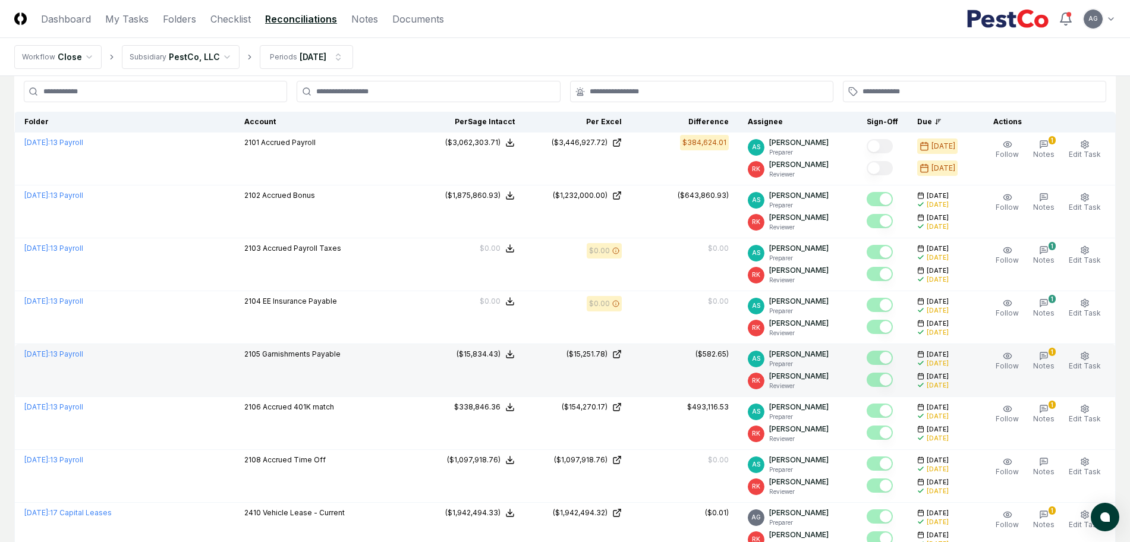
scroll to position [149, 0]
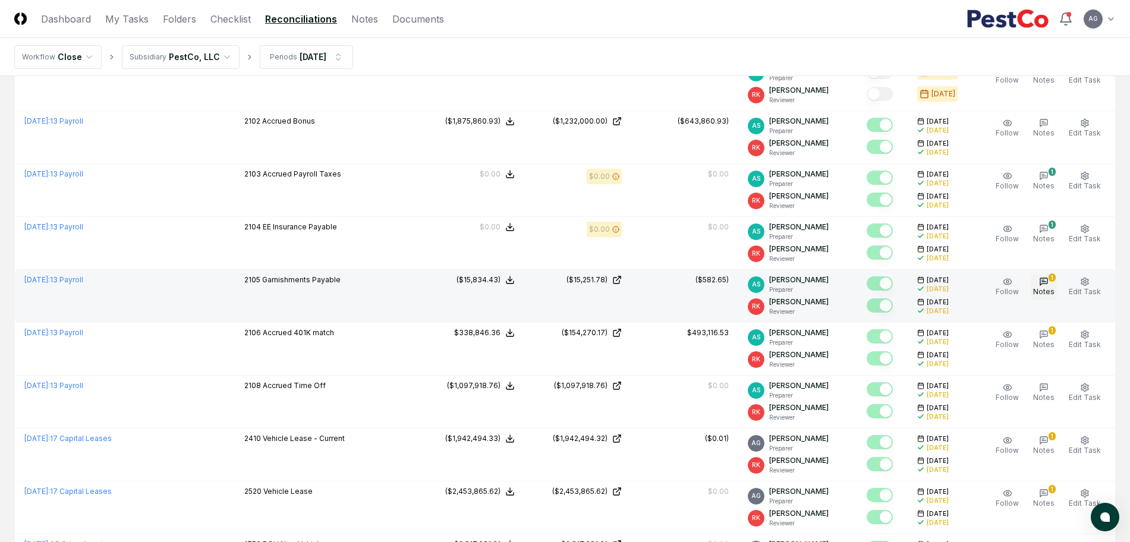
click at [1042, 292] on span "Notes" at bounding box center [1043, 291] width 21 height 9
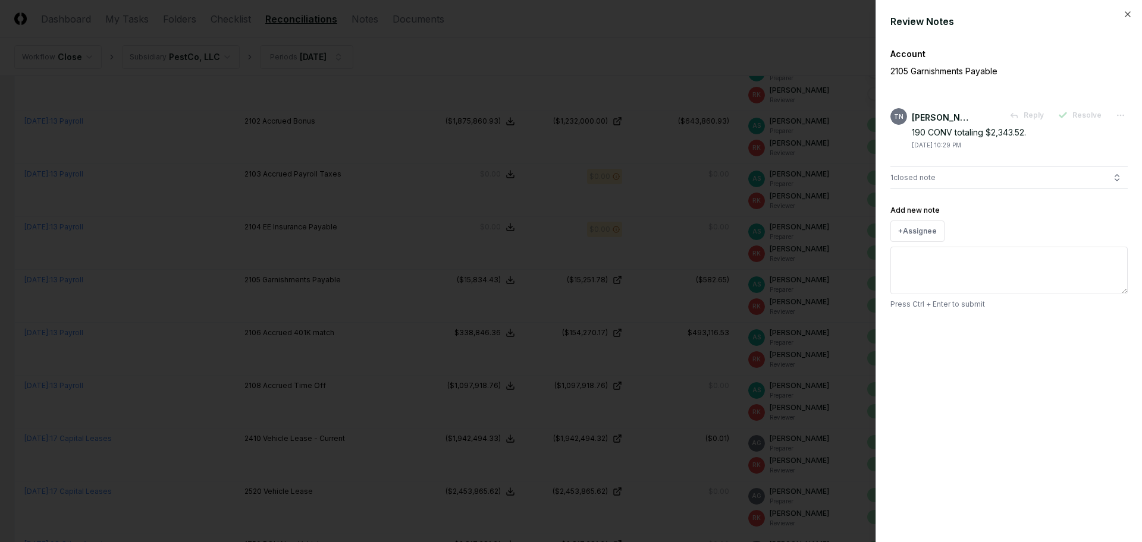
click at [705, 303] on div at bounding box center [571, 271] width 1142 height 542
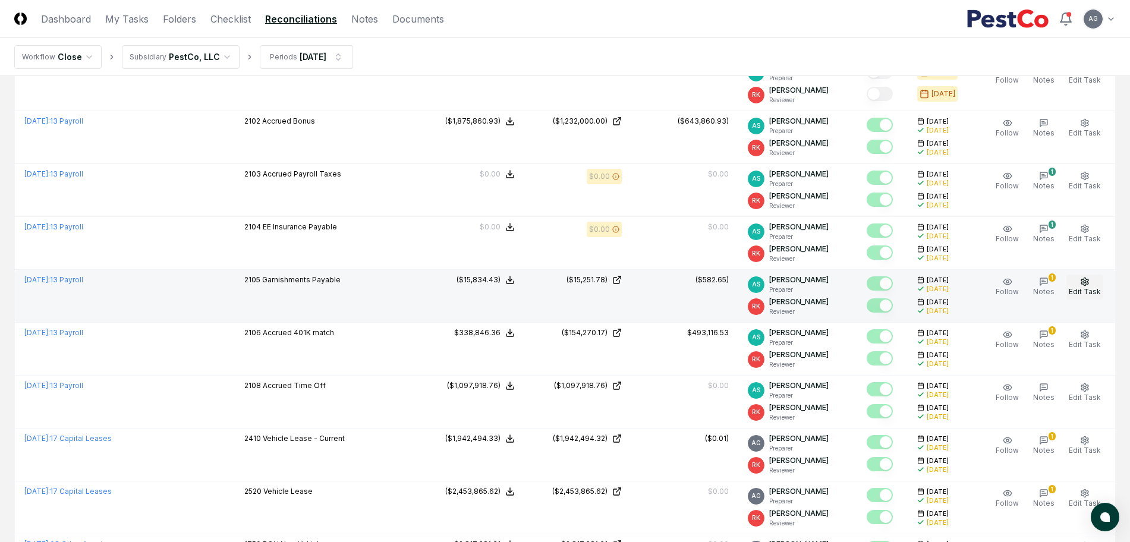
click at [1090, 293] on span "Edit Task" at bounding box center [1085, 291] width 32 height 9
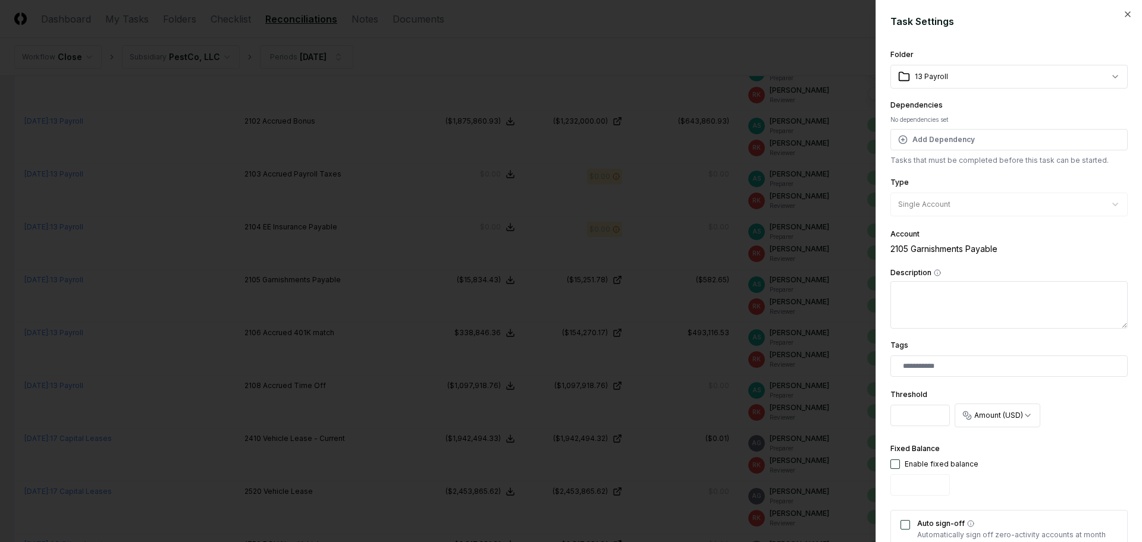
click at [685, 301] on div at bounding box center [571, 271] width 1142 height 542
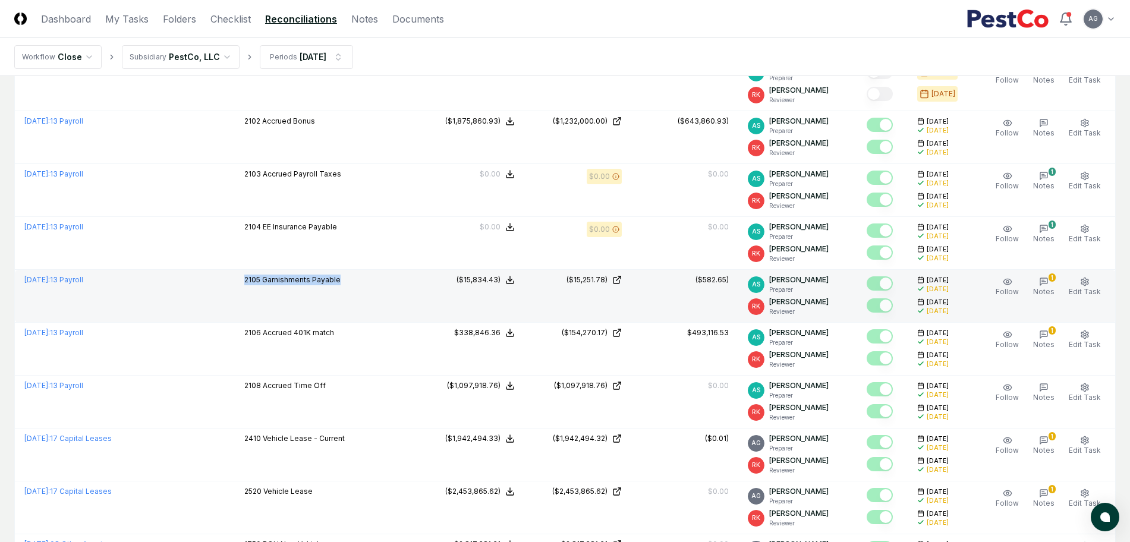
drag, startPoint x: 347, startPoint y: 287, endPoint x: 231, endPoint y: 283, distance: 116.6
click at [235, 283] on td "2105 Garnishments Payable" at bounding box center [326, 296] width 183 height 53
drag, startPoint x: 734, startPoint y: 280, endPoint x: 693, endPoint y: 280, distance: 41.6
click at [693, 280] on td "($582.65)" at bounding box center [684, 296] width 107 height 53
click at [1049, 281] on icon "button" at bounding box center [1044, 282] width 10 height 10
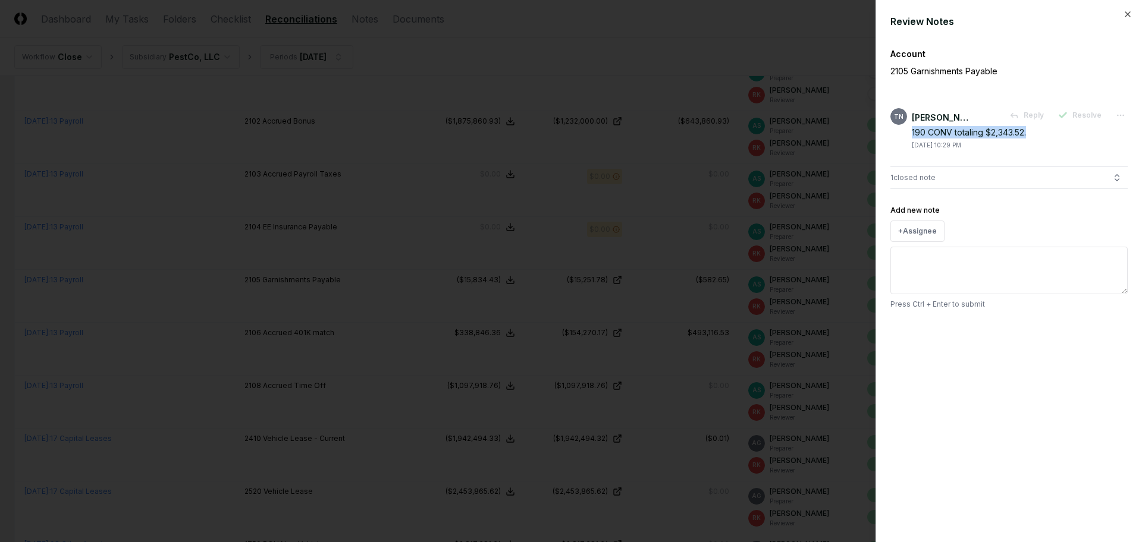
drag, startPoint x: 1045, startPoint y: 132, endPoint x: 906, endPoint y: 136, distance: 139.8
click at [906, 136] on div "TN Thang Nguyen Reply Resolve 190 CONV totaling $2,343.52. 8/11/2025 10:29 PM" at bounding box center [1008, 129] width 237 height 42
click at [1130, 14] on icon "button" at bounding box center [1128, 15] width 10 height 10
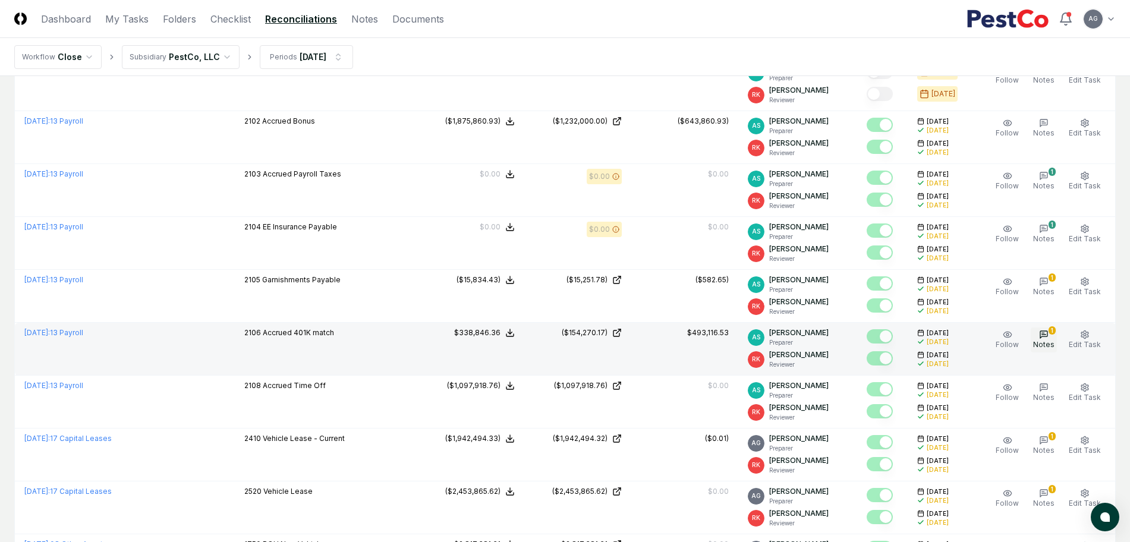
click at [1045, 339] on icon "button" at bounding box center [1044, 335] width 10 height 10
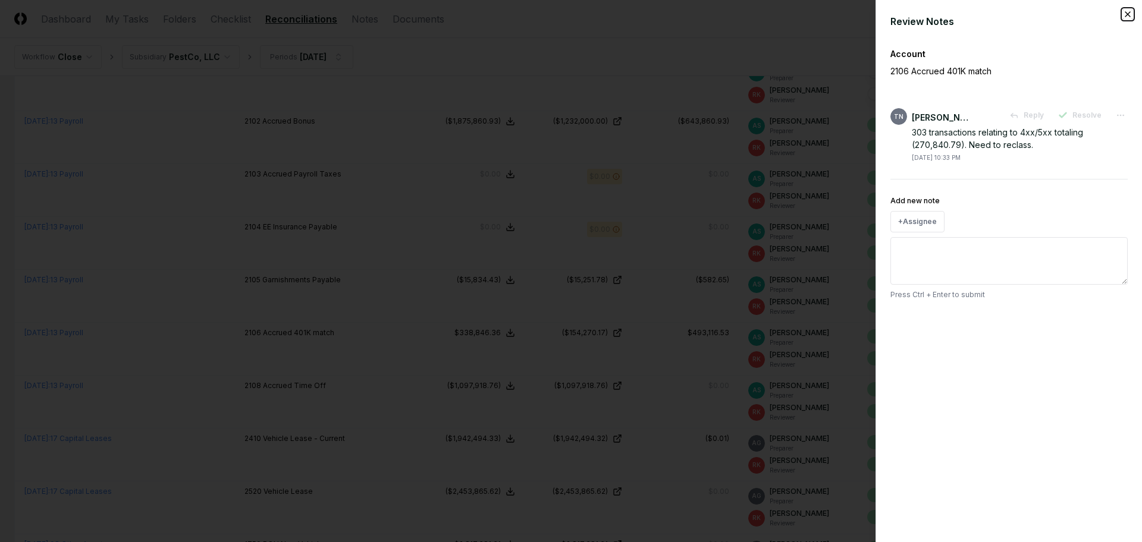
click at [1128, 14] on icon "button" at bounding box center [1127, 14] width 5 height 5
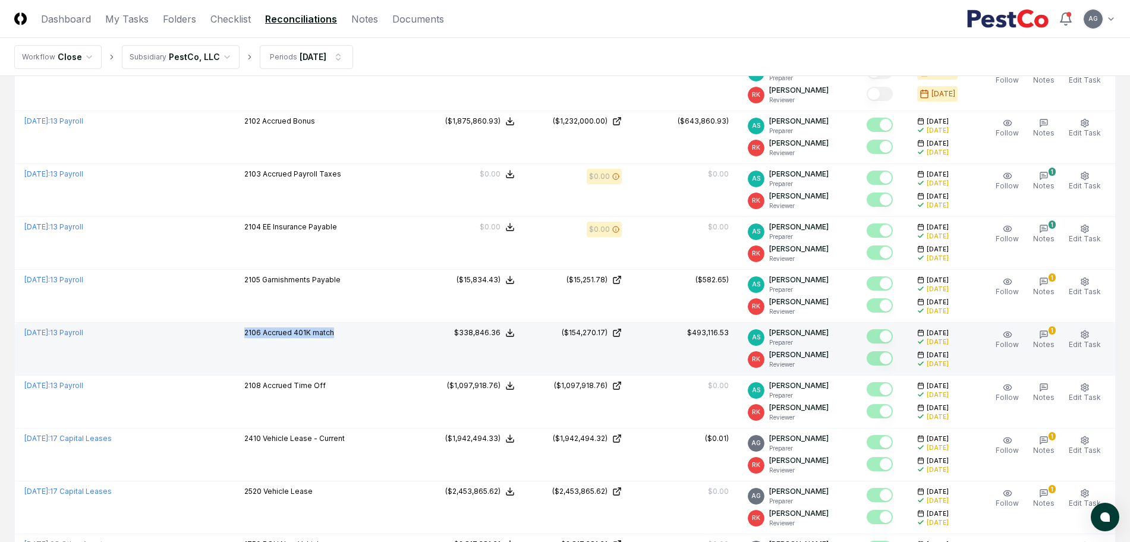
drag, startPoint x: 350, startPoint y: 334, endPoint x: 231, endPoint y: 336, distance: 118.9
click at [235, 336] on td "2106 Accrued 401K match" at bounding box center [326, 349] width 183 height 53
drag, startPoint x: 734, startPoint y: 333, endPoint x: 694, endPoint y: 333, distance: 40.4
click at [694, 333] on td "$493,116.53" at bounding box center [684, 349] width 107 height 53
click at [1045, 336] on icon "button" at bounding box center [1044, 335] width 10 height 10
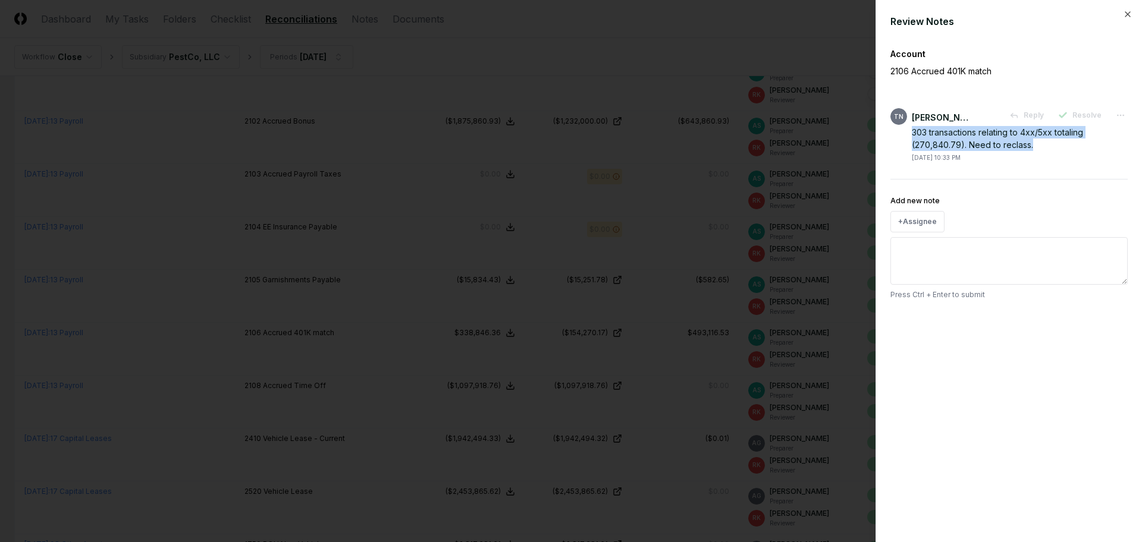
drag, startPoint x: 1033, startPoint y: 149, endPoint x: 910, endPoint y: 136, distance: 124.4
click at [910, 136] on div "TN Thang Nguyen Reply Resolve 303 transactions relating to 4xx/5xx totaling (27…" at bounding box center [1008, 135] width 237 height 54
click at [790, 30] on div at bounding box center [571, 271] width 1142 height 542
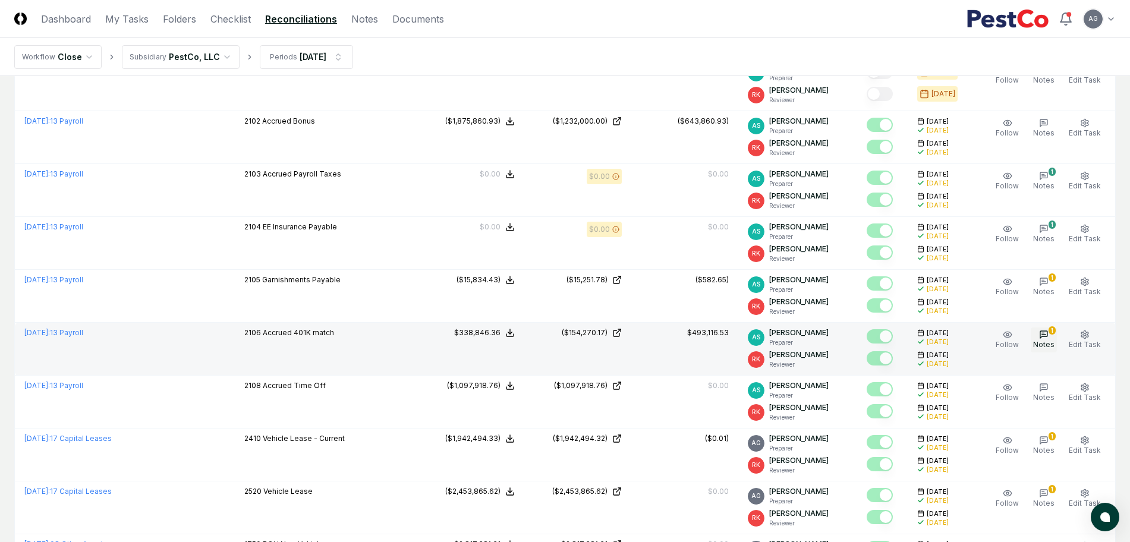
click at [1048, 342] on span "Notes" at bounding box center [1043, 344] width 21 height 9
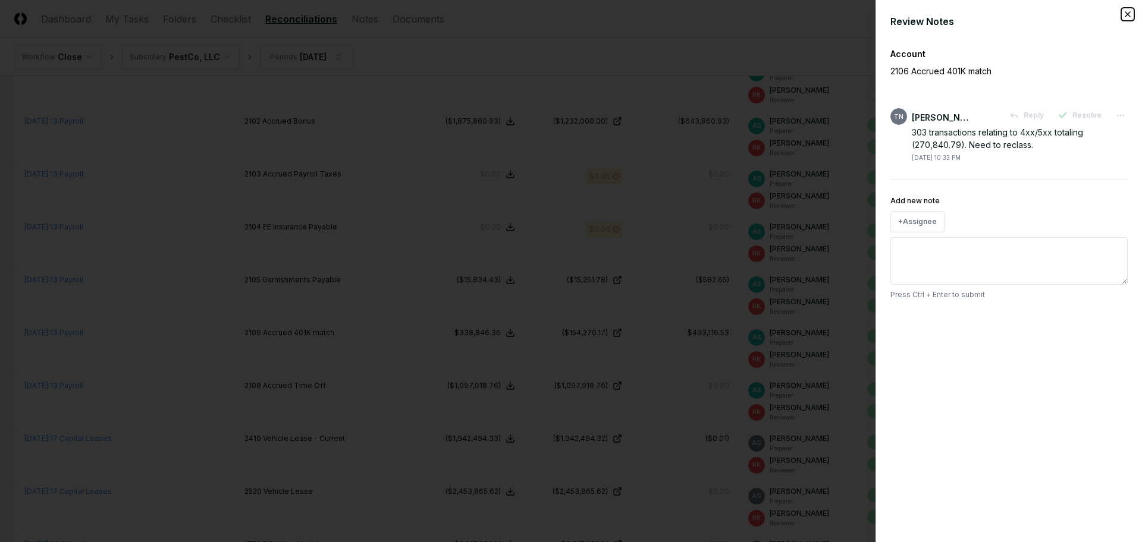
click at [1126, 17] on icon "button" at bounding box center [1128, 15] width 10 height 10
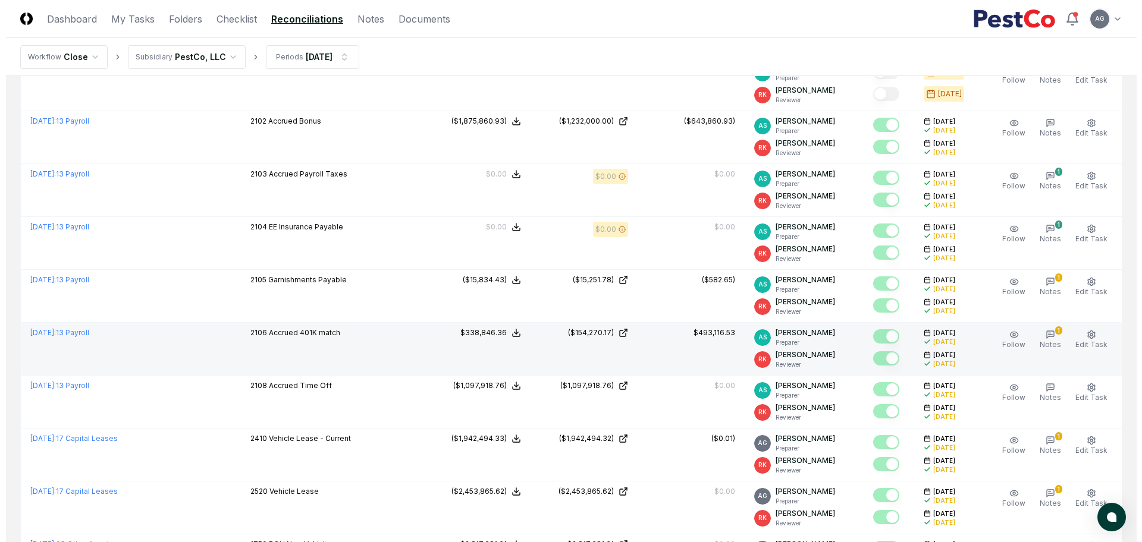
scroll to position [223, 0]
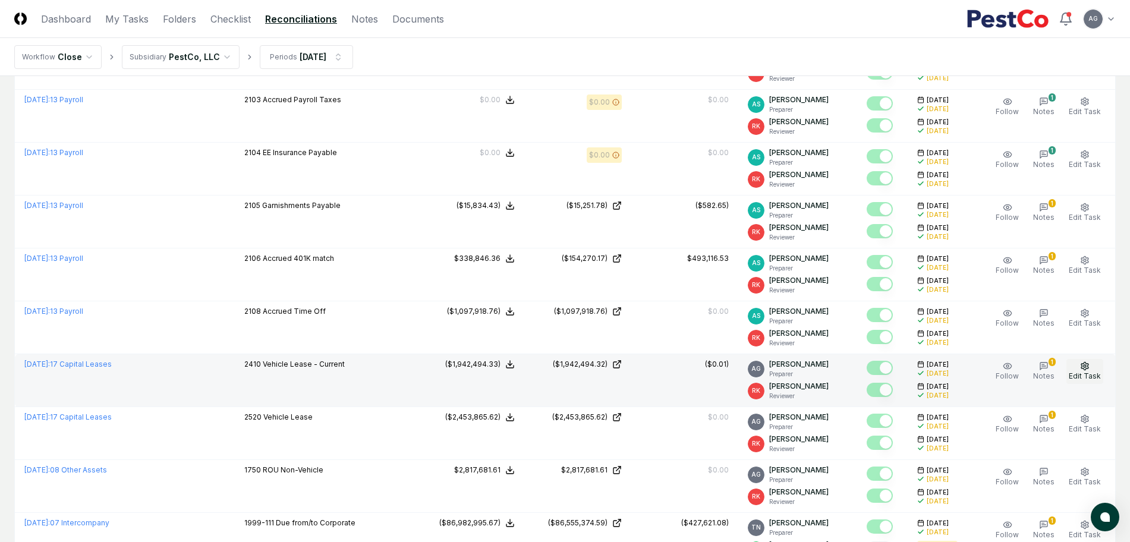
click at [1089, 373] on span "Edit Task" at bounding box center [1085, 376] width 32 height 9
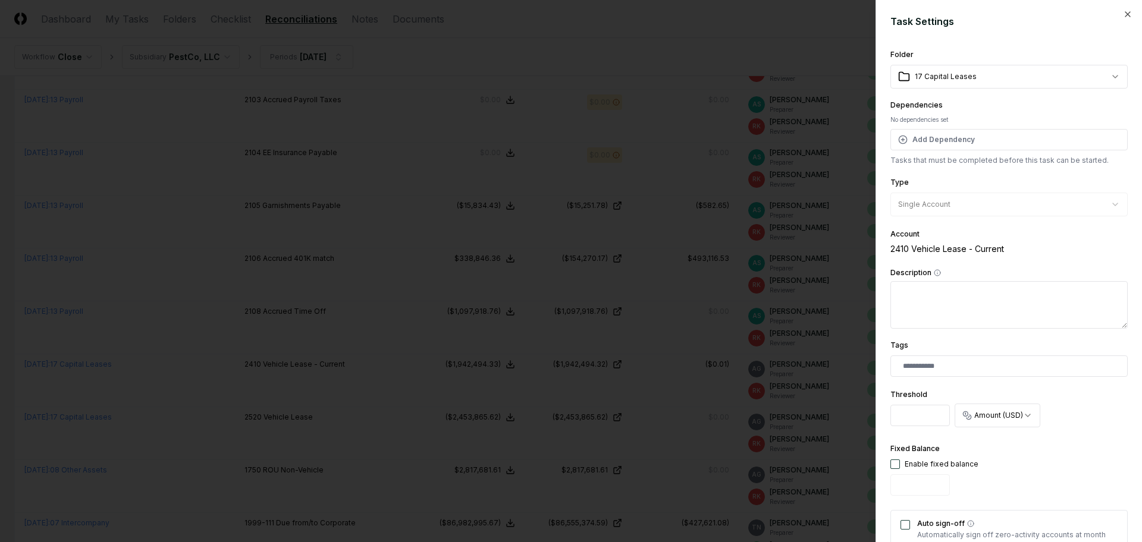
drag, startPoint x: 932, startPoint y: 412, endPoint x: 889, endPoint y: 409, distance: 42.9
click at [889, 409] on div "**********" at bounding box center [1008, 271] width 266 height 542
type input "***"
click at [1085, 428] on div "**********" at bounding box center [1008, 409] width 237 height 46
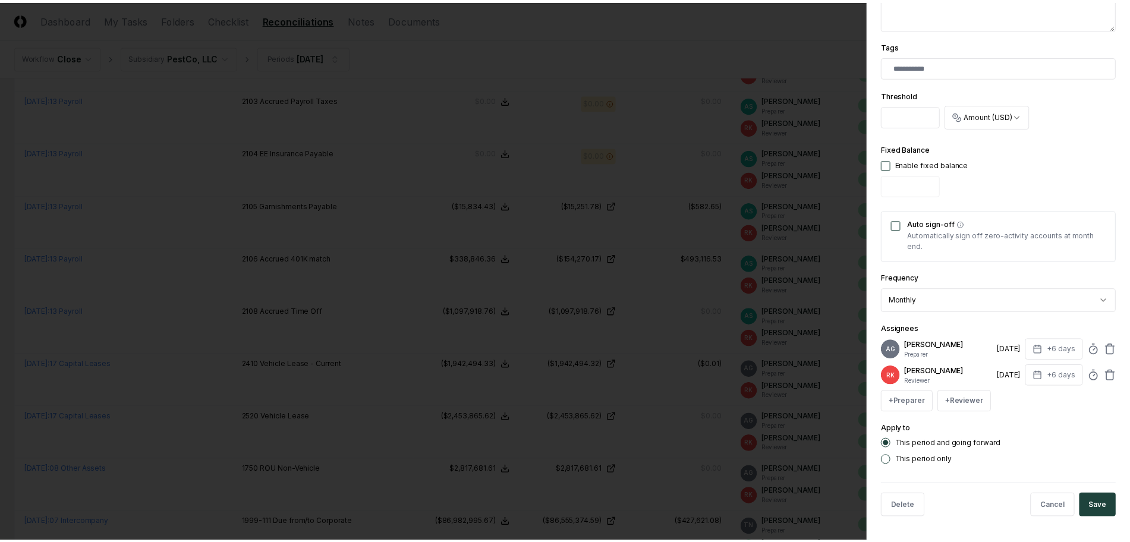
scroll to position [309, 0]
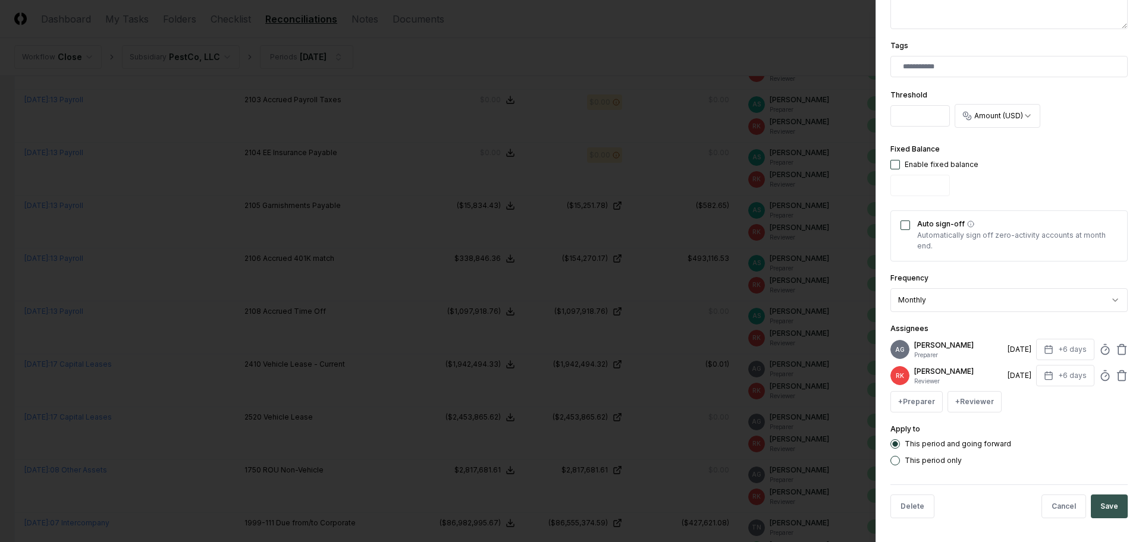
click at [1099, 509] on button "Save" at bounding box center [1108, 507] width 37 height 24
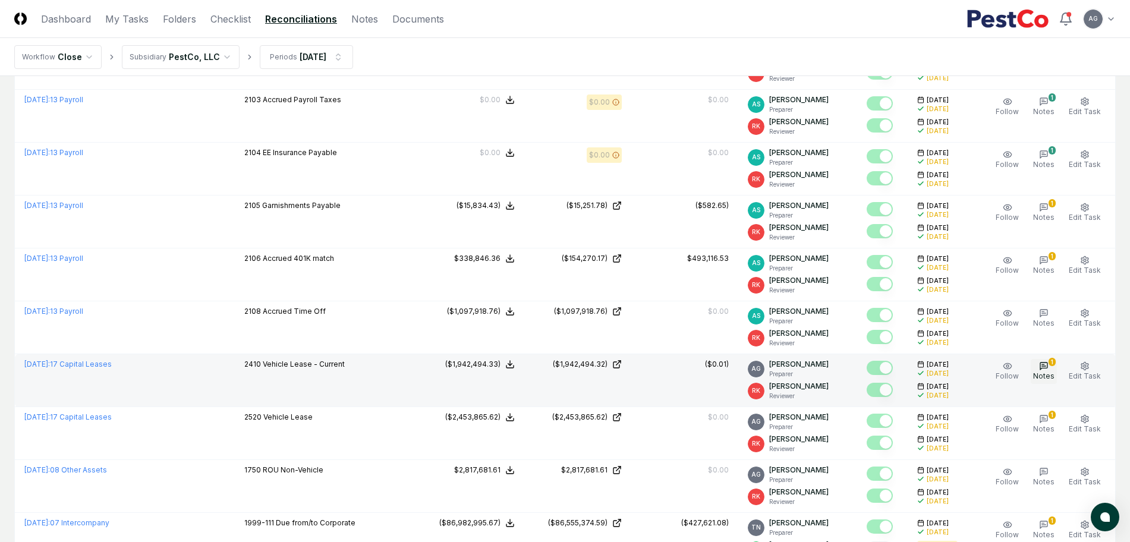
click at [1043, 373] on span "Notes" at bounding box center [1043, 376] width 21 height 9
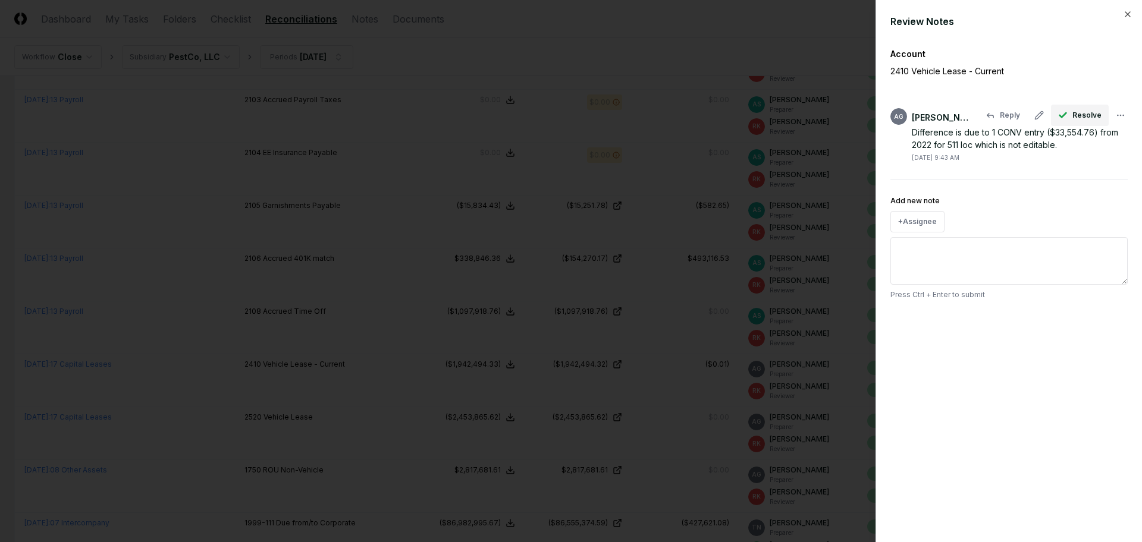
click at [1077, 118] on span "Resolve" at bounding box center [1086, 115] width 29 height 11
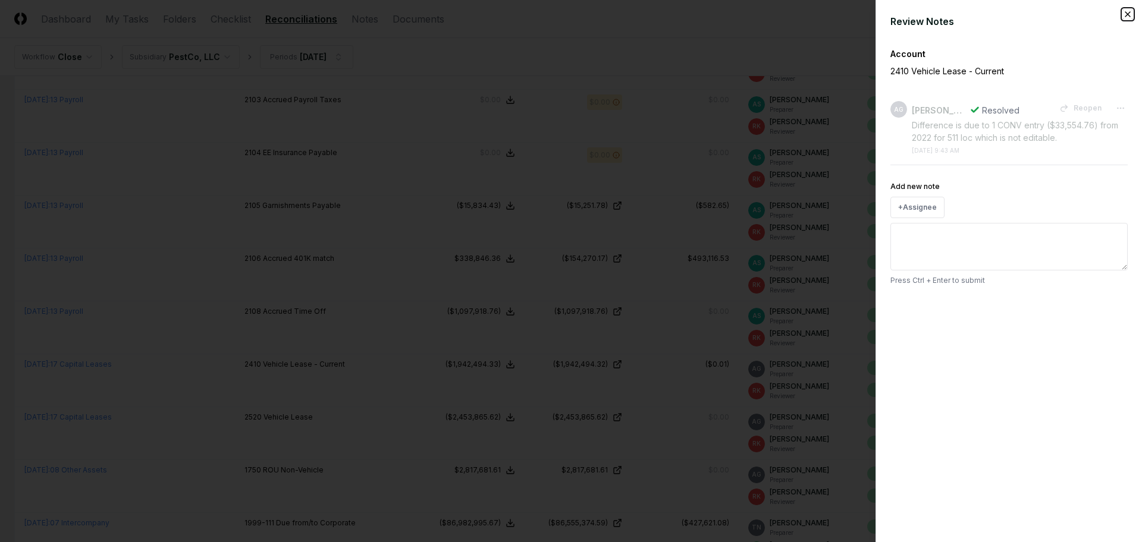
click at [1127, 12] on icon "button" at bounding box center [1128, 15] width 10 height 10
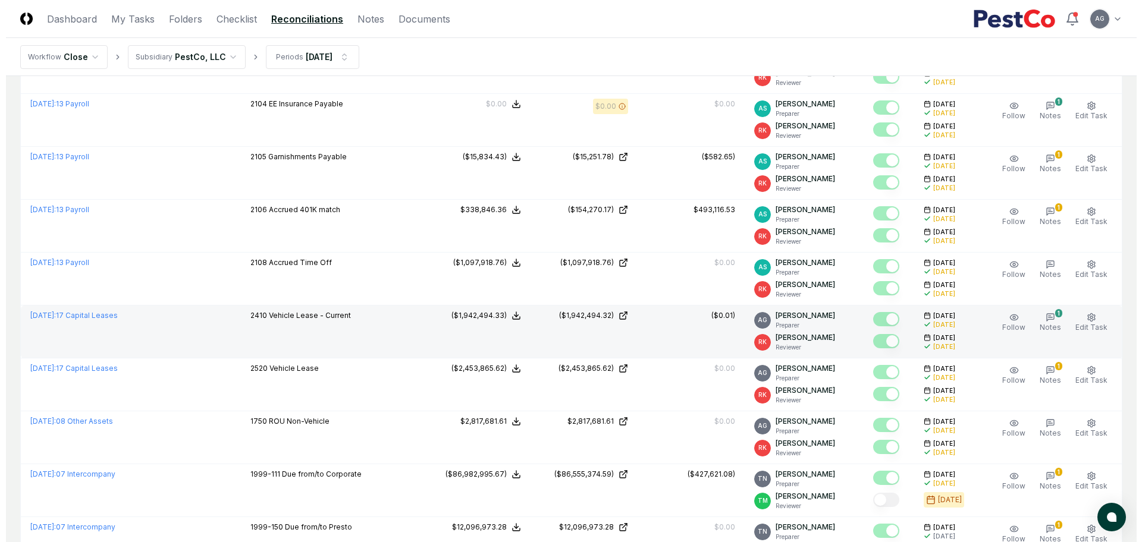
scroll to position [297, 0]
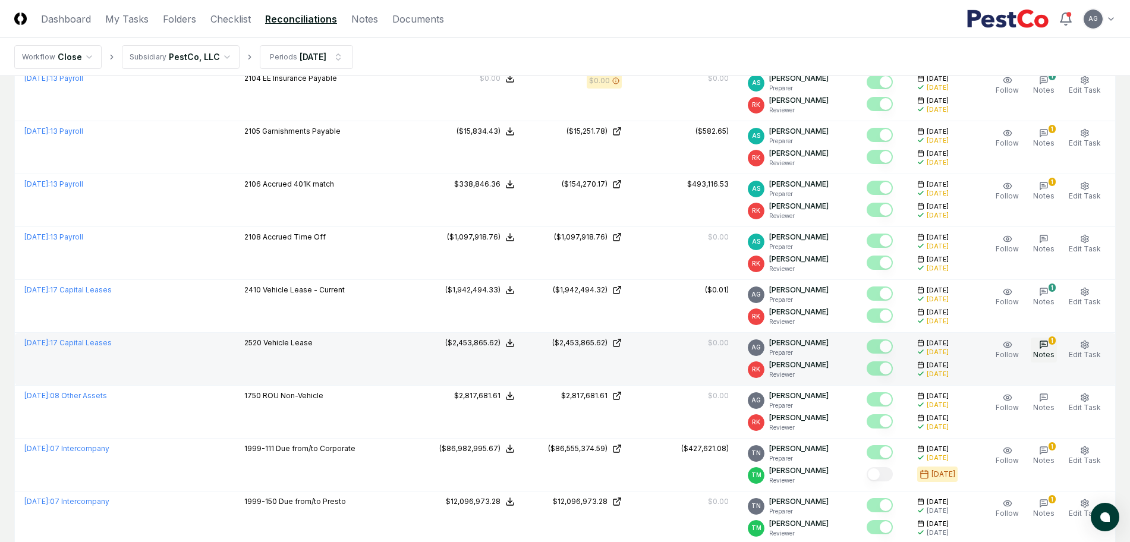
click at [1053, 348] on button "1 Notes" at bounding box center [1044, 350] width 26 height 25
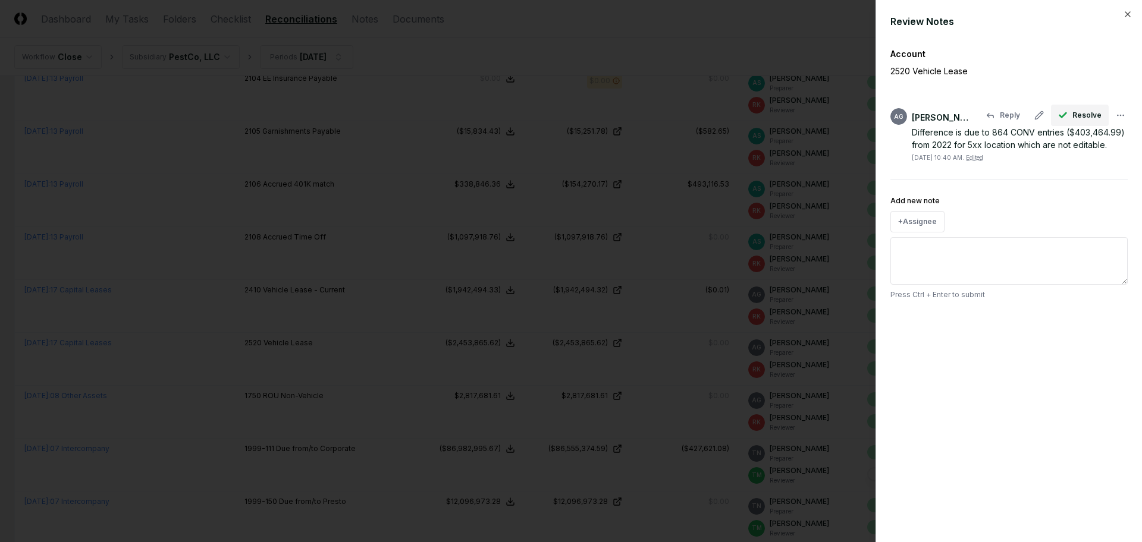
click at [1074, 115] on span "Resolve" at bounding box center [1086, 115] width 29 height 11
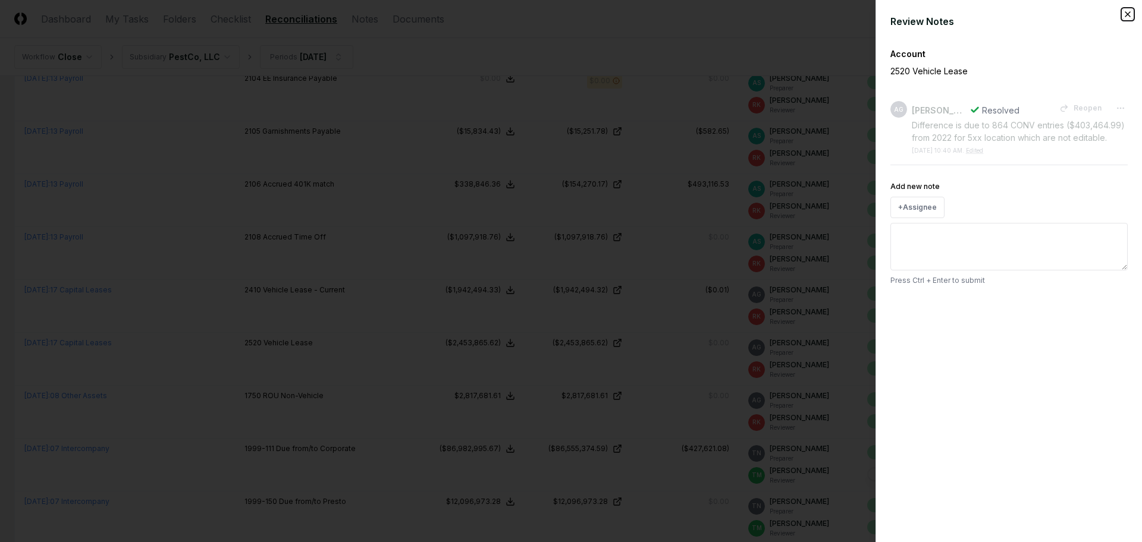
click at [1126, 16] on icon "button" at bounding box center [1127, 14] width 5 height 5
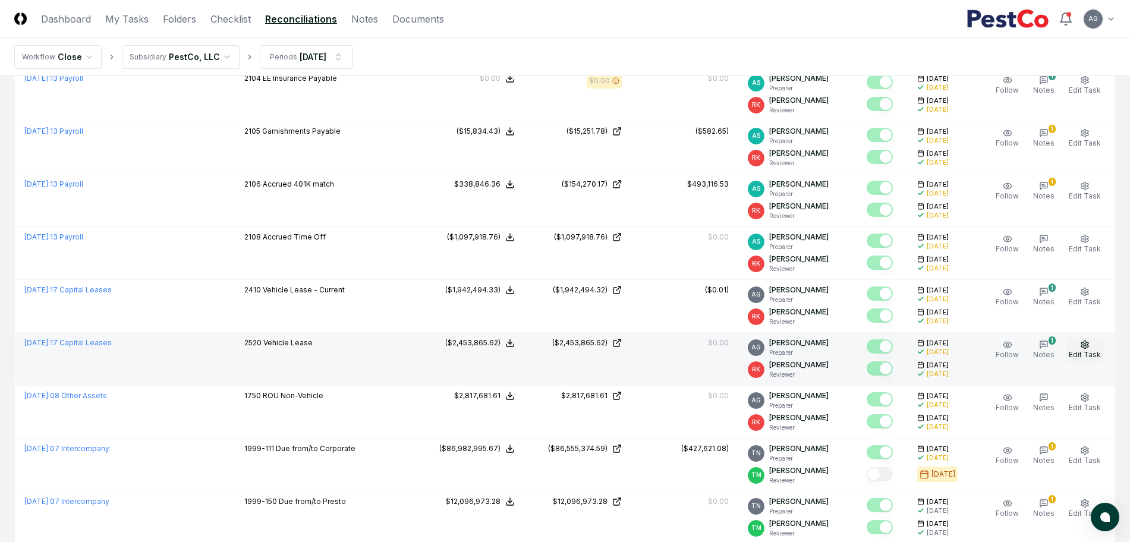
click at [1090, 356] on span "Edit Task" at bounding box center [1085, 354] width 32 height 9
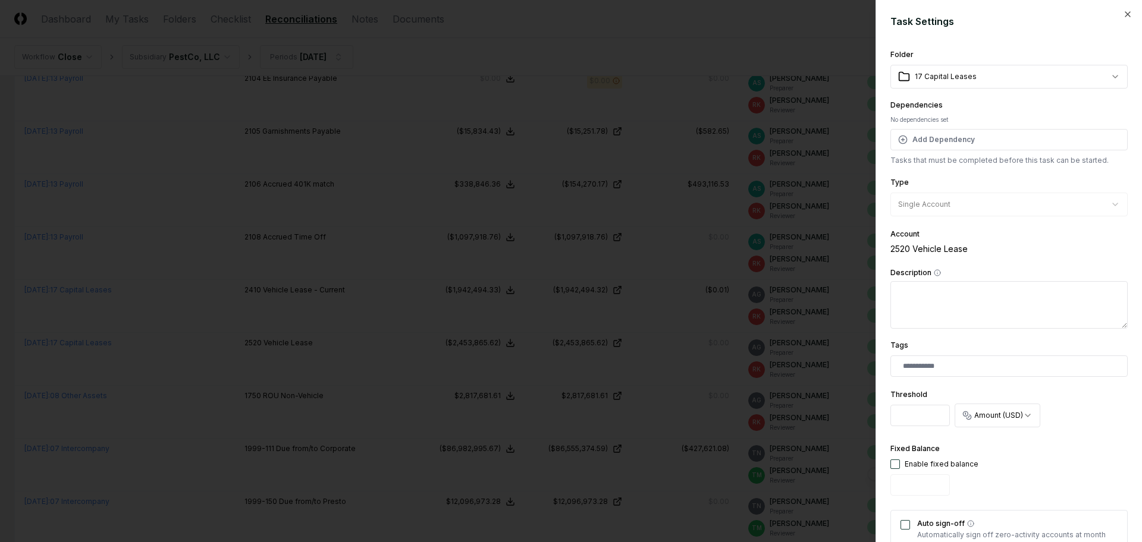
scroll to position [0, 3]
drag, startPoint x: 898, startPoint y: 419, endPoint x: 947, endPoint y: 429, distance: 49.9
click at [947, 429] on div "Threshold *********" at bounding box center [919, 409] width 59 height 43
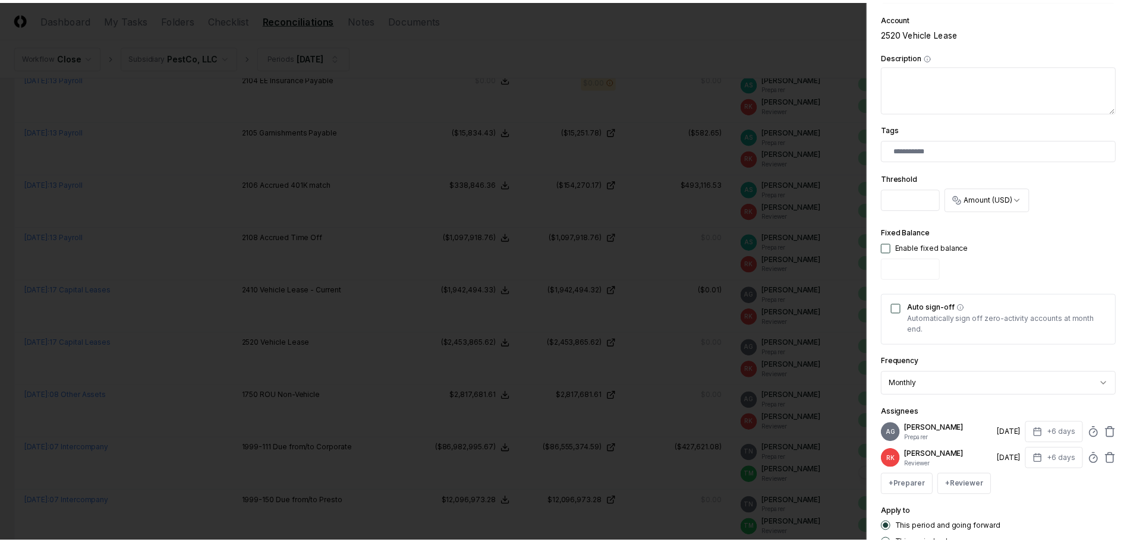
scroll to position [297, 0]
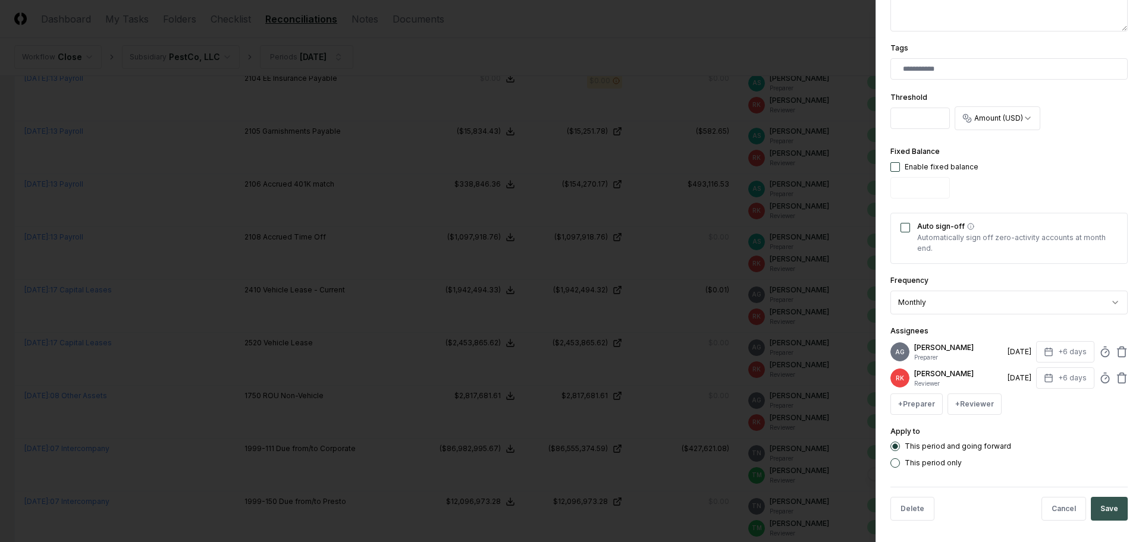
type input "*"
click at [1106, 516] on button "Save" at bounding box center [1108, 509] width 37 height 24
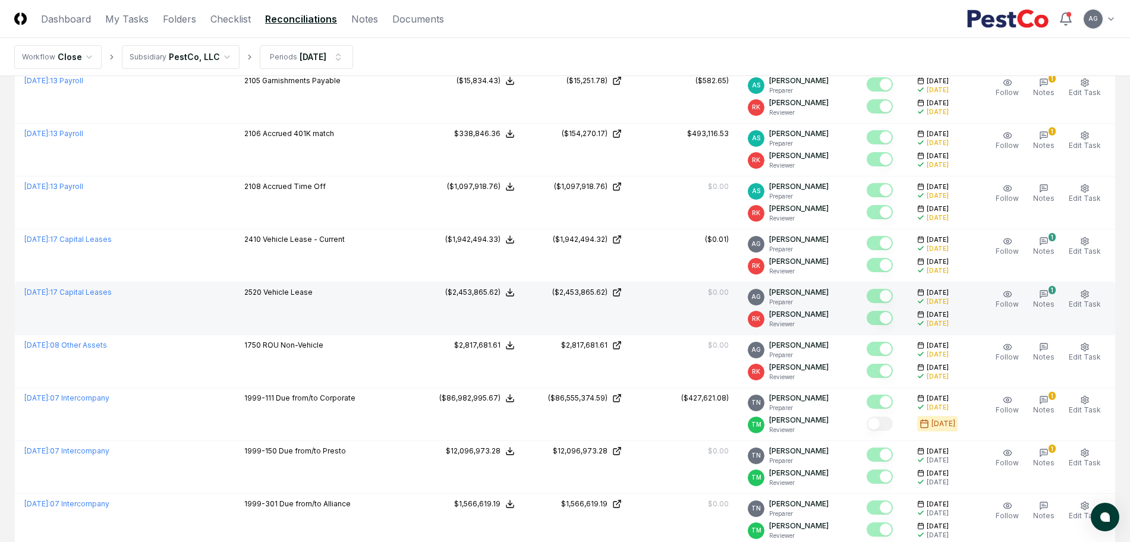
scroll to position [372, 0]
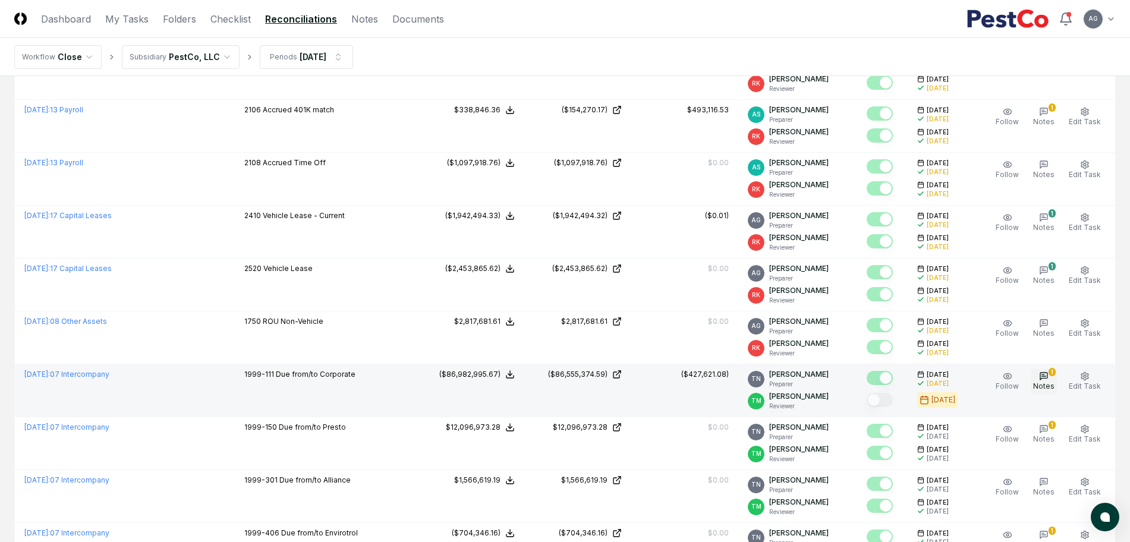
click at [1049, 388] on span "Notes" at bounding box center [1043, 386] width 21 height 9
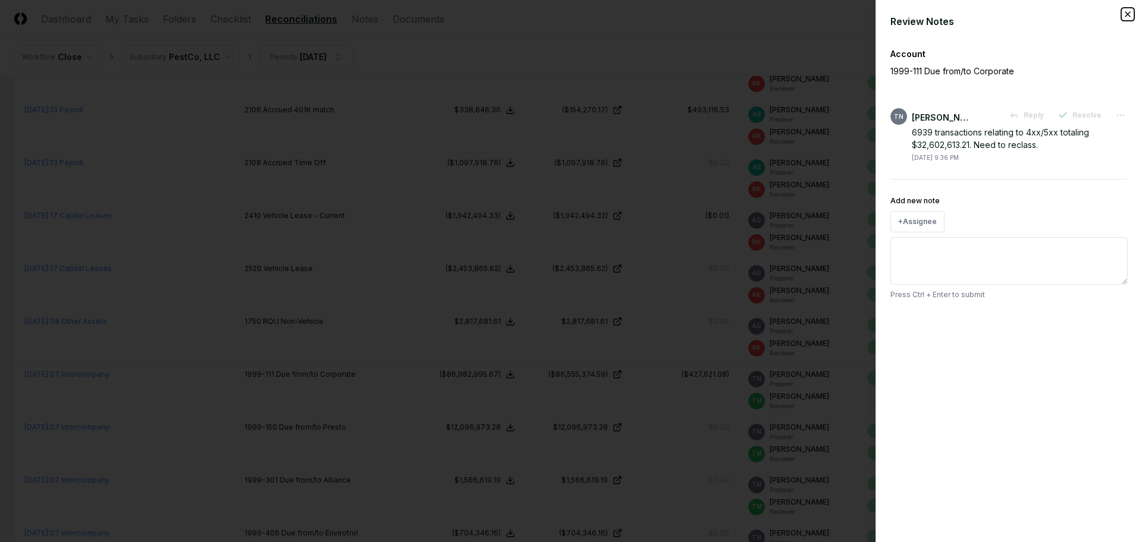
click at [1124, 13] on icon "button" at bounding box center [1128, 15] width 10 height 10
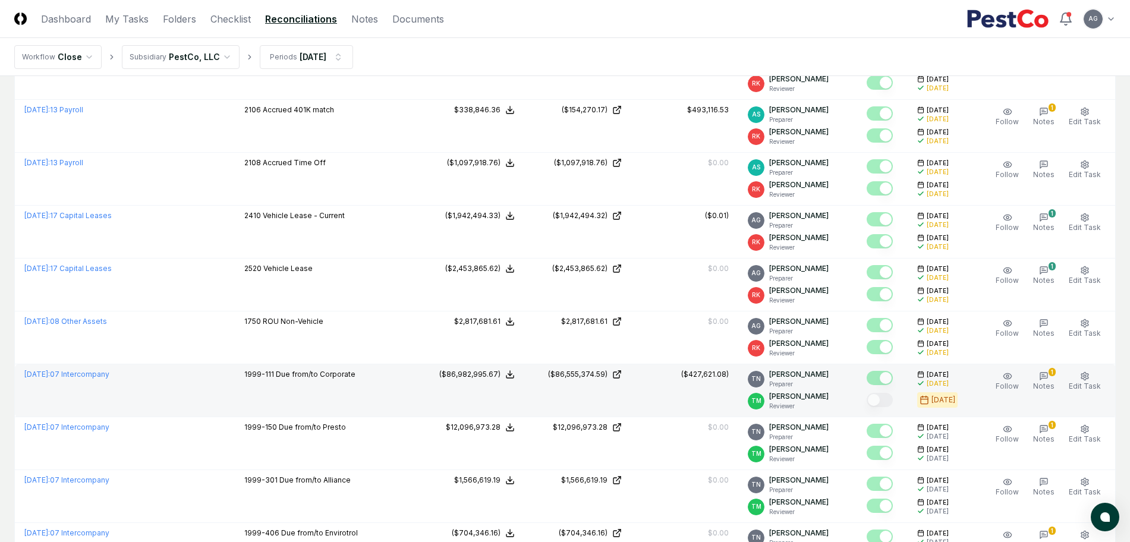
scroll to position [446, 0]
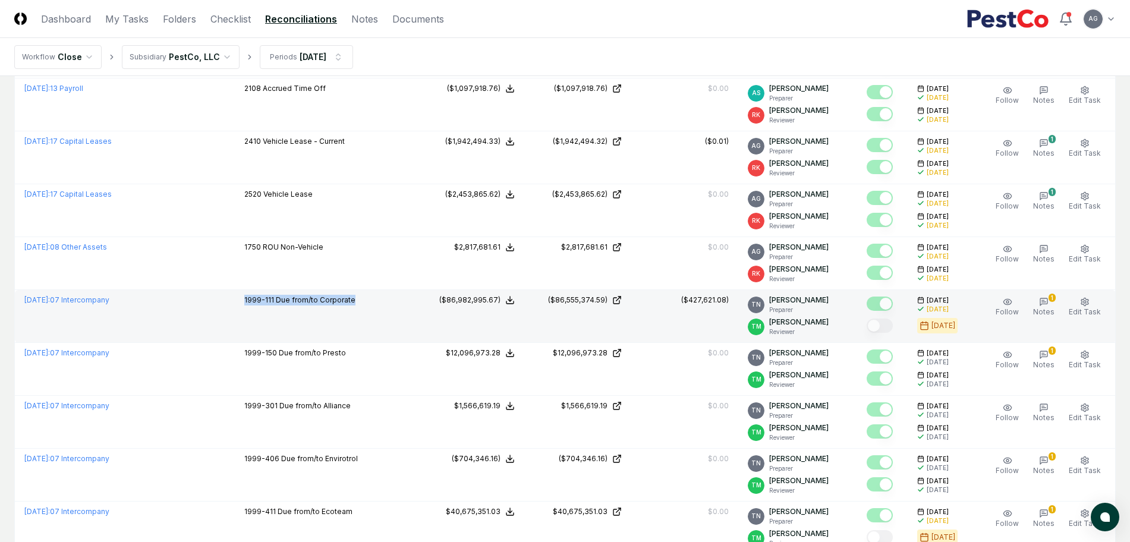
drag, startPoint x: 359, startPoint y: 311, endPoint x: 227, endPoint y: 310, distance: 131.4
click at [235, 310] on td "1999-111 Due from/to Corporate" at bounding box center [326, 316] width 183 height 53
drag, startPoint x: 680, startPoint y: 300, endPoint x: 737, endPoint y: 306, distance: 57.4
click at [737, 306] on td "($427,621.08)" at bounding box center [684, 316] width 107 height 53
click at [1038, 301] on button "1 Notes" at bounding box center [1044, 307] width 26 height 25
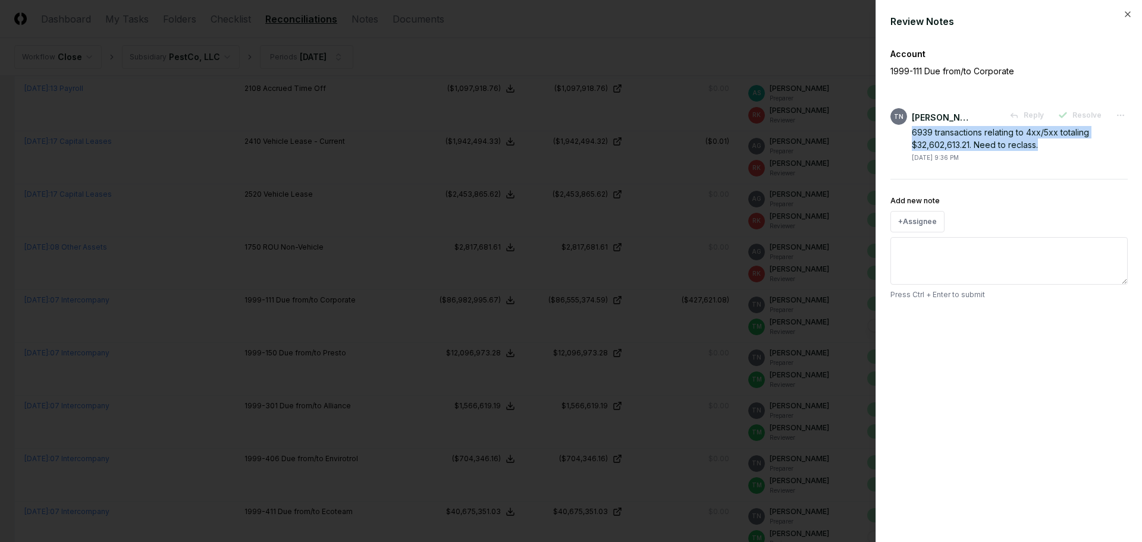
drag, startPoint x: 1048, startPoint y: 148, endPoint x: 909, endPoint y: 136, distance: 139.6
click at [909, 136] on div "TN Thang Nguyen Reply Resolve 6939 transactions relating to 4xx/5xx totaling $3…" at bounding box center [1008, 135] width 237 height 54
click at [1128, 15] on icon "button" at bounding box center [1128, 15] width 10 height 10
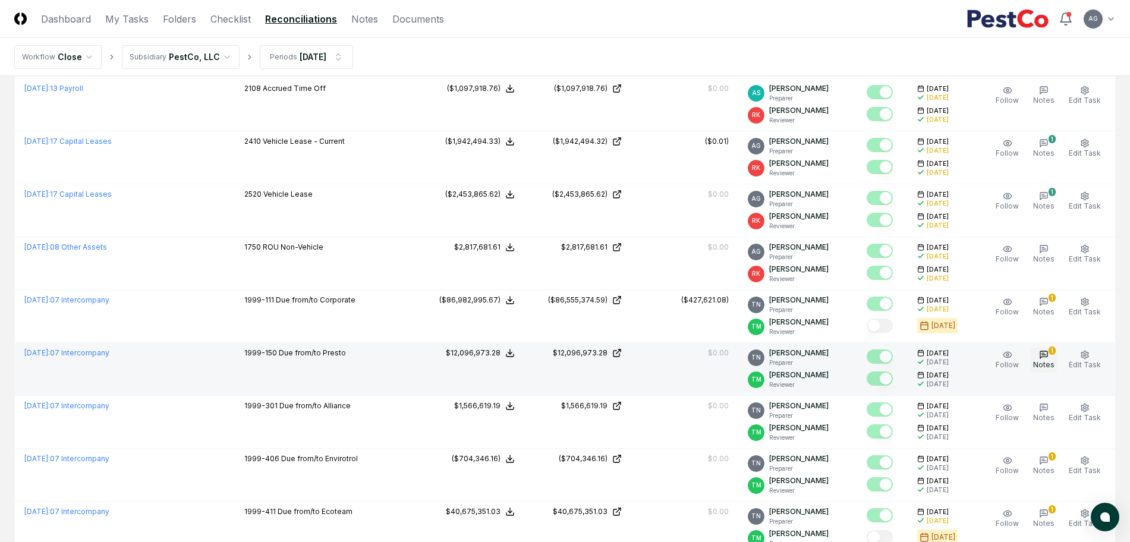
click at [1049, 356] on icon "button" at bounding box center [1044, 355] width 10 height 10
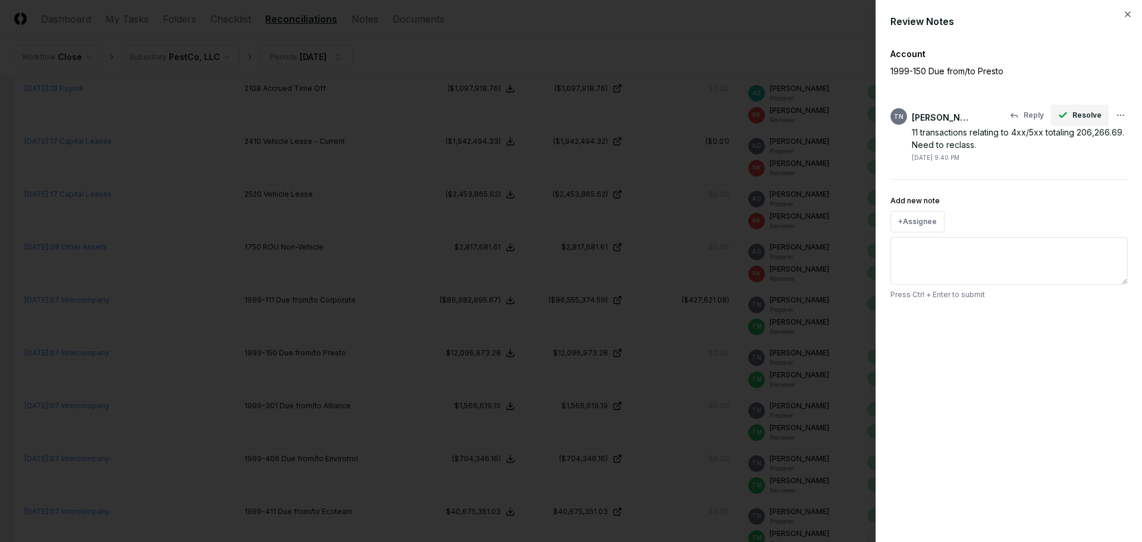
click at [1080, 116] on span "Resolve" at bounding box center [1086, 115] width 29 height 11
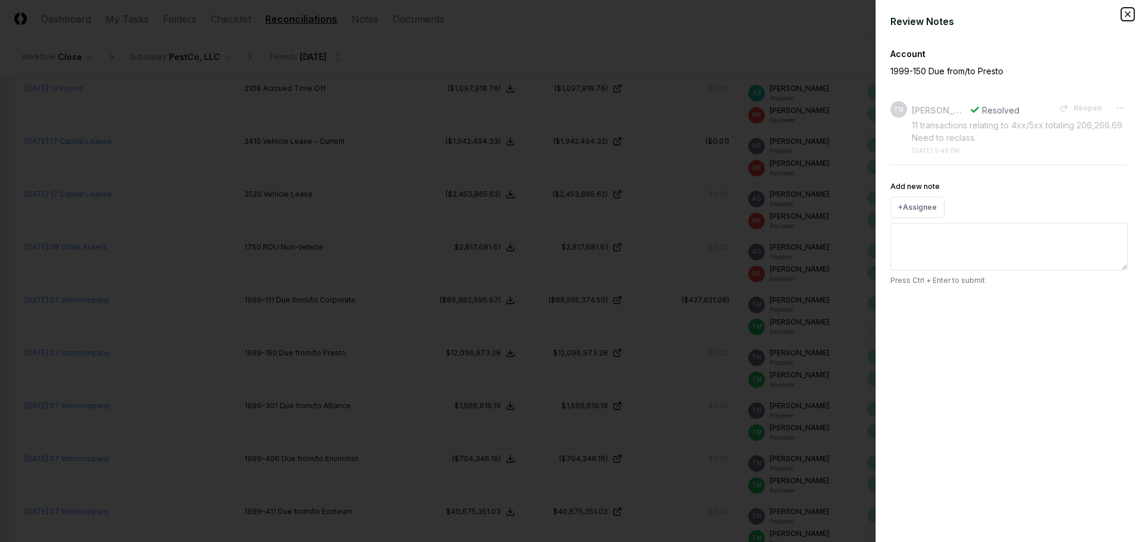
click at [1128, 18] on icon "button" at bounding box center [1128, 15] width 10 height 10
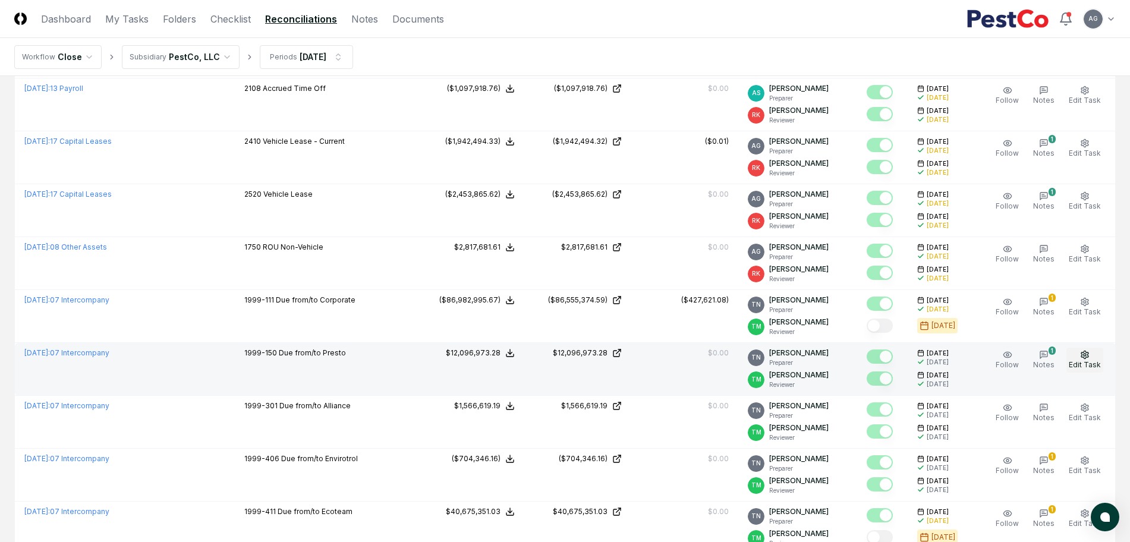
click at [1092, 365] on span "Edit Task" at bounding box center [1085, 364] width 32 height 9
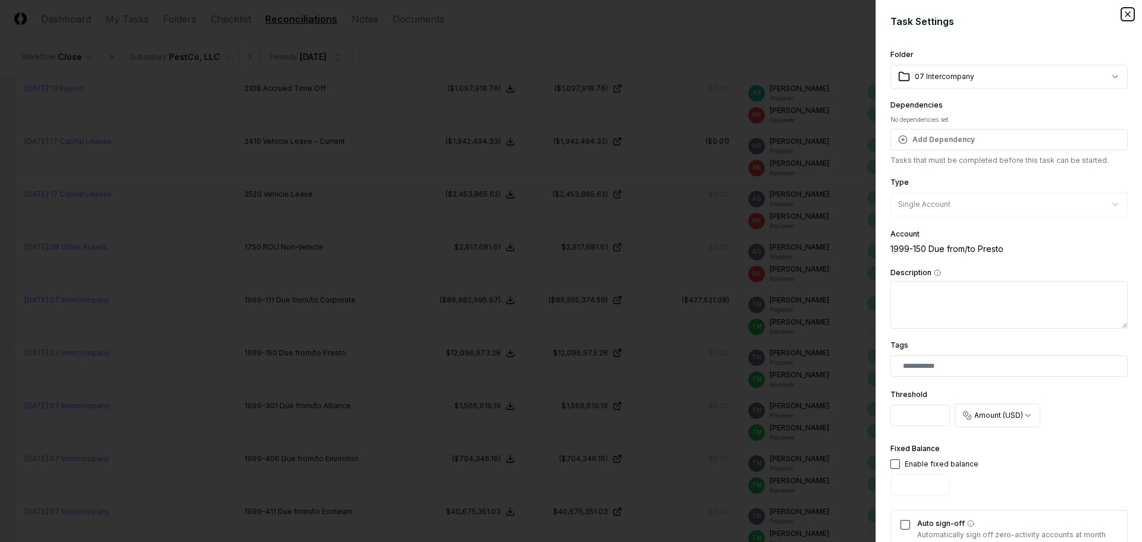
click at [1123, 15] on icon "button" at bounding box center [1128, 15] width 10 height 10
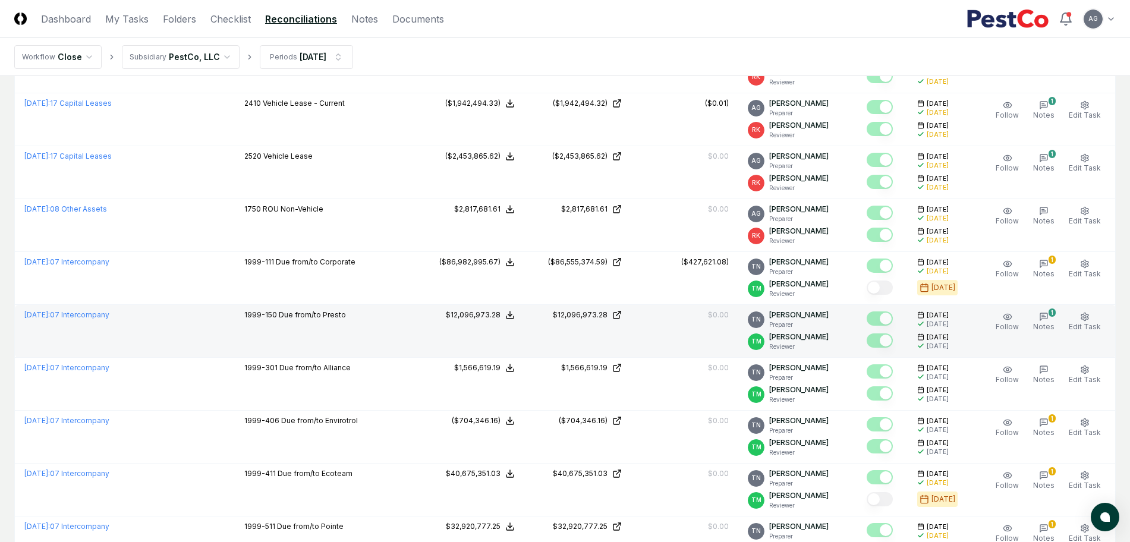
scroll to position [520, 0]
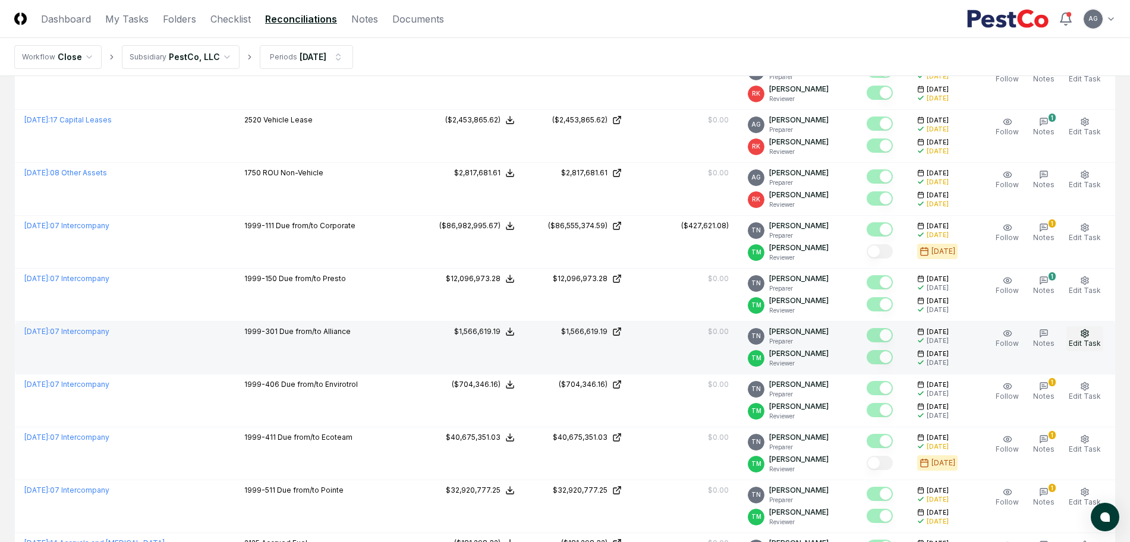
click at [1079, 342] on span "Edit Task" at bounding box center [1085, 343] width 32 height 9
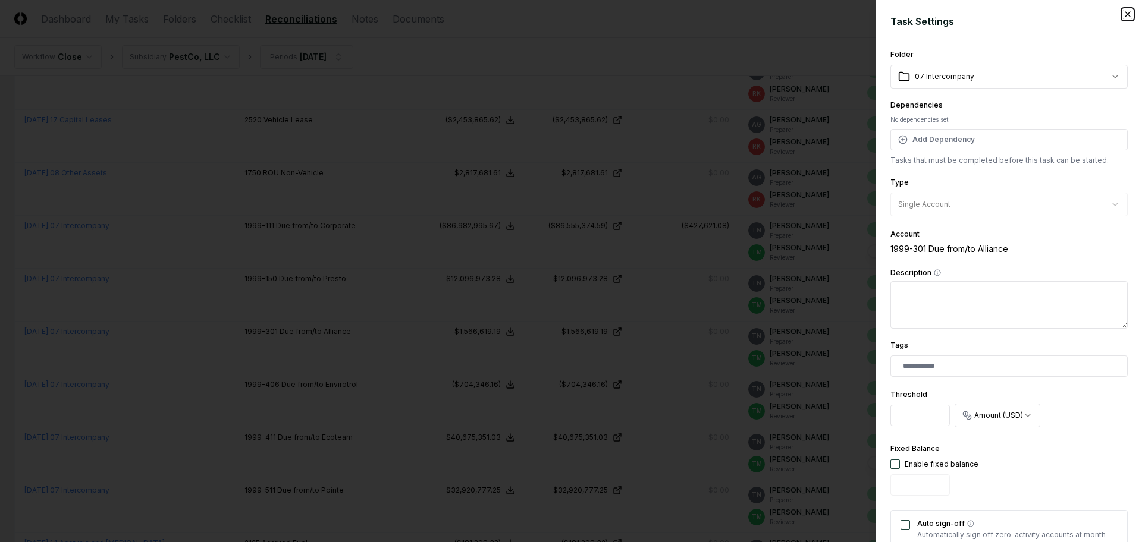
click at [1123, 10] on icon "button" at bounding box center [1128, 15] width 10 height 10
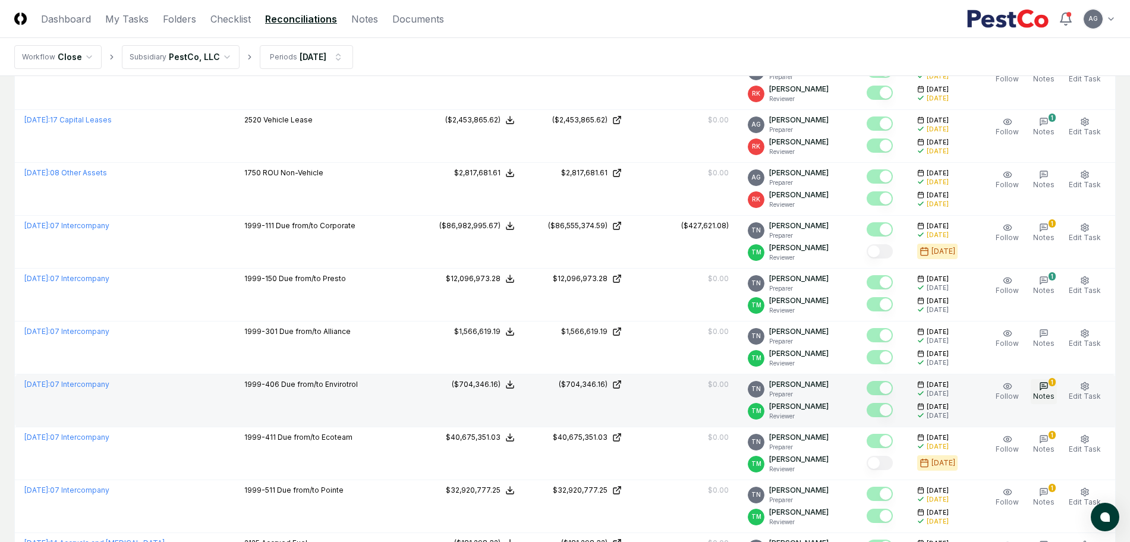
click at [1039, 389] on button "1 Notes" at bounding box center [1044, 391] width 26 height 25
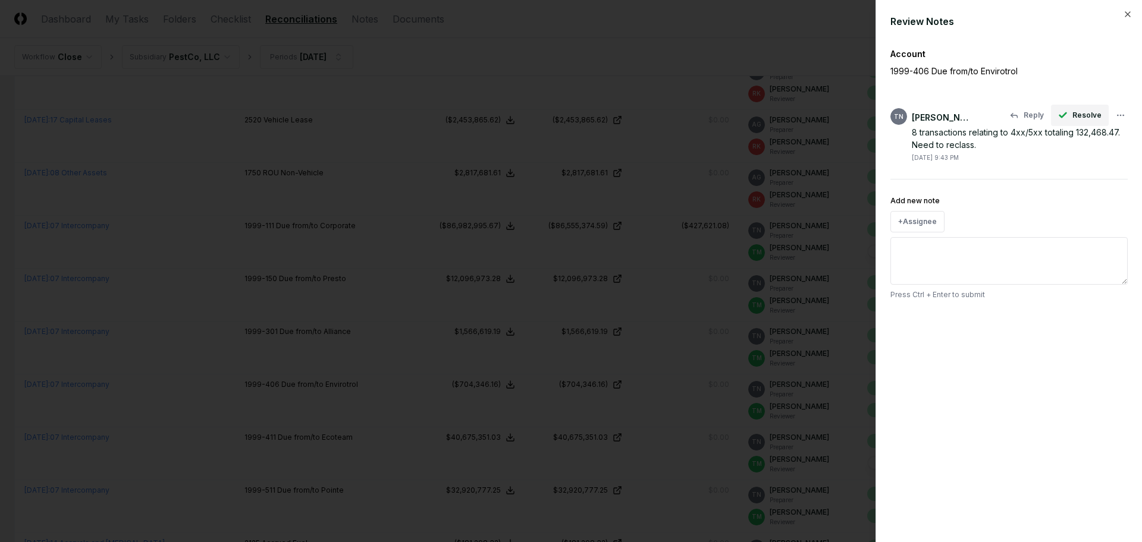
click at [1073, 113] on button "Resolve" at bounding box center [1080, 115] width 58 height 21
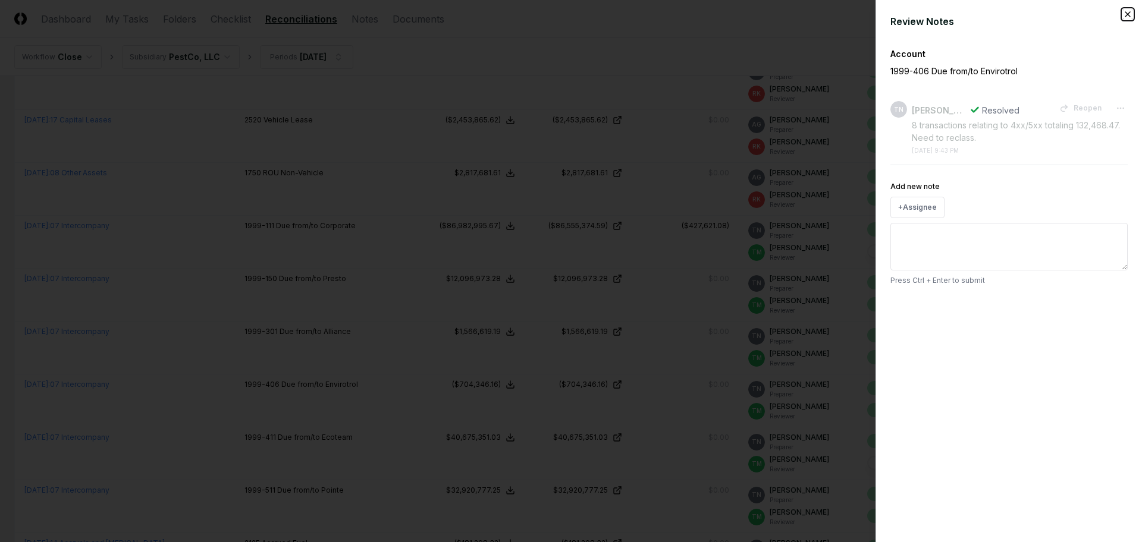
click at [1125, 15] on icon "button" at bounding box center [1128, 15] width 10 height 10
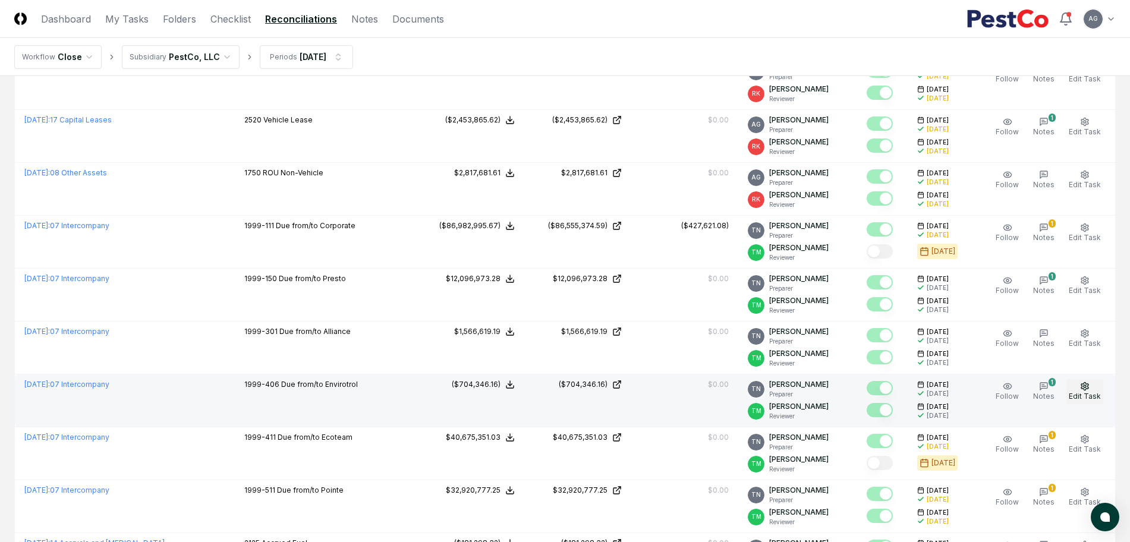
click at [1084, 391] on button "Edit Task" at bounding box center [1085, 391] width 37 height 25
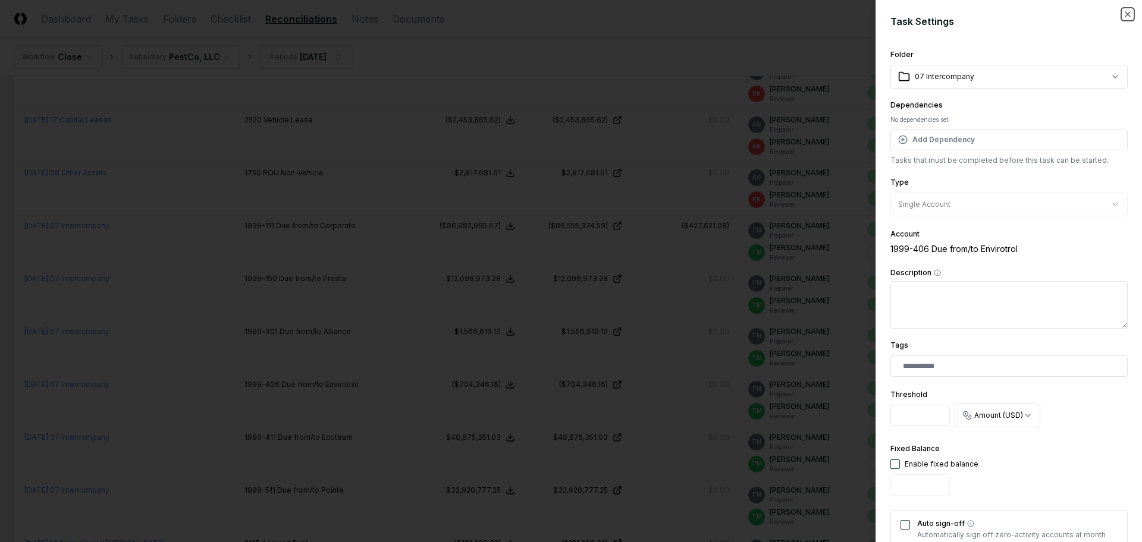
click at [1123, 18] on icon "button" at bounding box center [1128, 15] width 10 height 10
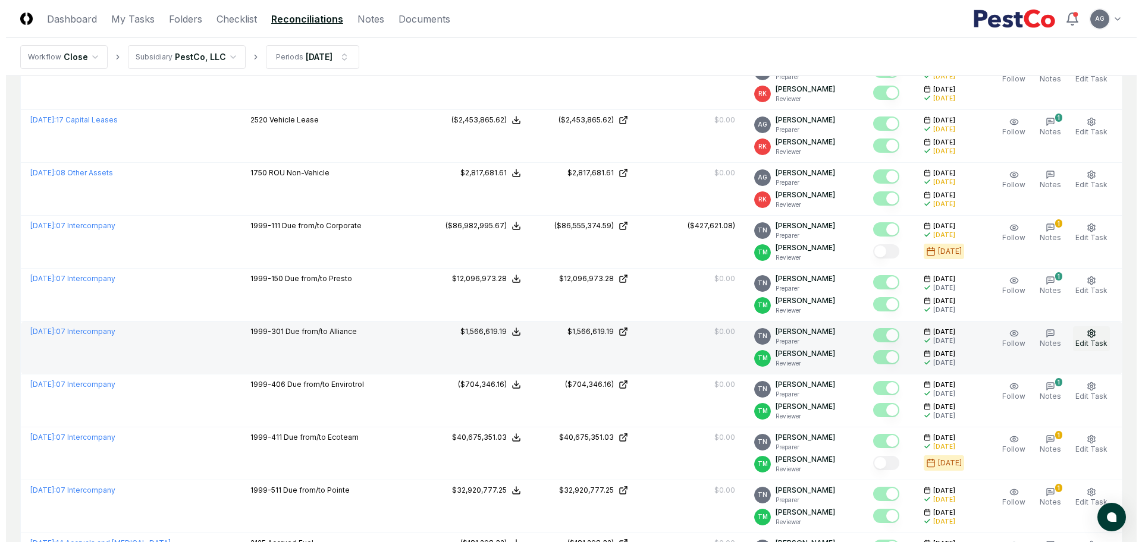
scroll to position [595, 0]
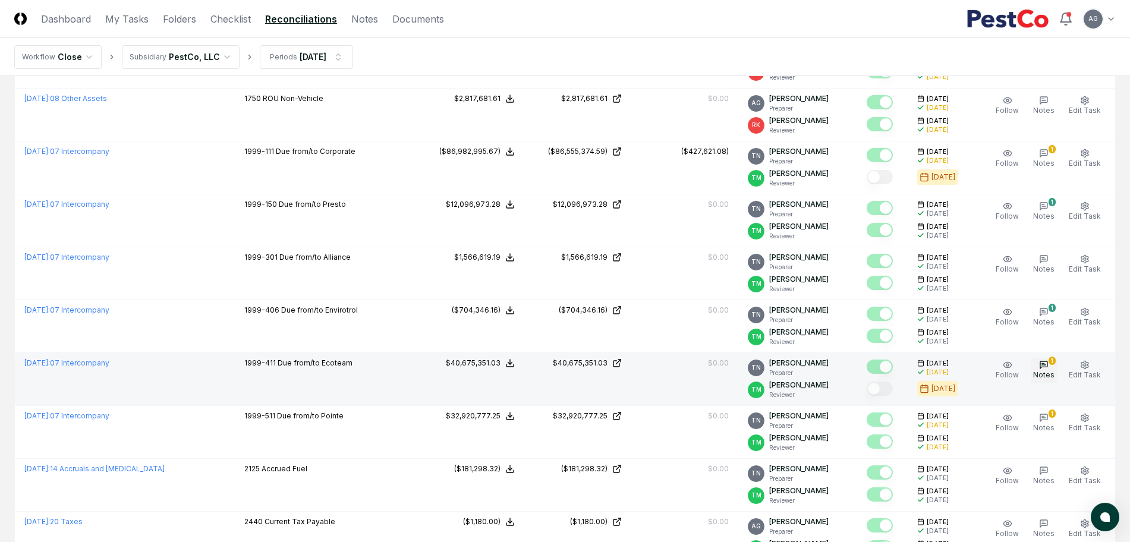
click at [1043, 363] on icon "button" at bounding box center [1044, 365] width 10 height 10
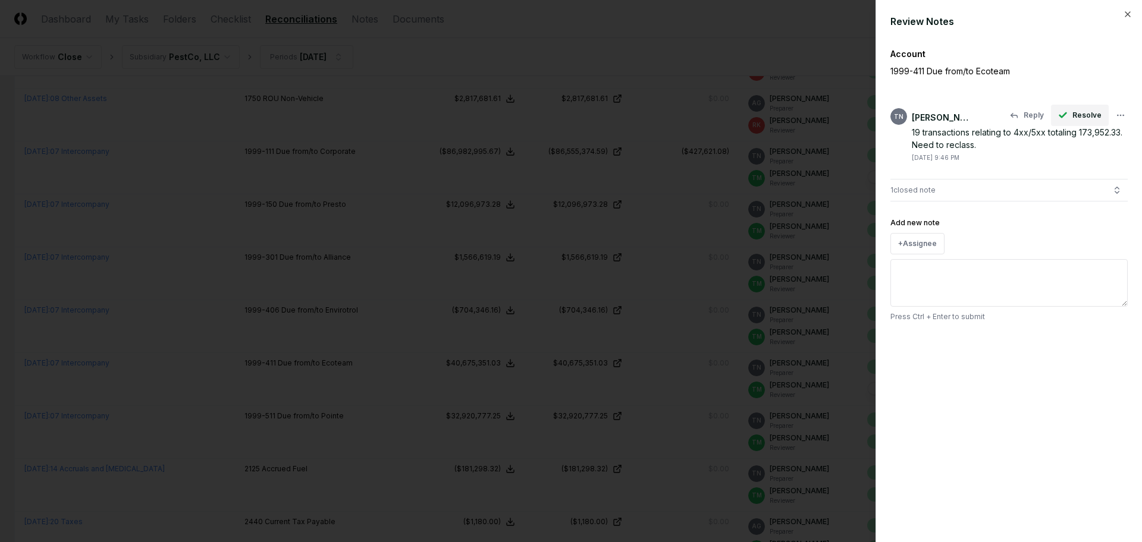
click at [1063, 117] on icon "button" at bounding box center [1063, 115] width 7 height 4
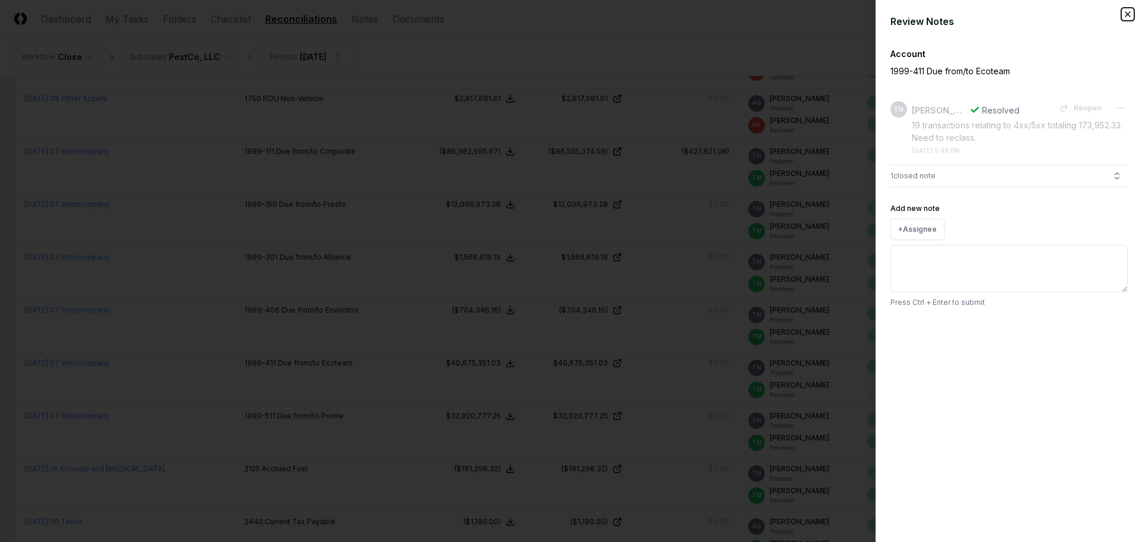
click at [1126, 14] on icon "button" at bounding box center [1128, 15] width 10 height 10
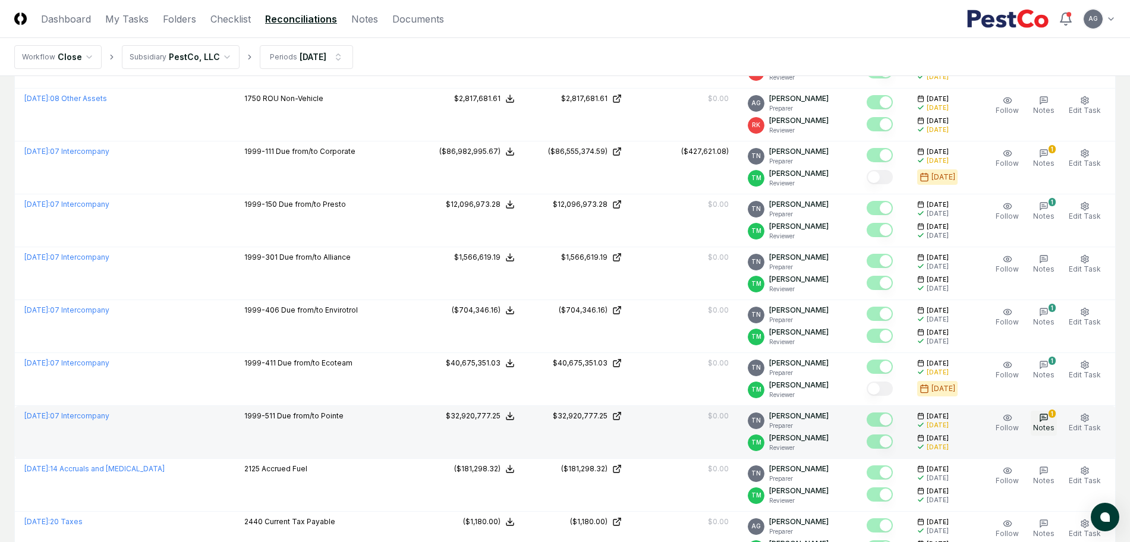
click at [1046, 419] on icon "button" at bounding box center [1044, 418] width 10 height 10
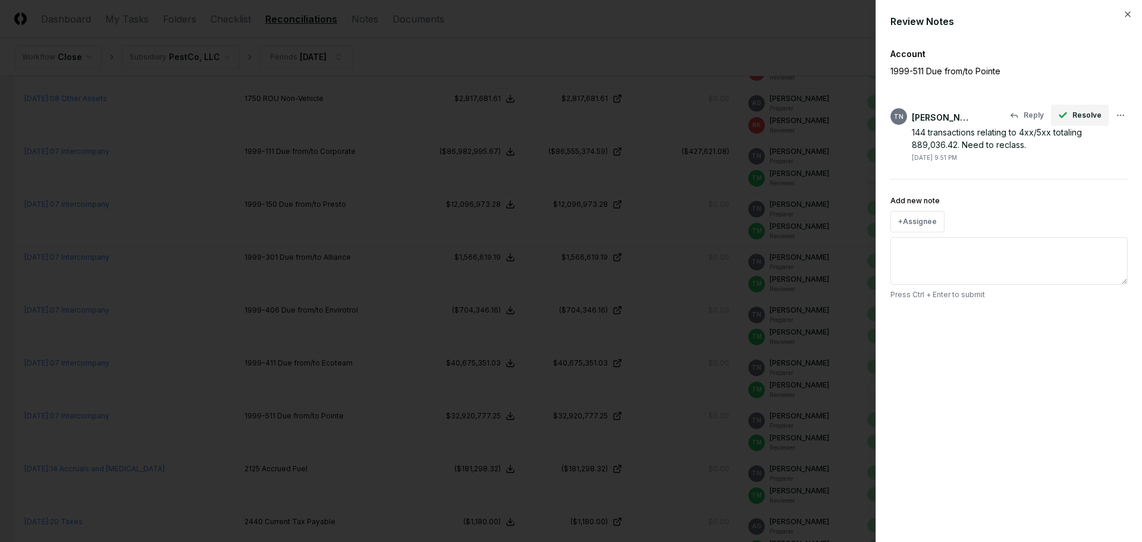
click at [1067, 116] on icon "button" at bounding box center [1063, 116] width 10 height 10
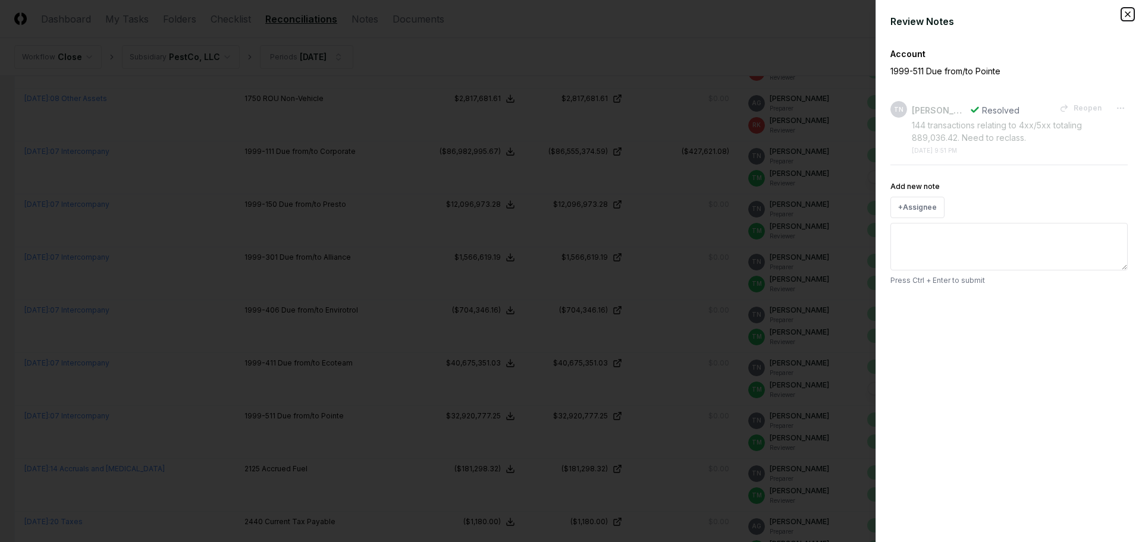
click at [1126, 15] on icon "button" at bounding box center [1128, 15] width 10 height 10
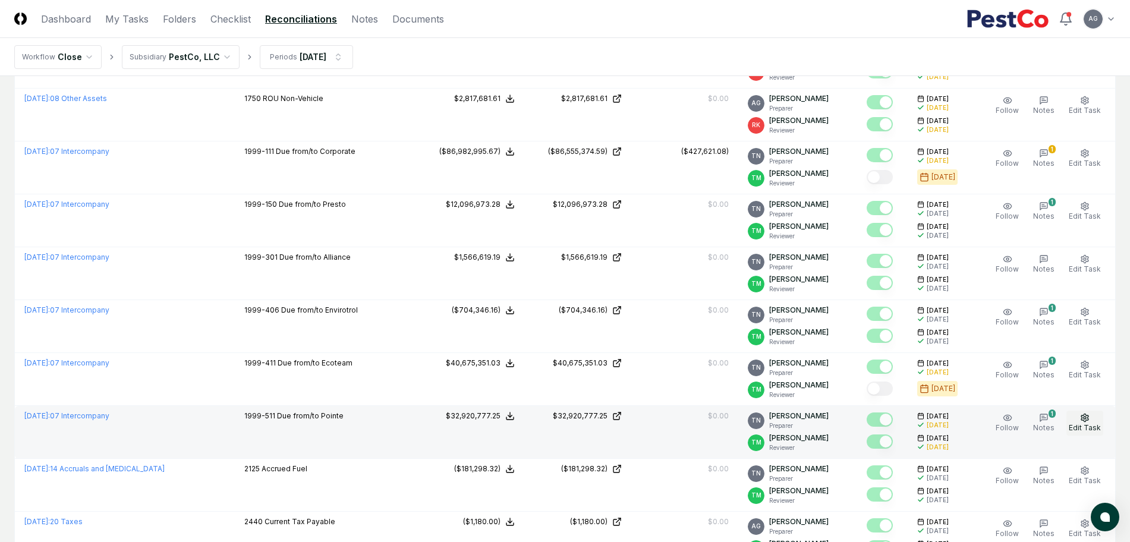
click at [1085, 414] on icon "button" at bounding box center [1085, 418] width 10 height 10
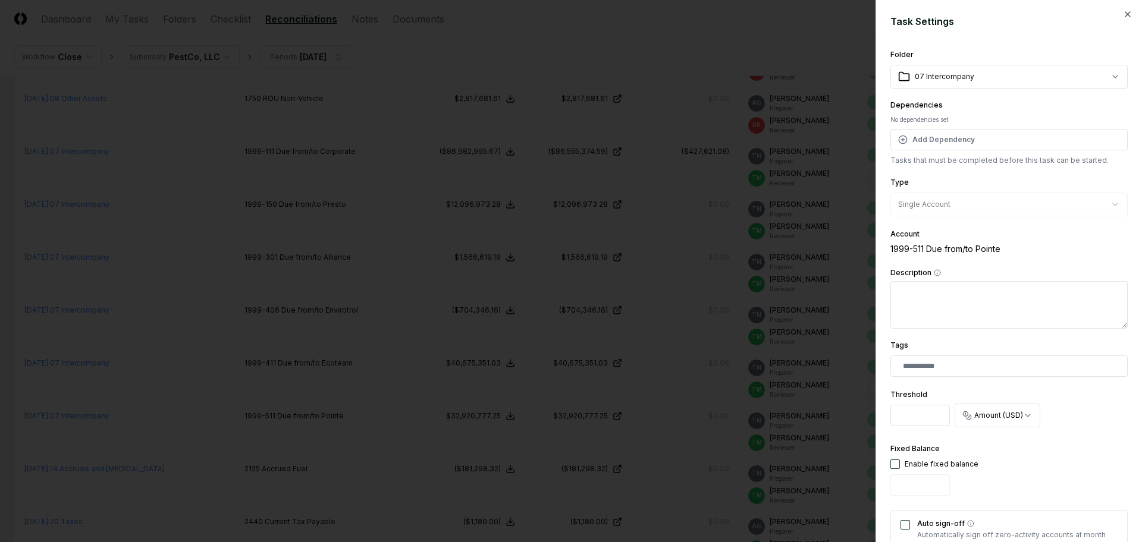
click at [1121, 14] on div "**********" at bounding box center [1008, 271] width 266 height 542
click at [1123, 14] on icon "button" at bounding box center [1128, 15] width 10 height 10
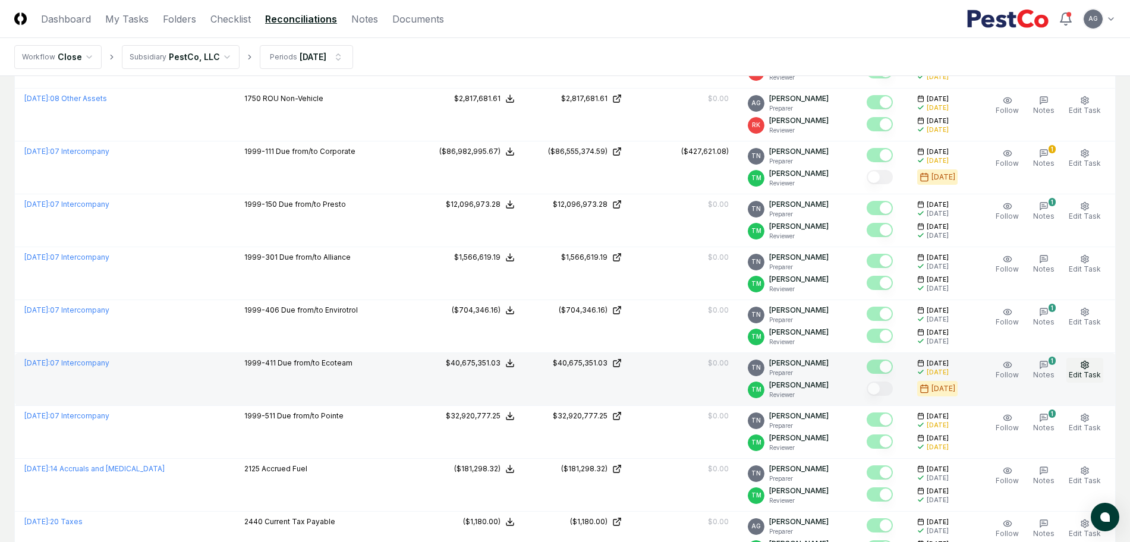
click at [1085, 367] on icon "button" at bounding box center [1085, 365] width 7 height 8
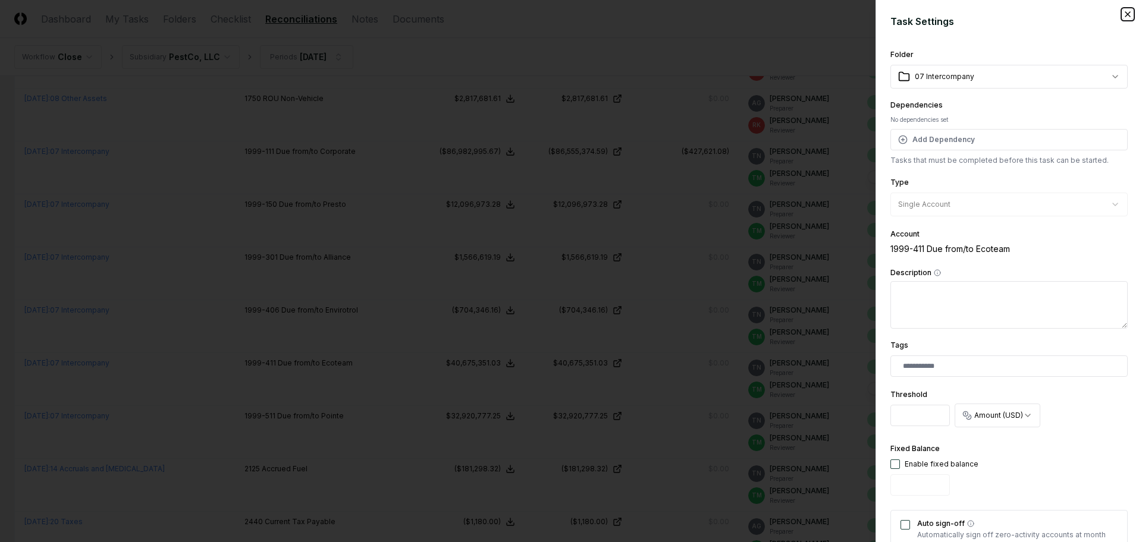
click at [1125, 14] on icon "button" at bounding box center [1127, 14] width 5 height 5
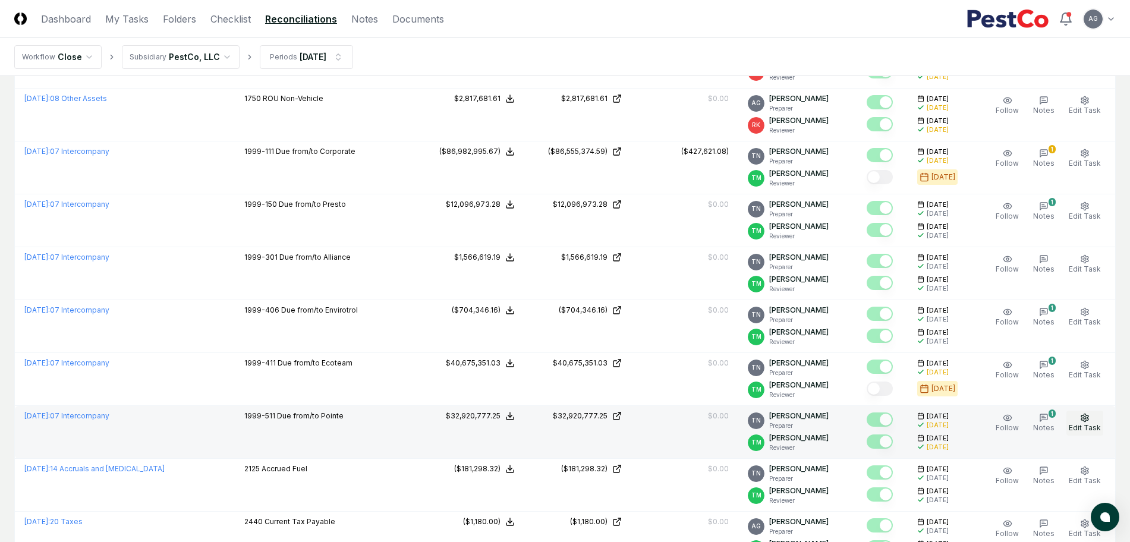
click at [1088, 429] on span "Edit Task" at bounding box center [1085, 427] width 32 height 9
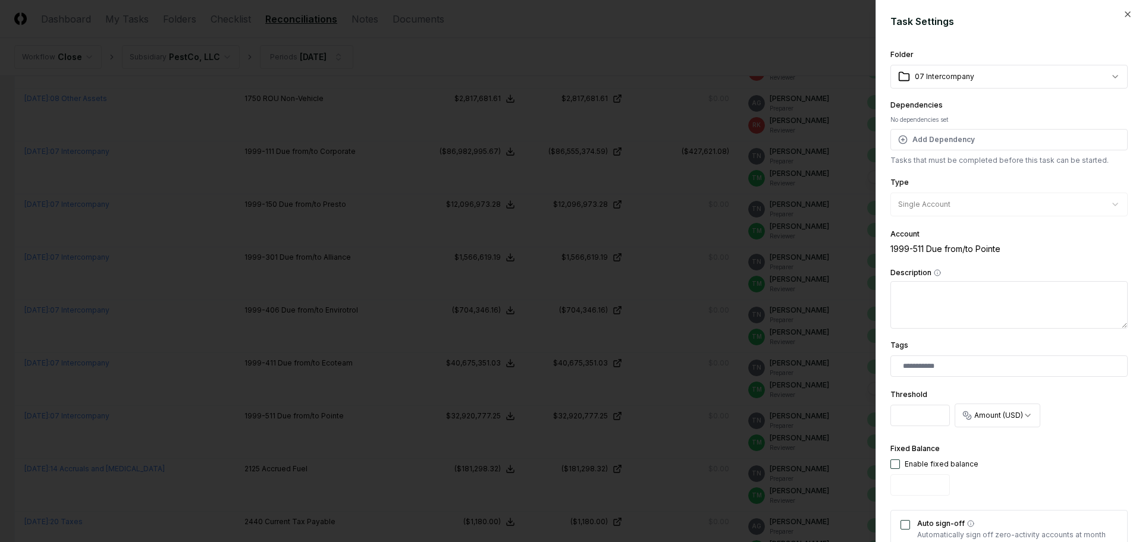
drag, startPoint x: 931, startPoint y: 420, endPoint x: 860, endPoint y: 420, distance: 70.8
click at [860, 420] on body "CloseCore Dashboard My Tasks Folders Checklist Reconciliations Notes Documents …" at bounding box center [565, 251] width 1130 height 1692
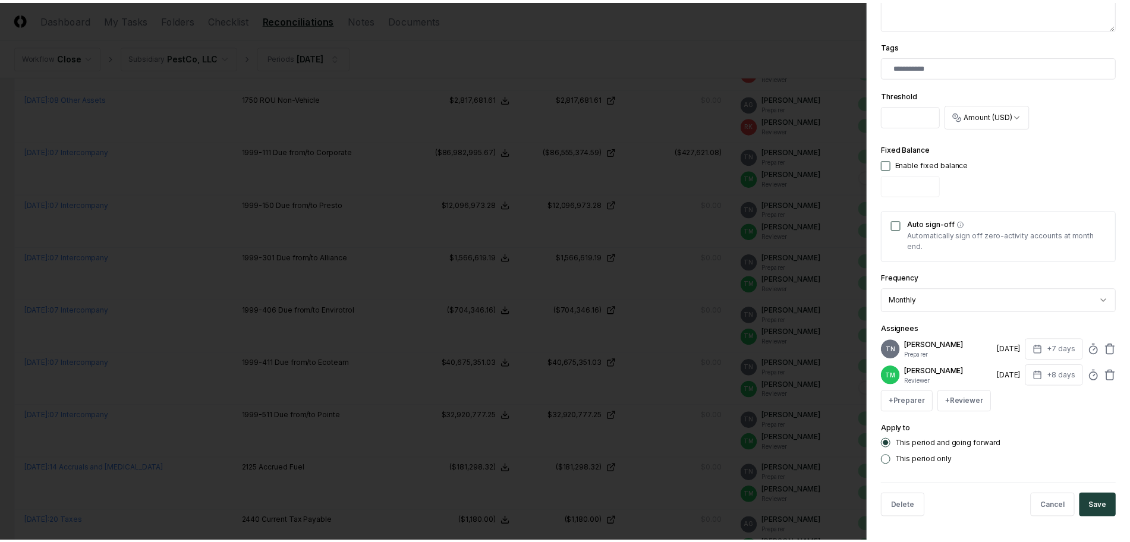
scroll to position [309, 0]
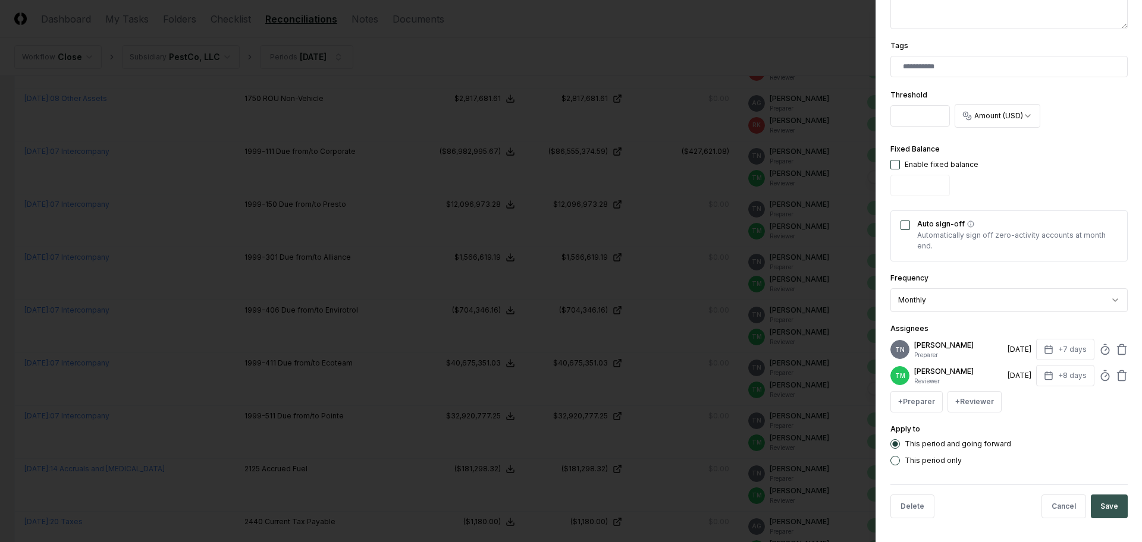
type input "*"
click at [1098, 503] on button "Save" at bounding box center [1108, 507] width 37 height 24
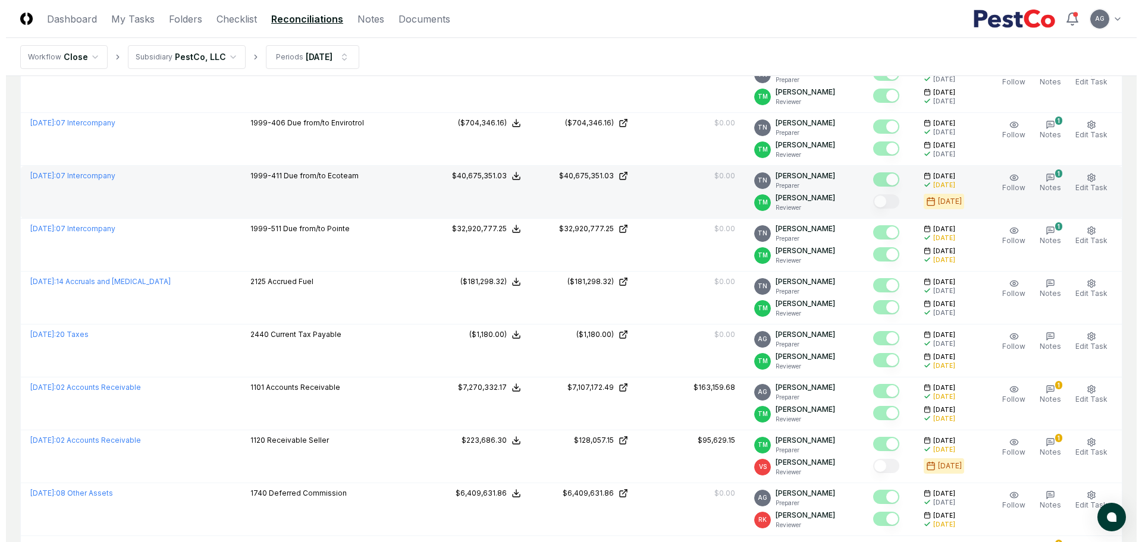
scroll to position [818, 0]
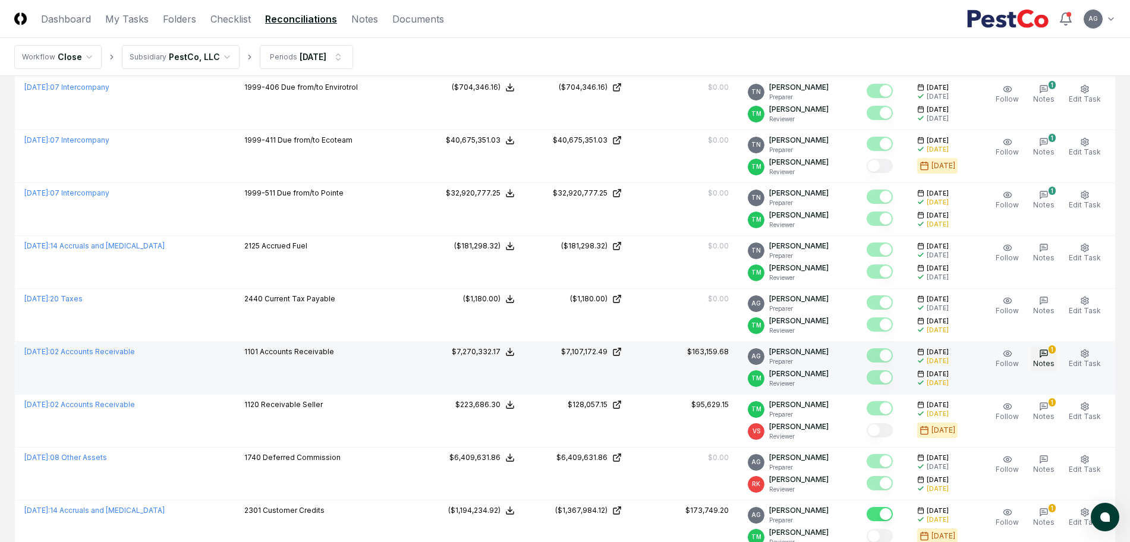
click at [1038, 358] on button "1 Notes" at bounding box center [1044, 359] width 26 height 25
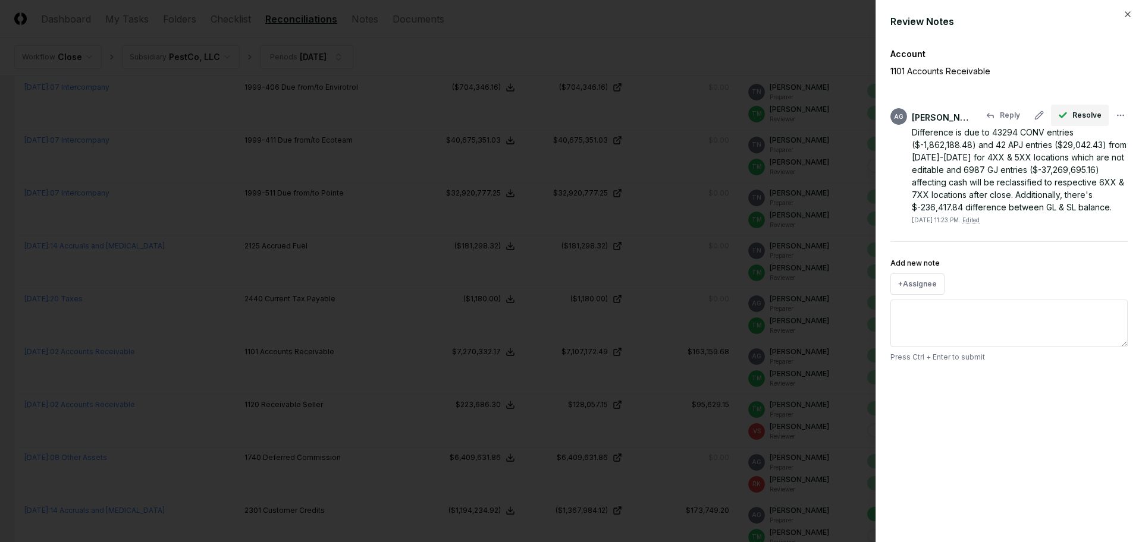
click at [1077, 118] on span "Resolve" at bounding box center [1086, 115] width 29 height 11
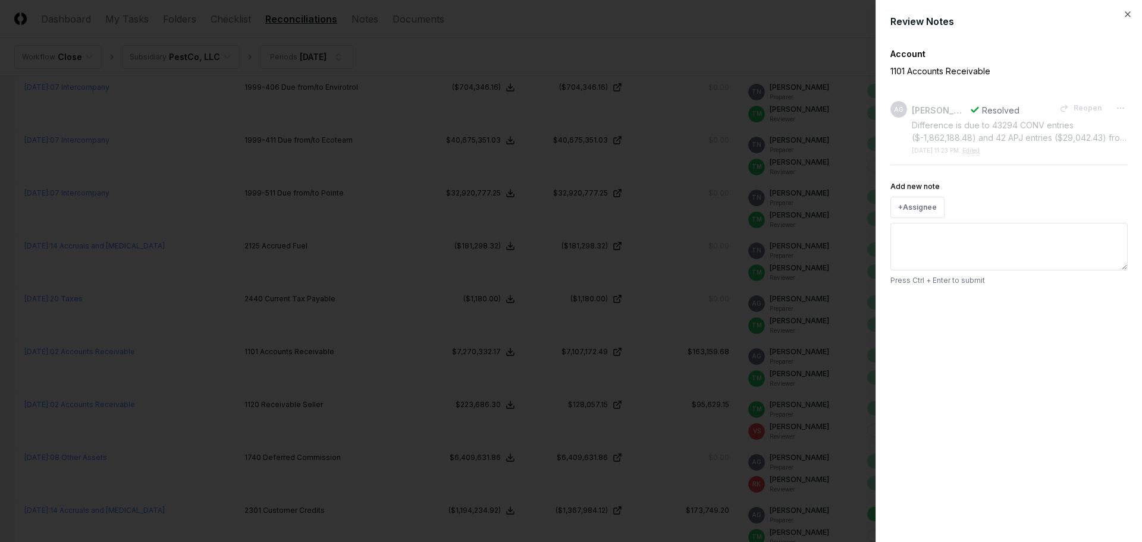
click at [1125, 7] on div "Review Notes Account 1101 Accounts Receivable AG Angelique Cotez Garcia Resolve…" at bounding box center [1008, 271] width 266 height 542
click at [1125, 11] on icon "button" at bounding box center [1128, 15] width 10 height 10
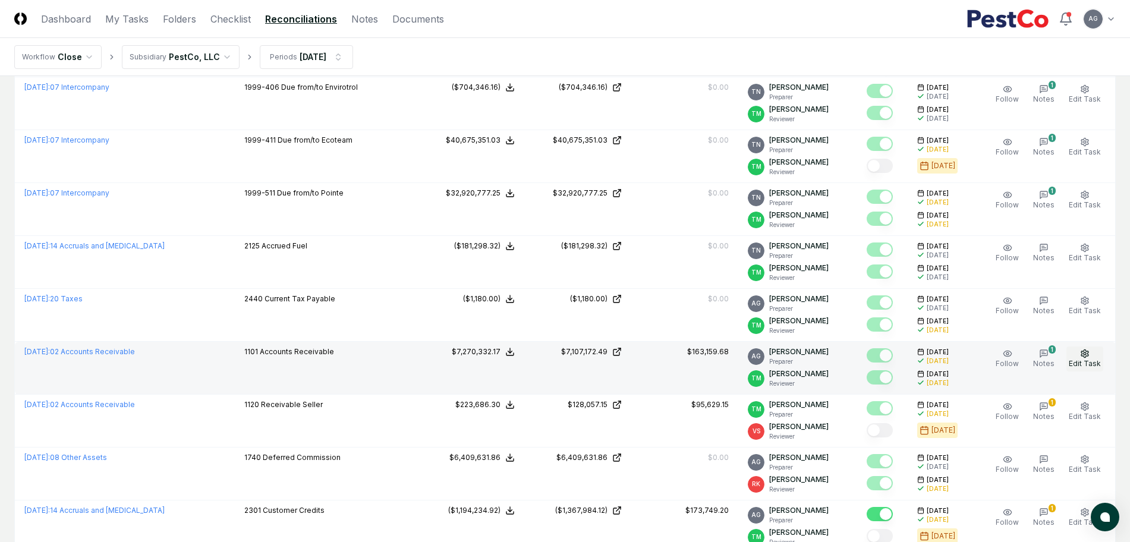
click at [1084, 365] on span "Edit Task" at bounding box center [1085, 363] width 32 height 9
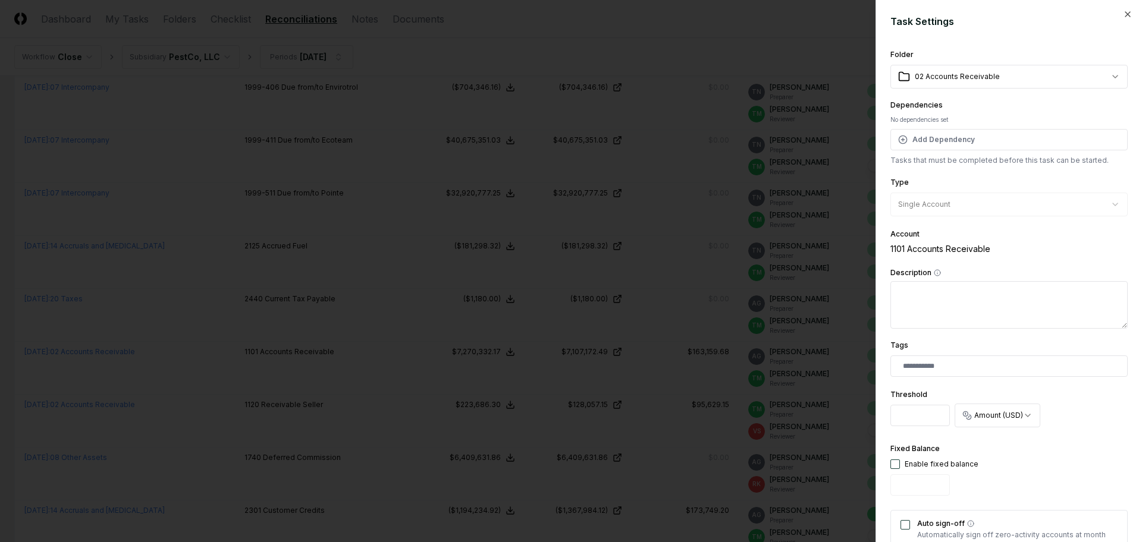
scroll to position [0, 11]
drag, startPoint x: 894, startPoint y: 415, endPoint x: 953, endPoint y: 432, distance: 61.7
click at [953, 432] on div "**********" at bounding box center [1008, 409] width 237 height 46
type input "*********"
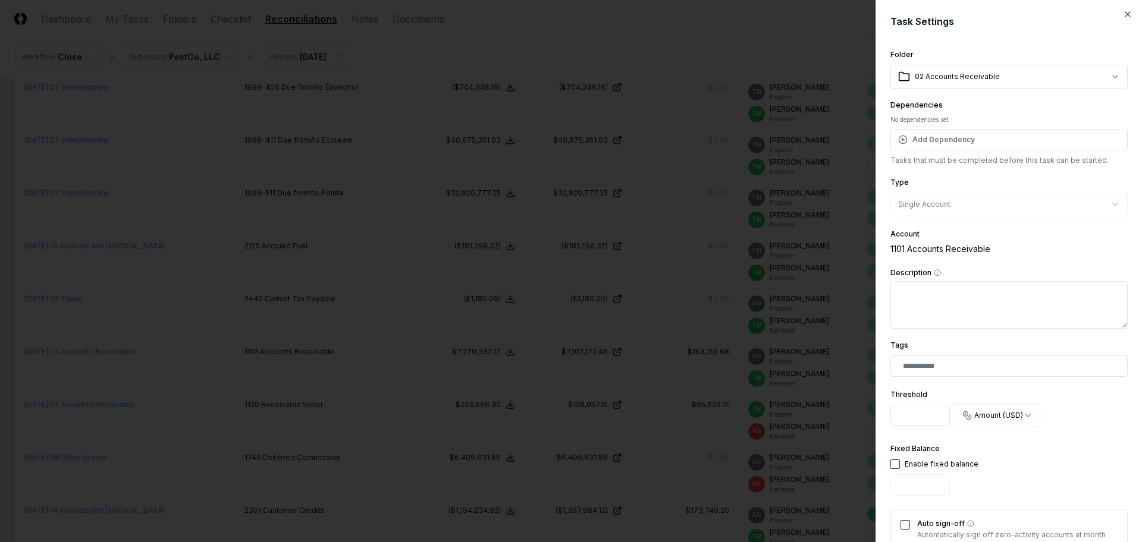
click at [1071, 438] on div "**********" at bounding box center [1008, 407] width 237 height 718
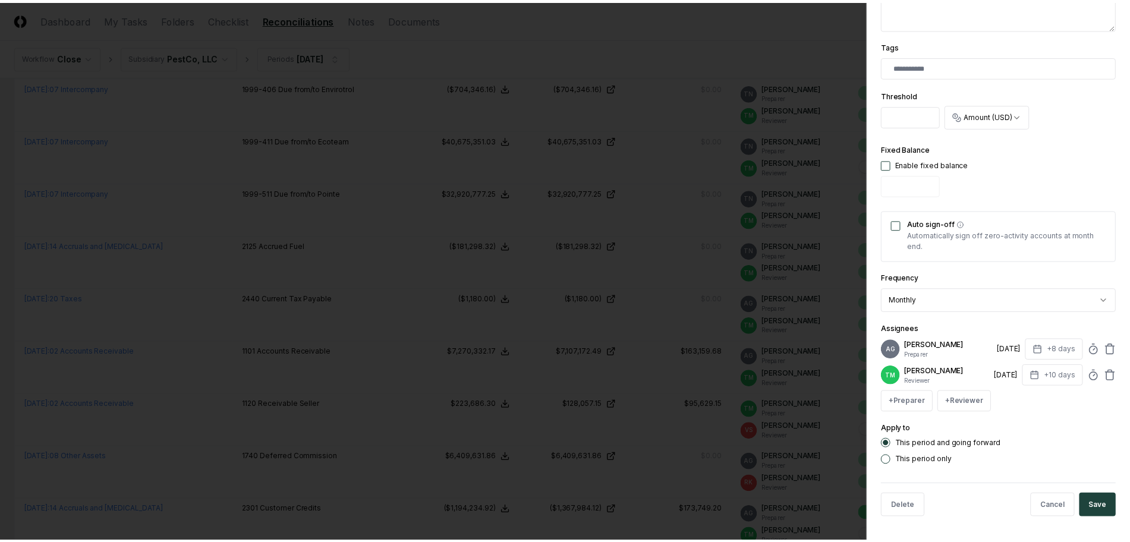
scroll to position [318, 0]
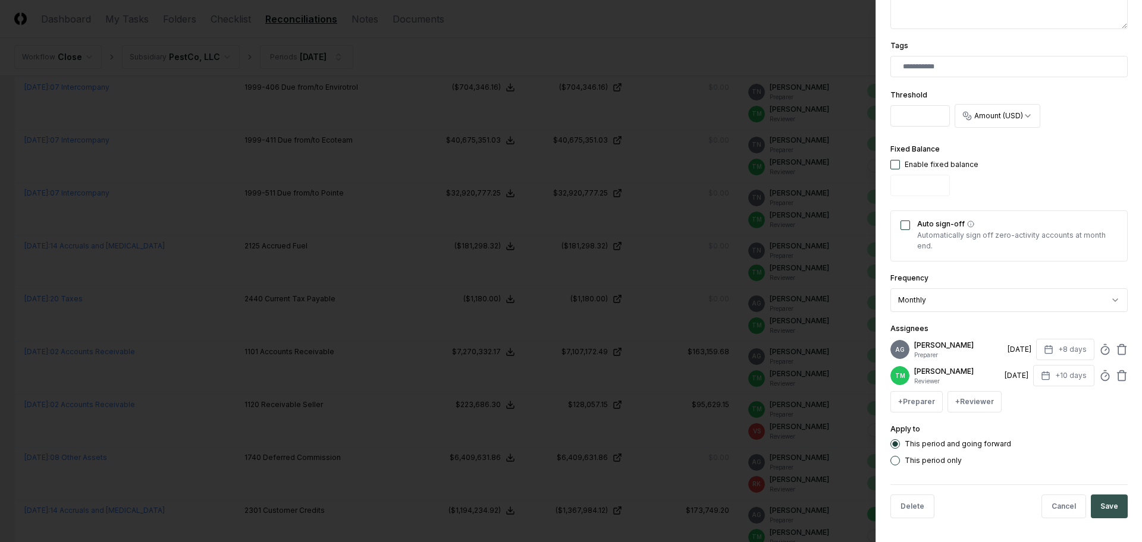
click at [1101, 509] on button "Save" at bounding box center [1108, 507] width 37 height 24
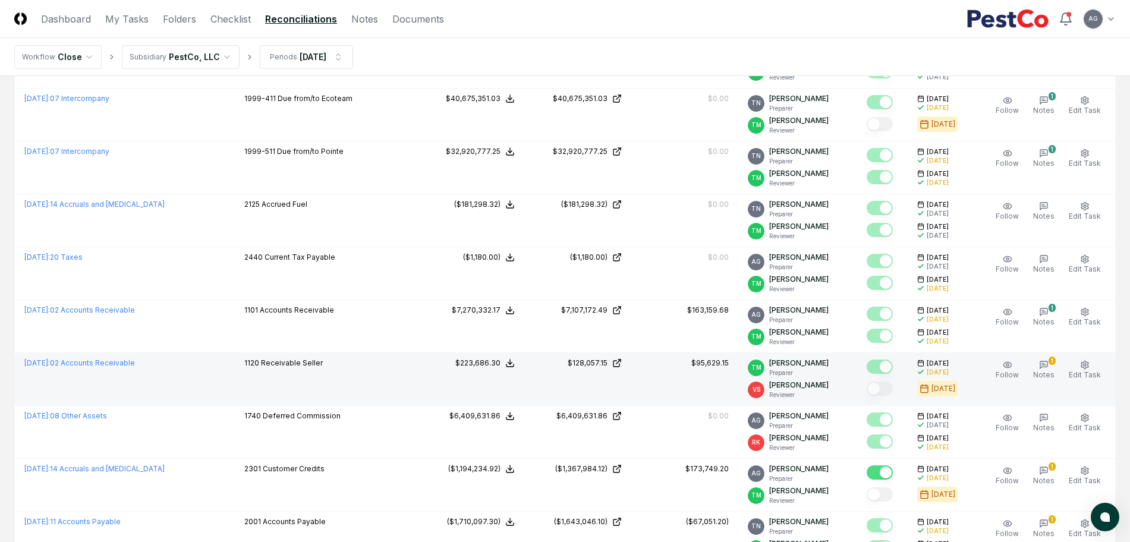
scroll to position [892, 0]
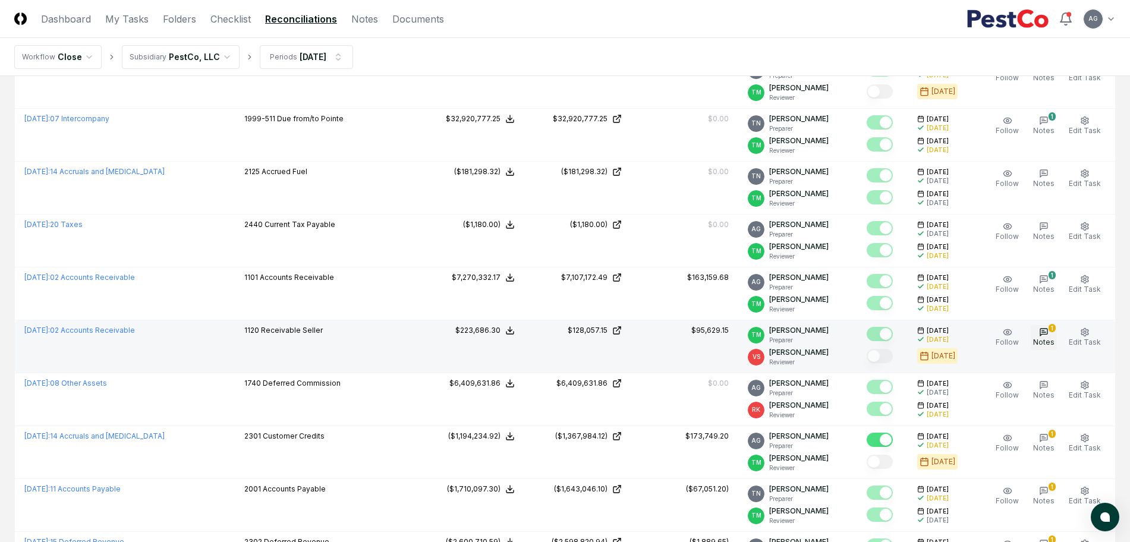
click at [1048, 340] on span "Notes" at bounding box center [1043, 342] width 21 height 9
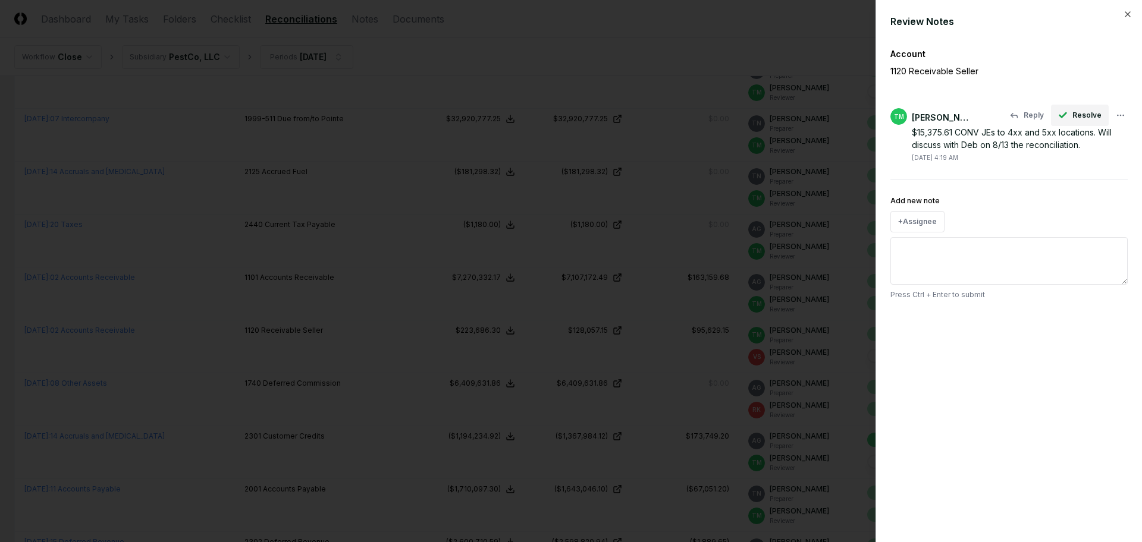
click at [1076, 112] on span "Resolve" at bounding box center [1086, 115] width 29 height 11
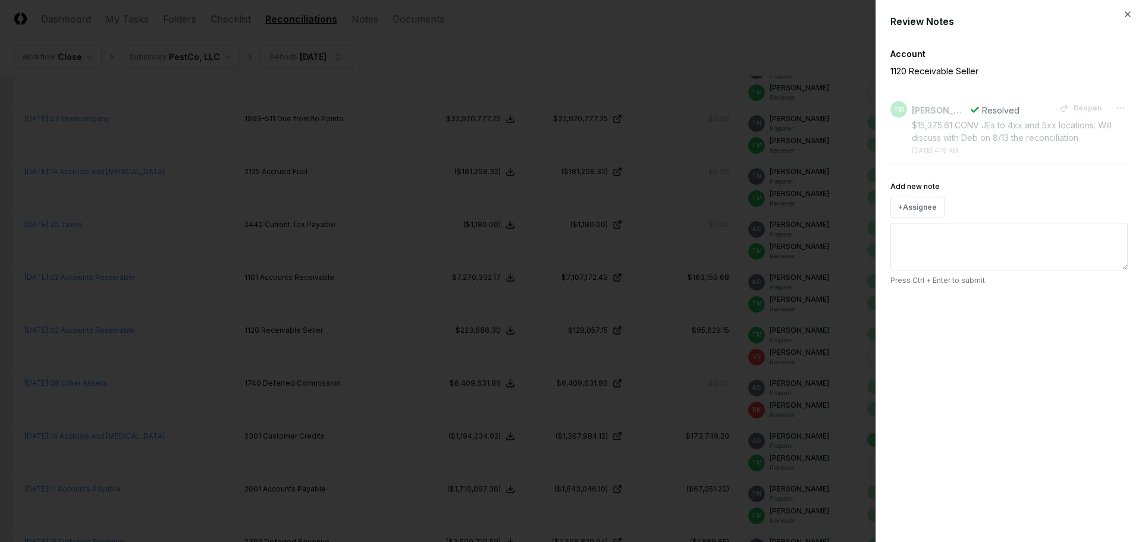
click at [699, 51] on div at bounding box center [571, 271] width 1142 height 542
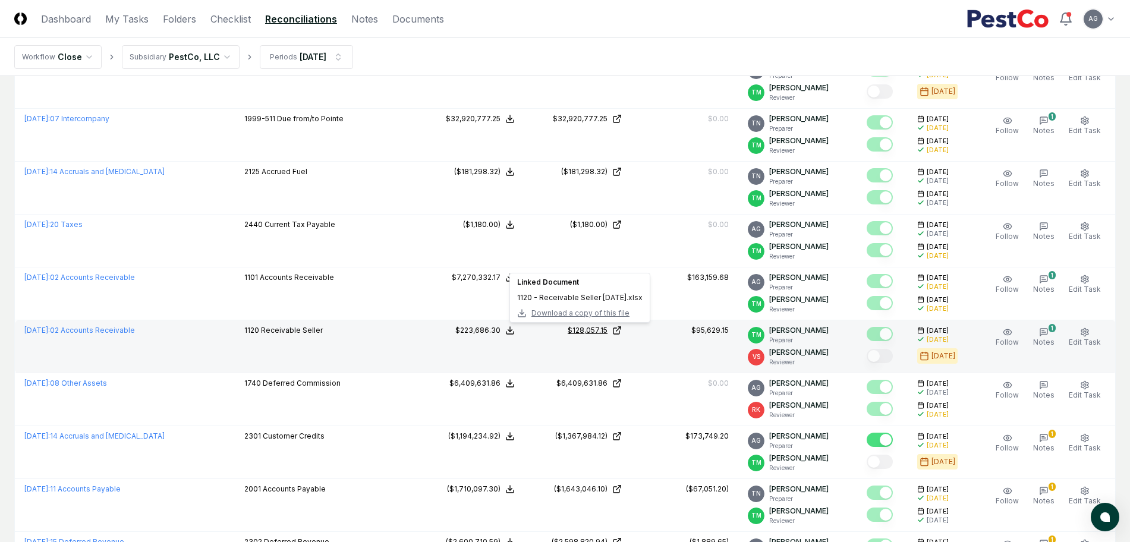
click at [596, 333] on div "$128,057.15" at bounding box center [588, 330] width 40 height 11
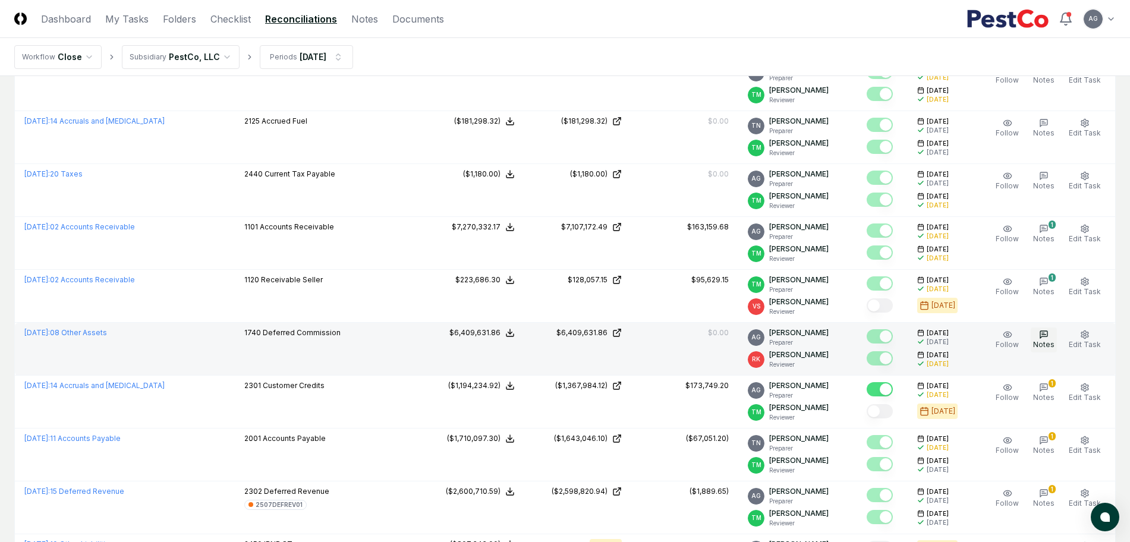
scroll to position [966, 0]
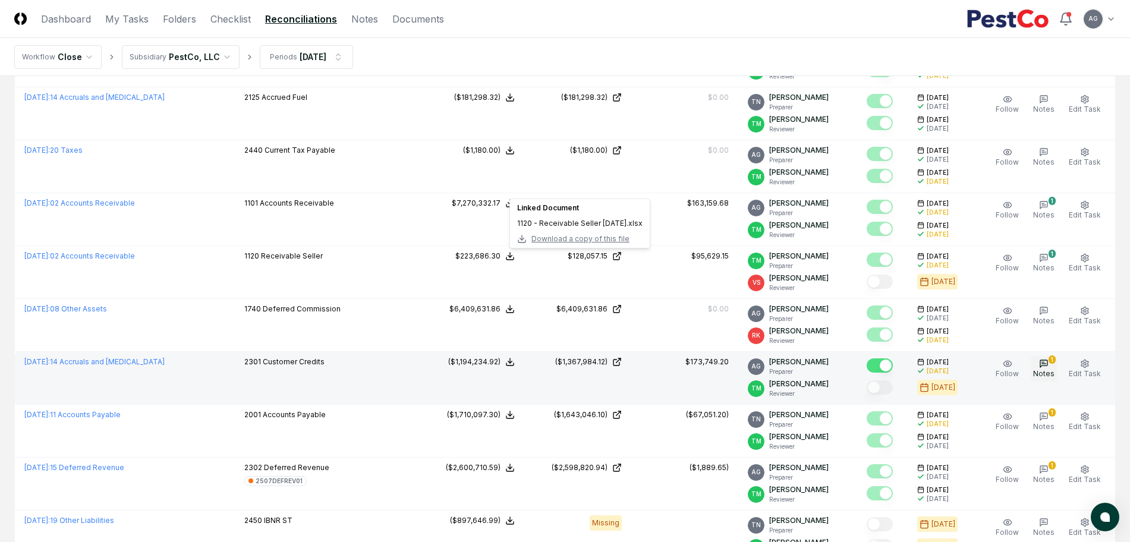
click at [1052, 371] on span "Notes" at bounding box center [1043, 373] width 21 height 9
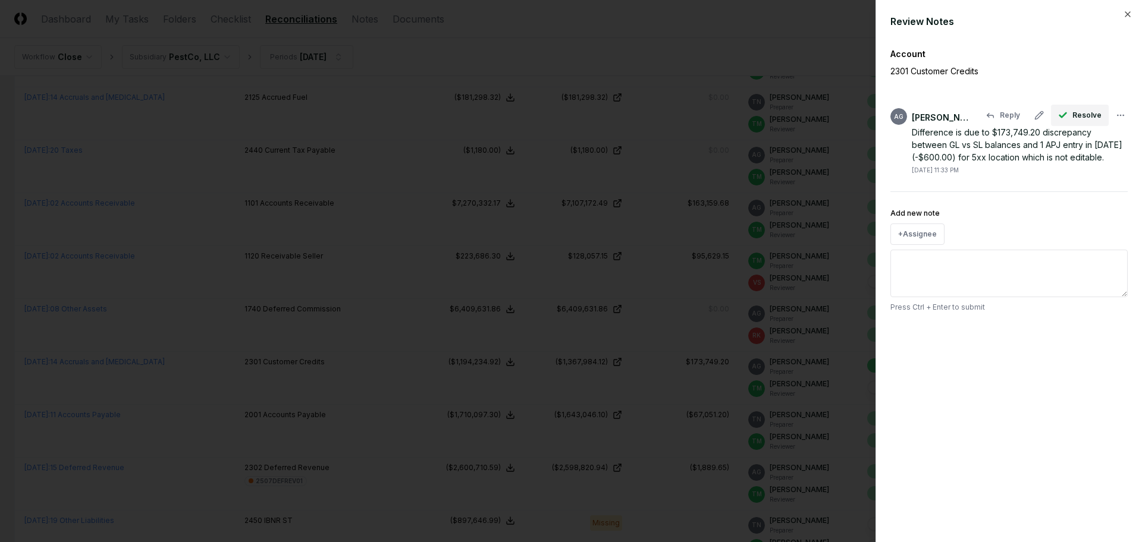
click at [1077, 113] on span "Resolve" at bounding box center [1086, 115] width 29 height 11
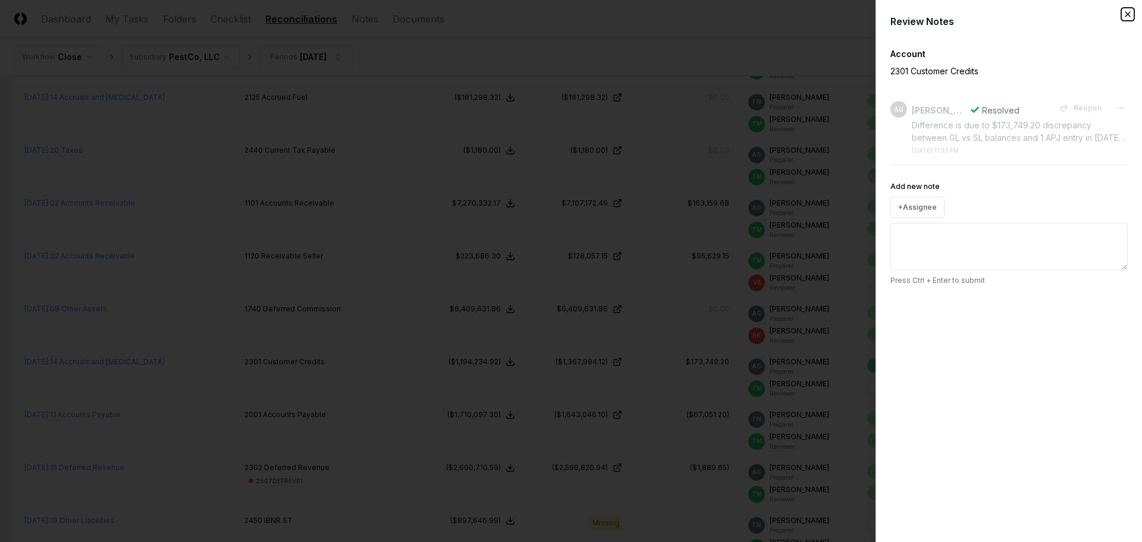
click at [1127, 15] on icon "button" at bounding box center [1128, 15] width 10 height 10
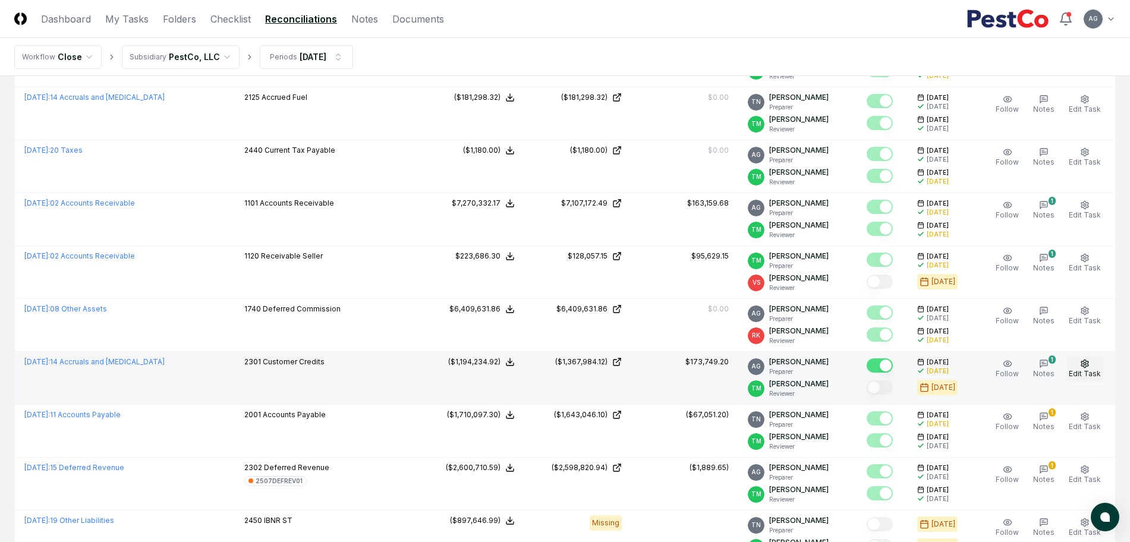
click at [1085, 369] on span "Edit Task" at bounding box center [1085, 373] width 32 height 9
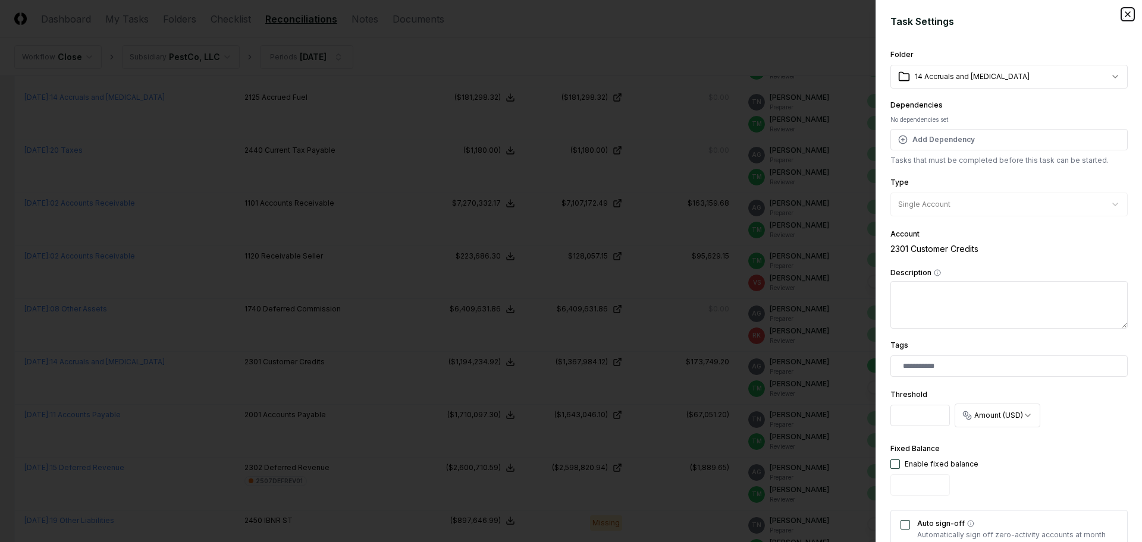
click at [1123, 14] on icon "button" at bounding box center [1128, 15] width 10 height 10
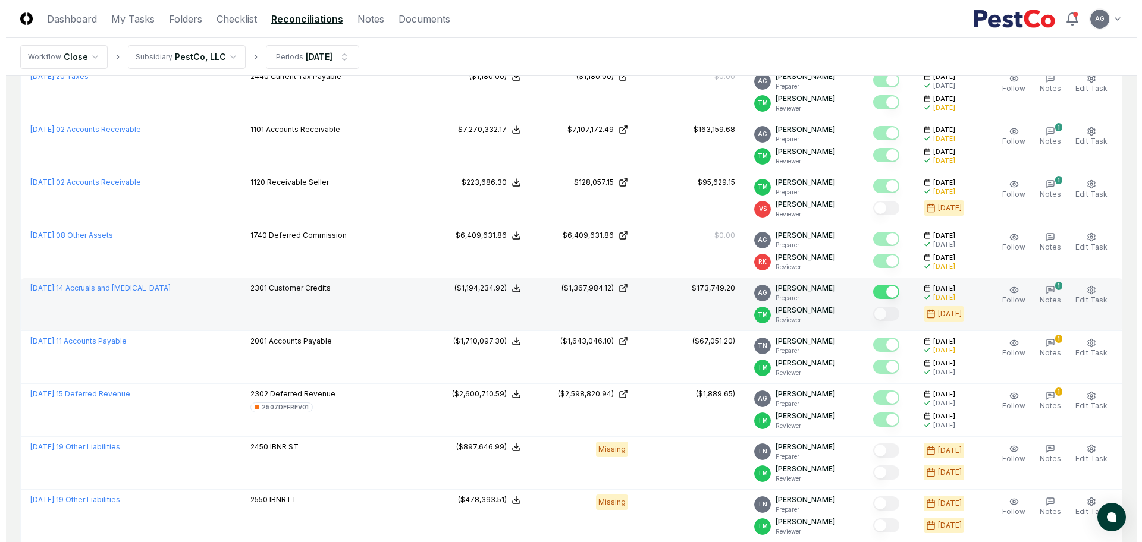
scroll to position [1041, 0]
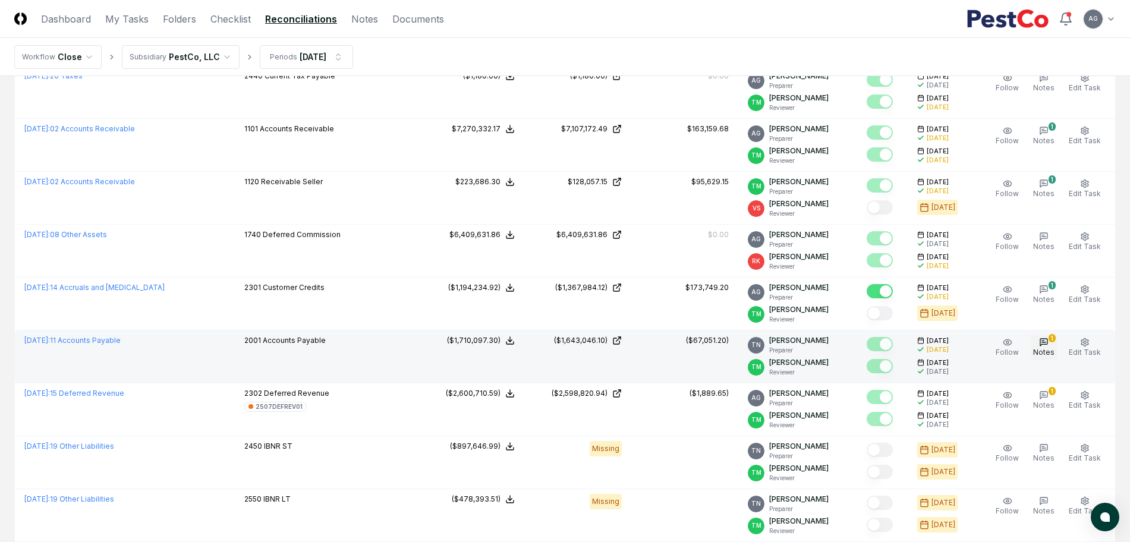
click at [1051, 351] on span "Notes" at bounding box center [1043, 352] width 21 height 9
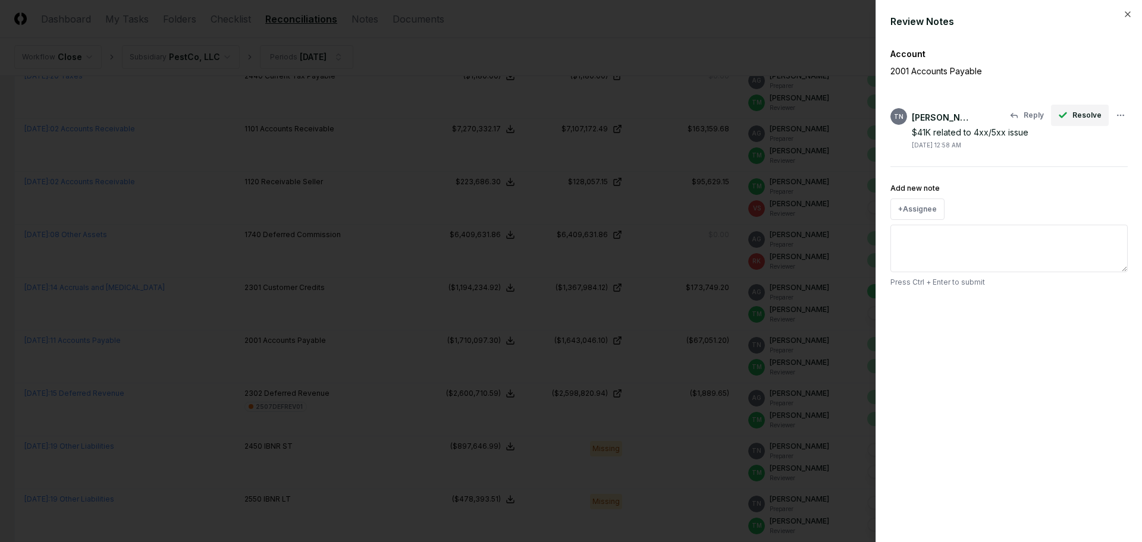
click at [1071, 117] on button "Resolve" at bounding box center [1080, 115] width 58 height 21
click at [1125, 16] on icon "button" at bounding box center [1127, 14] width 5 height 5
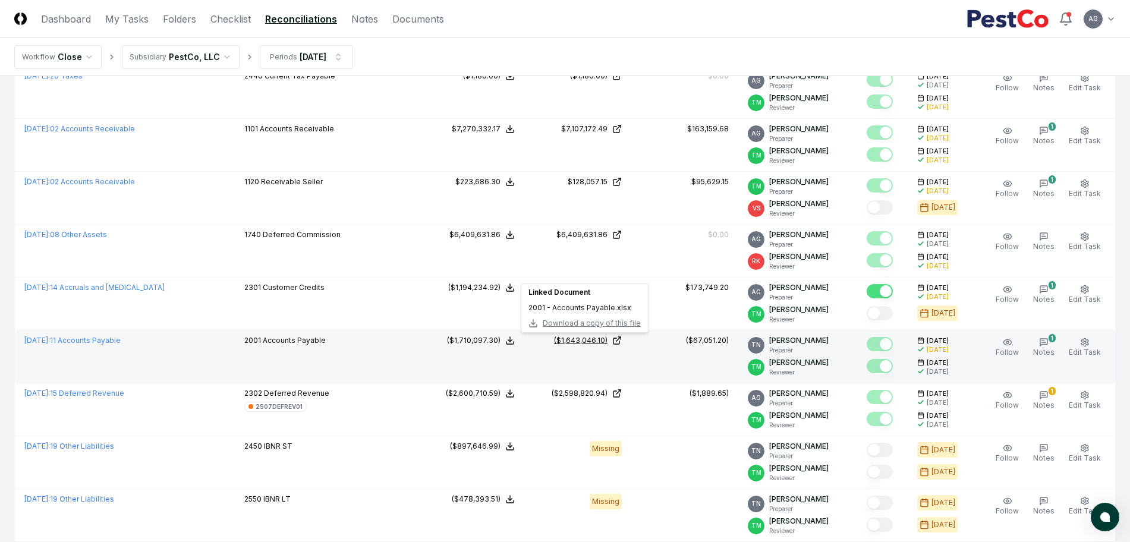
click at [595, 340] on div "($1,643,046.10)" at bounding box center [581, 340] width 54 height 11
click at [1087, 350] on span "Edit Task" at bounding box center [1085, 352] width 32 height 9
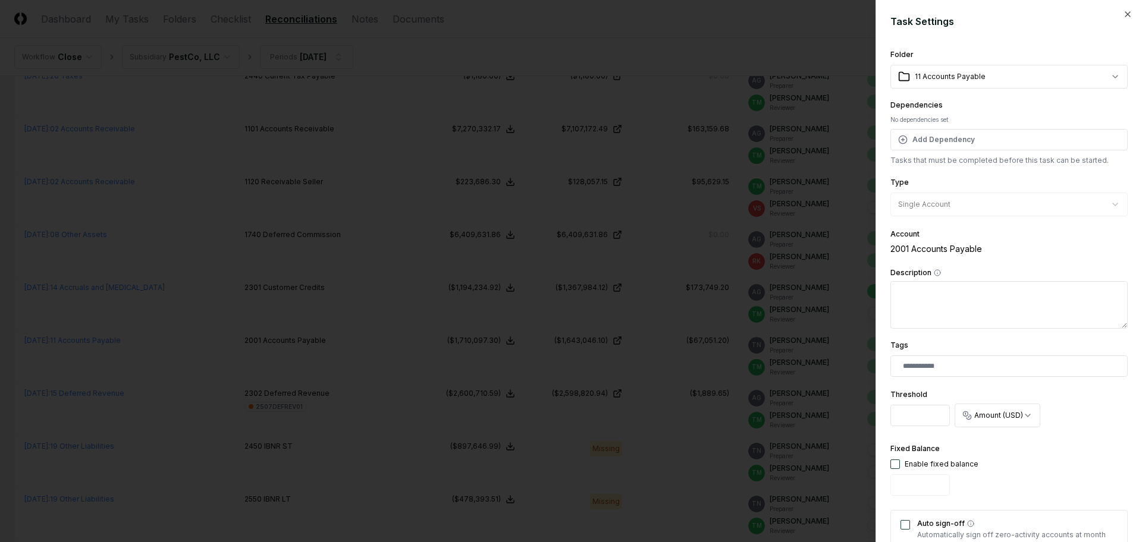
drag, startPoint x: 899, startPoint y: 416, endPoint x: 906, endPoint y: 416, distance: 6.5
click at [906, 416] on input "******" at bounding box center [919, 415] width 59 height 21
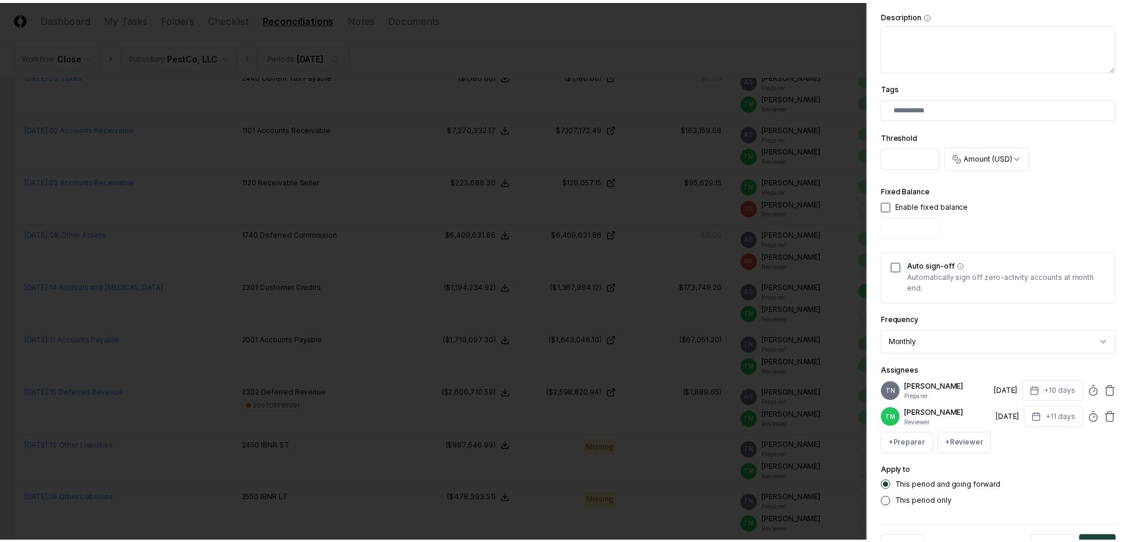
scroll to position [309, 0]
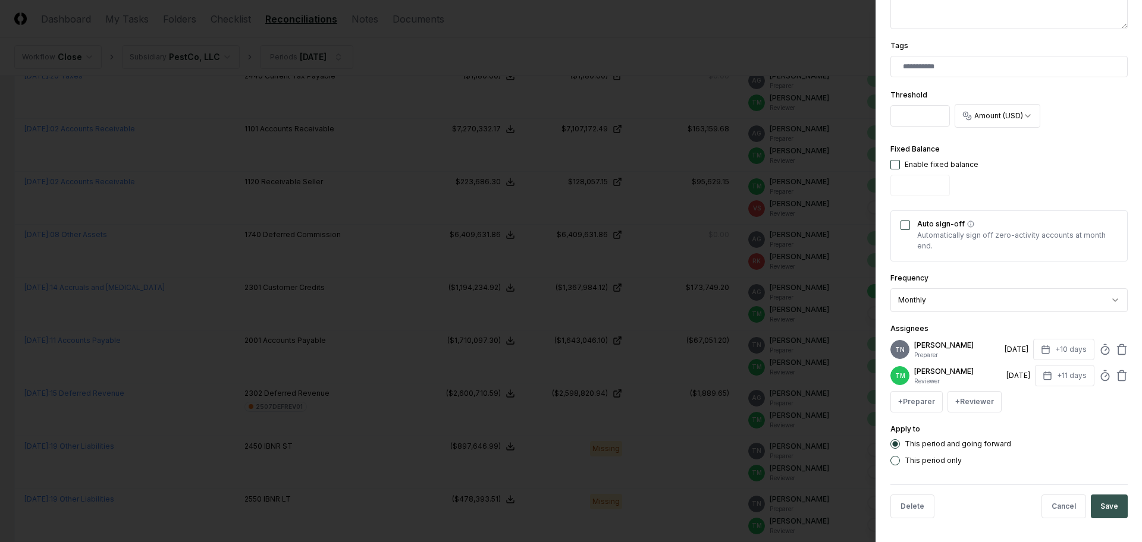
type input "*****"
click at [1102, 499] on button "Save" at bounding box center [1108, 507] width 37 height 24
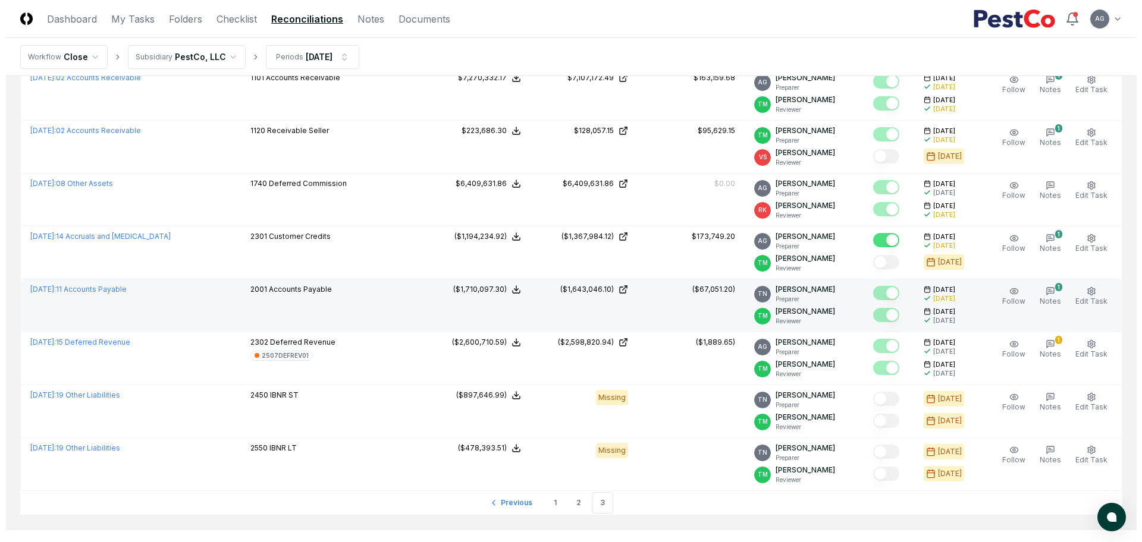
scroll to position [1115, 0]
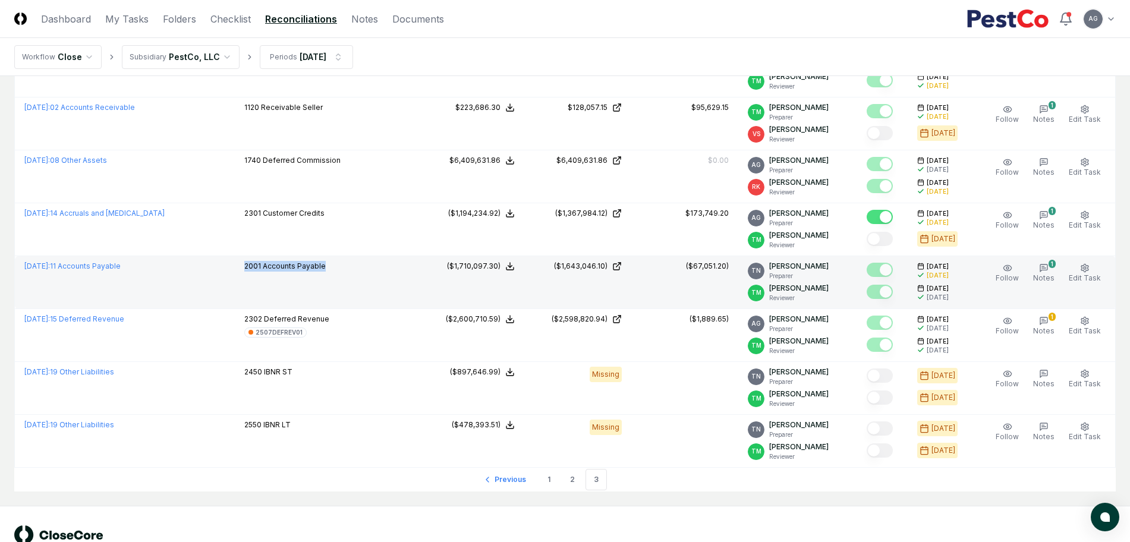
drag, startPoint x: 326, startPoint y: 266, endPoint x: 230, endPoint y: 269, distance: 96.4
click at [235, 269] on td "2001 Accounts Payable" at bounding box center [326, 282] width 183 height 53
drag, startPoint x: 734, startPoint y: 269, endPoint x: 687, endPoint y: 269, distance: 47.0
click at [687, 269] on td "($67,051.20)" at bounding box center [684, 282] width 107 height 53
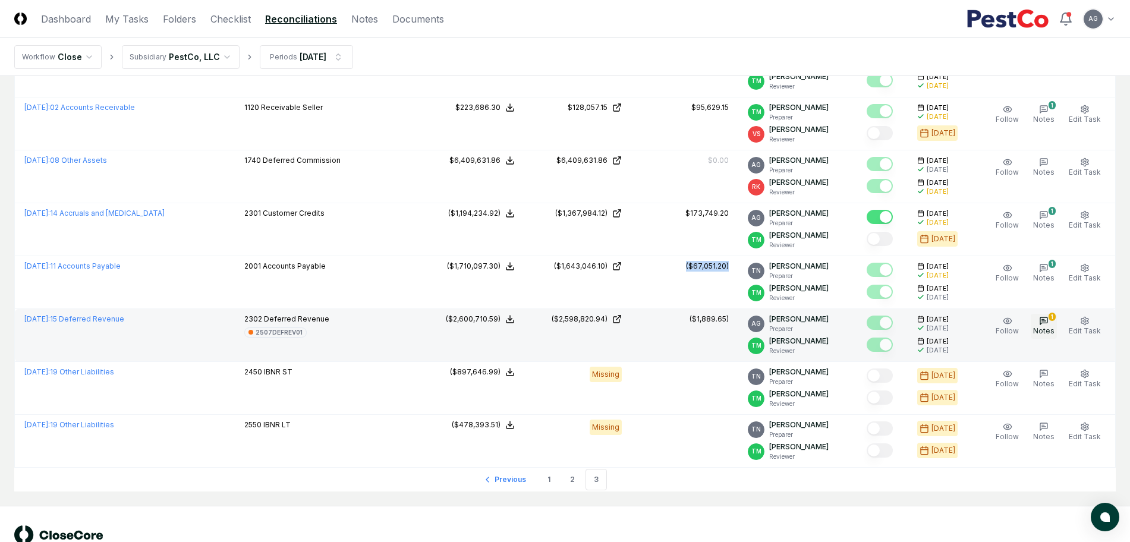
click at [1048, 326] on span "Notes" at bounding box center [1043, 330] width 21 height 9
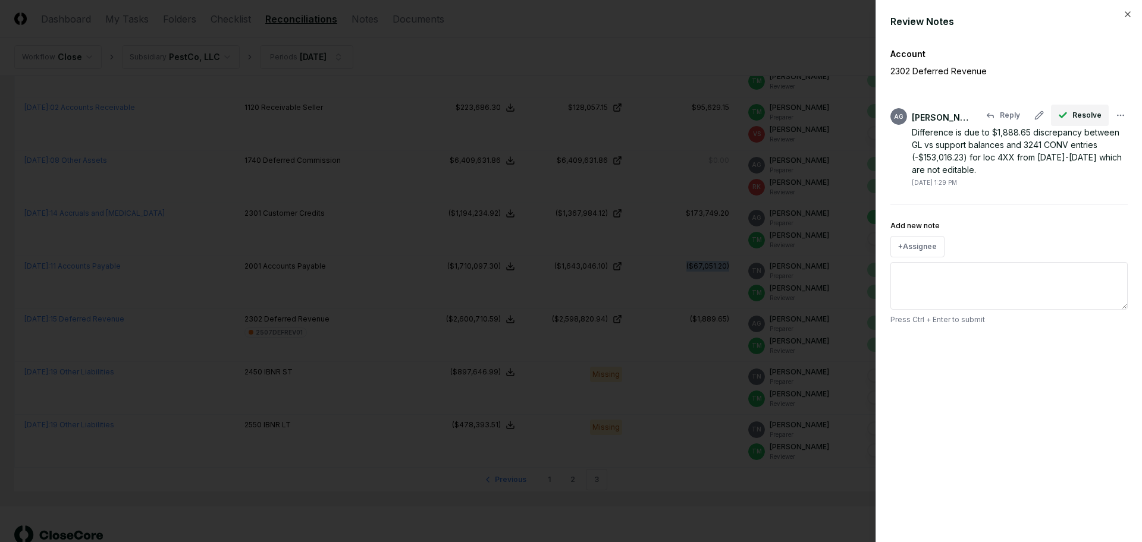
click at [1073, 110] on button "Resolve" at bounding box center [1080, 115] width 58 height 21
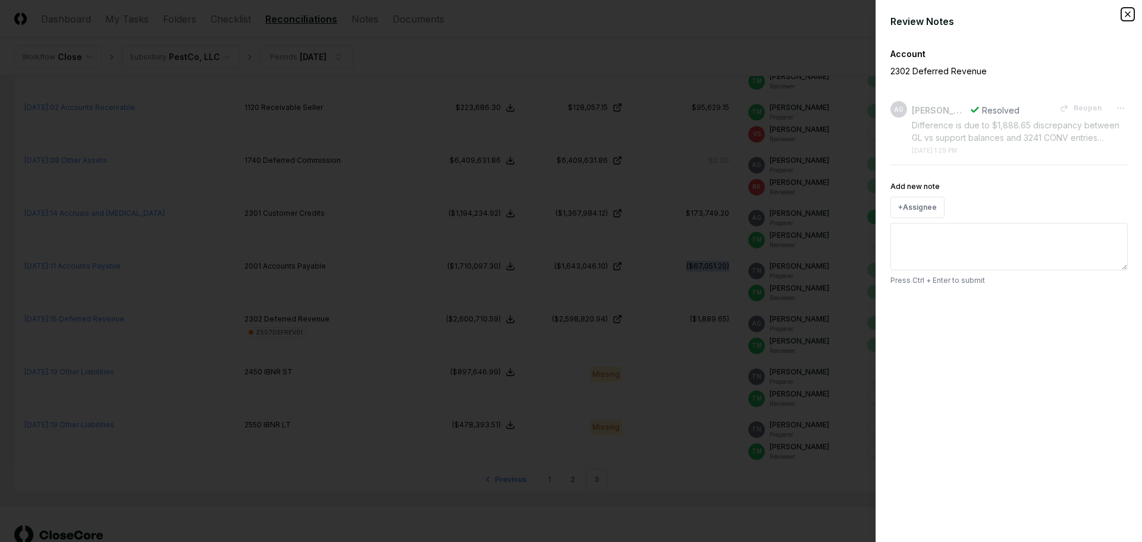
click at [1130, 16] on icon "button" at bounding box center [1127, 14] width 5 height 5
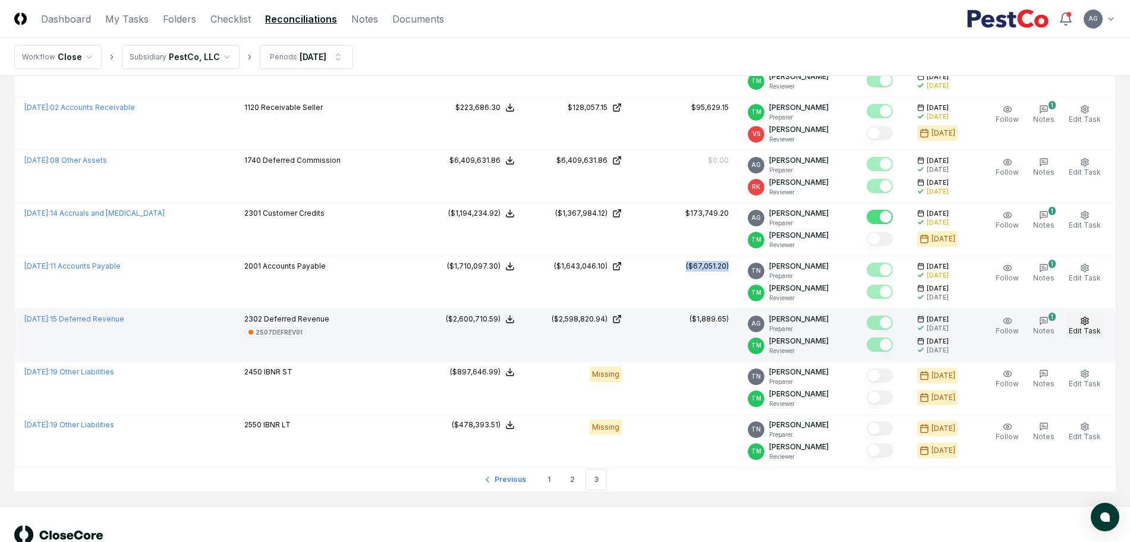
click at [1093, 323] on button "Edit Task" at bounding box center [1085, 326] width 37 height 25
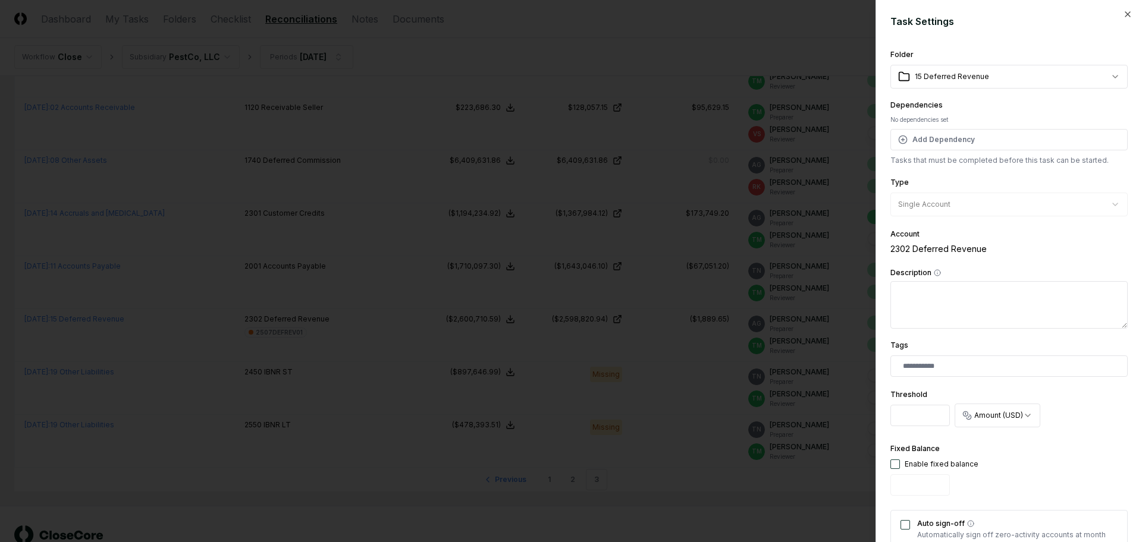
drag, startPoint x: 931, startPoint y: 417, endPoint x: 889, endPoint y: 419, distance: 41.7
click at [889, 419] on div "**********" at bounding box center [1008, 271] width 266 height 542
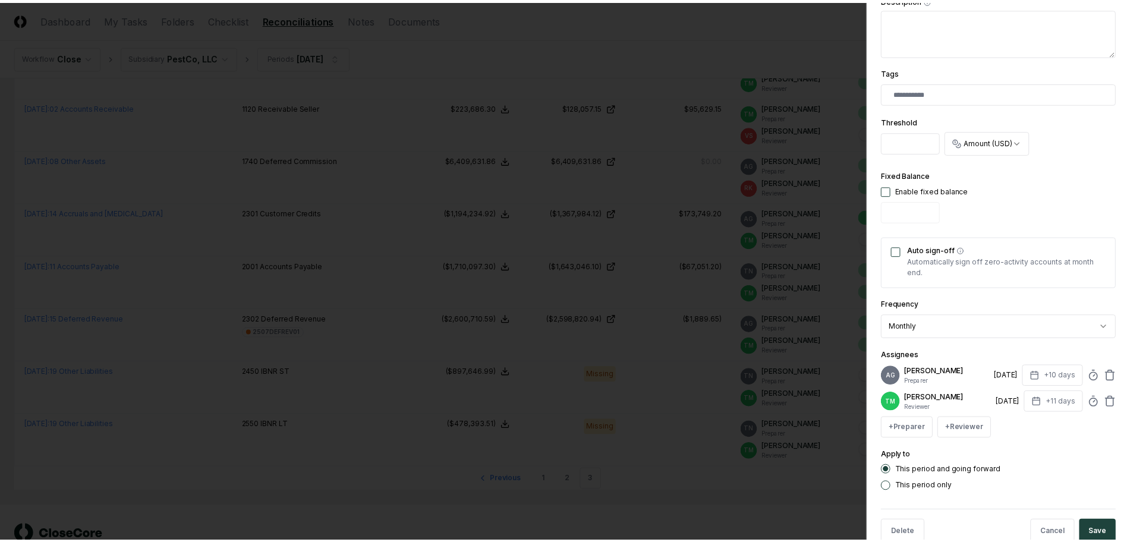
scroll to position [318, 0]
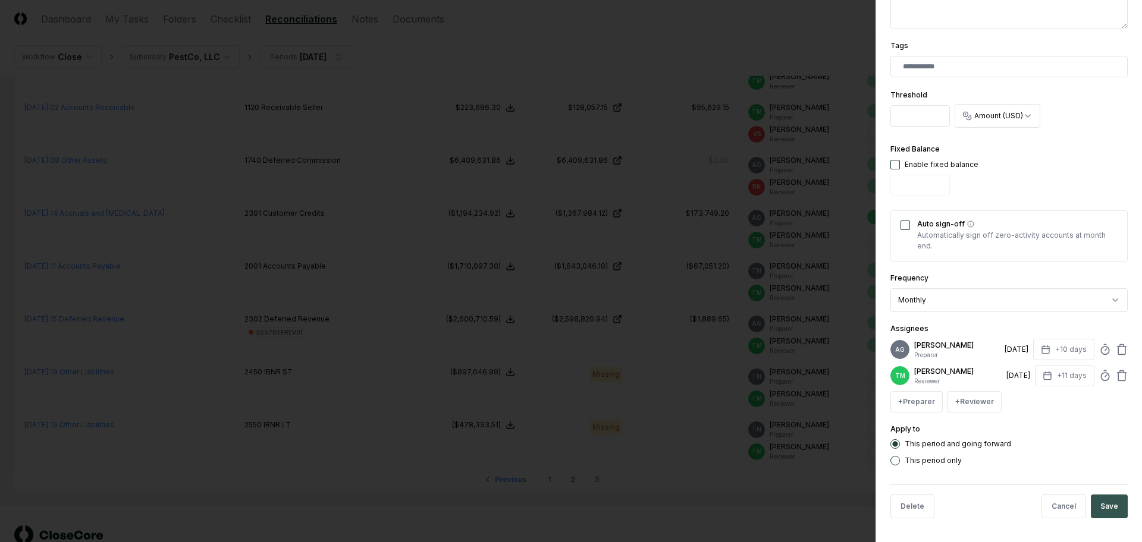
type input "*******"
click at [1095, 506] on button "Save" at bounding box center [1108, 507] width 37 height 24
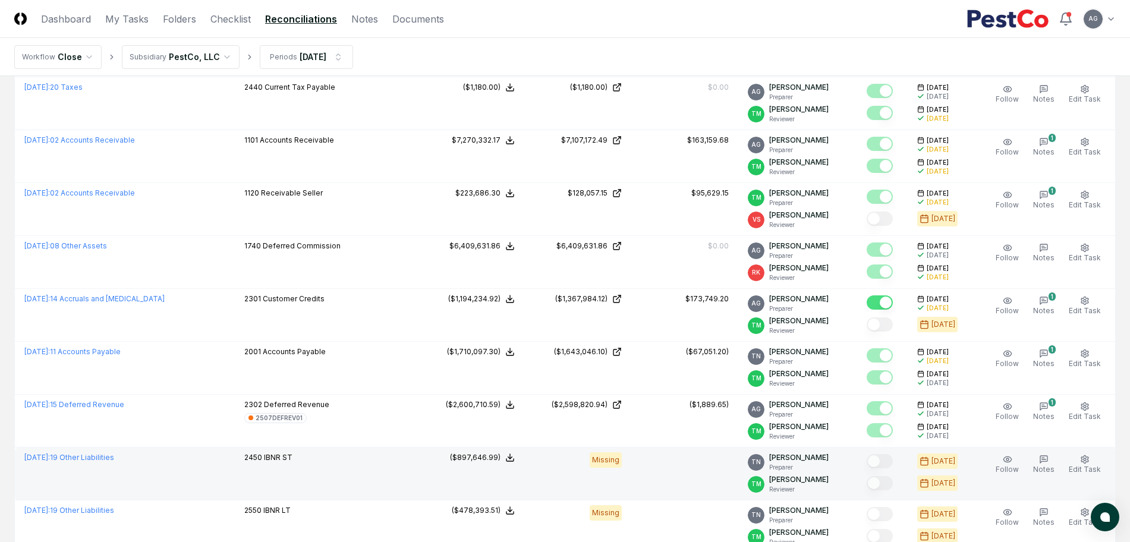
scroll to position [1150, 0]
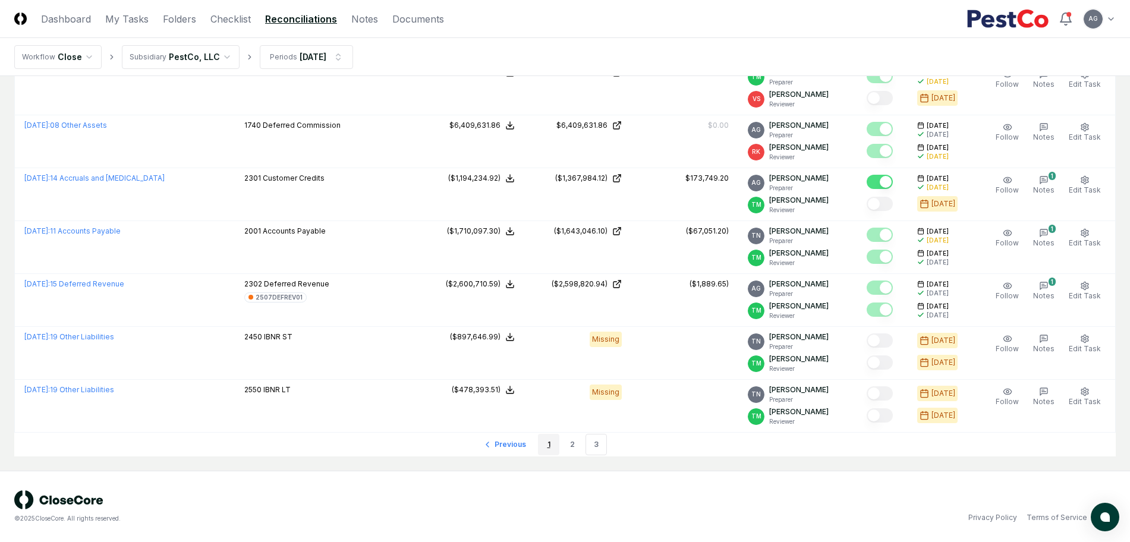
click at [551, 451] on link "1" at bounding box center [548, 444] width 21 height 21
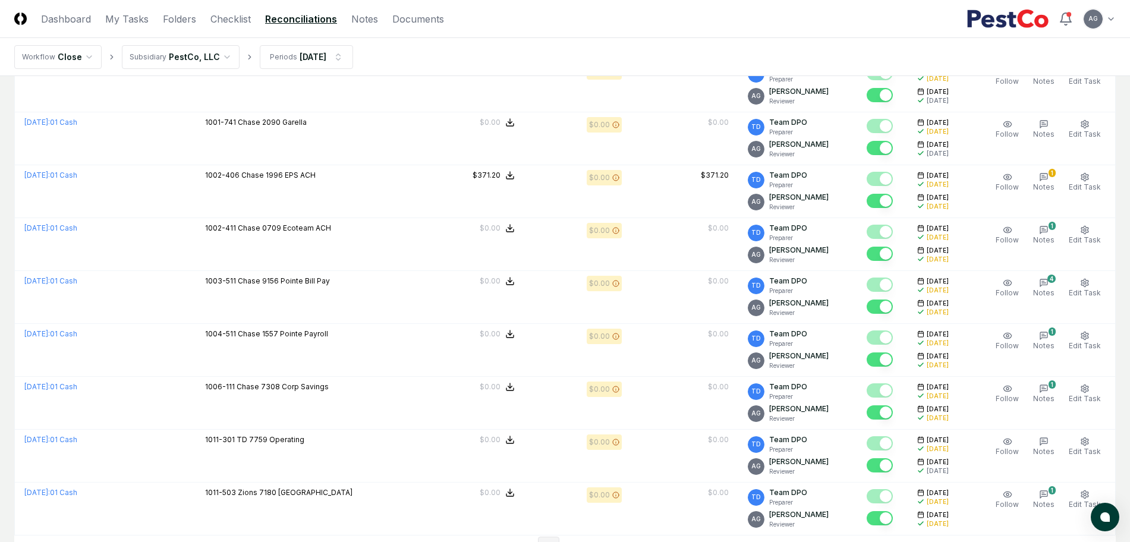
scroll to position [2420, 0]
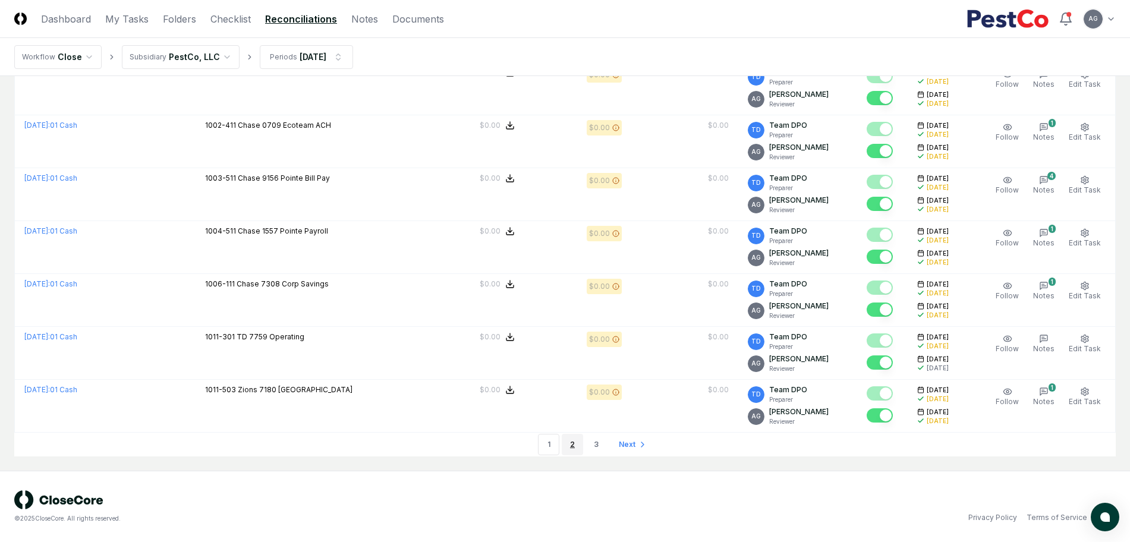
click at [574, 439] on link "2" at bounding box center [572, 444] width 21 height 21
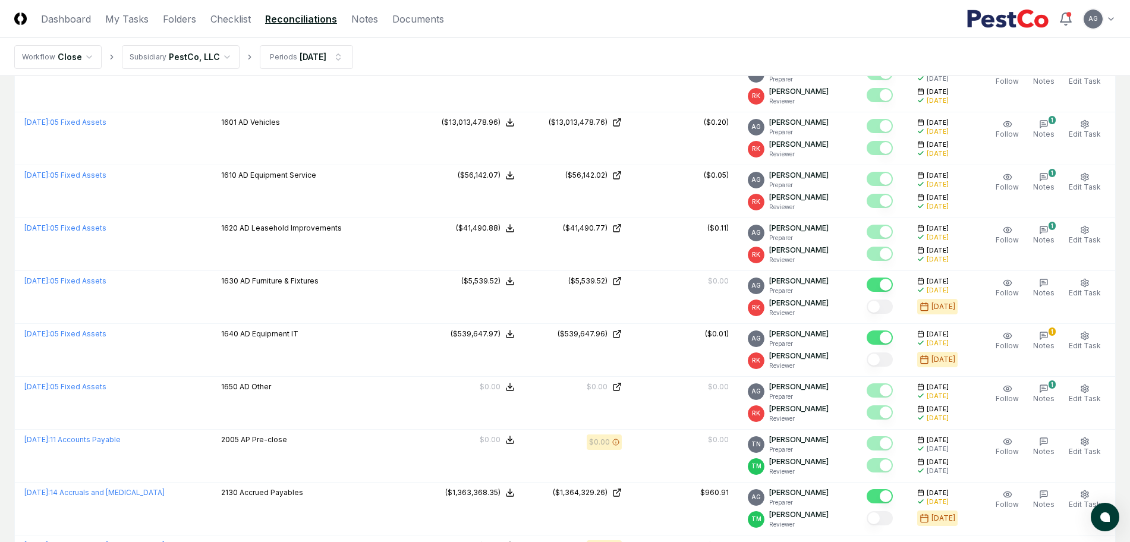
scroll to position [2123, 0]
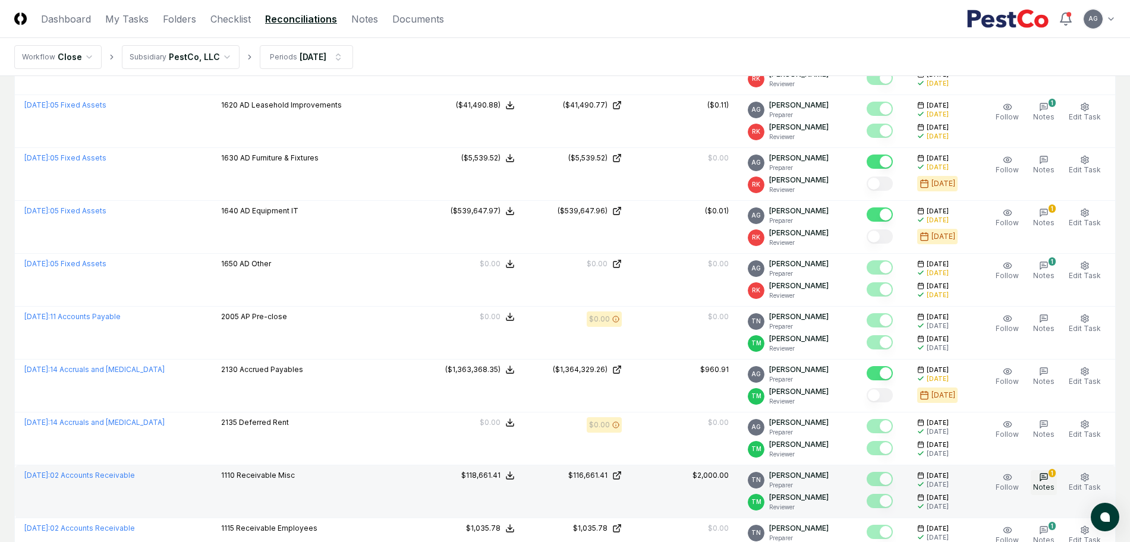
click at [1039, 486] on span "Notes" at bounding box center [1043, 487] width 21 height 9
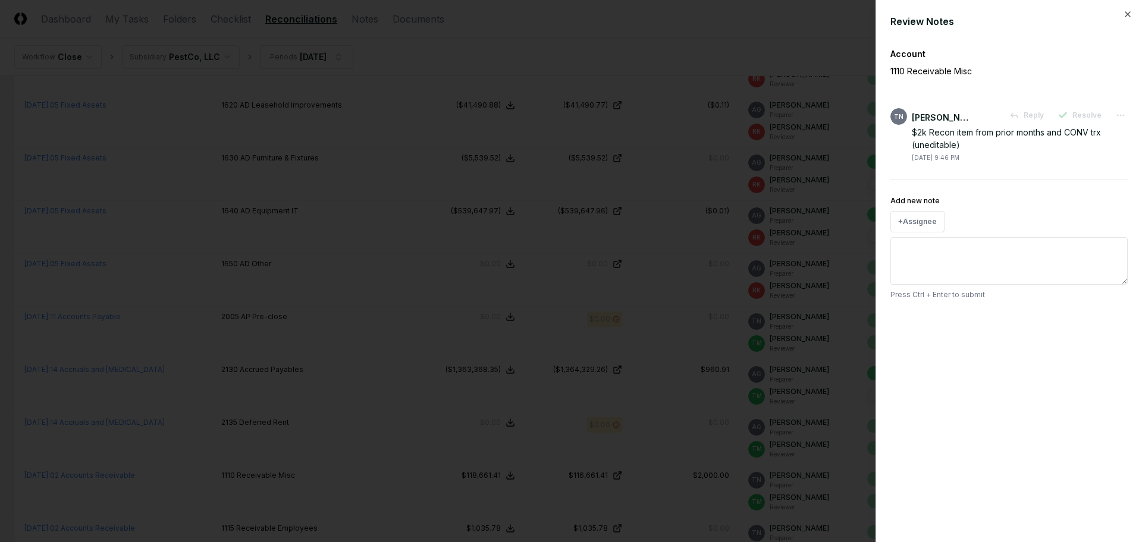
click at [684, 449] on div at bounding box center [571, 271] width 1142 height 542
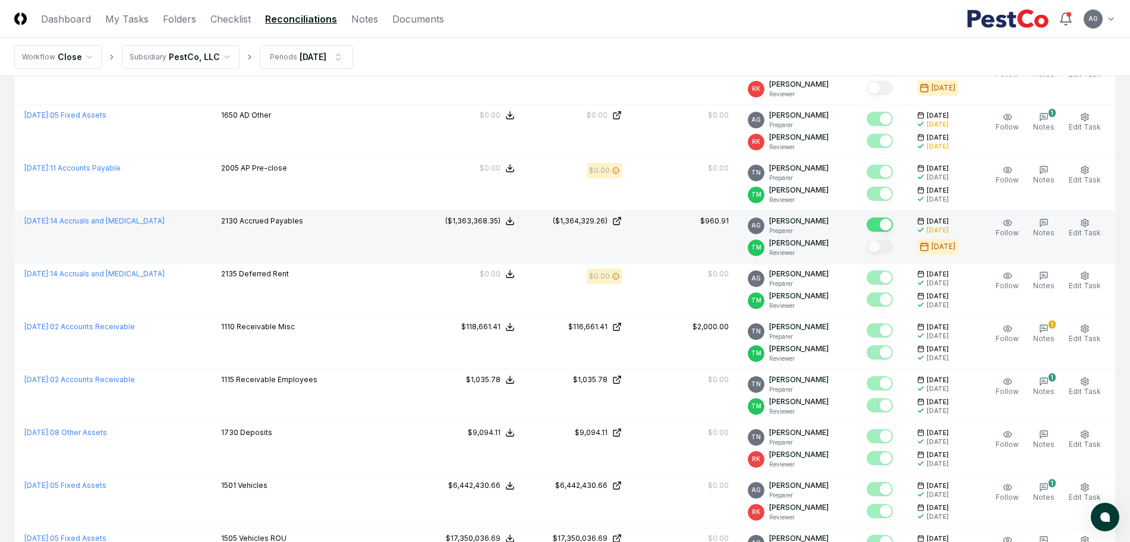
scroll to position [2420, 0]
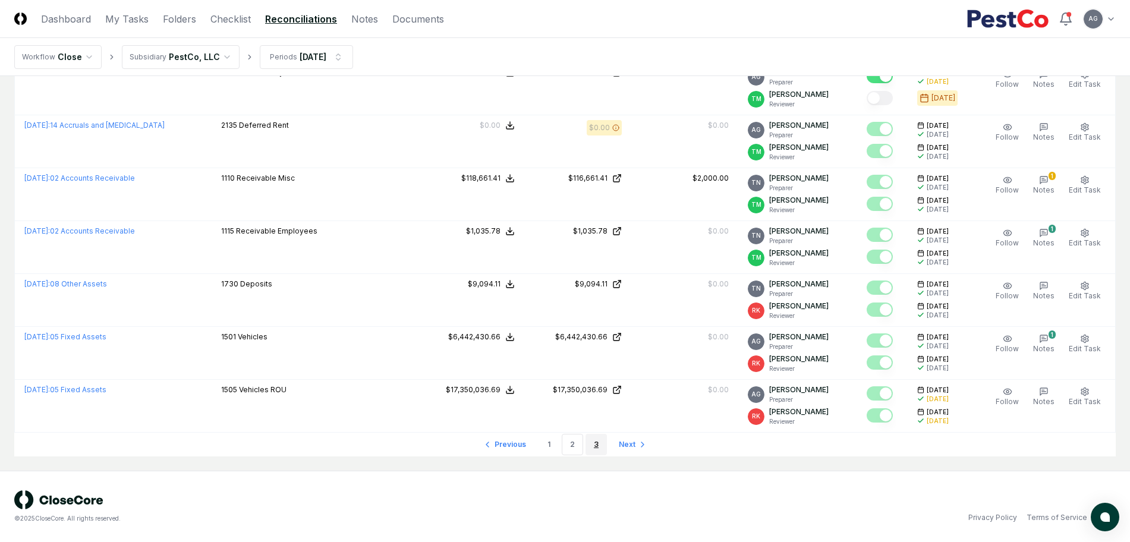
click at [590, 444] on link "3" at bounding box center [596, 444] width 21 height 21
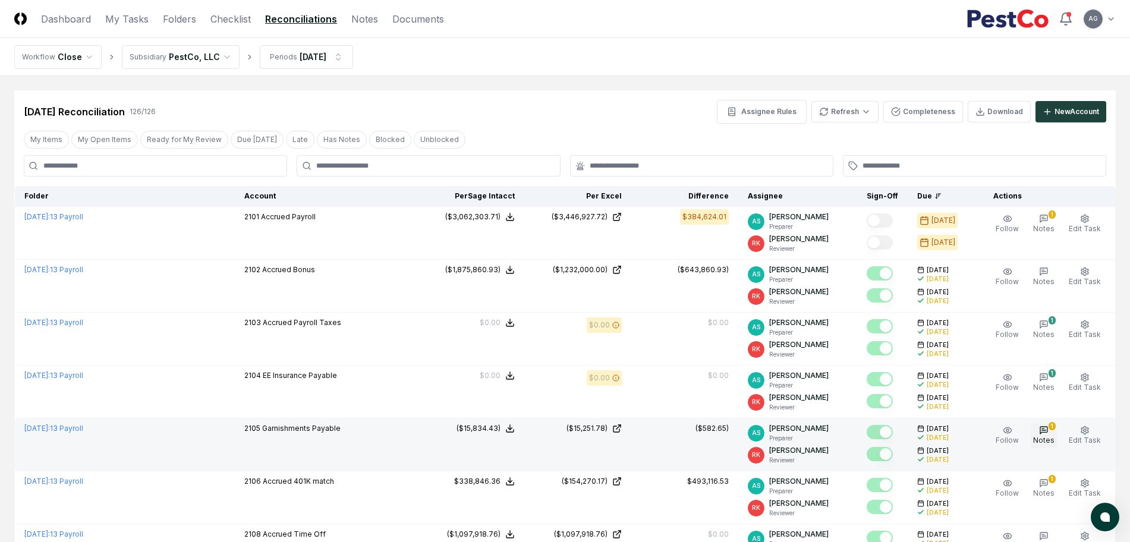
click at [1044, 428] on icon "button" at bounding box center [1044, 431] width 10 height 10
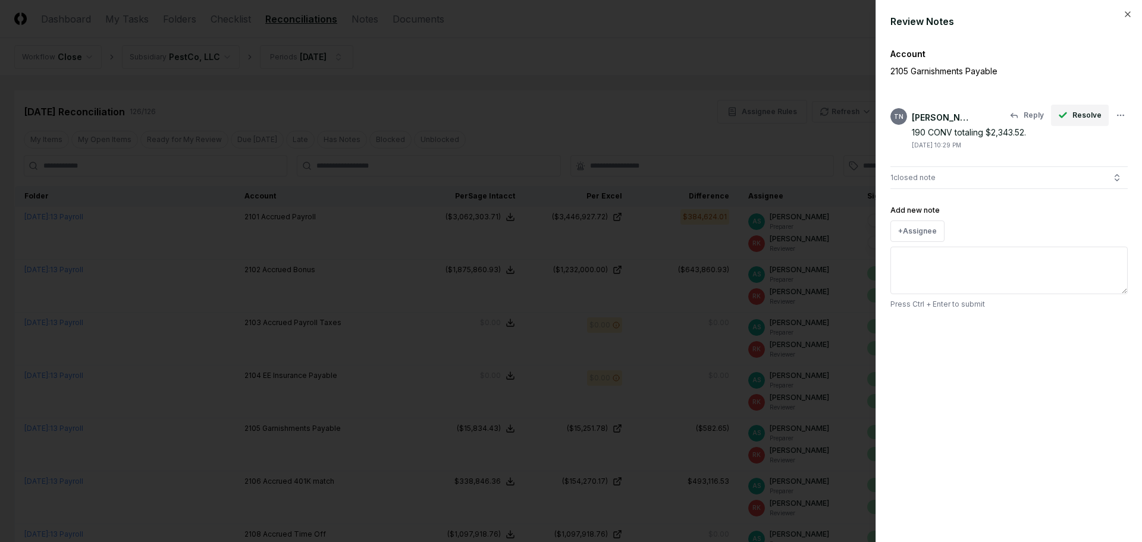
click at [1074, 118] on span "Resolve" at bounding box center [1086, 115] width 29 height 11
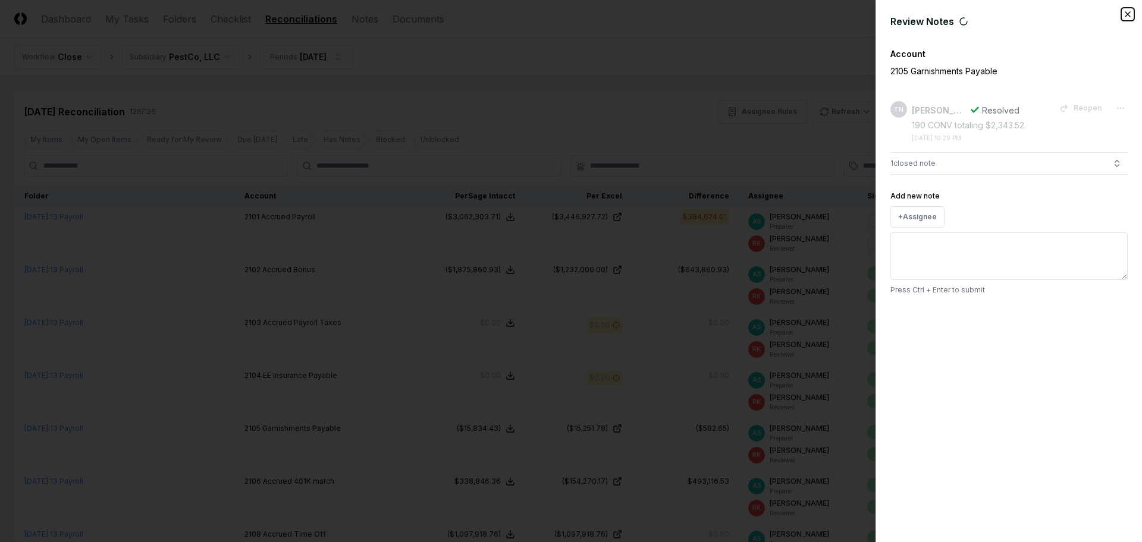
click at [1128, 15] on icon "button" at bounding box center [1127, 14] width 5 height 5
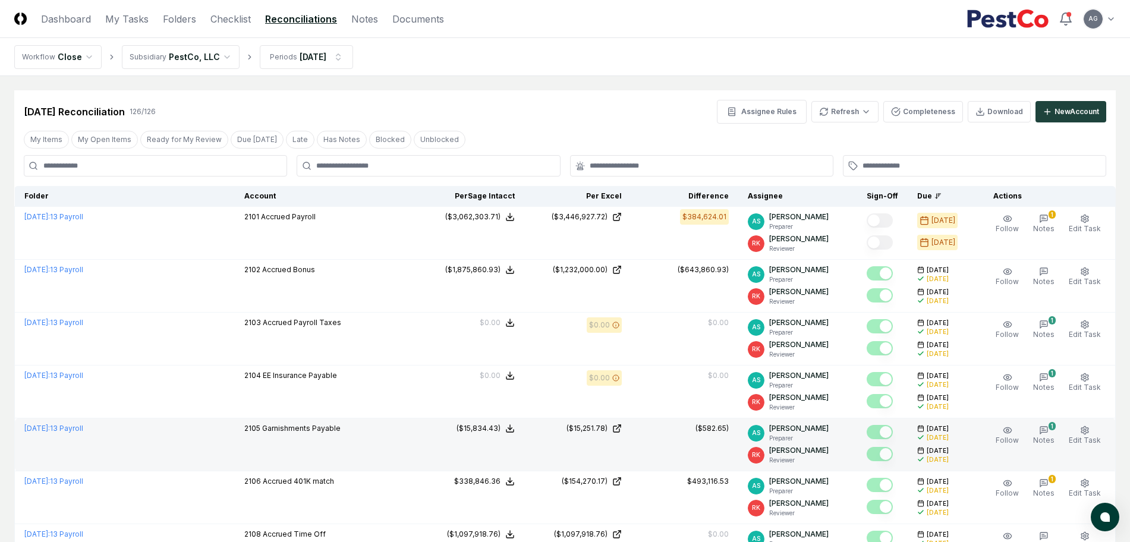
scroll to position [74, 0]
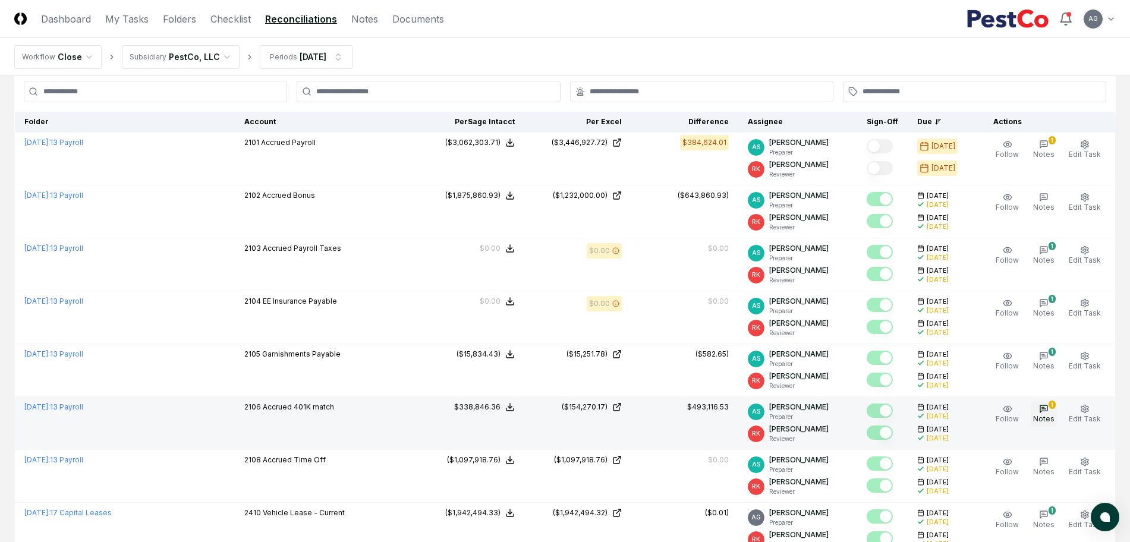
click at [1048, 416] on span "Notes" at bounding box center [1043, 418] width 21 height 9
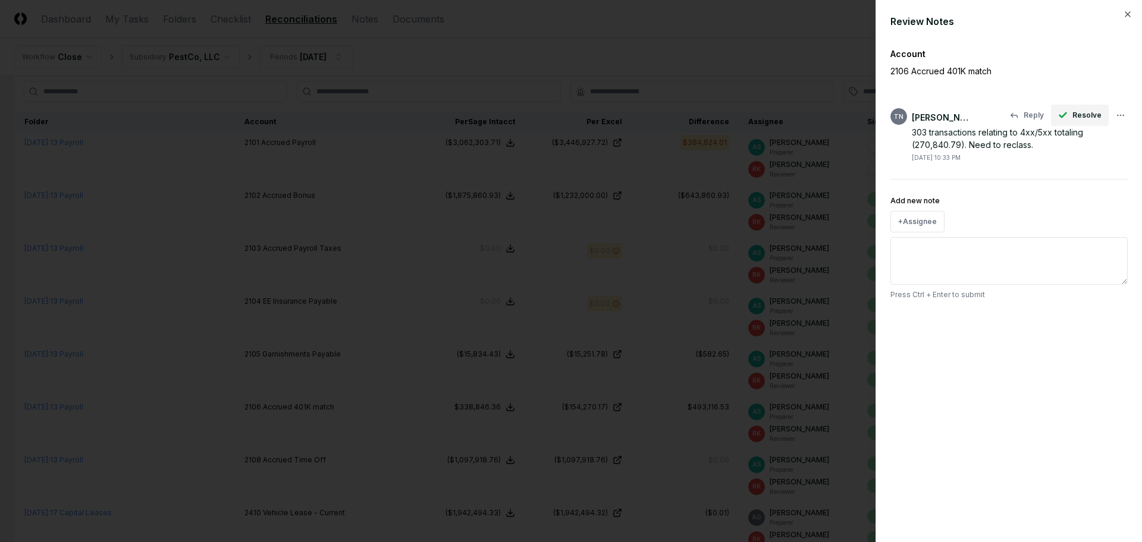
click at [1077, 116] on span "Resolve" at bounding box center [1086, 115] width 29 height 11
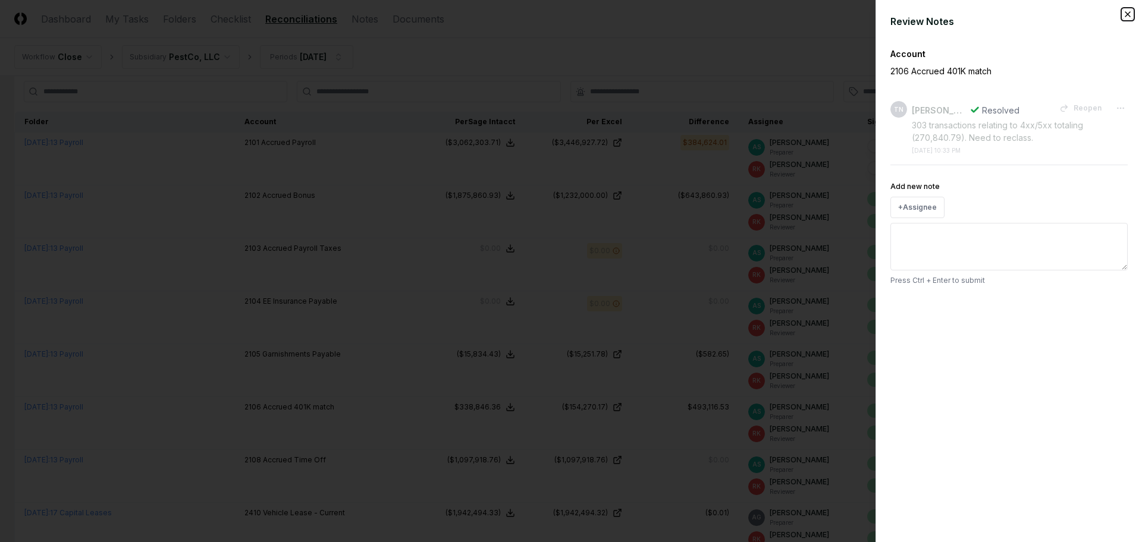
click at [1126, 15] on icon "button" at bounding box center [1127, 14] width 5 height 5
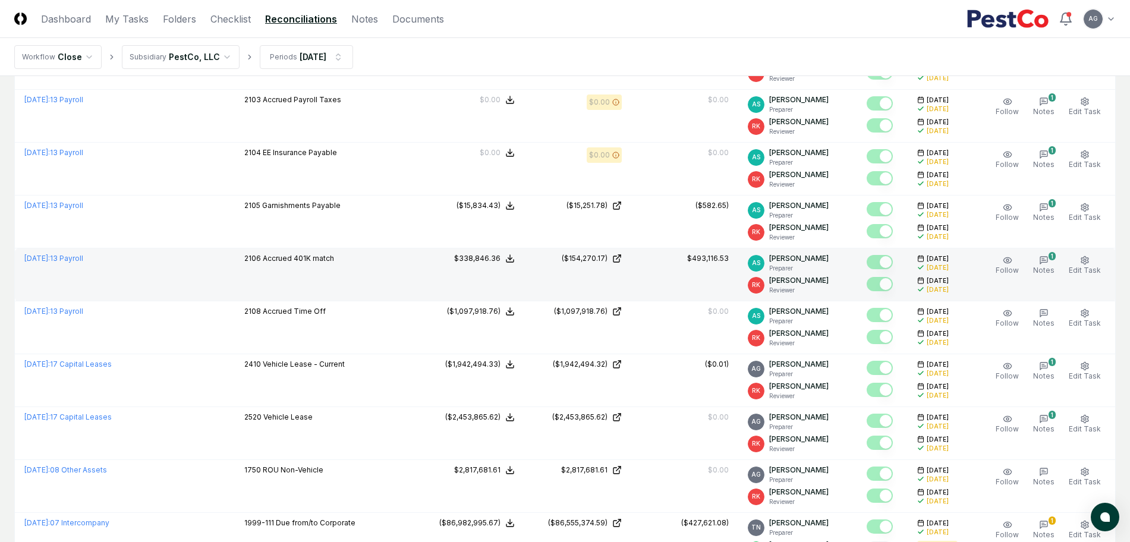
scroll to position [297, 0]
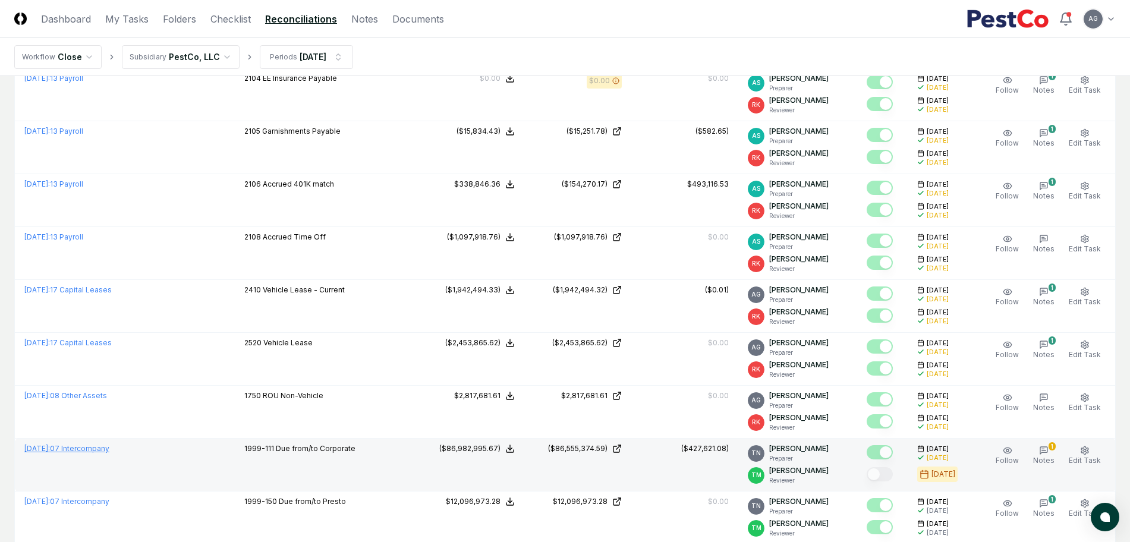
click at [96, 452] on link "July 2025 : 07 Intercompany" at bounding box center [66, 448] width 85 height 9
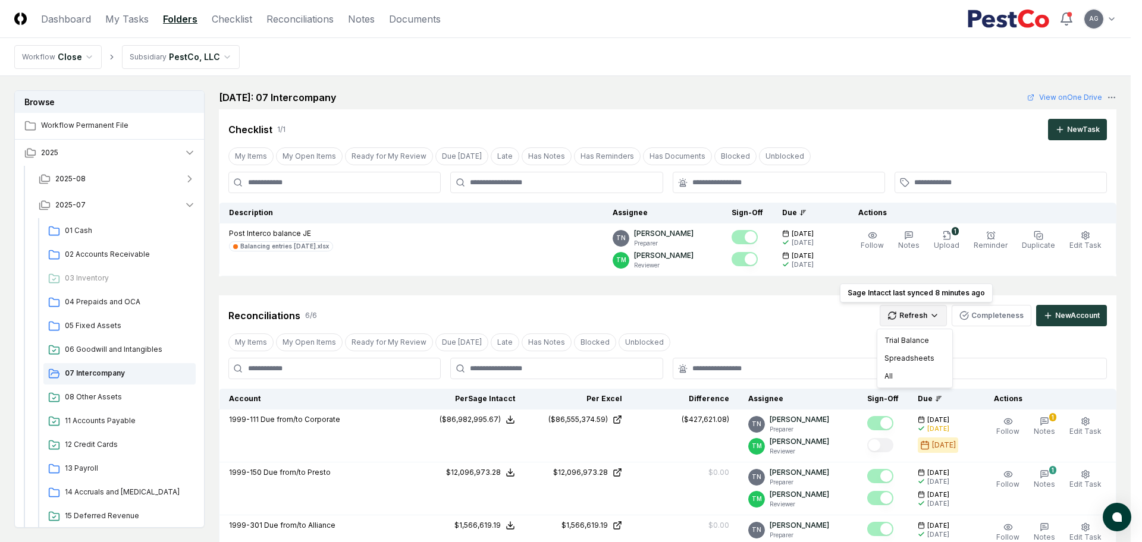
click at [911, 318] on html "CloseCore Dashboard My Tasks Folders Checklist Reconciliations Notes Documents …" at bounding box center [571, 515] width 1142 height 1030
click at [911, 341] on div "Trial Balance" at bounding box center [914, 341] width 70 height 18
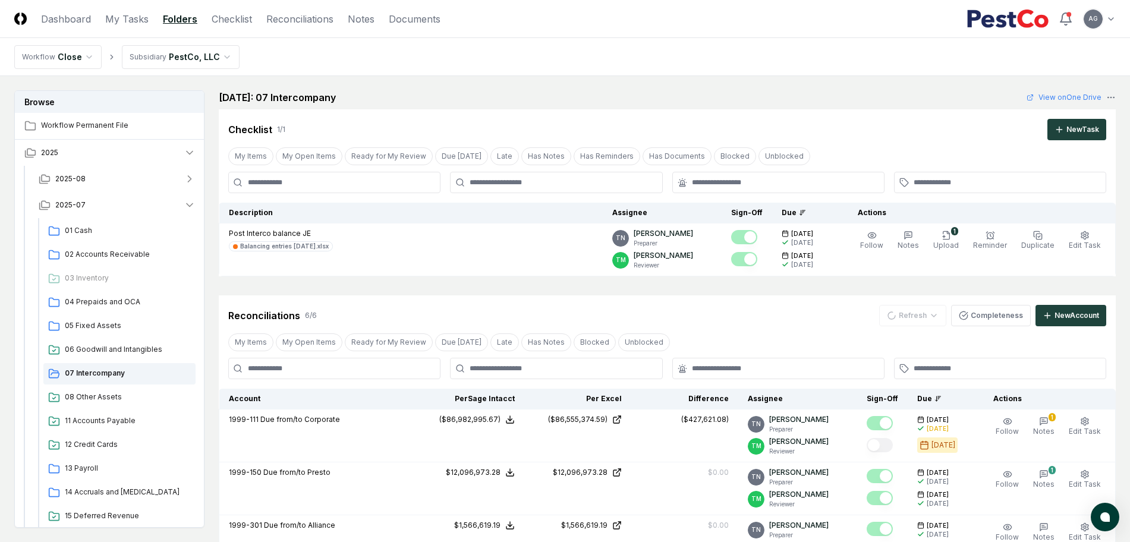
click at [773, 314] on div "Reconciliations 6 / 6 Refresh Completeness New Account" at bounding box center [667, 315] width 878 height 21
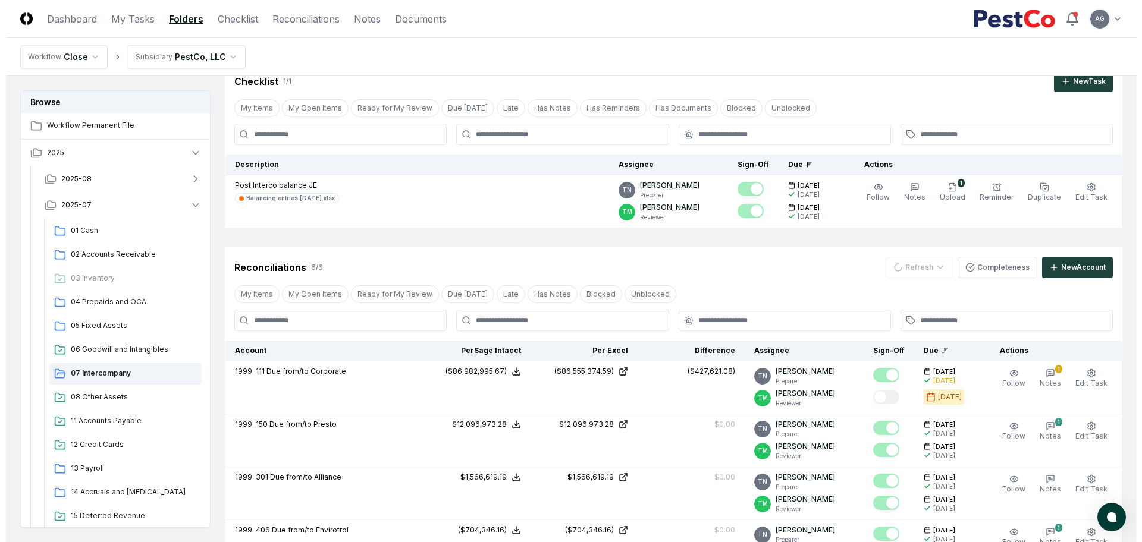
scroll to position [74, 0]
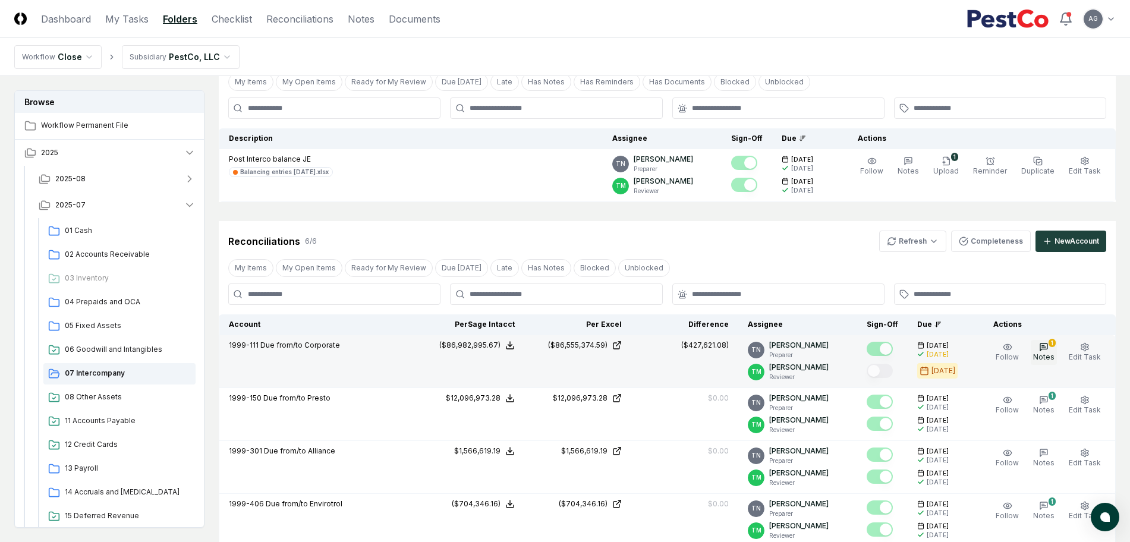
click at [1040, 354] on span "Notes" at bounding box center [1043, 357] width 21 height 9
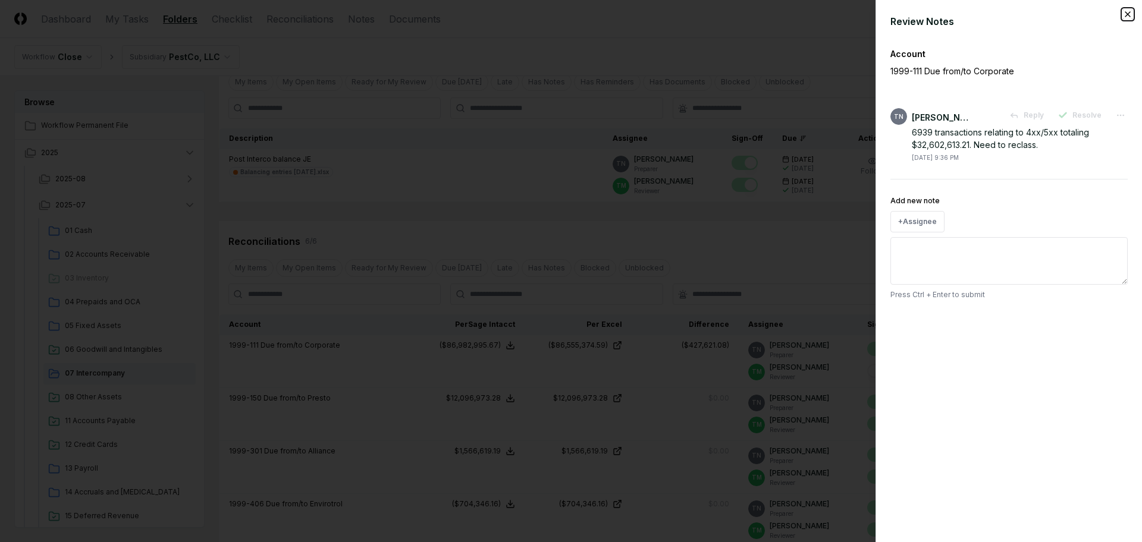
click at [1128, 14] on icon "button" at bounding box center [1127, 14] width 5 height 5
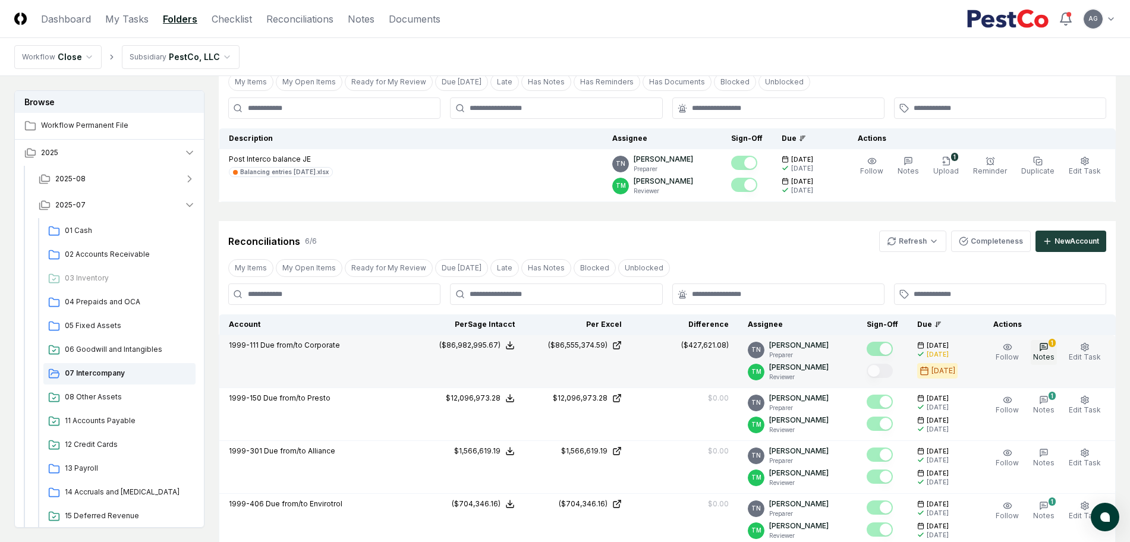
click at [1048, 353] on span "Notes" at bounding box center [1043, 357] width 21 height 9
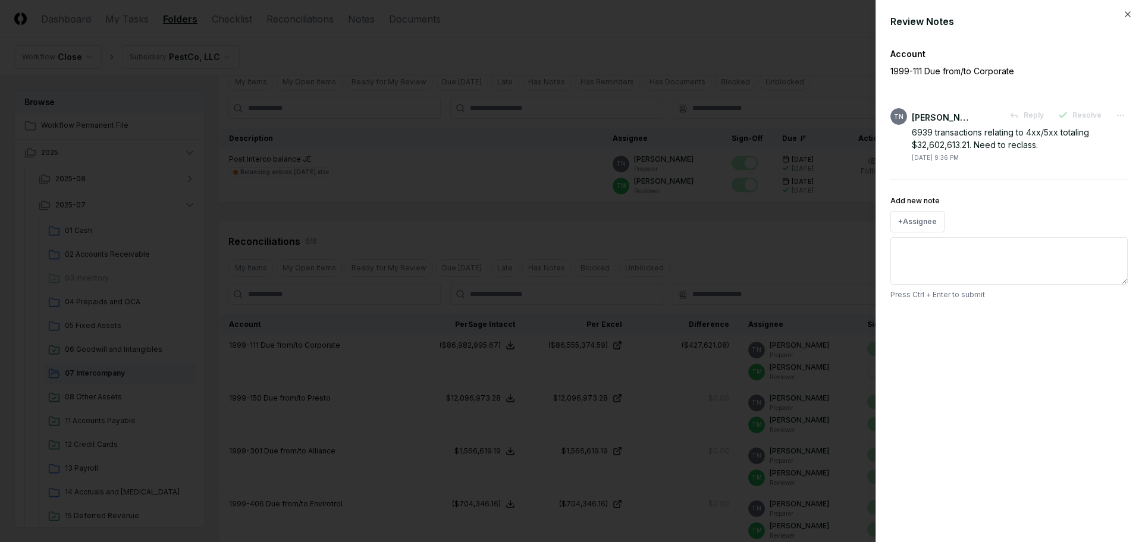
click at [786, 222] on div at bounding box center [571, 271] width 1142 height 542
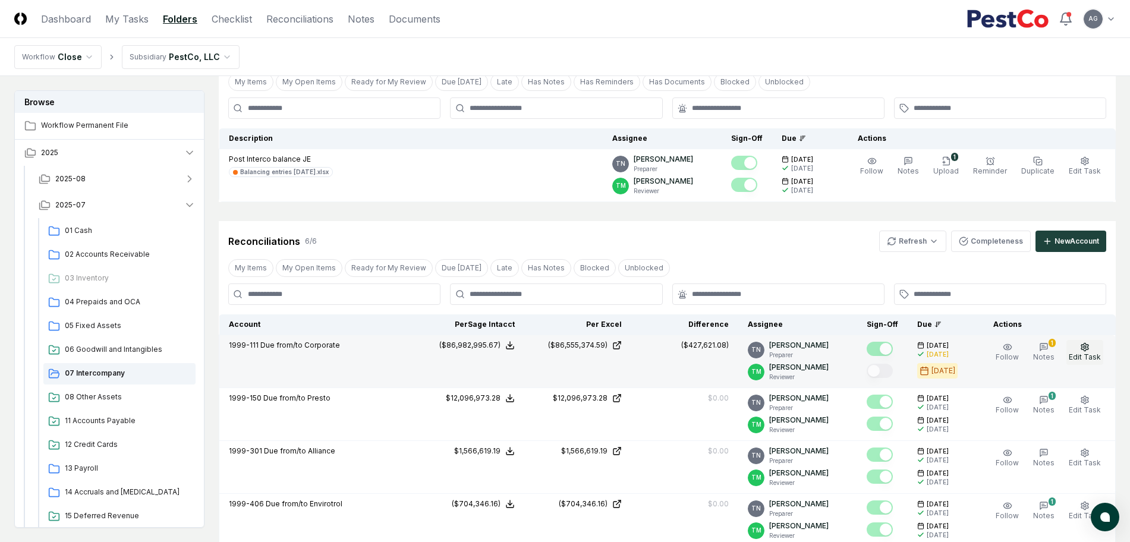
click at [1089, 355] on span "Edit Task" at bounding box center [1085, 357] width 32 height 9
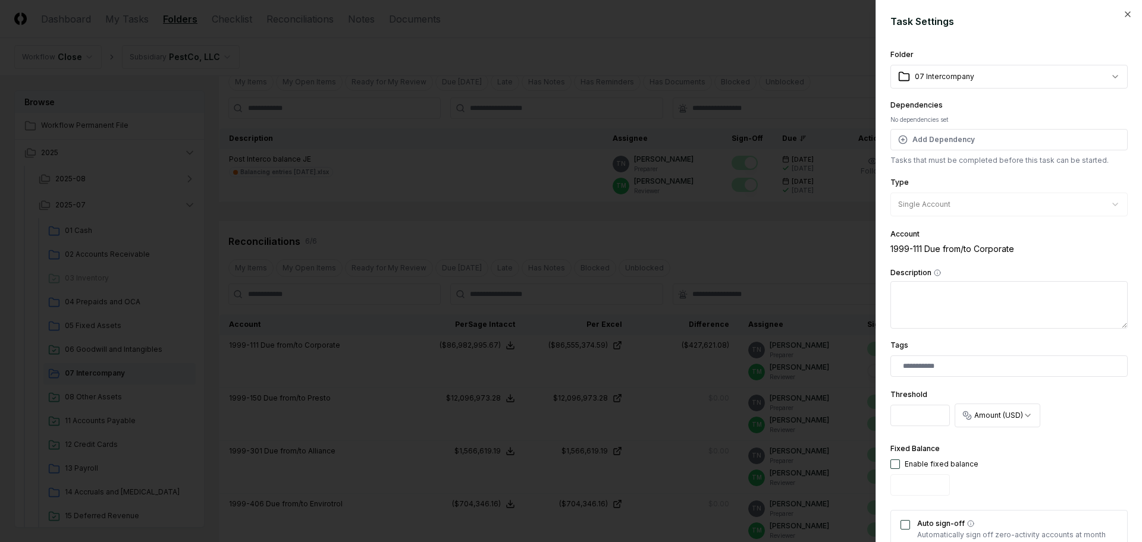
drag, startPoint x: 919, startPoint y: 416, endPoint x: 881, endPoint y: 420, distance: 38.2
click at [881, 420] on div "**********" at bounding box center [1008, 271] width 266 height 542
click at [898, 415] on input "********" at bounding box center [919, 415] width 59 height 21
drag, startPoint x: 897, startPoint y: 415, endPoint x: 945, endPoint y: 416, distance: 47.6
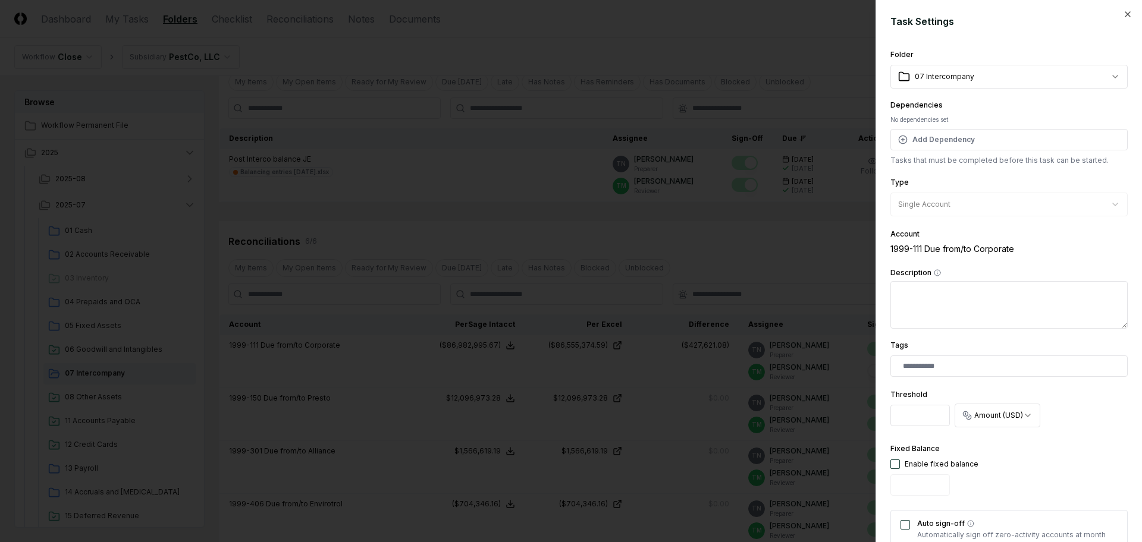
click at [945, 416] on input "********" at bounding box center [919, 415] width 59 height 21
click at [930, 416] on input "********" at bounding box center [919, 415] width 59 height 21
drag, startPoint x: 932, startPoint y: 416, endPoint x: 943, endPoint y: 416, distance: 11.3
click at [943, 416] on input "********" at bounding box center [919, 415] width 59 height 21
drag, startPoint x: 919, startPoint y: 416, endPoint x: 935, endPoint y: 417, distance: 16.1
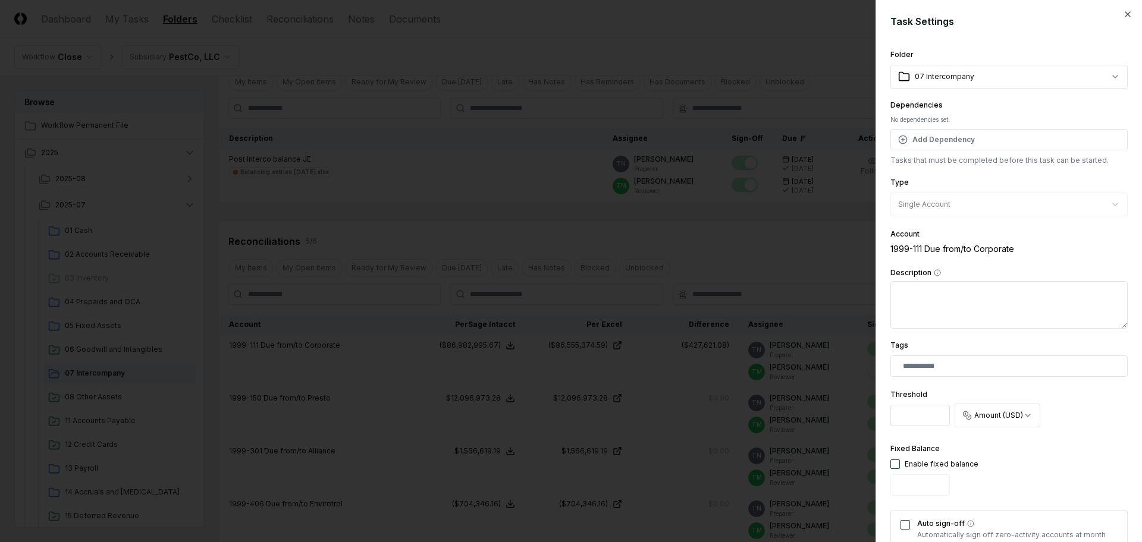
click at [935, 417] on input "********" at bounding box center [919, 415] width 59 height 21
drag, startPoint x: 904, startPoint y: 416, endPoint x: 920, endPoint y: 414, distance: 15.6
click at [920, 414] on input "********" at bounding box center [919, 415] width 59 height 21
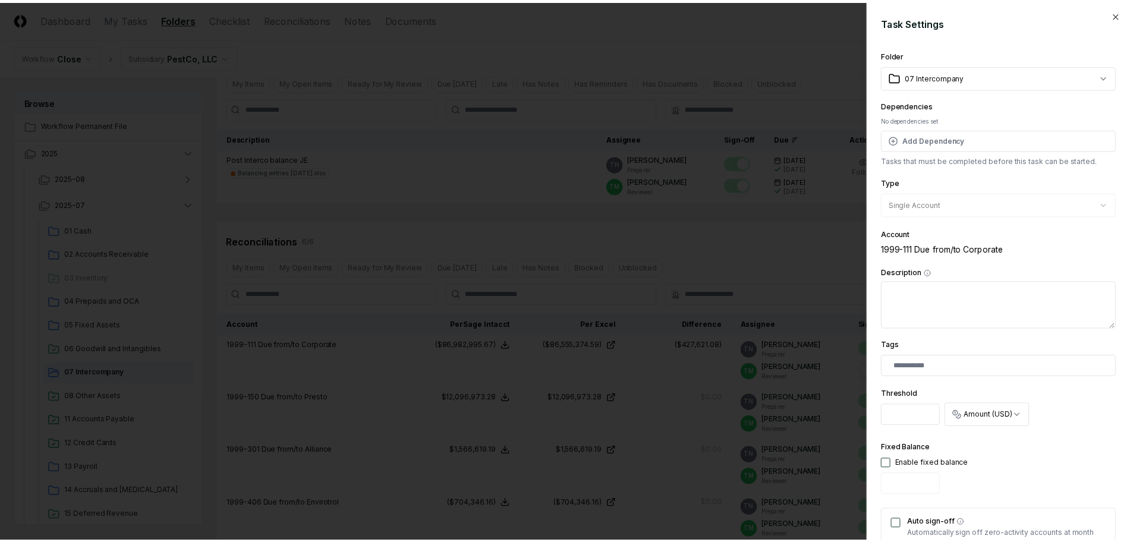
scroll to position [0, 0]
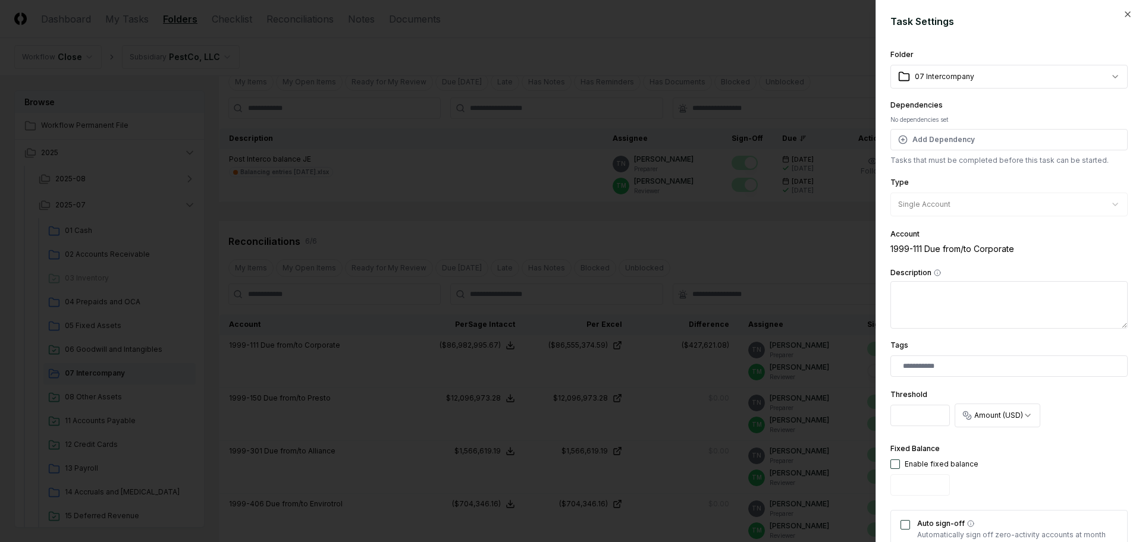
click at [749, 235] on div at bounding box center [571, 271] width 1142 height 542
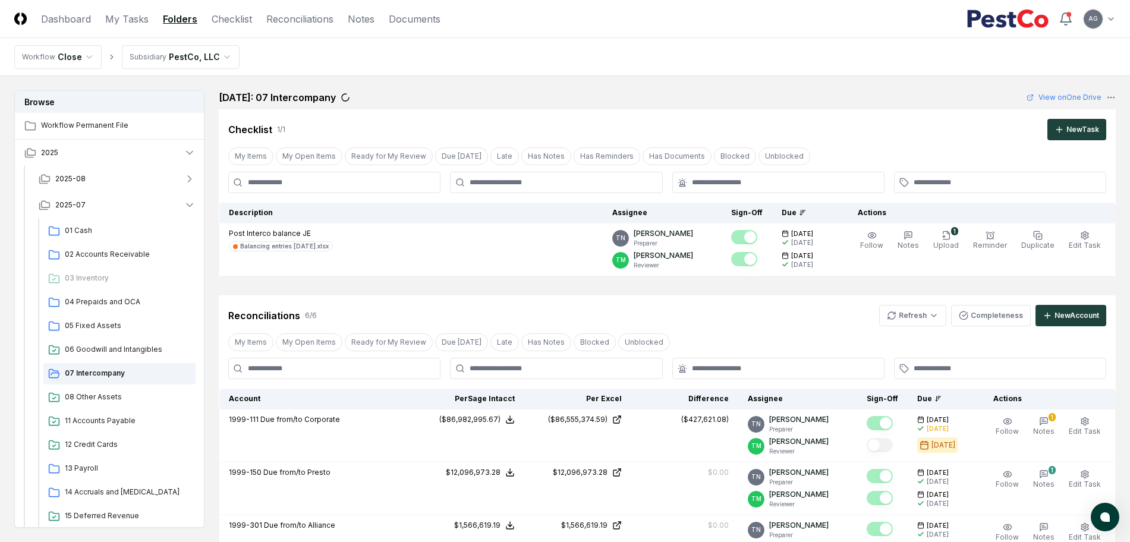
click at [543, 303] on div "Reconciliations 6 / 6 Refresh Completeness New Account" at bounding box center [667, 311] width 897 height 31
click at [111, 423] on span "11 Accounts Payable" at bounding box center [128, 421] width 126 height 11
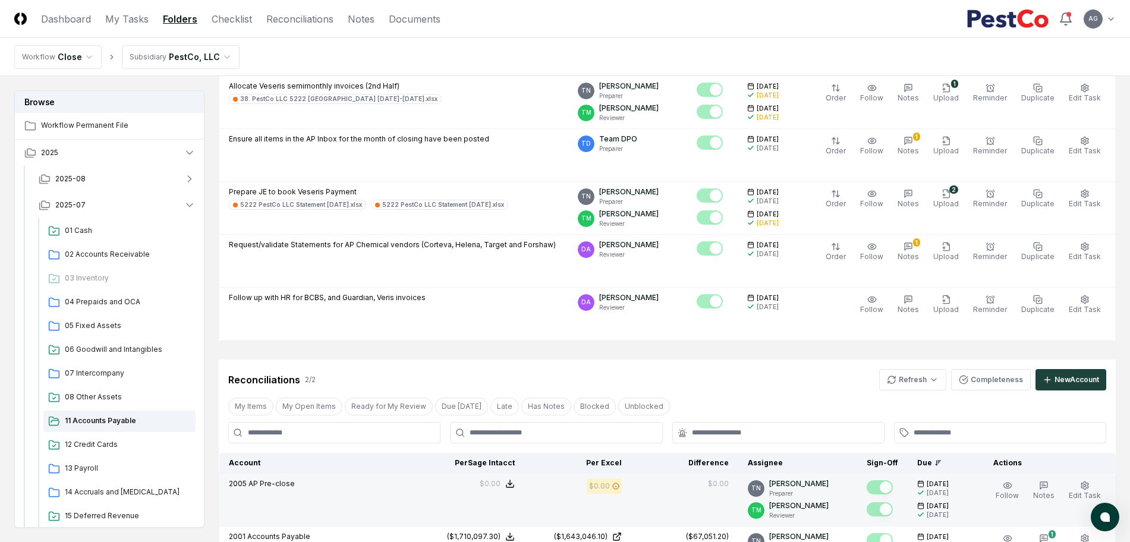
scroll to position [520, 0]
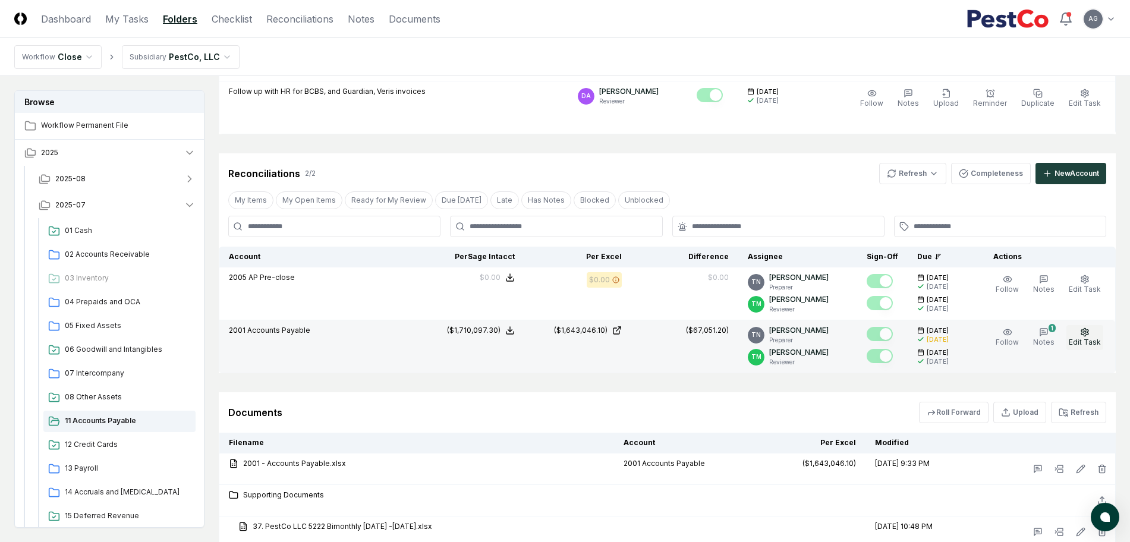
click at [1094, 338] on span "Edit Task" at bounding box center [1085, 342] width 32 height 9
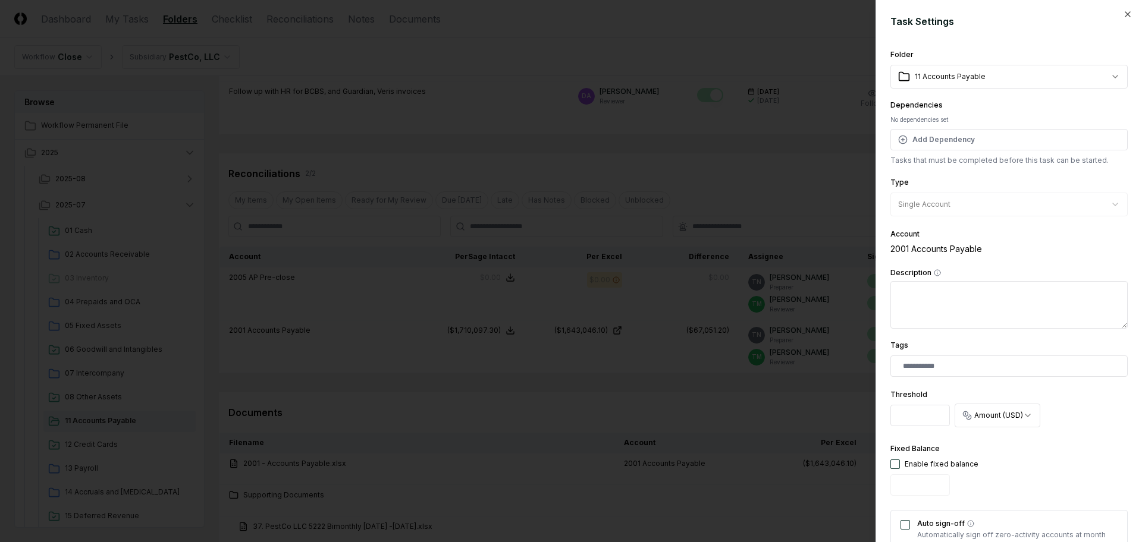
click at [709, 397] on div at bounding box center [571, 271] width 1142 height 542
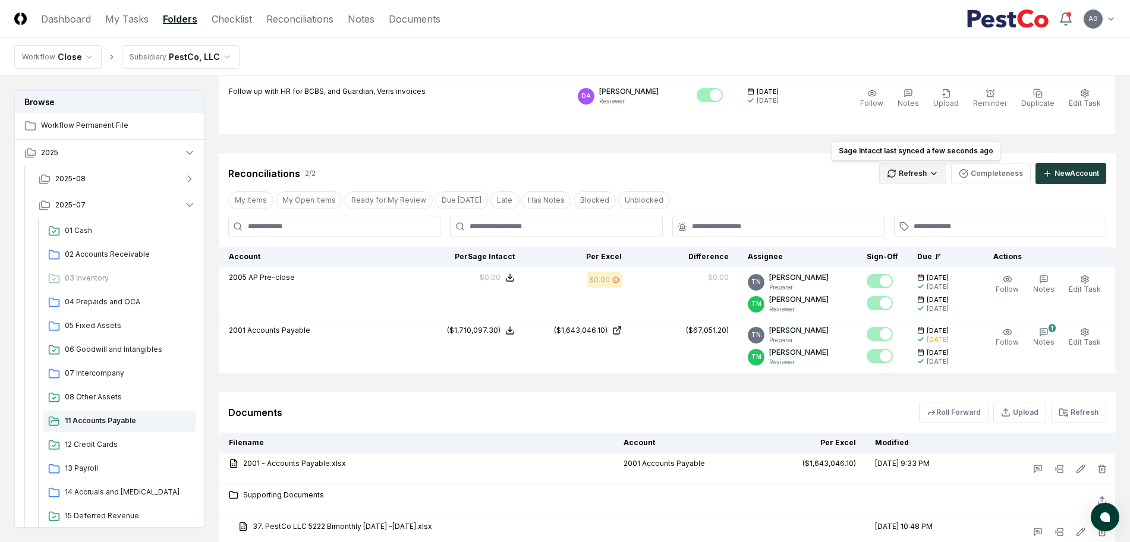
click at [932, 181] on html "CloseCore Dashboard My Tasks Folders Checklist Reconciliations Notes Documents …" at bounding box center [565, 104] width 1130 height 1249
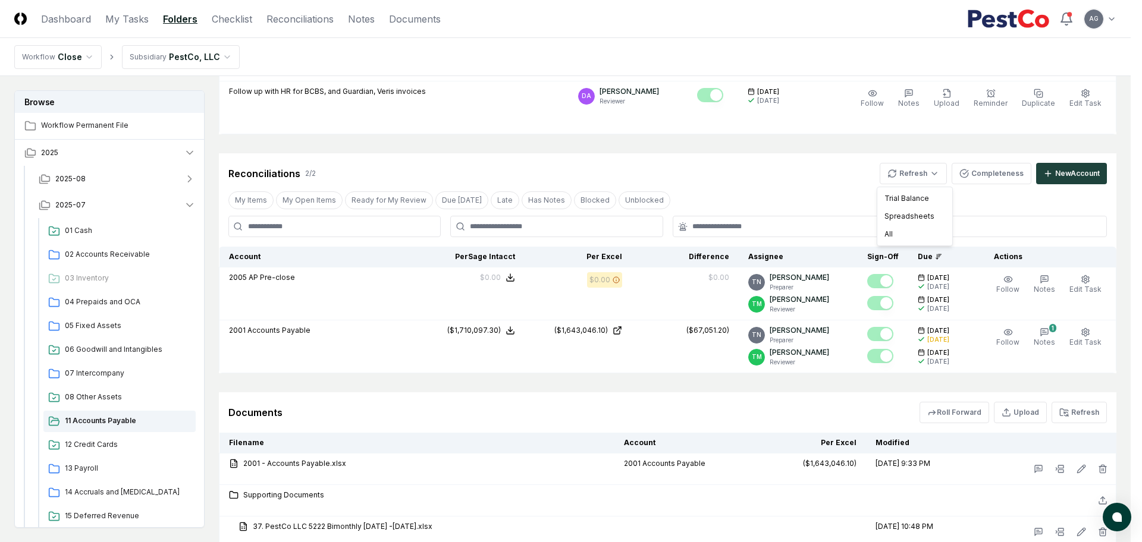
click at [806, 174] on html "CloseCore Dashboard My Tasks Folders Checklist Reconciliations Notes Documents …" at bounding box center [571, 104] width 1142 height 1249
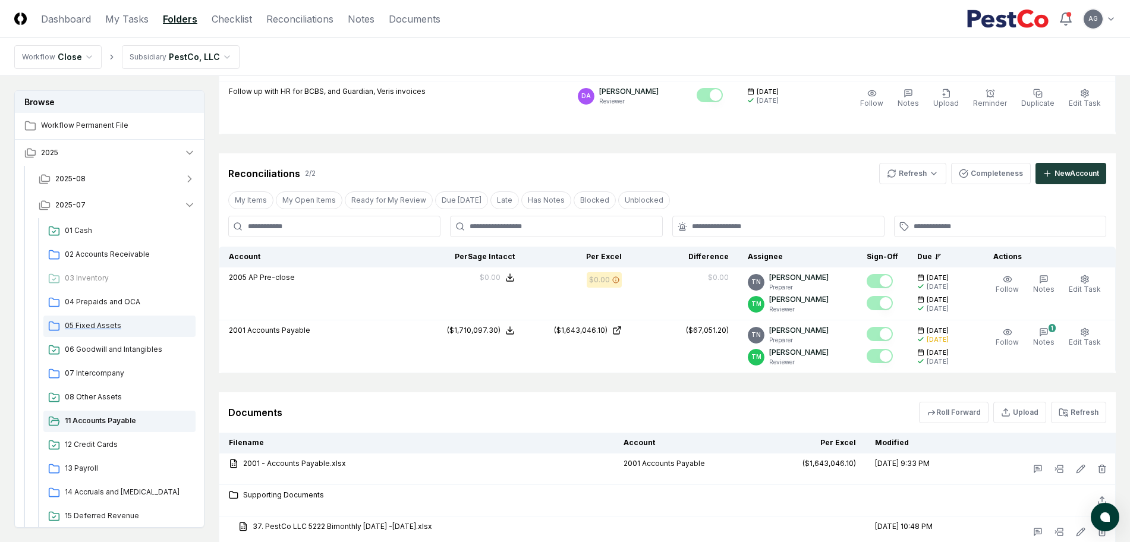
click at [107, 325] on span "05 Fixed Assets" at bounding box center [128, 325] width 126 height 11
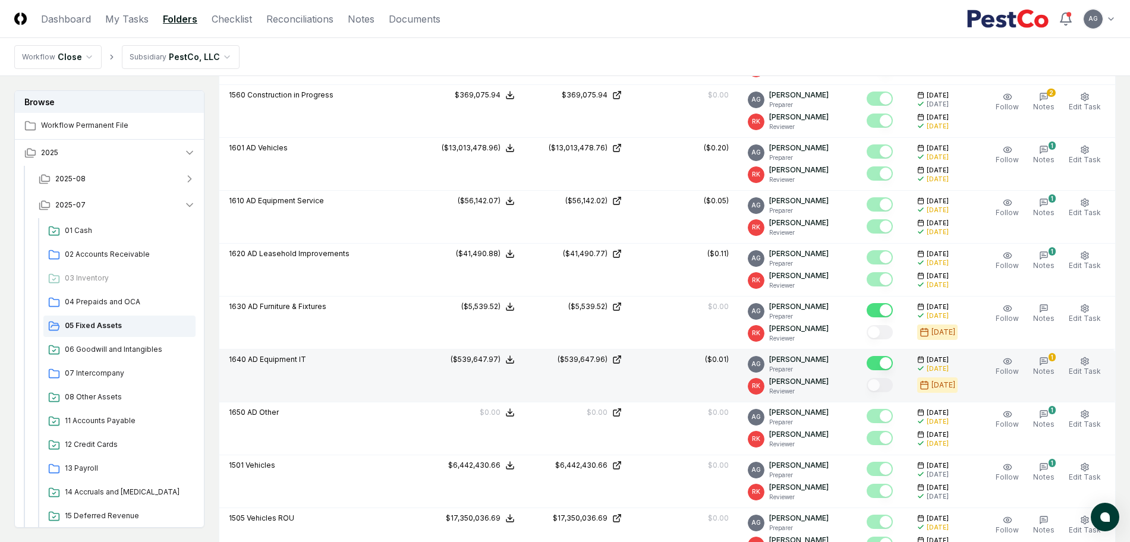
scroll to position [669, 0]
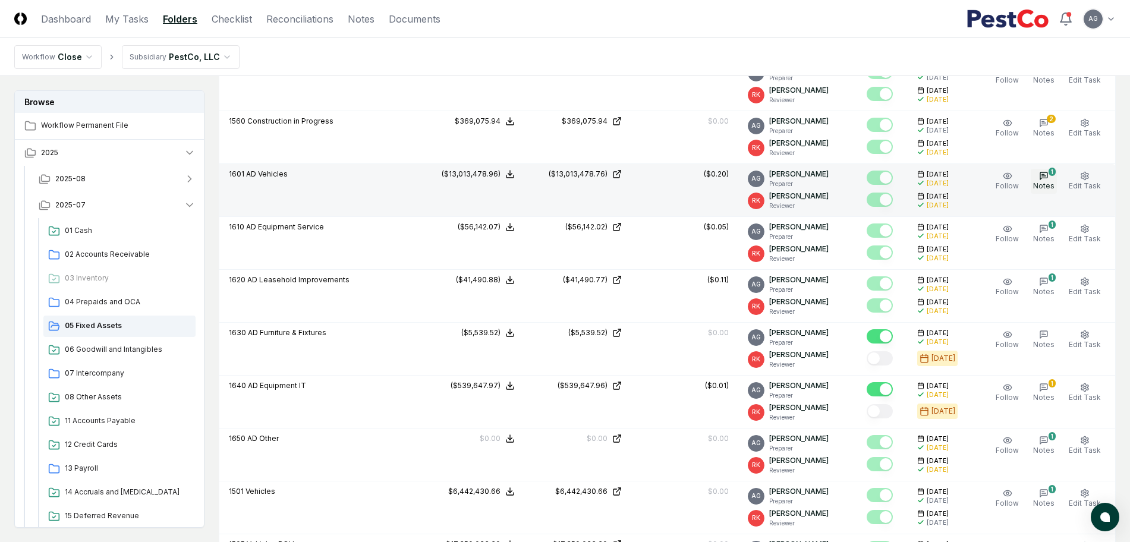
click at [1046, 176] on icon "button" at bounding box center [1044, 176] width 4 height 0
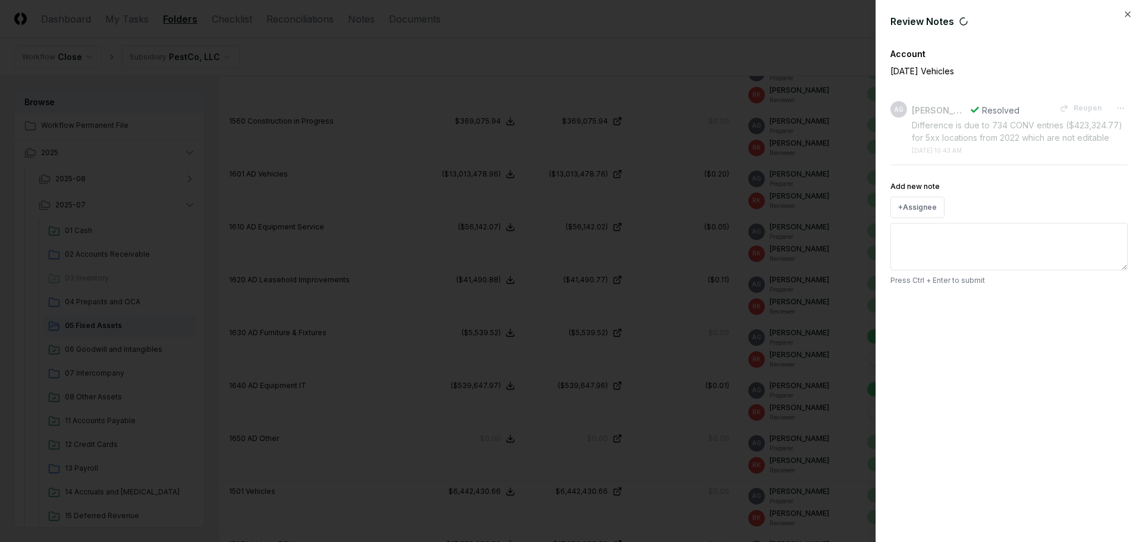
click at [428, 62] on div at bounding box center [571, 271] width 1142 height 542
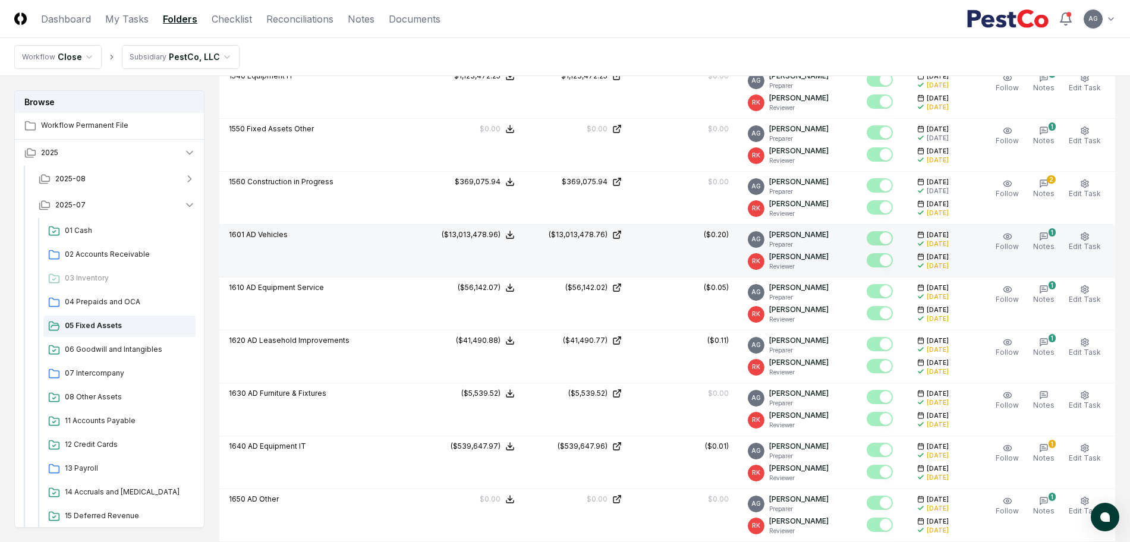
scroll to position [595, 0]
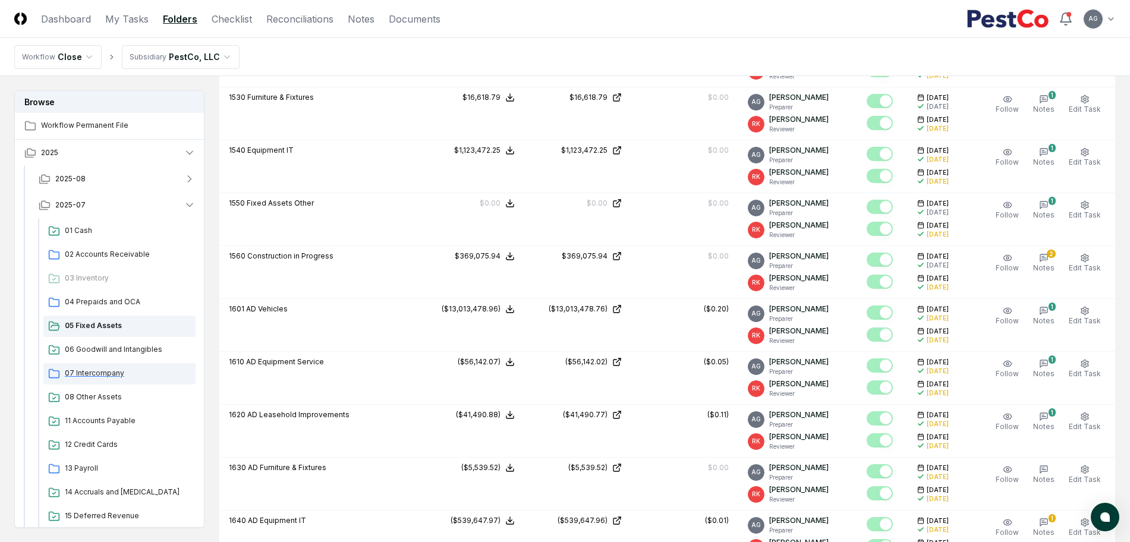
click at [116, 374] on span "07 Intercompany" at bounding box center [128, 373] width 126 height 11
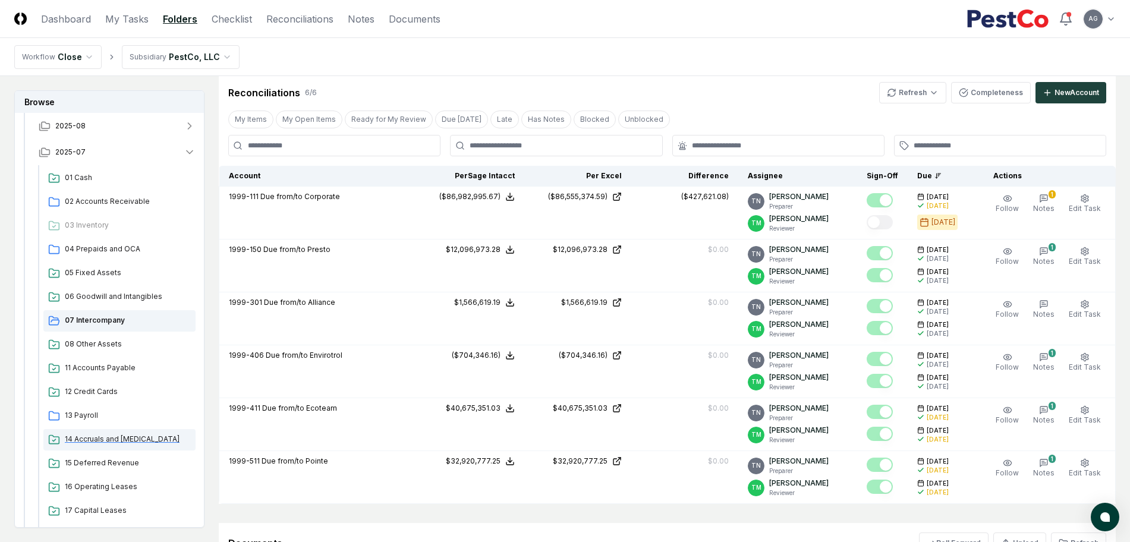
scroll to position [74, 0]
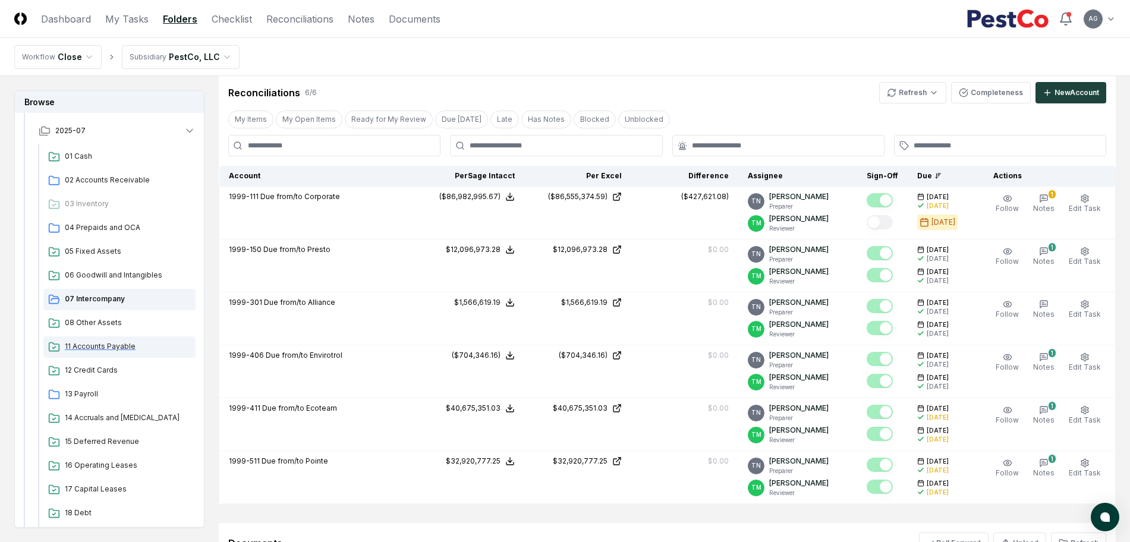
click at [99, 341] on span "11 Accounts Payable" at bounding box center [128, 346] width 126 height 11
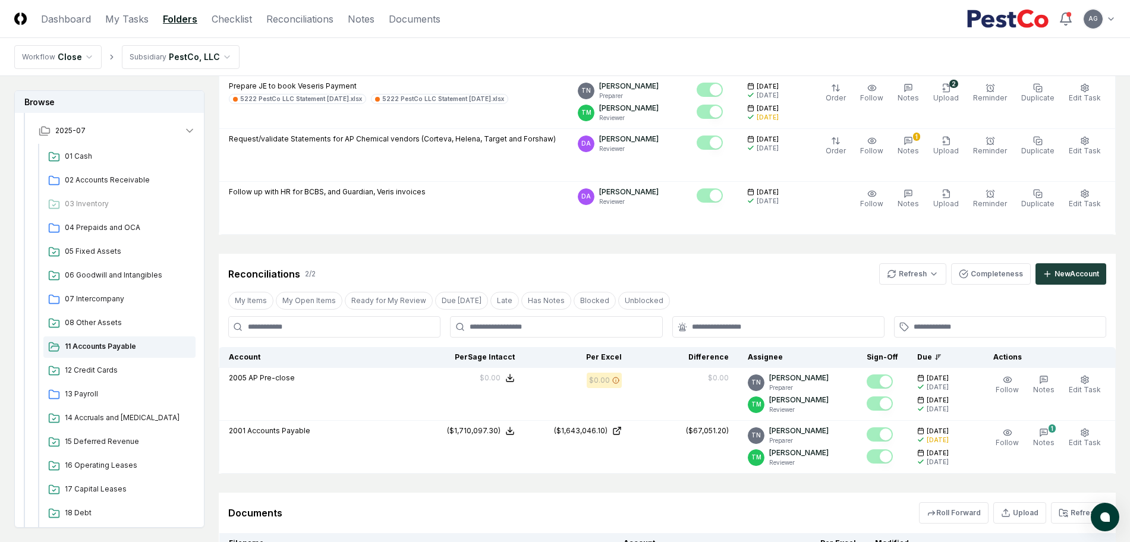
scroll to position [446, 0]
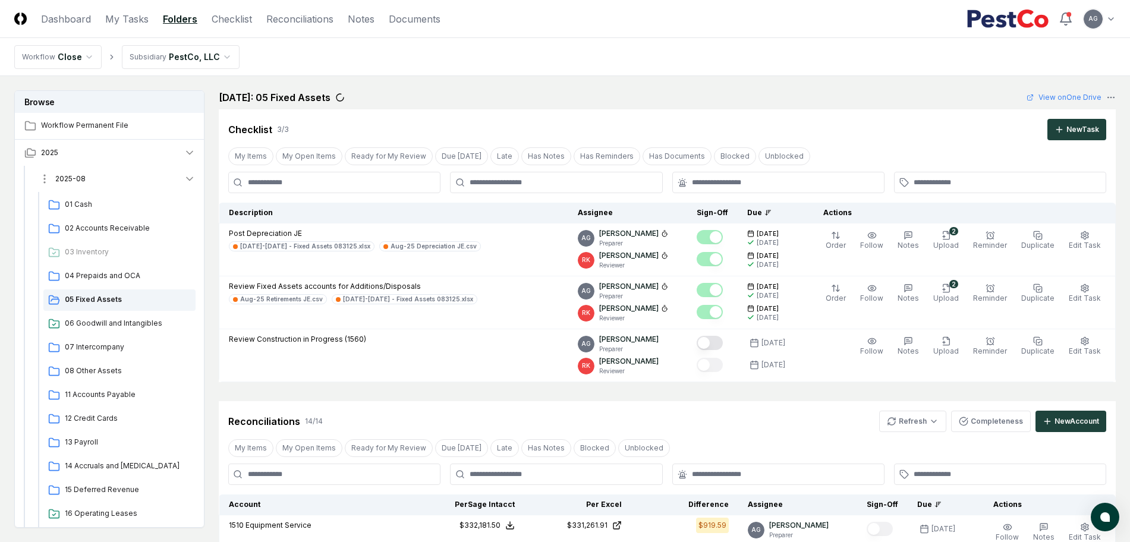
click at [84, 177] on span "2025-08" at bounding box center [70, 179] width 30 height 11
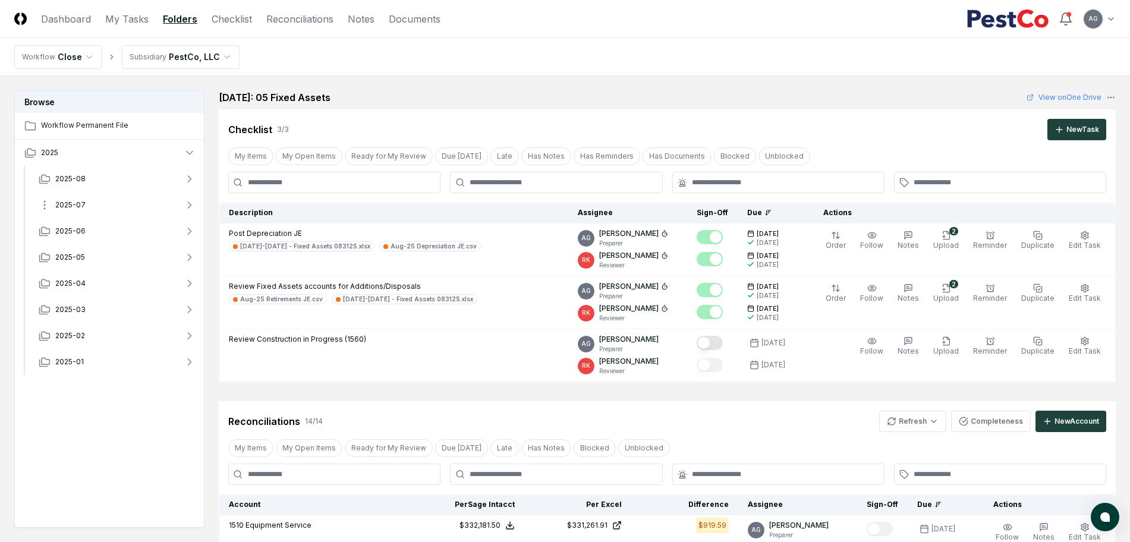
click at [96, 203] on button "2025-07" at bounding box center [117, 205] width 176 height 26
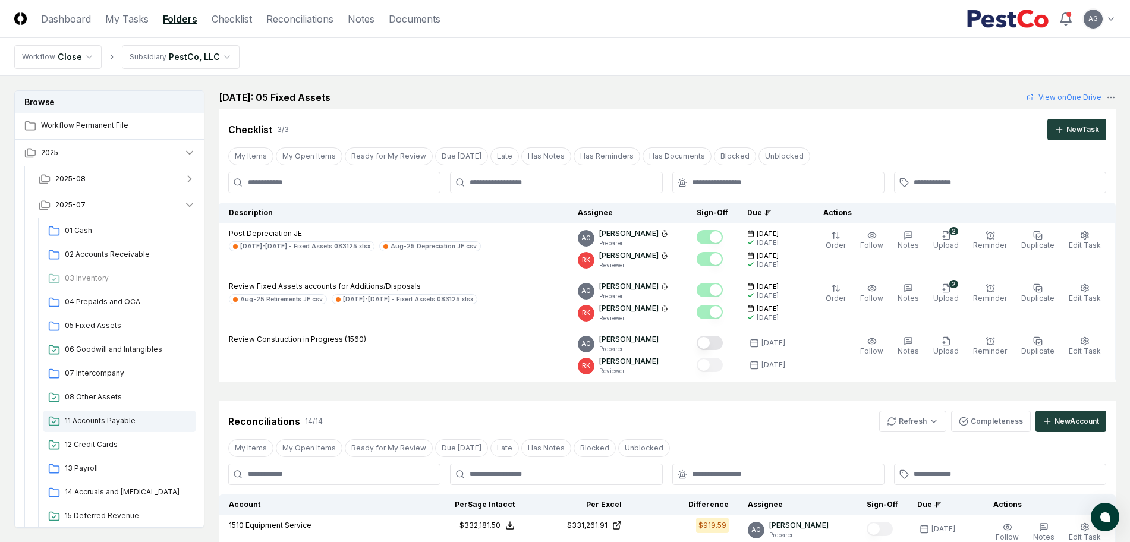
click at [118, 424] on span "11 Accounts Payable" at bounding box center [128, 421] width 126 height 11
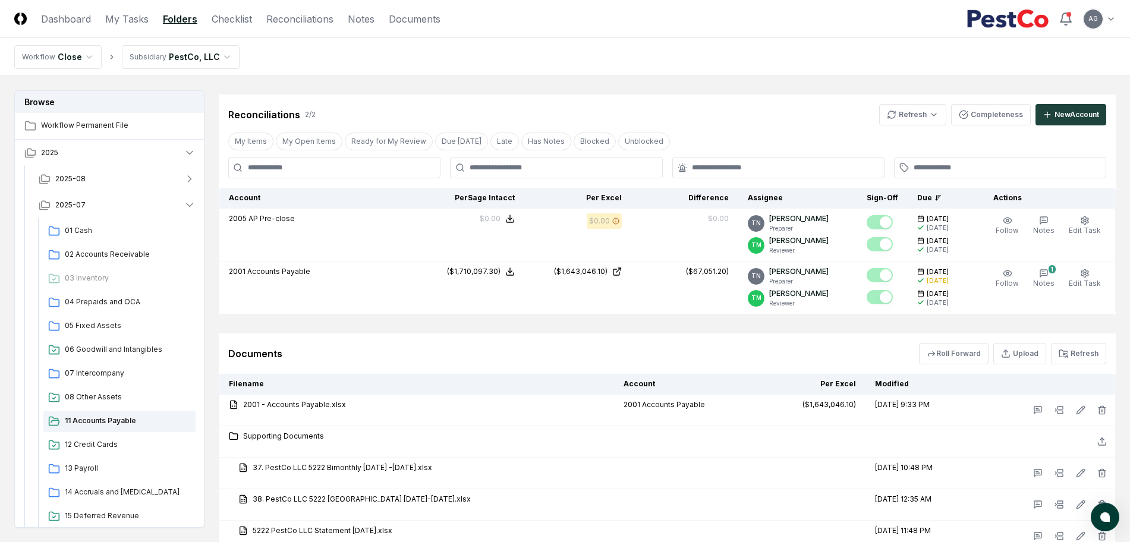
scroll to position [669, 0]
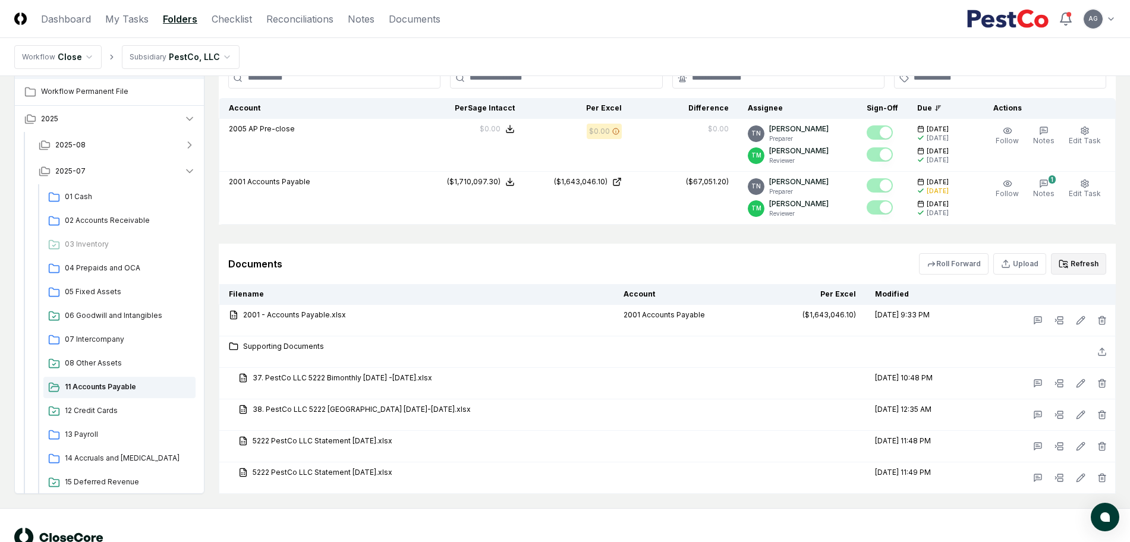
click at [1093, 263] on button "Refresh" at bounding box center [1078, 263] width 55 height 21
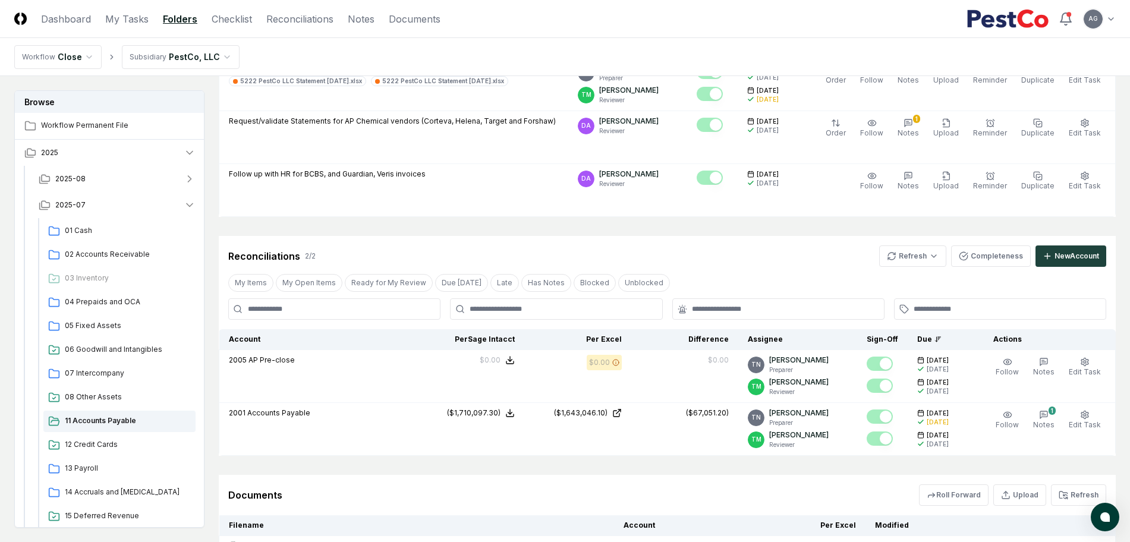
scroll to position [446, 0]
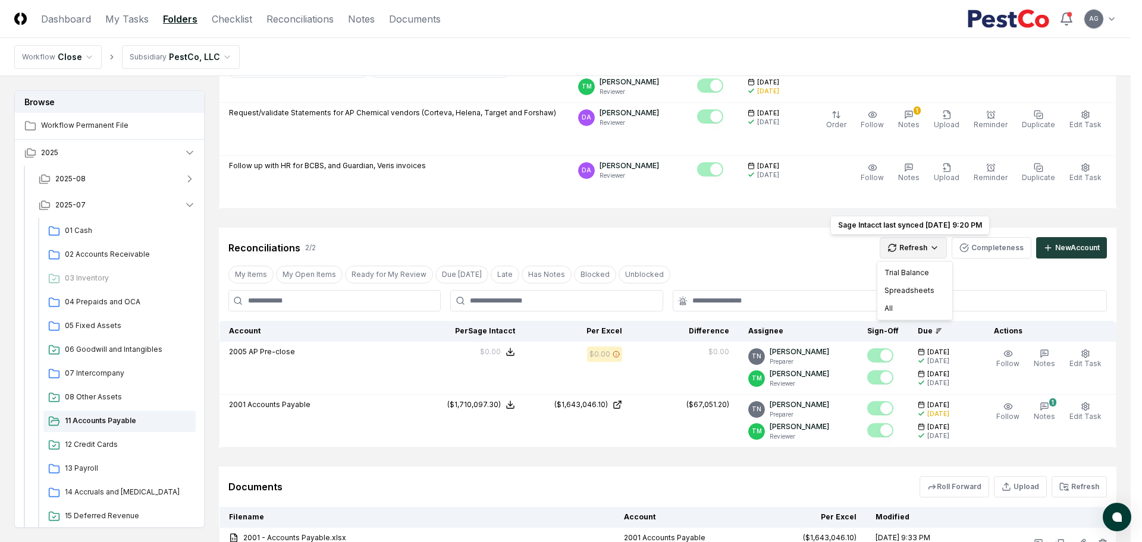
click at [941, 253] on html "CloseCore Dashboard My Tasks Folders Checklist Reconciliations Notes Documents …" at bounding box center [571, 178] width 1142 height 1249
click at [926, 271] on div "Trial Balance" at bounding box center [914, 273] width 70 height 18
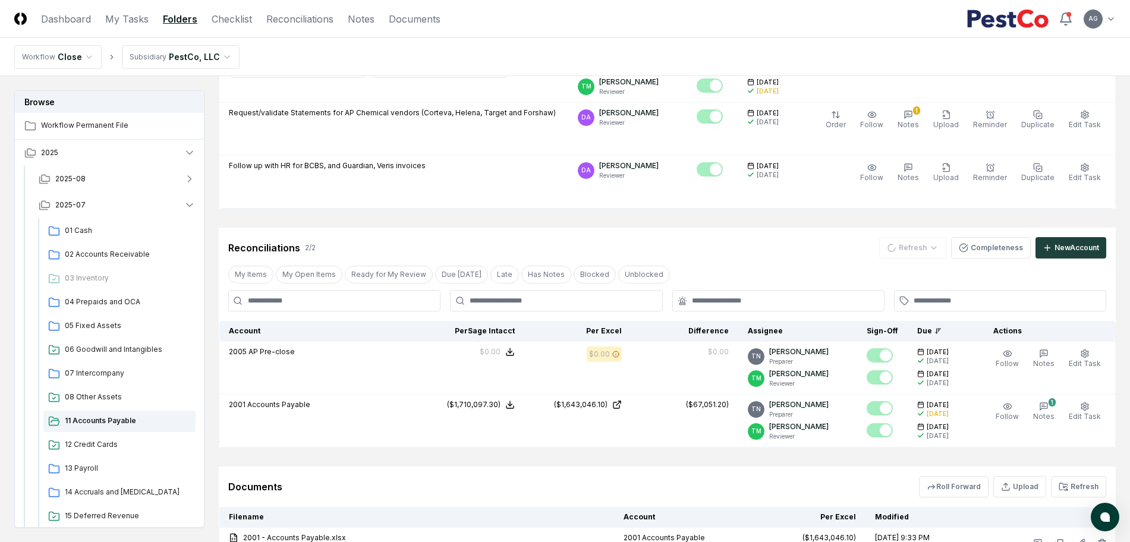
click at [796, 243] on div "Reconciliations 2 / 2 Refresh Completeness New Account" at bounding box center [667, 247] width 878 height 21
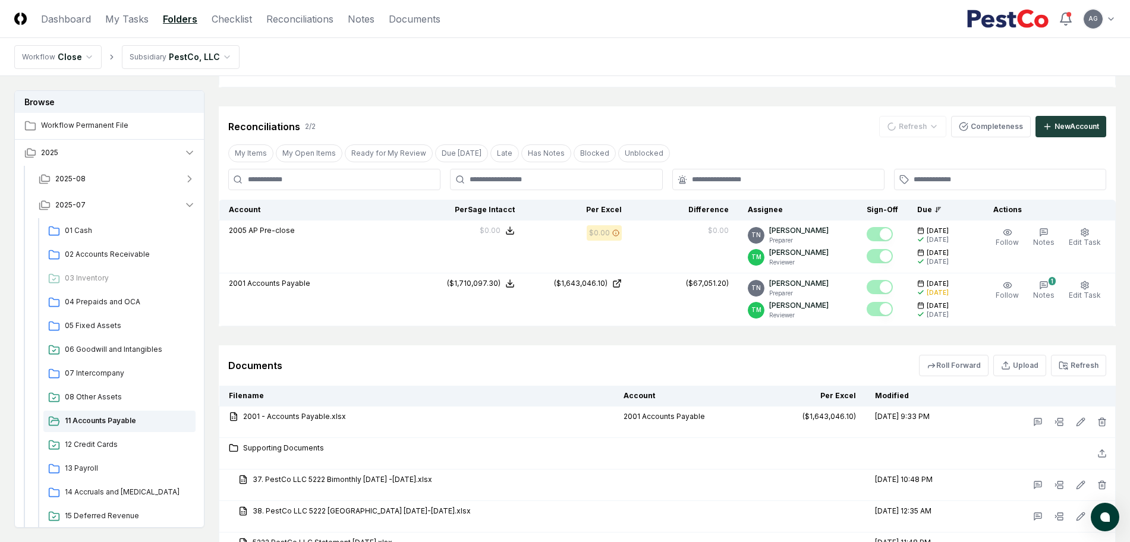
scroll to position [595, 0]
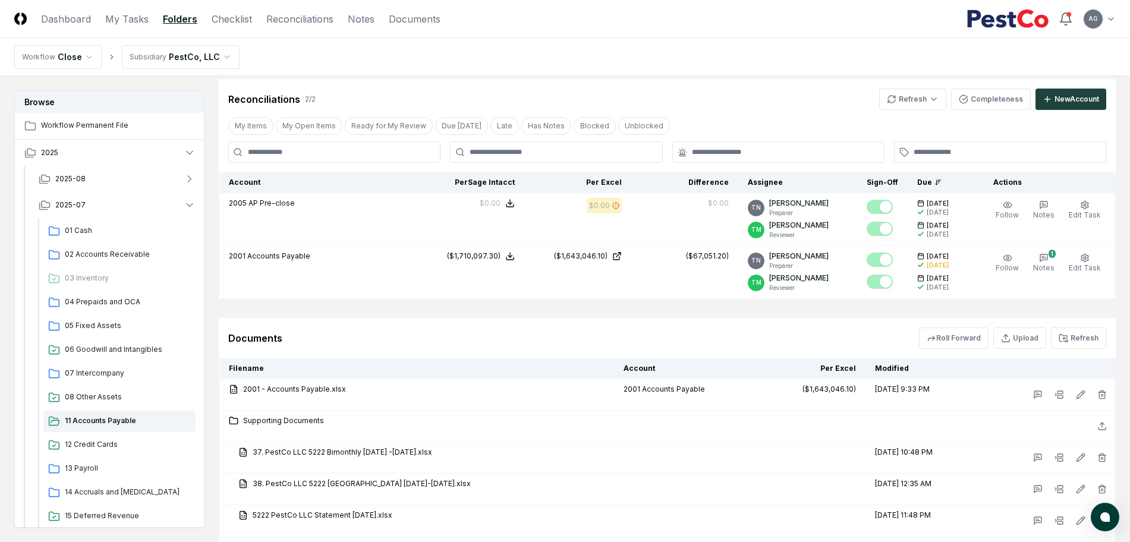
click at [690, 326] on div "Documents Roll Forward Upload Refresh" at bounding box center [667, 338] width 897 height 40
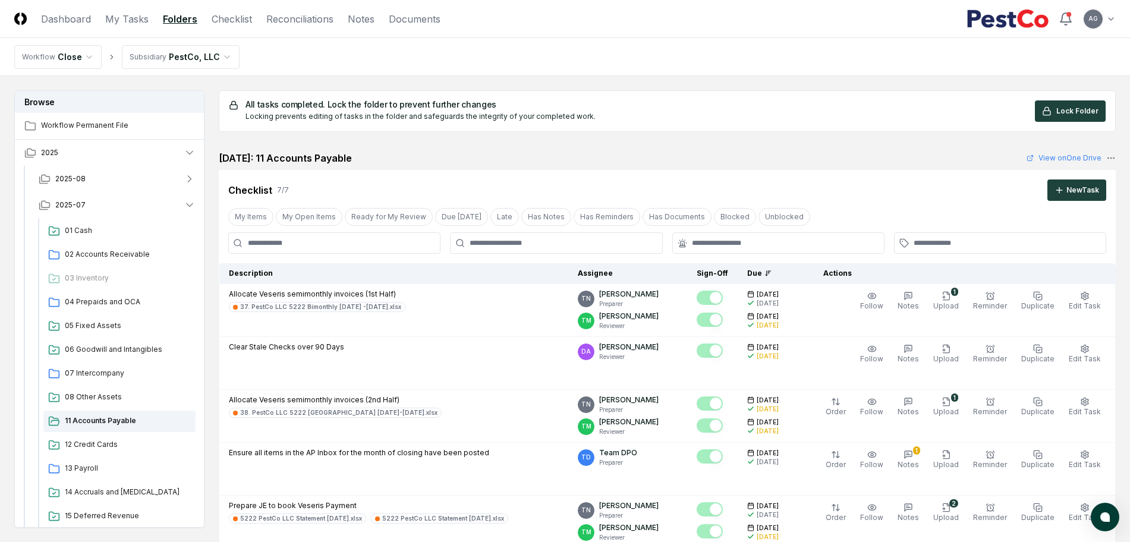
scroll to position [595, 0]
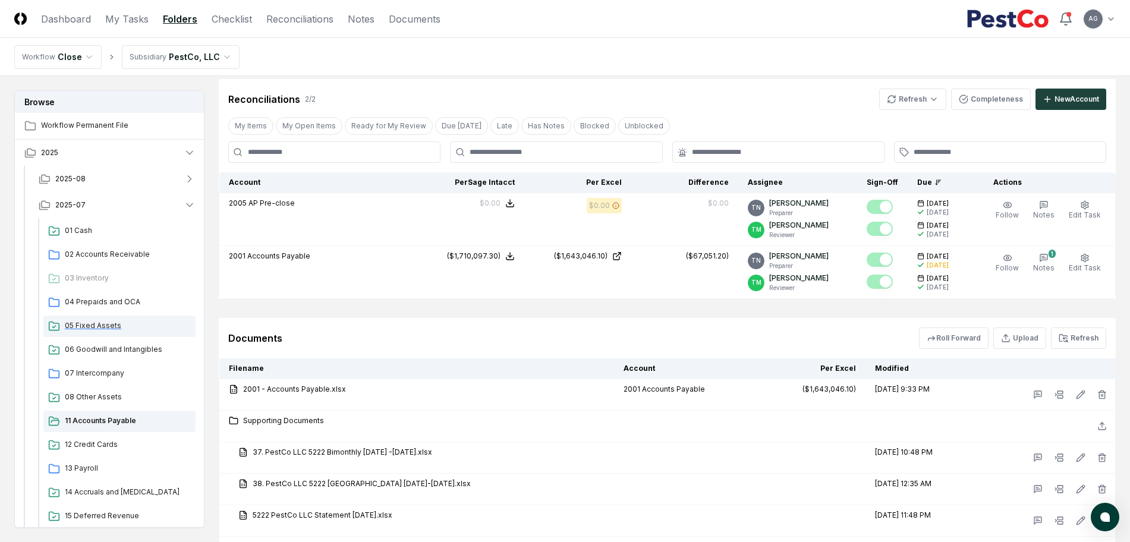
click at [101, 326] on span "05 Fixed Assets" at bounding box center [128, 325] width 126 height 11
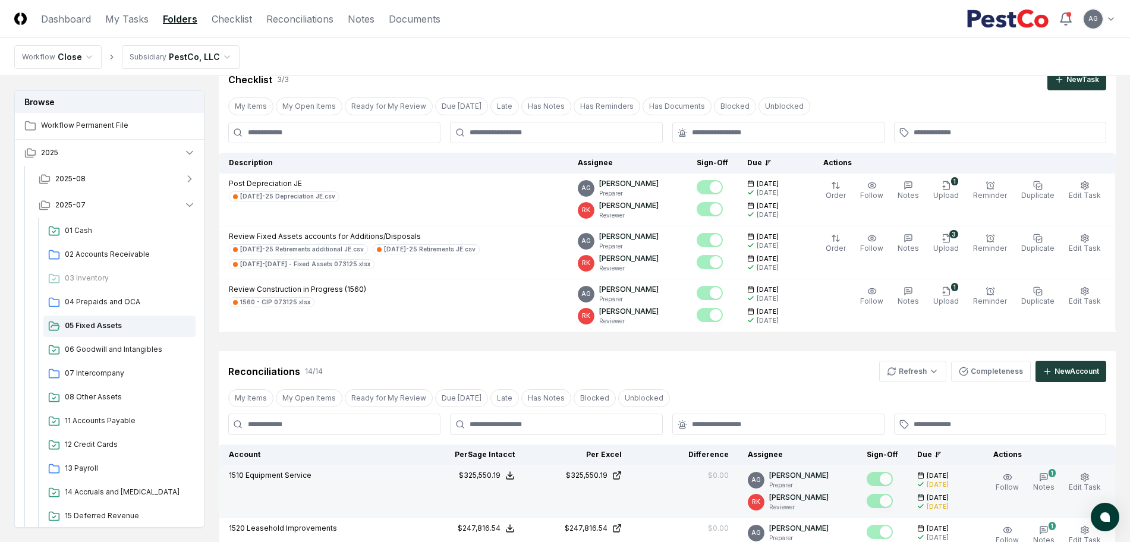
scroll to position [223, 0]
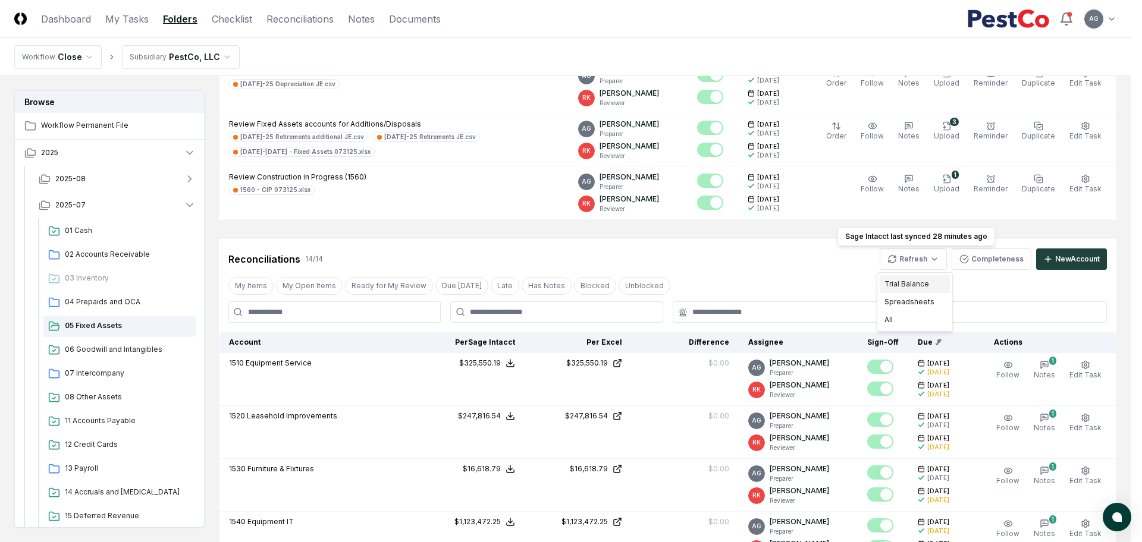
click at [923, 281] on div "Trial Balance" at bounding box center [914, 284] width 70 height 18
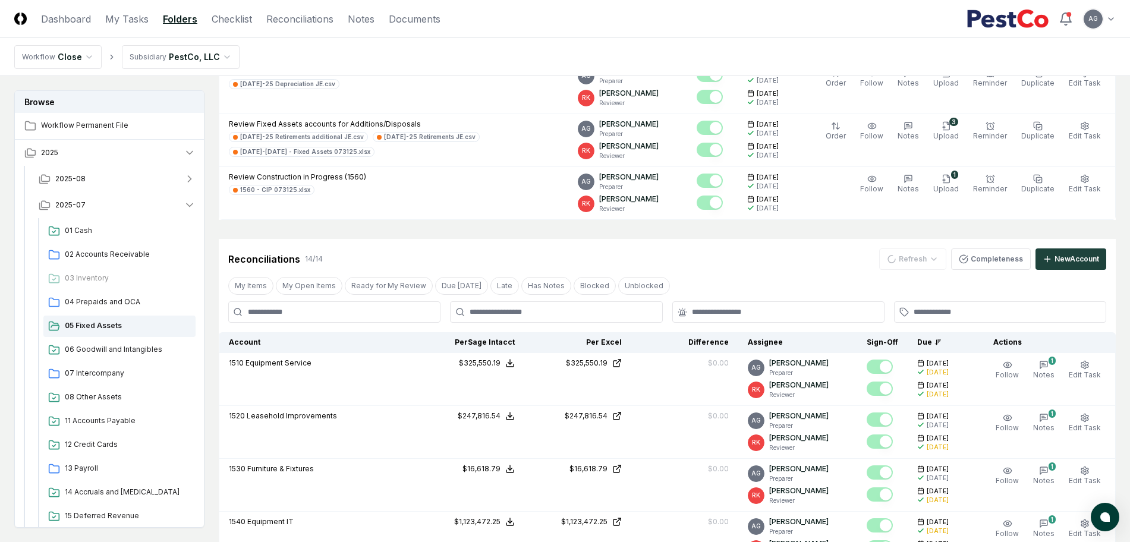
click at [793, 249] on div "Reconciliations 14 / 14 Refresh Completeness New Account" at bounding box center [667, 259] width 878 height 21
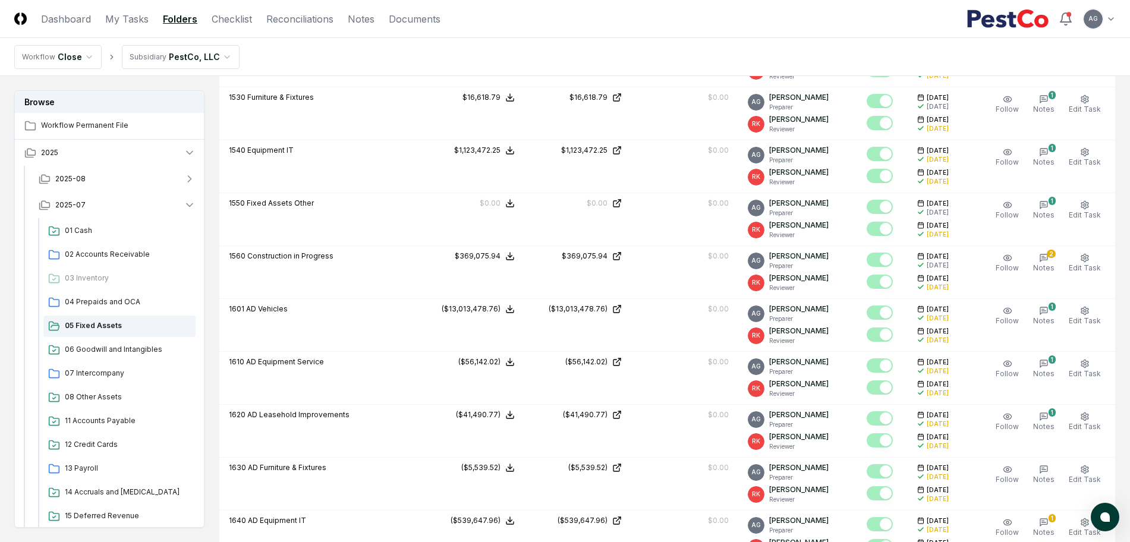
scroll to position [669, 0]
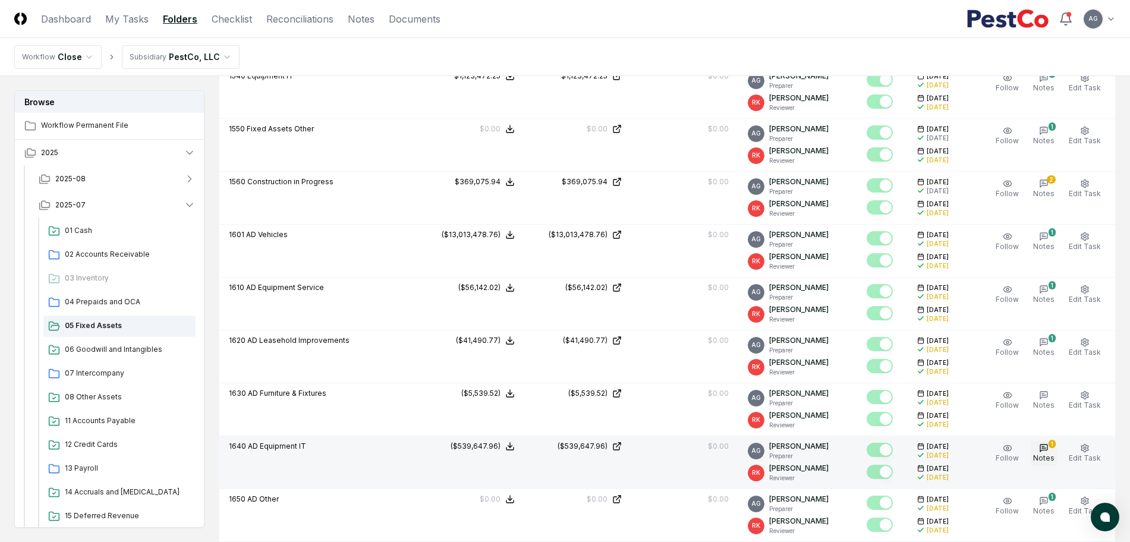
click at [1055, 452] on button "1 Notes" at bounding box center [1044, 453] width 26 height 25
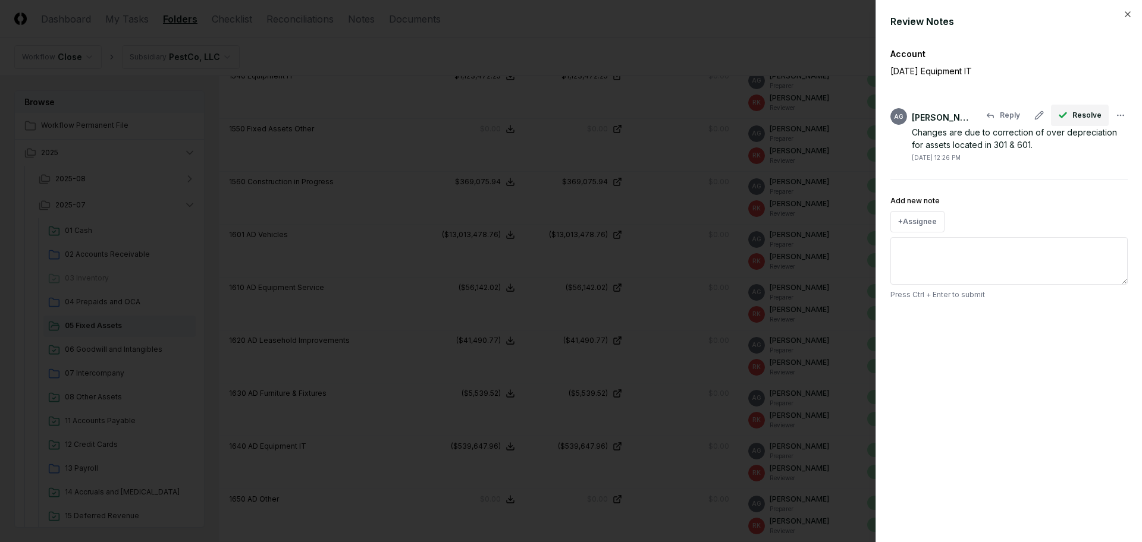
click at [1074, 117] on span "Resolve" at bounding box center [1086, 115] width 29 height 11
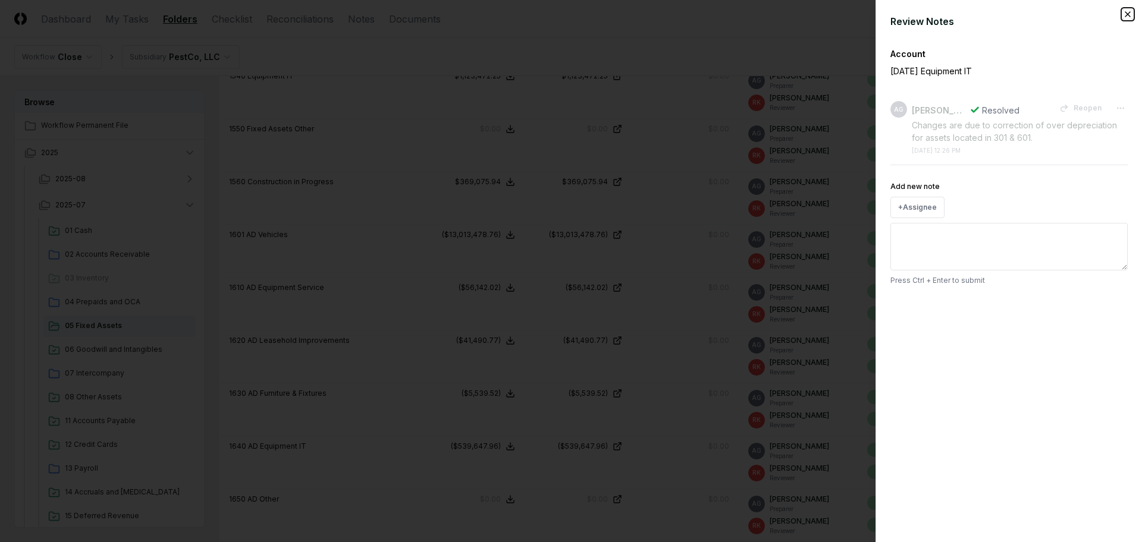
click at [1130, 11] on icon "button" at bounding box center [1128, 15] width 10 height 10
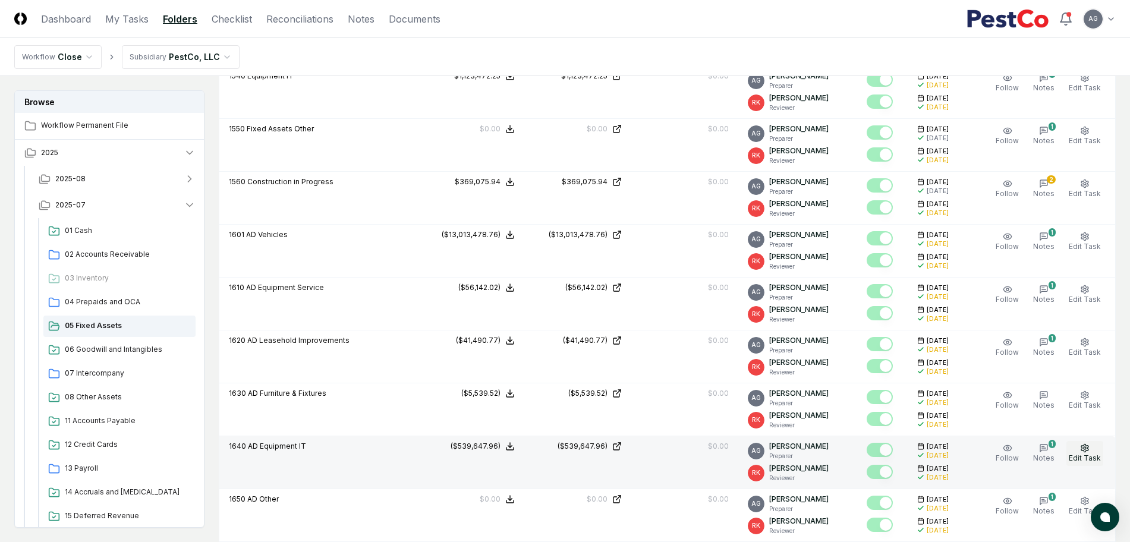
click at [1082, 449] on icon "button" at bounding box center [1085, 449] width 10 height 10
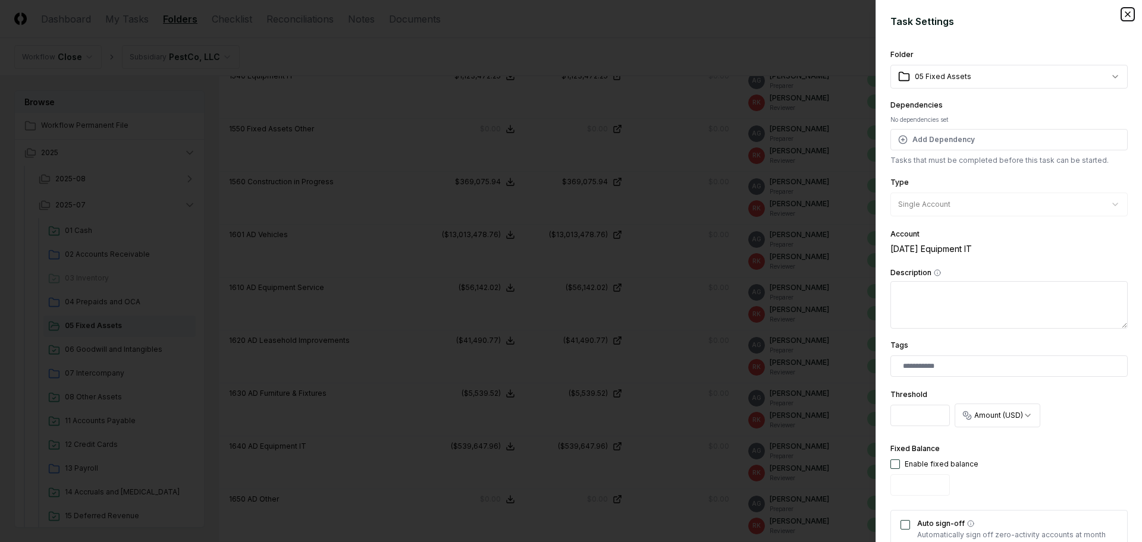
click at [1125, 14] on icon "button" at bounding box center [1127, 14] width 5 height 5
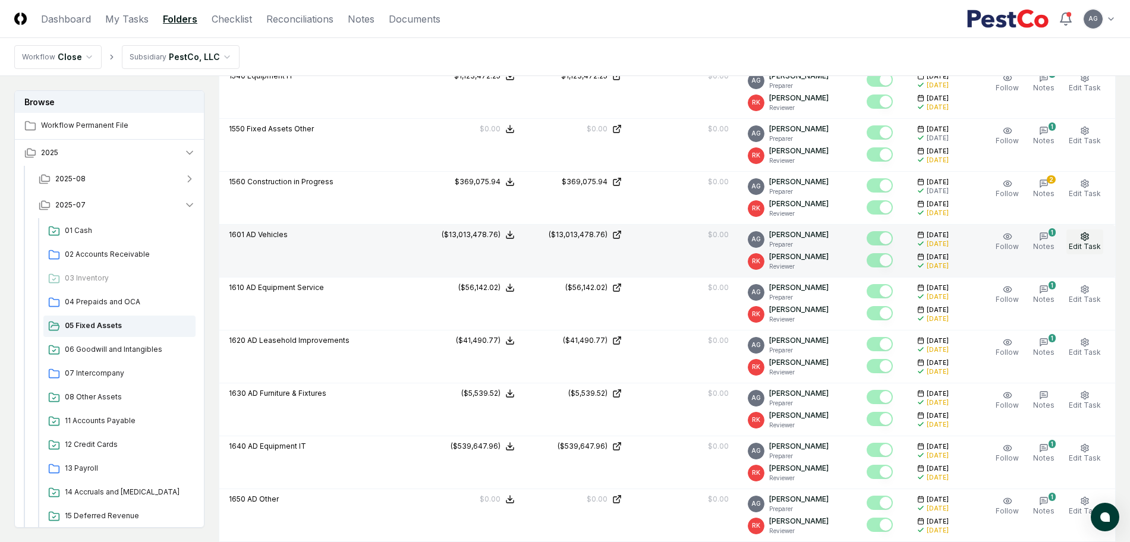
click at [1090, 240] on icon "button" at bounding box center [1085, 237] width 10 height 10
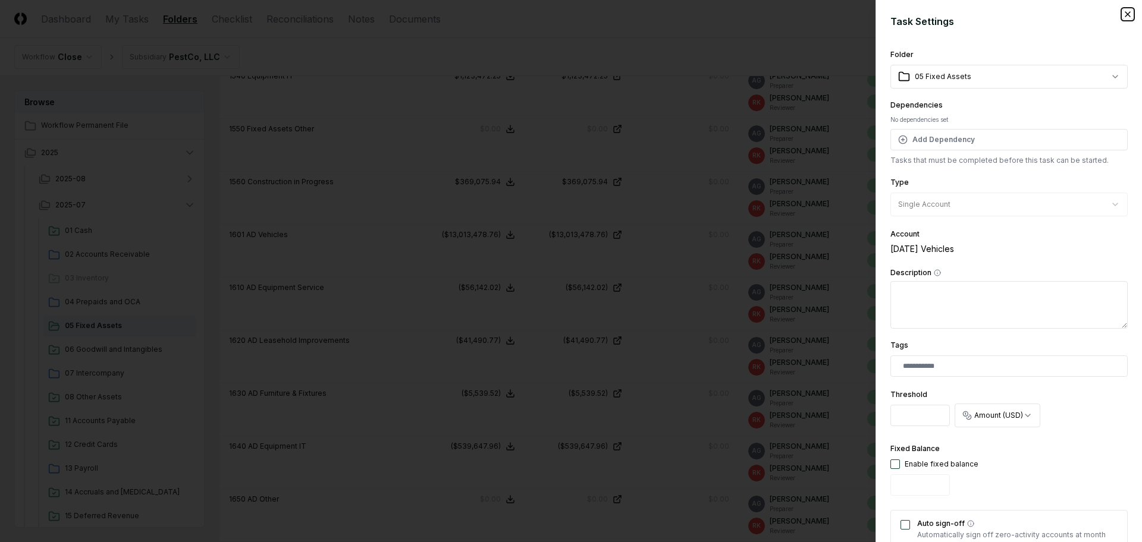
click at [1123, 13] on icon "button" at bounding box center [1128, 15] width 10 height 10
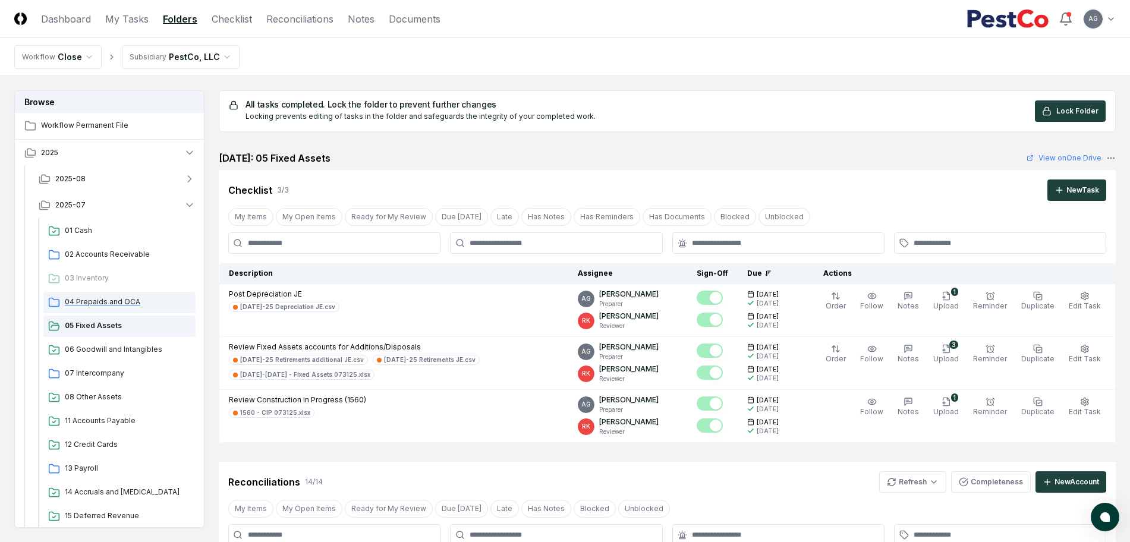
click at [90, 304] on span "04 Prepaids and OCA" at bounding box center [128, 302] width 126 height 11
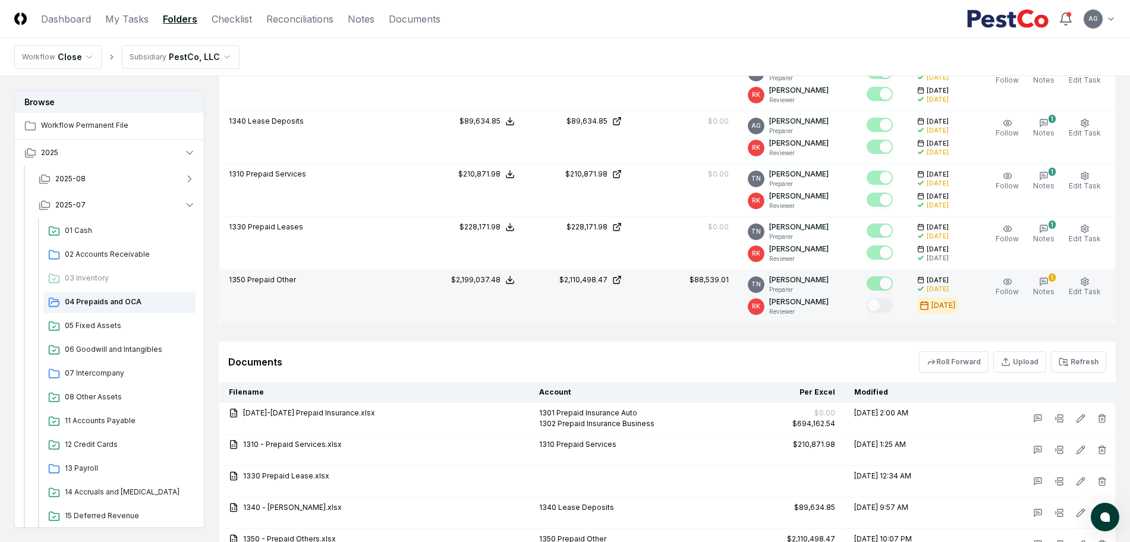
scroll to position [743, 0]
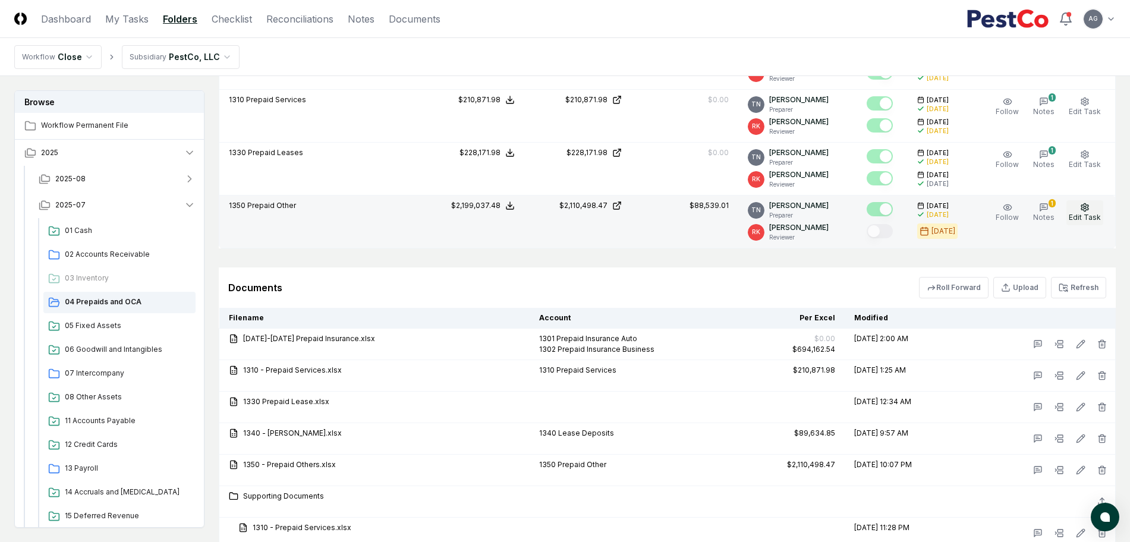
click at [1083, 217] on span "Edit Task" at bounding box center [1085, 217] width 32 height 9
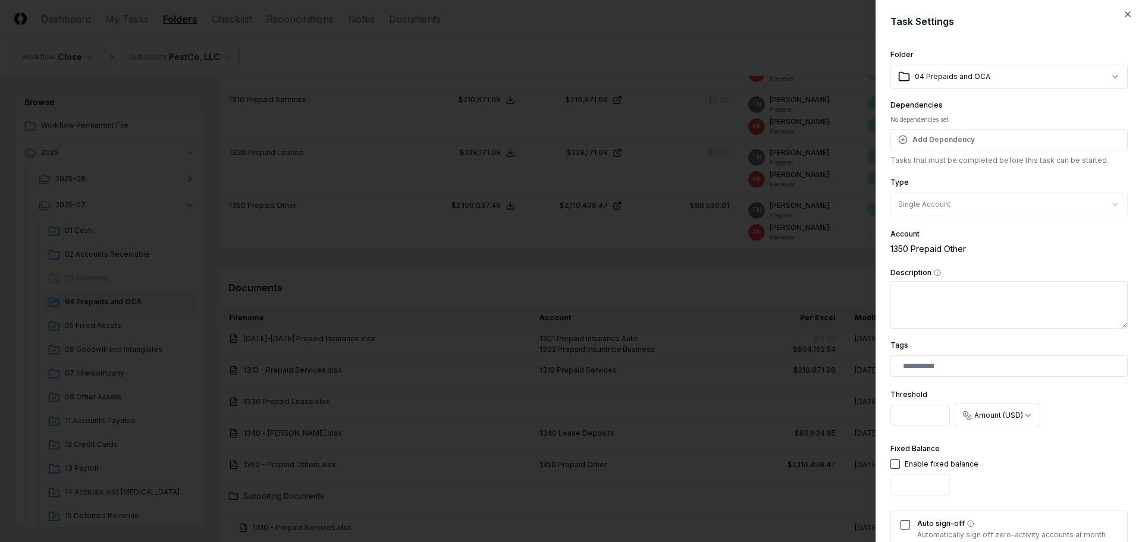
click at [674, 285] on div at bounding box center [571, 271] width 1142 height 542
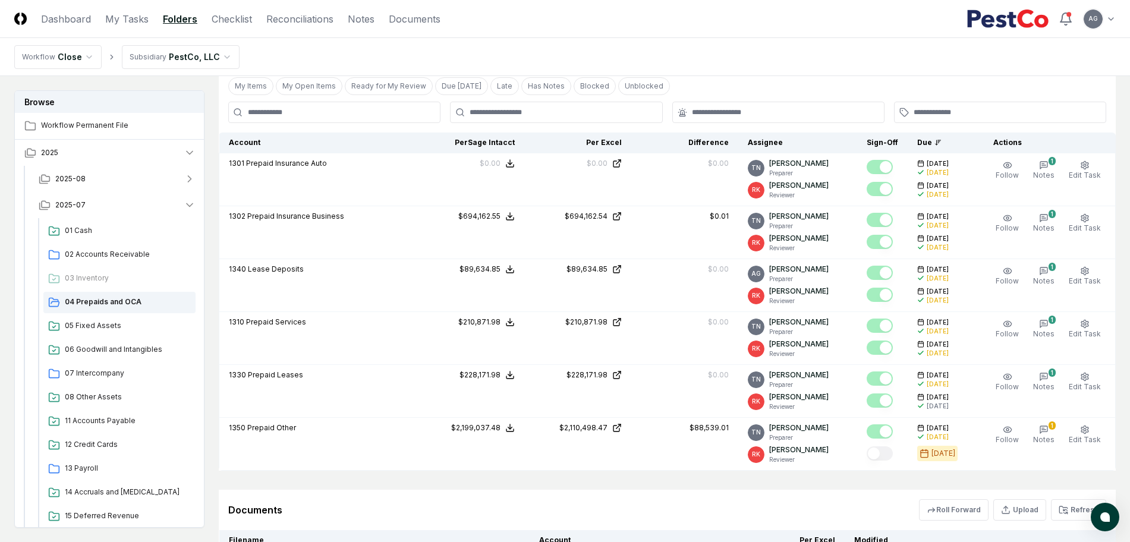
scroll to position [520, 0]
click at [90, 202] on button "2025-07" at bounding box center [117, 205] width 176 height 26
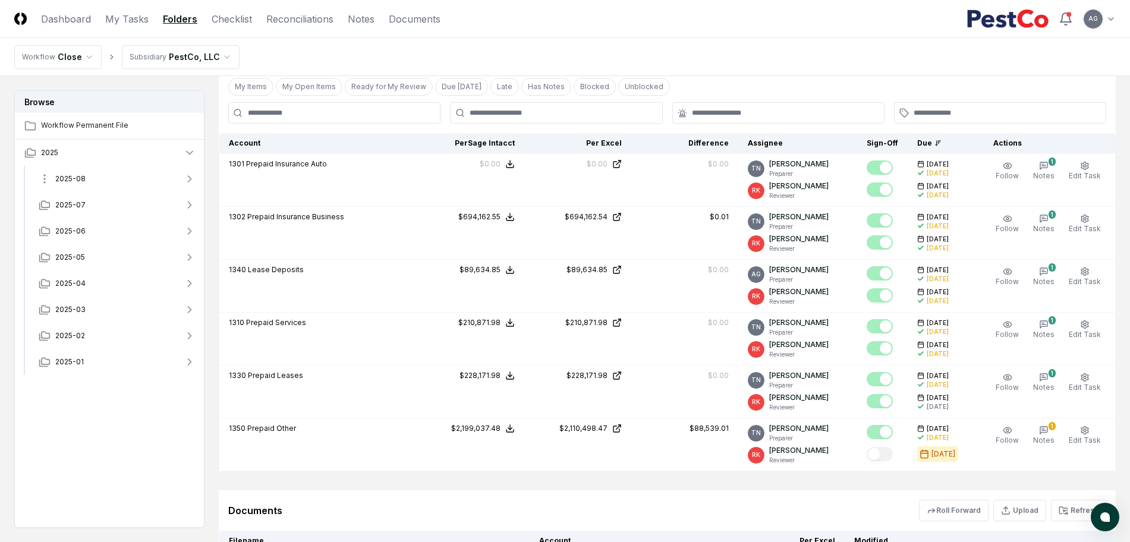
click at [99, 178] on button "2025-08" at bounding box center [117, 179] width 176 height 26
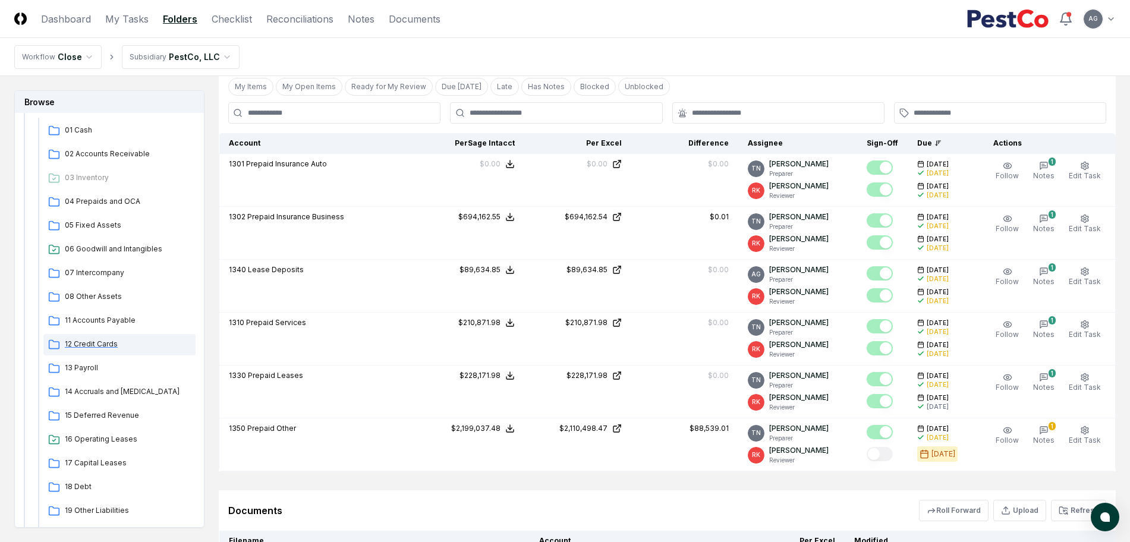
scroll to position [149, 0]
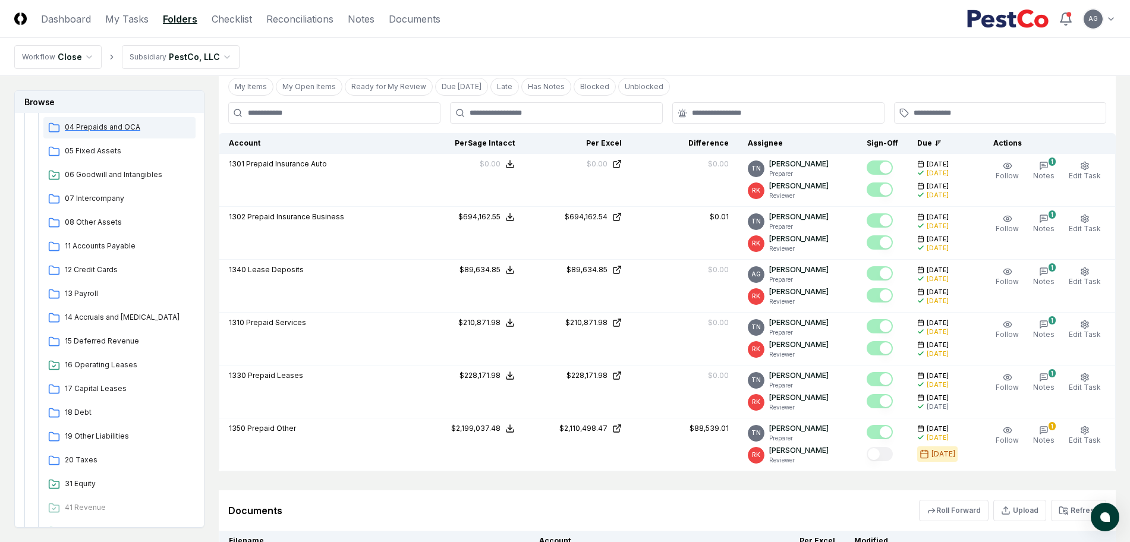
click at [110, 119] on div "04 Prepaids and OCA" at bounding box center [119, 127] width 152 height 21
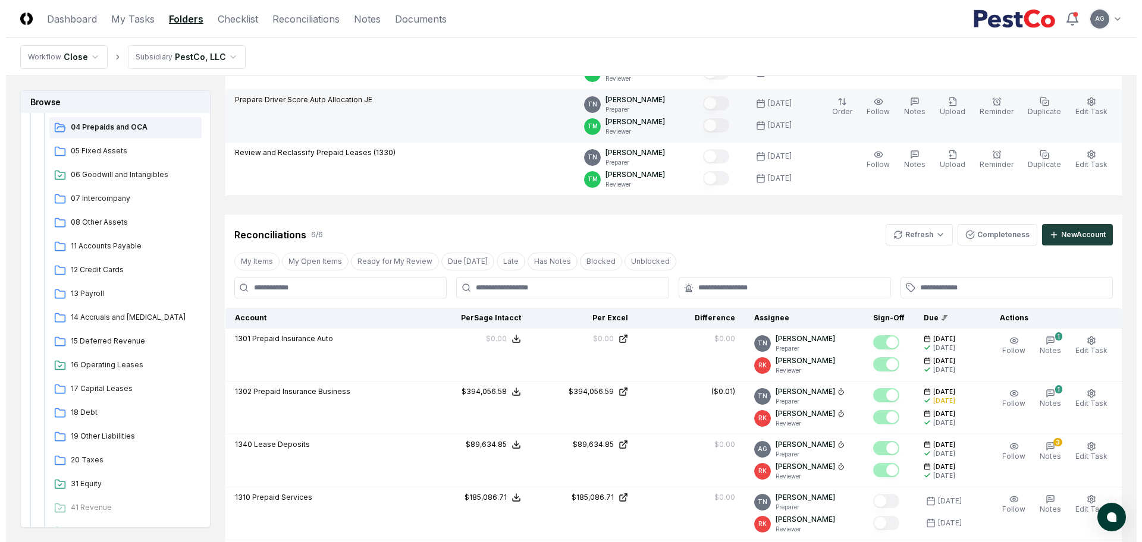
scroll to position [446, 0]
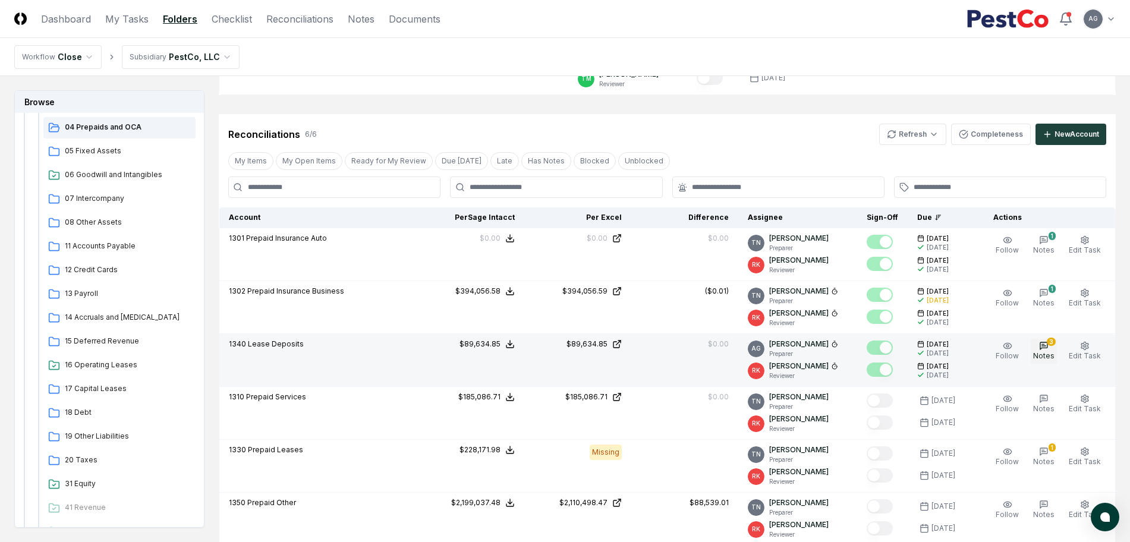
click at [1039, 346] on button "3 Notes" at bounding box center [1044, 351] width 26 height 25
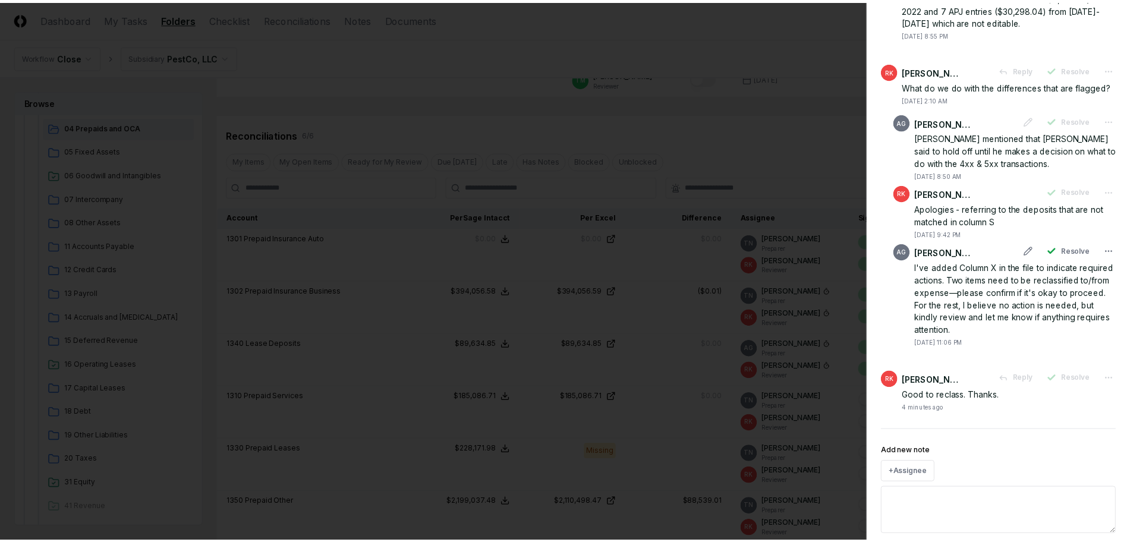
scroll to position [149, 0]
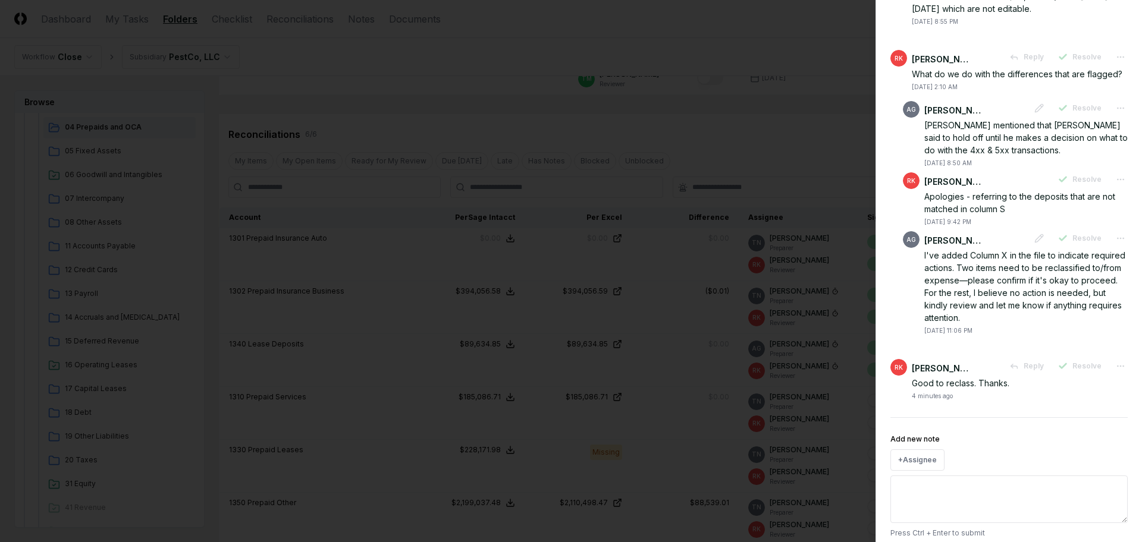
click at [793, 137] on div at bounding box center [571, 271] width 1142 height 542
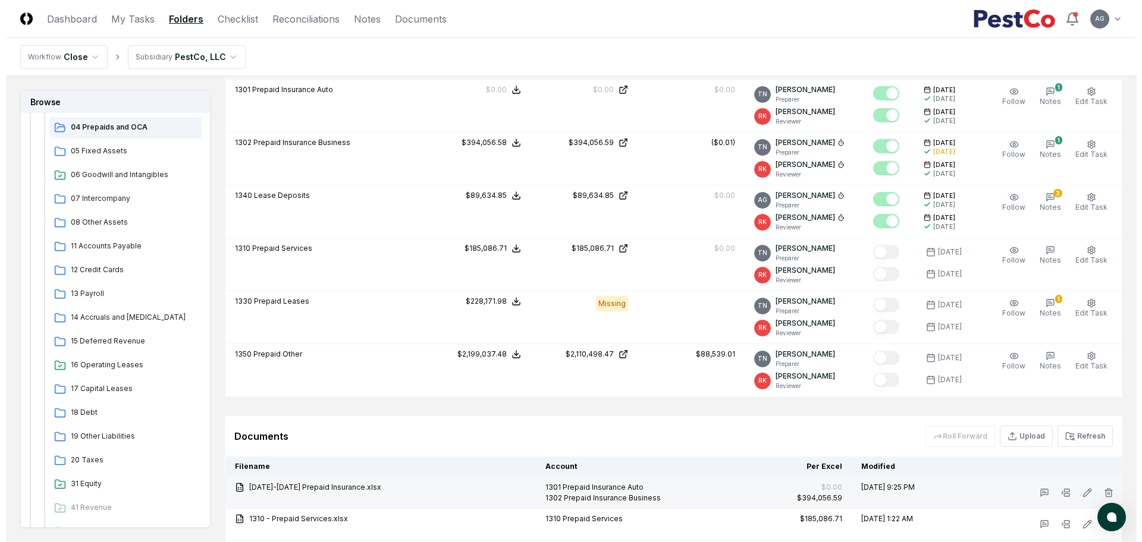
scroll to position [520, 0]
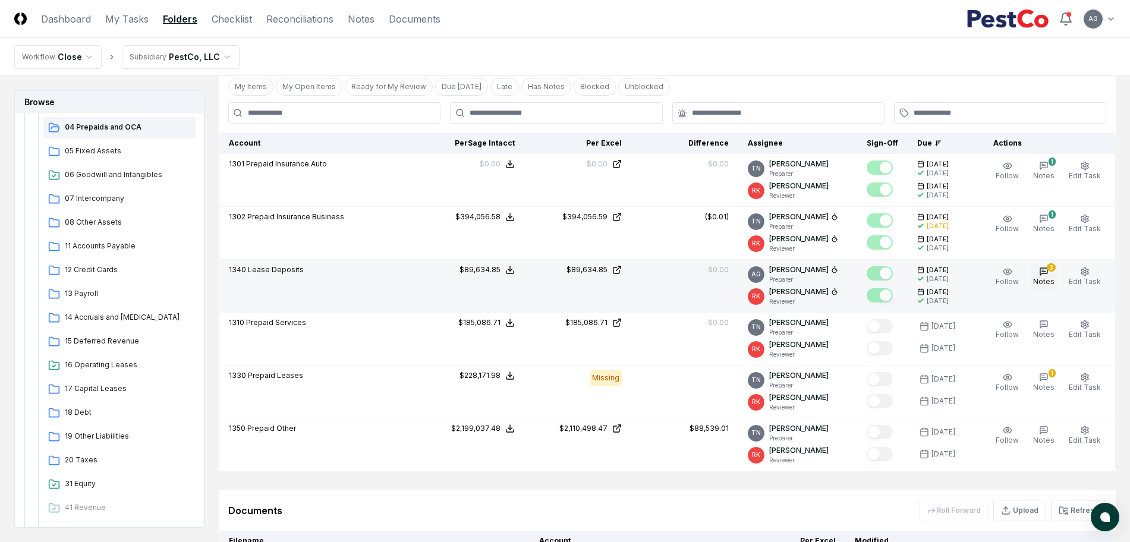
click at [1052, 279] on span "Notes" at bounding box center [1043, 281] width 21 height 9
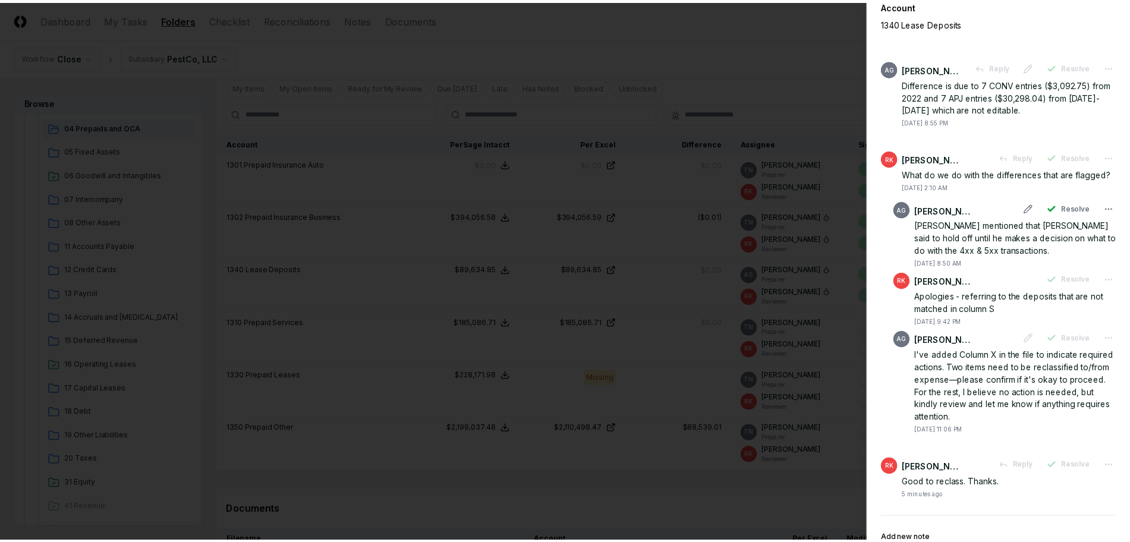
scroll to position [74, 0]
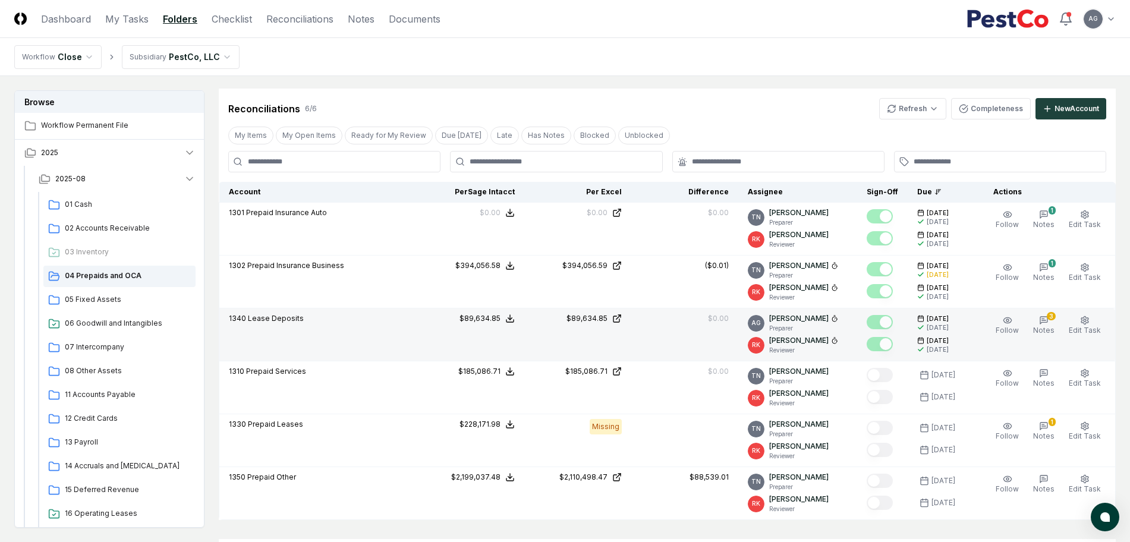
scroll to position [446, 0]
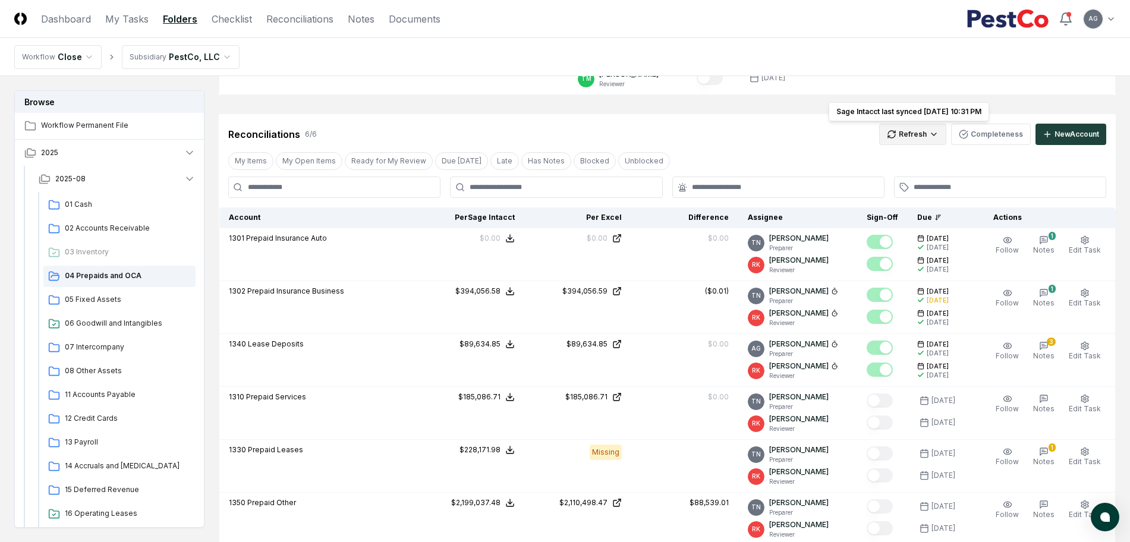
click at [921, 137] on html "CloseCore Dashboard My Tasks Folders Checklist Reconciliations Notes Documents …" at bounding box center [565, 227] width 1130 height 1347
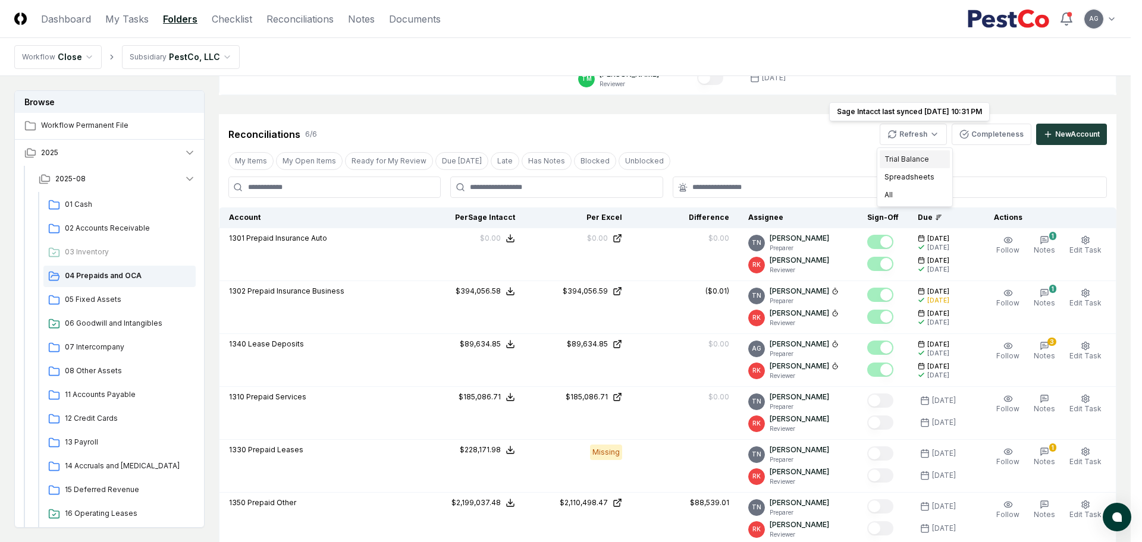
click at [913, 155] on div "Trial Balance" at bounding box center [914, 159] width 70 height 18
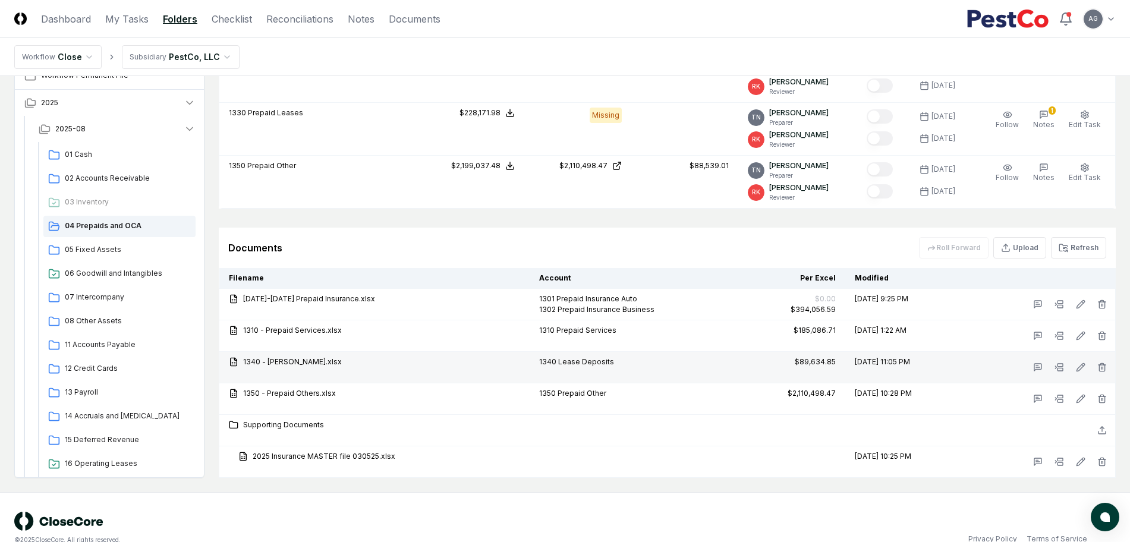
scroll to position [804, 0]
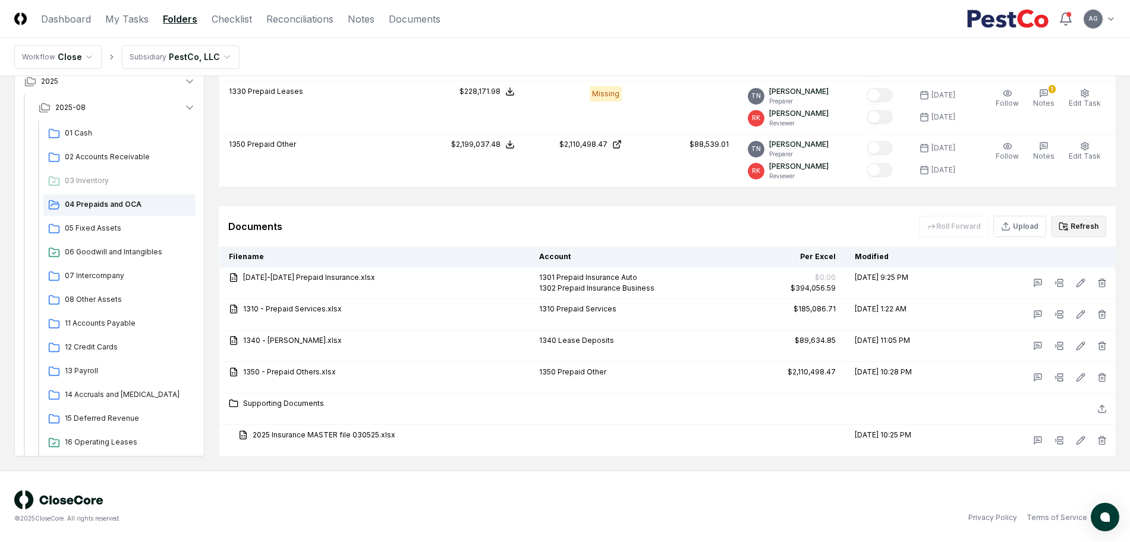
click at [1086, 224] on button "Refresh" at bounding box center [1078, 226] width 55 height 21
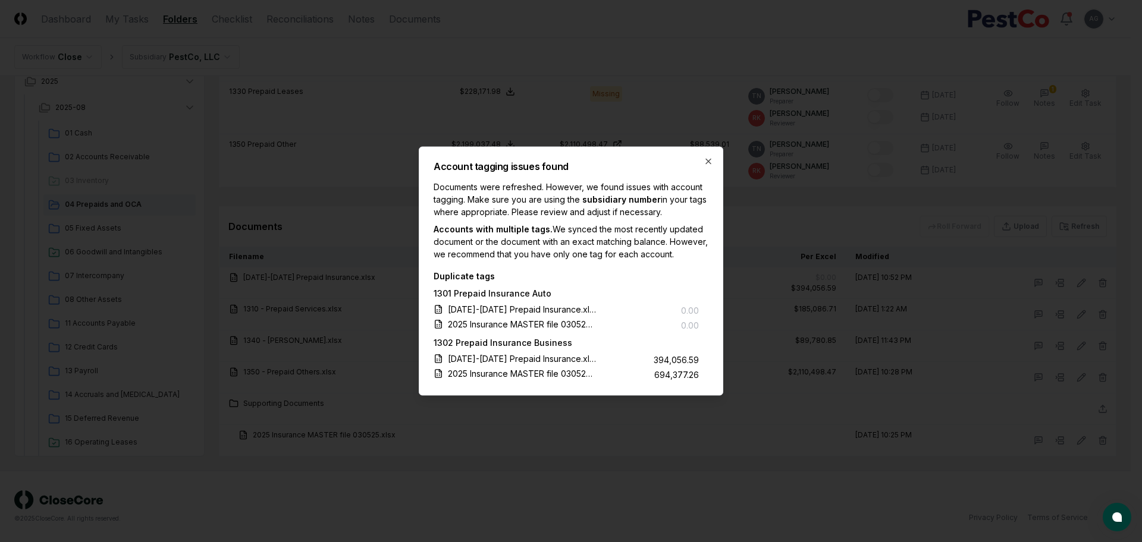
click at [700, 162] on h2 "Account tagging issues found" at bounding box center [570, 167] width 275 height 10
click at [706, 157] on icon "button" at bounding box center [708, 162] width 10 height 10
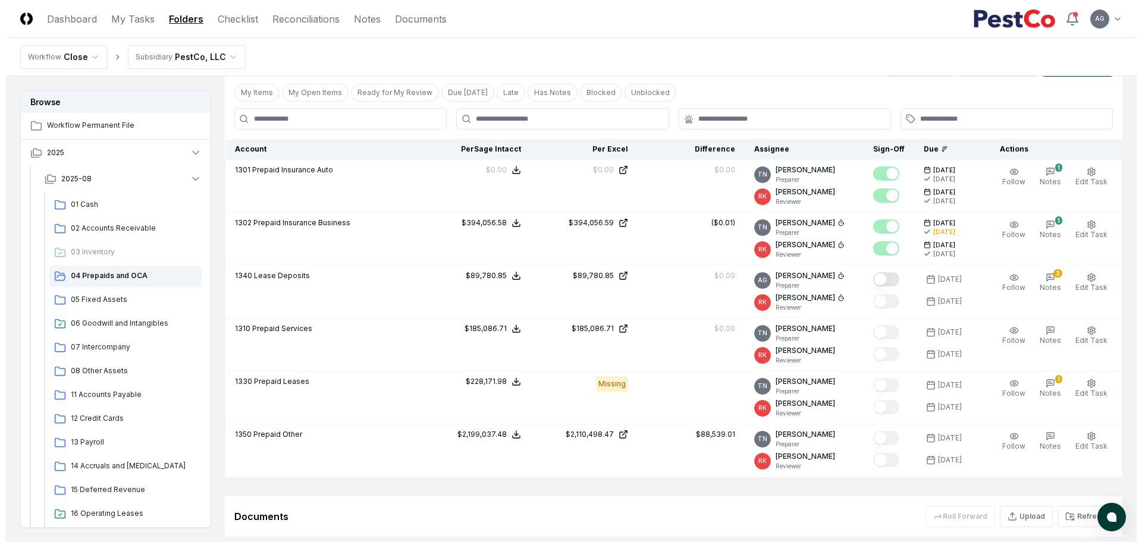
scroll to position [507, 0]
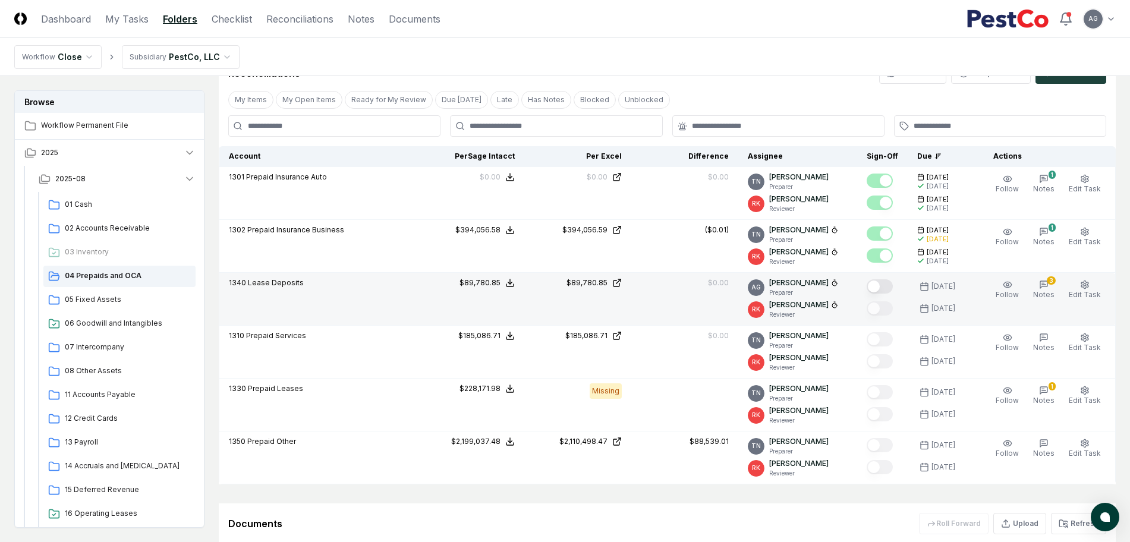
click at [887, 289] on button "Mark complete" at bounding box center [880, 286] width 26 height 14
click at [1045, 285] on icon "button" at bounding box center [1044, 285] width 10 height 10
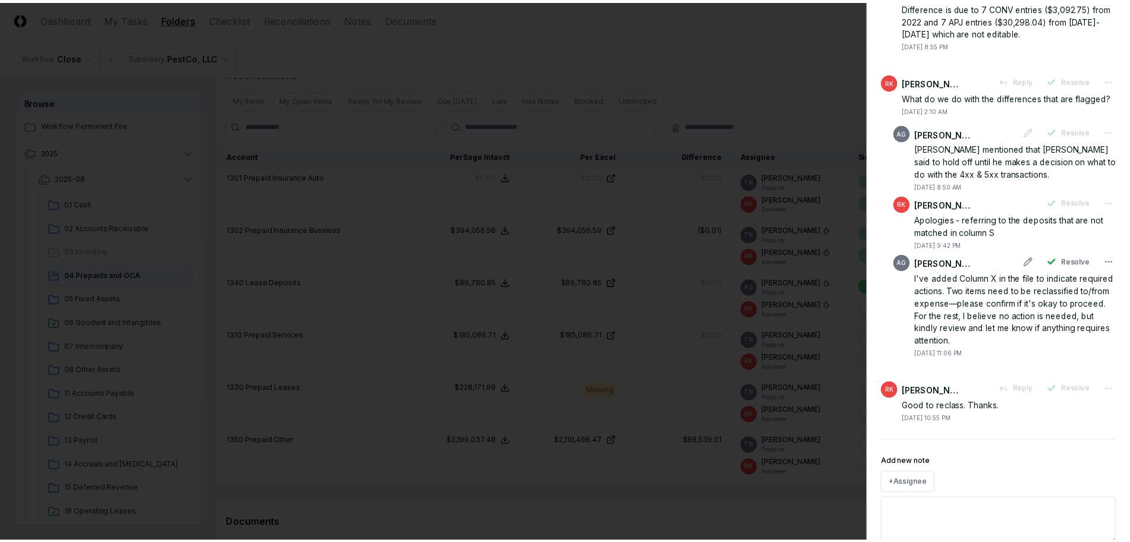
scroll to position [181, 0]
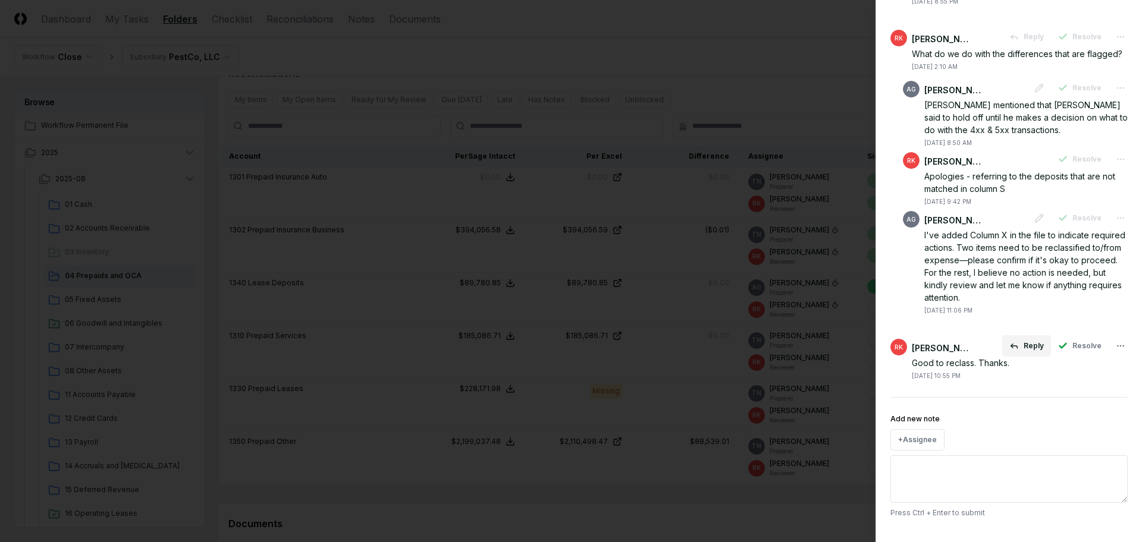
click at [1027, 348] on button "Reply" at bounding box center [1026, 345] width 49 height 21
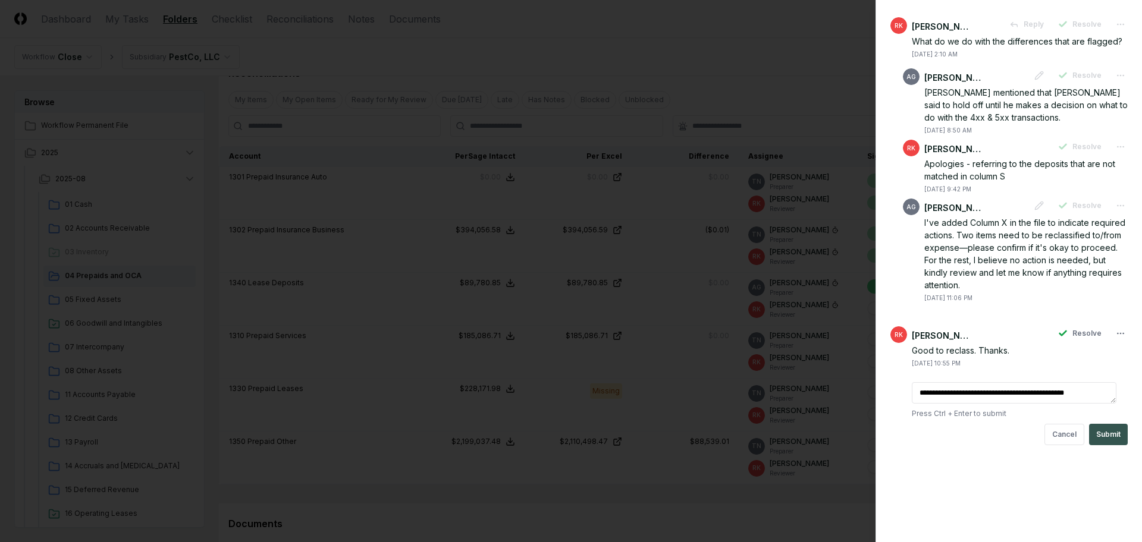
type textarea "**********"
click at [1096, 445] on button "Submit" at bounding box center [1108, 434] width 39 height 21
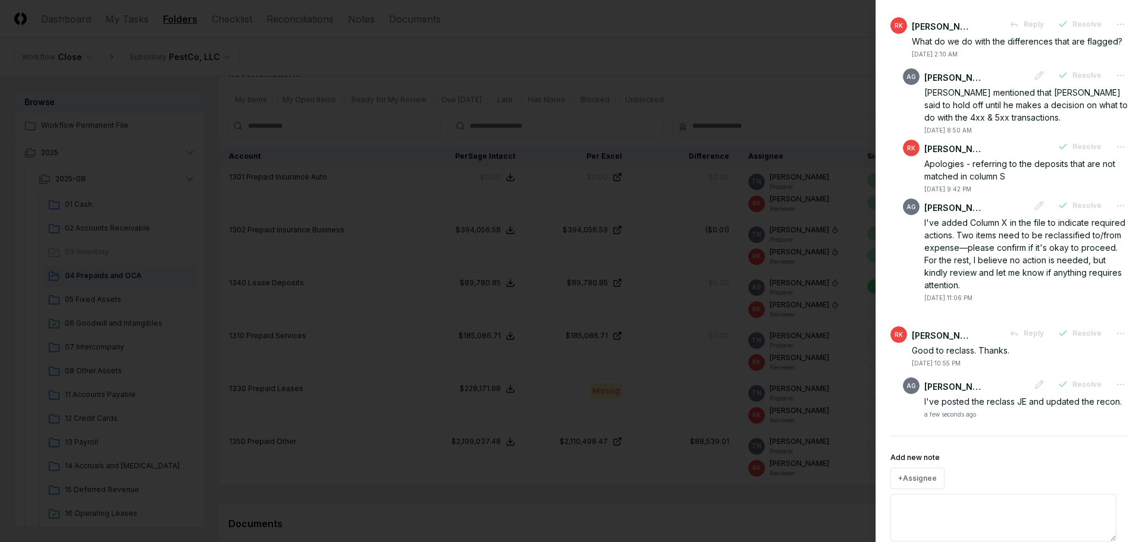
click at [798, 512] on div at bounding box center [571, 271] width 1142 height 542
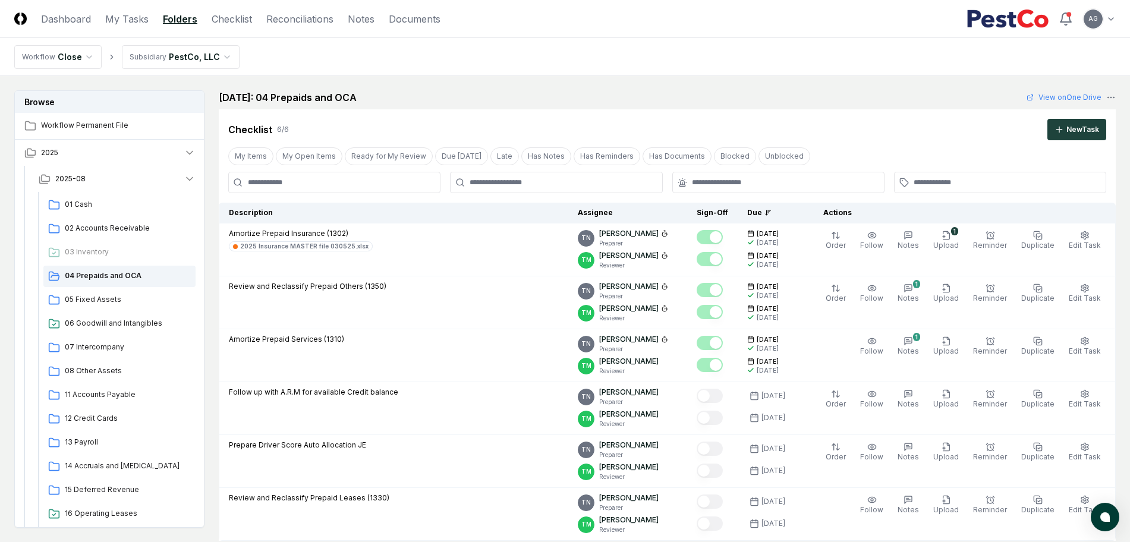
click at [129, 9] on header "CloseCore Dashboard My Tasks Folders Checklist Reconciliations Notes Documents …" at bounding box center [565, 19] width 1130 height 38
click at [132, 24] on link "My Tasks" at bounding box center [126, 19] width 43 height 14
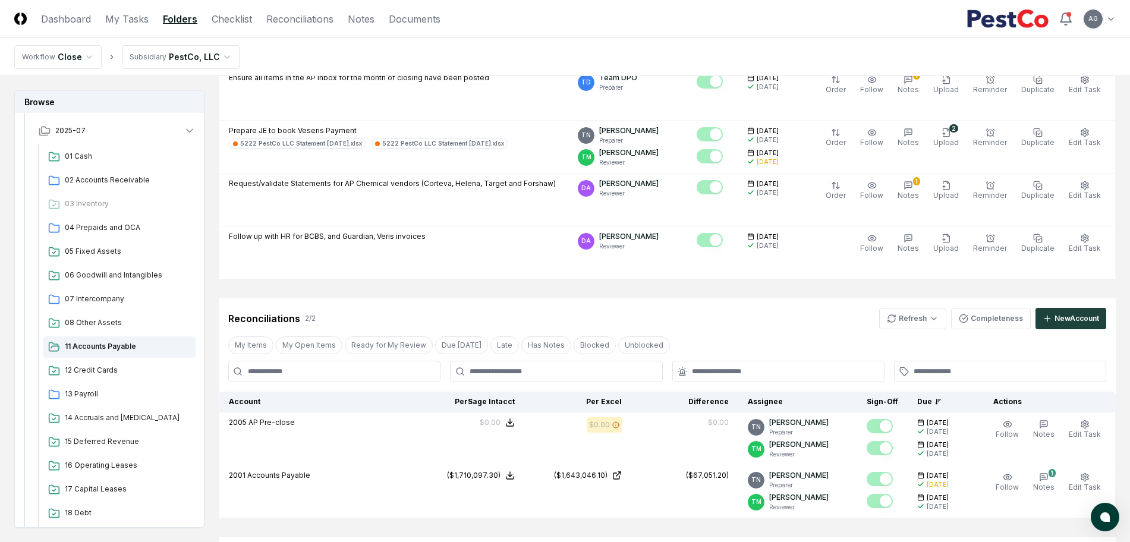
scroll to position [335, 0]
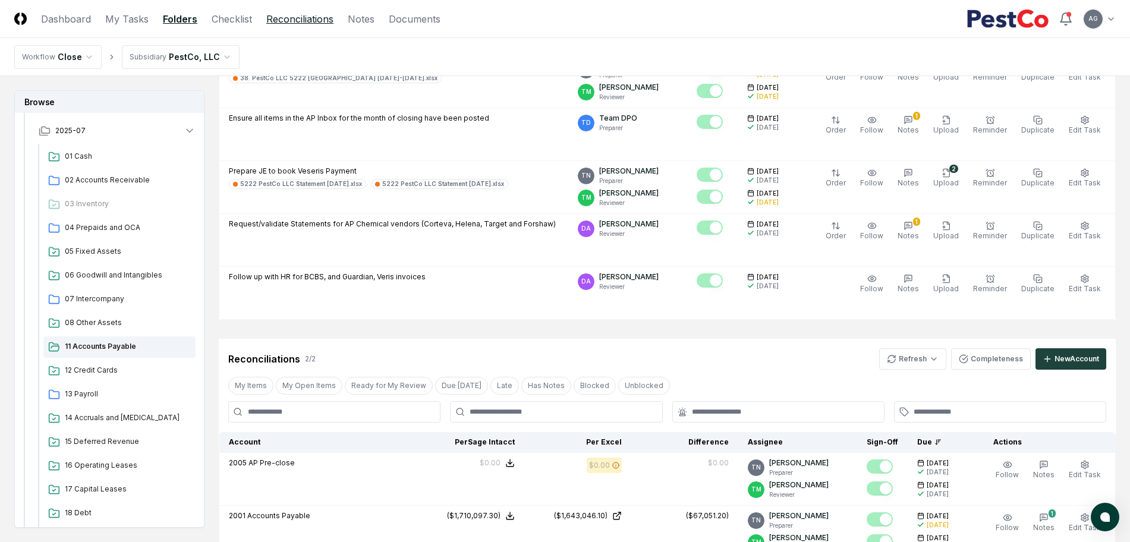
click at [324, 18] on link "Reconciliations" at bounding box center [299, 19] width 67 height 14
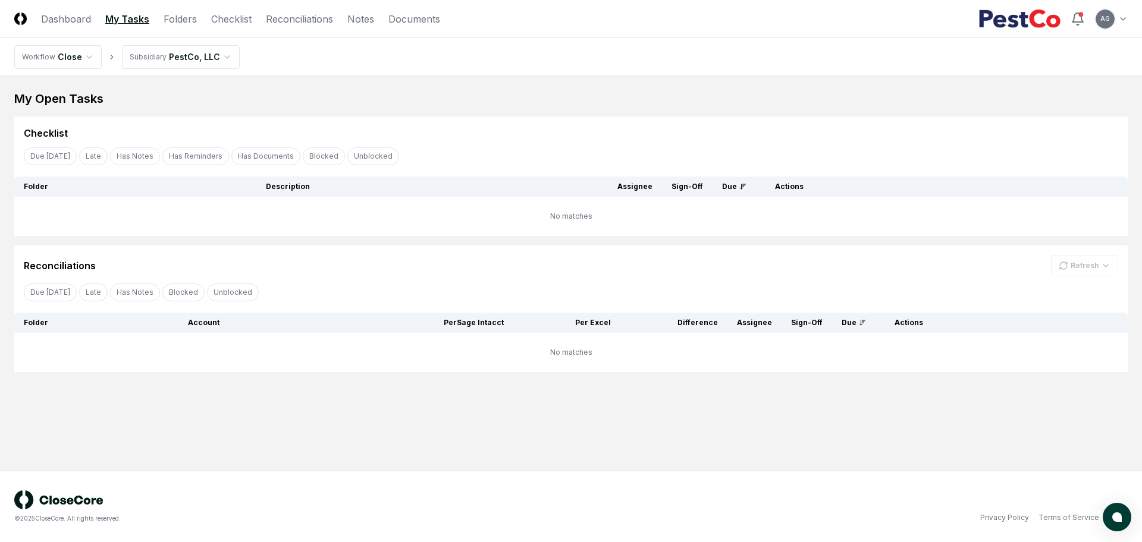
click at [558, 439] on main "My Open Tasks Cancel Reassign Checklist Due [DATE] Late Has Notes Has Reminders…" at bounding box center [571, 273] width 1142 height 395
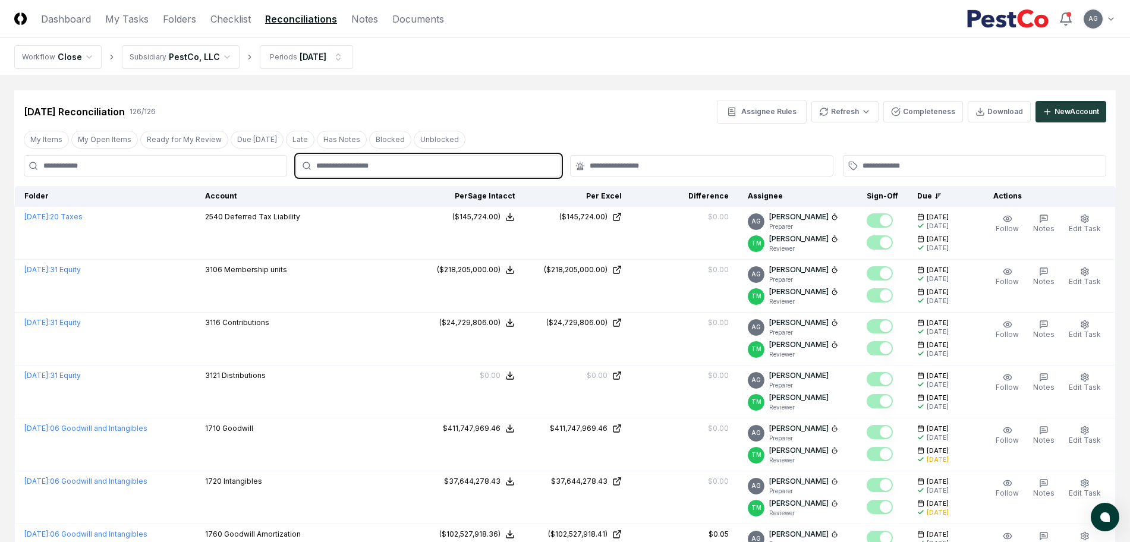
click at [484, 169] on input "text" at bounding box center [434, 166] width 236 height 11
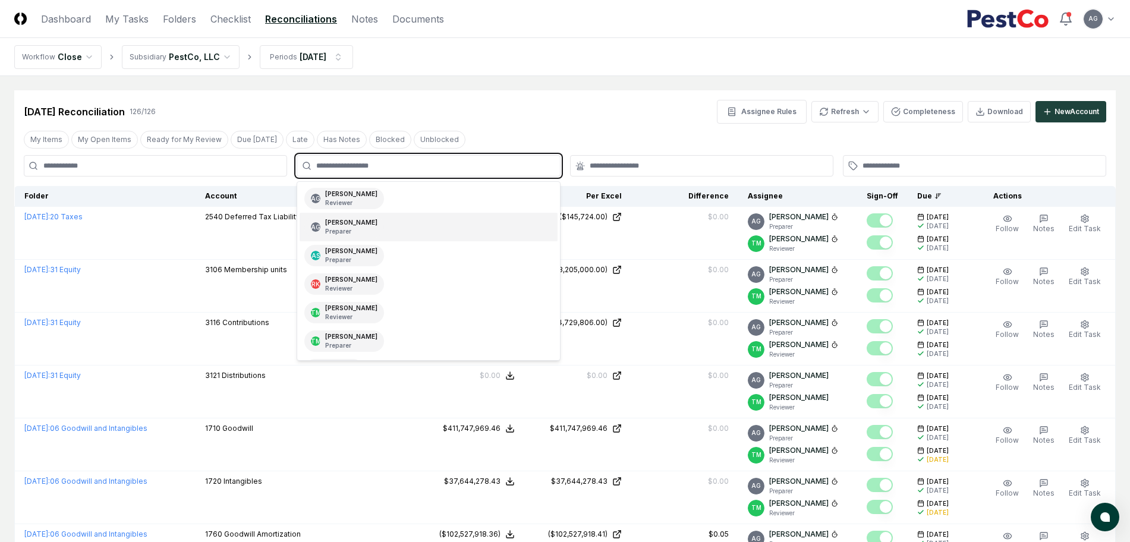
click at [460, 231] on div "AG [PERSON_NAME] Preparer" at bounding box center [428, 227] width 257 height 29
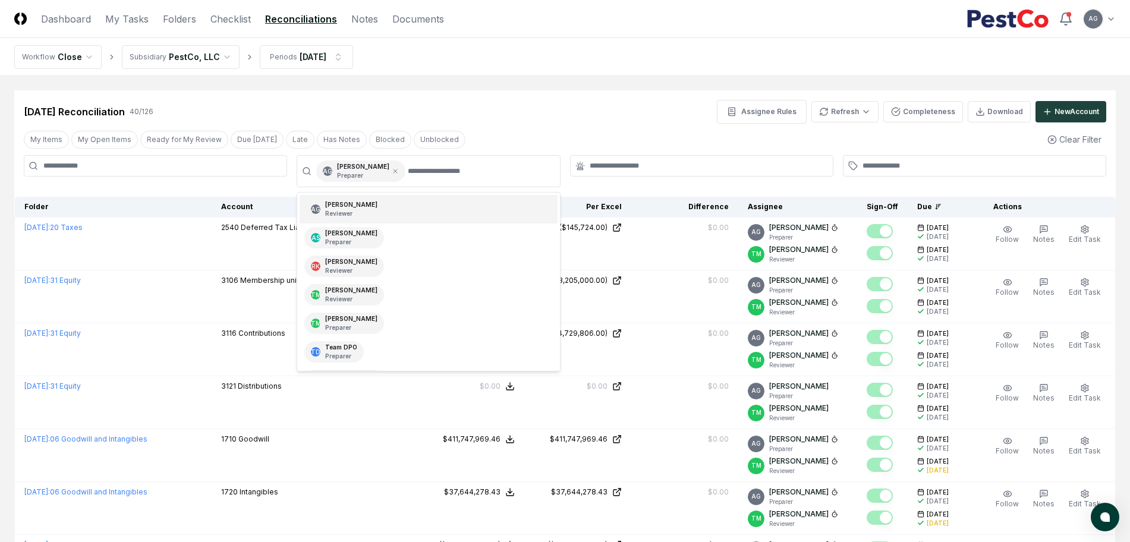
click at [511, 98] on div "[DATE] Reconciliation 40 / 126 Assignee Rules Refresh Completeness Download New…" at bounding box center [565, 106] width 1102 height 33
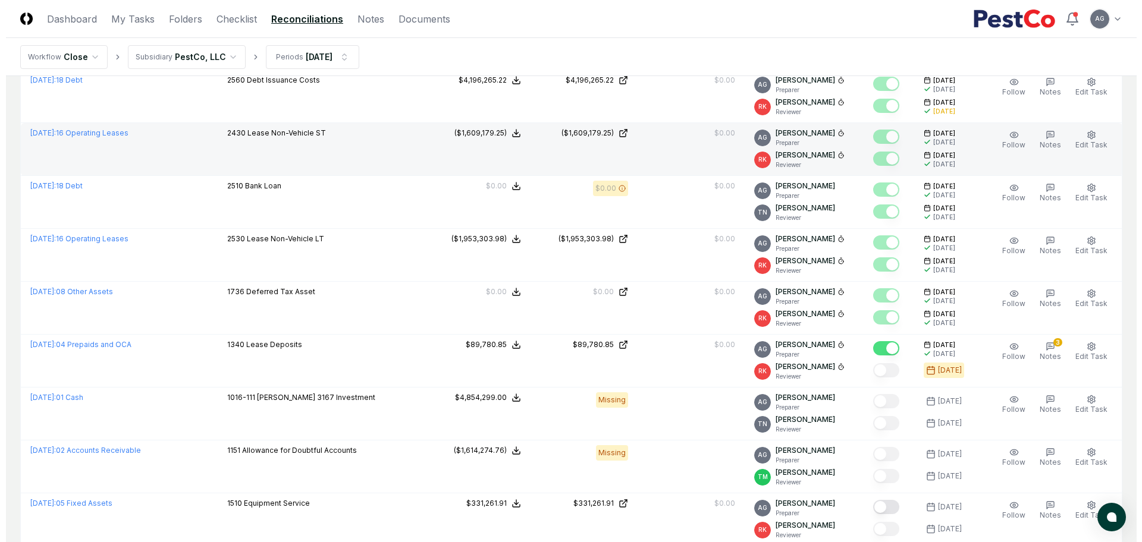
scroll to position [595, 0]
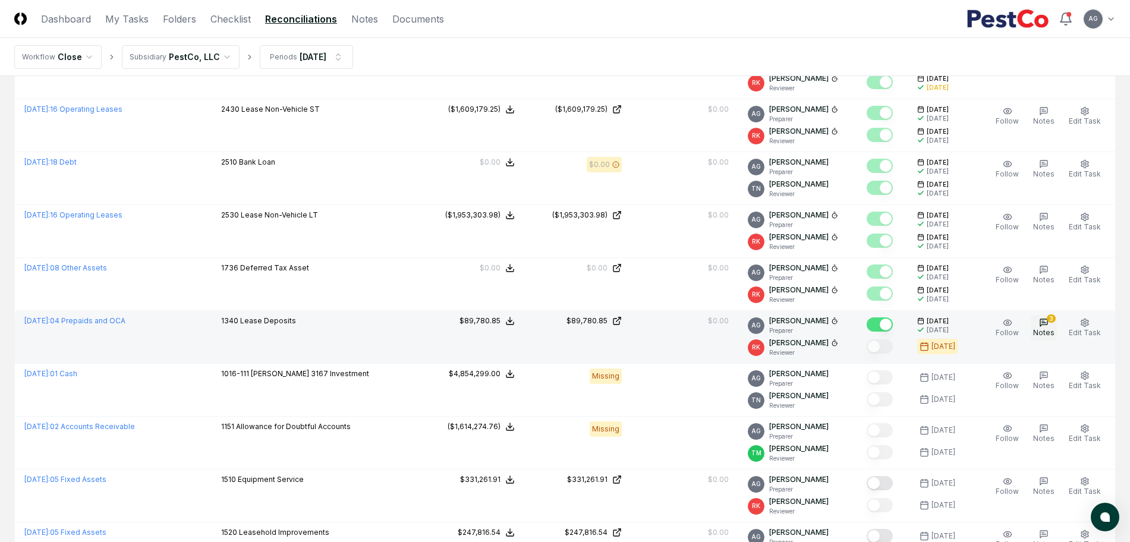
click at [1049, 331] on span "Notes" at bounding box center [1043, 332] width 21 height 9
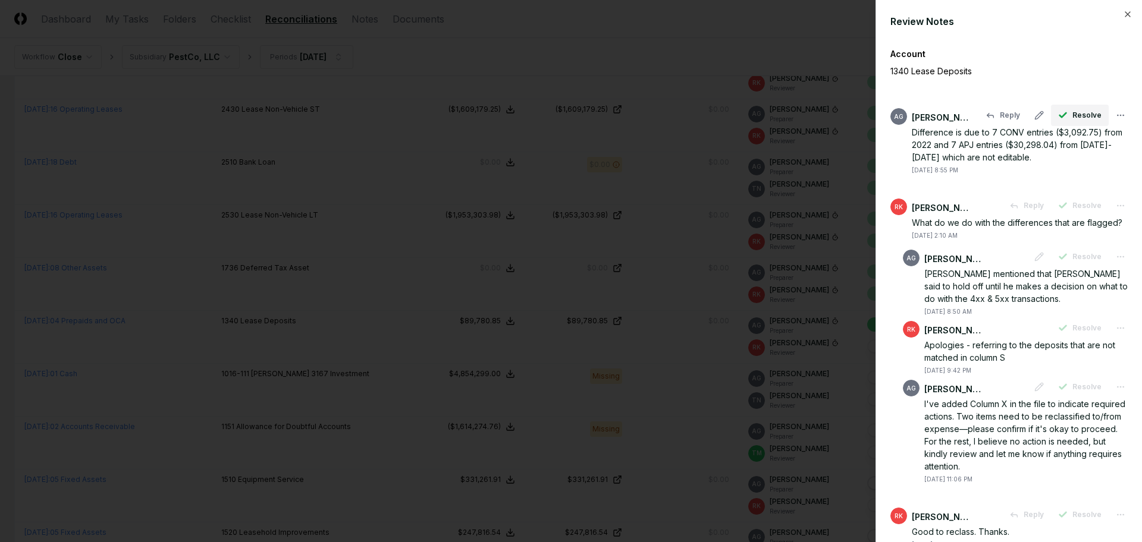
click at [1072, 114] on span "Resolve" at bounding box center [1086, 115] width 29 height 11
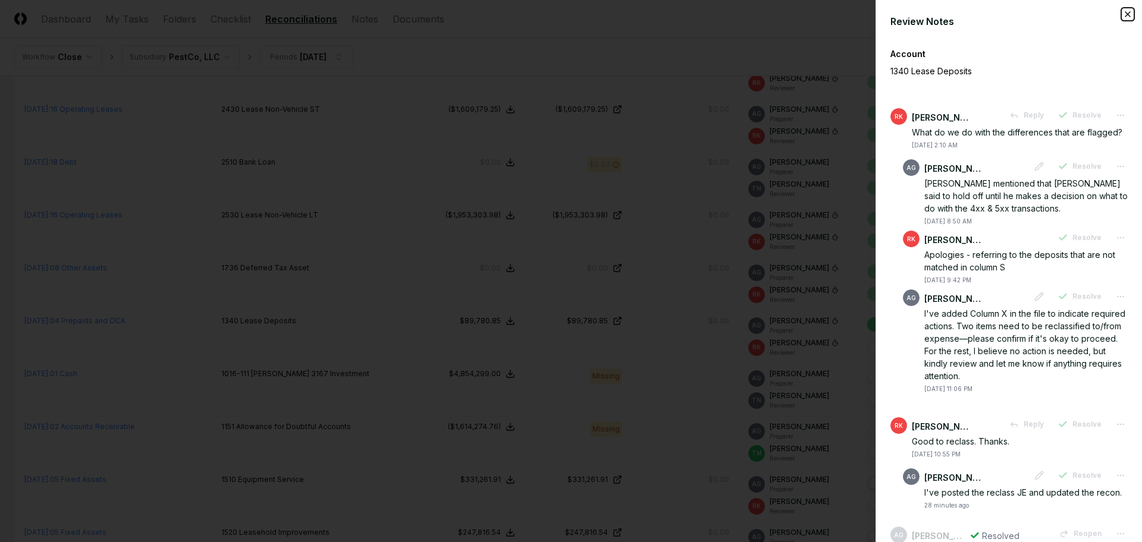
click at [1123, 12] on icon "button" at bounding box center [1128, 15] width 10 height 10
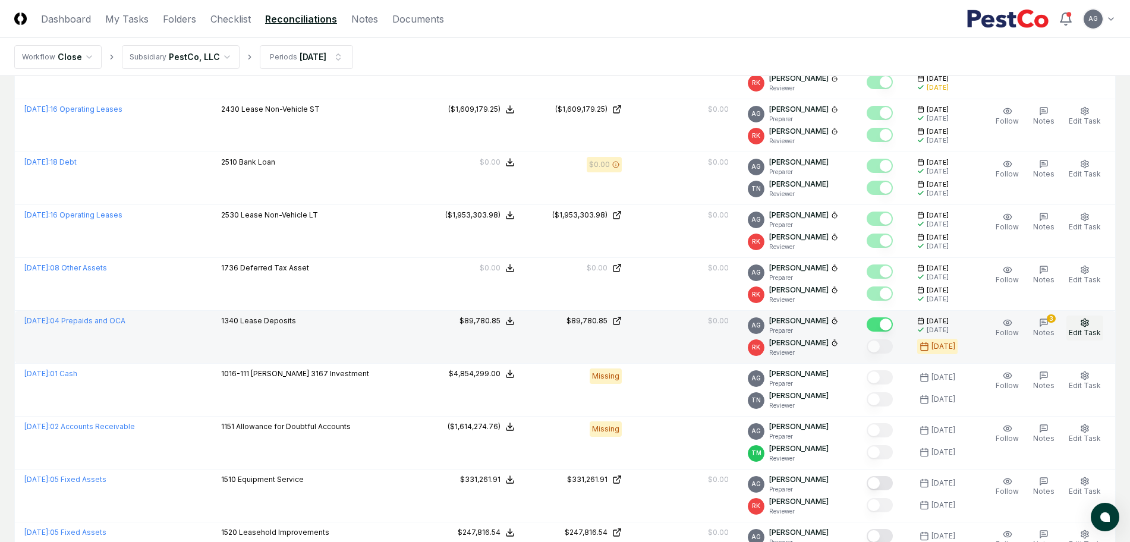
click at [1087, 332] on span "Edit Task" at bounding box center [1085, 332] width 32 height 9
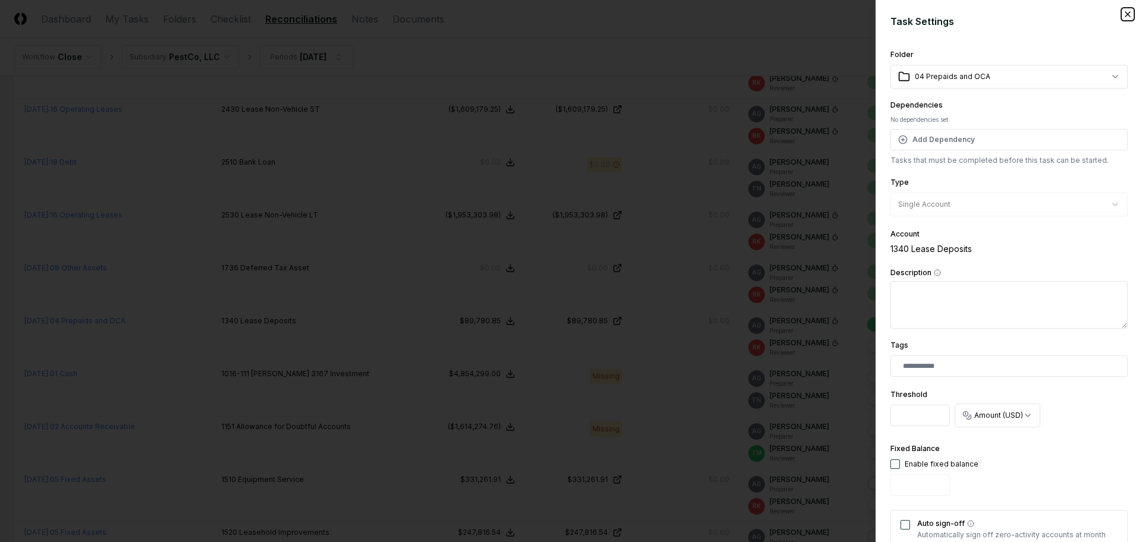
click at [1123, 15] on icon "button" at bounding box center [1128, 15] width 10 height 10
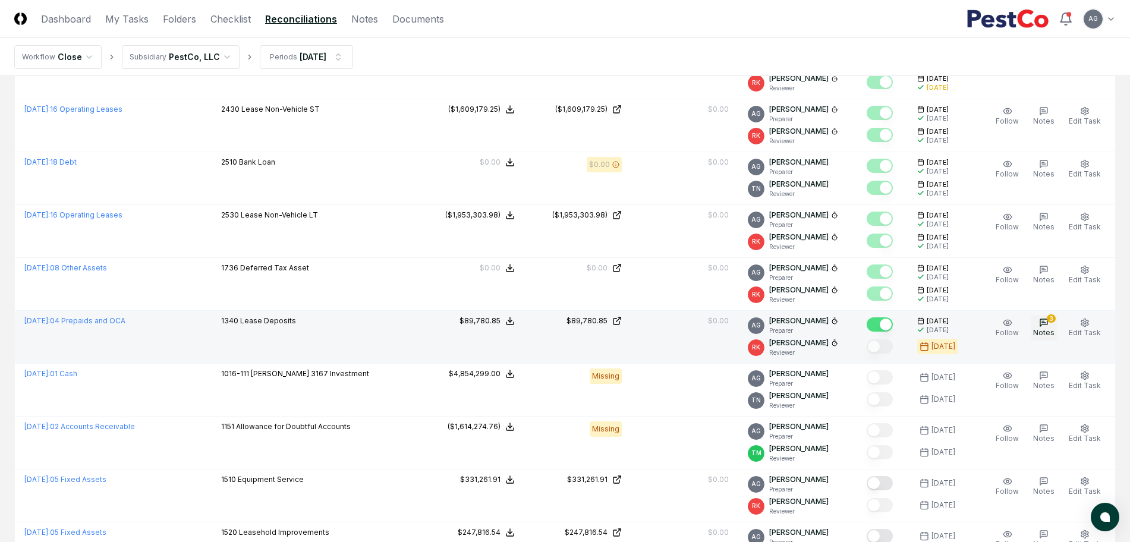
click at [1041, 328] on span "Notes" at bounding box center [1043, 332] width 21 height 9
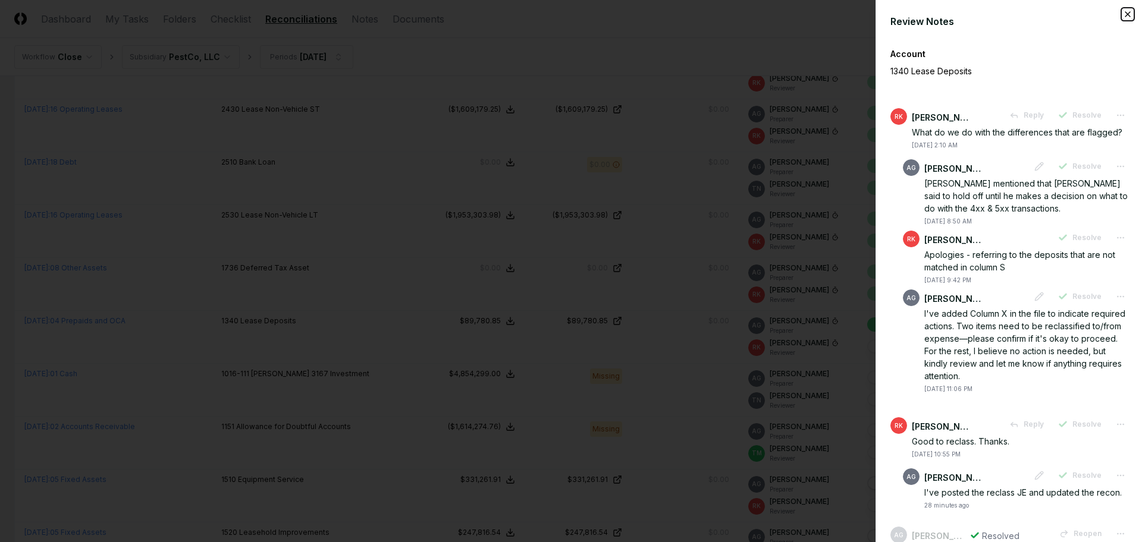
click at [1123, 14] on icon "button" at bounding box center [1128, 15] width 10 height 10
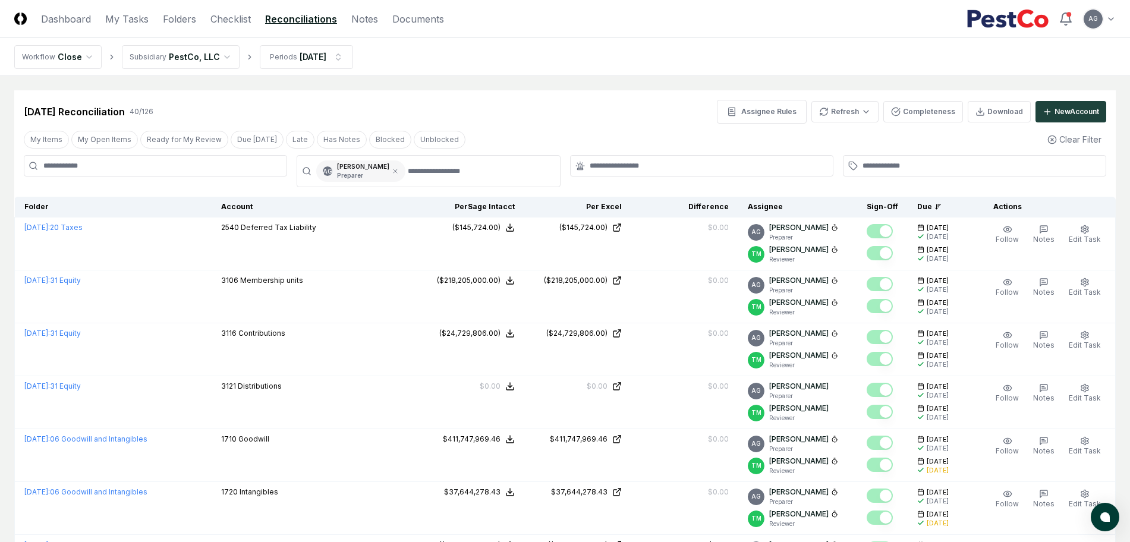
click at [406, 174] on div "AG [PERSON_NAME] Preparer" at bounding box center [360, 171] width 89 height 21
click at [397, 170] on icon at bounding box center [396, 171] width 4 height 4
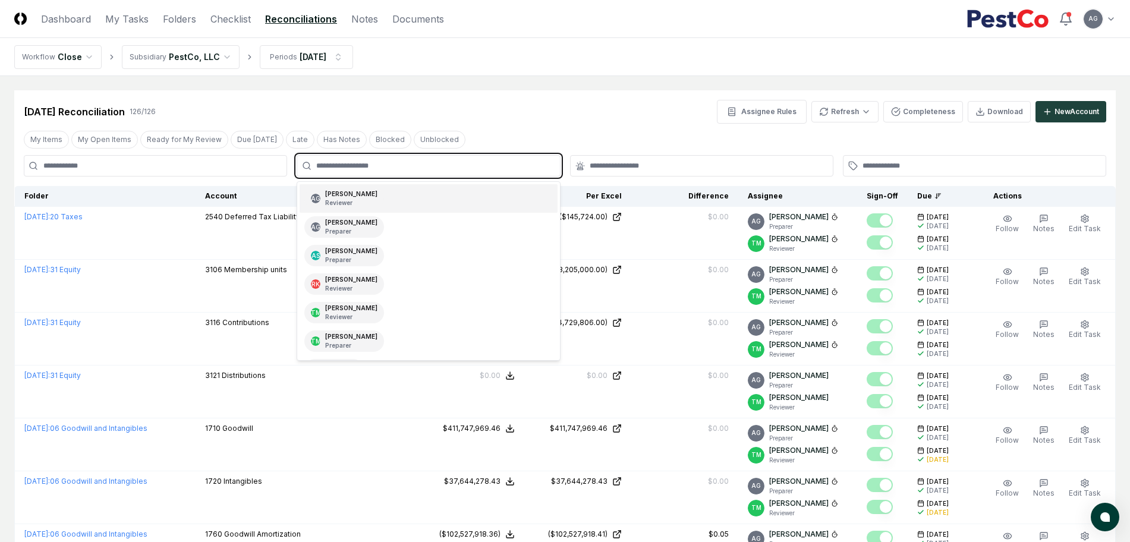
click at [410, 168] on input "text" at bounding box center [434, 166] width 236 height 11
click at [403, 194] on div "AG [PERSON_NAME] Reviewer" at bounding box center [428, 198] width 257 height 29
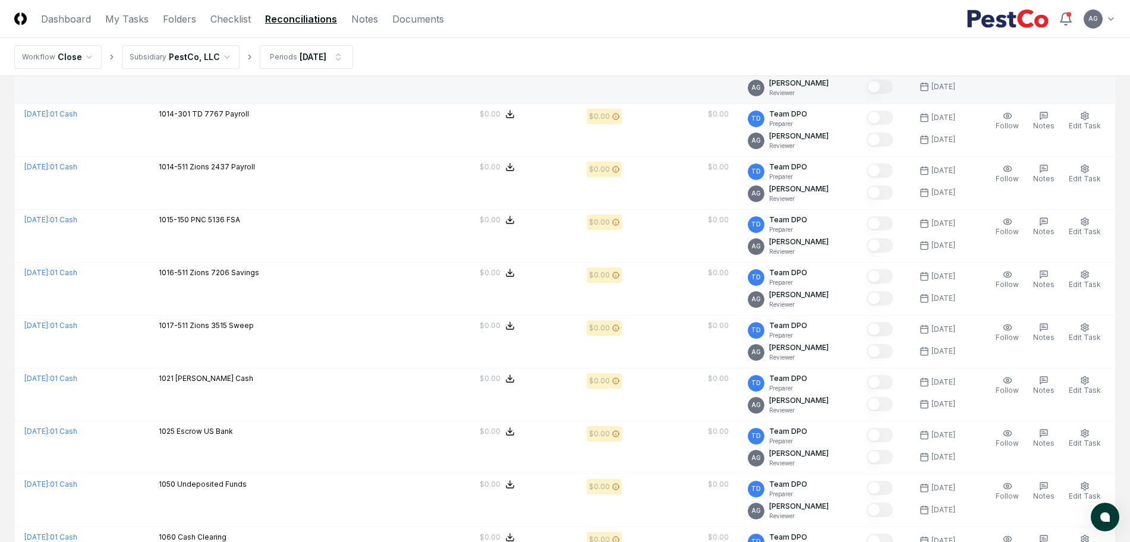
scroll to position [1591, 0]
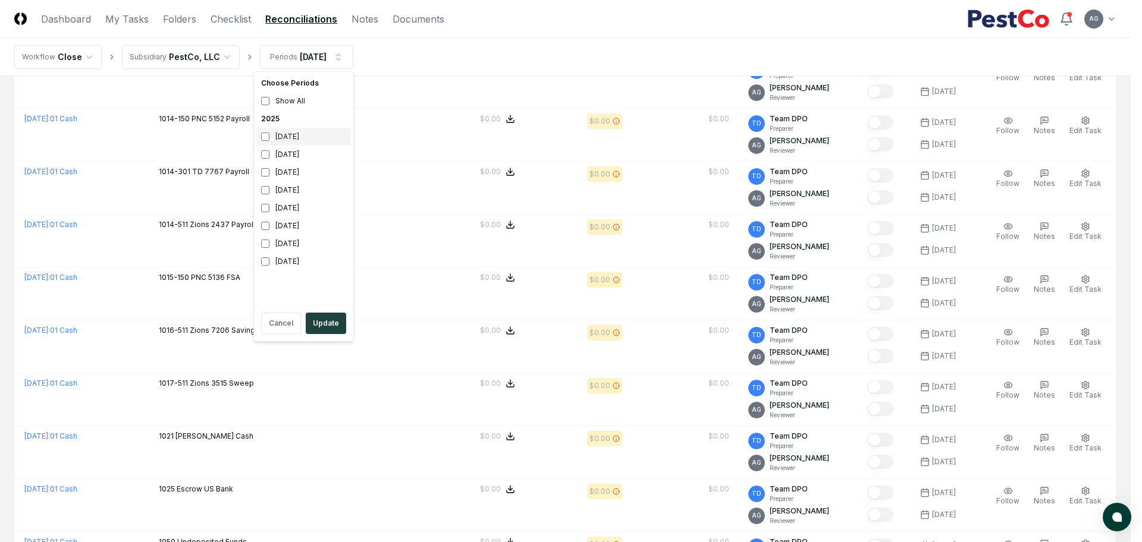
click at [278, 139] on div "[DATE]" at bounding box center [303, 137] width 95 height 18
click at [325, 320] on button "Update" at bounding box center [326, 323] width 40 height 21
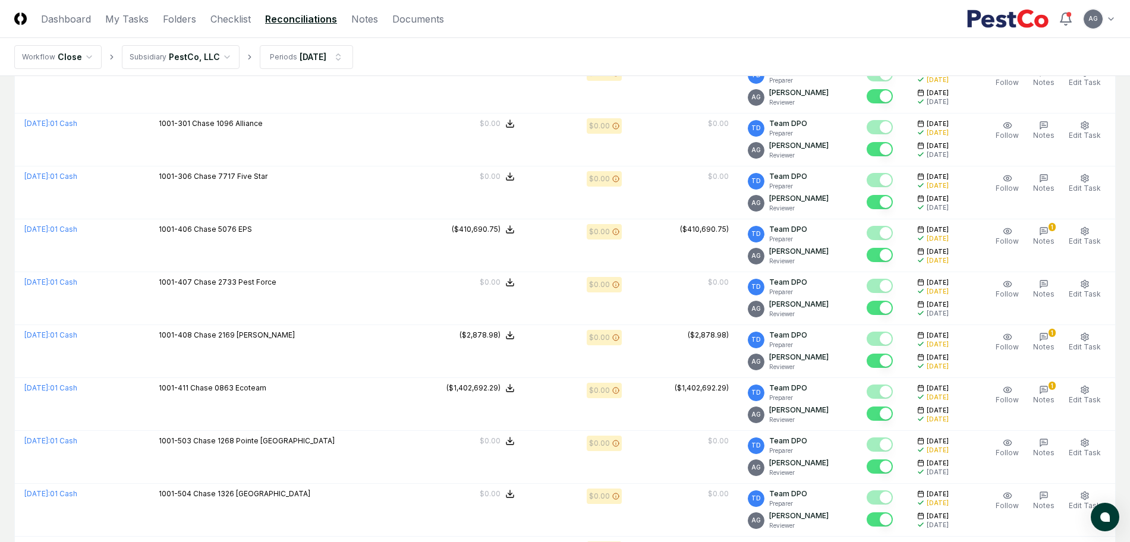
scroll to position [372, 0]
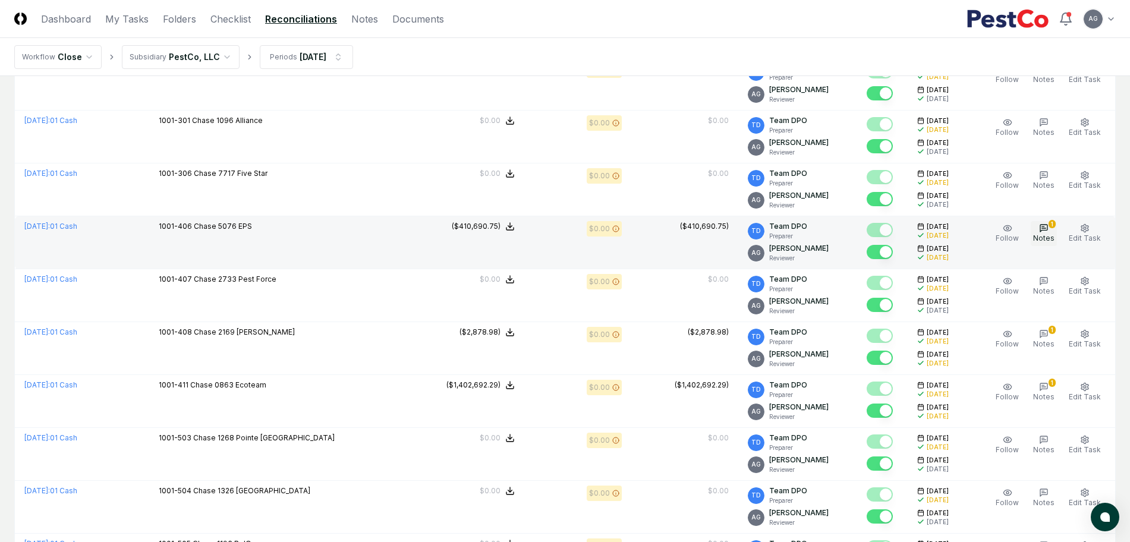
click at [1044, 234] on span "Notes" at bounding box center [1043, 238] width 21 height 9
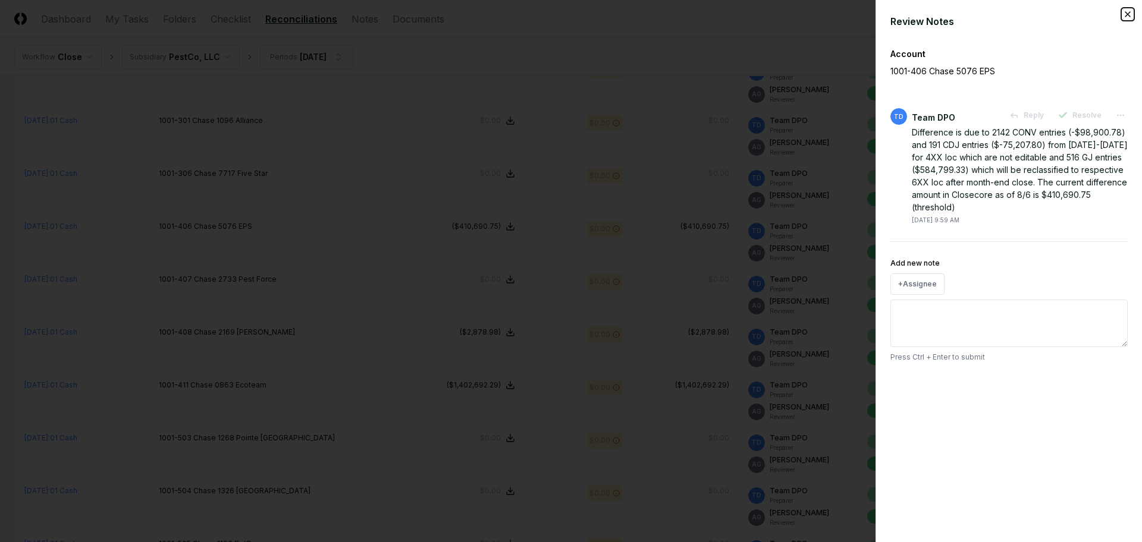
click at [1124, 13] on icon "button" at bounding box center [1128, 15] width 10 height 10
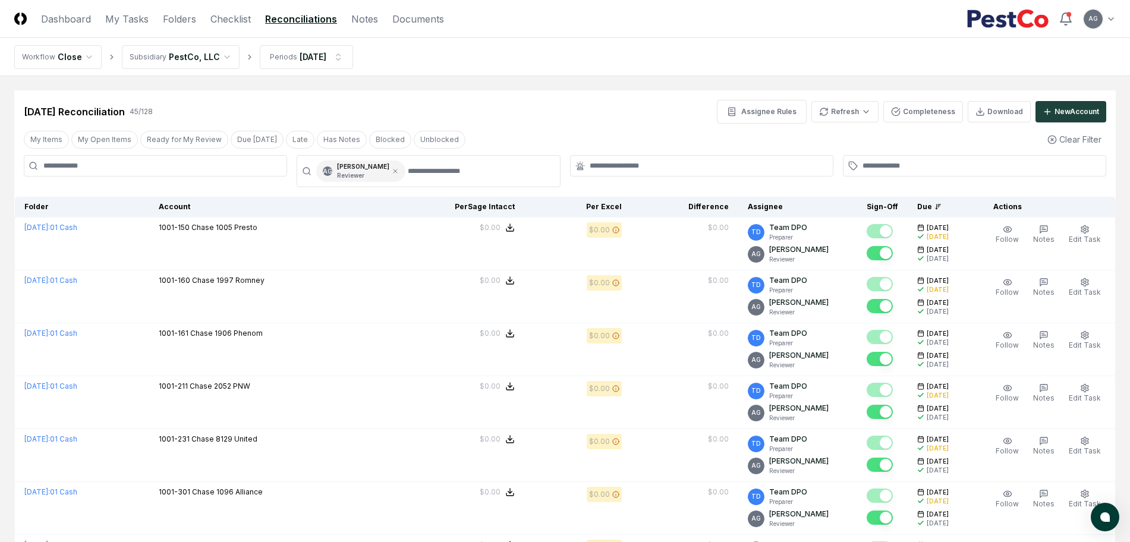
click at [327, 44] on nav "Workflow Close Subsidiary PestCo, LLC Periods [DATE]" at bounding box center [565, 57] width 1130 height 38
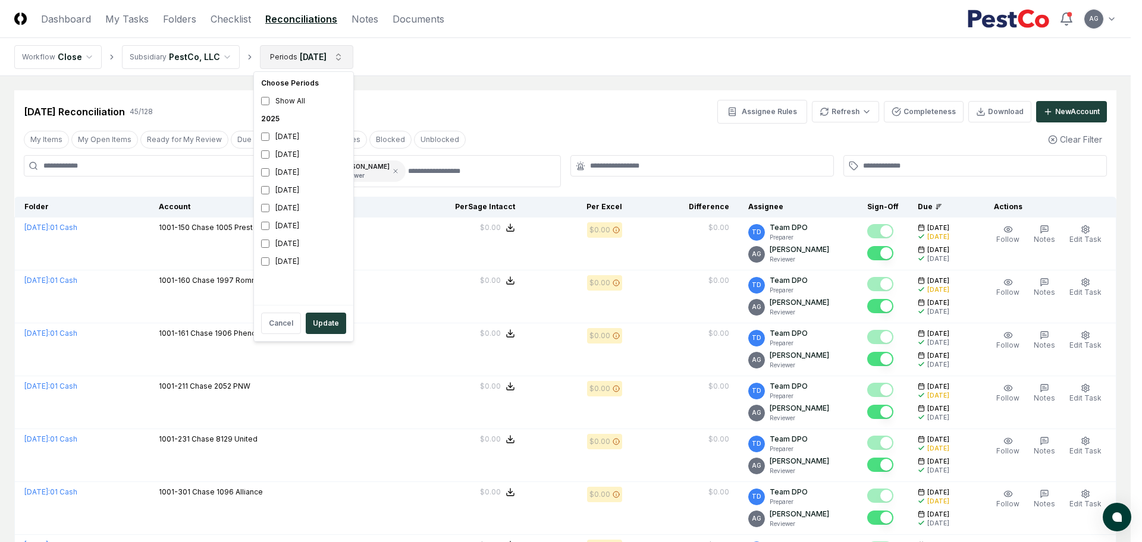
click at [290, 152] on div "[DATE]" at bounding box center [303, 155] width 95 height 18
click at [282, 172] on div "[DATE]" at bounding box center [303, 173] width 95 height 18
click at [290, 142] on div "[DATE]" at bounding box center [303, 137] width 95 height 18
click at [281, 158] on div "[DATE]" at bounding box center [303, 155] width 95 height 18
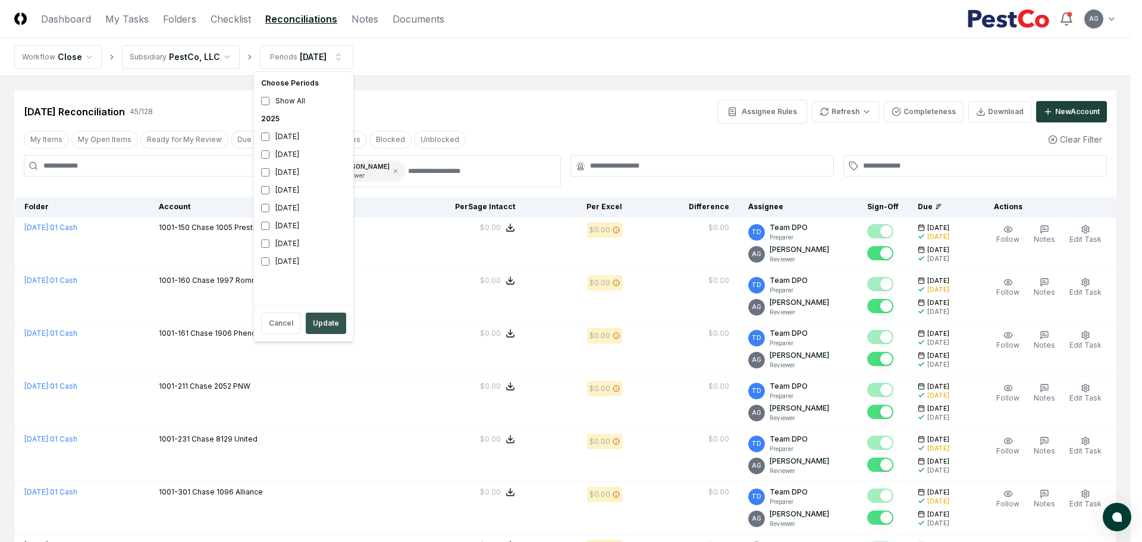
click at [327, 328] on button "Update" at bounding box center [326, 323] width 40 height 21
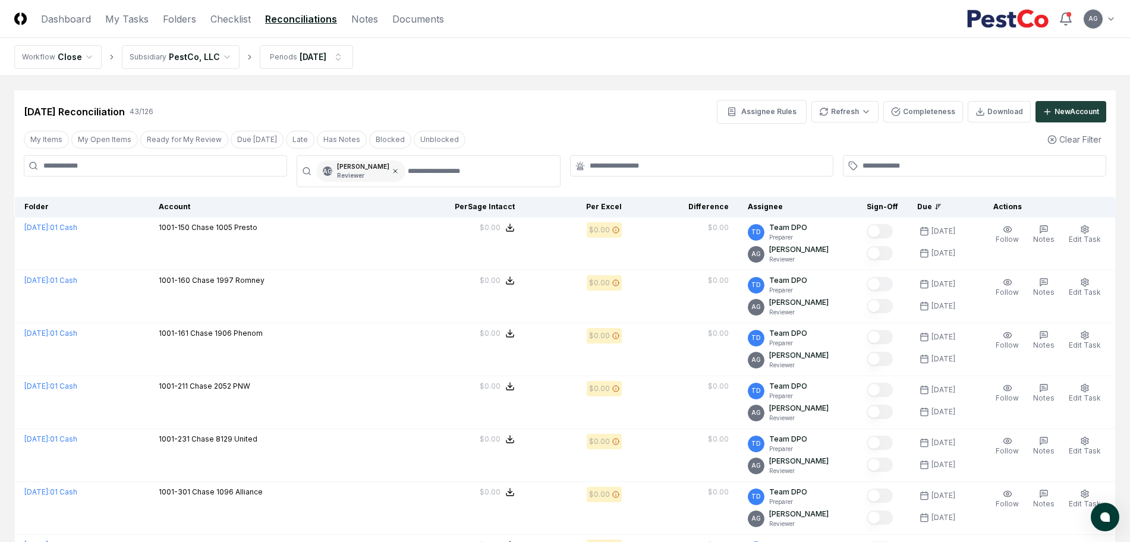
click at [406, 174] on div "AG [PERSON_NAME] Reviewer" at bounding box center [360, 171] width 89 height 21
click at [399, 171] on icon at bounding box center [395, 171] width 7 height 7
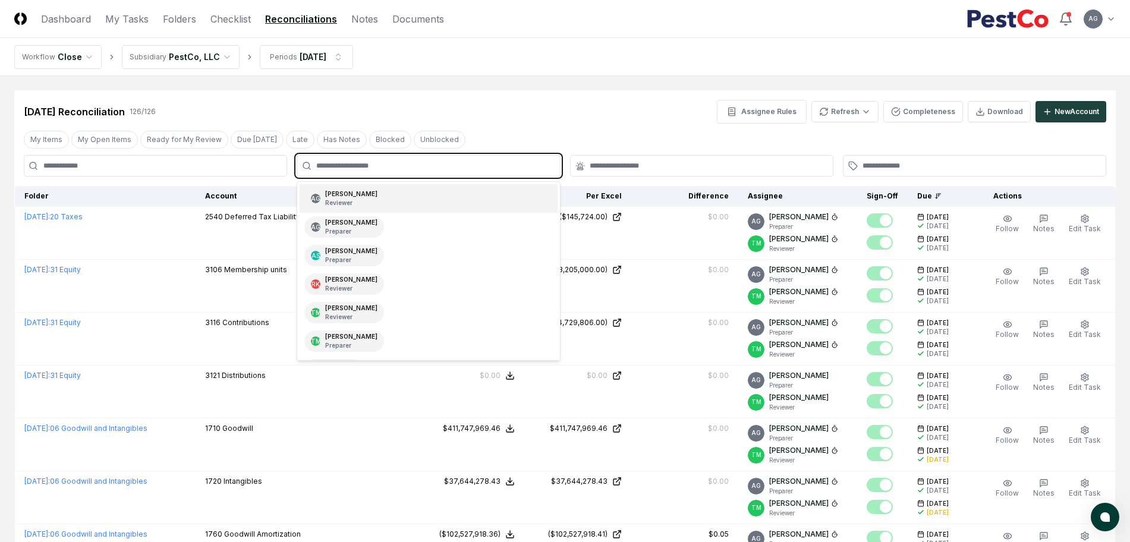
click at [412, 168] on input "text" at bounding box center [434, 166] width 236 height 11
click at [402, 224] on div "AG [PERSON_NAME] Preparer" at bounding box center [428, 227] width 257 height 29
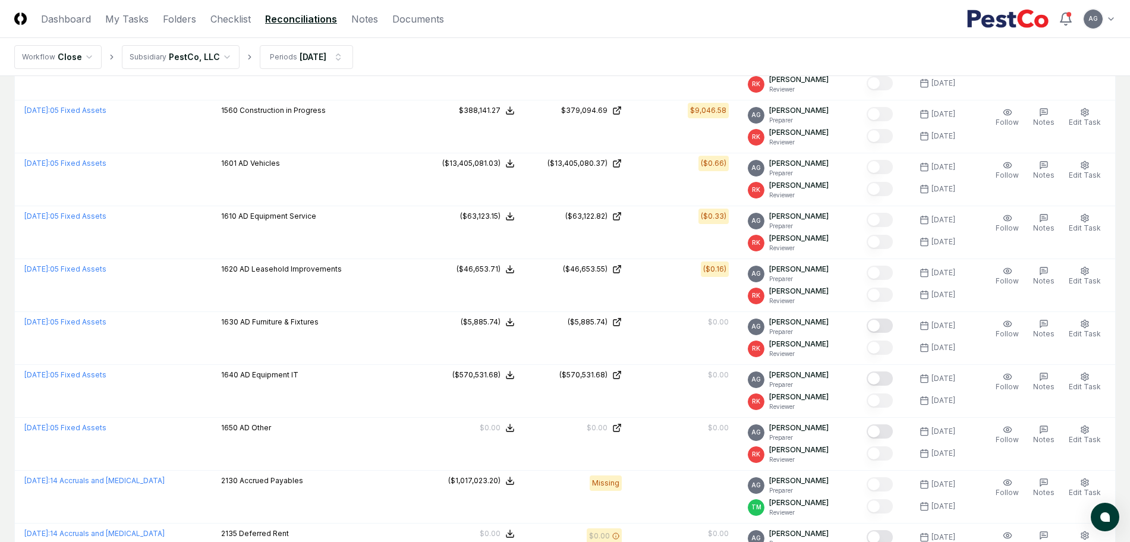
scroll to position [1189, 0]
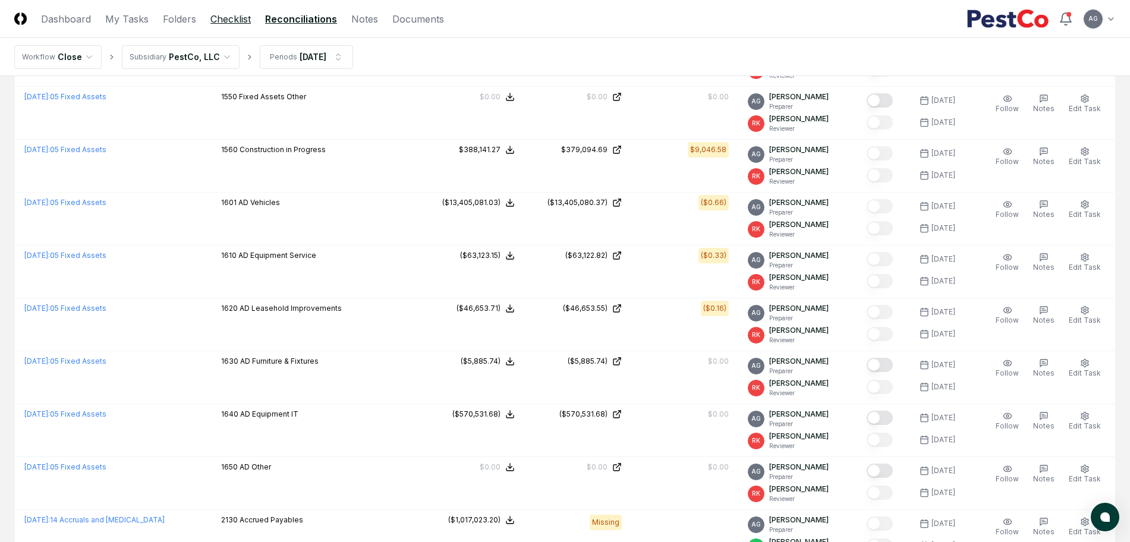
click at [242, 18] on link "Checklist" at bounding box center [230, 19] width 40 height 14
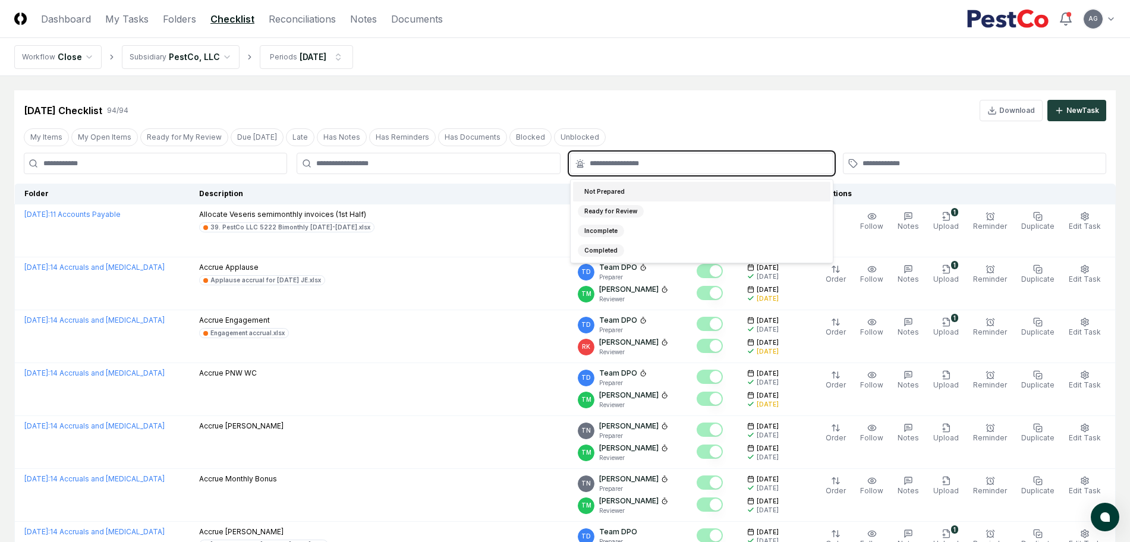
click at [622, 165] on input "text" at bounding box center [708, 163] width 236 height 11
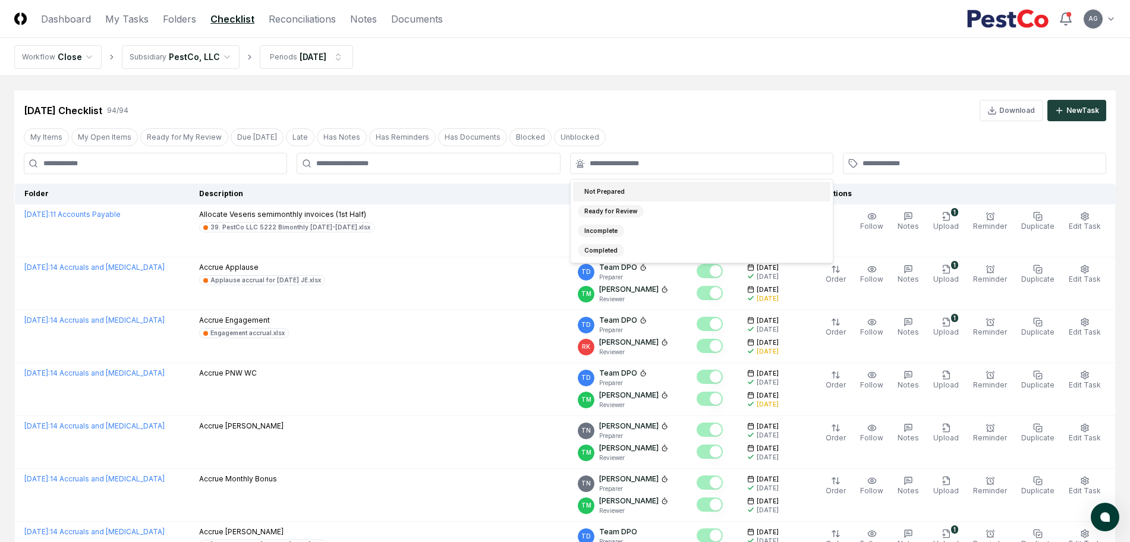
click at [457, 171] on div at bounding box center [428, 163] width 263 height 21
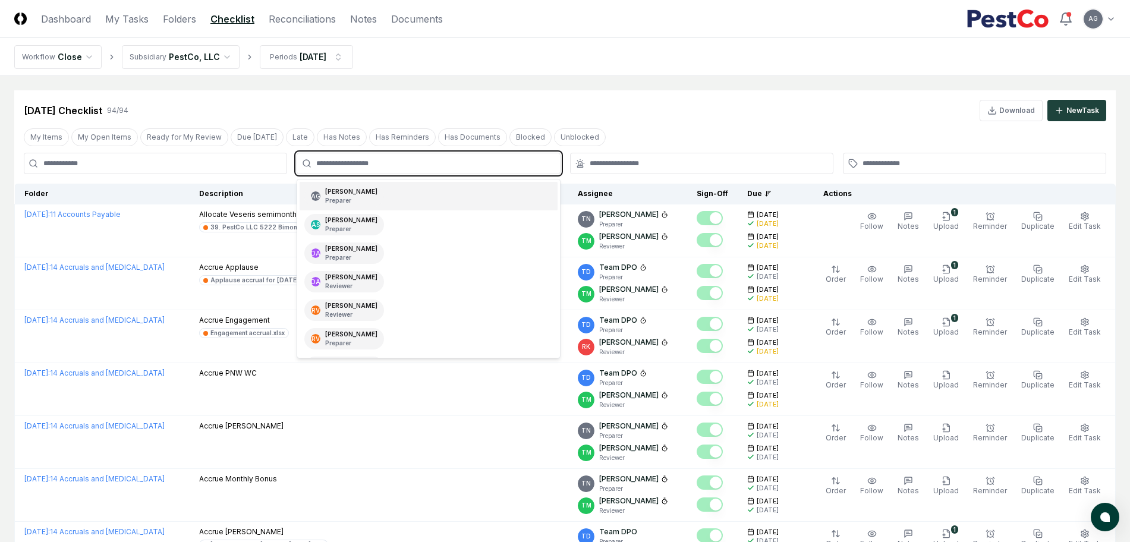
click at [455, 168] on input "text" at bounding box center [434, 163] width 236 height 11
click at [445, 199] on div "AG [PERSON_NAME] Preparer" at bounding box center [428, 196] width 257 height 29
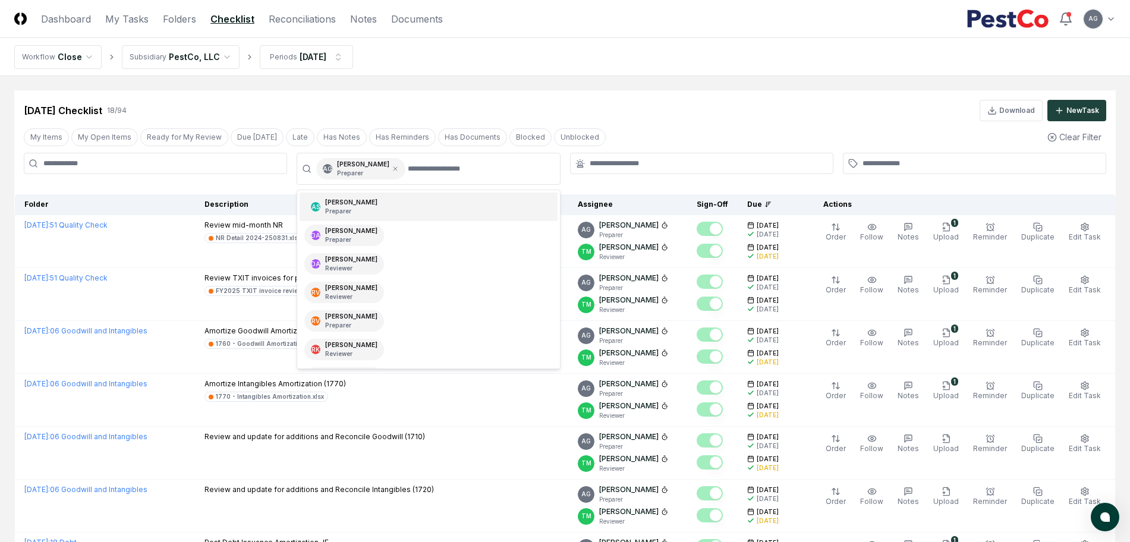
click at [605, 73] on nav "Workflow Close Subsidiary PestCo, LLC Periods [DATE]" at bounding box center [565, 57] width 1130 height 38
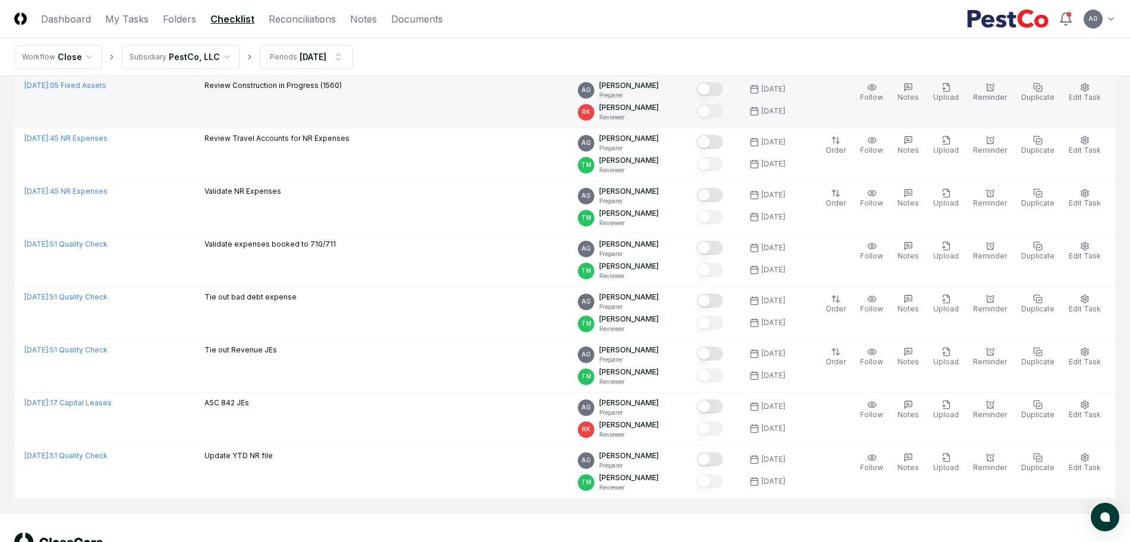
scroll to position [595, 0]
